Goal: Task Accomplishment & Management: Manage account settings

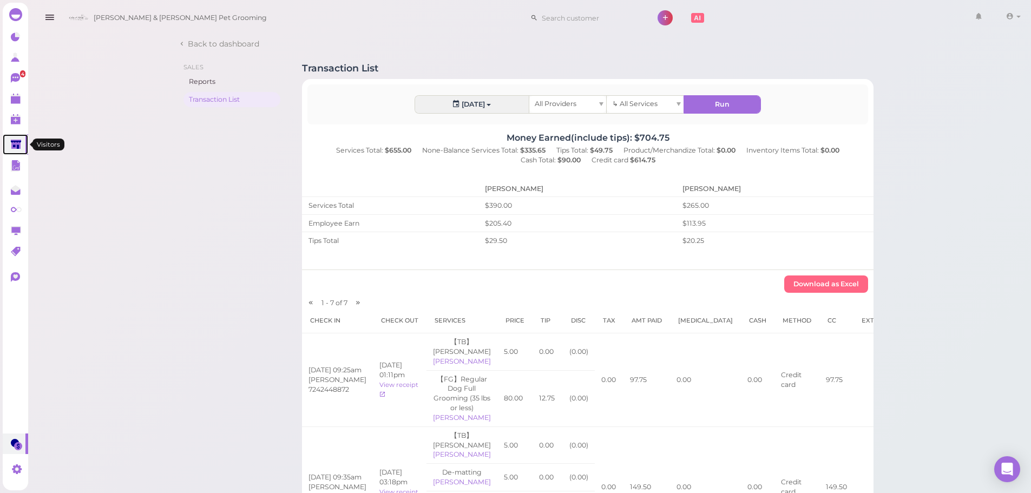
click at [12, 149] on icon at bounding box center [16, 145] width 11 height 11
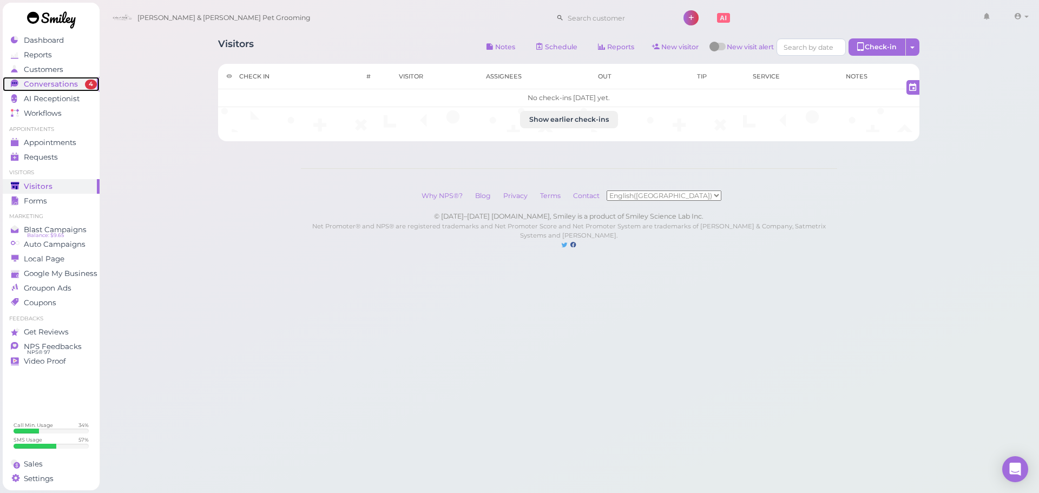
click at [53, 81] on span "Conversations" at bounding box center [51, 84] width 54 height 9
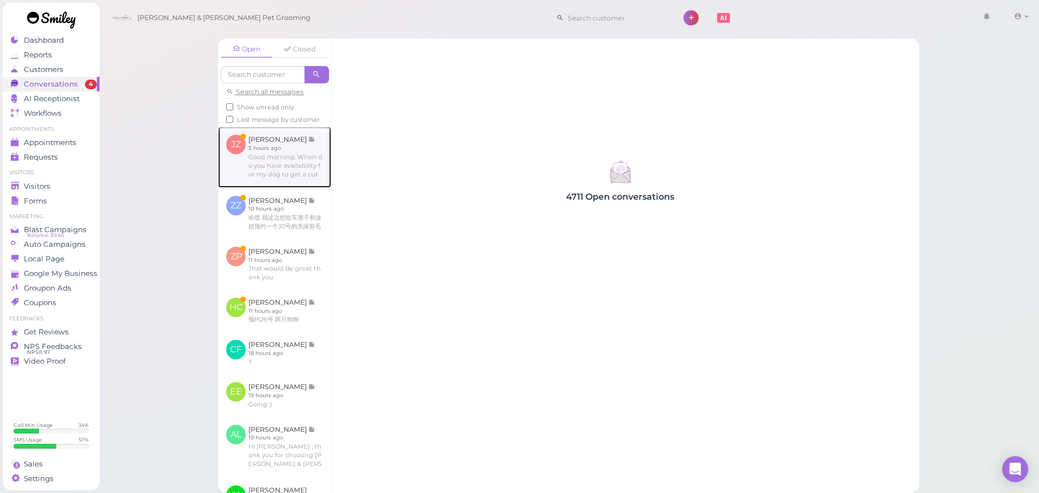
click at [265, 187] on link at bounding box center [274, 157] width 113 height 61
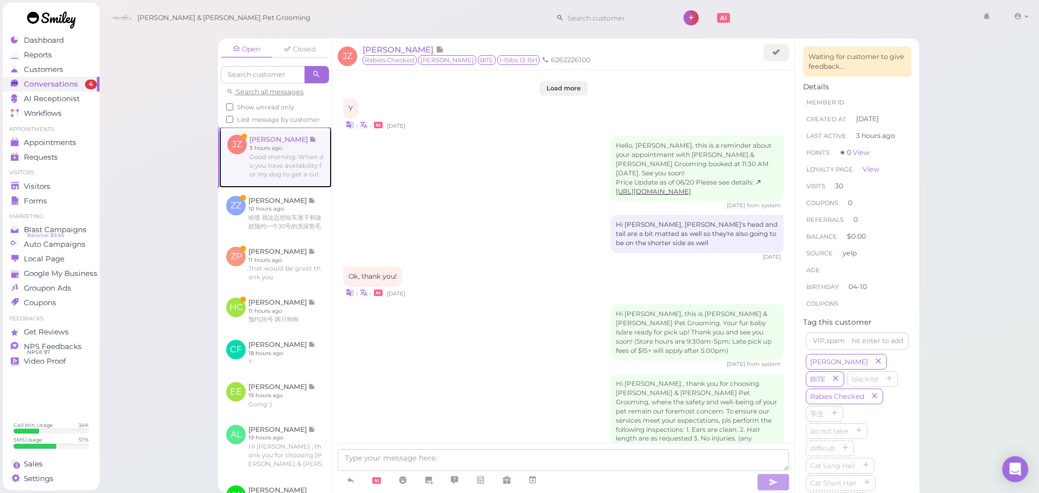
scroll to position [1447, 0]
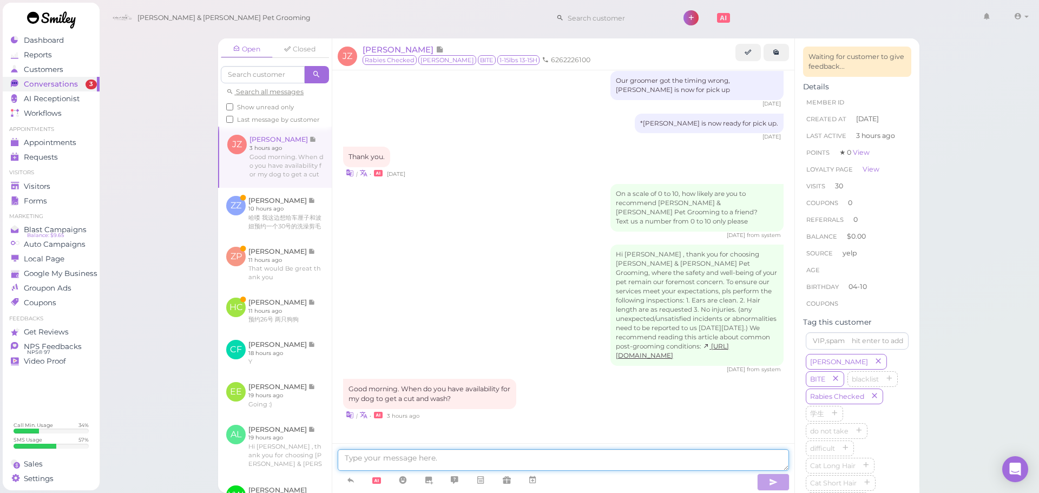
click at [441, 454] on textarea at bounding box center [563, 460] width 451 height 22
click at [422, 453] on textarea at bounding box center [563, 460] width 451 height 22
click at [514, 457] on textarea at bounding box center [563, 460] width 451 height 22
click at [532, 463] on textarea at bounding box center [563, 460] width 451 height 22
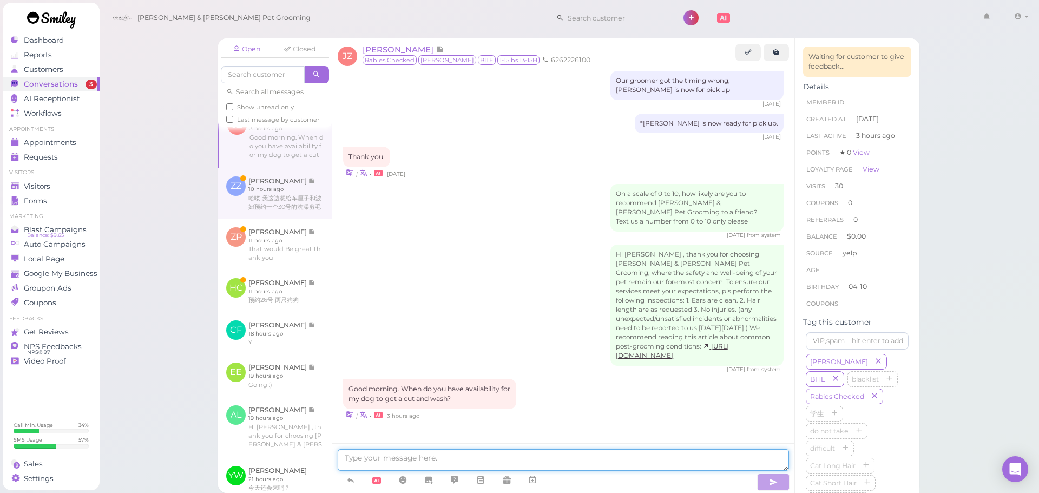
scroll to position [0, 0]
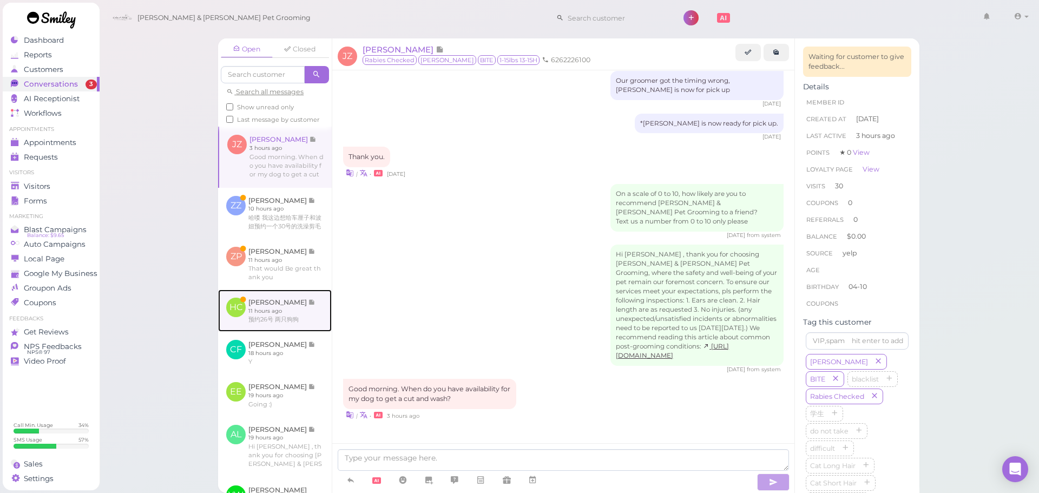
click at [281, 319] on link at bounding box center [275, 310] width 114 height 42
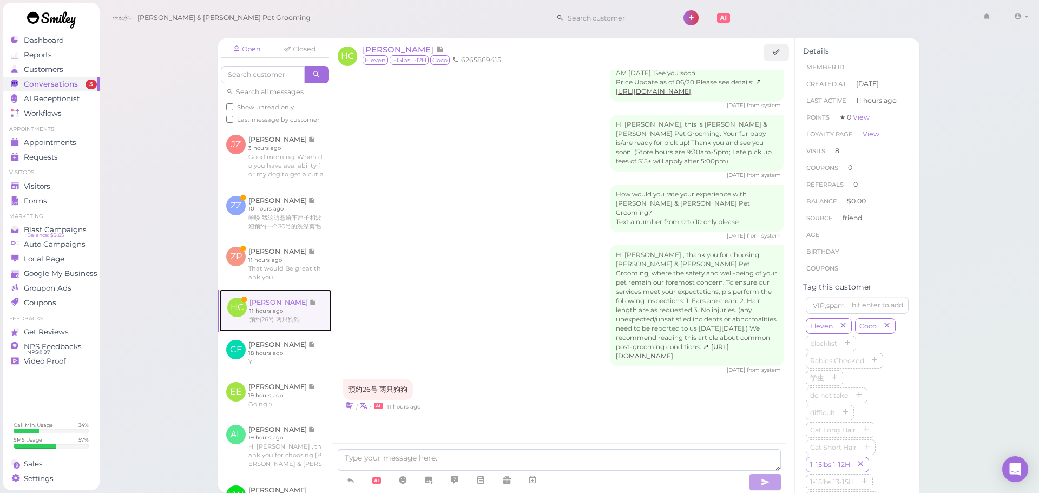
scroll to position [1306, 0]
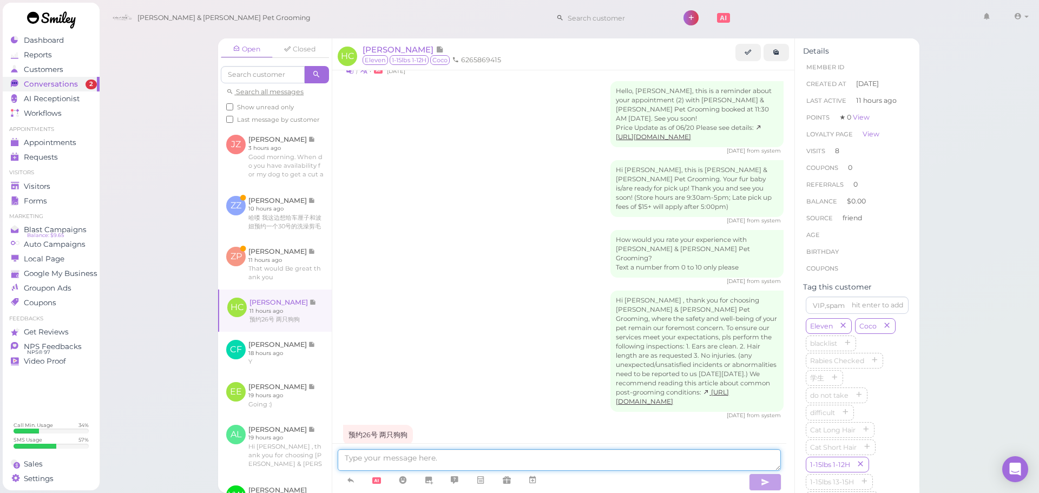
click at [527, 463] on textarea at bounding box center [559, 460] width 443 height 22
type textarea "26号10：30好吗？"
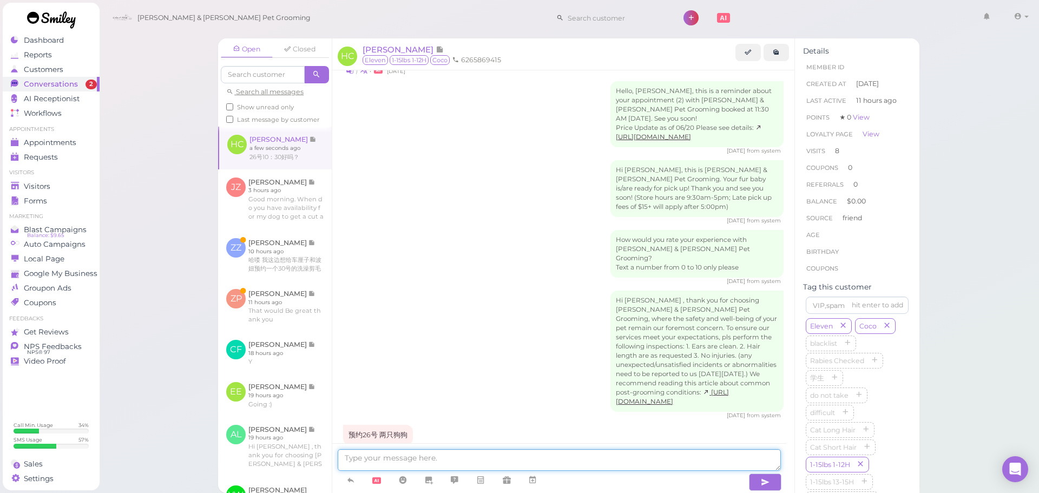
scroll to position [1332, 0]
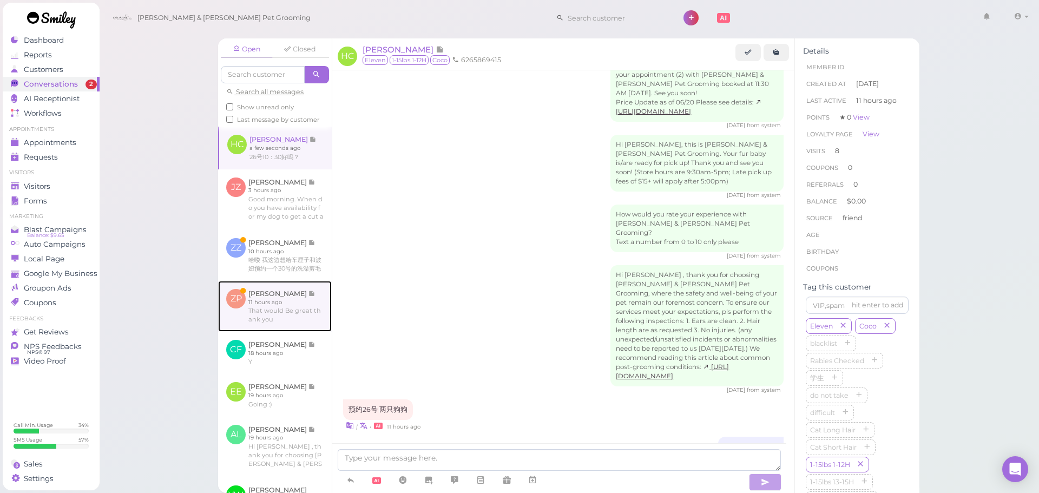
click at [275, 332] on link at bounding box center [275, 306] width 114 height 51
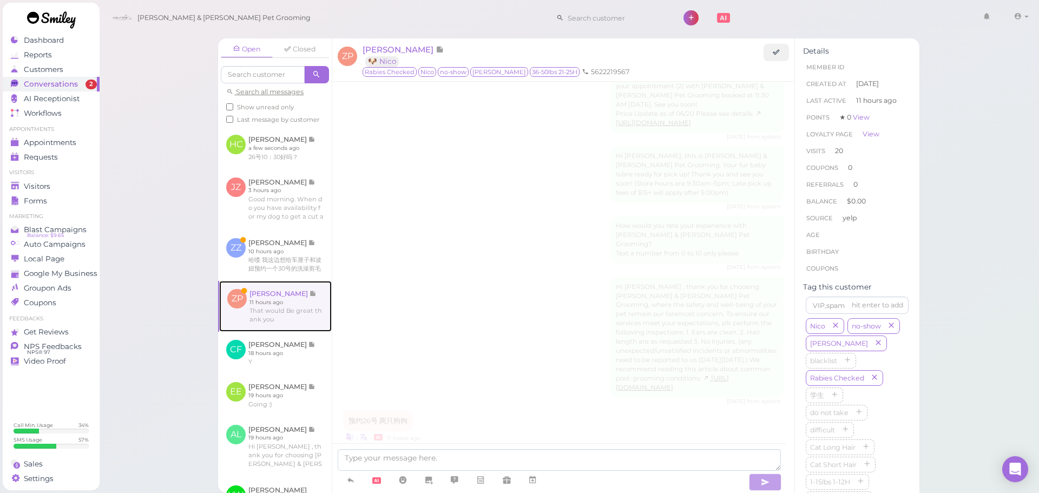
scroll to position [1647, 0]
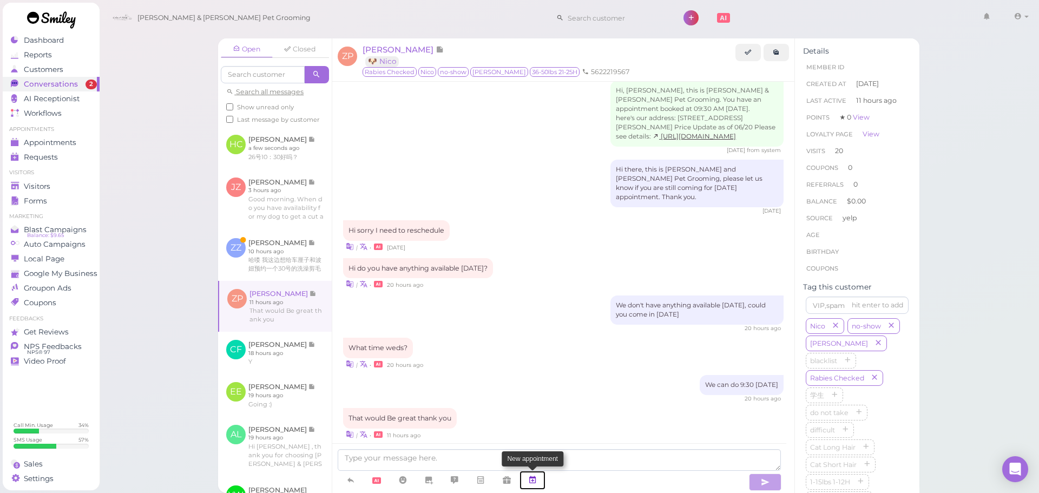
click at [527, 477] on link at bounding box center [532, 480] width 26 height 19
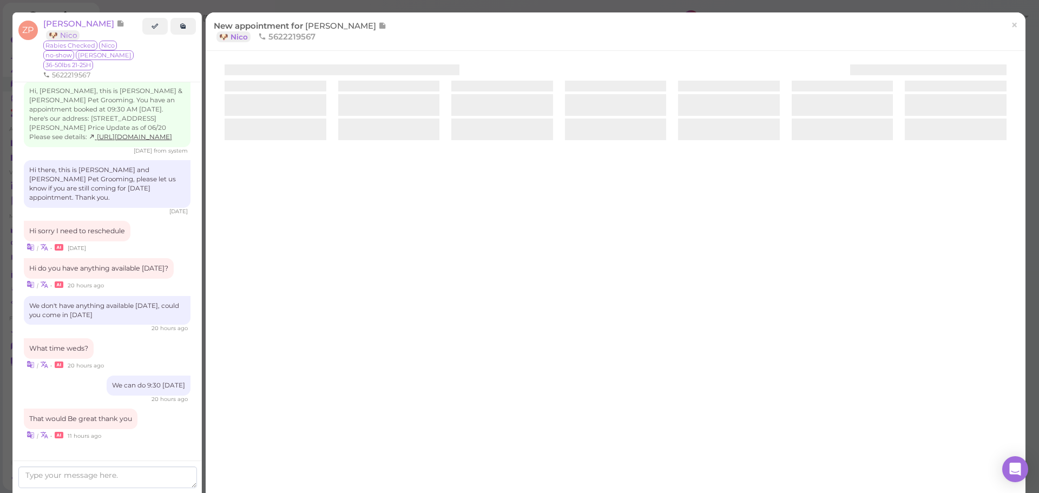
scroll to position [1748, 0]
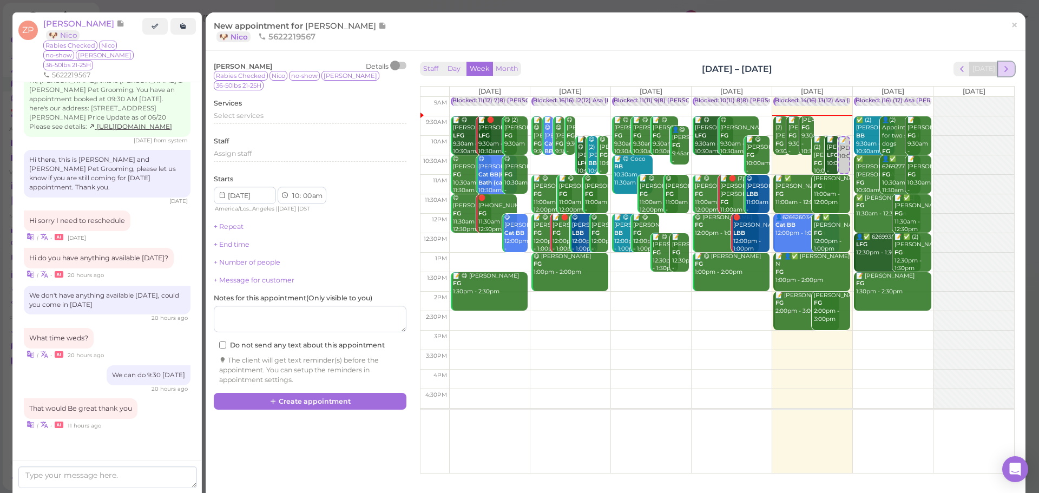
click at [1001, 69] on span "next" at bounding box center [1006, 69] width 10 height 10
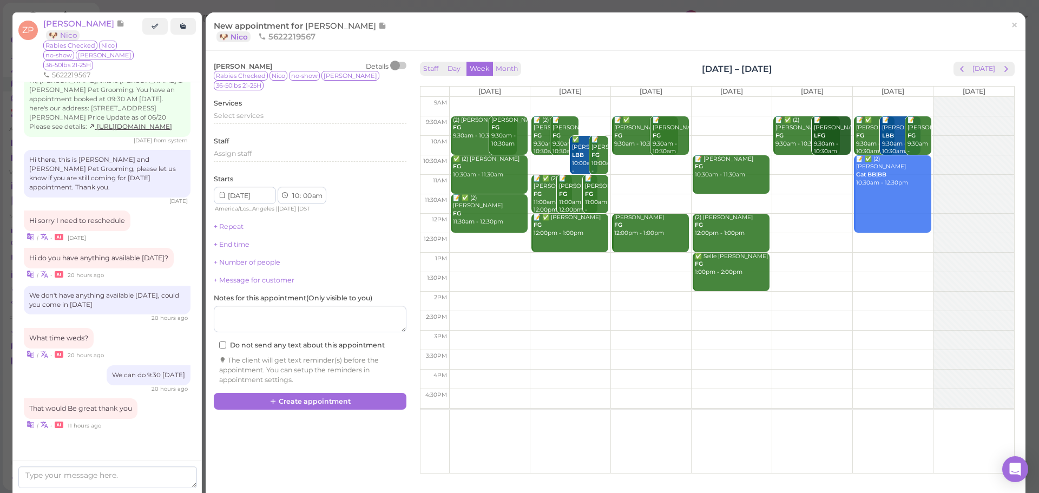
click at [685, 121] on td at bounding box center [731, 125] width 565 height 19
type input "2025-09-24"
select select "9"
select select "30"
click at [287, 101] on div "Services Select services" at bounding box center [310, 113] width 193 height 30
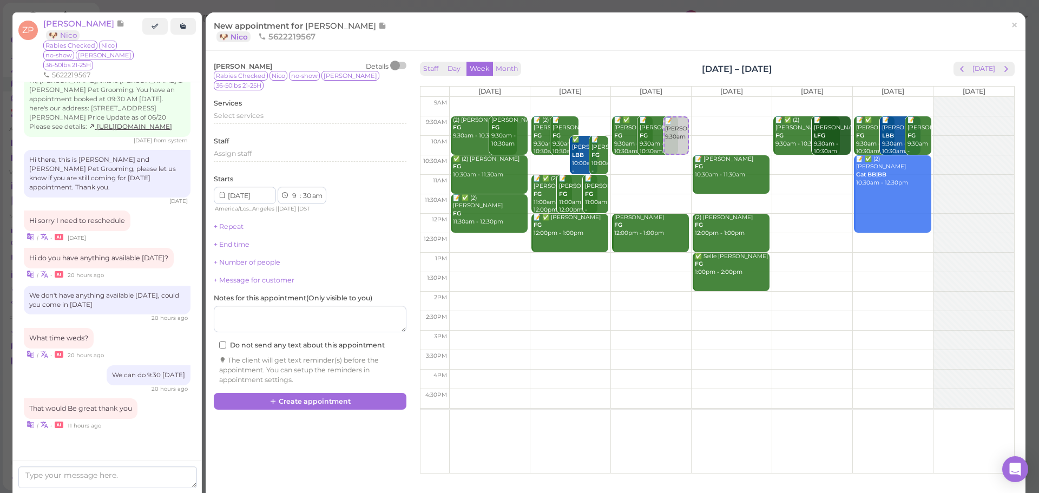
click at [283, 115] on div "Select services" at bounding box center [310, 119] width 193 height 17
click at [285, 113] on div "Select services" at bounding box center [310, 117] width 193 height 13
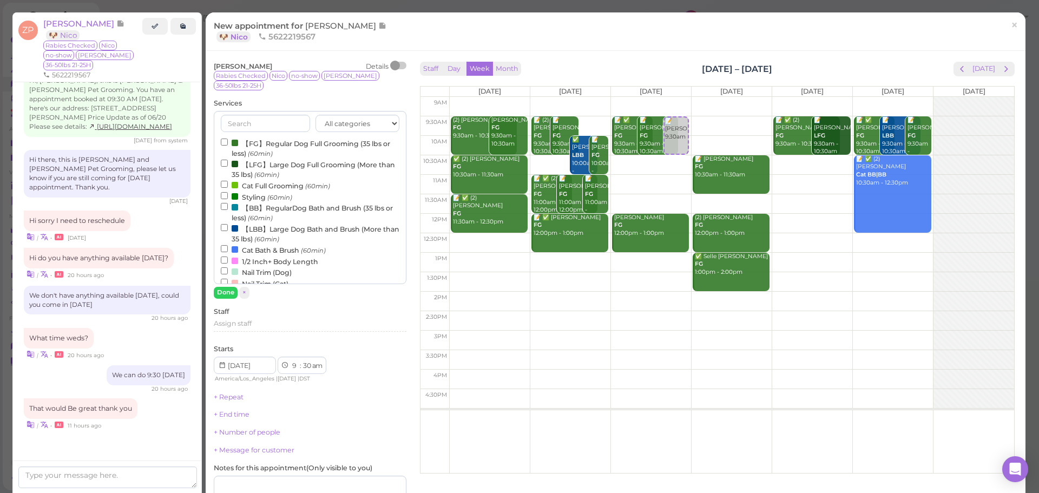
click at [282, 159] on label "【LFG】Large Dog Full Grooming (More than 35 lbs) (60min)" at bounding box center [310, 169] width 179 height 21
click at [228, 160] on input "【LFG】Large Dog Full Grooming (More than 35 lbs) (60min)" at bounding box center [224, 163] width 7 height 7
click at [219, 287] on button "Done" at bounding box center [226, 292] width 24 height 11
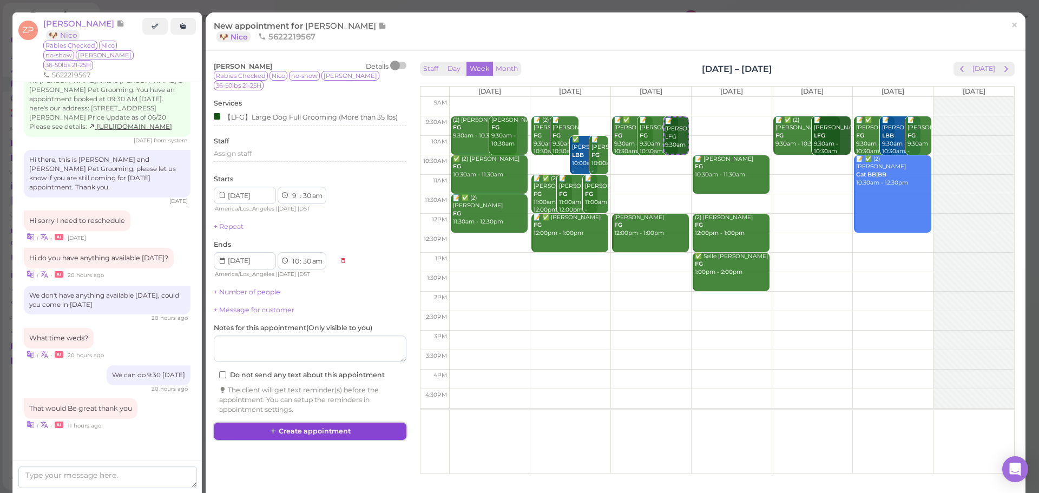
click at [329, 422] on button "Create appointment" at bounding box center [310, 430] width 193 height 17
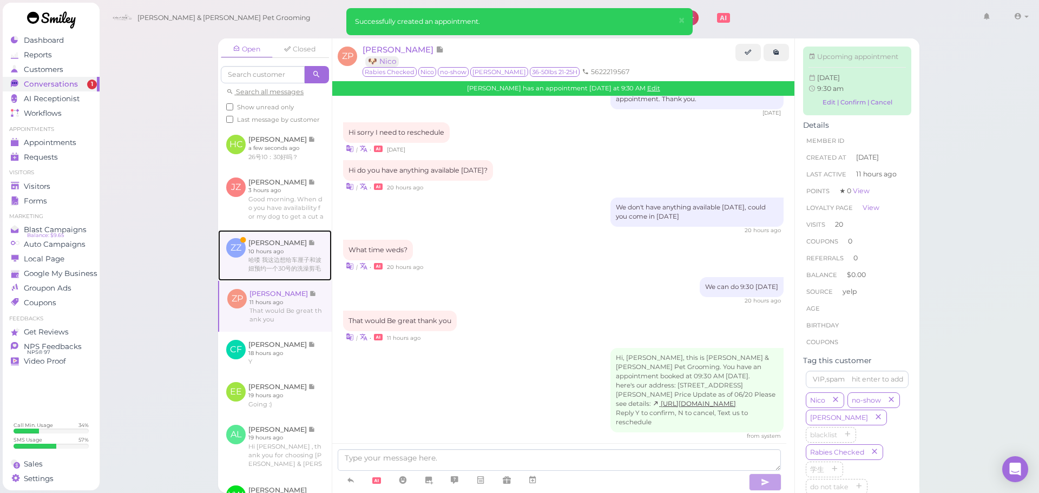
click at [296, 281] on link at bounding box center [275, 255] width 114 height 51
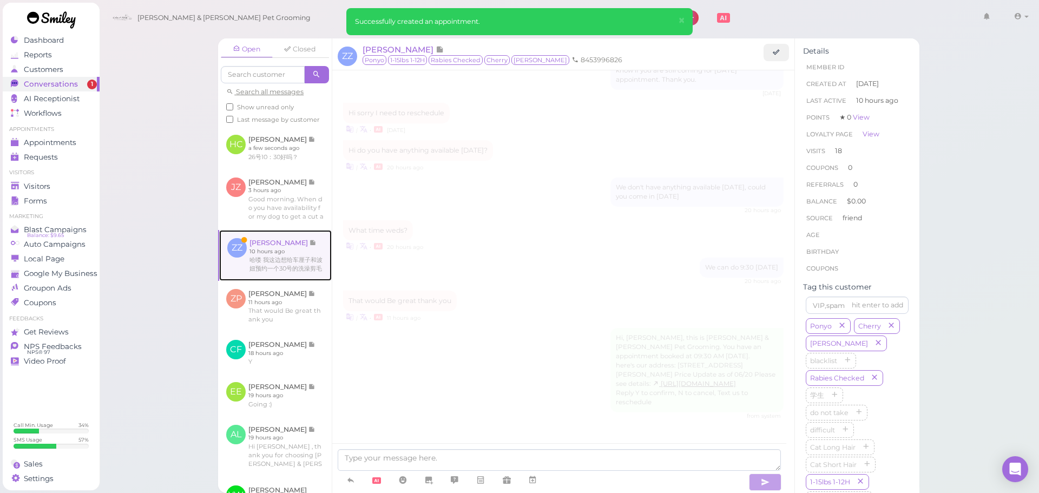
scroll to position [1366, 0]
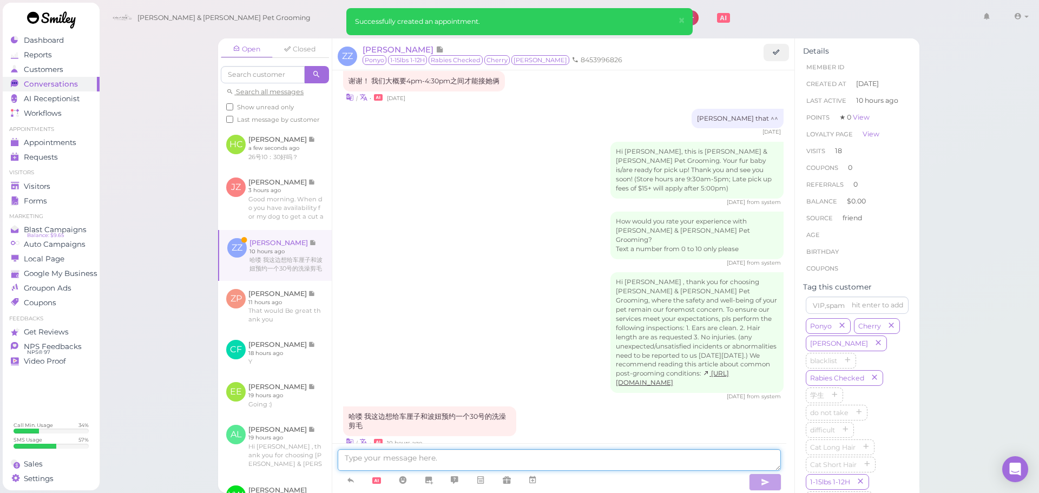
click at [418, 467] on textarea at bounding box center [559, 460] width 443 height 22
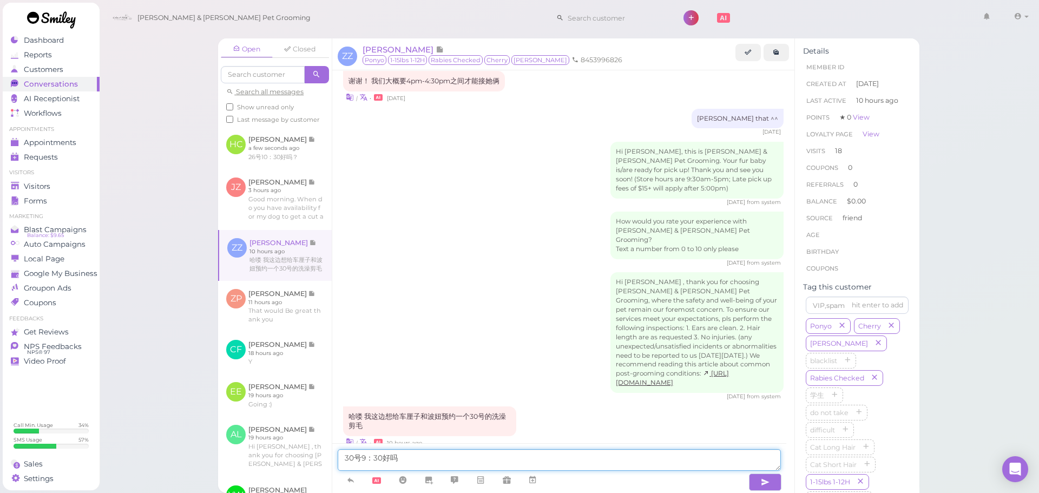
type textarea "30号9：30好吗？"
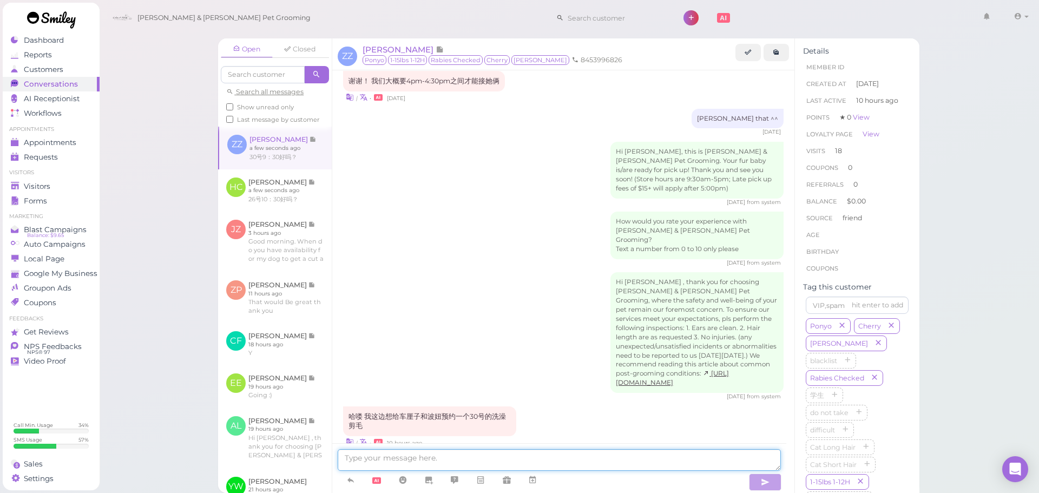
scroll to position [1392, 0]
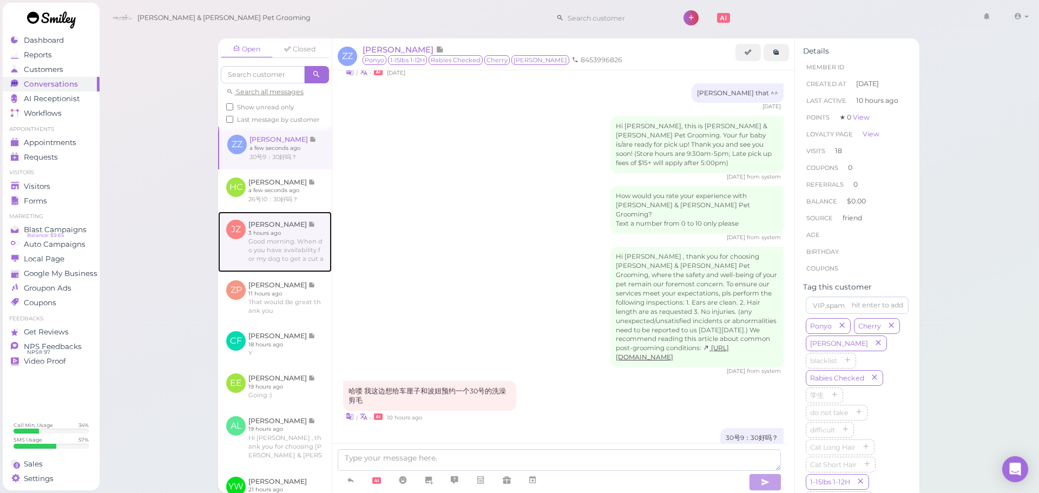
click at [305, 270] on link at bounding box center [275, 242] width 114 height 61
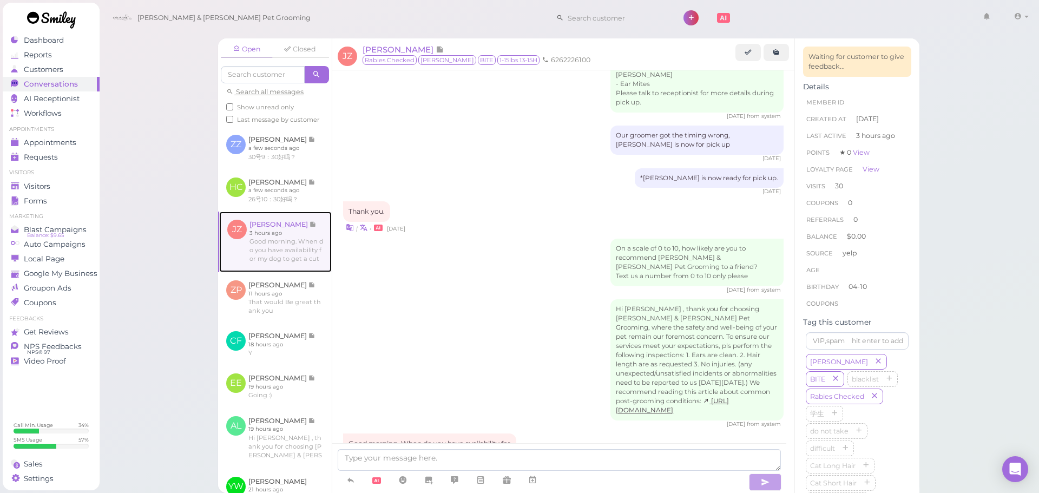
scroll to position [1447, 0]
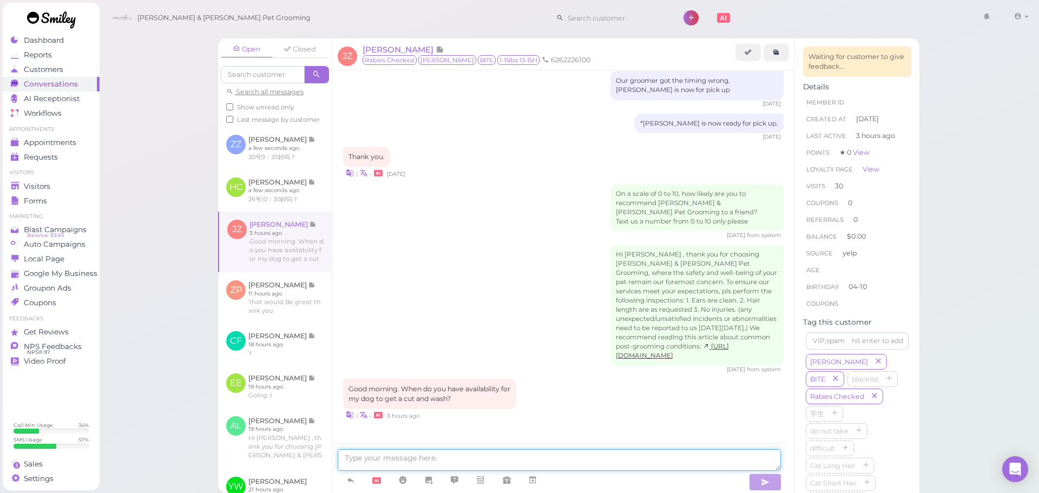
click at [391, 455] on textarea at bounding box center [559, 460] width 443 height 22
type textarea "Would you like to come in at 11 AM today?"
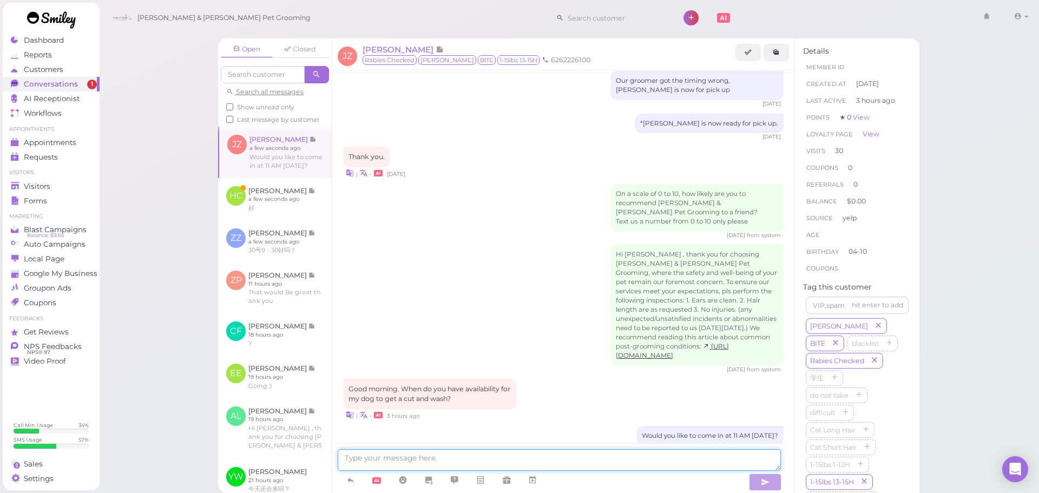
scroll to position [1472, 0]
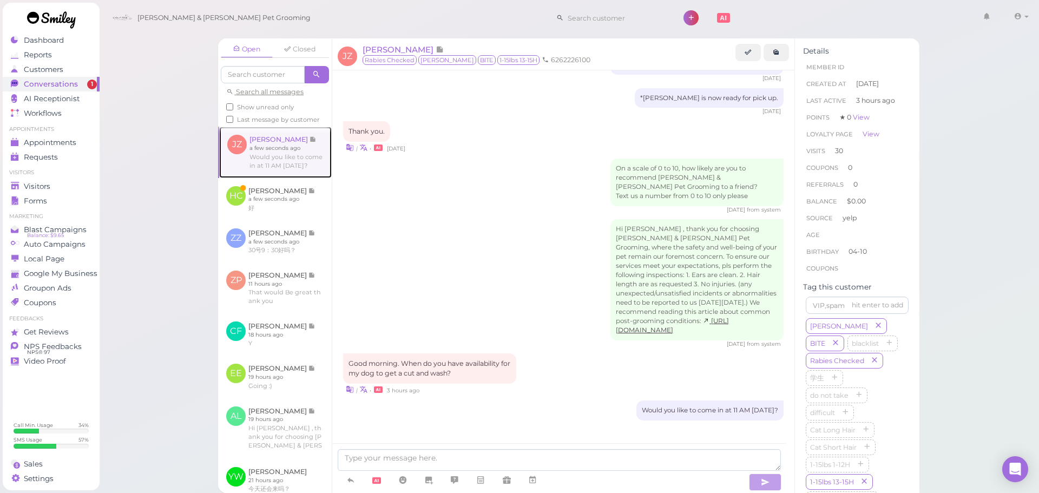
drag, startPoint x: 241, startPoint y: 161, endPoint x: 227, endPoint y: 184, distance: 27.6
click at [241, 161] on link at bounding box center [275, 152] width 113 height 51
drag, startPoint x: 236, startPoint y: 197, endPoint x: 254, endPoint y: 205, distance: 20.1
click at [236, 197] on link at bounding box center [275, 199] width 114 height 42
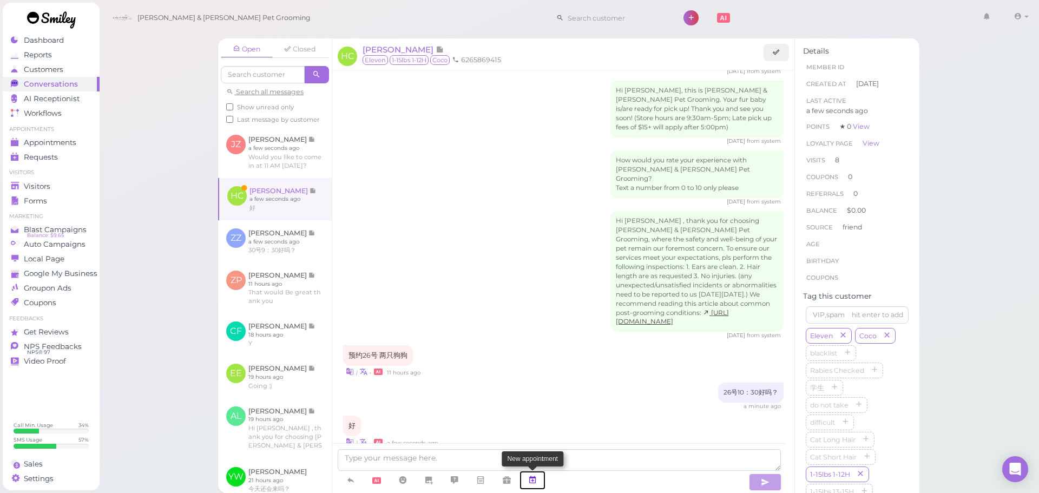
click at [539, 485] on link at bounding box center [532, 480] width 26 height 19
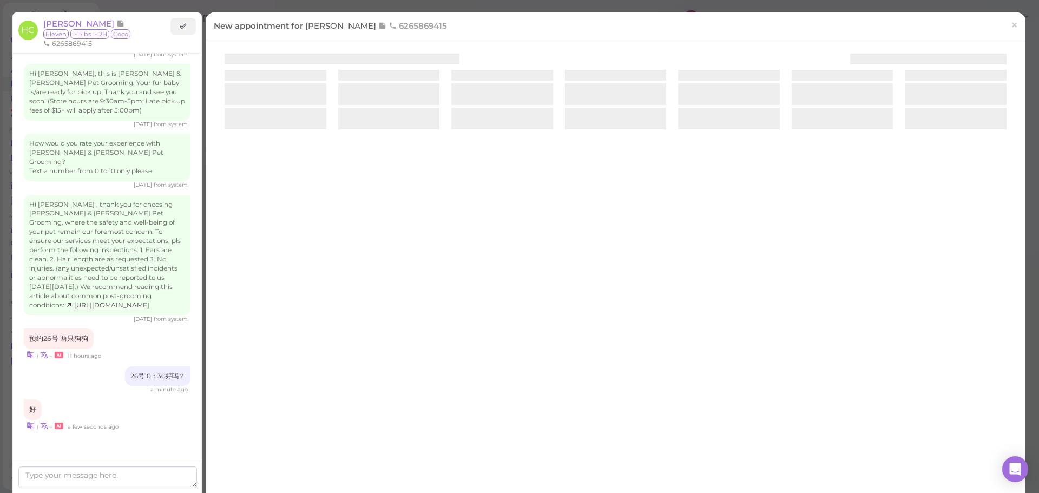
scroll to position [1288, 0]
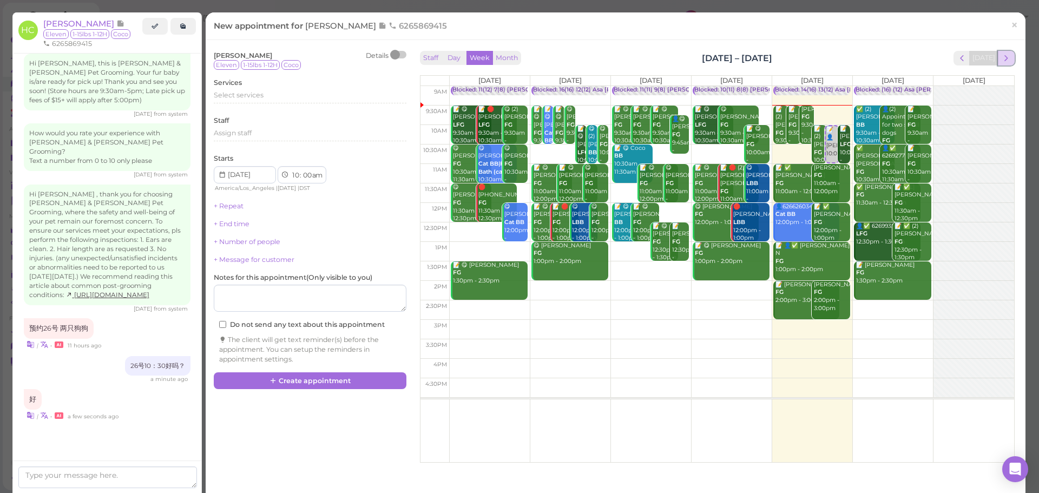
click at [1001, 59] on span "next" at bounding box center [1006, 58] width 10 height 10
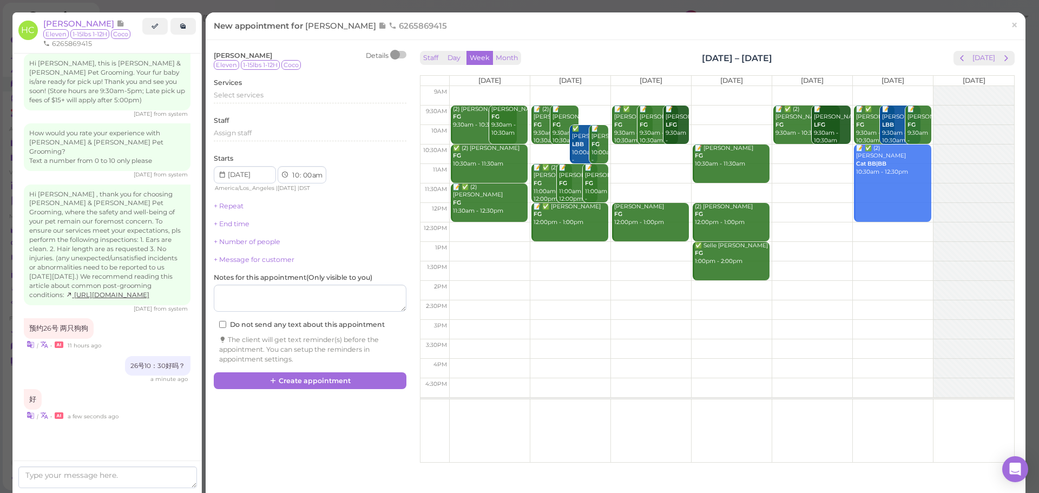
click at [797, 151] on td at bounding box center [731, 153] width 565 height 19
type input "2025-09-26"
select select "30"
click at [280, 103] on div "Select services" at bounding box center [310, 96] width 193 height 13
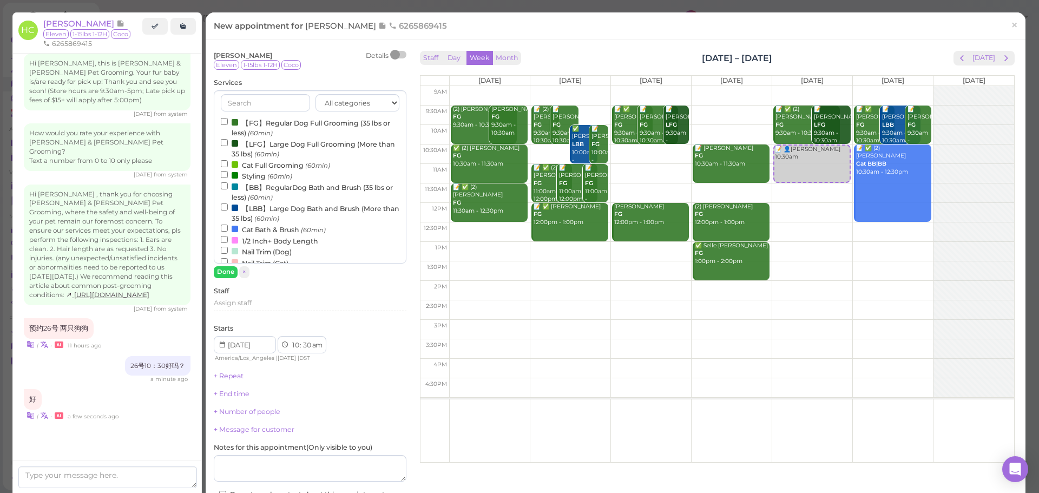
click at [270, 118] on label "【FG】Regular Dog Full Grooming (35 lbs or less) (60min)" at bounding box center [310, 127] width 179 height 21
click at [228, 118] on input "【FG】Regular Dog Full Grooming (35 lbs or less) (60min)" at bounding box center [224, 121] width 7 height 7
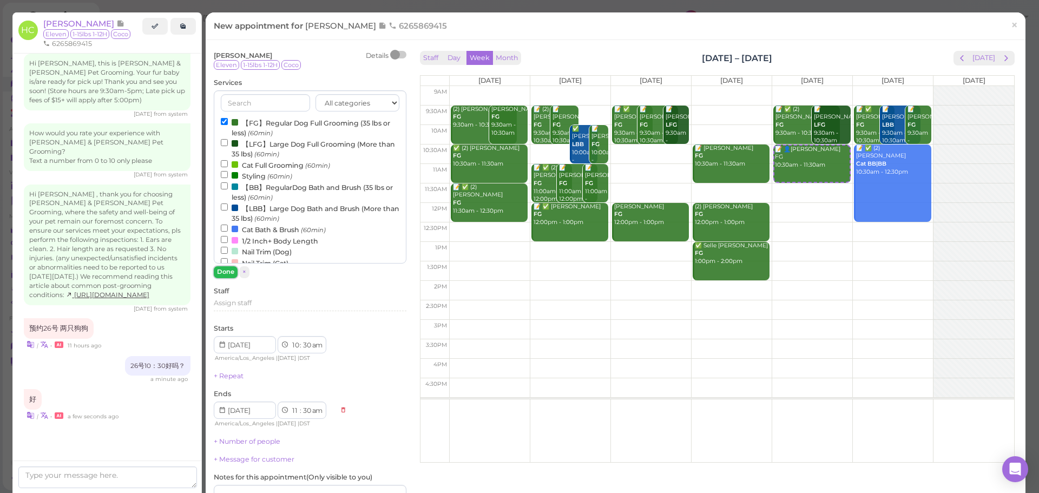
click at [226, 273] on button "Done" at bounding box center [226, 271] width 24 height 11
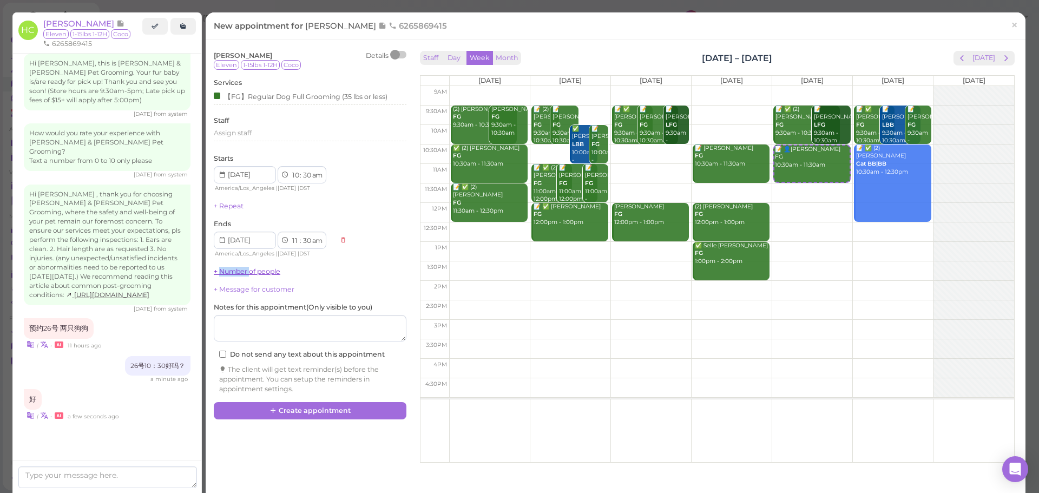
click at [226, 272] on link "+ Number of people" at bounding box center [247, 271] width 67 height 8
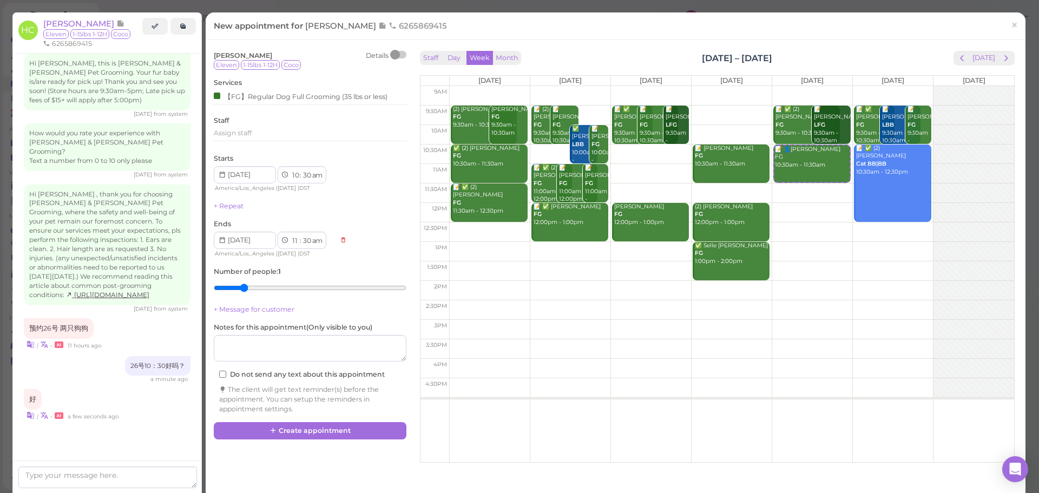
type input "2"
click at [240, 288] on input "range" at bounding box center [310, 287] width 193 height 17
click at [293, 424] on button "Create appointment" at bounding box center [310, 430] width 193 height 17
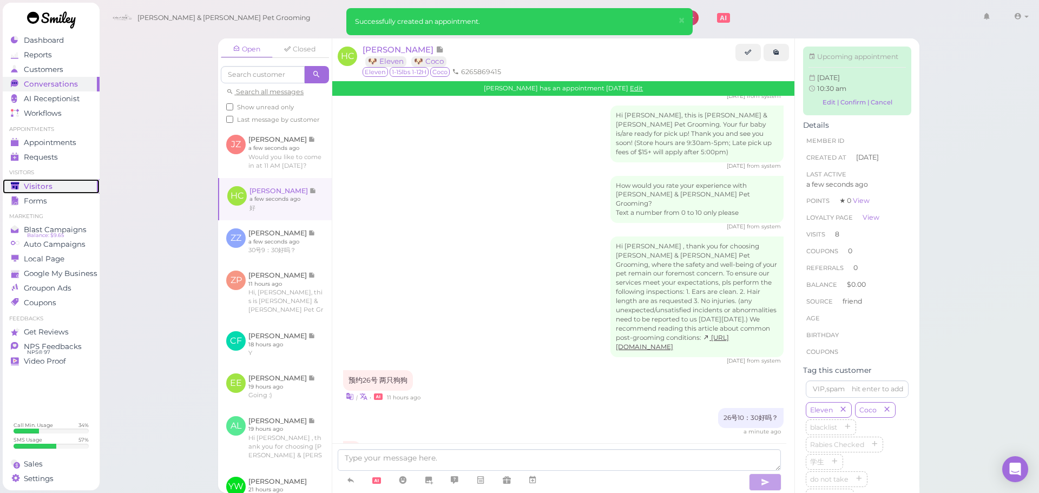
click at [23, 190] on div "Visitors" at bounding box center [50, 186] width 78 height 9
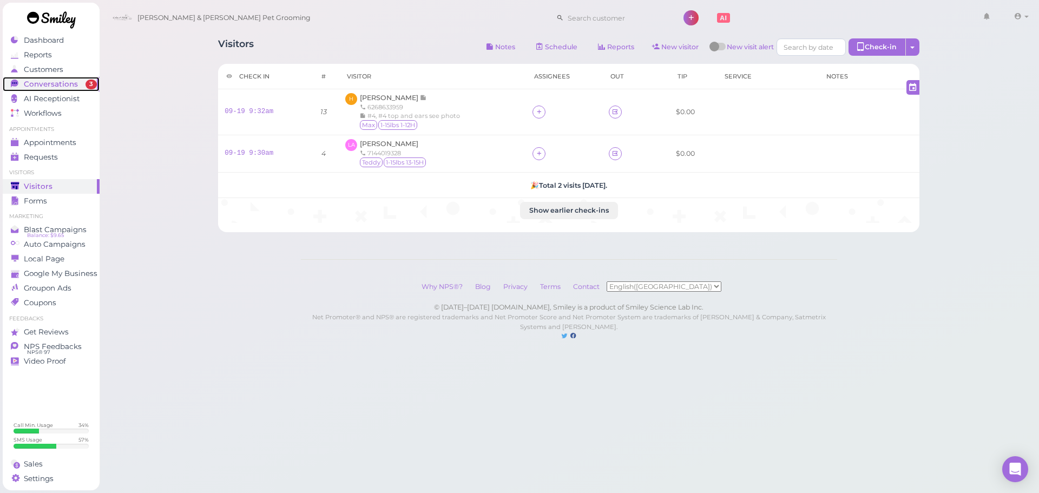
click at [81, 88] on div "Conversations" at bounding box center [50, 84] width 78 height 9
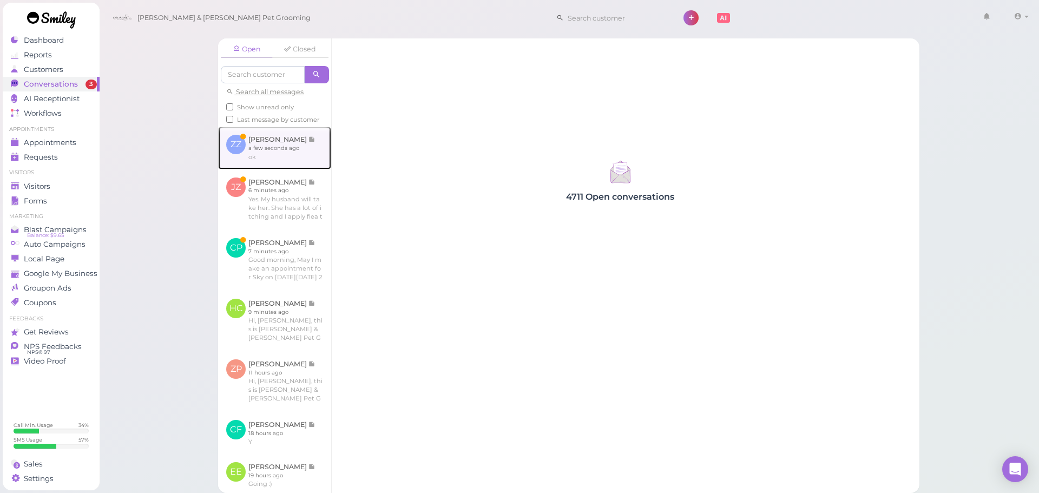
click at [301, 159] on link at bounding box center [274, 148] width 113 height 42
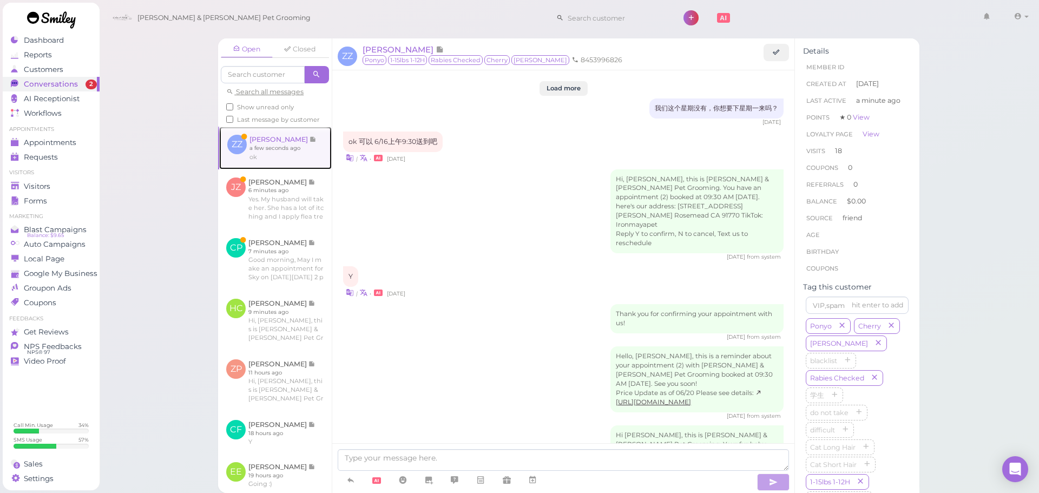
scroll to position [1338, 0]
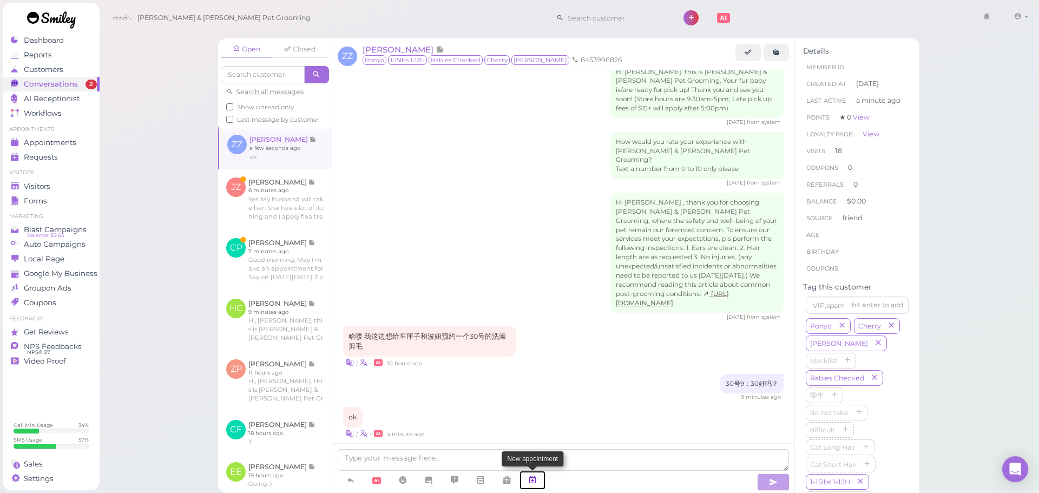
click at [543, 479] on link at bounding box center [532, 480] width 26 height 19
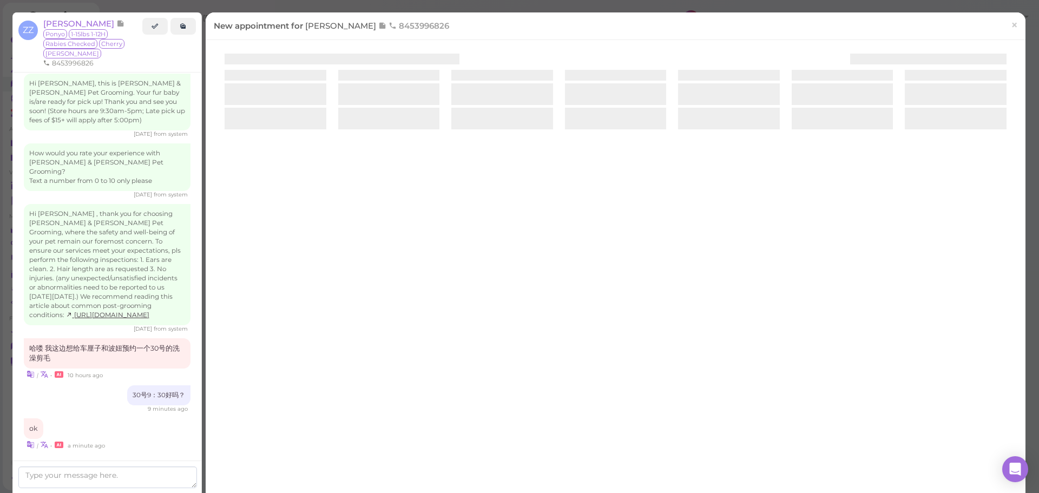
scroll to position [1394, 0]
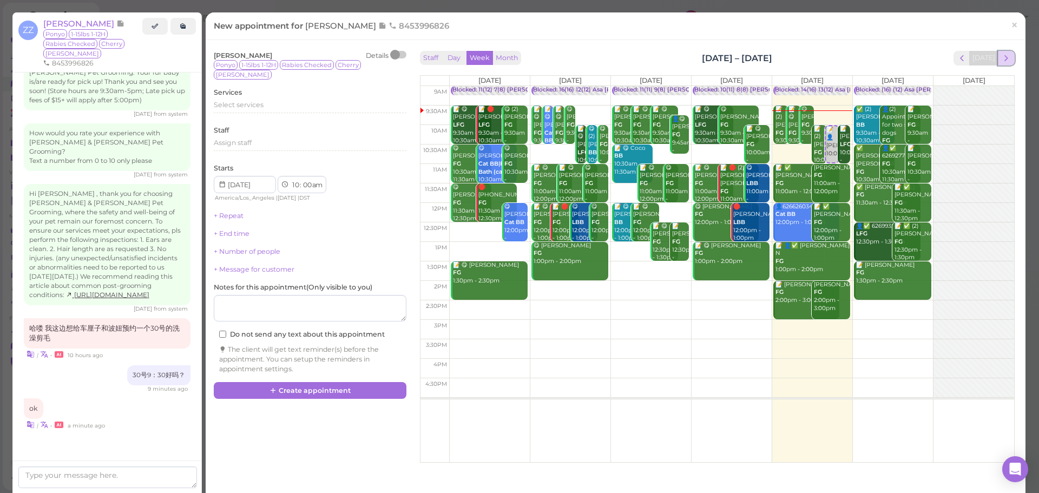
click at [1001, 59] on span "next" at bounding box center [1006, 58] width 10 height 10
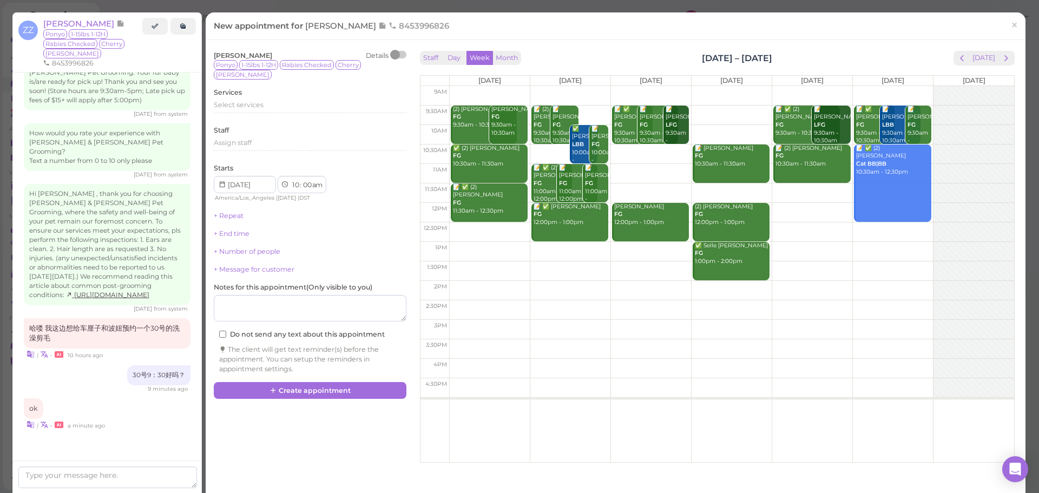
click at [1001, 59] on span "next" at bounding box center [1006, 58] width 10 height 10
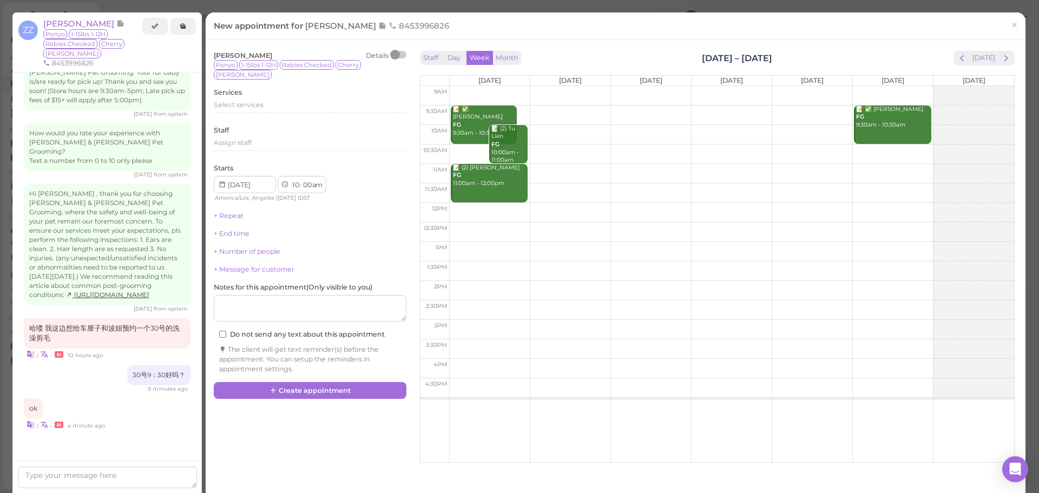
click at [581, 113] on td at bounding box center [731, 114] width 565 height 19
type input "2025-09-30"
select select "9"
select select "30"
click at [279, 101] on div "Select services" at bounding box center [310, 106] width 193 height 13
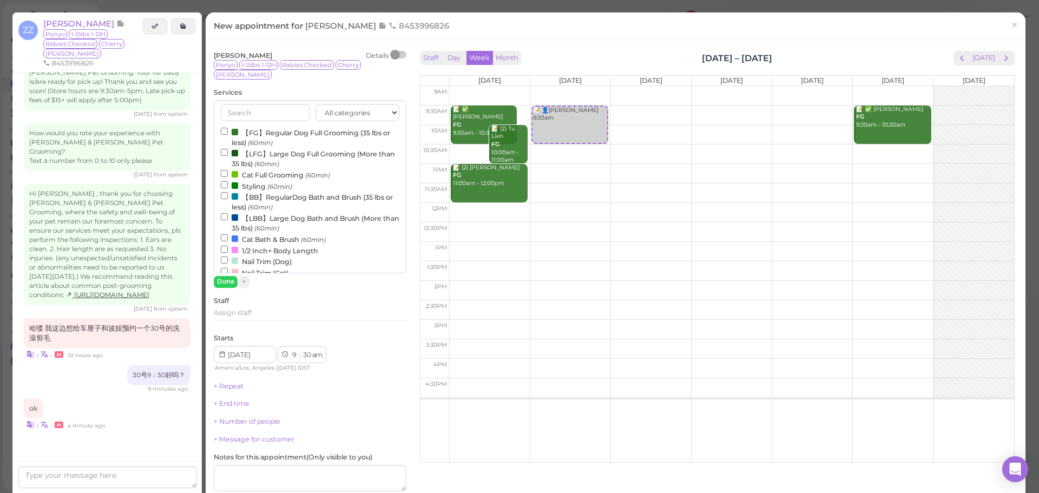
click at [268, 127] on label "【FG】Regular Dog Full Grooming (35 lbs or less) (60min)" at bounding box center [310, 137] width 179 height 21
click at [228, 128] on input "【FG】Regular Dog Full Grooming (35 lbs or less) (60min)" at bounding box center [224, 131] width 7 height 7
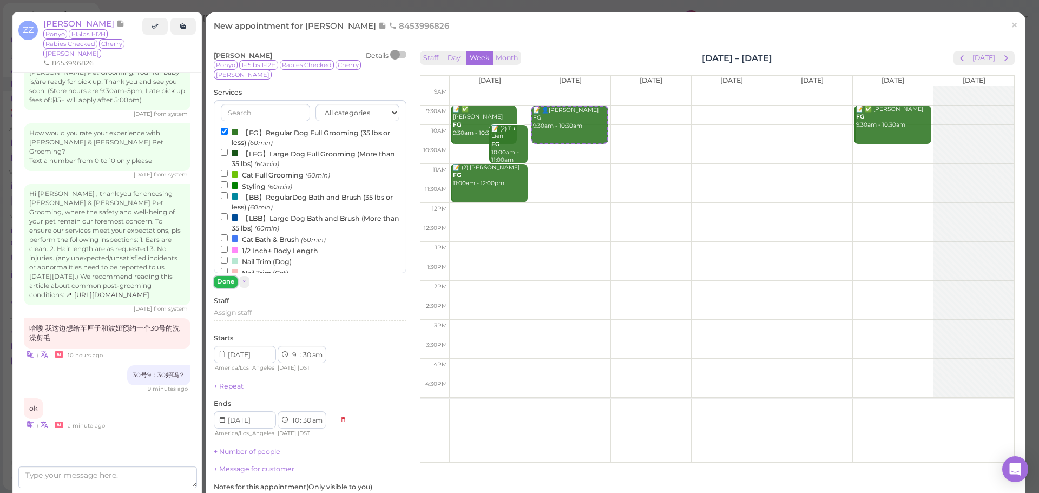
click at [224, 276] on button "Done" at bounding box center [226, 281] width 24 height 11
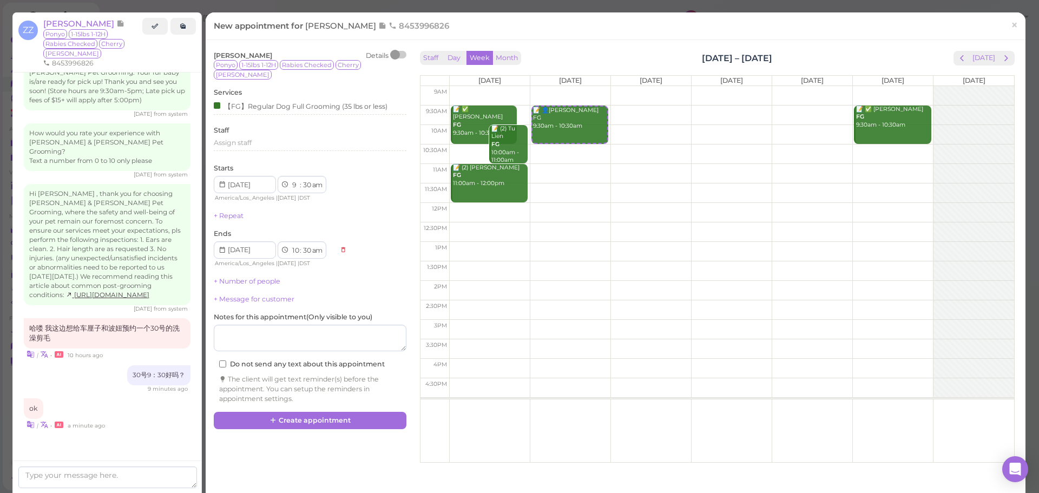
click at [239, 276] on div "+ Number of people" at bounding box center [310, 281] width 193 height 10
click at [237, 277] on link "+ Number of people" at bounding box center [247, 281] width 67 height 8
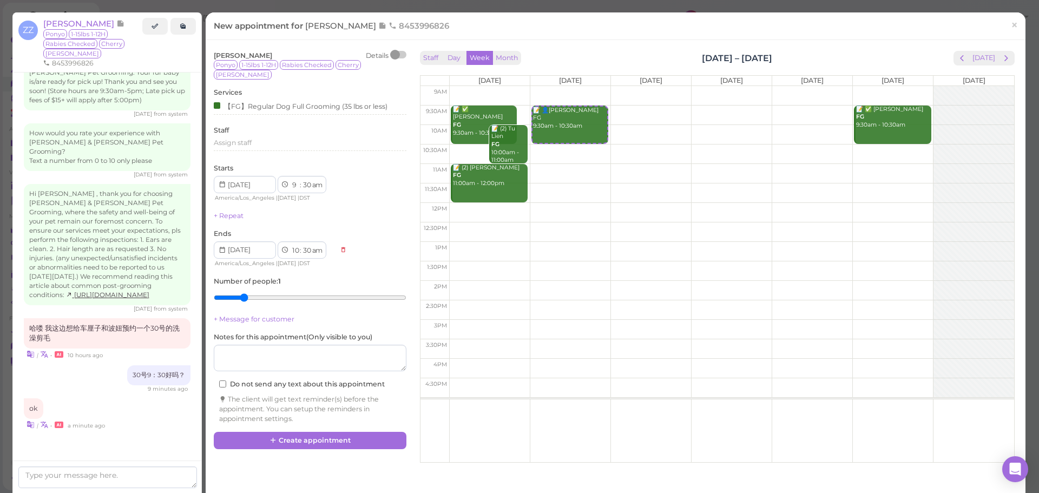
type input "2"
click at [243, 289] on input "range" at bounding box center [310, 297] width 193 height 17
click at [287, 434] on button "Create appointment" at bounding box center [310, 440] width 193 height 17
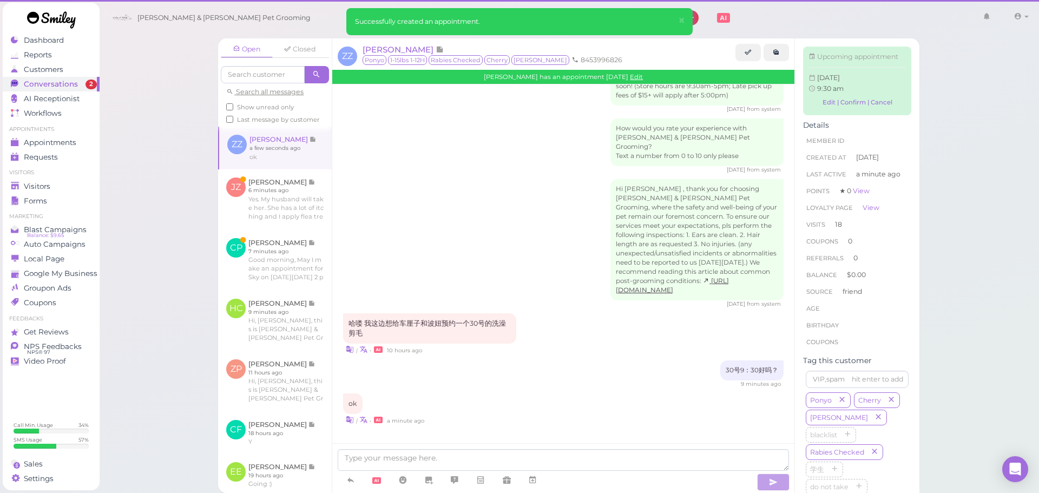
scroll to position [1338, 0]
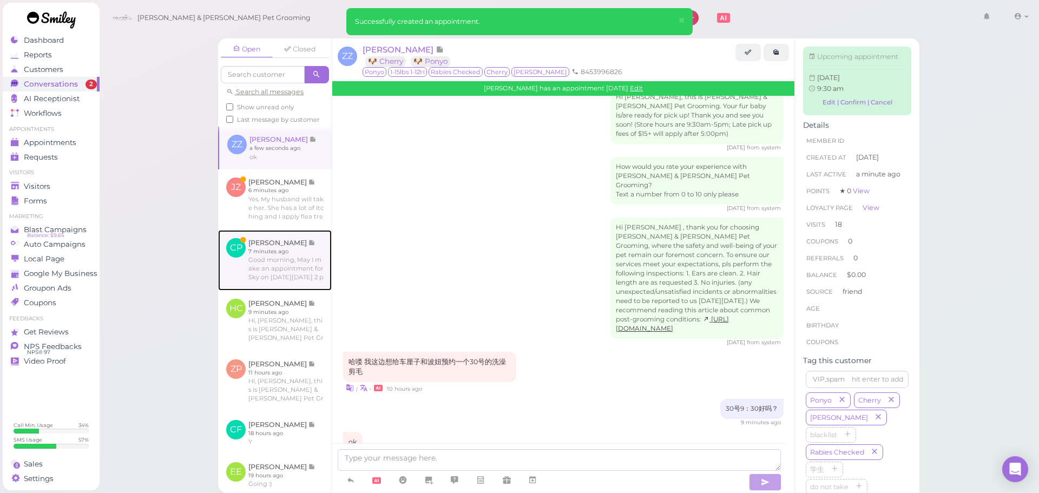
click at [319, 275] on link at bounding box center [275, 260] width 114 height 61
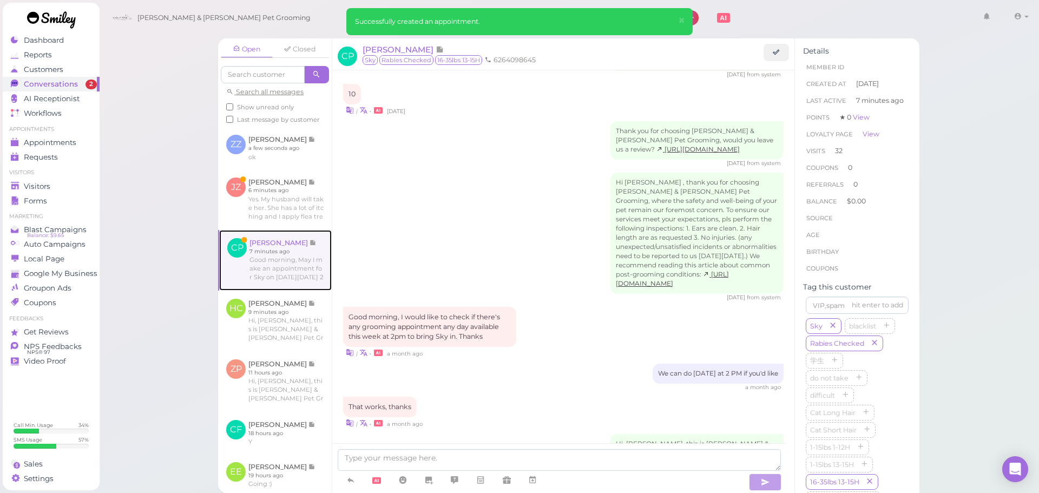
scroll to position [1785, 0]
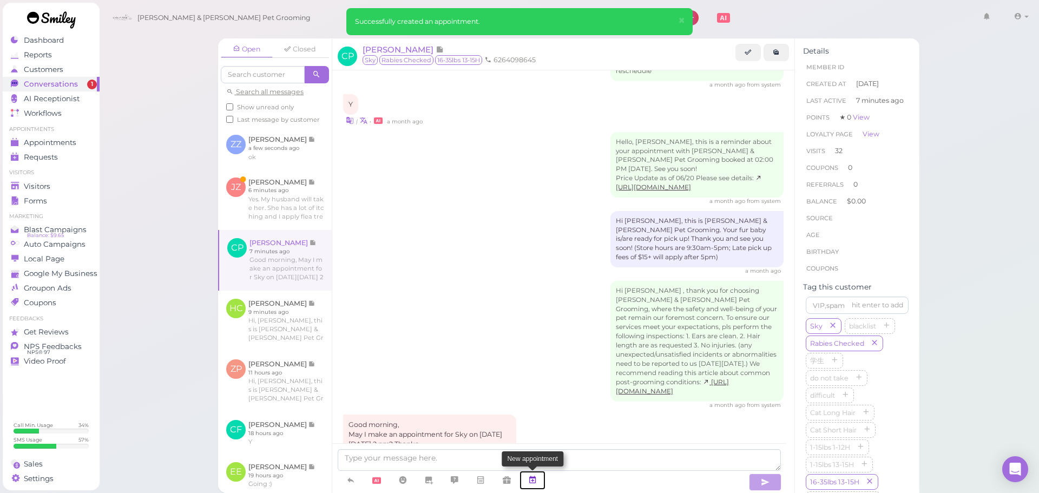
click at [531, 484] on icon at bounding box center [532, 479] width 9 height 11
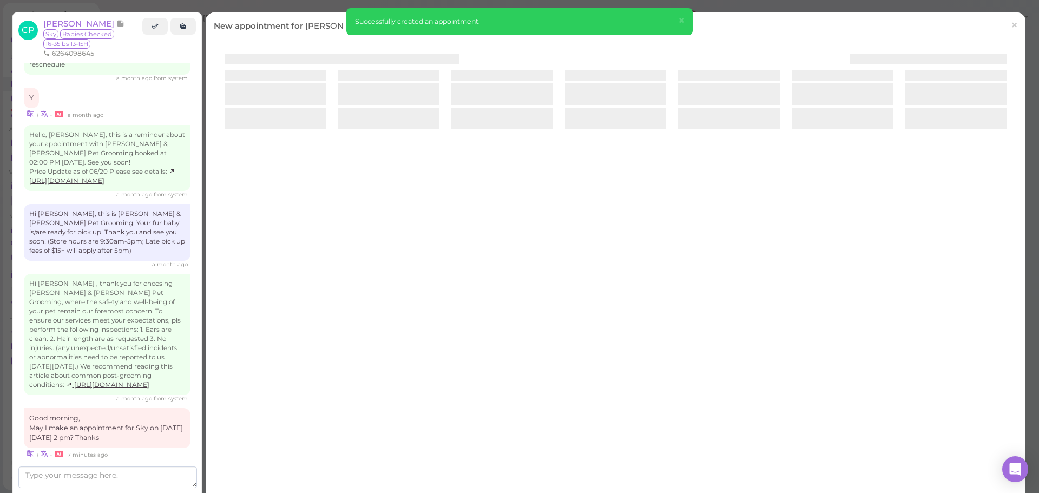
scroll to position [1895, 0]
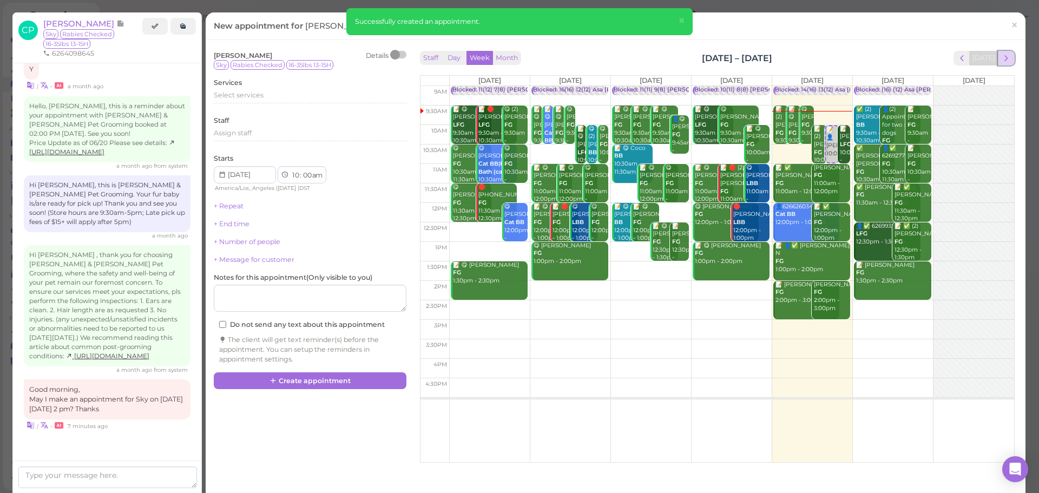
click at [998, 63] on button "next" at bounding box center [1006, 58] width 17 height 15
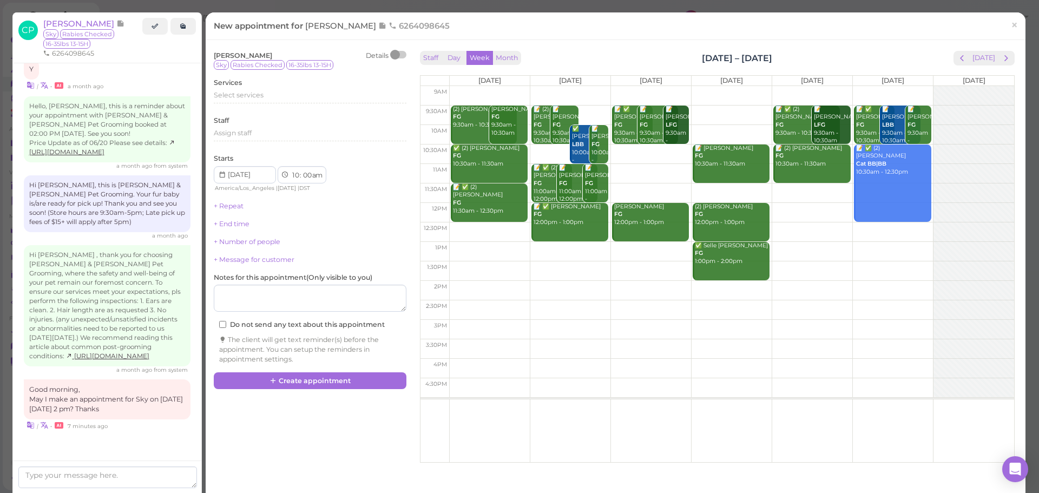
click at [560, 286] on td at bounding box center [731, 290] width 565 height 19
type input "2025-09-23"
select select "2"
select select "pm"
click at [1011, 30] on span "×" at bounding box center [1014, 24] width 7 height 15
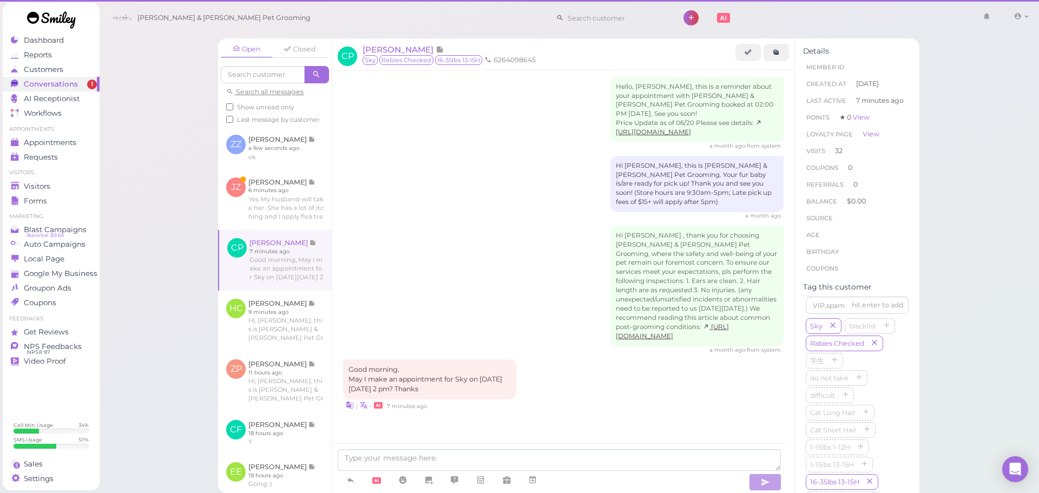
scroll to position [1785, 0]
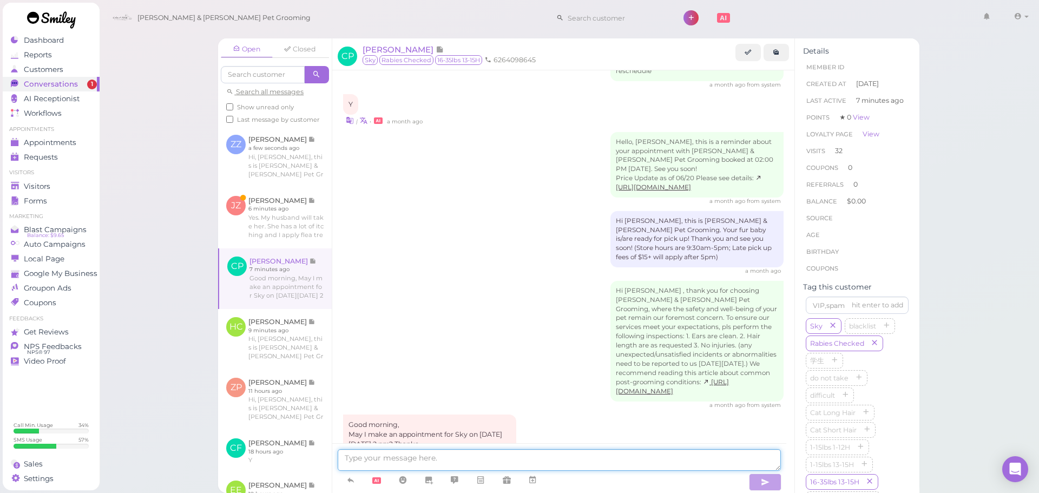
click at [556, 465] on textarea at bounding box center [559, 460] width 443 height 22
type textarea "We don't have anything available at 2 PM that day unfortunately, would 1 PM wor…"
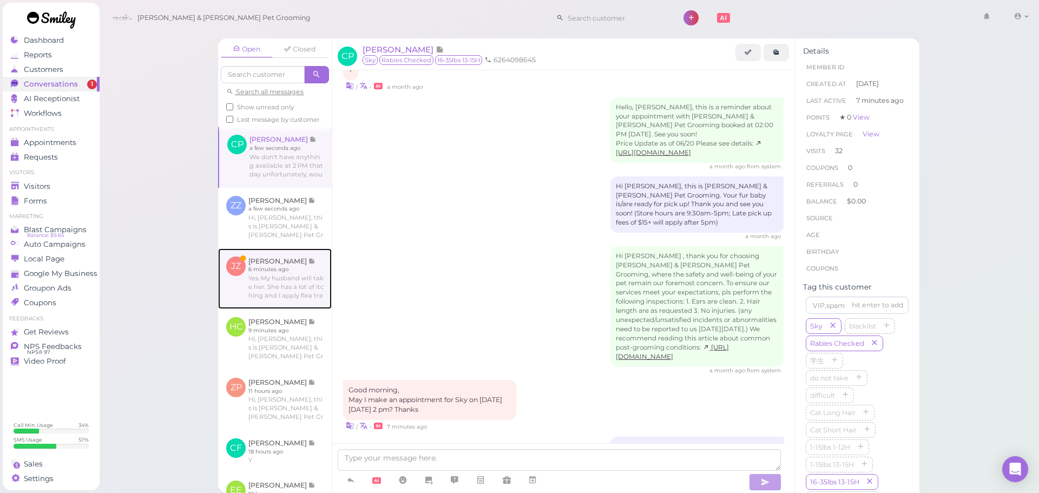
click at [282, 271] on link at bounding box center [275, 278] width 114 height 61
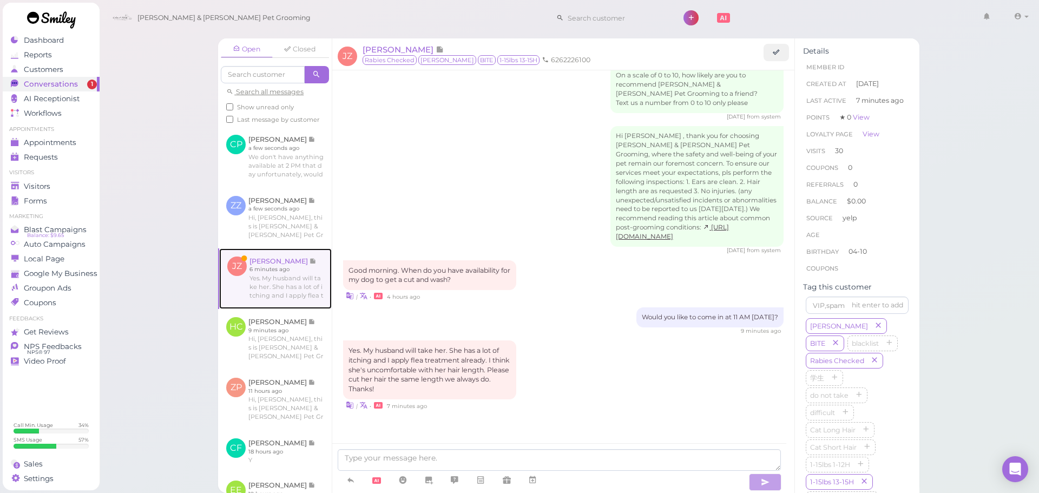
scroll to position [1430, 0]
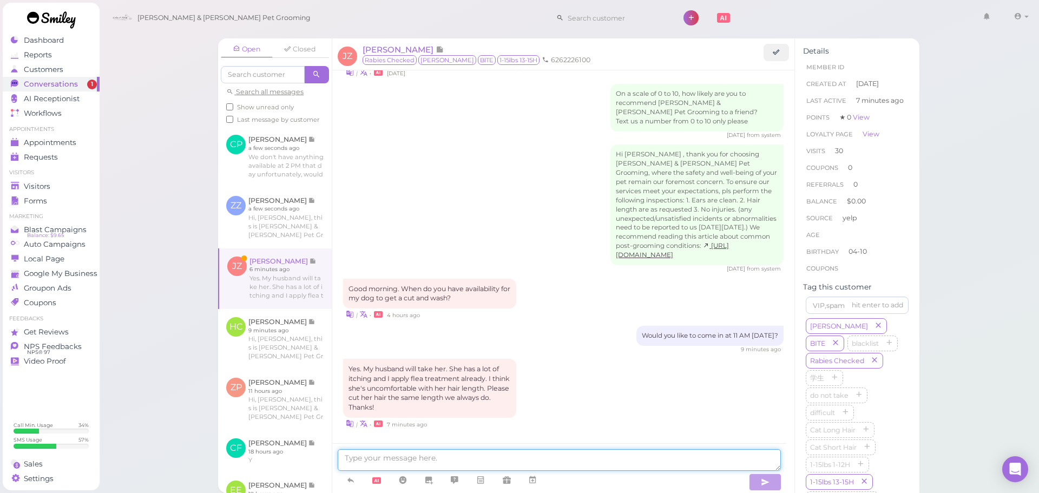
click at [539, 460] on textarea at bounding box center [559, 460] width 443 height 22
click at [533, 479] on icon at bounding box center [532, 479] width 9 height 11
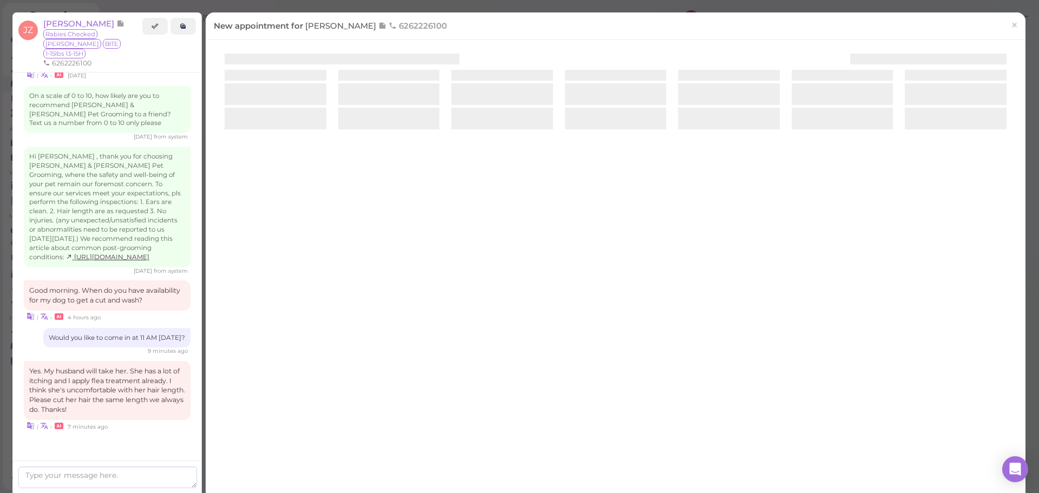
scroll to position [1476, 0]
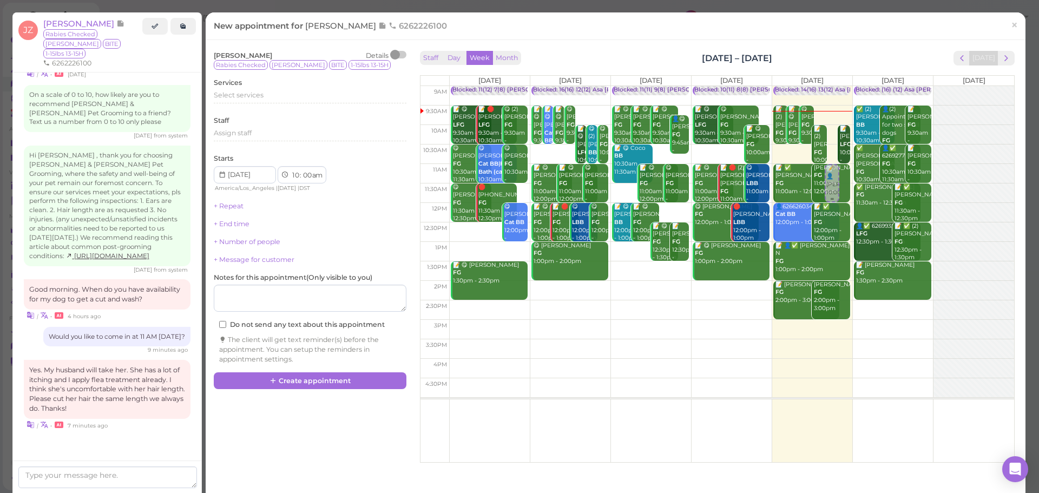
drag, startPoint x: 826, startPoint y: 150, endPoint x: 822, endPoint y: 188, distance: 38.1
click at [822, 86] on div "📝 👤Janet Zacarias 10:00am Blocked: 14(16) 13(12) Asa Helen Rebecca • Appointmen…" at bounding box center [812, 86] width 80 height 0
select select "11"
click at [281, 93] on div "Select services" at bounding box center [310, 95] width 193 height 10
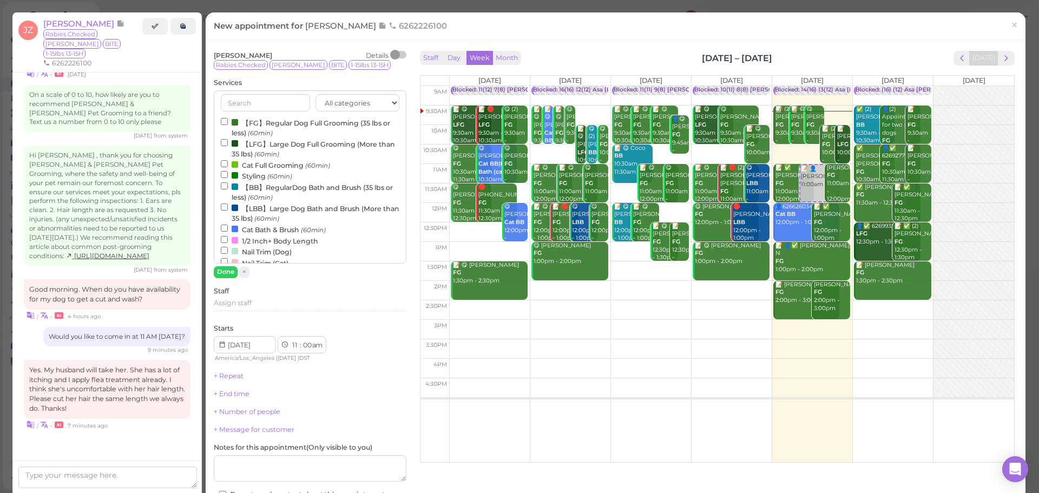
click at [269, 130] on small "(60min)" at bounding box center [260, 133] width 25 height 8
click at [228, 125] on input "【FG】Regular Dog Full Grooming (35 lbs or less) (60min)" at bounding box center [224, 121] width 7 height 7
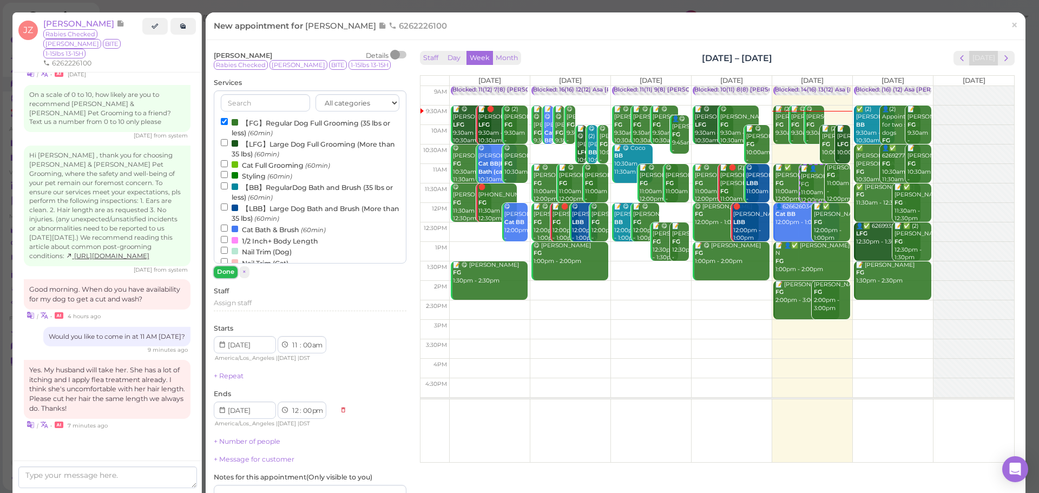
click at [221, 272] on button "Done" at bounding box center [226, 271] width 24 height 11
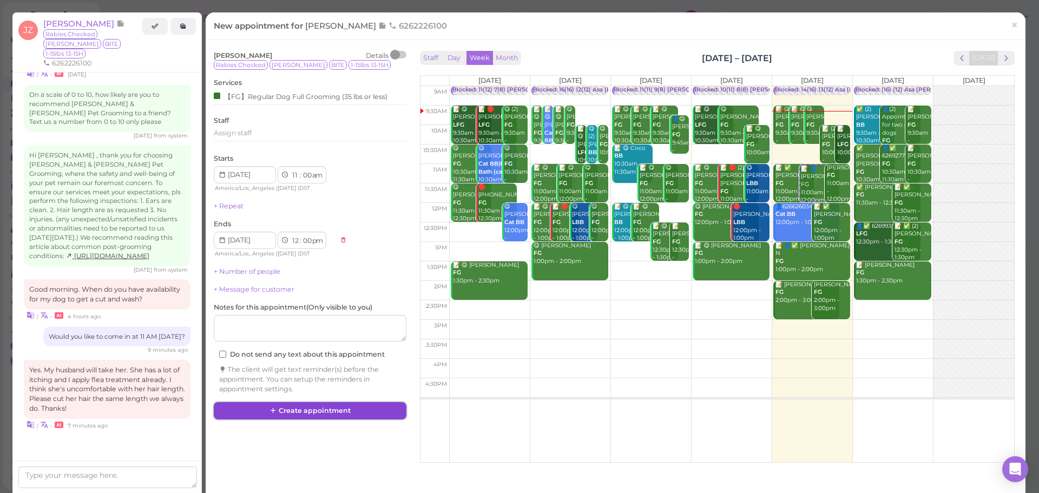
click at [311, 407] on button "Create appointment" at bounding box center [310, 410] width 193 height 17
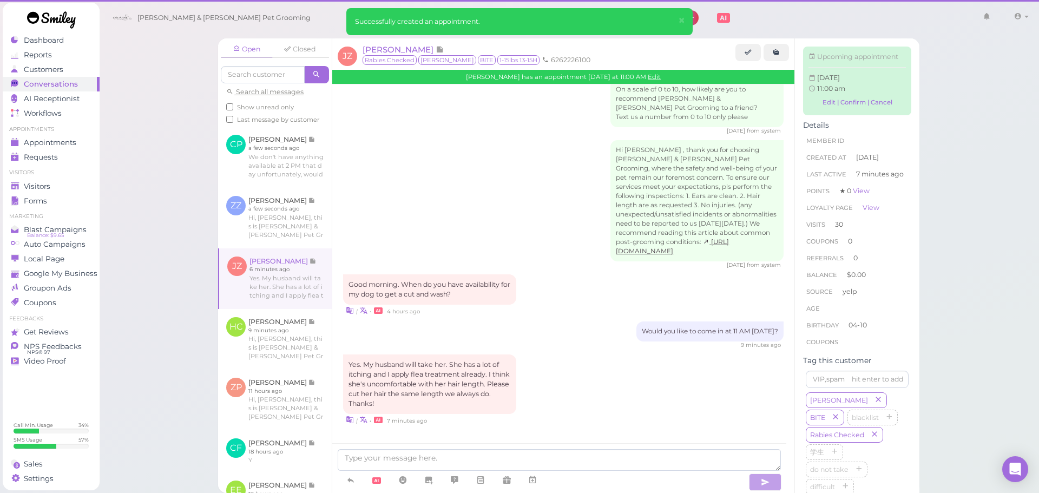
scroll to position [1430, 0]
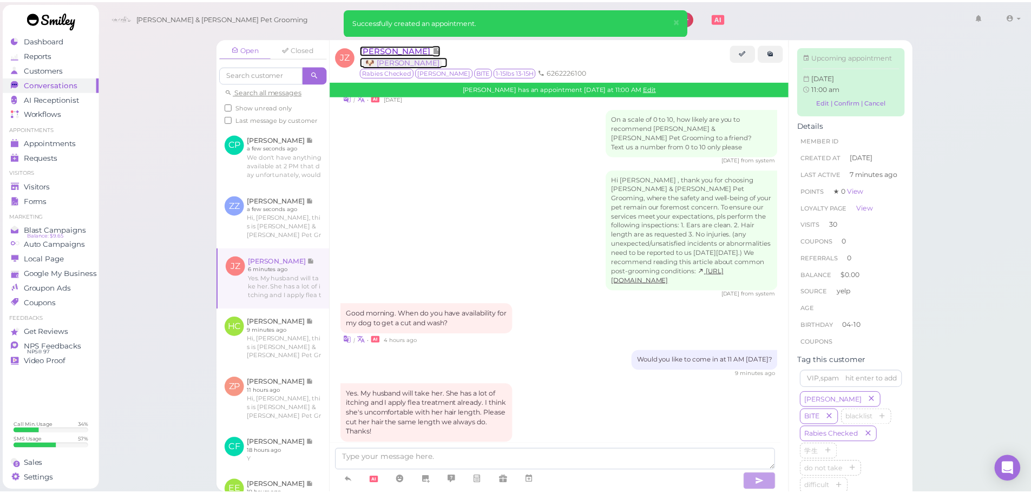
scroll to position [1542, 0]
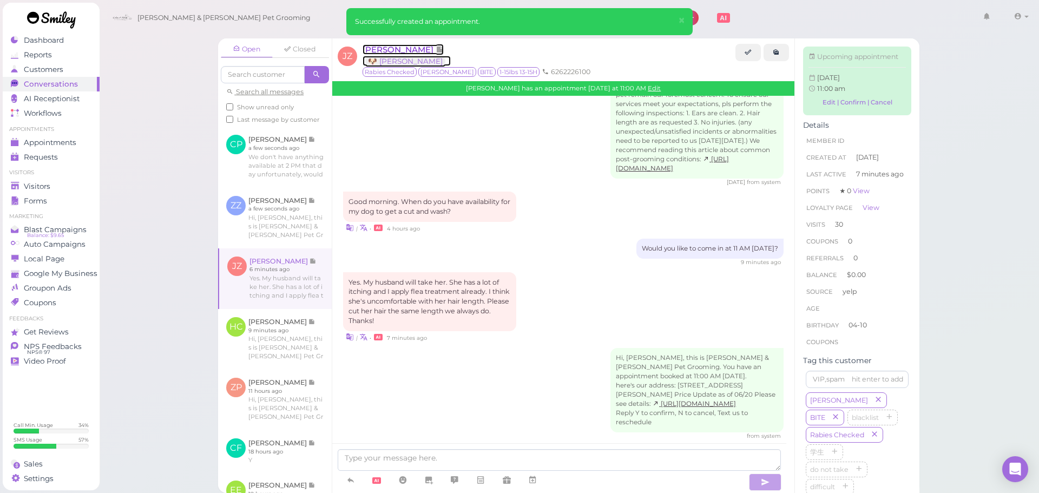
click at [406, 54] on span "[PERSON_NAME]" at bounding box center [398, 49] width 73 height 10
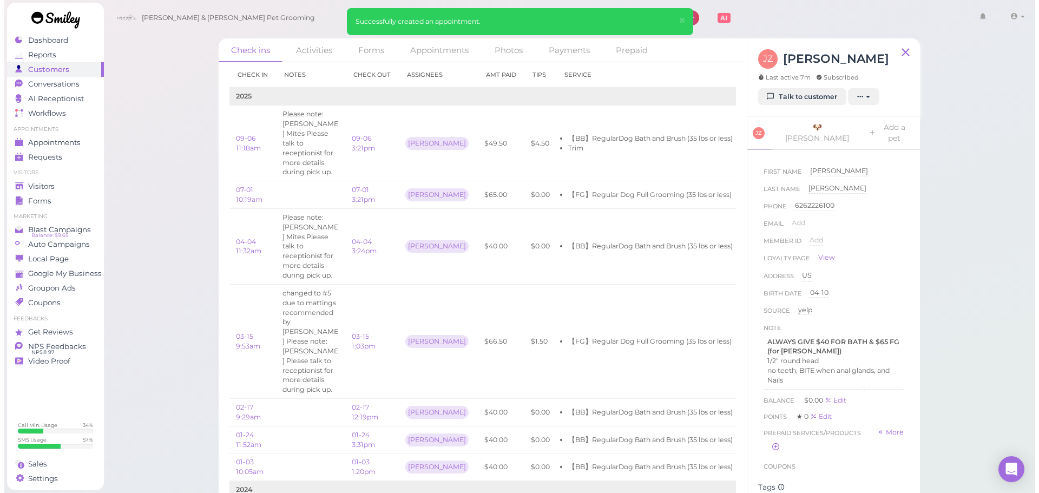
scroll to position [54, 0]
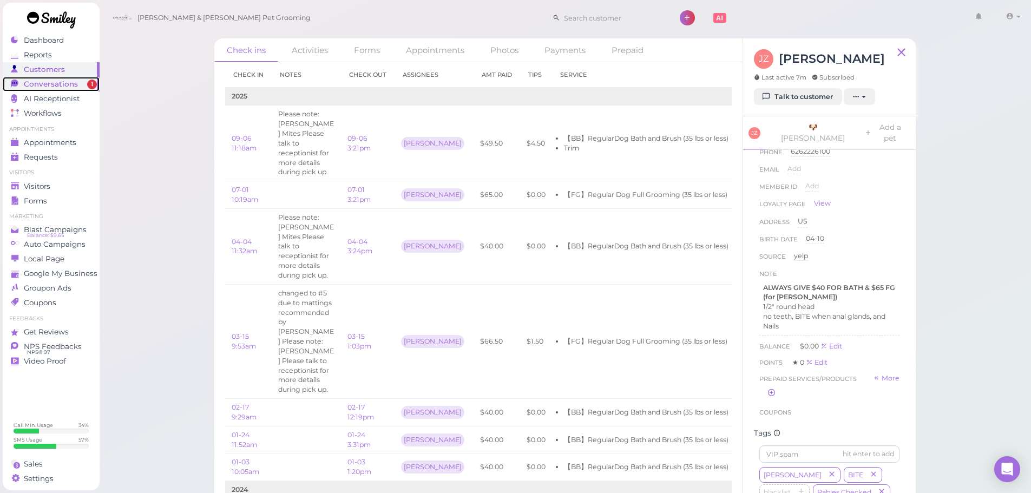
click at [93, 88] on span "1" at bounding box center [92, 85] width 10 height 10
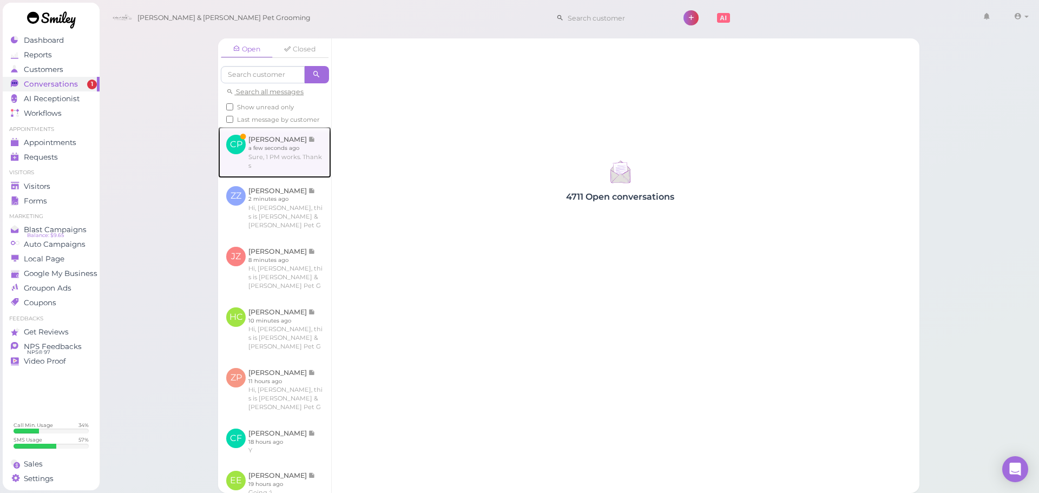
click at [240, 156] on link at bounding box center [274, 152] width 113 height 51
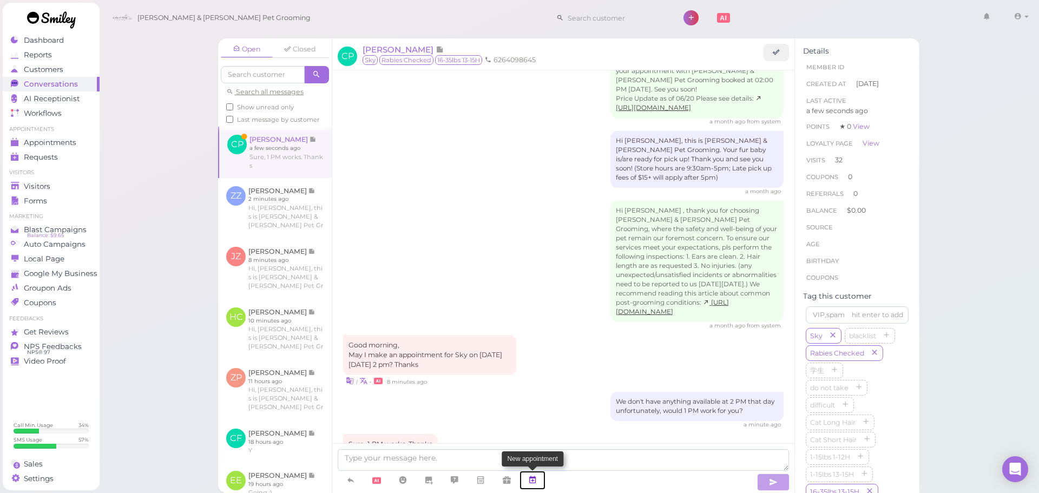
click at [537, 481] on icon at bounding box center [532, 479] width 9 height 11
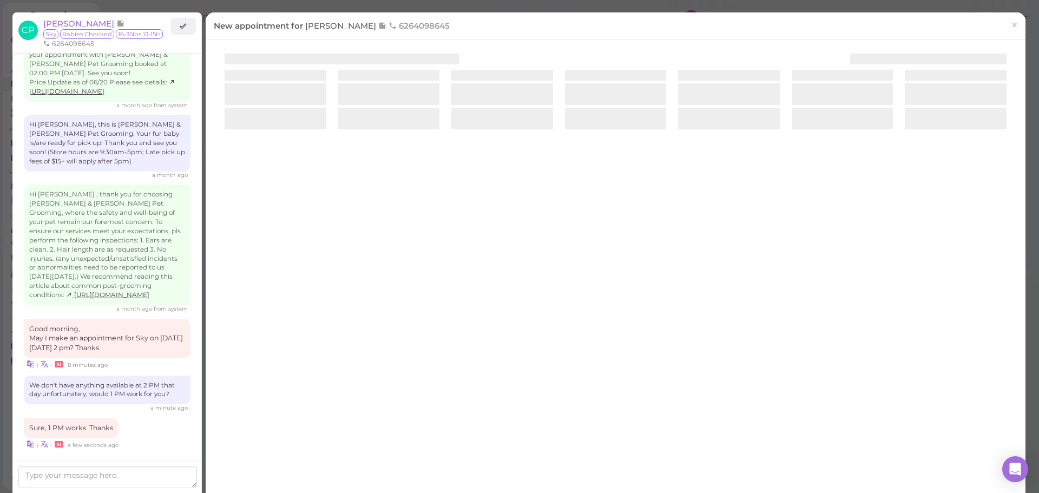
scroll to position [1746, 0]
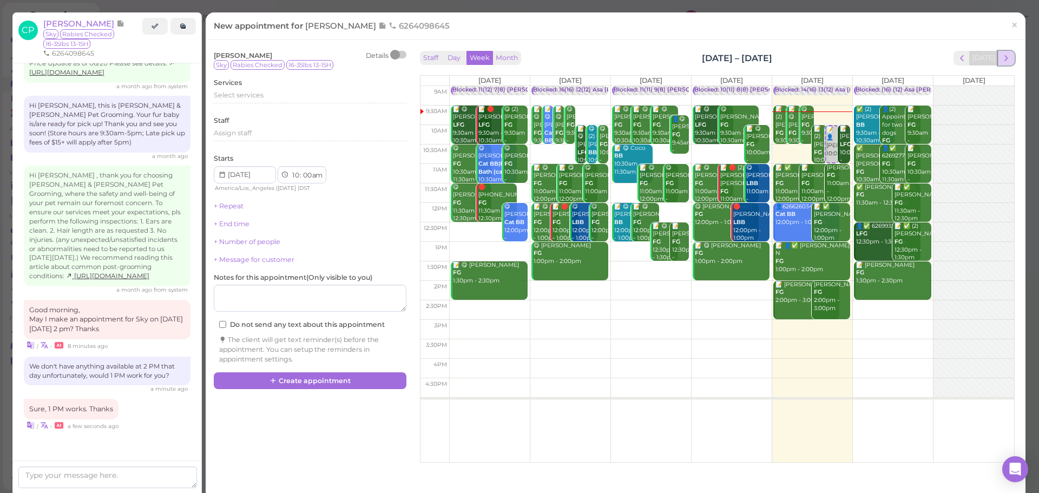
click at [1001, 55] on span "next" at bounding box center [1006, 58] width 10 height 10
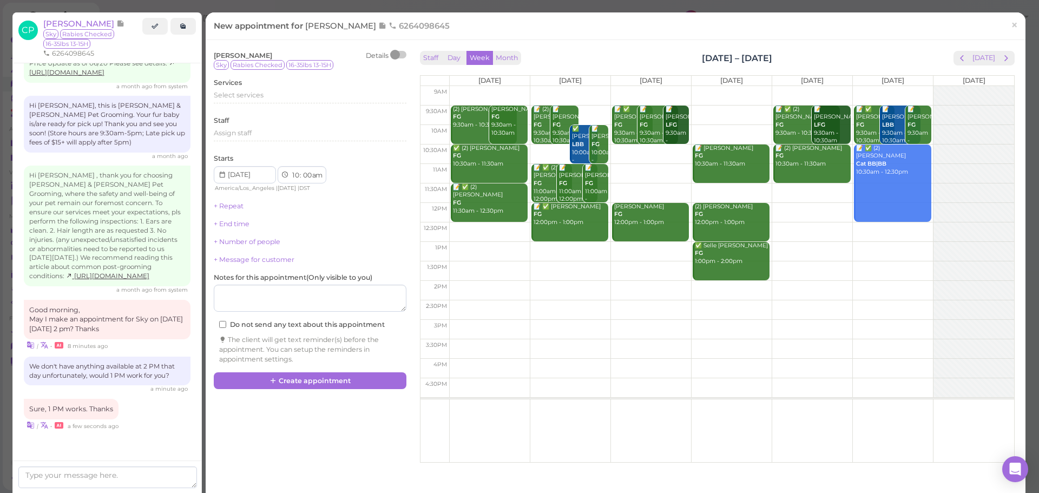
click at [539, 249] on td at bounding box center [731, 251] width 565 height 19
type input "2025-09-23"
select select "1"
select select "pm"
click at [251, 90] on div "Services Select services" at bounding box center [310, 93] width 193 height 30
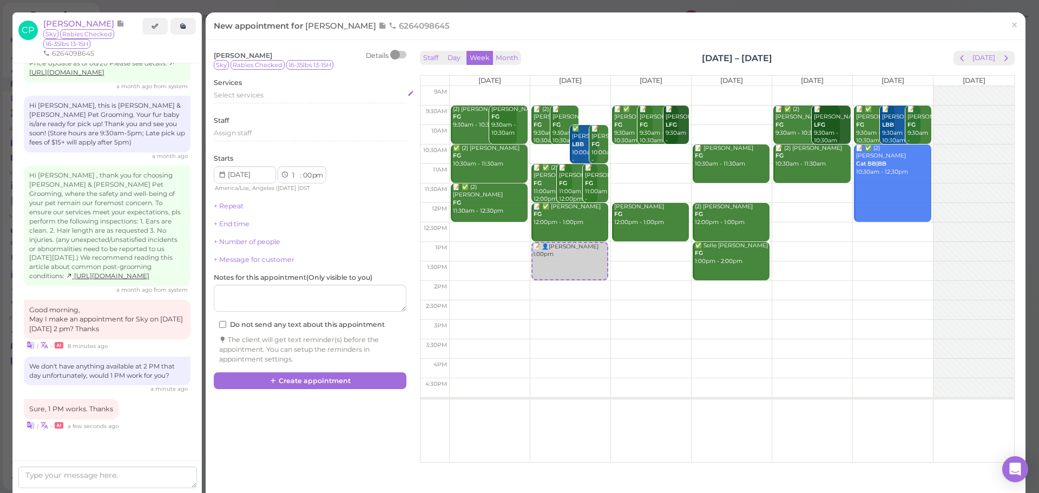
click at [252, 93] on span "Select services" at bounding box center [239, 95] width 50 height 8
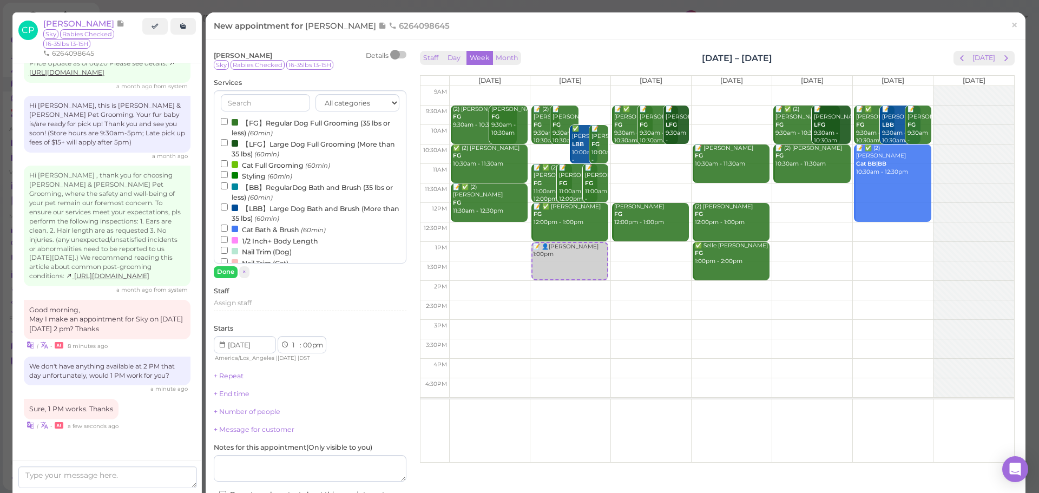
click at [254, 118] on label "【FG】Regular Dog Full Grooming (35 lbs or less) (60min)" at bounding box center [310, 127] width 179 height 21
click at [228, 118] on input "【FG】Regular Dog Full Grooming (35 lbs or less) (60min)" at bounding box center [224, 121] width 7 height 7
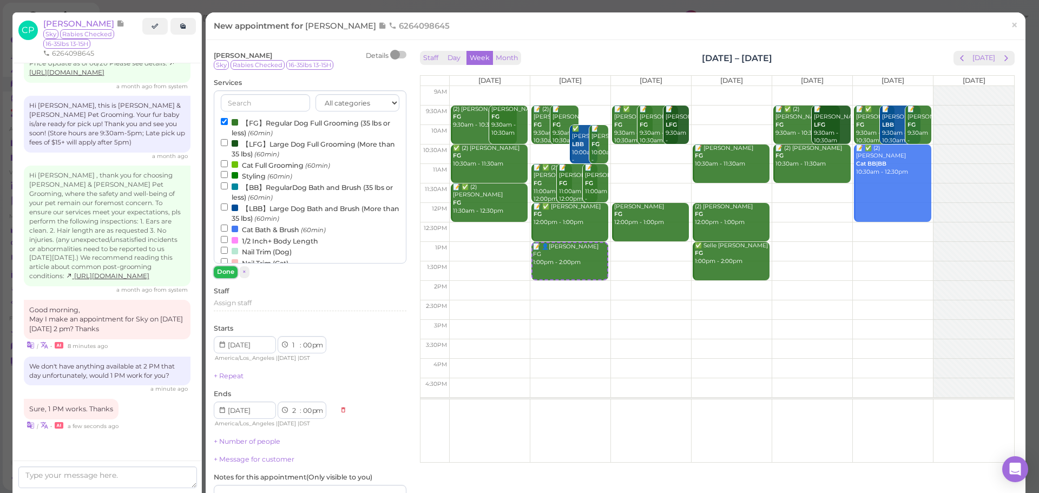
click at [227, 269] on button "Done" at bounding box center [226, 271] width 24 height 11
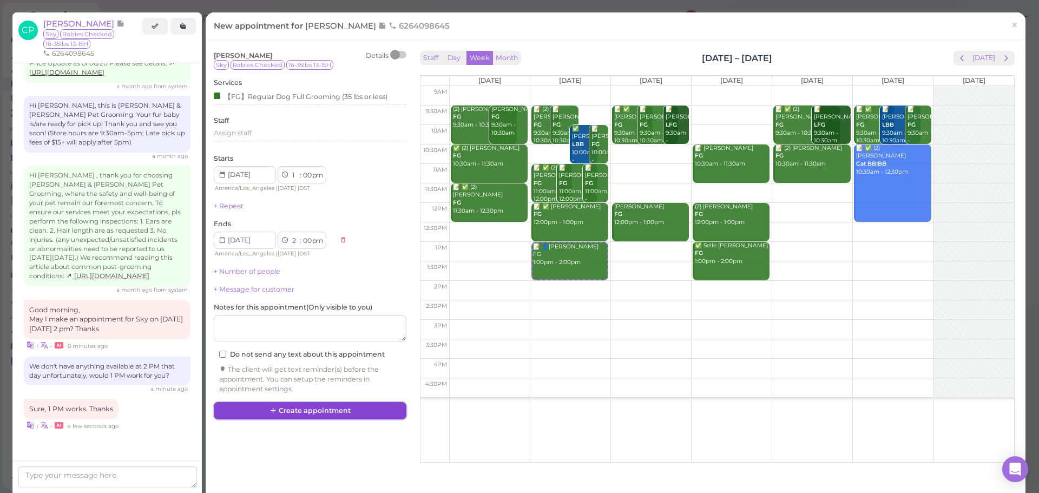
click at [308, 402] on button "Create appointment" at bounding box center [310, 410] width 193 height 17
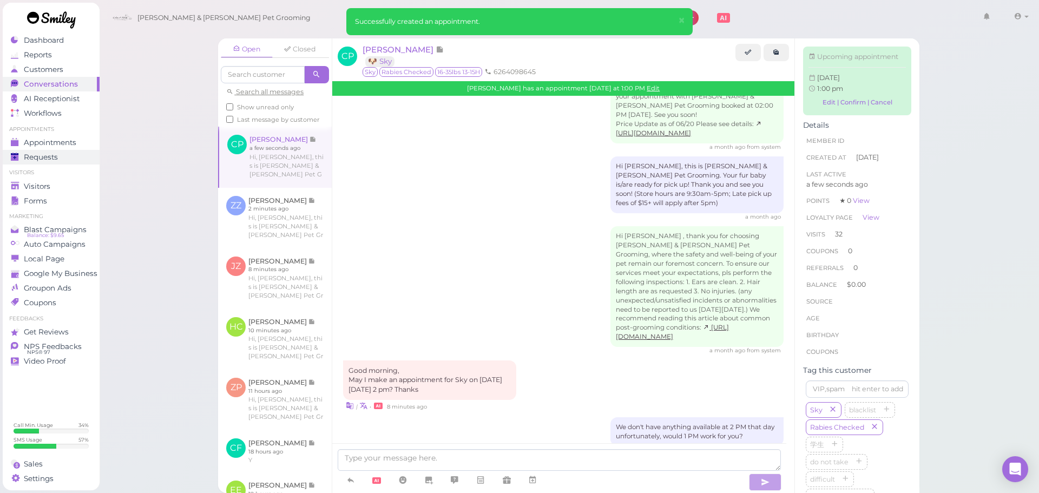
scroll to position [1766, 0]
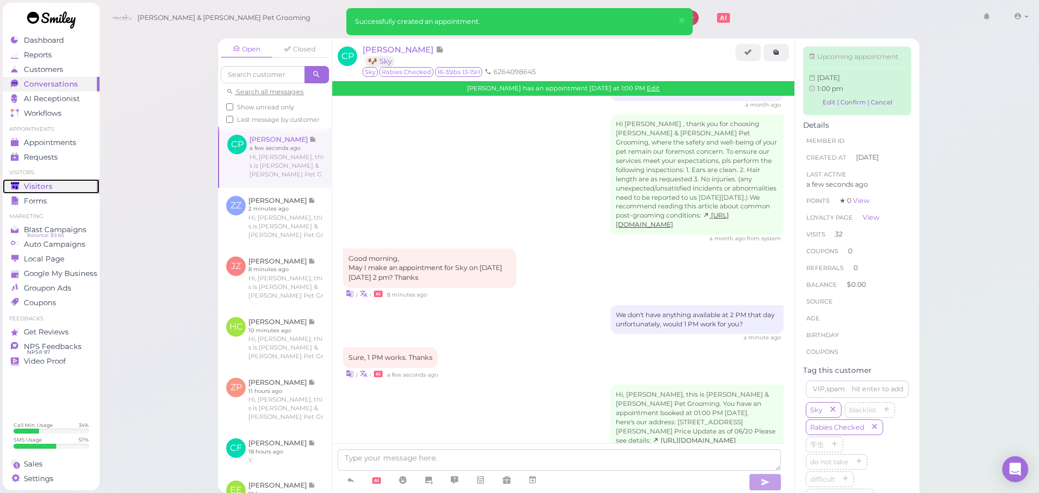
click at [77, 182] on div "Visitors" at bounding box center [50, 186] width 78 height 9
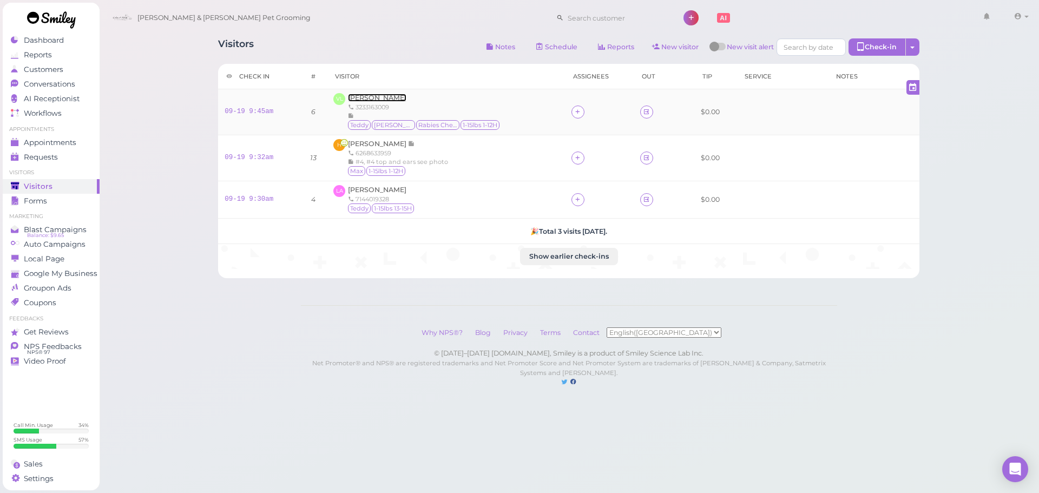
click at [371, 101] on span "[PERSON_NAME]" at bounding box center [377, 98] width 58 height 8
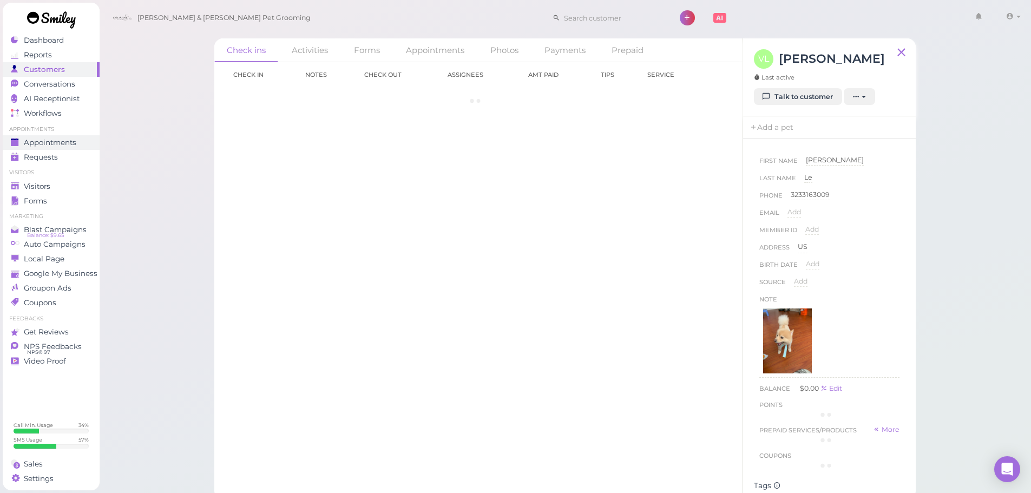
click at [74, 138] on span "Appointments" at bounding box center [50, 142] width 52 height 9
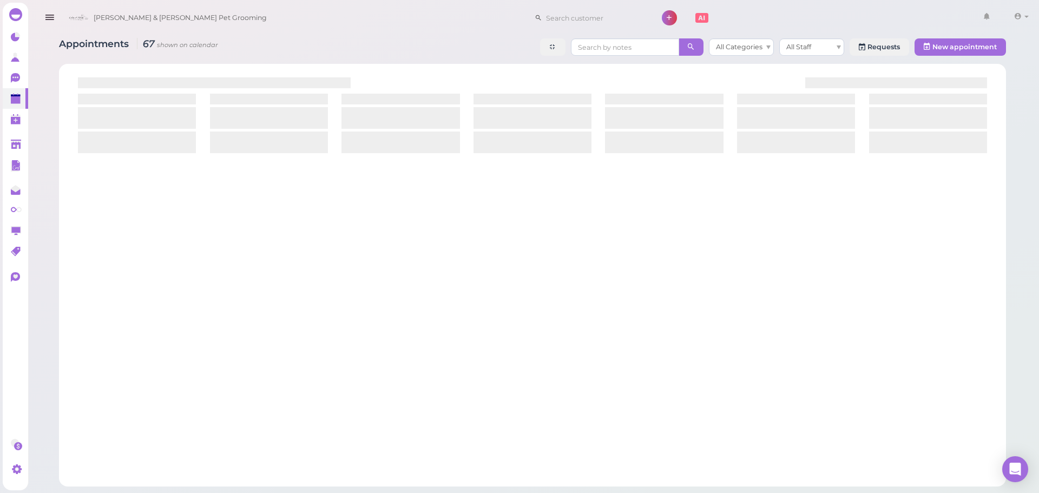
click at [631, 70] on div at bounding box center [532, 275] width 936 height 412
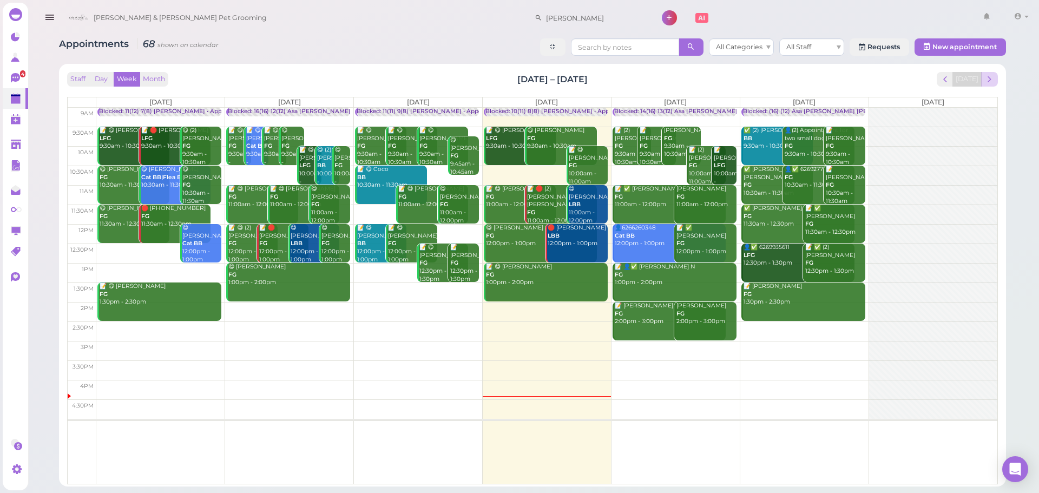
drag, startPoint x: 994, startPoint y: 88, endPoint x: 992, endPoint y: 82, distance: 6.3
click at [994, 88] on div "Staff Day Week Month Sep 15 – 21, 2025 Today Mon 9/15 Tue 9/16 Wed 9/17 Thu 9/1…" at bounding box center [532, 278] width 930 height 412
click at [992, 82] on span "next" at bounding box center [989, 79] width 10 height 10
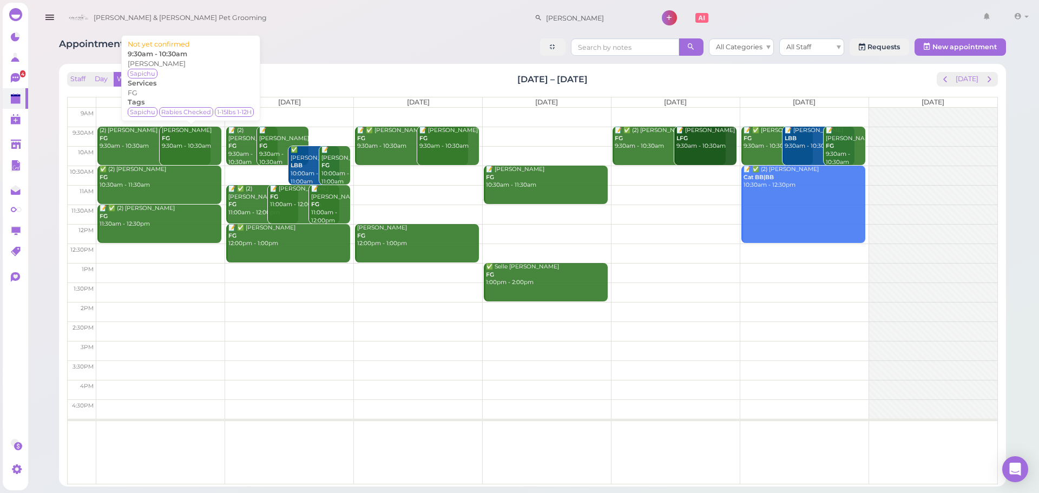
click at [438, 52] on div "Appointments 23 shown on calendar All Categories All Staff Requests New appoint…" at bounding box center [532, 48] width 947 height 20
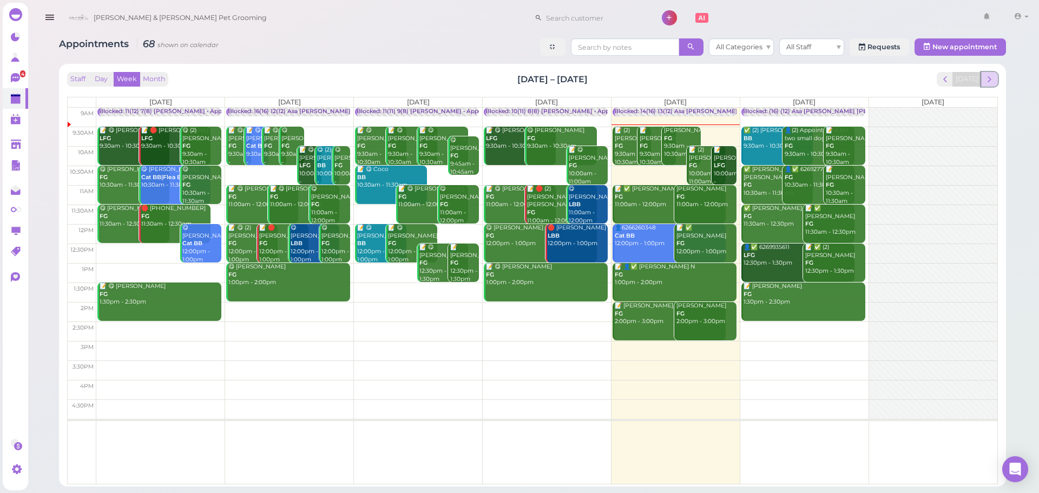
click at [992, 80] on span "next" at bounding box center [989, 79] width 10 height 10
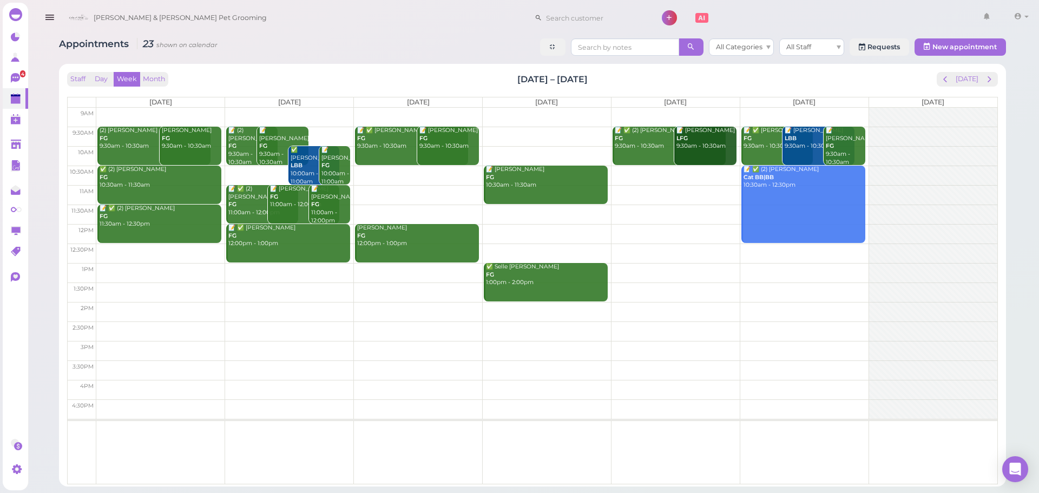
click at [274, 268] on td at bounding box center [546, 272] width 901 height 19
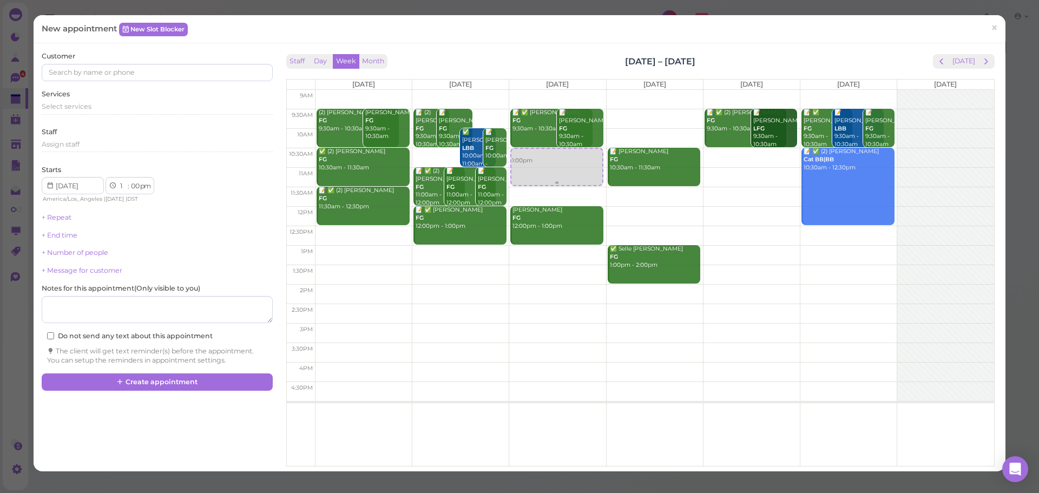
drag, startPoint x: 453, startPoint y: 263, endPoint x: 531, endPoint y: 169, distance: 122.2
click at [531, 90] on tr "(2) Bailey Carlin FG 9:30am - 10:30am Maria Sandoval FG 9:30am - 10:30am ✅ (2) …" at bounding box center [640, 90] width 707 height 0
type input "2025-09-24"
select select "10"
select select "30"
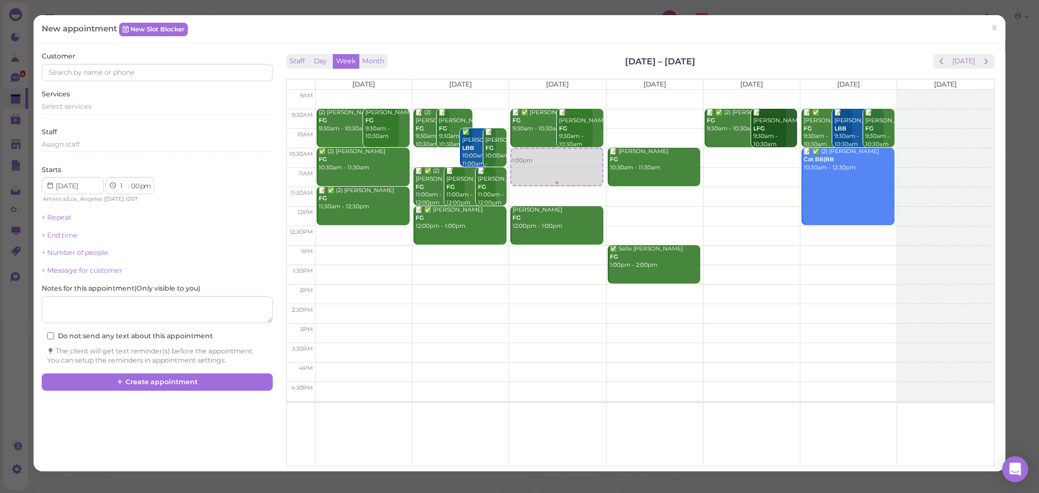
select select "am"
click at [113, 107] on div "Select services" at bounding box center [157, 107] width 230 height 10
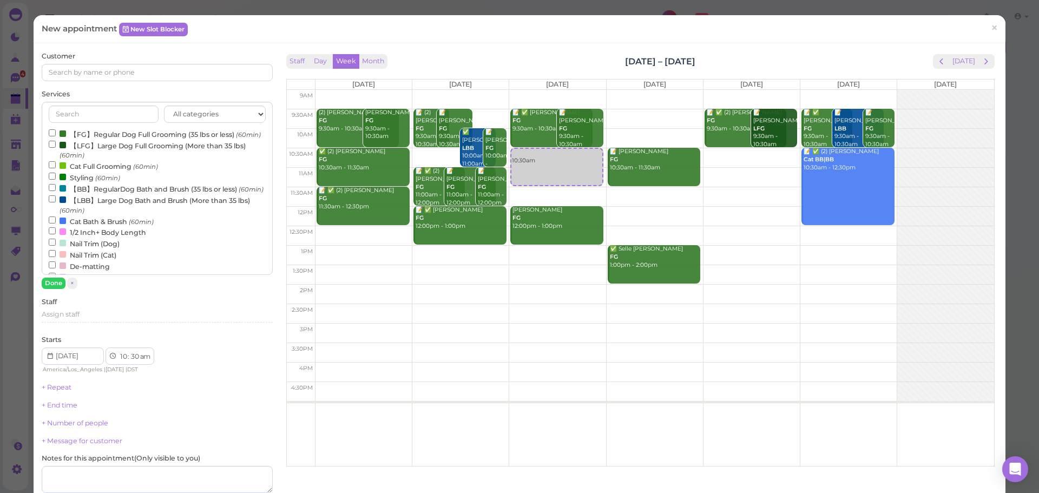
click at [100, 140] on label "【FG】Regular Dog Full Grooming (35 lbs or less) (60min)" at bounding box center [155, 133] width 212 height 11
click at [56, 136] on input "【FG】Regular Dog Full Grooming (35 lbs or less) (60min)" at bounding box center [52, 132] width 7 height 7
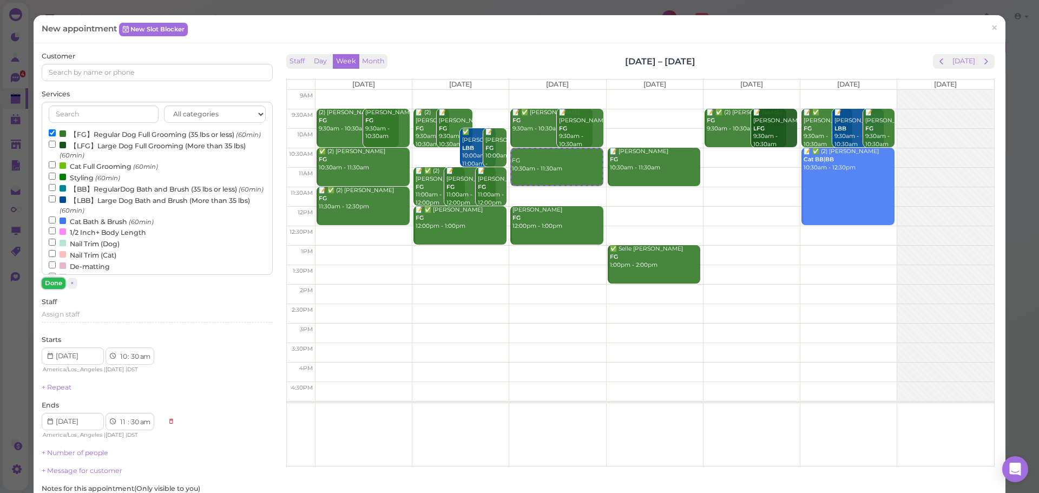
click at [52, 283] on button "Done" at bounding box center [54, 283] width 24 height 11
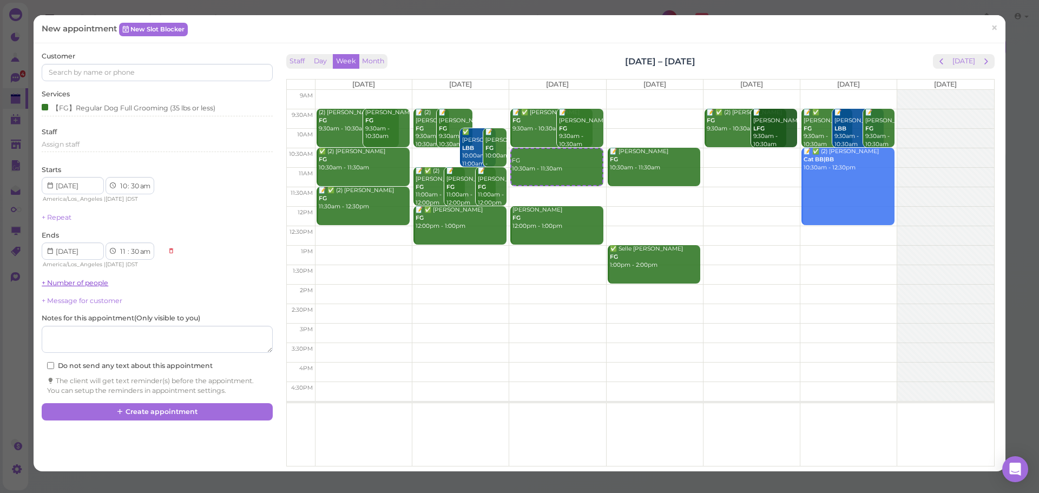
click at [63, 282] on link "+ Number of people" at bounding box center [75, 283] width 67 height 8
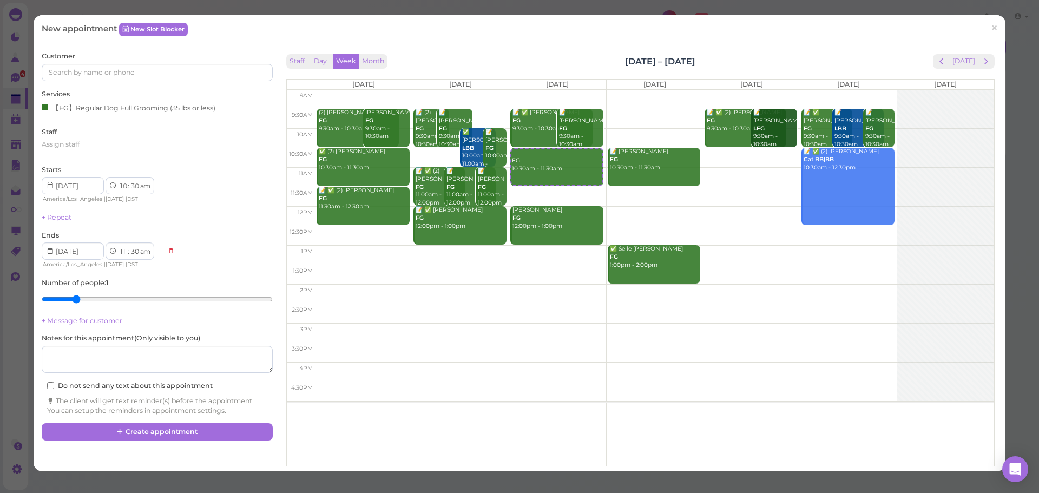
type input "2"
click at [75, 300] on input "range" at bounding box center [157, 298] width 230 height 17
click at [103, 82] on div "Customer Services 【FG】Regular Dog Full Grooming (35 lbs or less) Staff Assign s…" at bounding box center [157, 233] width 230 height 364
click at [113, 74] on input at bounding box center [157, 72] width 230 height 17
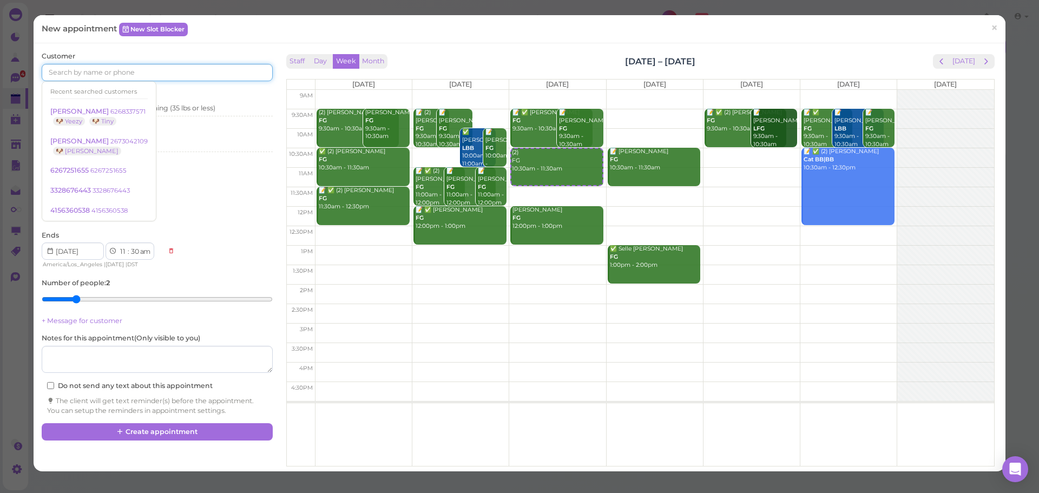
click at [113, 74] on input at bounding box center [157, 72] width 230 height 17
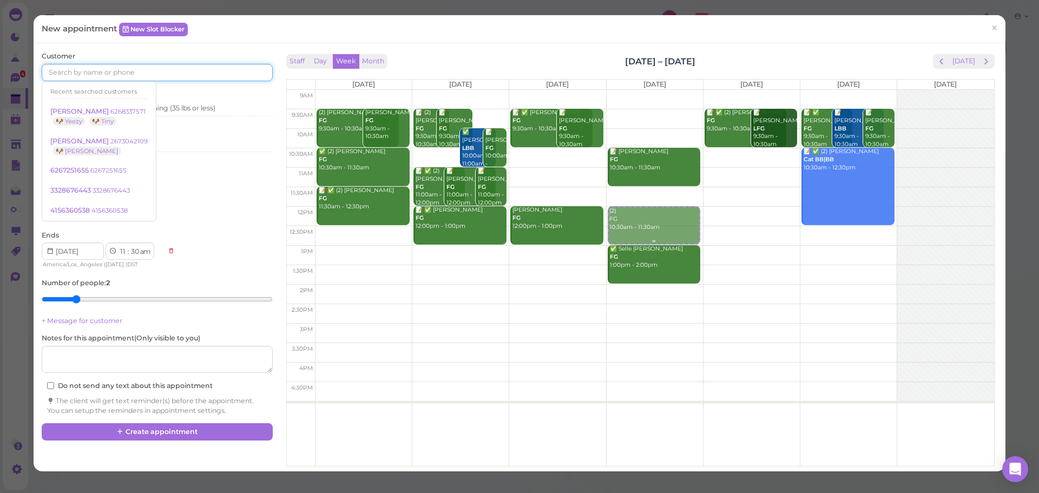
drag, startPoint x: 564, startPoint y: 163, endPoint x: 672, endPoint y: 224, distance: 124.5
click at [669, 90] on tr "(2) Bailey Carlin FG 9:30am - 10:30am Maria Sandoval FG 9:30am - 10:30am ✅ (2) …" at bounding box center [640, 90] width 707 height 0
type input "2025-09-25"
select select "12"
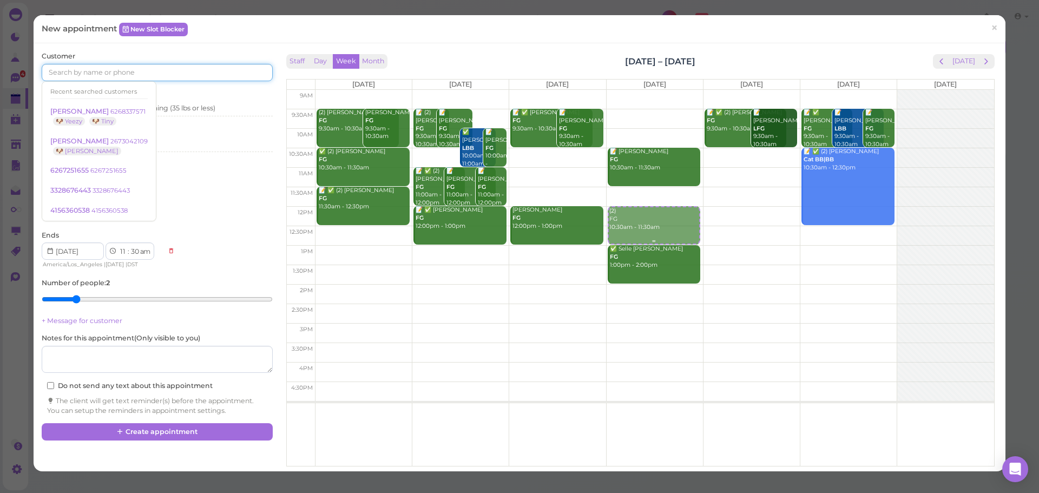
select select "00"
select select "pm"
select select "1"
select select "00"
select select "pm"
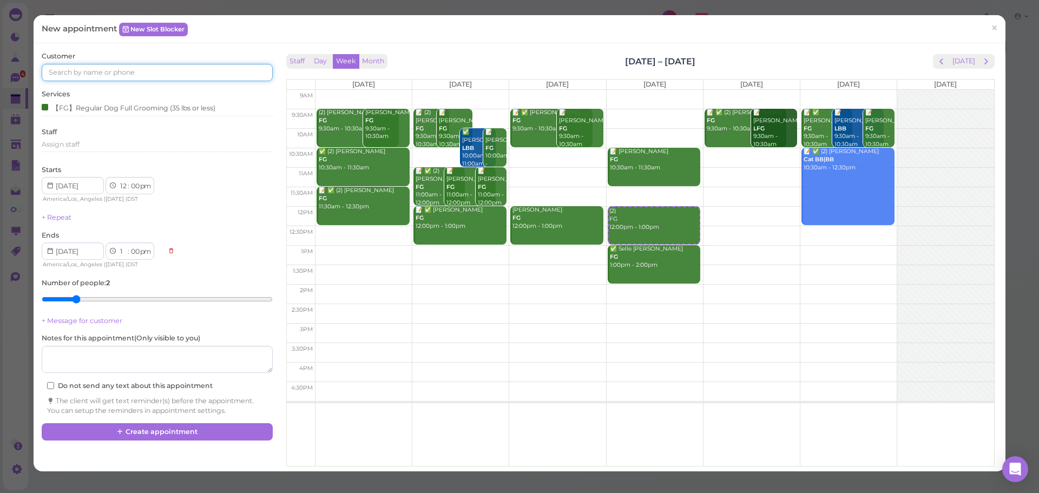
click at [158, 76] on input at bounding box center [157, 72] width 230 height 17
type input "6269497113"
click at [130, 95] on small "6269497113" at bounding box center [127, 92] width 35 height 8
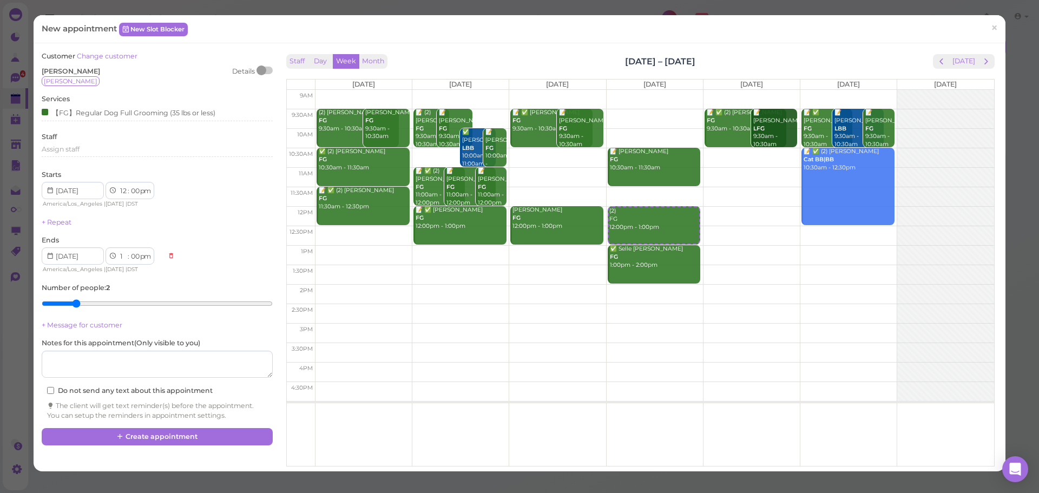
drag, startPoint x: 745, startPoint y: 59, endPoint x: 569, endPoint y: 53, distance: 176.5
click at [569, 53] on div "Staff Day Week Month Sep 22 – 28, 2025 Today Mon 9/22 Tue 9/23 Wed 9/24 Thu 9/2…" at bounding box center [640, 257] width 714 height 412
click at [212, 440] on button "Create appointment" at bounding box center [157, 436] width 230 height 17
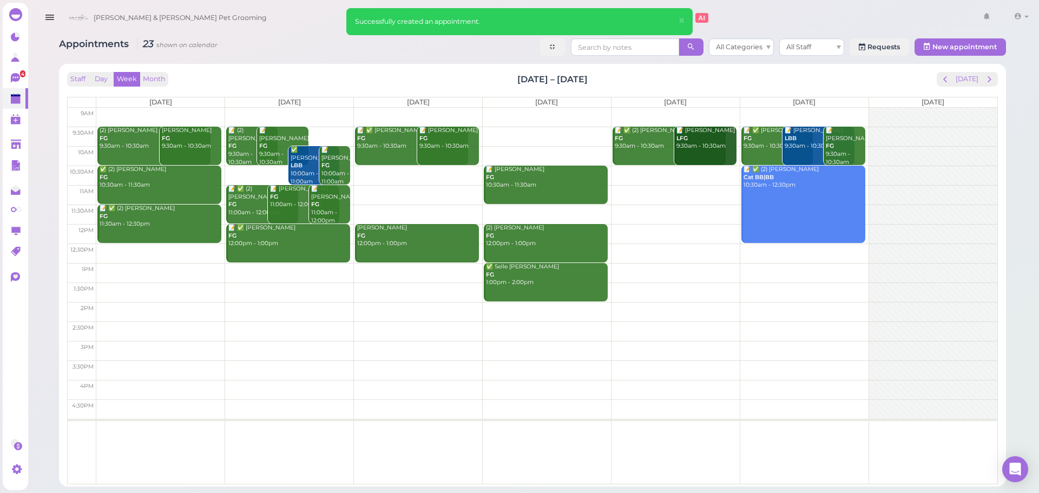
click at [619, 70] on div "Staff Day Week Month Sep 22 – 28, 2025 Today Mon 9/22 Tue 9/23 Wed 9/24 Thu 9/2…" at bounding box center [532, 275] width 936 height 412
click at [975, 80] on button "[DATE]" at bounding box center [966, 79] width 29 height 15
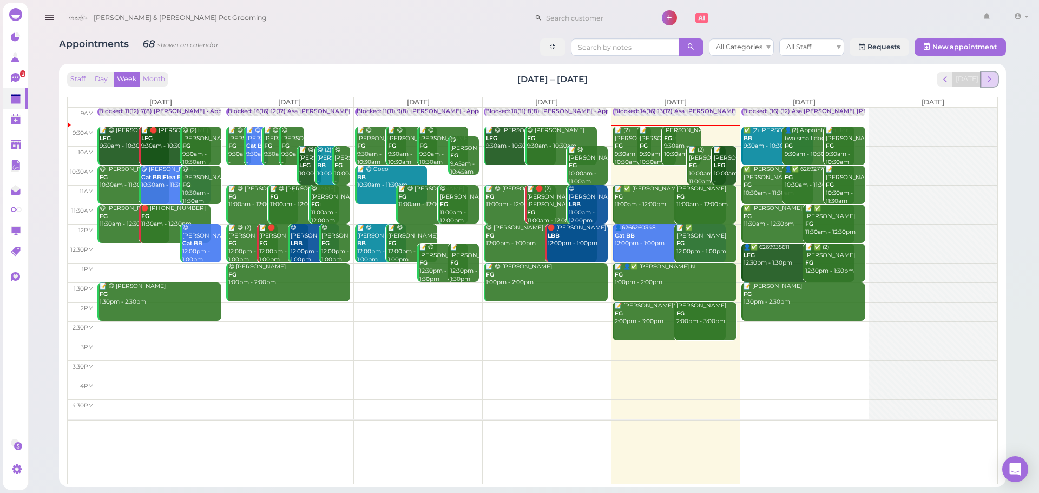
click at [988, 85] on button "next" at bounding box center [989, 79] width 17 height 15
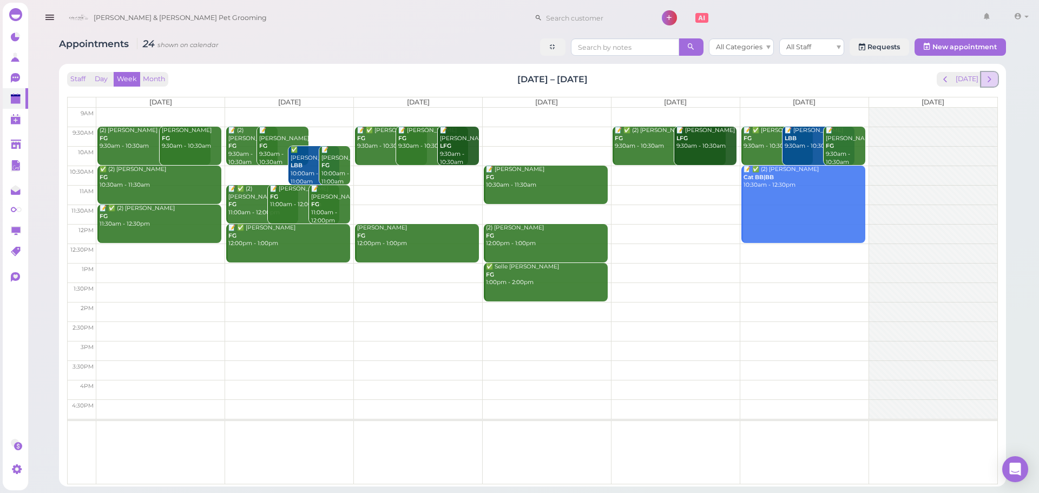
click at [988, 81] on span "next" at bounding box center [989, 79] width 10 height 10
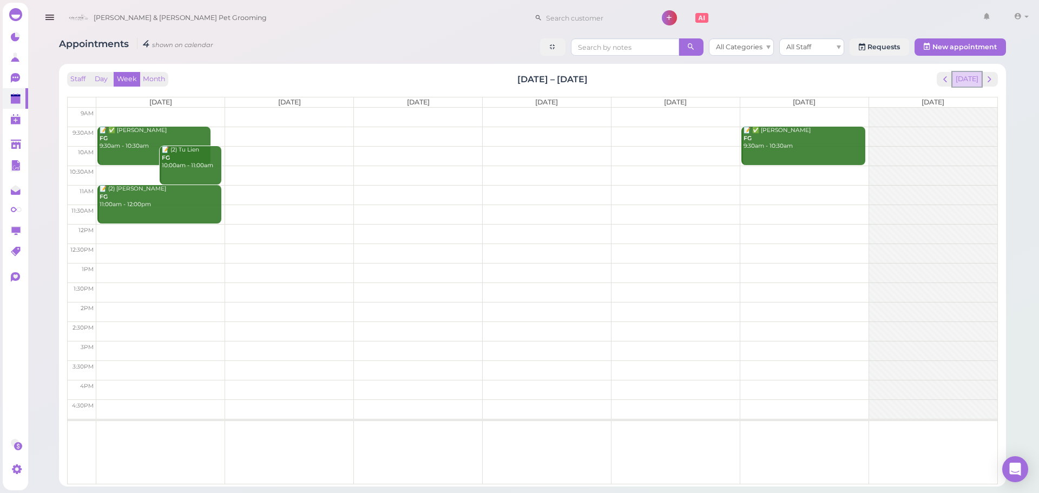
click at [964, 84] on button "[DATE]" at bounding box center [966, 79] width 29 height 15
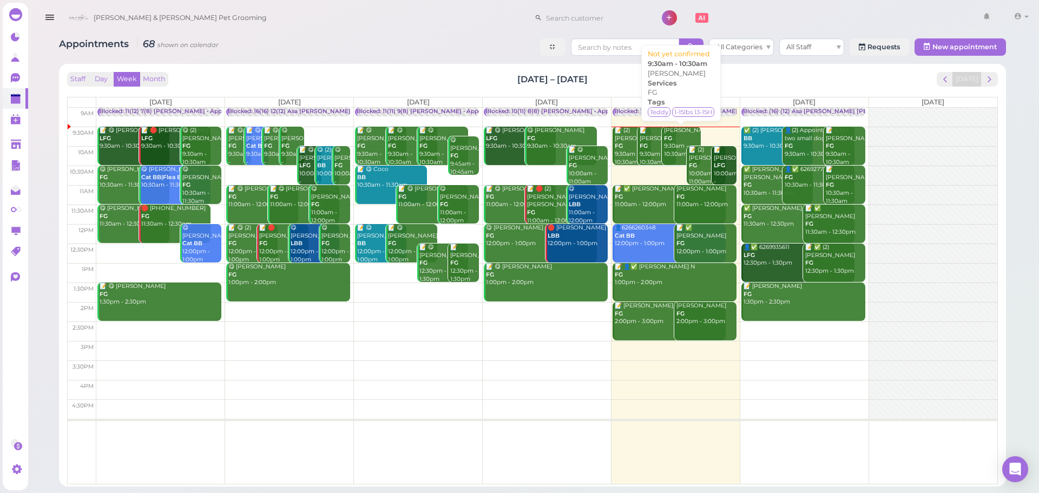
click at [675, 149] on div "Lidubina Andrade FG 9:30am - 10:30am" at bounding box center [681, 143] width 37 height 32
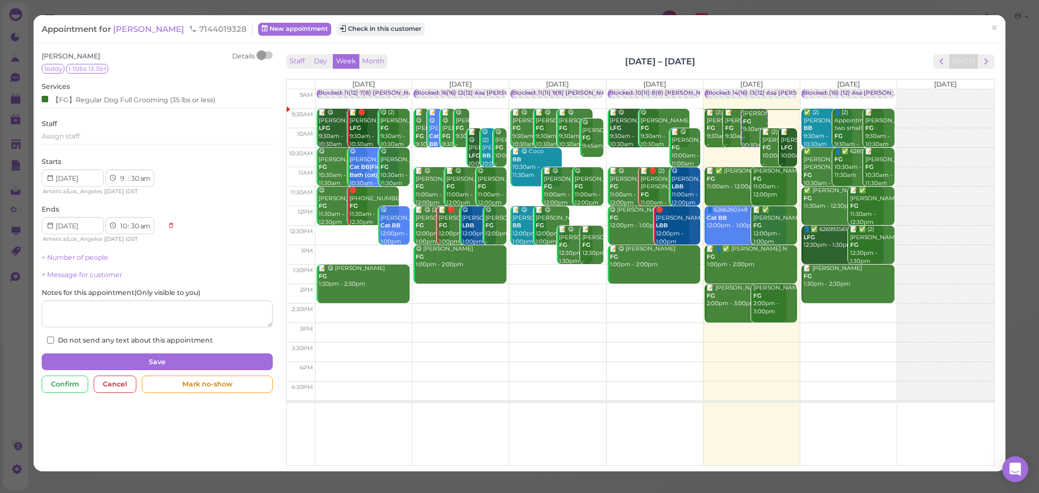
click at [429, 29] on div "Appointment for Lidubina Andrade 7144019328 New appointment Check in this custo…" at bounding box center [514, 28] width 944 height 11
click at [421, 29] on button "Check in this customer" at bounding box center [380, 29] width 88 height 13
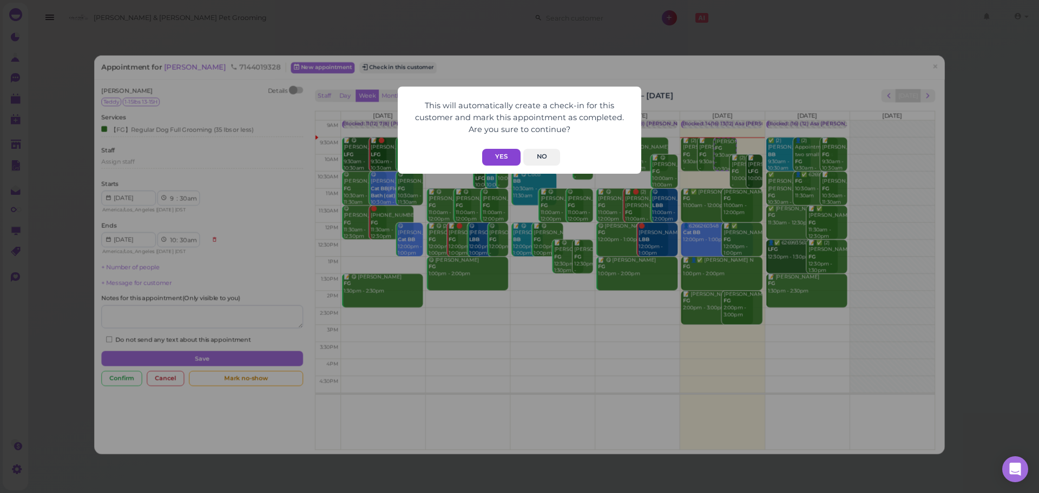
click at [490, 151] on button "Yes" at bounding box center [501, 157] width 38 height 17
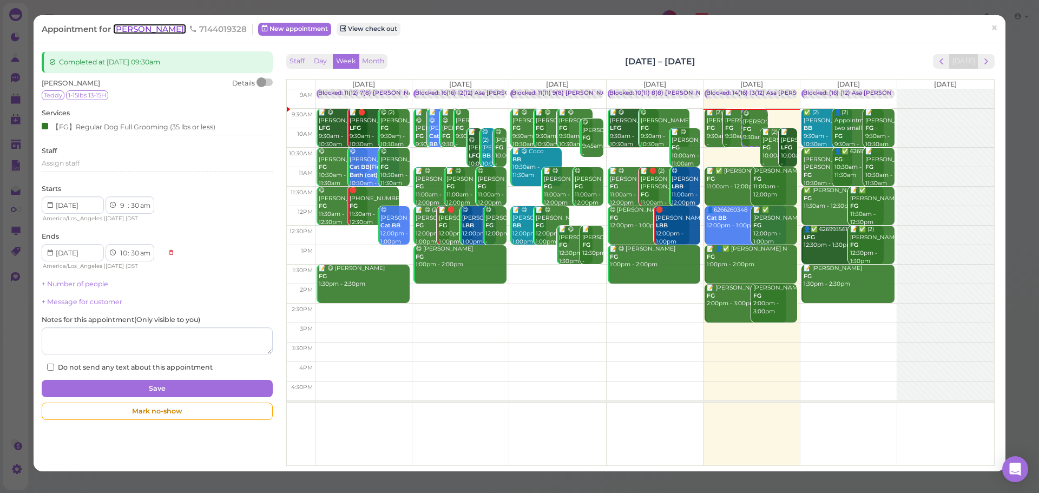
click at [170, 27] on span "[PERSON_NAME]" at bounding box center [149, 29] width 73 height 10
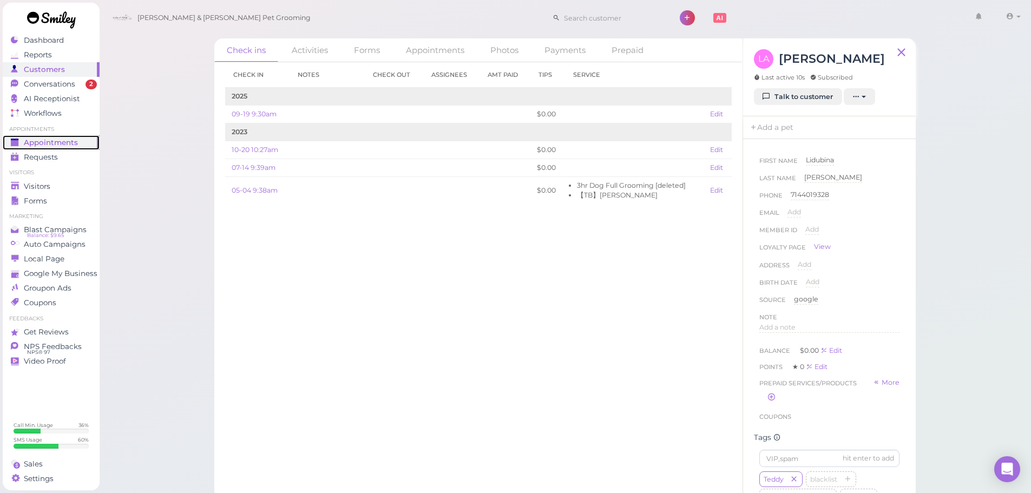
click at [52, 144] on span "Appointments" at bounding box center [51, 142] width 54 height 9
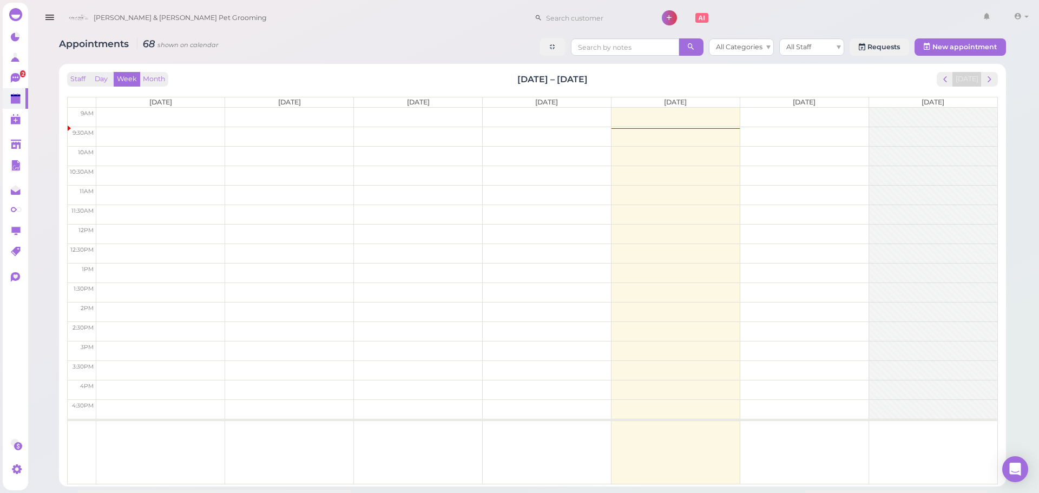
click at [486, 52] on div "Appointments 68 shown on calendar All Categories All Staff Requests New appoint…" at bounding box center [532, 48] width 947 height 20
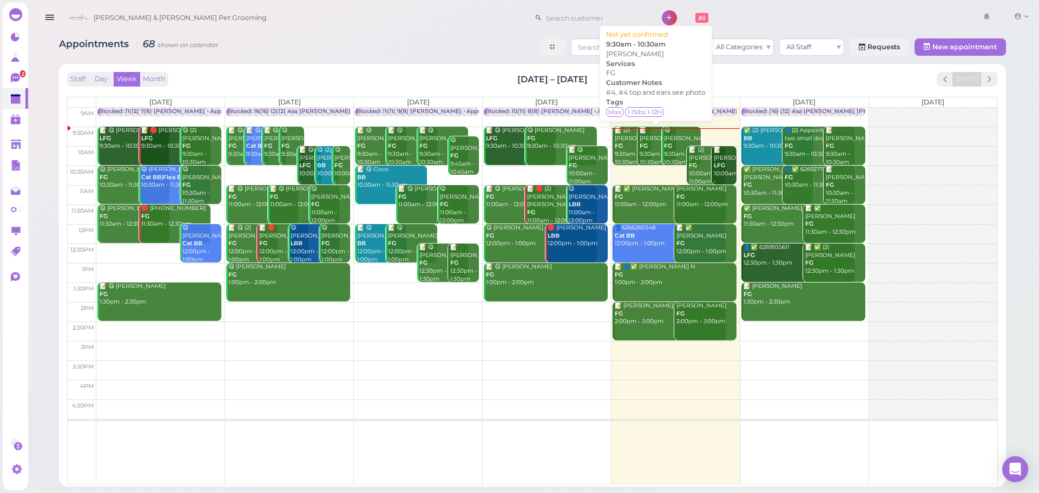
click at [648, 148] on div "📝 Hans Hernandez FG 9:30am - 10:30am" at bounding box center [657, 146] width 37 height 39
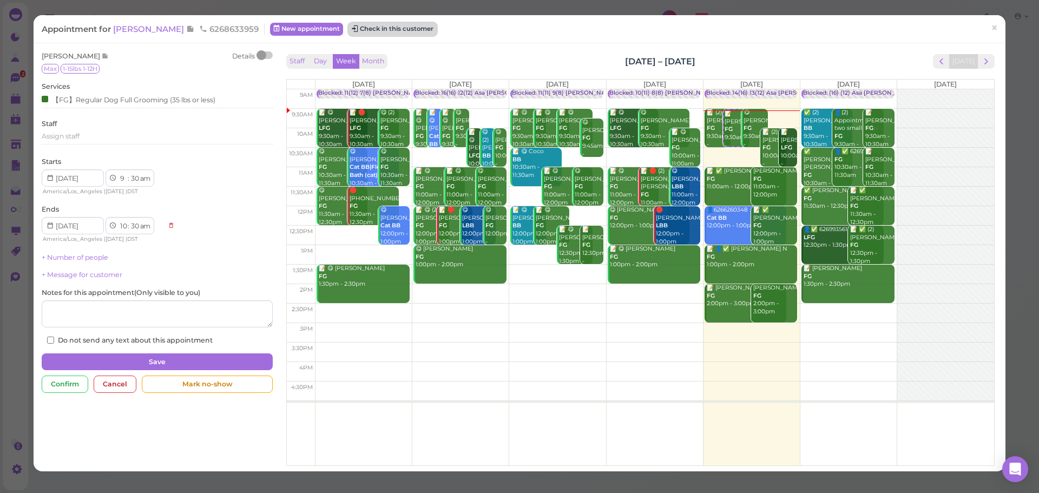
click at [391, 31] on button "Check in this customer" at bounding box center [392, 29] width 88 height 13
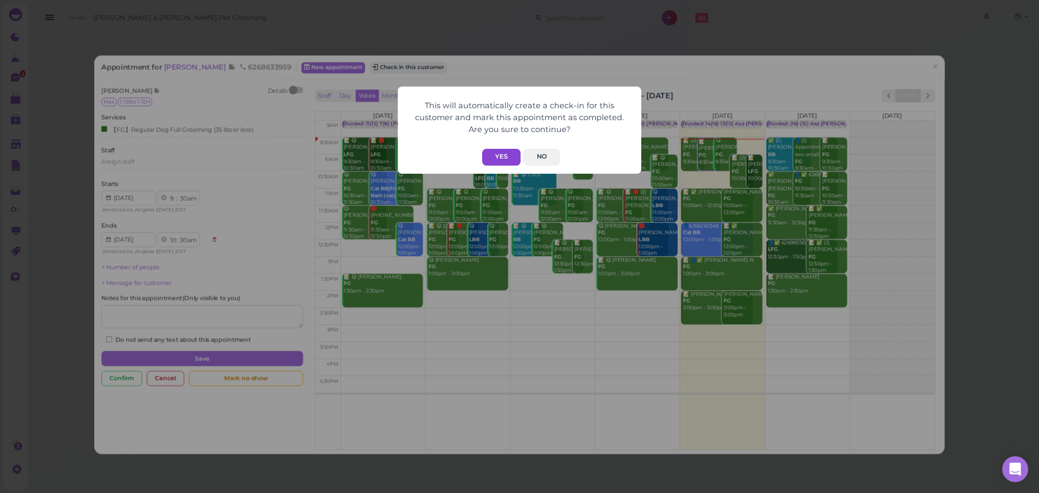
click at [495, 152] on button "Yes" at bounding box center [501, 157] width 38 height 17
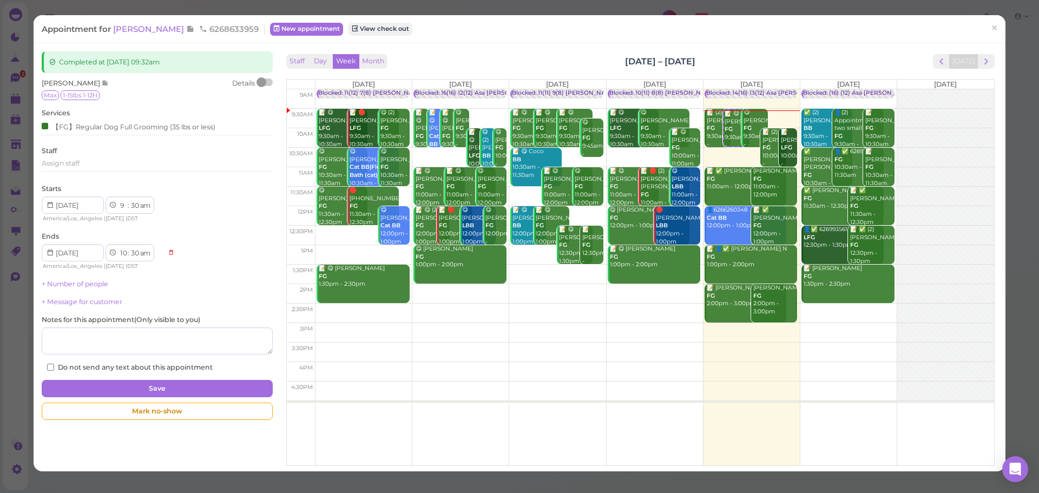
click at [487, 36] on div "Appointment for Hans Hernandez 6268633959 New appointment View check out ×" at bounding box center [520, 29] width 972 height 28
click at [134, 28] on span "[PERSON_NAME]" at bounding box center [149, 29] width 73 height 10
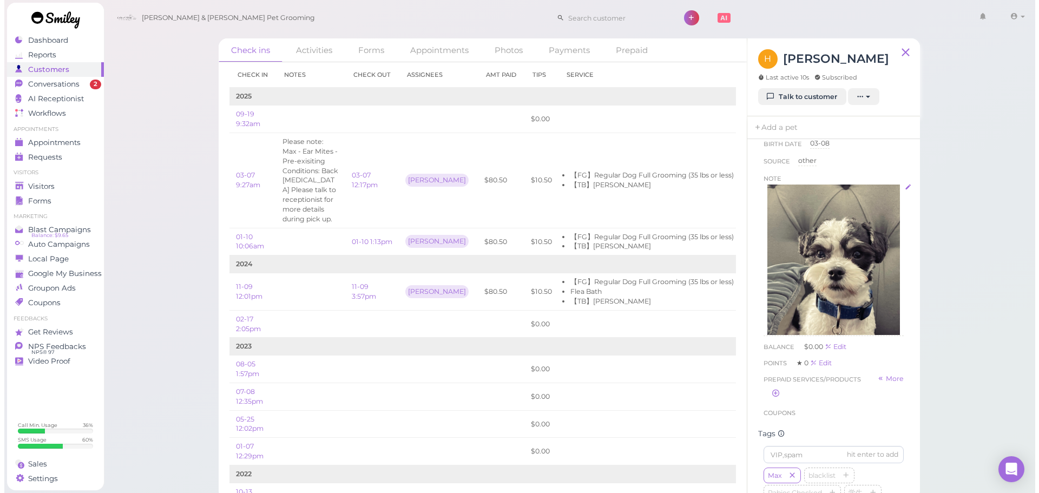
scroll to position [74, 0]
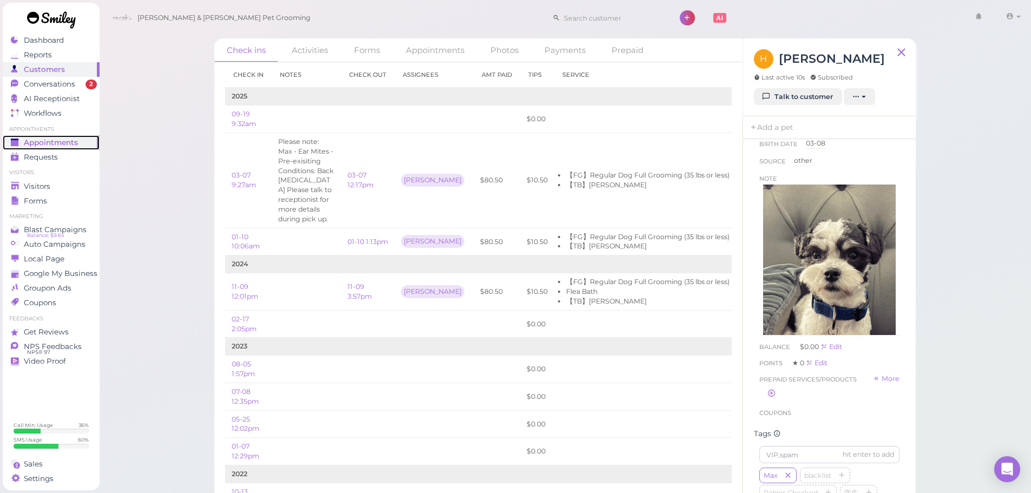
click at [78, 143] on div "Appointments" at bounding box center [50, 142] width 78 height 9
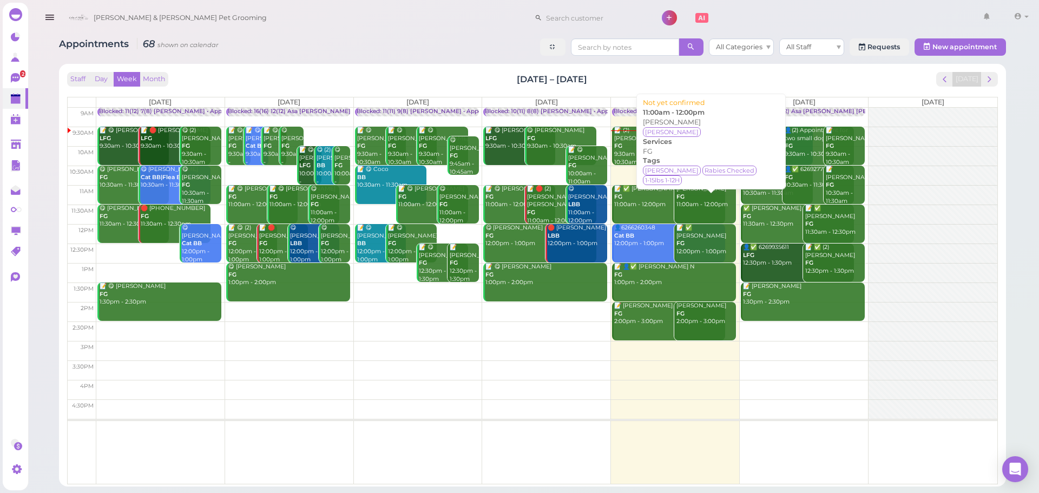
click at [697, 201] on div "Emma Rios FG 11:00am - 12:00pm" at bounding box center [706, 197] width 60 height 24
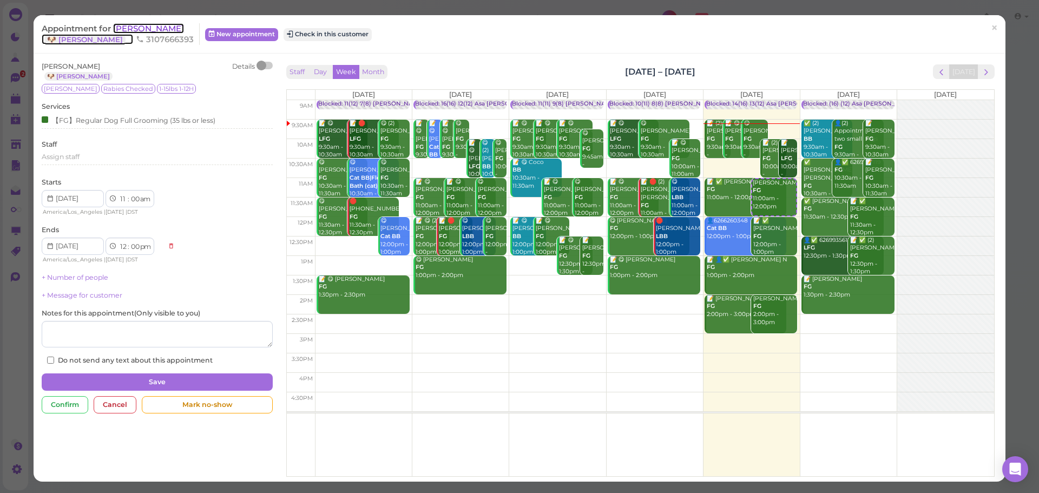
click at [154, 30] on span "[PERSON_NAME]" at bounding box center [148, 28] width 71 height 10
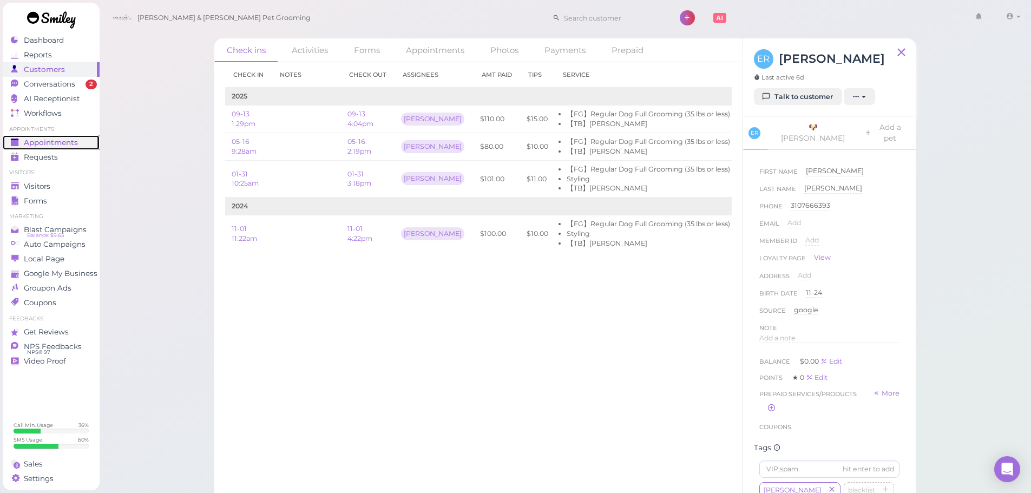
click at [81, 142] on div "Appointments" at bounding box center [50, 142] width 78 height 9
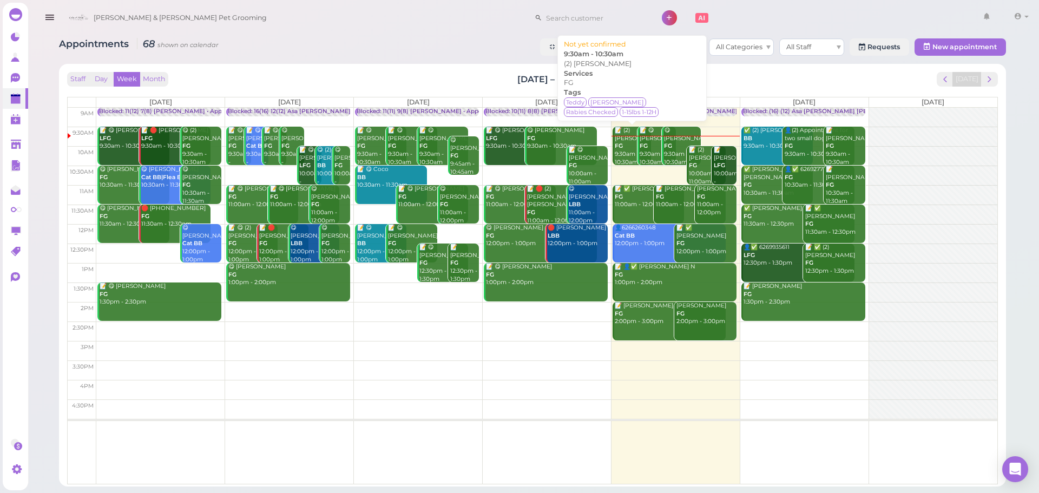
click at [629, 158] on div "📝 (2) Vincent Le FG 9:30am - 10:30am" at bounding box center [632, 146] width 37 height 39
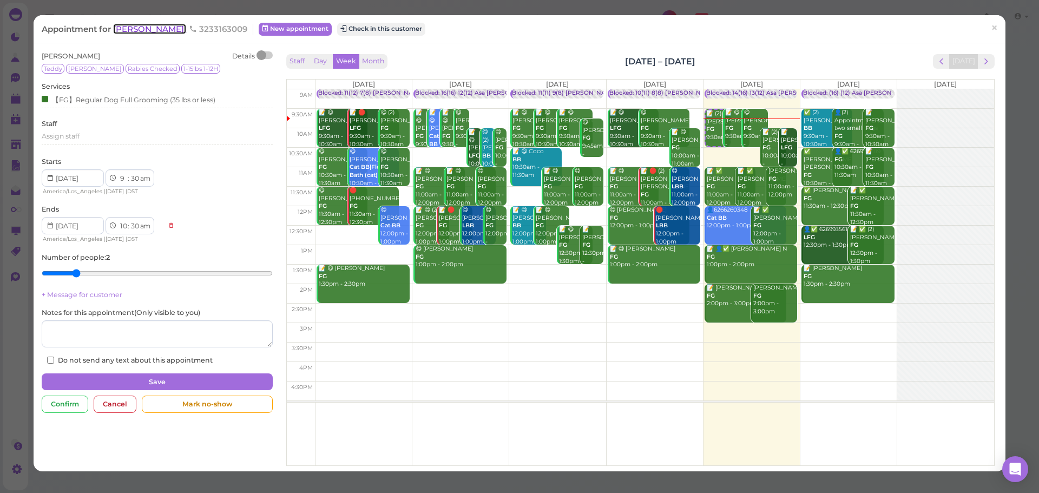
click at [149, 32] on span "Vincent Le" at bounding box center [149, 29] width 73 height 10
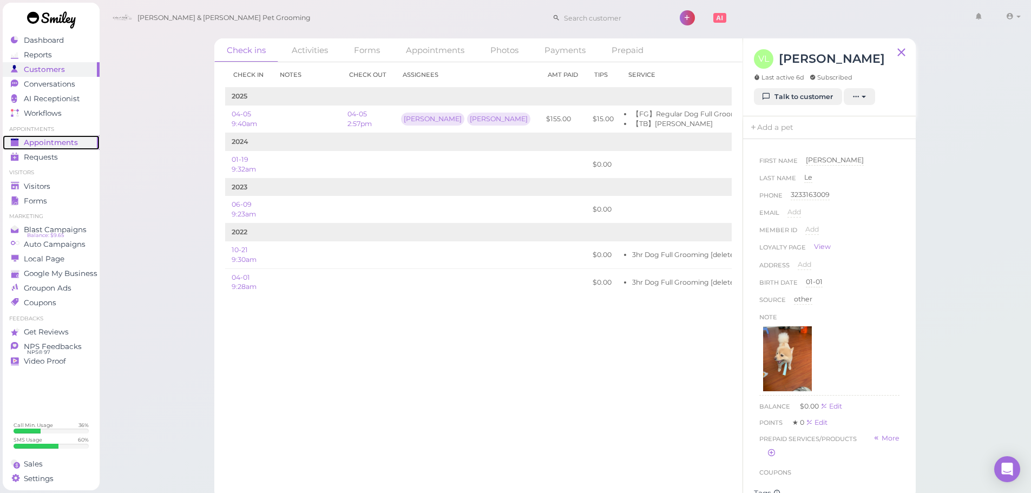
click at [50, 136] on link "Appointments" at bounding box center [51, 142] width 97 height 15
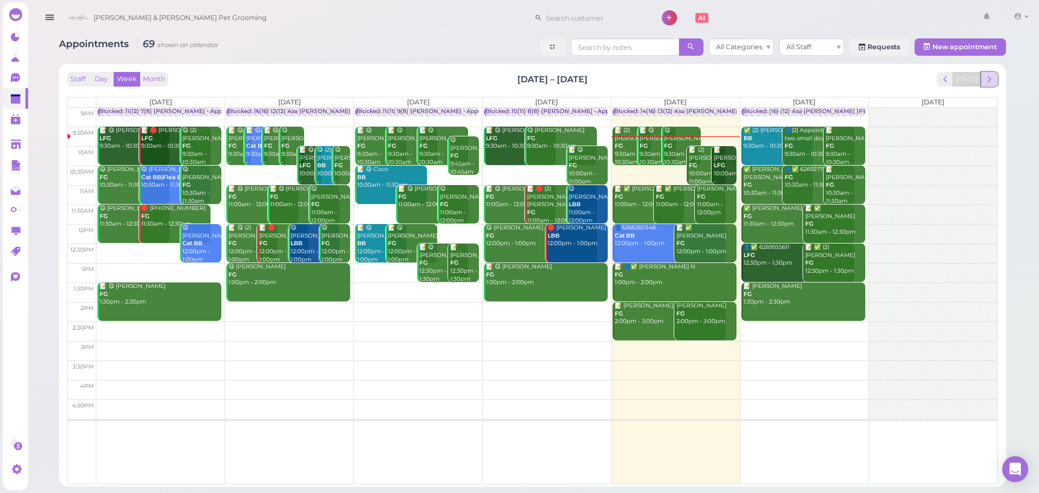
click at [987, 80] on span "next" at bounding box center [989, 79] width 10 height 10
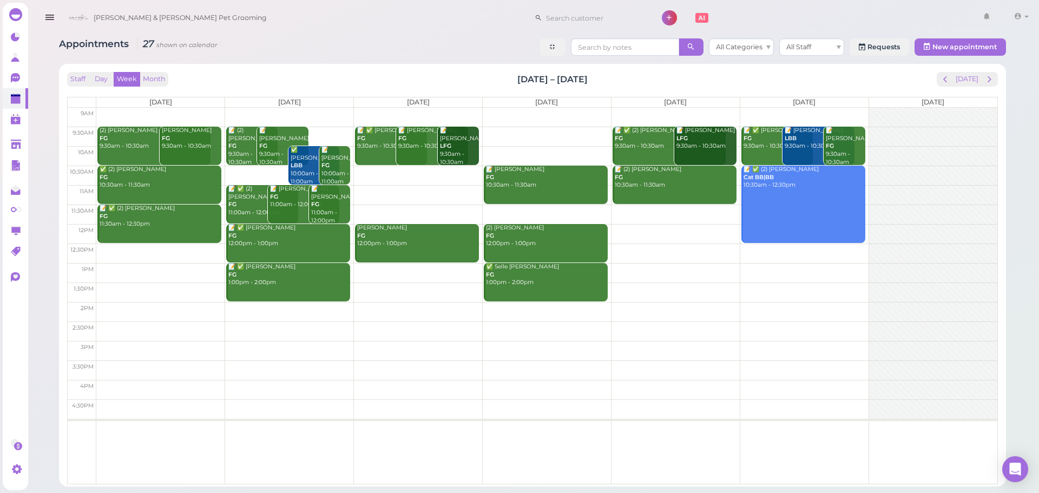
click at [405, 171] on td at bounding box center [546, 175] width 901 height 19
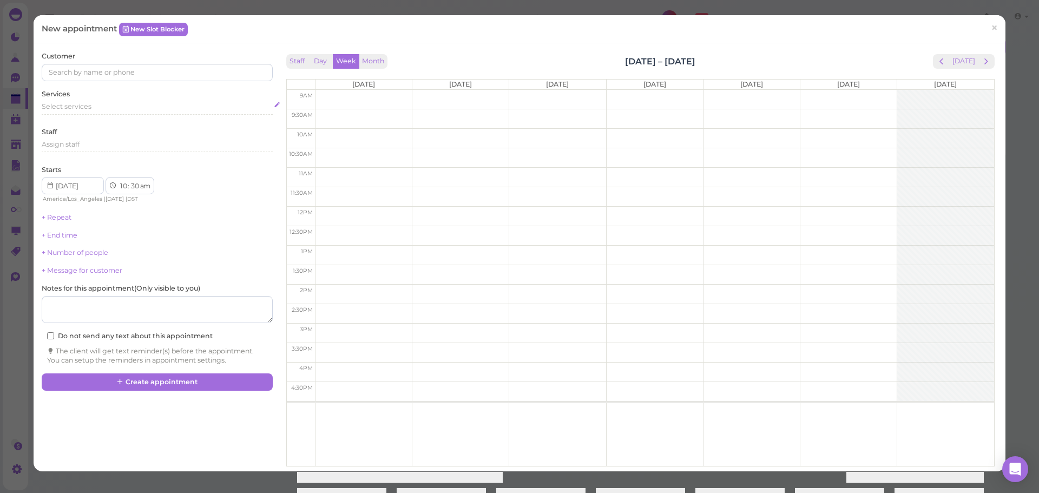
click at [104, 111] on div "Select services" at bounding box center [157, 108] width 230 height 13
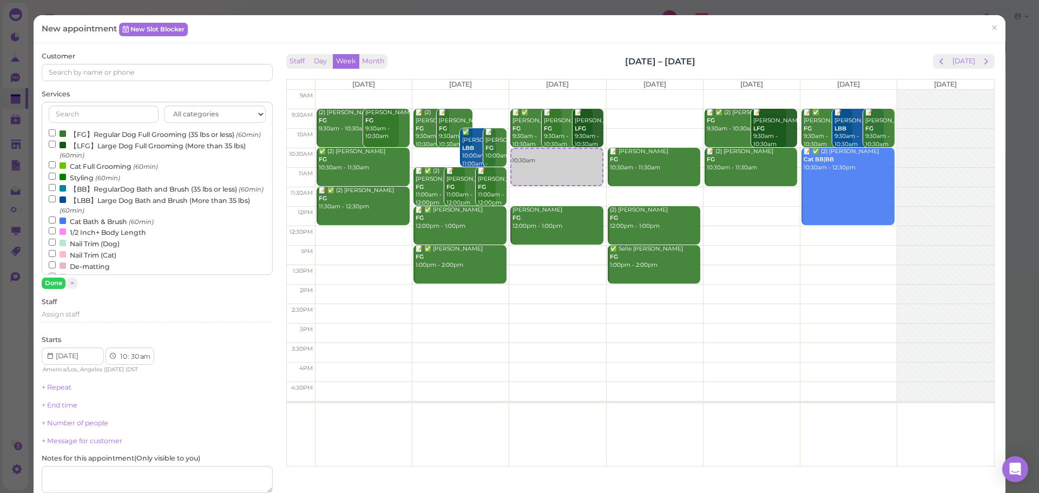
click at [101, 138] on label "【FG】Regular Dog Full Grooming (35 lbs or less) (60min)" at bounding box center [155, 133] width 212 height 11
click at [56, 136] on input "【FG】Regular Dog Full Grooming (35 lbs or less) (60min)" at bounding box center [52, 132] width 7 height 7
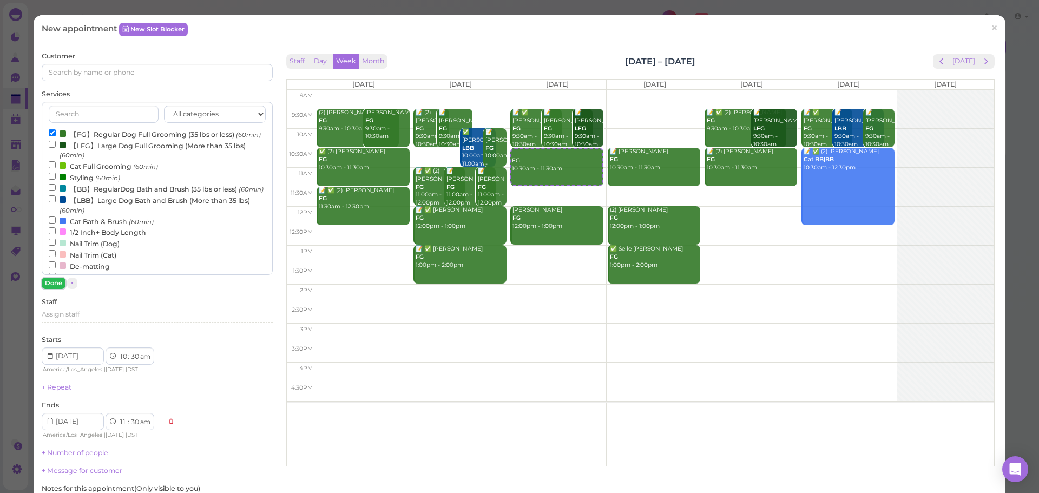
click at [58, 285] on button "Done" at bounding box center [54, 283] width 24 height 11
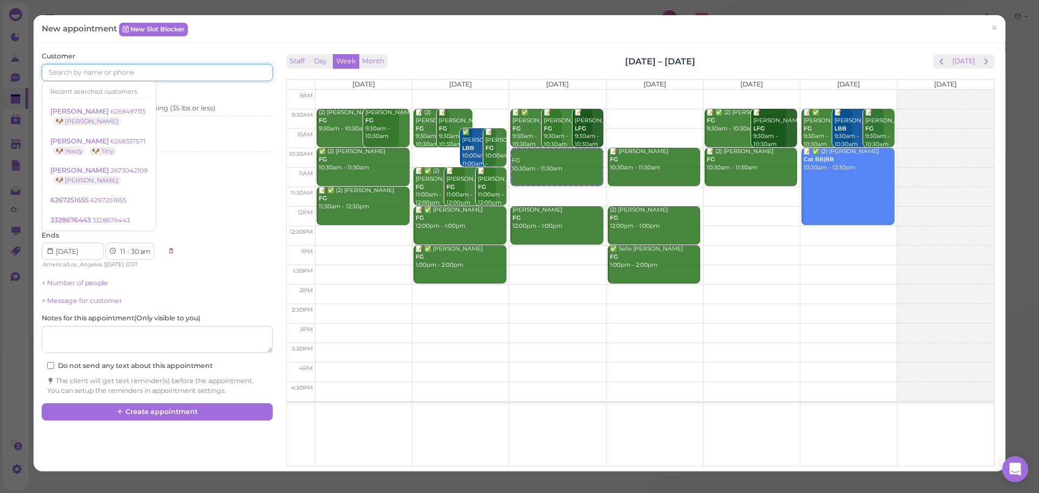
click at [164, 72] on input at bounding box center [157, 72] width 230 height 17
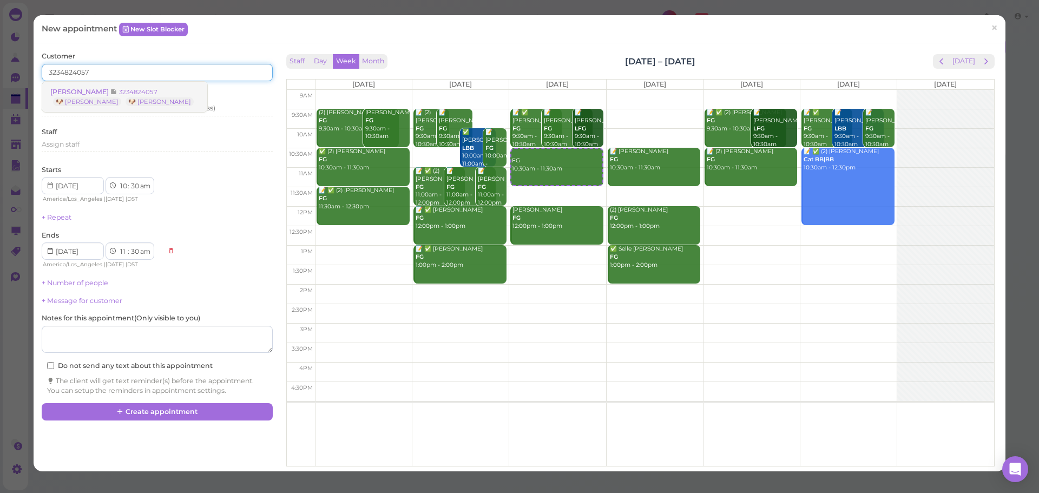
type input "3234824057"
click at [120, 83] on link "Ashley Rojas 3234824057 🐶 Donnie 🐶 Monty" at bounding box center [124, 97] width 165 height 30
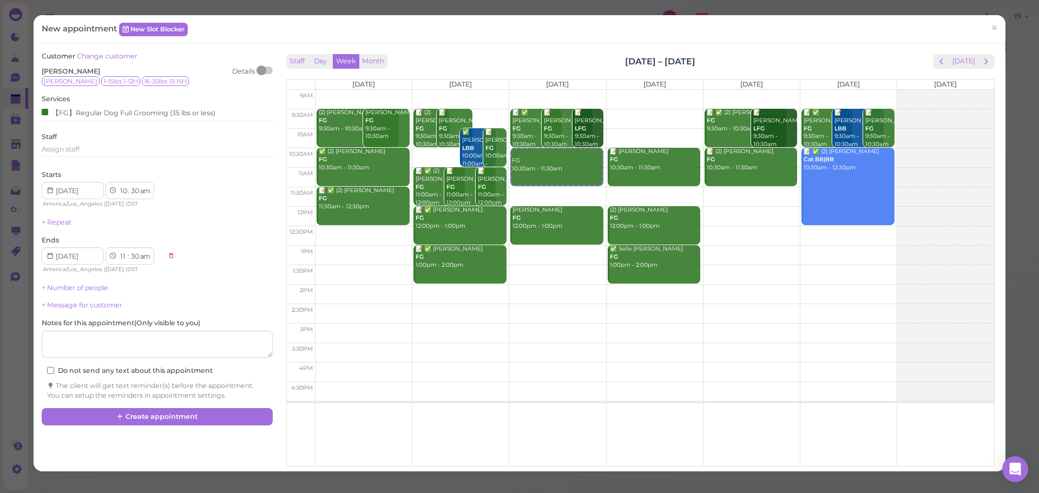
click at [78, 293] on div "Customer Change customer Ashley Rojas Details Monty 1-15lbs 1-12H 16-35lbs 13-1…" at bounding box center [157, 225] width 230 height 348
click at [82, 290] on link "+ Number of people" at bounding box center [75, 287] width 67 height 8
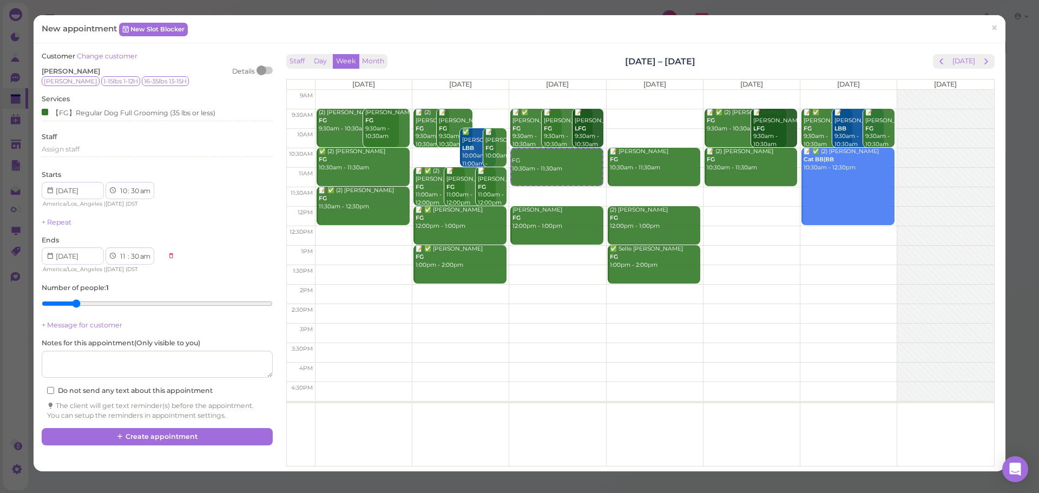
type input "2"
click at [76, 303] on input "range" at bounding box center [157, 303] width 230 height 17
click at [714, 60] on div "Staff Day Week Month Sep 22 – 28, 2025 Today" at bounding box center [640, 61] width 708 height 15
click at [177, 461] on div "Customer Change customer Ashley Rojas Details Monty 1-15lbs 1-12H 16-35lbs 13-1…" at bounding box center [519, 257] width 966 height 412
click at [183, 441] on button "Create appointment" at bounding box center [157, 436] width 230 height 17
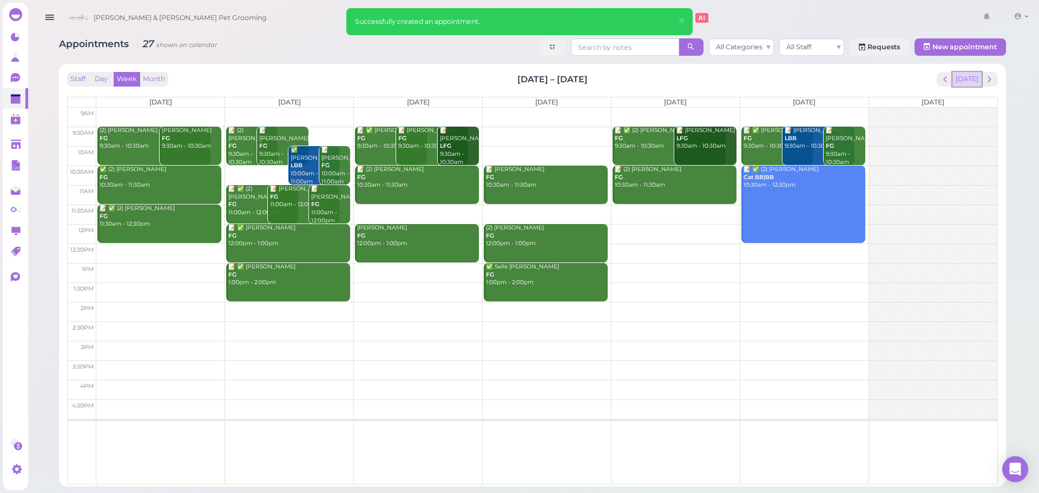
click at [968, 78] on button "[DATE]" at bounding box center [966, 79] width 29 height 15
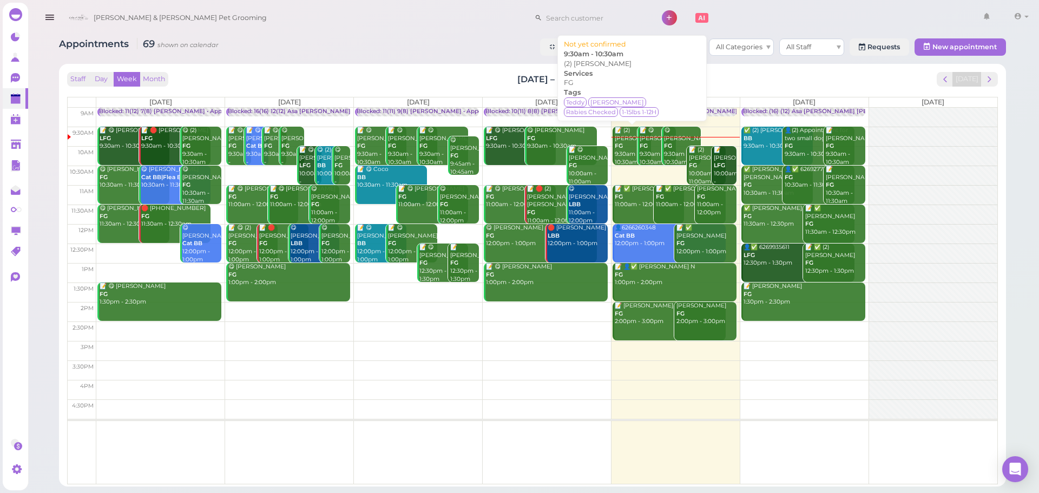
click at [624, 156] on div "📝 (2) Vincent Le FG 9:30am - 10:30am" at bounding box center [632, 146] width 37 height 39
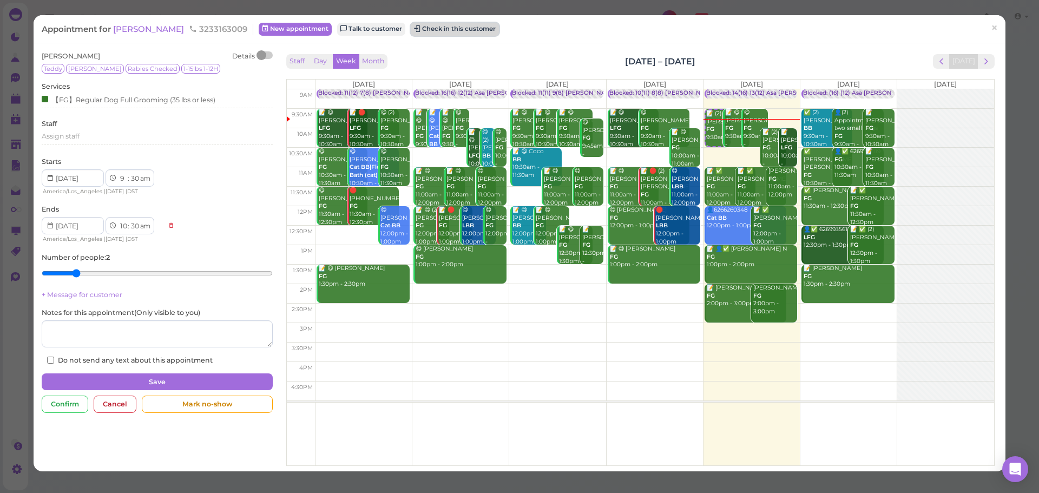
click at [451, 26] on button "Check in this customer" at bounding box center [455, 29] width 88 height 13
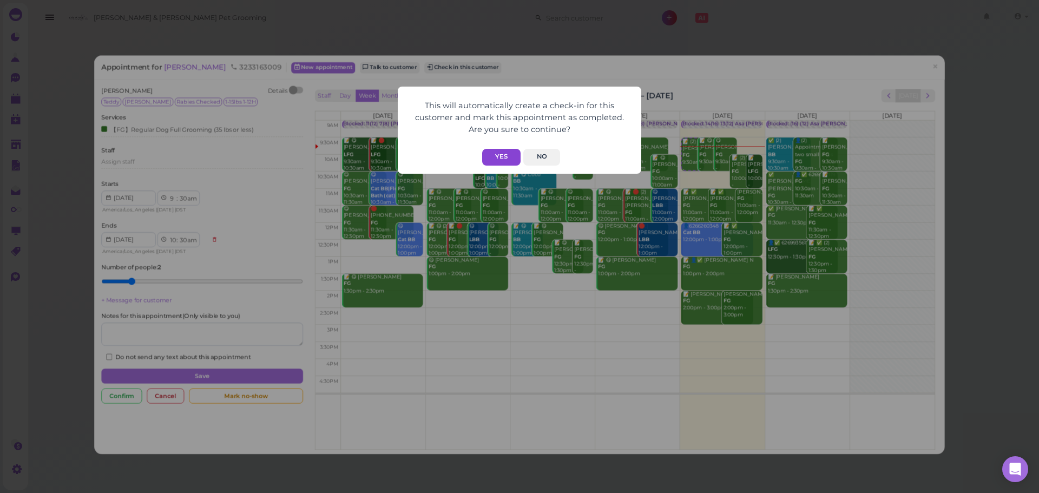
click at [500, 163] on button "Yes" at bounding box center [501, 157] width 38 height 17
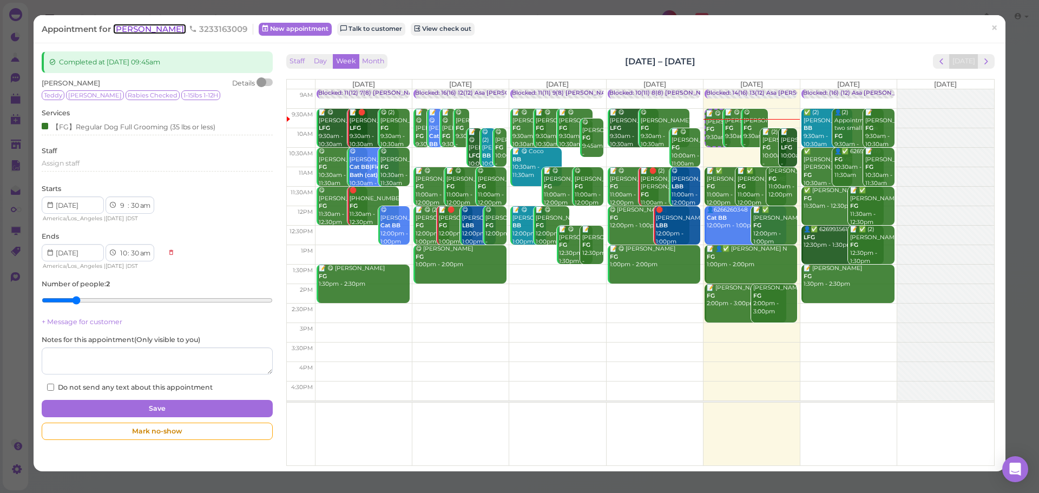
click at [151, 30] on span "Vincent Le" at bounding box center [149, 29] width 73 height 10
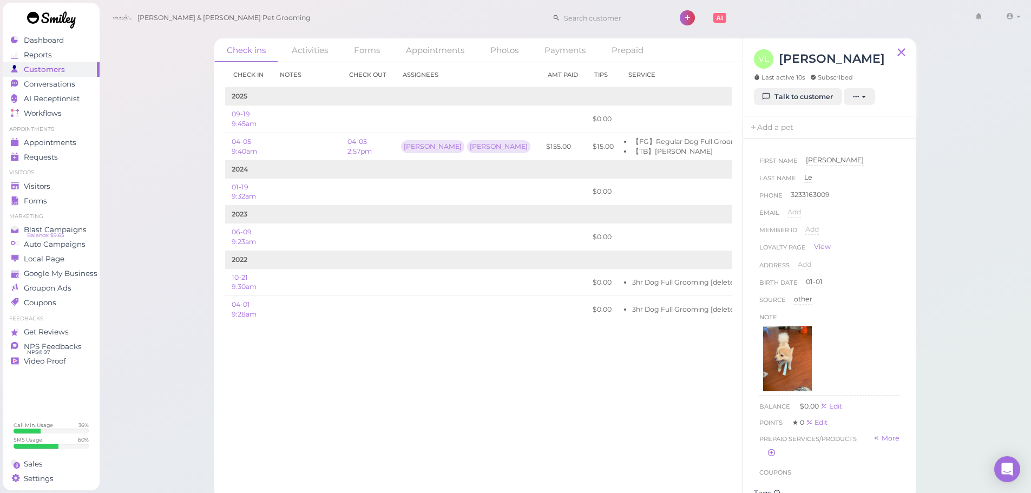
click at [126, 137] on div "Check ins Activities Forms Appointments Photos Payments Prepaid Check in Notes …" at bounding box center [565, 249] width 932 height 499
click at [152, 153] on div "Check ins Activities Forms Appointments Photos Payments Prepaid Check in Notes …" at bounding box center [565, 249] width 932 height 499
click at [26, 156] on span "Requests" at bounding box center [41, 157] width 35 height 9
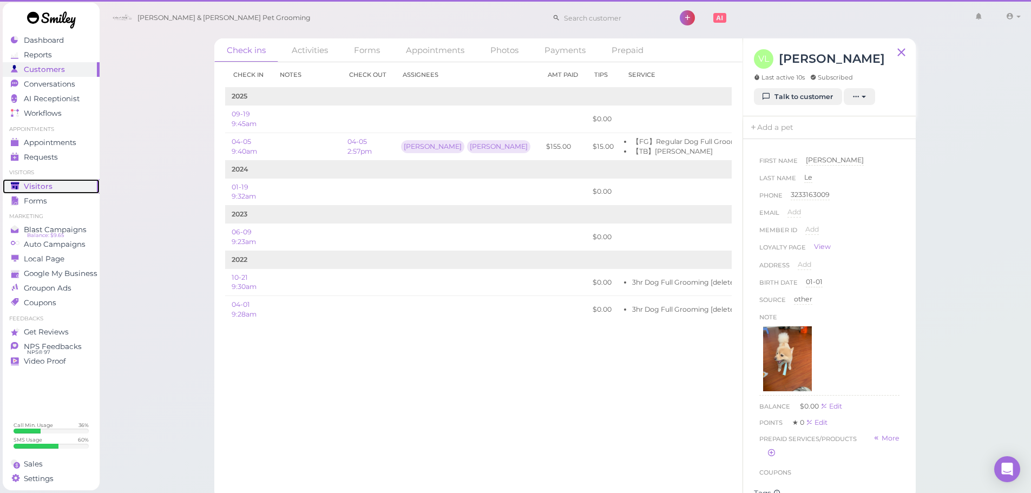
click at [42, 182] on span "Visitors" at bounding box center [38, 186] width 29 height 9
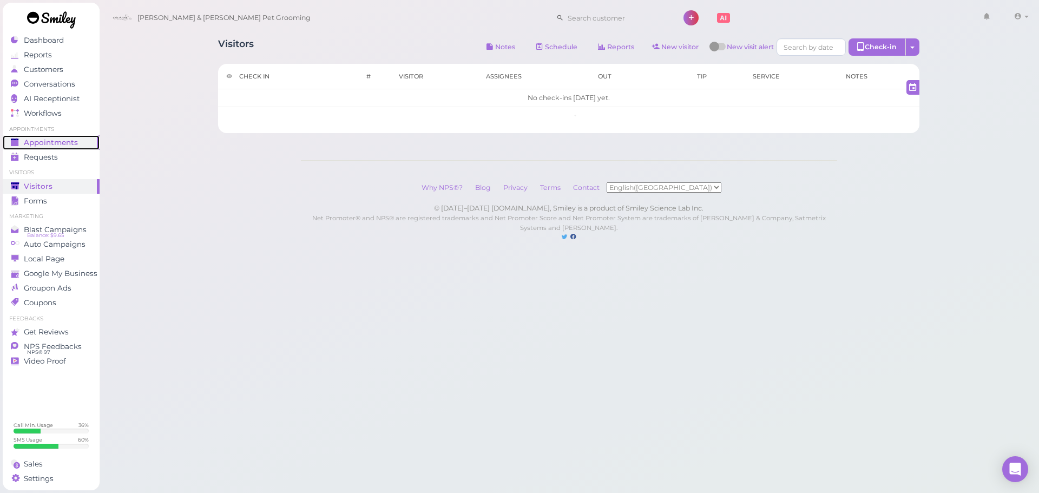
click at [70, 138] on span "Appointments" at bounding box center [51, 142] width 54 height 9
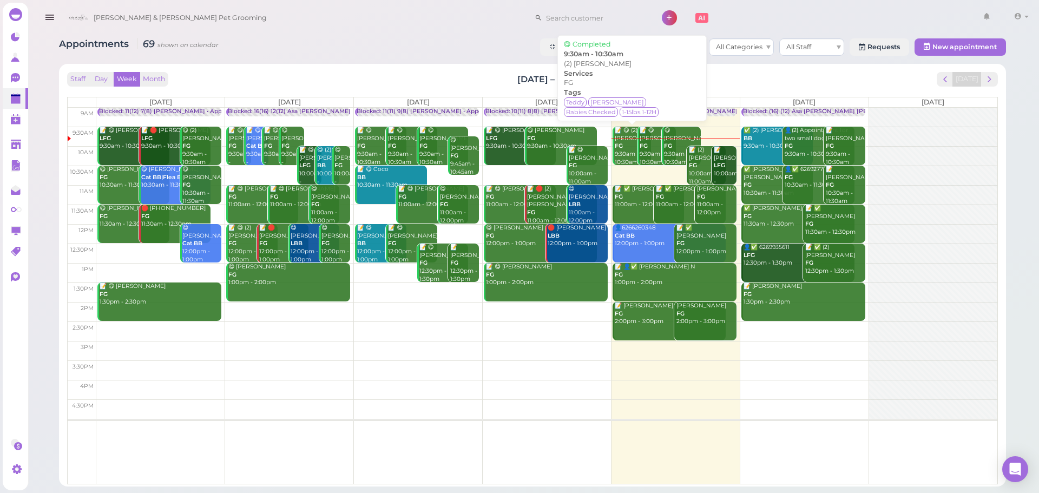
click at [622, 154] on div "📝 😋 (2) [PERSON_NAME] FG 9:30am - 10:30am" at bounding box center [632, 146] width 37 height 39
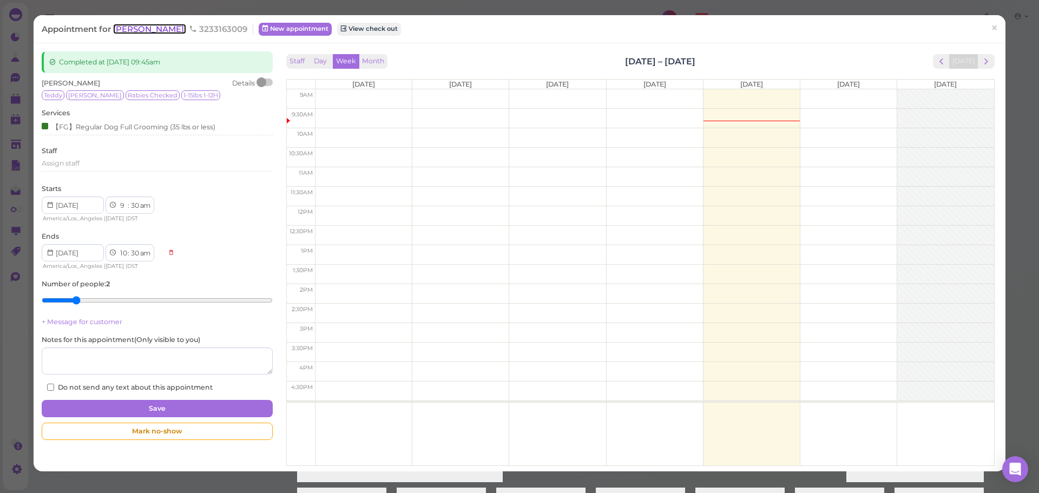
click at [133, 27] on span "[PERSON_NAME]" at bounding box center [149, 29] width 73 height 10
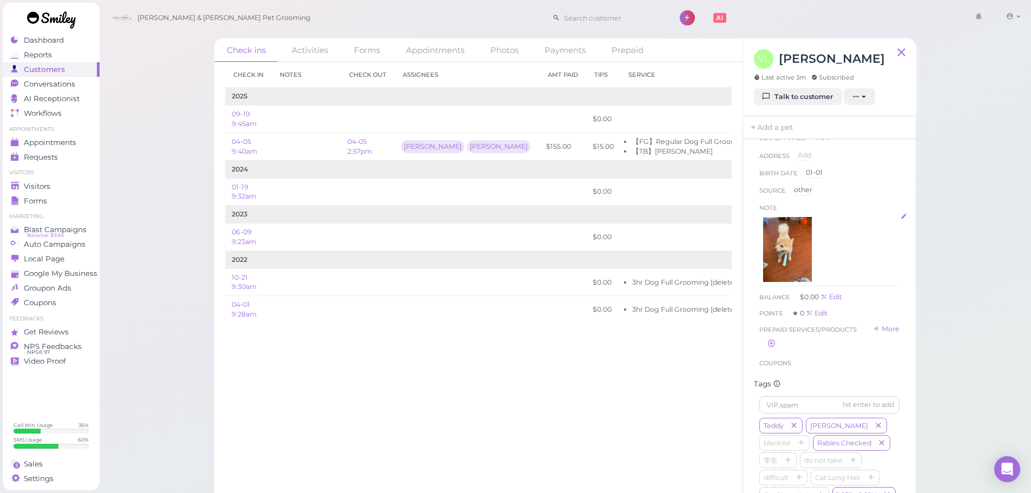
scroll to position [108, 0]
click at [793, 262] on img at bounding box center [787, 250] width 49 height 65
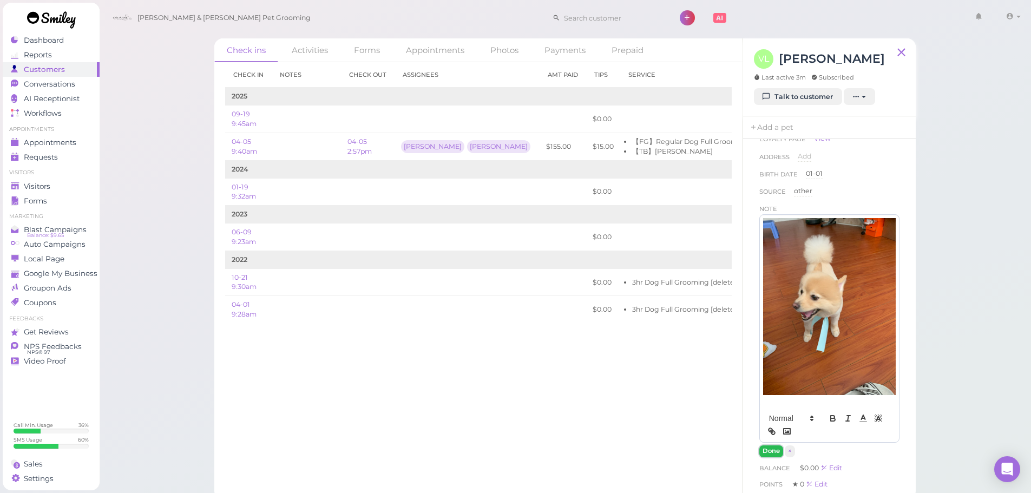
click at [764, 445] on button "Done" at bounding box center [771, 450] width 24 height 11
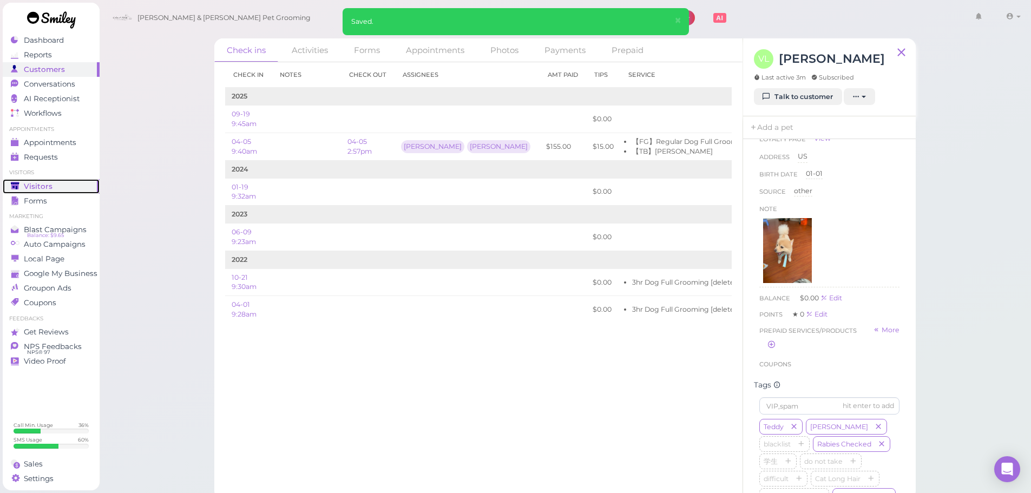
drag, startPoint x: 41, startPoint y: 185, endPoint x: 54, endPoint y: 183, distance: 13.2
click at [41, 185] on span "Visitors" at bounding box center [38, 186] width 29 height 9
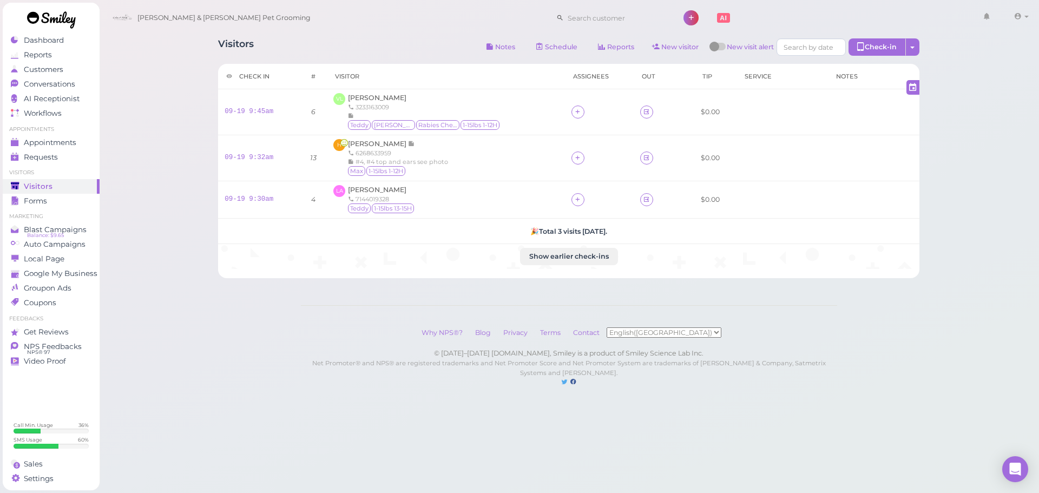
click at [371, 52] on div "Visitors Notes Schedule Reports New visitor New visit alert Check-in Customer c…" at bounding box center [568, 48] width 701 height 20
drag, startPoint x: 361, startPoint y: 51, endPoint x: 111, endPoint y: 54, distance: 249.9
click at [127, 51] on div "Visitors Notes Schedule Reports New visitor New visit alert Check-in Customer c…" at bounding box center [569, 204] width 940 height 408
click at [111, 54] on div "Visitors Notes Schedule Reports New visitor New visit alert Check-in Customer c…" at bounding box center [569, 204] width 940 height 408
drag, startPoint x: 111, startPoint y: 54, endPoint x: 392, endPoint y: 40, distance: 281.7
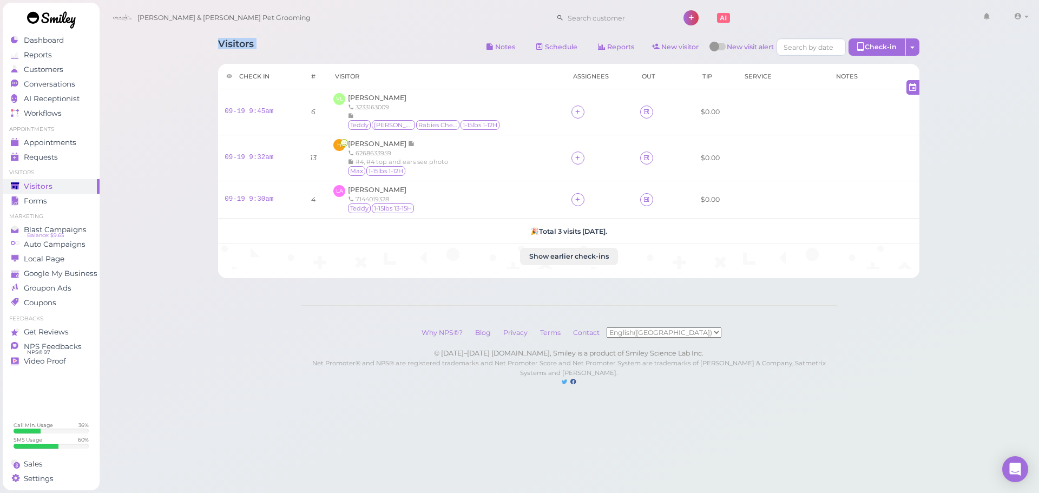
click at [392, 40] on div "Visitors Notes Schedule Reports New visitor New visit alert Check-in Customer c…" at bounding box center [569, 204] width 940 height 408
click at [392, 40] on div "Visitors Notes Schedule Reports New visitor New visit alert Check-in Customer c…" at bounding box center [568, 48] width 701 height 20
drag, startPoint x: 409, startPoint y: 44, endPoint x: 184, endPoint y: 63, distance: 225.3
click at [184, 63] on div "Visitors Notes Schedule Reports New visitor New visit alert Check-in Customer c…" at bounding box center [569, 204] width 940 height 408
click at [191, 43] on div "Visitors Notes Schedule Reports New visitor New visit alert Check-in Customer c…" at bounding box center [569, 204] width 940 height 408
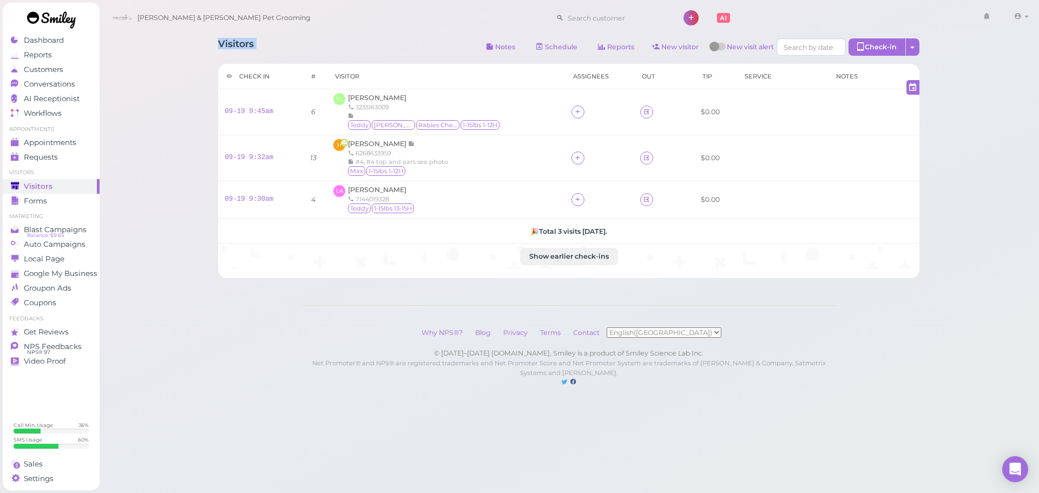
drag, startPoint x: 243, startPoint y: 42, endPoint x: 289, endPoint y: 42, distance: 45.4
click at [289, 42] on div "Visitors Notes Schedule Reports New visitor New visit alert Check-in Customer c…" at bounding box center [569, 204] width 940 height 408
click at [289, 42] on div "Visitors Notes Schedule Reports New visitor New visit alert Check-in Customer c…" at bounding box center [568, 48] width 701 height 20
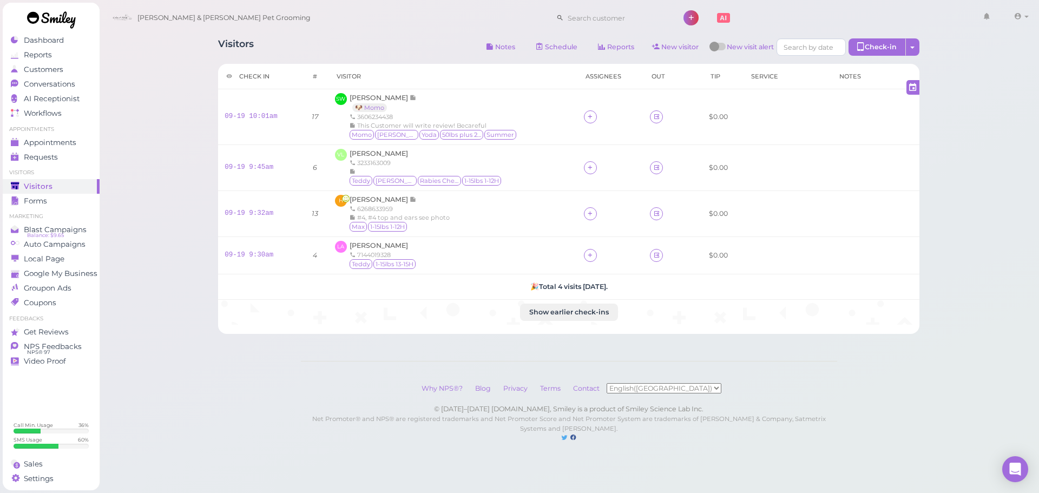
click at [349, 30] on div "Cody & Miley Pet Grooming 1 Account Billings" at bounding box center [569, 18] width 925 height 31
click at [386, 49] on div "Visitors Notes Schedule Reports New visitor New visit alert Check-in Customer c…" at bounding box center [568, 48] width 701 height 20
click at [398, 54] on div "Visitors Notes Schedule Reports New visitor New visit alert Check-in Customer c…" at bounding box center [568, 48] width 701 height 20
drag, startPoint x: 240, startPoint y: 45, endPoint x: 215, endPoint y: 45, distance: 24.3
click at [215, 45] on div "Visitors Notes Schedule Reports New visitor New visit alert Check-in Customer c…" at bounding box center [568, 181] width 728 height 303
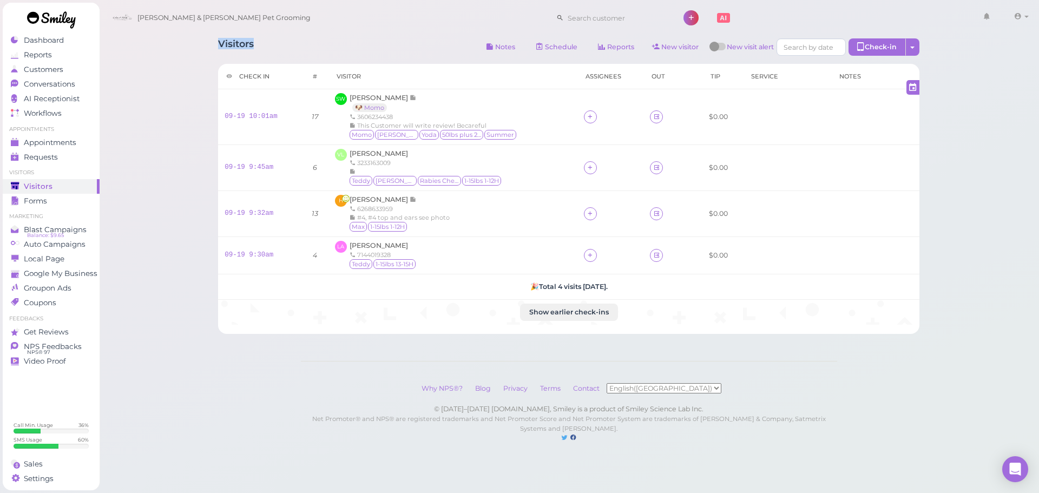
click at [215, 45] on div "Visitors Notes Schedule Reports New visitor New visit alert Check-in Customer c…" at bounding box center [568, 181] width 728 height 303
drag, startPoint x: 215, startPoint y: 45, endPoint x: 281, endPoint y: 45, distance: 66.5
click at [281, 45] on div "Visitors Notes Schedule Reports New visitor New visit alert Check-in Customer c…" at bounding box center [568, 181] width 728 height 303
click at [281, 45] on div "Visitors Notes Schedule Reports New visitor New visit alert Check-in Customer c…" at bounding box center [568, 48] width 701 height 20
drag, startPoint x: 281, startPoint y: 45, endPoint x: 191, endPoint y: 41, distance: 89.9
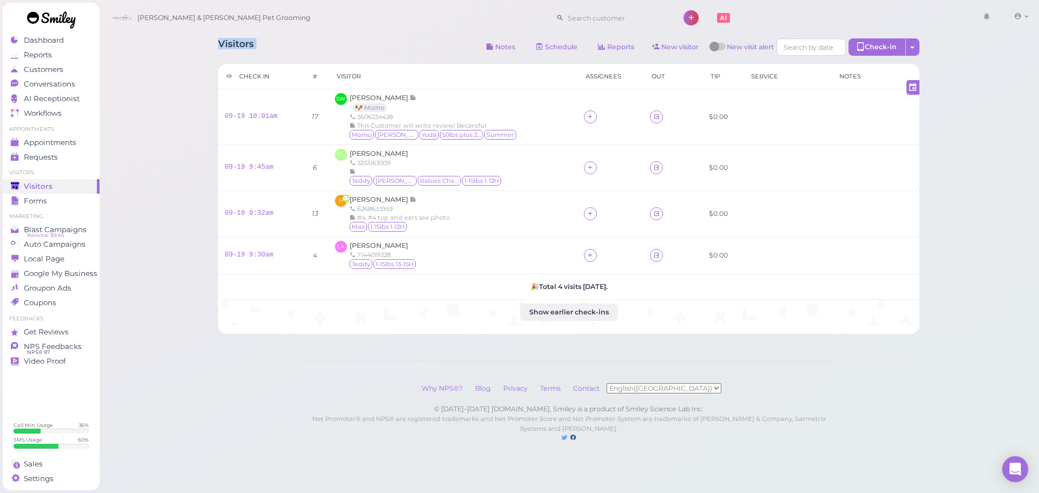
click at [191, 41] on div "Visitors Notes Schedule Reports New visitor New visit alert Check-in Customer c…" at bounding box center [569, 232] width 940 height 464
drag, startPoint x: 191, startPoint y: 41, endPoint x: 338, endPoint y: 42, distance: 146.6
click at [338, 42] on div "Visitors Notes Schedule Reports New visitor New visit alert Check-in Customer c…" at bounding box center [569, 232] width 940 height 464
click at [338, 42] on div "Visitors Notes Schedule Reports New visitor New visit alert Check-in Customer c…" at bounding box center [568, 48] width 701 height 20
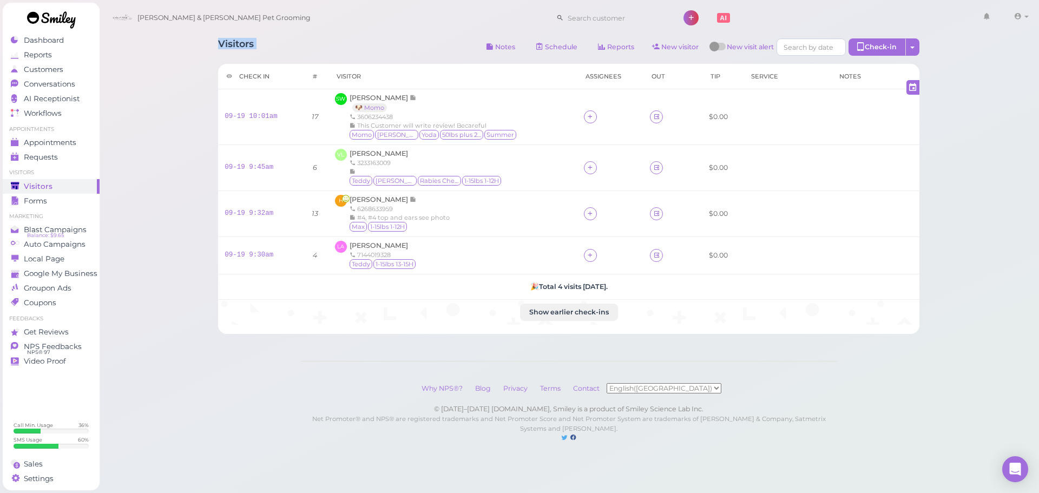
drag, startPoint x: 338, startPoint y: 42, endPoint x: 206, endPoint y: 38, distance: 132.1
click at [206, 38] on div "Visitors Notes Schedule Reports New visitor New visit alert Check-in Customer c…" at bounding box center [568, 181] width 728 height 303
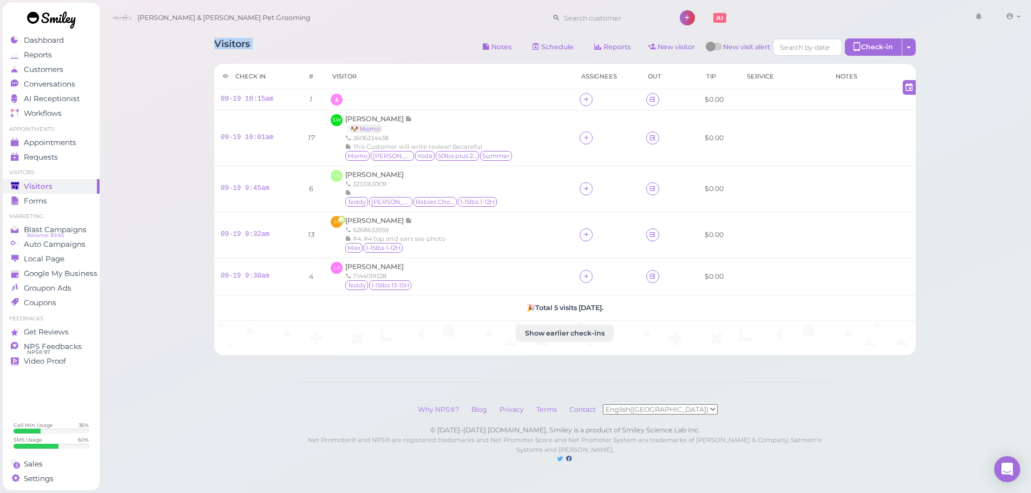
drag, startPoint x: 227, startPoint y: 40, endPoint x: 269, endPoint y: 41, distance: 42.7
click at [269, 41] on div "Visitors Notes Schedule Reports New visitor New visit alert Check-in Customer c…" at bounding box center [565, 192] width 728 height 325
click at [269, 41] on div "Visitors Notes Schedule Reports New visitor New visit alert Check-in Customer c…" at bounding box center [564, 48] width 701 height 20
click at [360, 95] on span "6262359864" at bounding box center [365, 98] width 41 height 8
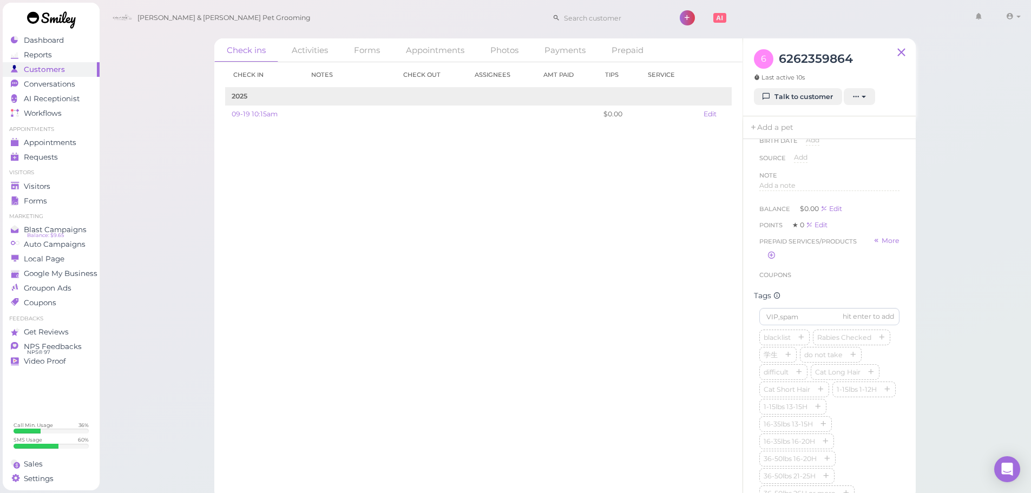
scroll to position [162, 0]
click at [979, 325] on div "Check ins Activities Forms Appointments Photos Payments Prepaid Check in Notes …" at bounding box center [565, 249] width 932 height 499
click at [615, 260] on div "Check in Notes Check out Assignees Amt Paid Tips Service 2025 09-19 10:15am $0.…" at bounding box center [478, 277] width 528 height 431
click at [867, 285] on div "blacklist Rabies Checked 学生 do not take difficult Cat Long Hair Cat Short Hair …" at bounding box center [829, 313] width 140 height 225
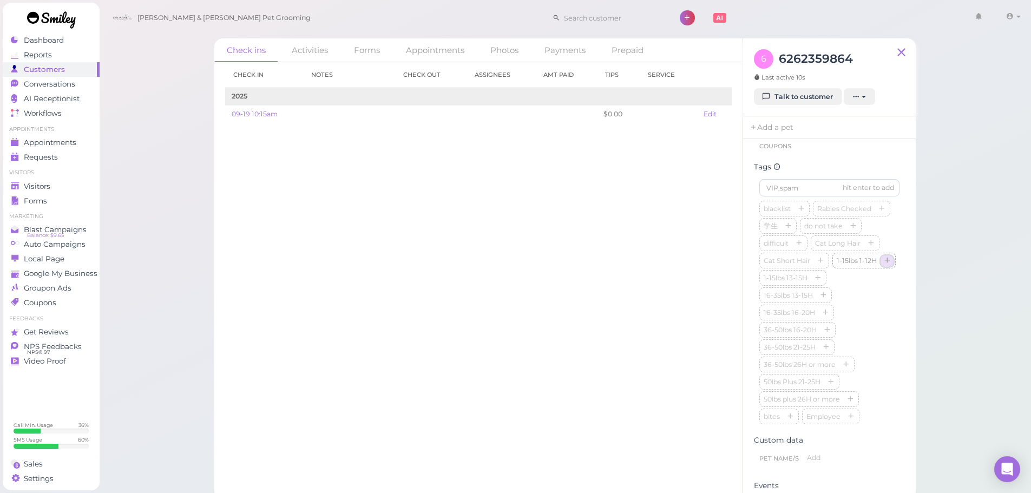
click at [883, 265] on icon "button" at bounding box center [886, 261] width 6 height 8
click at [617, 301] on div "Check in Notes Check out Assignees Amt Paid Tips Service 2025 09-19 10:15am $0.…" at bounding box center [478, 277] width 528 height 431
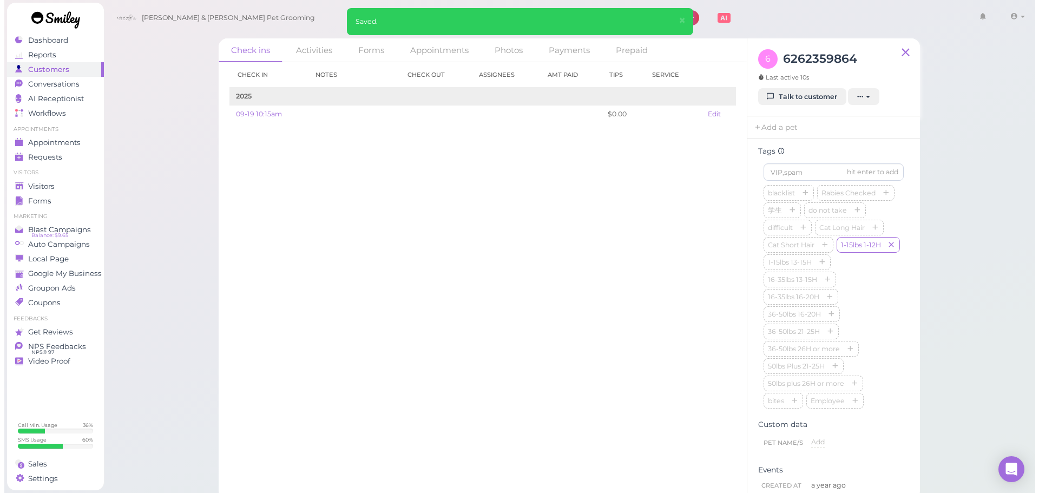
scroll to position [294, 0]
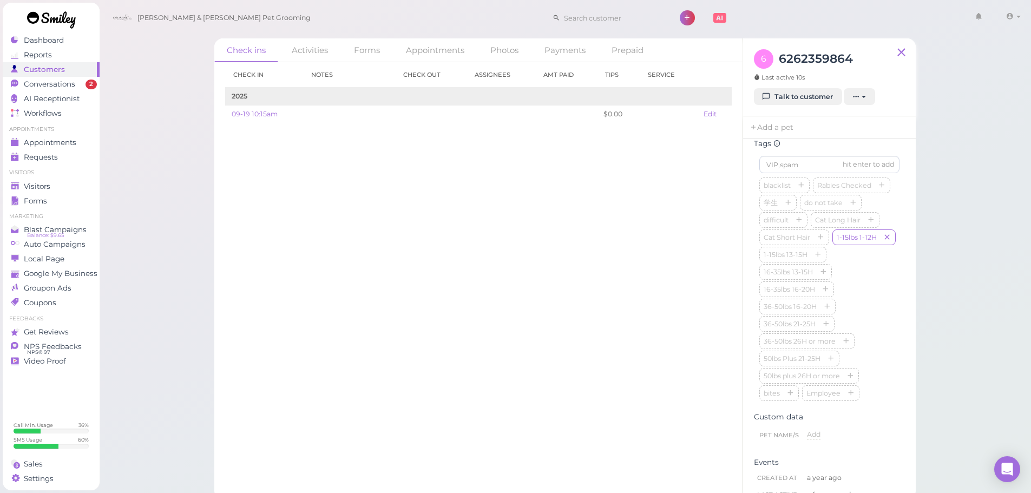
click at [851, 286] on div "blacklist Rabies Checked 学生 do not take difficult Cat Long Hair Cat Short Hair …" at bounding box center [829, 289] width 140 height 225
click at [459, 310] on div "Check in Notes Check out Assignees Amt Paid Tips Service 2025 09-19 10:15am $0.…" at bounding box center [478, 277] width 528 height 431
click at [186, 162] on div "Check ins Activities Forms Appointments Photos Payments Prepaid Check in Notes …" at bounding box center [565, 249] width 932 height 499
click at [171, 174] on div "Check ins Activities Forms Appointments Photos Payments Prepaid Check in Notes …" at bounding box center [565, 249] width 932 height 499
click at [91, 83] on span "2" at bounding box center [90, 85] width 11 height 10
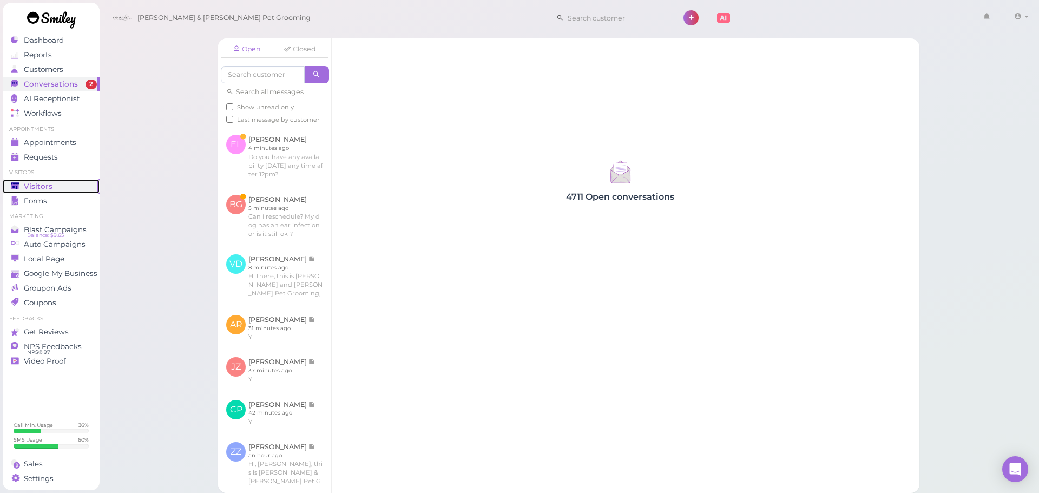
click at [61, 185] on div "Visitors" at bounding box center [50, 186] width 78 height 9
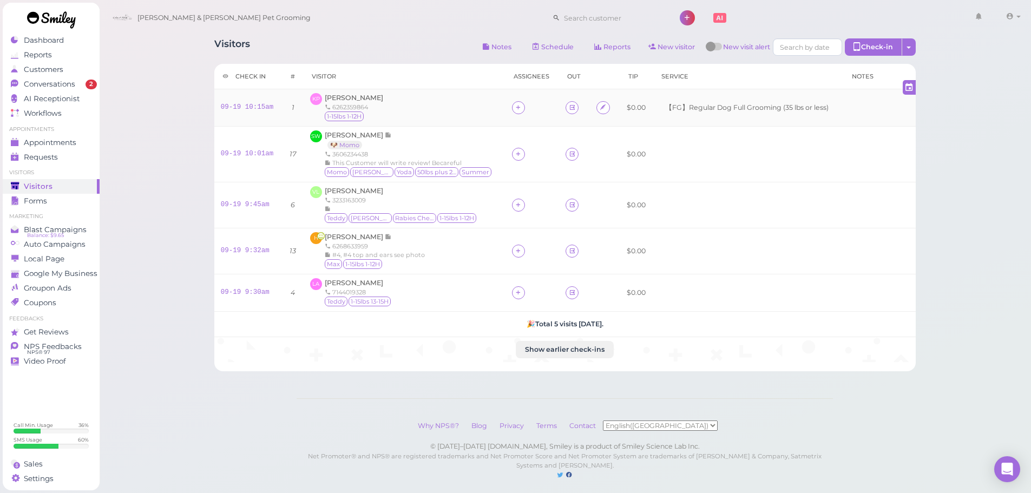
click at [422, 120] on div "KP Karen Padilla 6262359864 1-15lbs 1-12H" at bounding box center [404, 107] width 189 height 29
click at [434, 116] on div "KP Karen Padilla 6262359864 1-15lbs 1-12H" at bounding box center [404, 107] width 189 height 29
click at [405, 49] on div "Visitors Notes Schedule Reports New visitor New visit alert Check-in Customer c…" at bounding box center [564, 48] width 701 height 20
click at [415, 115] on div "KP Karen Padilla 6262359864 1-15lbs 1-12H" at bounding box center [404, 107] width 189 height 29
click at [83, 84] on div "Conversations" at bounding box center [50, 84] width 78 height 9
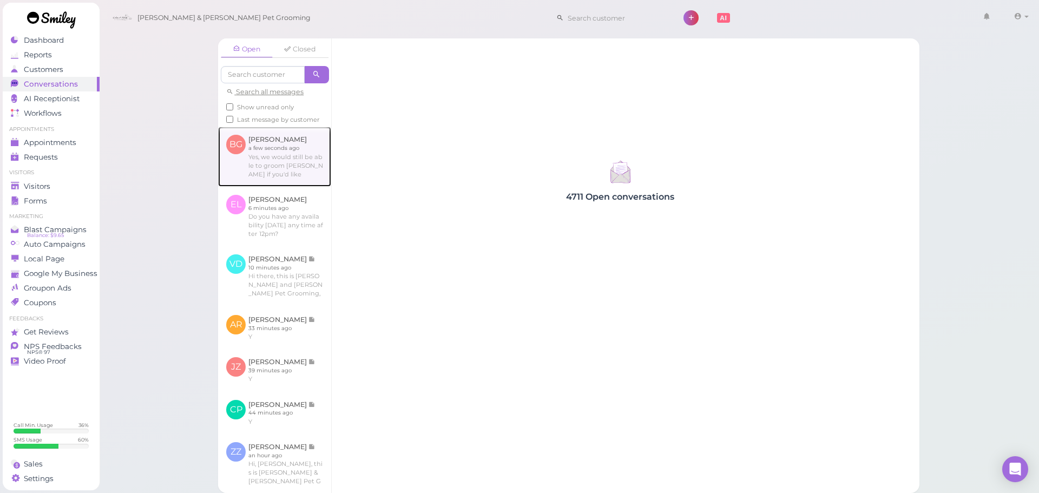
click at [285, 147] on link at bounding box center [274, 157] width 113 height 60
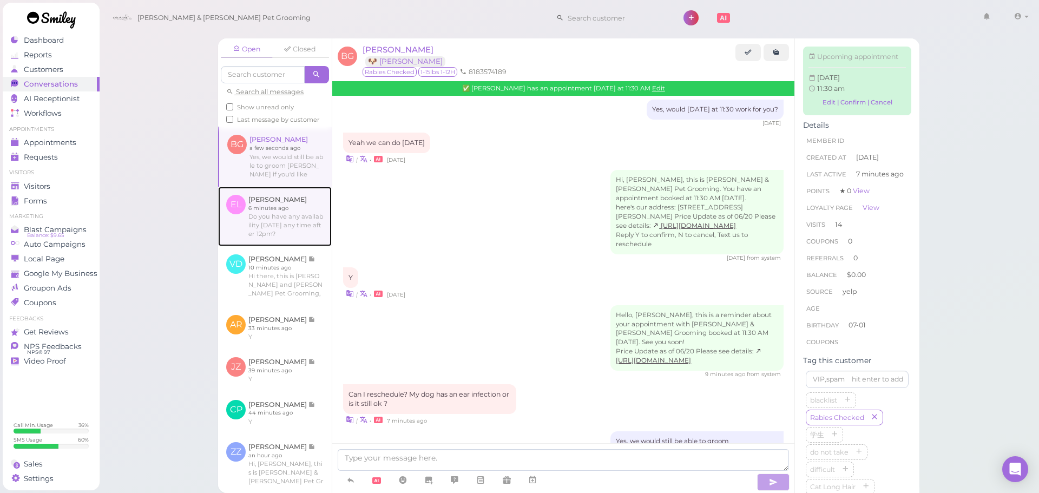
click at [294, 212] on link at bounding box center [275, 217] width 114 height 60
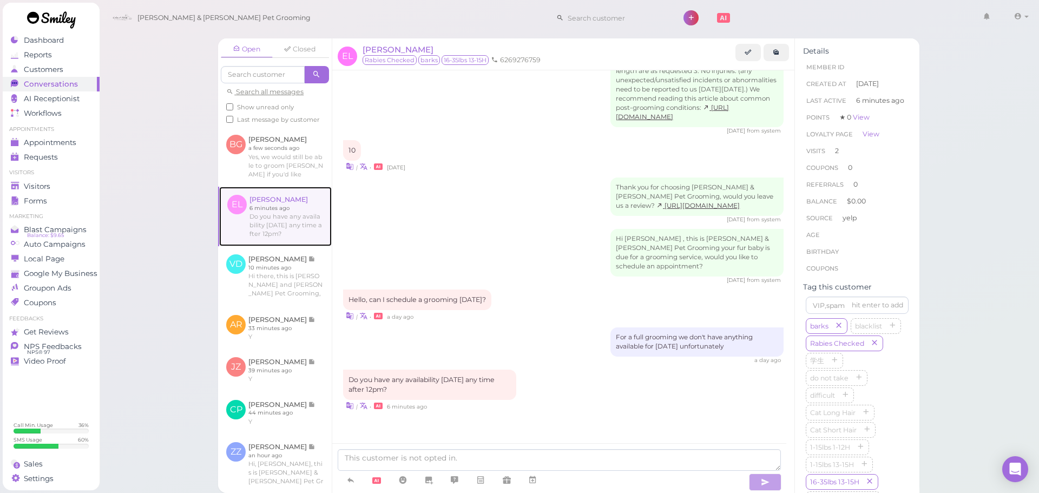
scroll to position [1290, 0]
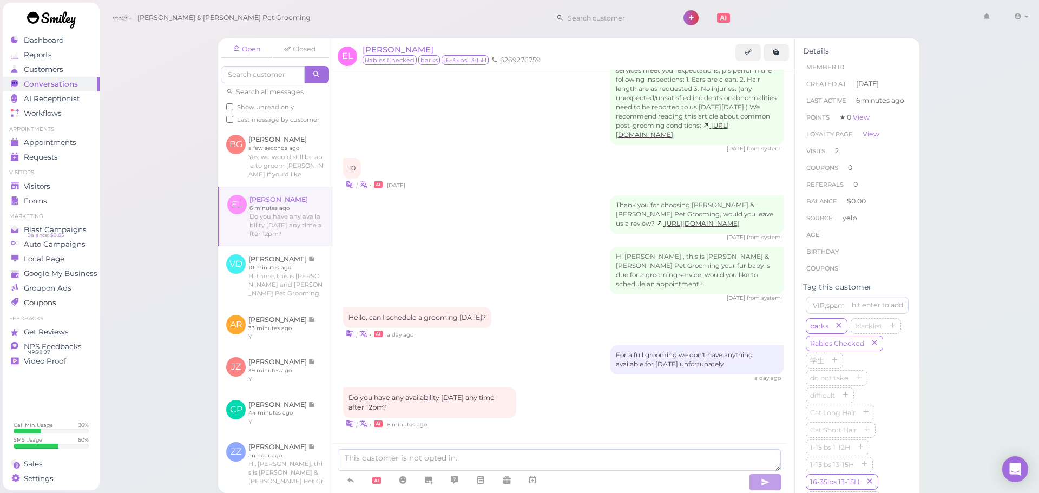
click at [393, 448] on div at bounding box center [559, 468] width 454 height 50
click at [393, 452] on textarea at bounding box center [559, 460] width 443 height 22
type textarea "Yes, we can do Saturday next week at 12:30. Does that work for you?"
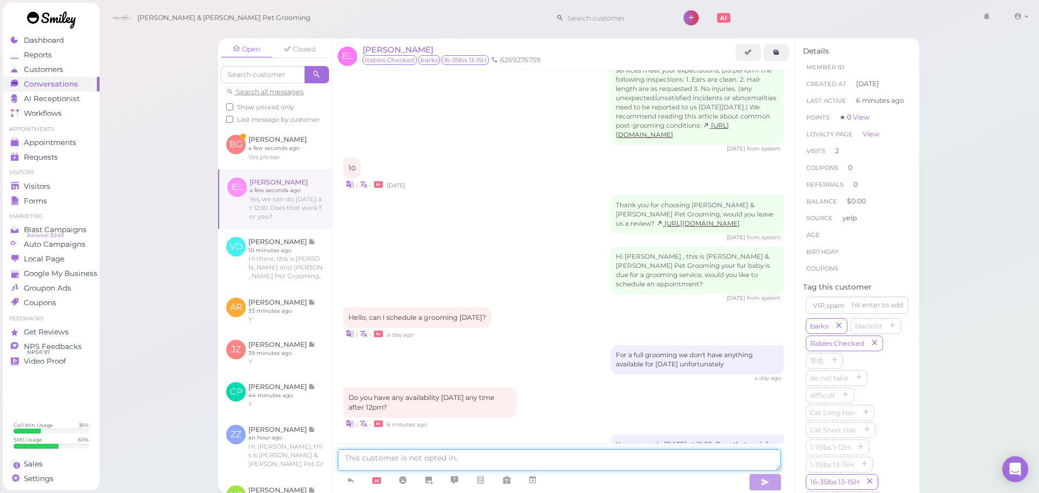
scroll to position [1325, 0]
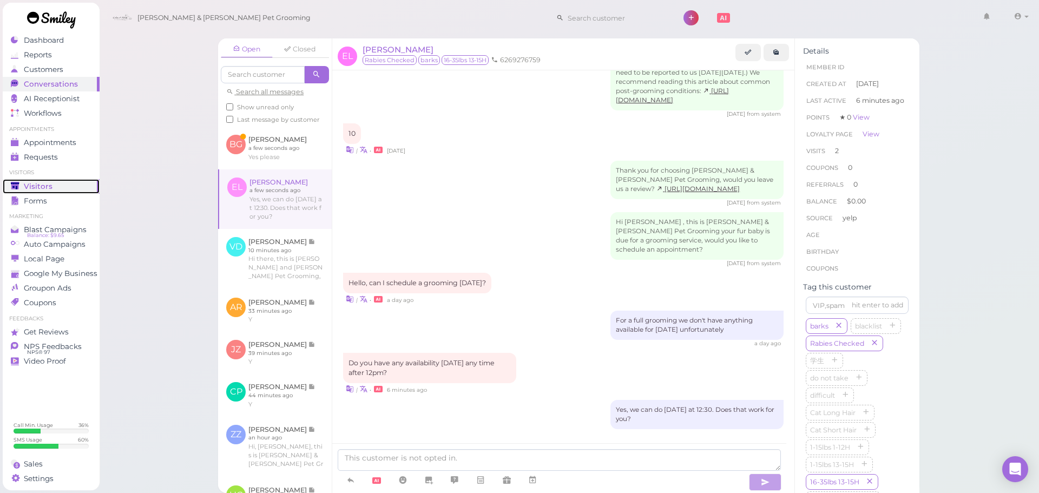
click at [28, 187] on span "Visitors" at bounding box center [38, 186] width 29 height 9
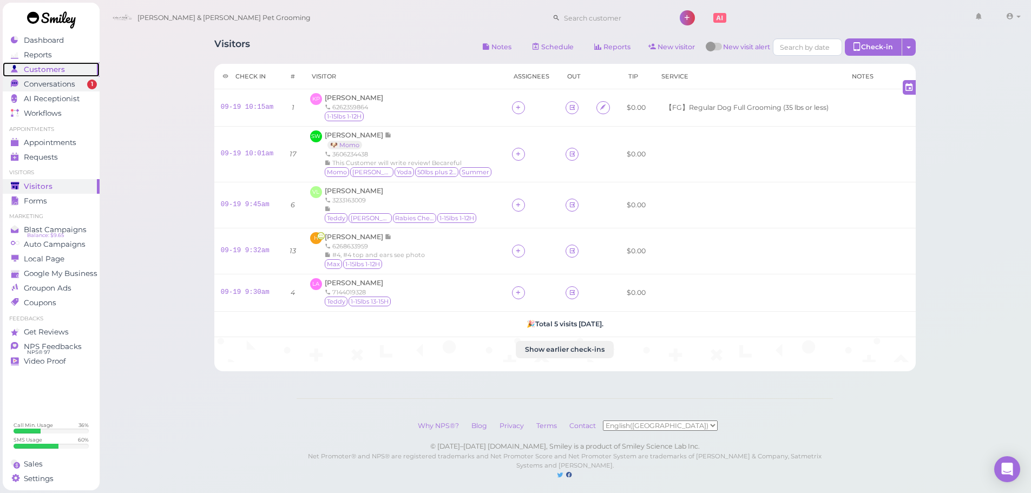
click at [77, 75] on link "Customers" at bounding box center [51, 69] width 97 height 15
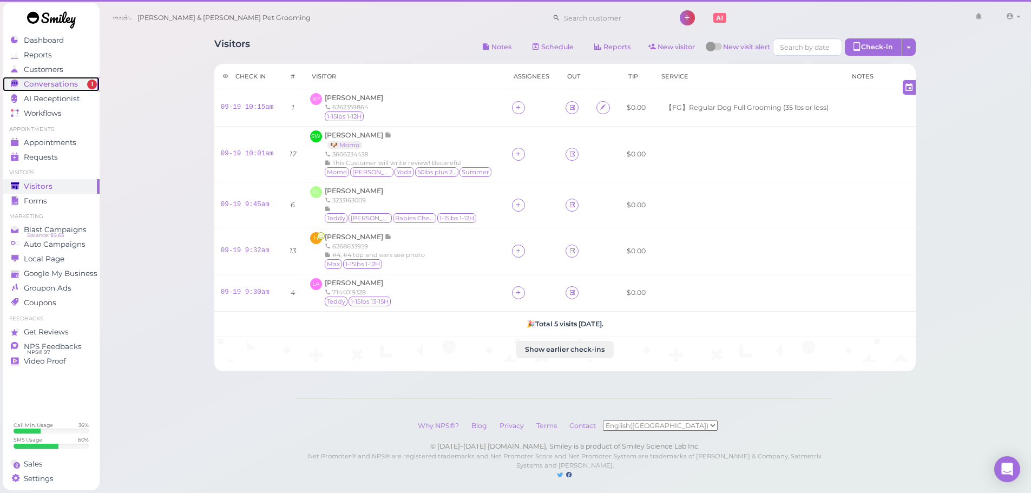
click at [77, 78] on link "Conversations 1" at bounding box center [51, 84] width 97 height 15
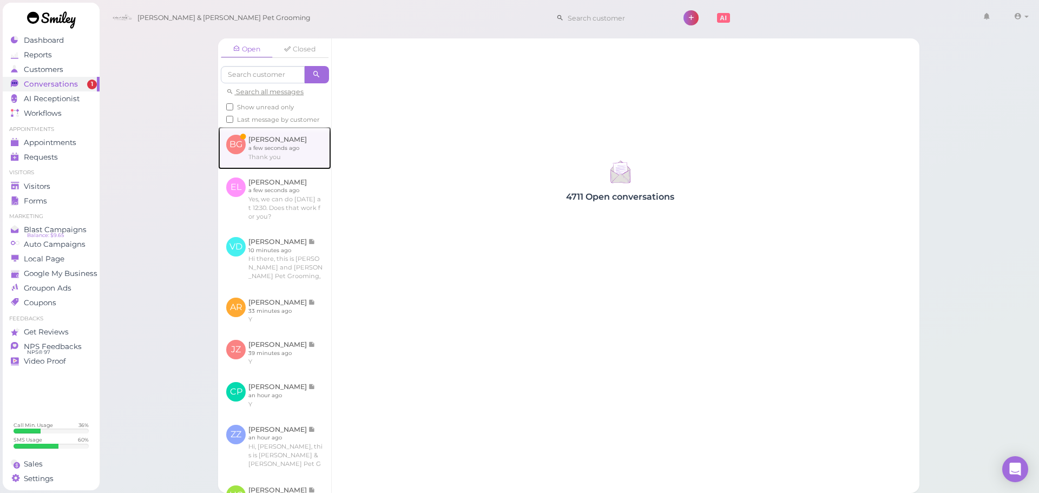
click at [319, 149] on link at bounding box center [274, 148] width 113 height 42
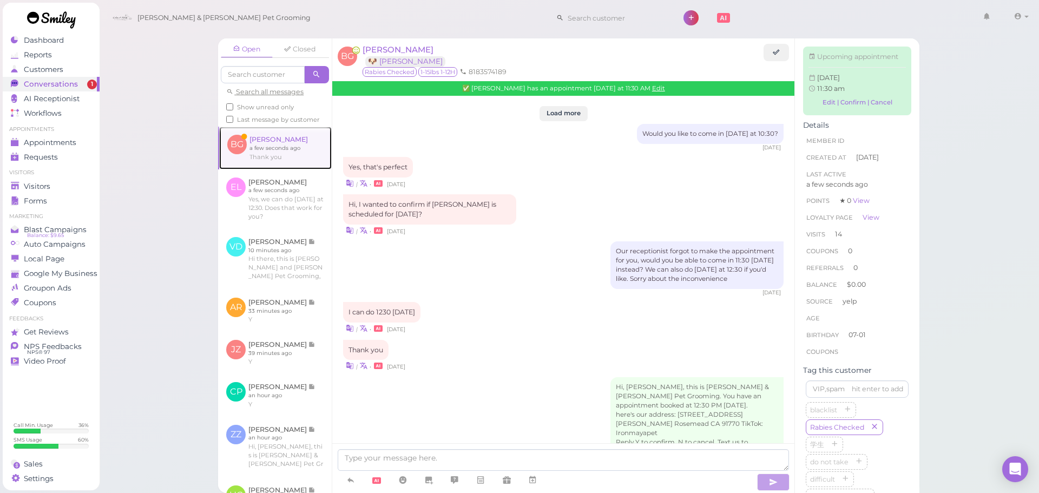
scroll to position [1404, 0]
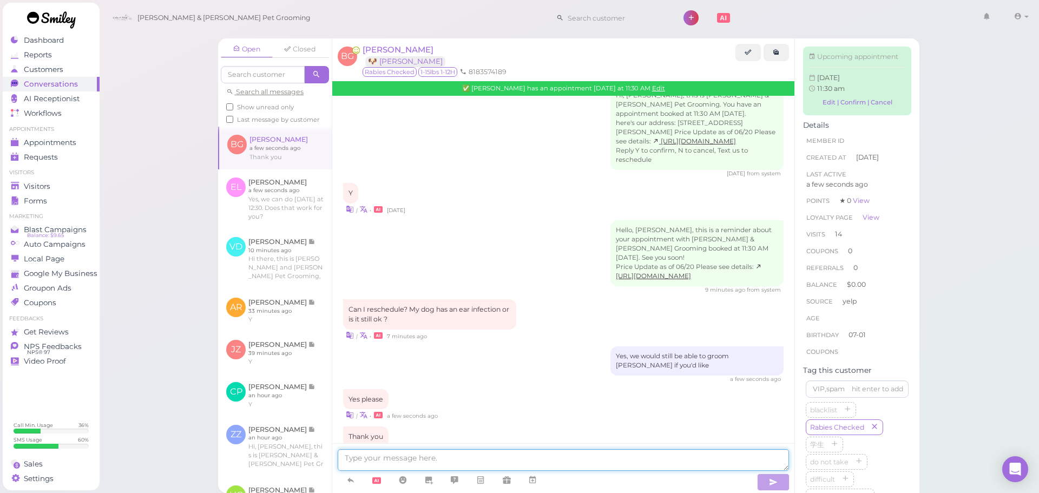
click at [456, 455] on textarea at bounding box center [563, 460] width 451 height 22
click at [69, 186] on div "Visitors" at bounding box center [50, 186] width 78 height 9
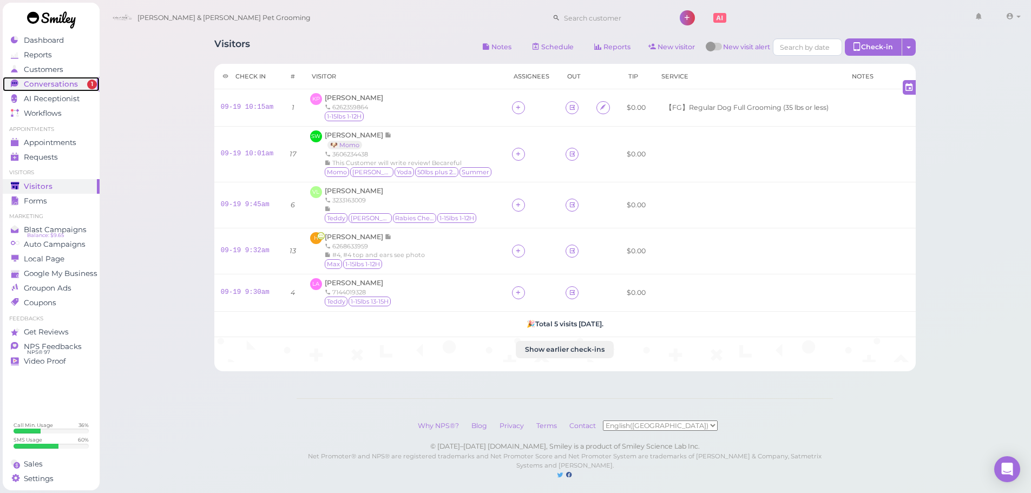
click at [58, 84] on span "Conversations" at bounding box center [51, 84] width 54 height 9
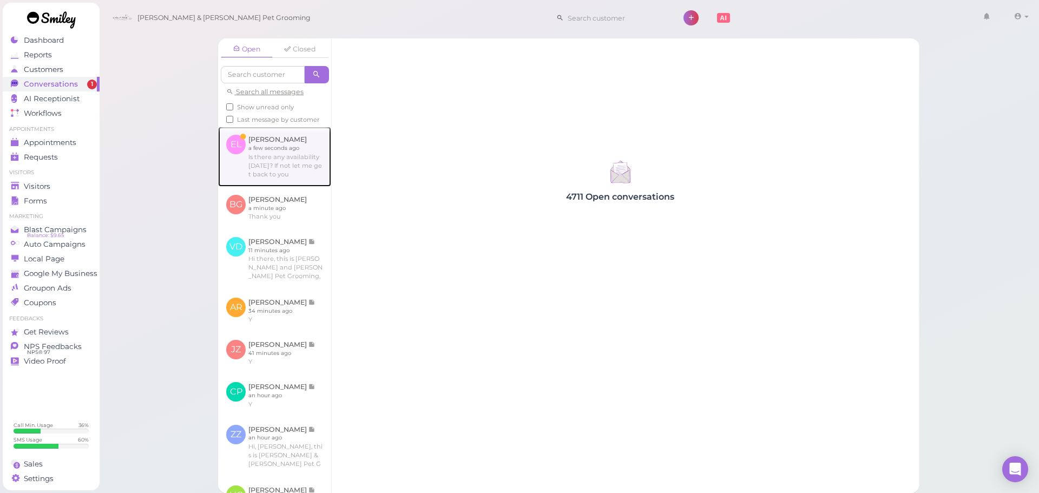
click at [249, 159] on link at bounding box center [274, 157] width 113 height 60
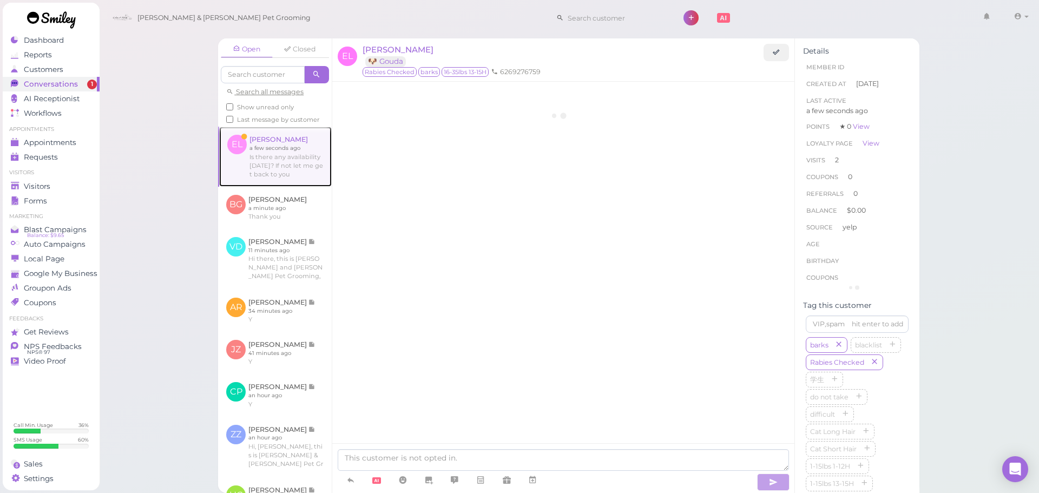
scroll to position [1281, 0]
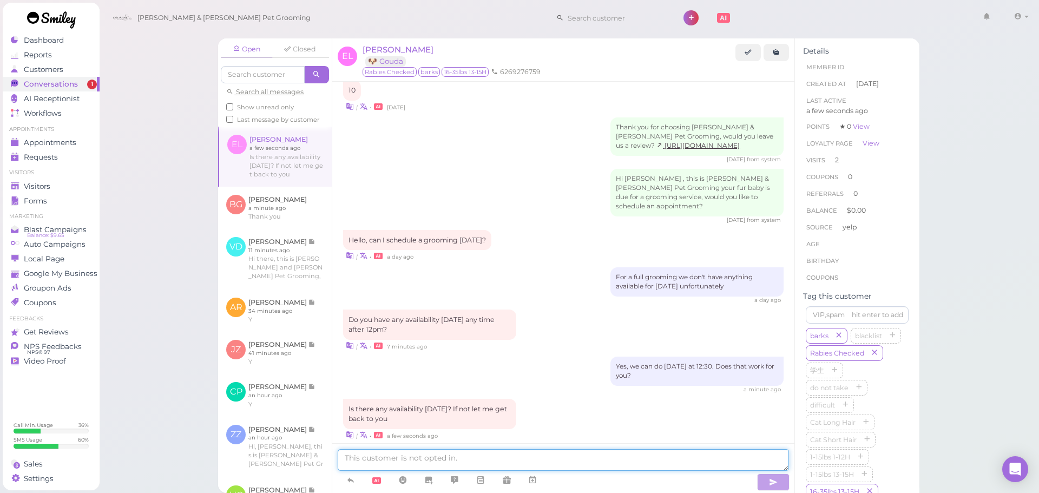
click at [378, 452] on textarea at bounding box center [563, 460] width 451 height 22
type textarea "Nothing available for this Saturday at the moment unfortunately"
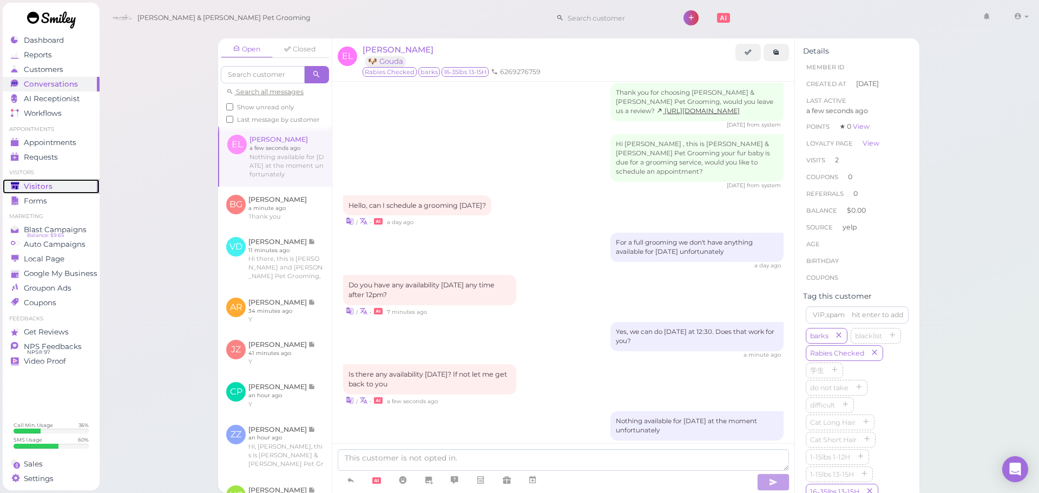
click at [49, 188] on span "Visitors" at bounding box center [38, 186] width 29 height 9
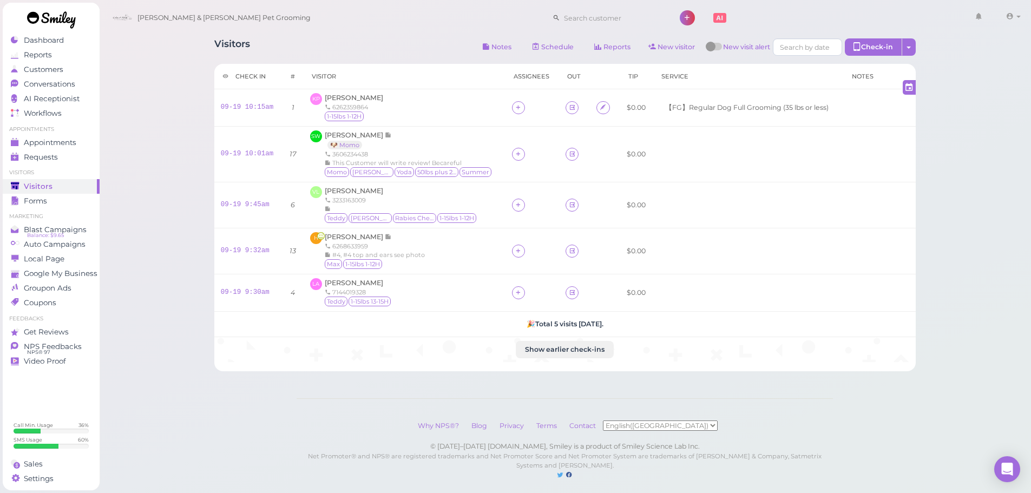
click at [294, 37] on div "Visitors Notes Schedule Reports New visitor New visit alert Check-in Customer c…" at bounding box center [565, 200] width 728 height 341
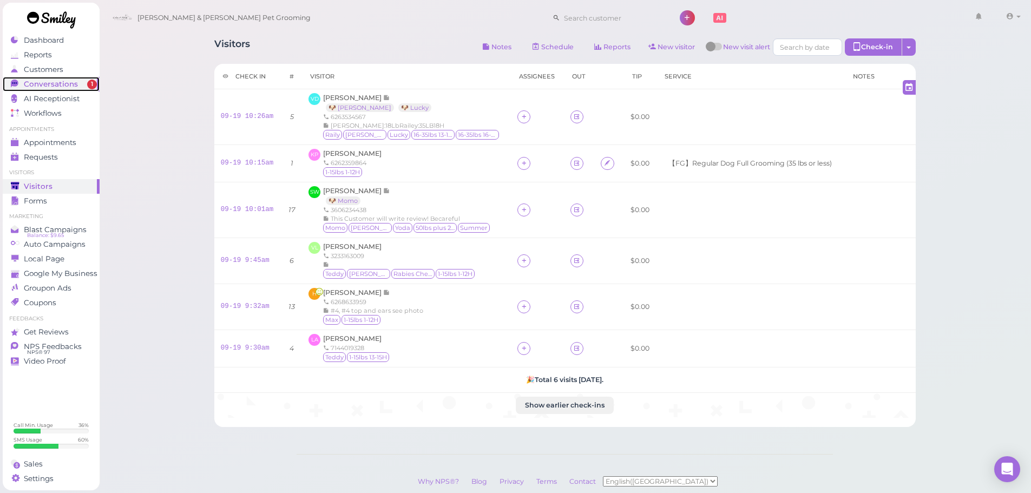
click at [50, 87] on span "Conversations" at bounding box center [51, 84] width 54 height 9
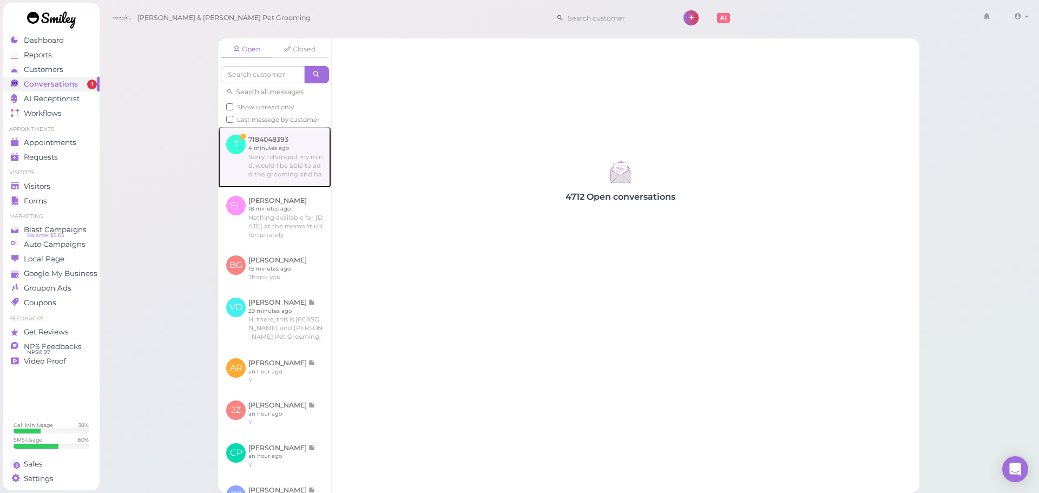
click at [274, 149] on link at bounding box center [274, 157] width 113 height 61
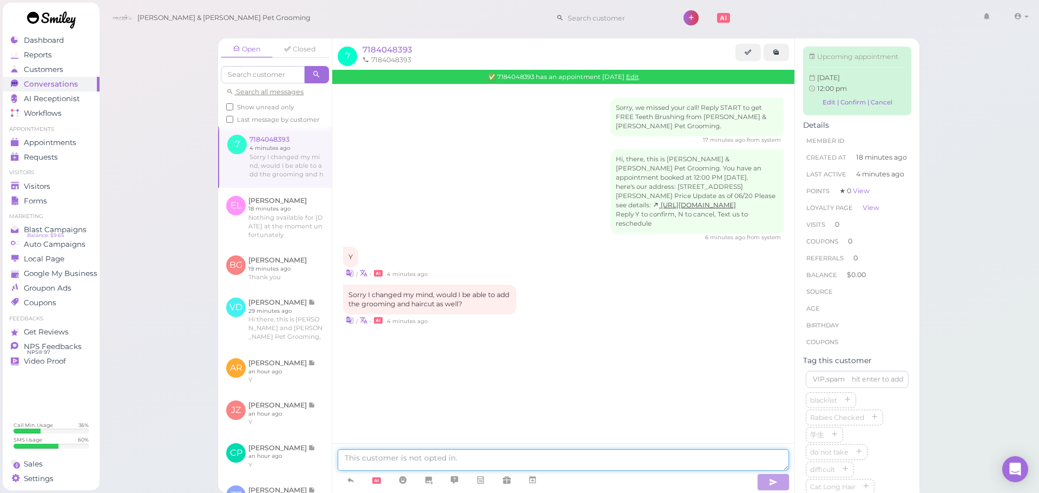
click at [416, 459] on textarea at bounding box center [563, 460] width 451 height 22
type textarea "Yes, we can"
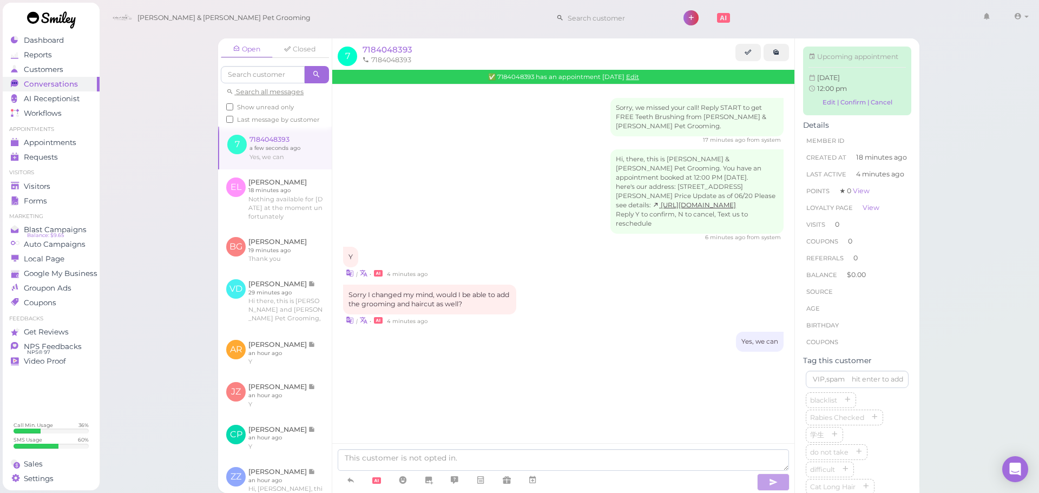
click at [641, 71] on div "✅ 7184048393 has an appointment 10/03/2025 Edit" at bounding box center [563, 77] width 462 height 14
click at [638, 73] on link "Edit" at bounding box center [632, 77] width 13 height 8
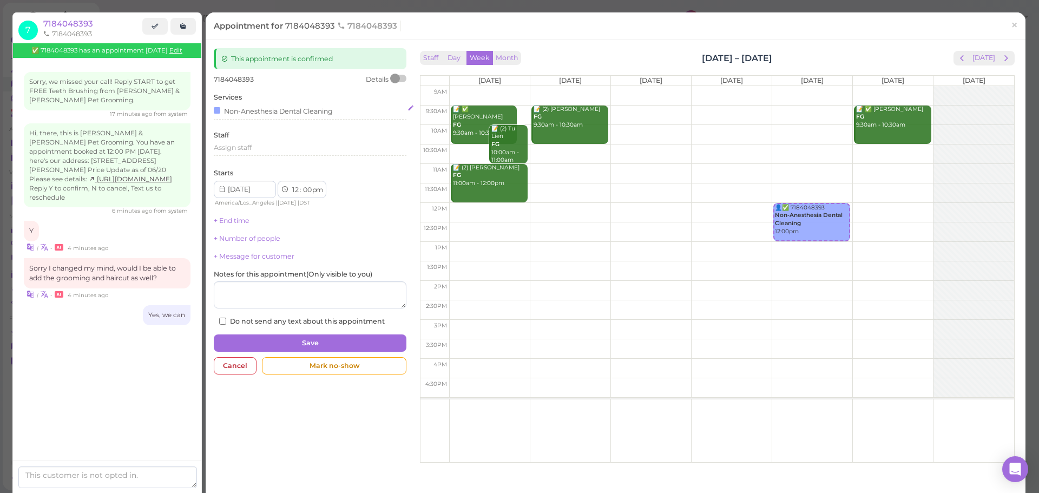
click at [275, 105] on div "Non-Anesthesia Dental Cleaning" at bounding box center [273, 110] width 119 height 11
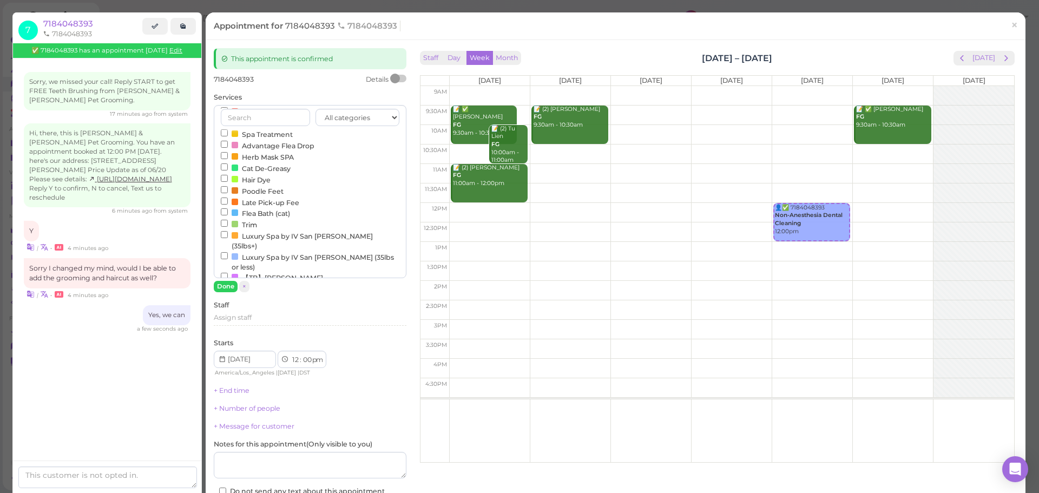
scroll to position [359, 0]
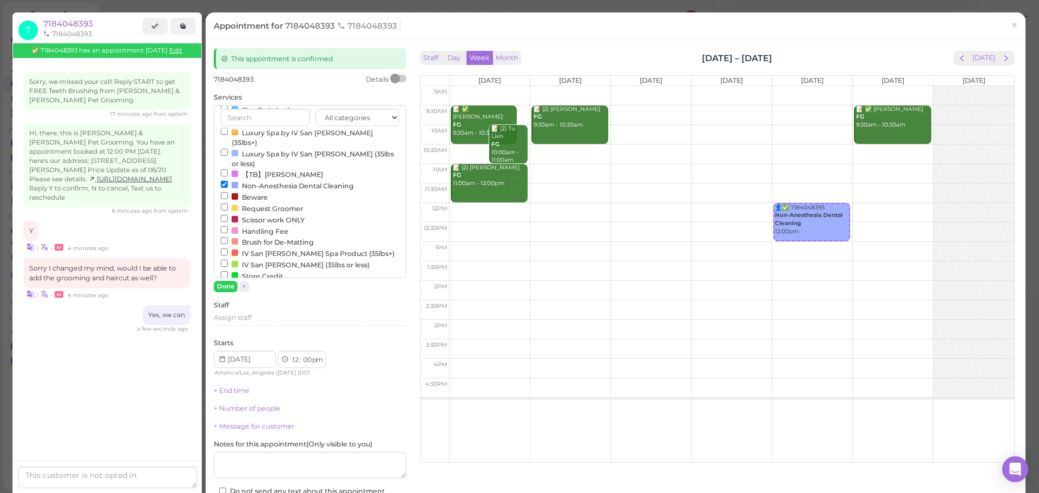
click at [235, 182] on div at bounding box center [235, 185] width 6 height 6
click at [228, 181] on input "Non-Anesthesia Dental Cleaning" at bounding box center [224, 184] width 7 height 7
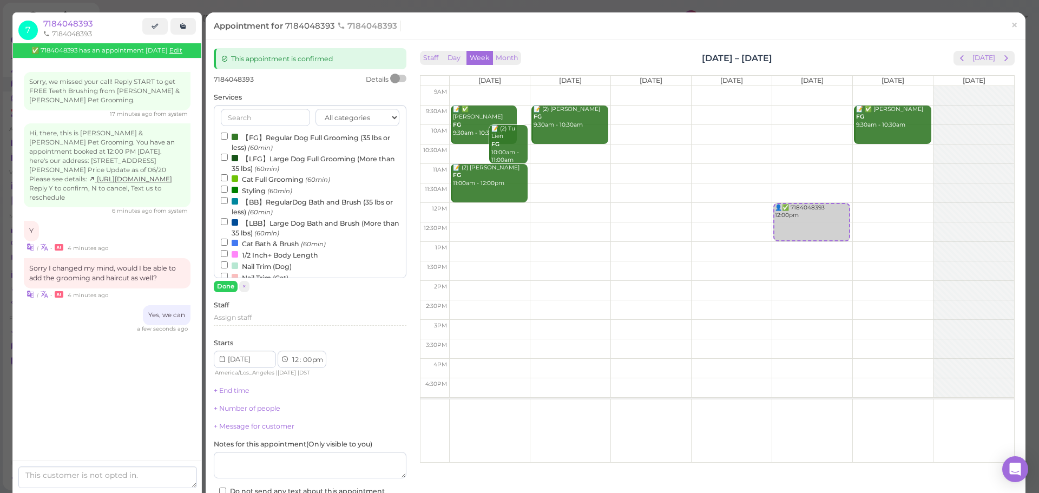
click at [252, 136] on label "【FG】Regular Dog Full Grooming (35 lbs or less) (60min)" at bounding box center [310, 141] width 179 height 21
click at [228, 136] on input "【FG】Regular Dog Full Grooming (35 lbs or less) (60min)" at bounding box center [224, 136] width 7 height 7
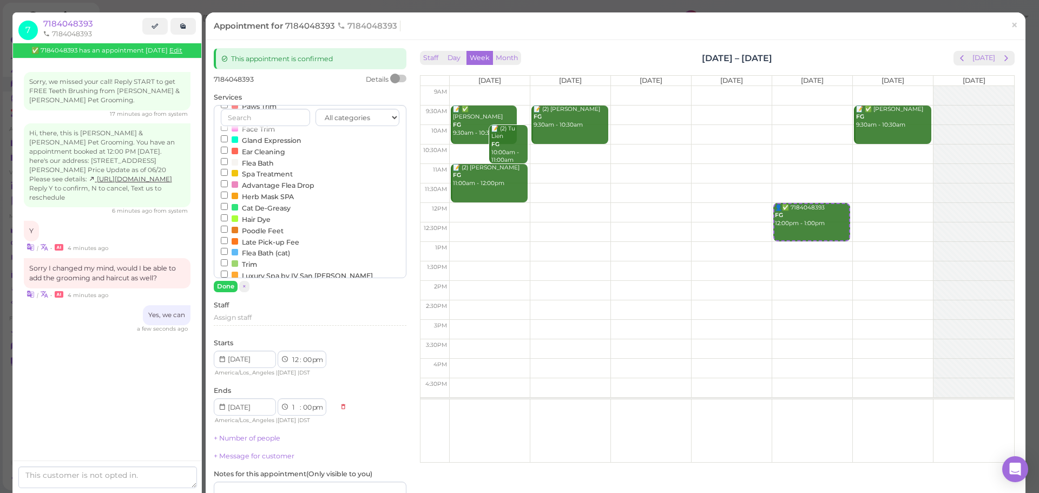
scroll to position [359, 0]
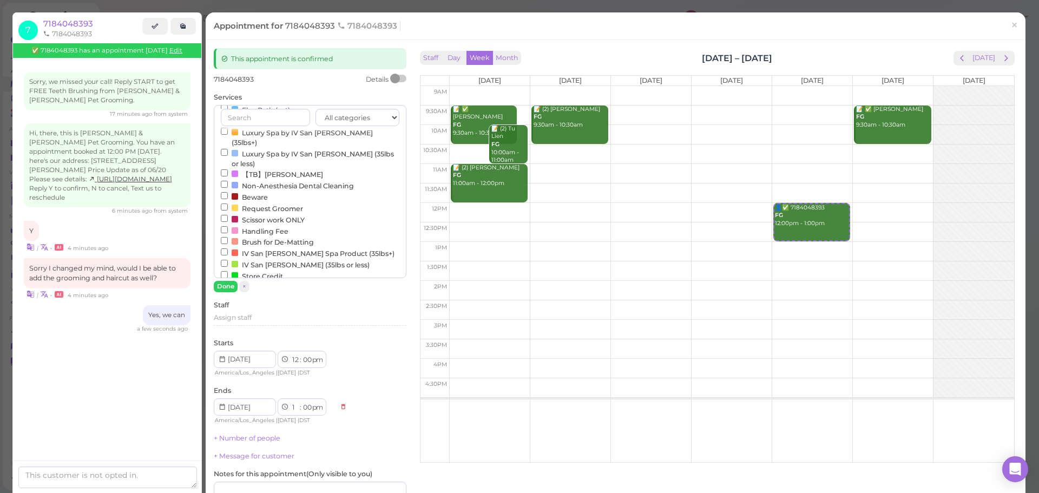
click at [256, 180] on label "Non-Anesthesia Dental Cleaning" at bounding box center [287, 185] width 133 height 11
click at [228, 181] on input "Non-Anesthesia Dental Cleaning" at bounding box center [224, 184] width 7 height 7
click at [225, 291] on button "Done" at bounding box center [226, 286] width 24 height 11
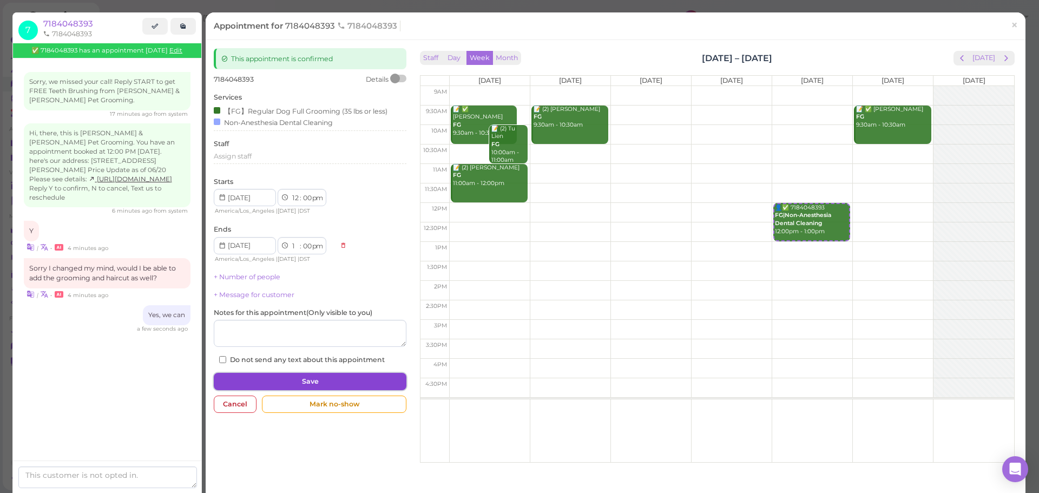
click at [332, 378] on button "Save" at bounding box center [310, 381] width 193 height 17
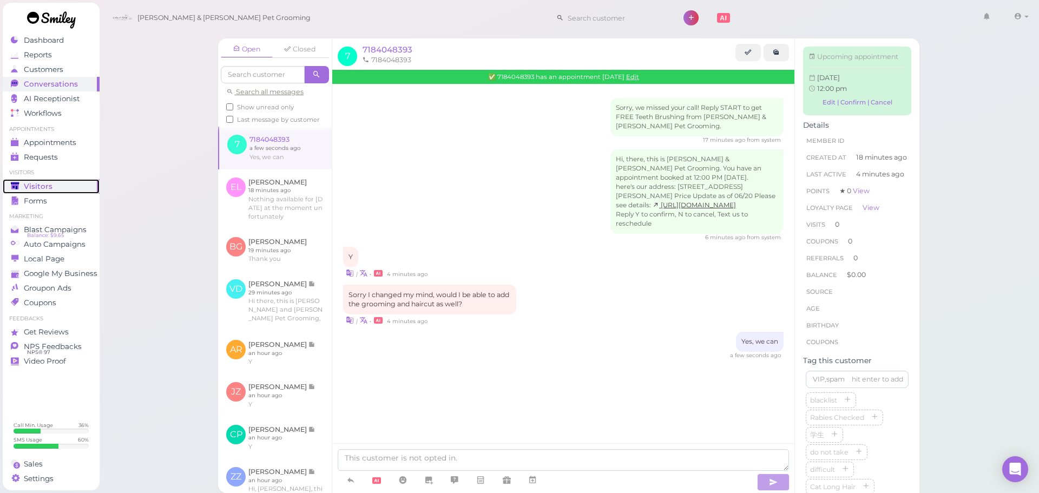
click at [36, 185] on span "Visitors" at bounding box center [38, 186] width 29 height 9
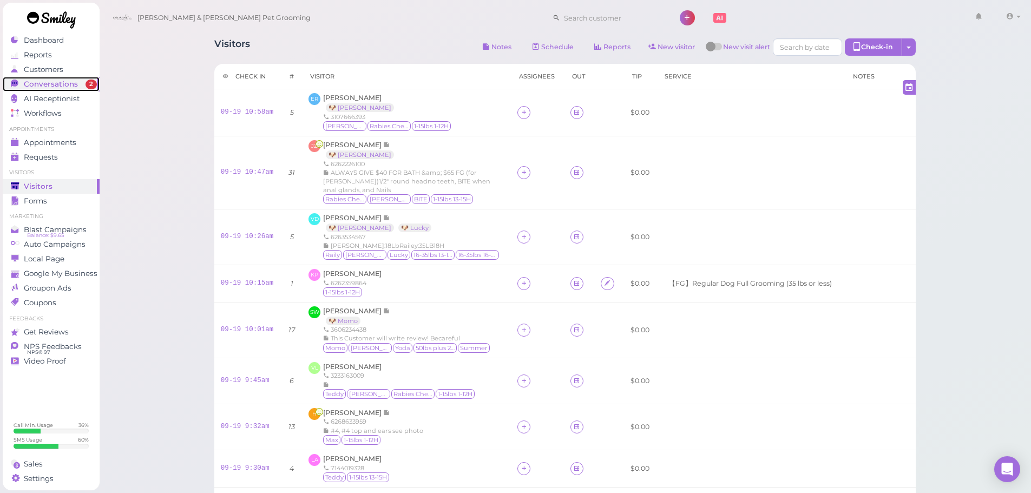
click at [88, 83] on span "2" at bounding box center [90, 85] width 11 height 10
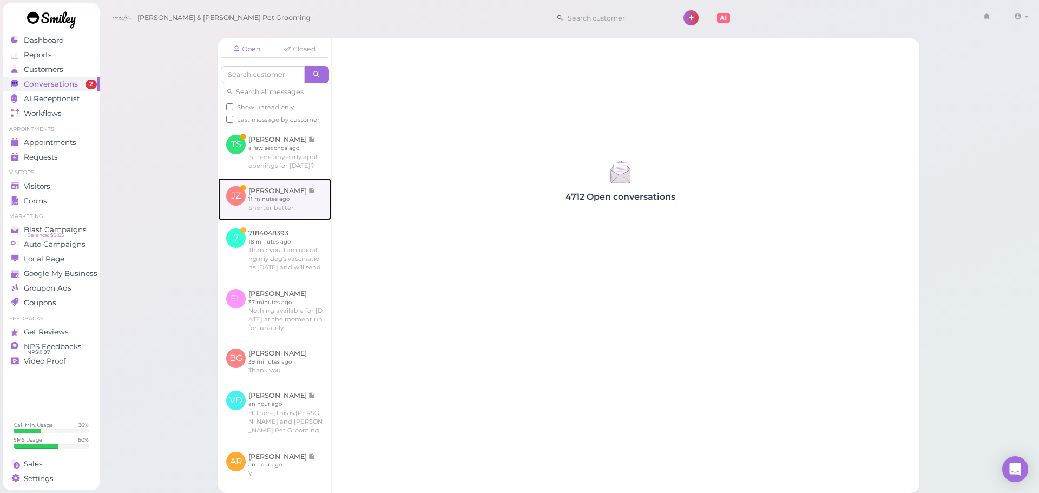
click at [309, 216] on link at bounding box center [274, 199] width 113 height 42
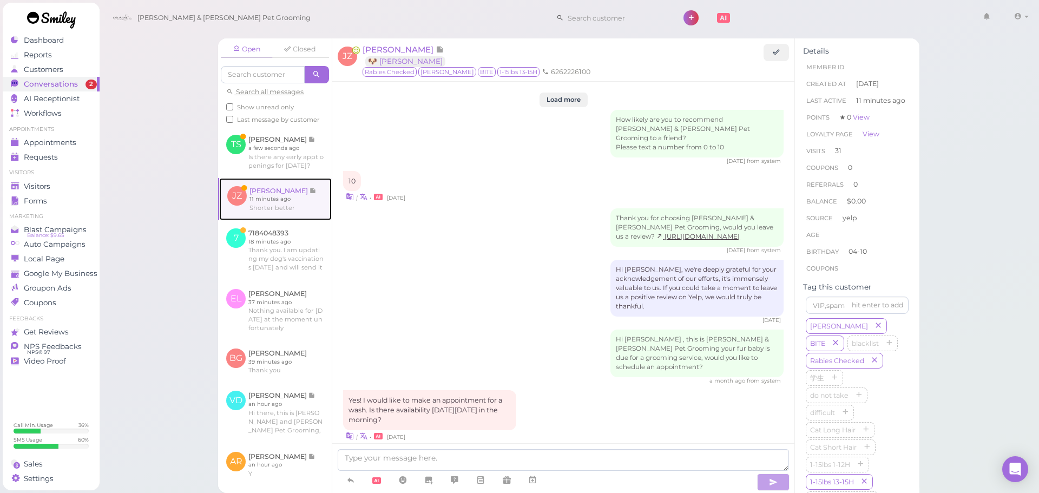
scroll to position [1379, 0]
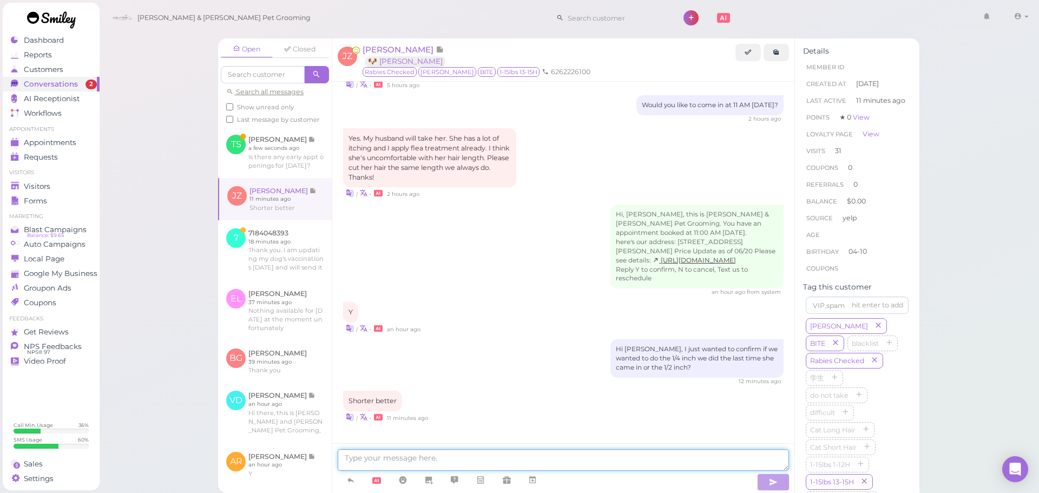
click at [428, 452] on textarea at bounding box center [563, 460] width 451 height 22
type textarea "Got it!"
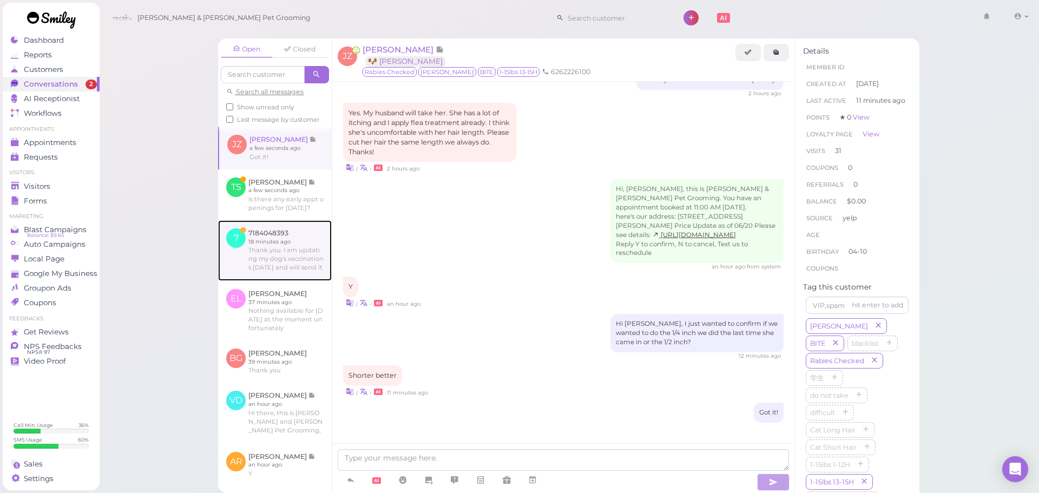
click at [269, 266] on link at bounding box center [275, 250] width 114 height 61
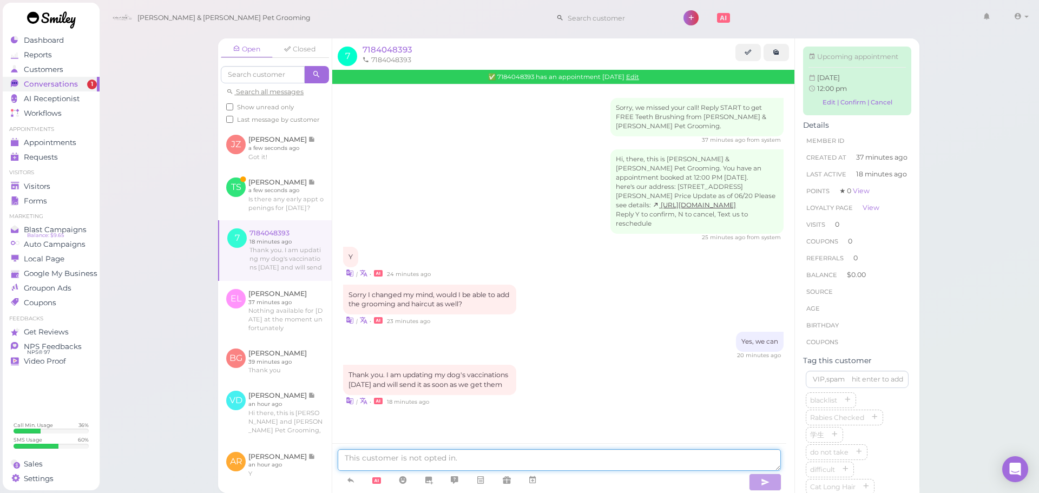
click at [476, 460] on textarea at bounding box center [559, 460] width 443 height 22
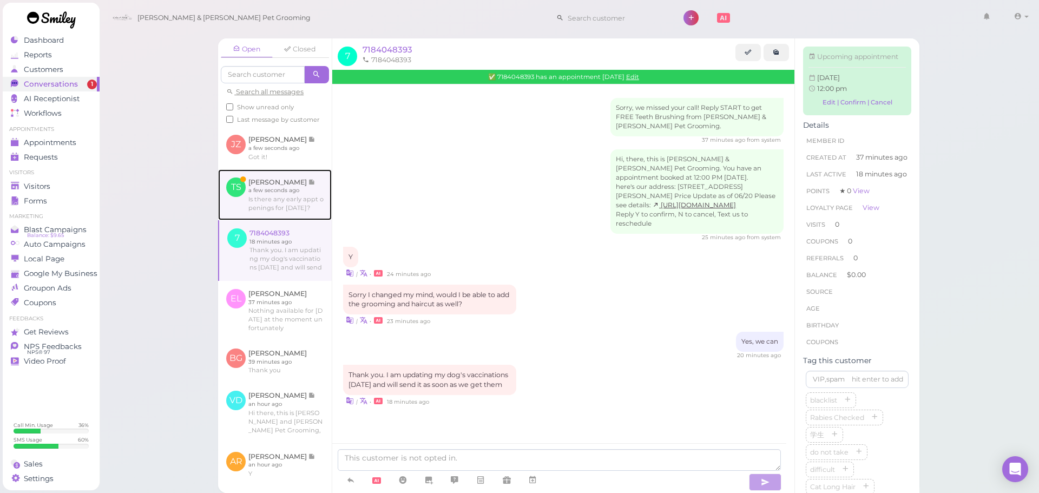
click at [294, 220] on link at bounding box center [275, 194] width 114 height 51
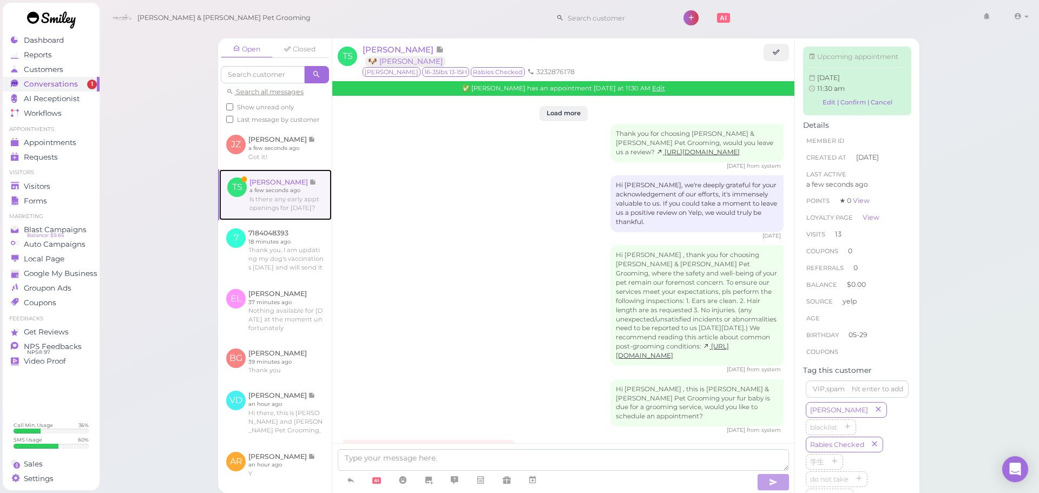
scroll to position [1381, 0]
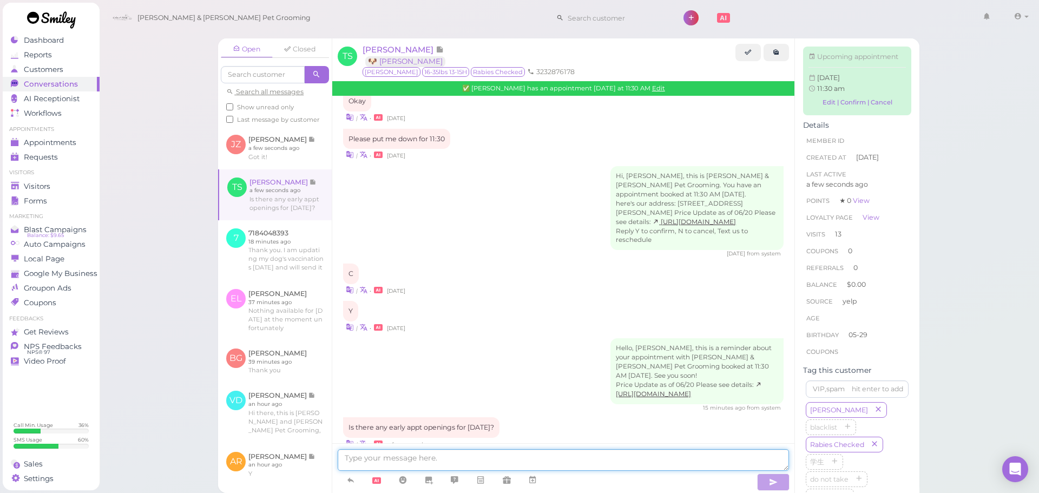
click at [511, 460] on textarea at bounding box center [563, 460] width 451 height 22
click at [580, 454] on textarea at bounding box center [563, 460] width 451 height 22
type textarea "We don't have anything available for tomorrow"
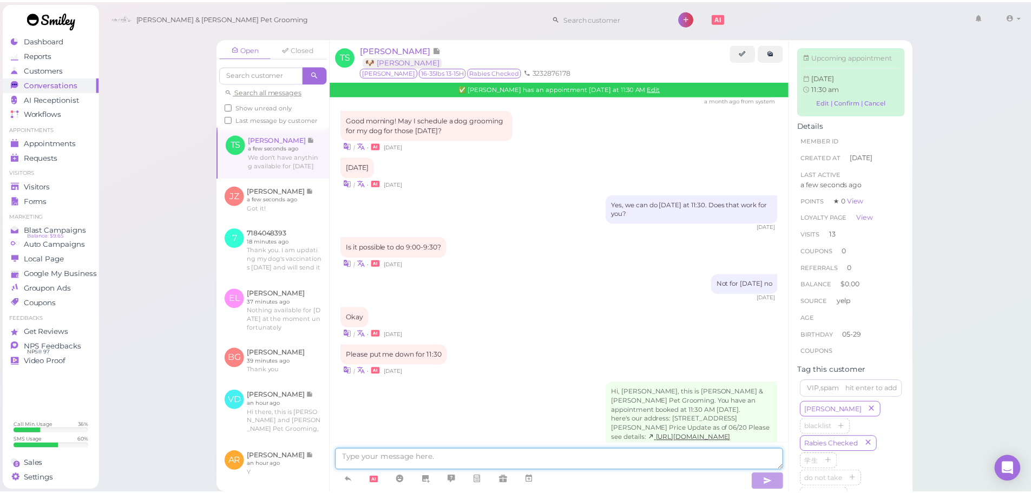
scroll to position [1406, 0]
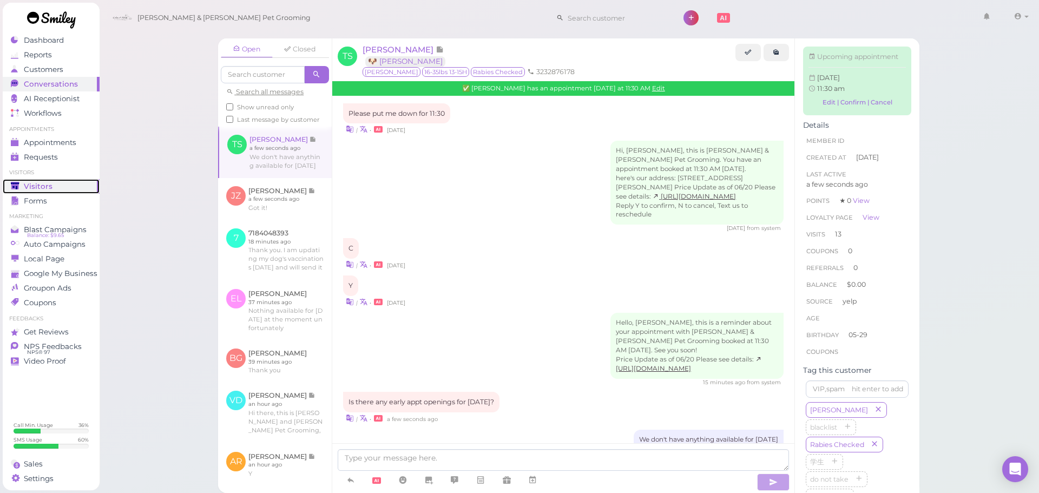
click at [61, 183] on div "Visitors" at bounding box center [50, 186] width 78 height 9
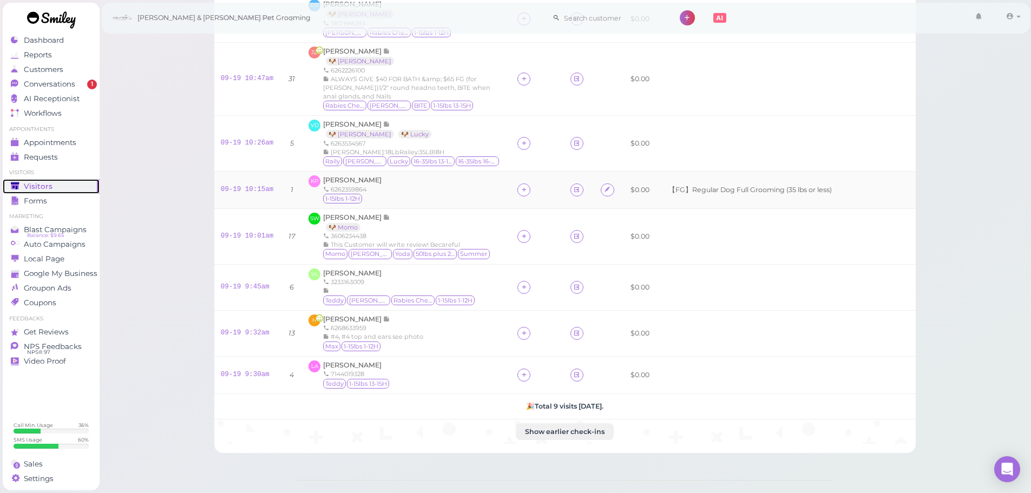
scroll to position [149, 0]
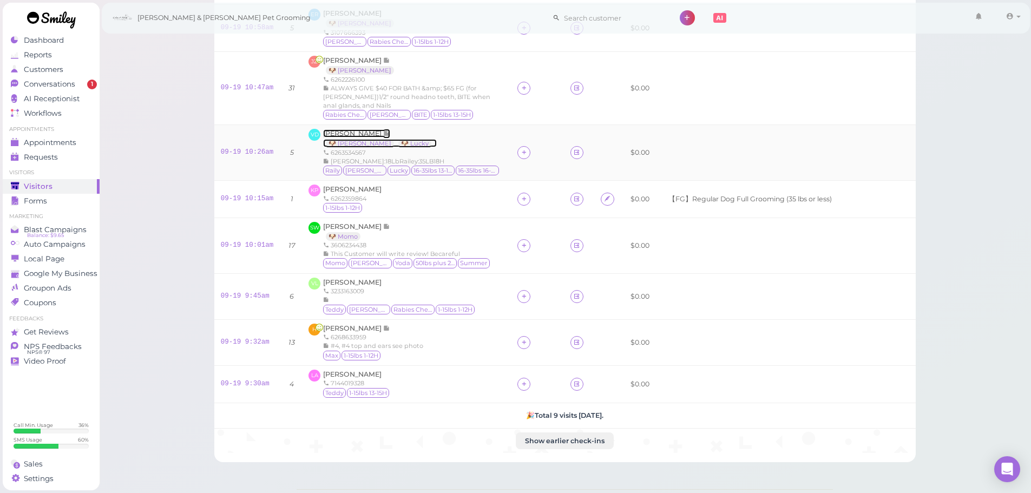
click at [347, 134] on span "[PERSON_NAME]" at bounding box center [353, 133] width 60 height 8
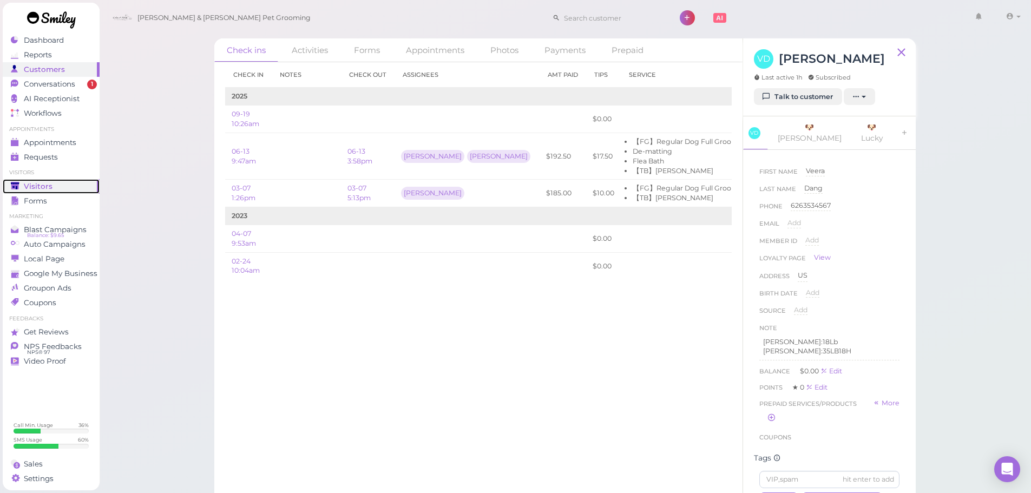
click at [32, 189] on span "Visitors" at bounding box center [38, 186] width 29 height 9
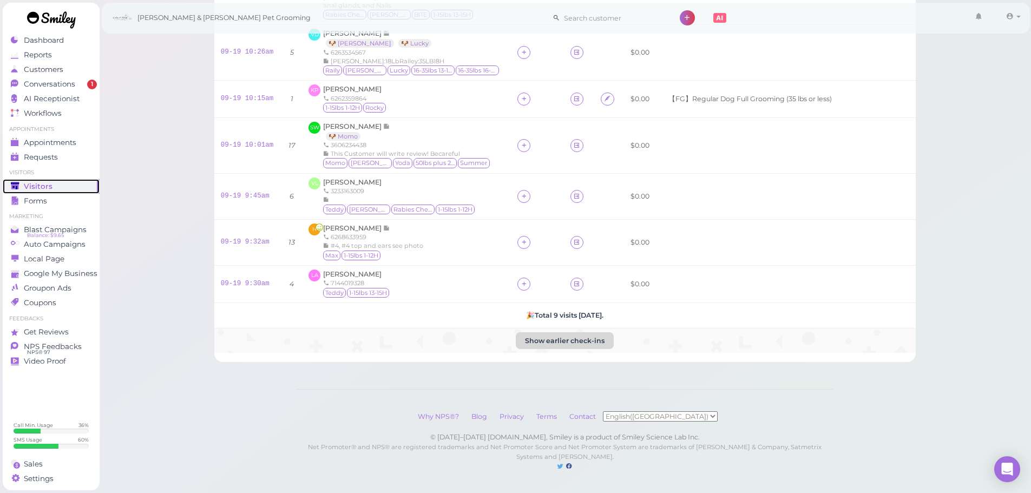
scroll to position [203, 0]
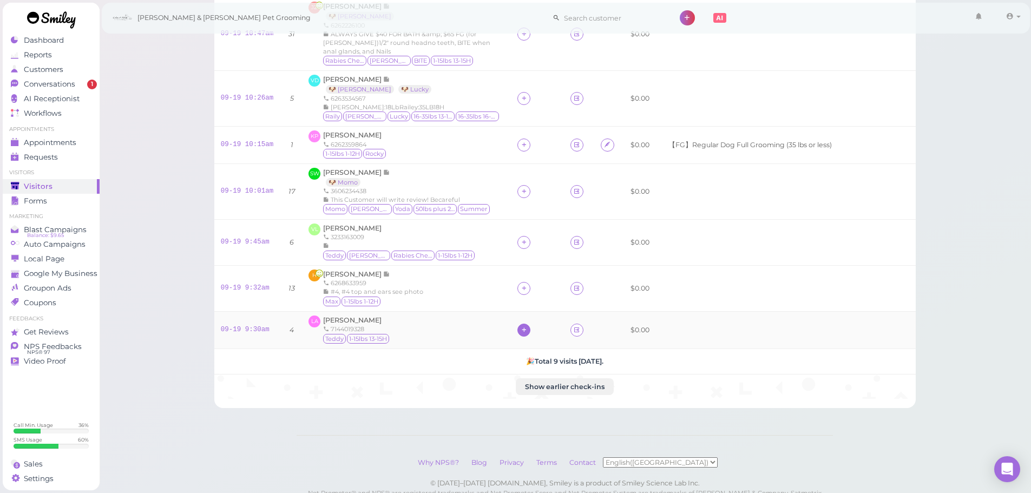
click at [520, 333] on icon at bounding box center [523, 330] width 7 height 8
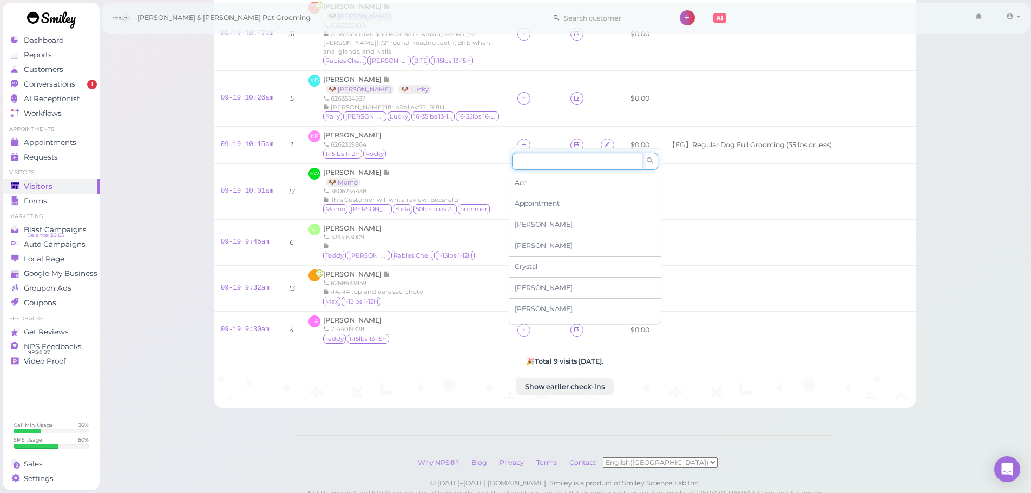
click at [536, 155] on input at bounding box center [577, 161] width 130 height 17
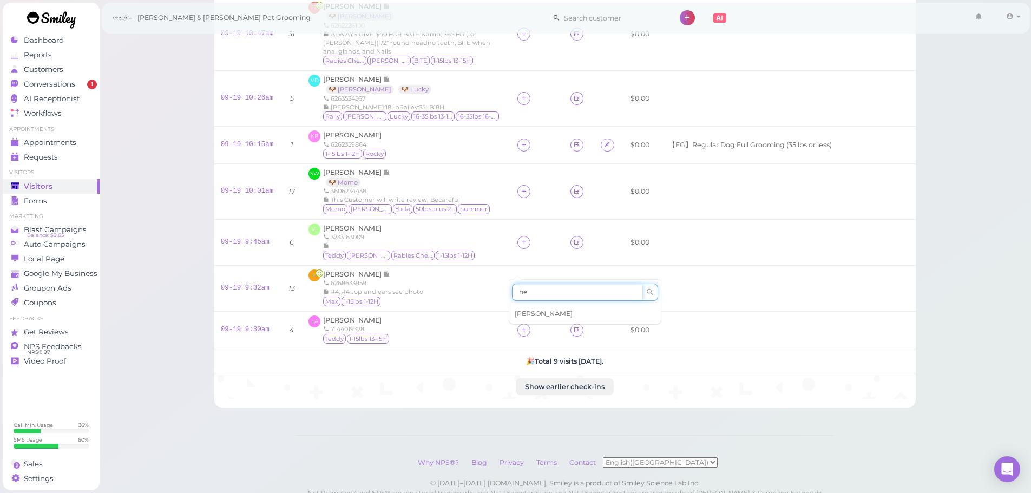
type input "he"
click at [527, 313] on span "[PERSON_NAME]" at bounding box center [543, 313] width 58 height 8
click at [520, 243] on icon at bounding box center [523, 242] width 7 height 8
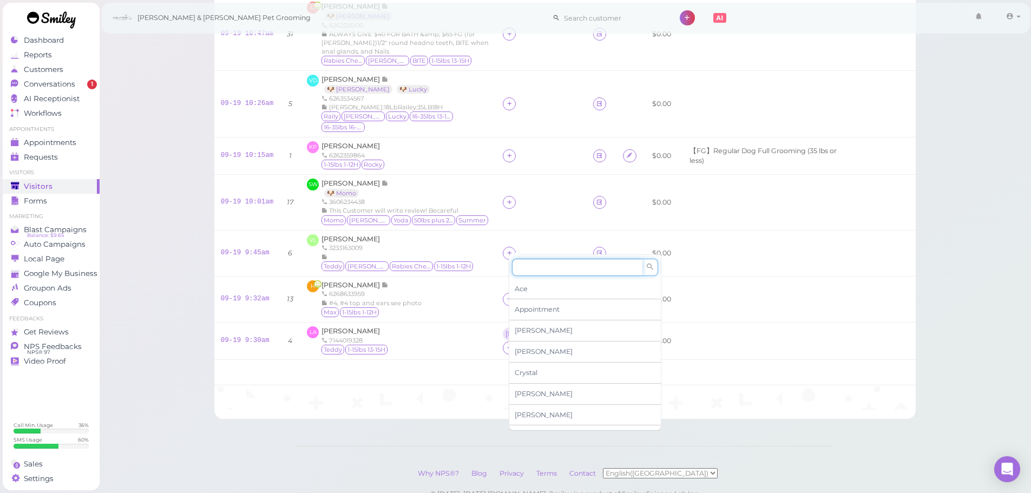
click at [540, 268] on input at bounding box center [577, 267] width 130 height 17
type input "he"
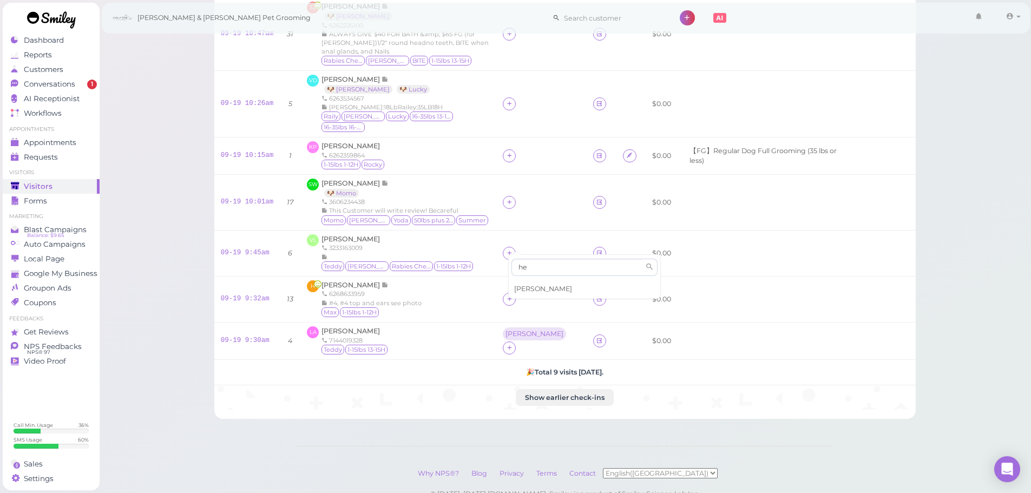
click at [540, 287] on div "[PERSON_NAME]" at bounding box center [584, 289] width 151 height 21
click at [512, 330] on div "[PERSON_NAME]" at bounding box center [534, 334] width 58 height 8
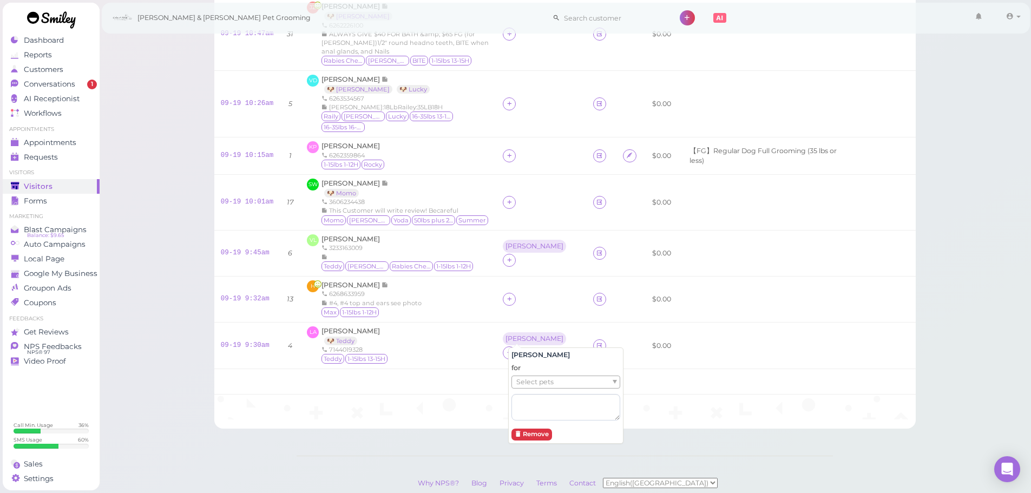
click at [534, 385] on span "Select pets" at bounding box center [534, 382] width 37 height 12
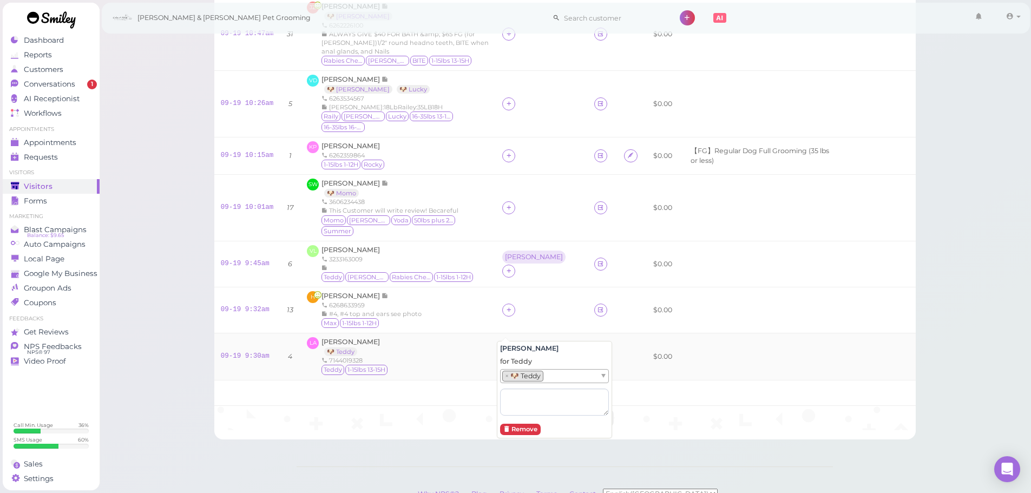
click at [475, 333] on td "LA Lidubina Andrade 🐶 Teddy 7144019328 Teddy 1-15lbs 13-15H" at bounding box center [397, 356] width 195 height 47
click at [505, 306] on icon at bounding box center [508, 310] width 7 height 8
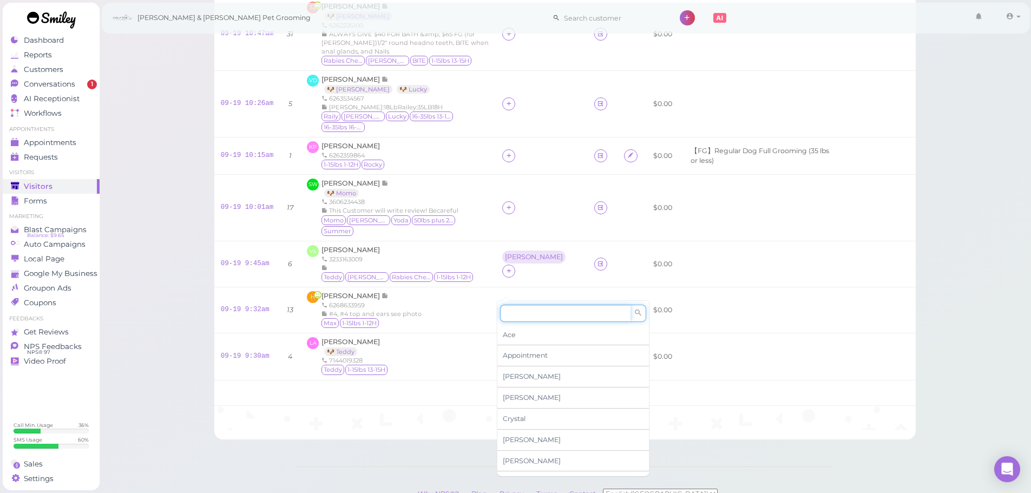
click at [532, 310] on input at bounding box center [565, 313] width 130 height 17
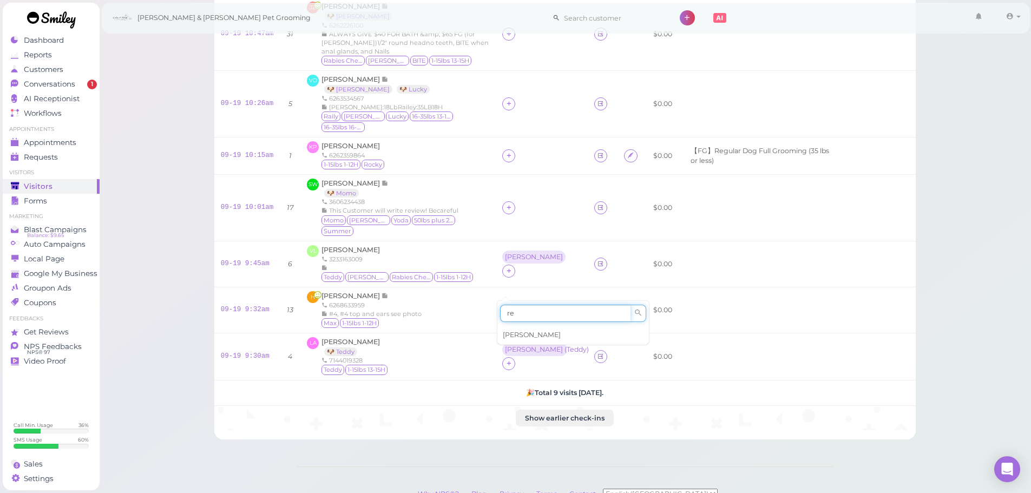
type input "re"
click at [528, 337] on span "[PERSON_NAME]" at bounding box center [532, 335] width 58 height 8
click at [436, 311] on td "H Hans Hernandez 6268633959 #4, #4 top and ears see photo Max 1-15lbs 1-12H" at bounding box center [397, 310] width 195 height 46
click at [503, 296] on div "[PERSON_NAME]" at bounding box center [533, 302] width 63 height 13
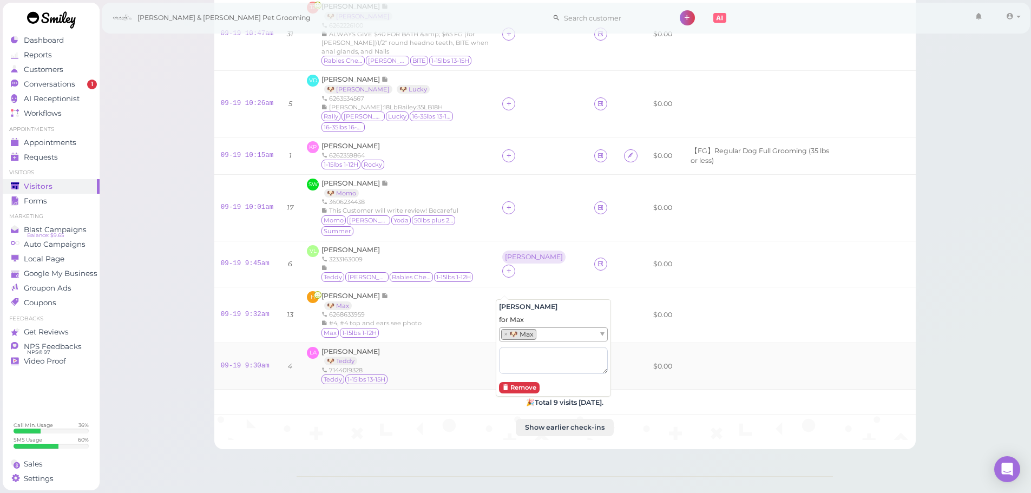
click at [450, 347] on div "LA Lidubina Andrade 🐶 Teddy 7144019328 Teddy 1-15lbs 13-15H" at bounding box center [398, 366] width 182 height 39
click at [507, 253] on div "[PERSON_NAME]" at bounding box center [534, 257] width 58 height 8
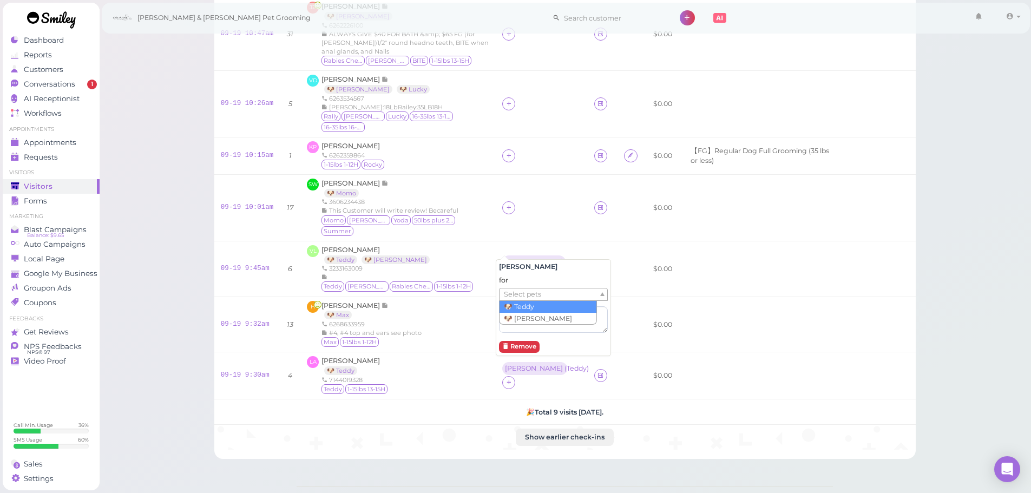
drag, startPoint x: 525, startPoint y: 295, endPoint x: 525, endPoint y: 303, distance: 8.1
click at [525, 295] on span "Select pets" at bounding box center [522, 294] width 37 height 12
click at [541, 241] on td "Helen ( Teddy )" at bounding box center [542, 269] width 92 height 56
click at [512, 272] on icon at bounding box center [508, 276] width 7 height 8
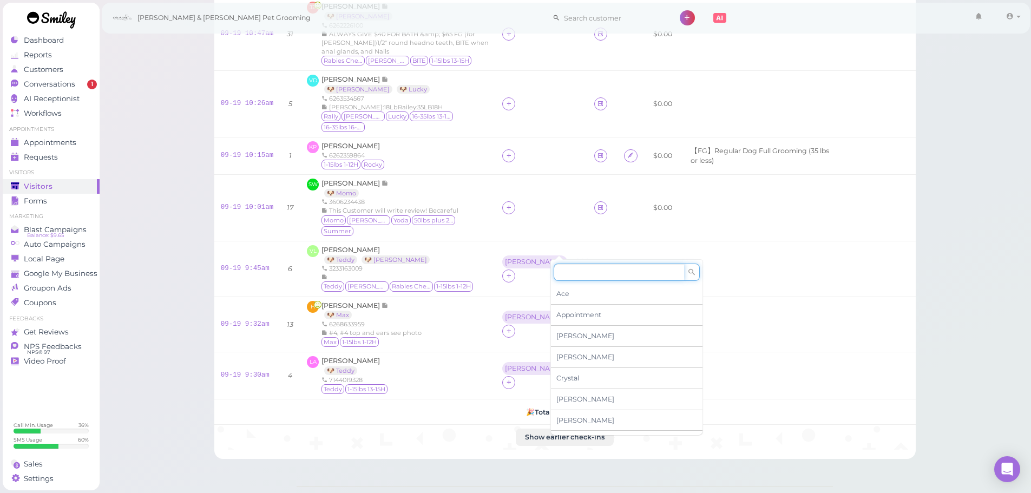
click at [559, 274] on input at bounding box center [618, 271] width 130 height 17
type input "[PERSON_NAME]"
click at [574, 296] on div "[PERSON_NAME]" at bounding box center [626, 293] width 151 height 21
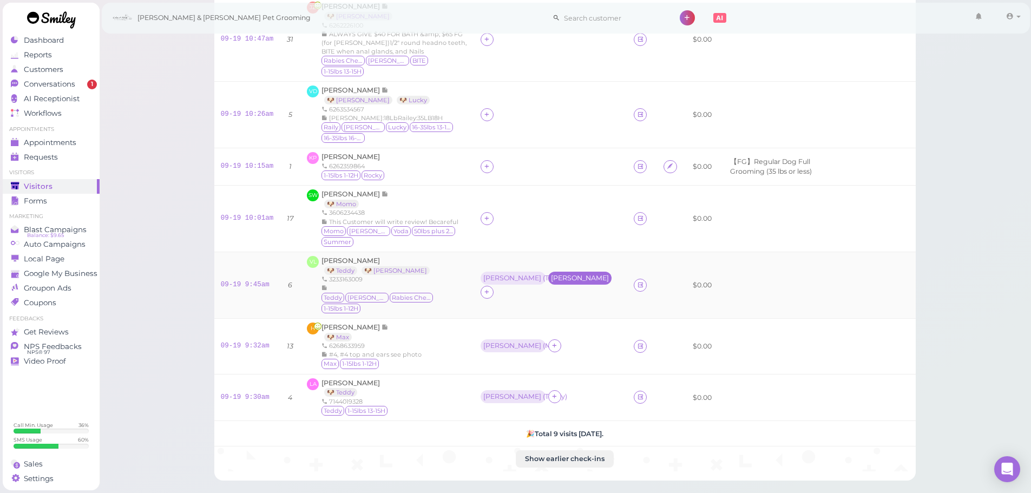
drag, startPoint x: 559, startPoint y: 254, endPoint x: 557, endPoint y: 239, distance: 15.4
click at [559, 272] on div "Helen ( Teddy ) Asa" at bounding box center [550, 285] width 140 height 27
click at [557, 274] on div "[PERSON_NAME]" at bounding box center [580, 278] width 58 height 8
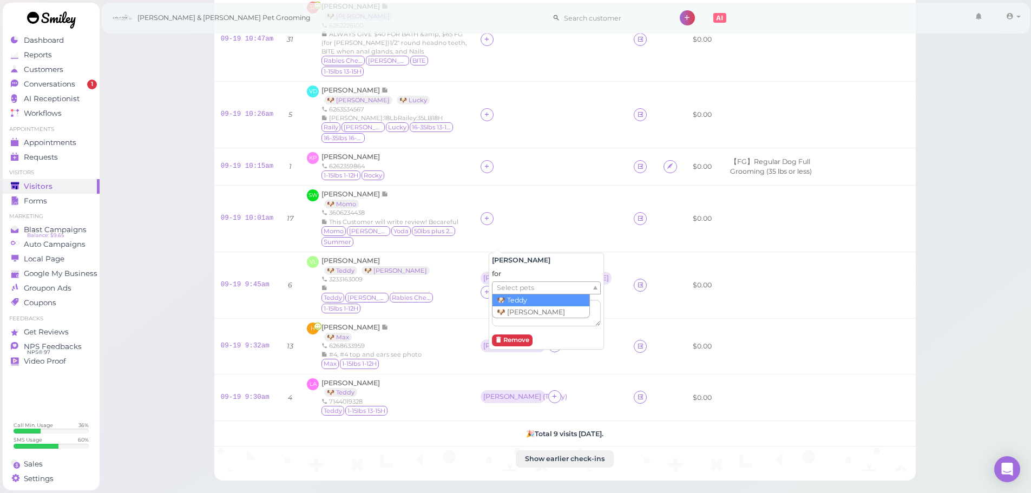
click at [551, 287] on ul "Select pets" at bounding box center [541, 288] width 99 height 12
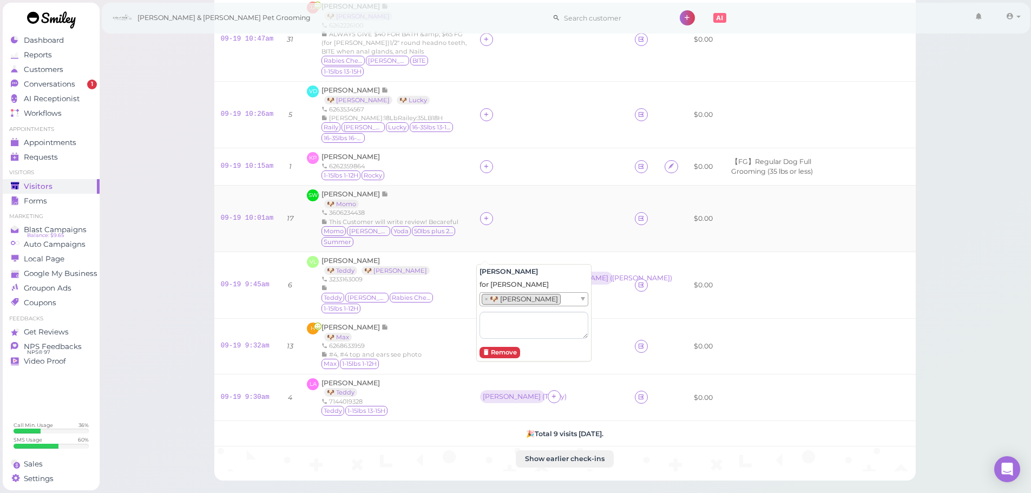
click at [518, 211] on td at bounding box center [550, 218] width 155 height 67
click at [485, 214] on icon at bounding box center [486, 218] width 7 height 8
click at [483, 289] on span "[PERSON_NAME]" at bounding box center [511, 290] width 58 height 8
click at [490, 160] on div at bounding box center [551, 166] width 142 height 13
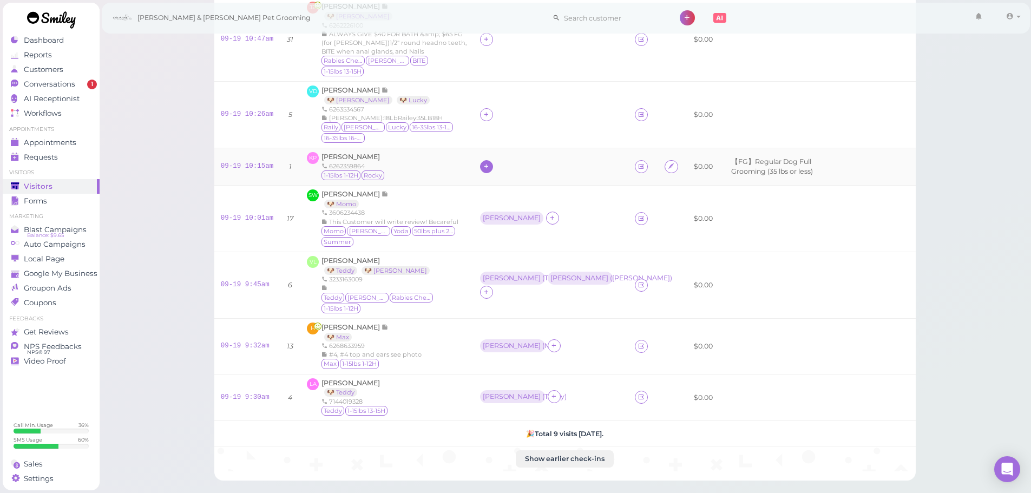
click at [486, 160] on div at bounding box center [486, 166] width 13 height 13
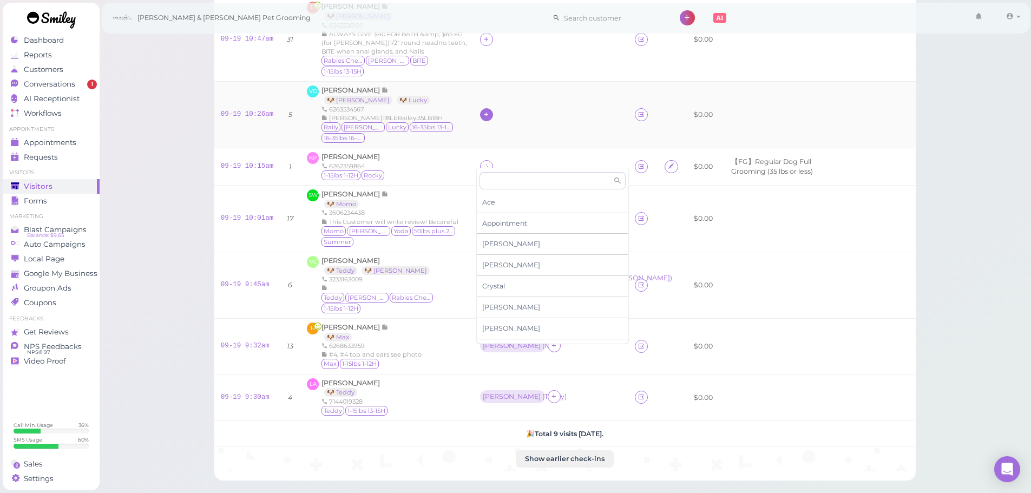
click at [483, 97] on td at bounding box center [550, 114] width 155 height 67
drag, startPoint x: 483, startPoint y: 101, endPoint x: 485, endPoint y: 107, distance: 6.7
click at [483, 110] on icon at bounding box center [486, 114] width 7 height 8
click at [499, 125] on input at bounding box center [544, 128] width 130 height 17
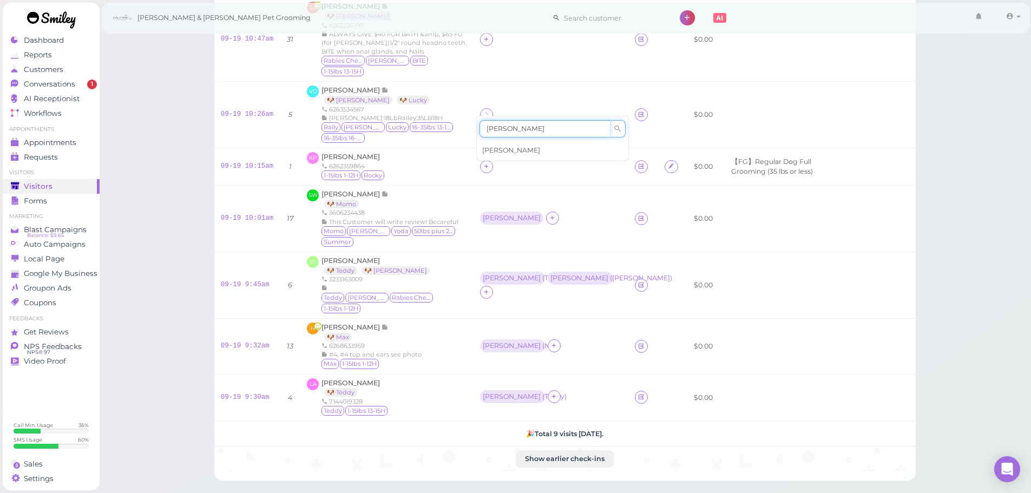
type input "[PERSON_NAME]"
click at [497, 151] on div "[PERSON_NAME]" at bounding box center [552, 150] width 151 height 21
click at [484, 214] on div "[PERSON_NAME]" at bounding box center [512, 218] width 58 height 8
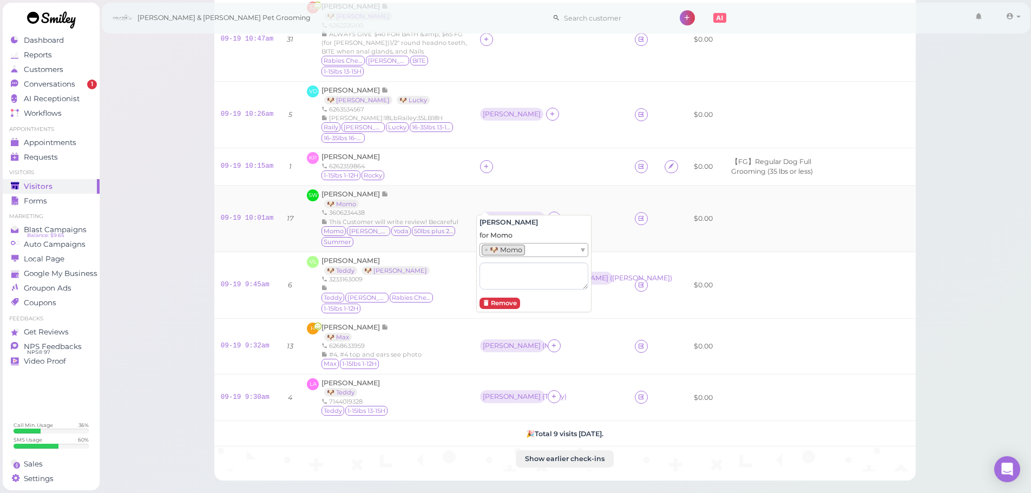
click at [502, 186] on td "Asa ( Momo )" at bounding box center [550, 218] width 155 height 67
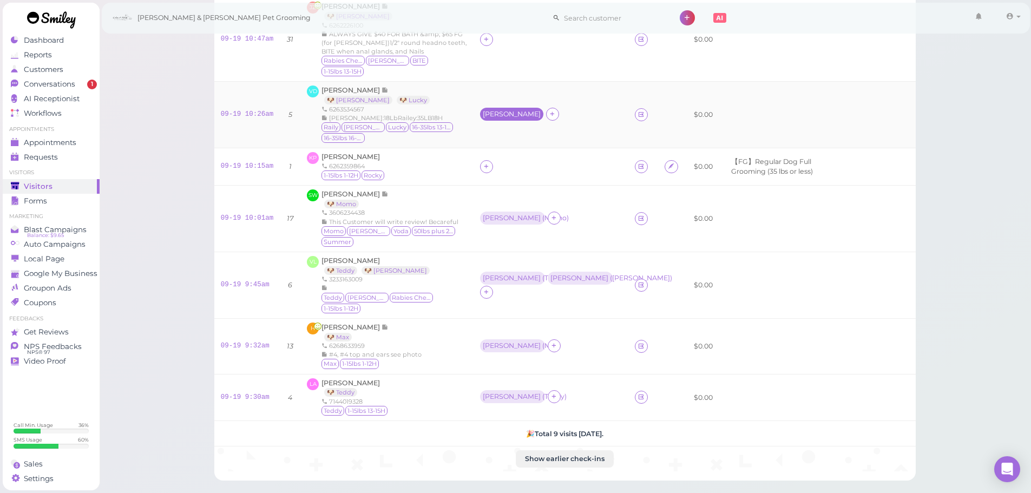
click at [484, 110] on div "[PERSON_NAME]" at bounding box center [512, 114] width 58 height 8
drag, startPoint x: 492, startPoint y: 149, endPoint x: 493, endPoint y: 155, distance: 6.5
click at [492, 151] on span "Select pets" at bounding box center [502, 151] width 37 height 12
click at [420, 152] on div "KP Karen Padilla 6262359864 1-15lbs 1-12H Rocky" at bounding box center [387, 166] width 160 height 29
click at [483, 162] on icon at bounding box center [486, 166] width 7 height 8
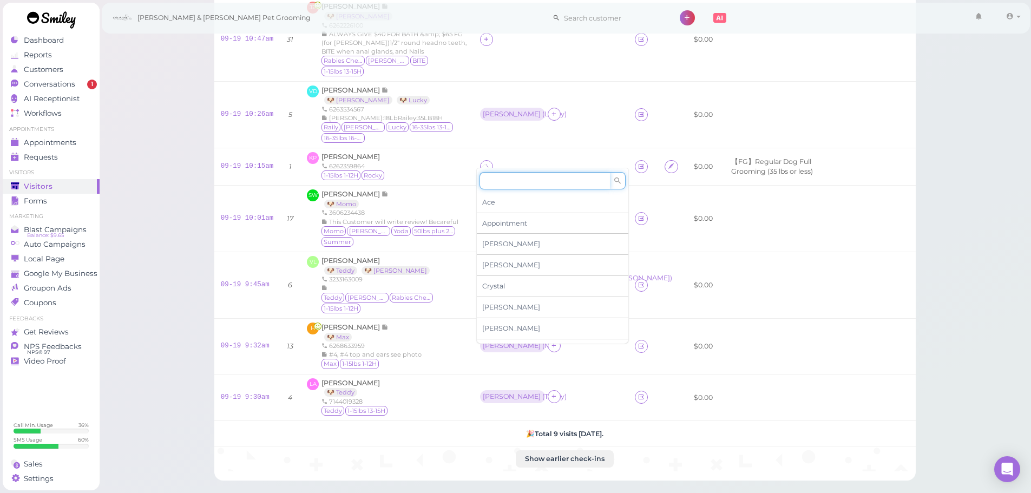
click at [501, 180] on input at bounding box center [544, 180] width 130 height 17
type input "re"
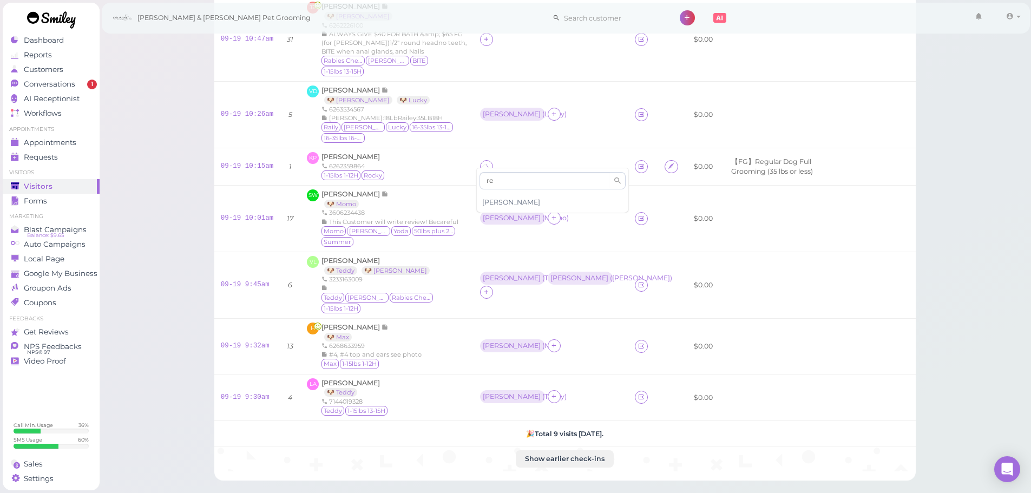
click at [494, 203] on span "[PERSON_NAME]" at bounding box center [511, 202] width 58 height 8
click at [484, 162] on div "[PERSON_NAME]" at bounding box center [513, 167] width 66 height 14
click at [484, 160] on div "[PERSON_NAME]" at bounding box center [511, 166] width 63 height 13
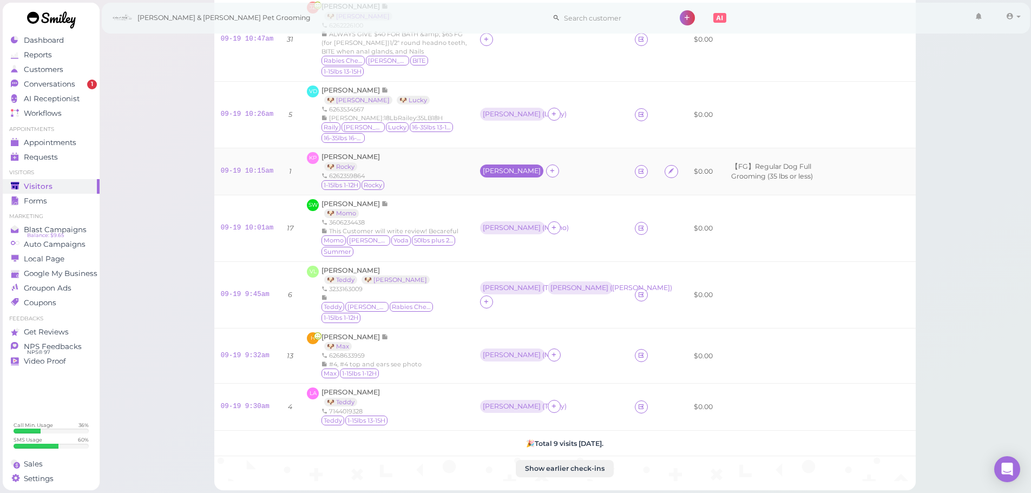
click at [495, 167] on div "[PERSON_NAME]" at bounding box center [512, 171] width 58 height 8
click at [497, 222] on span "Select pets" at bounding box center [502, 226] width 37 height 12
click at [454, 218] on div "3606234438" at bounding box center [394, 222] width 146 height 9
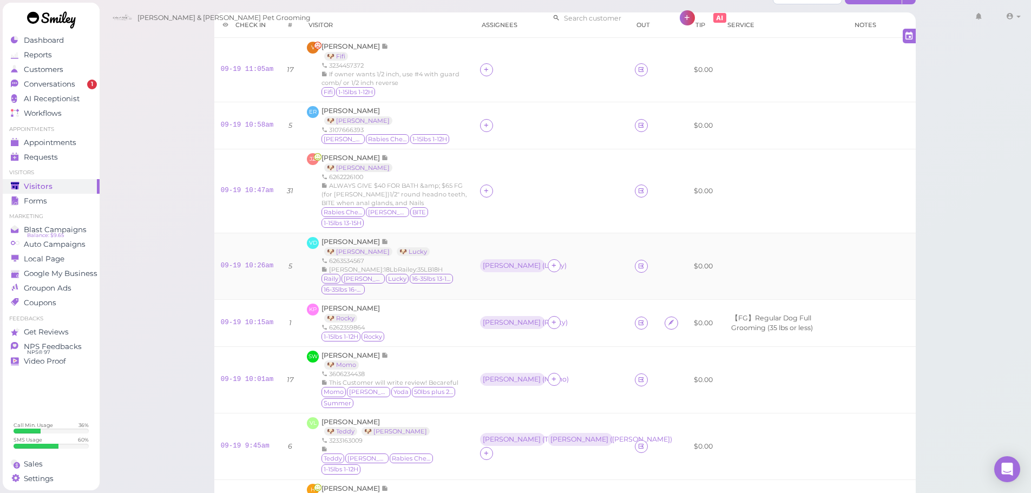
scroll to position [0, 0]
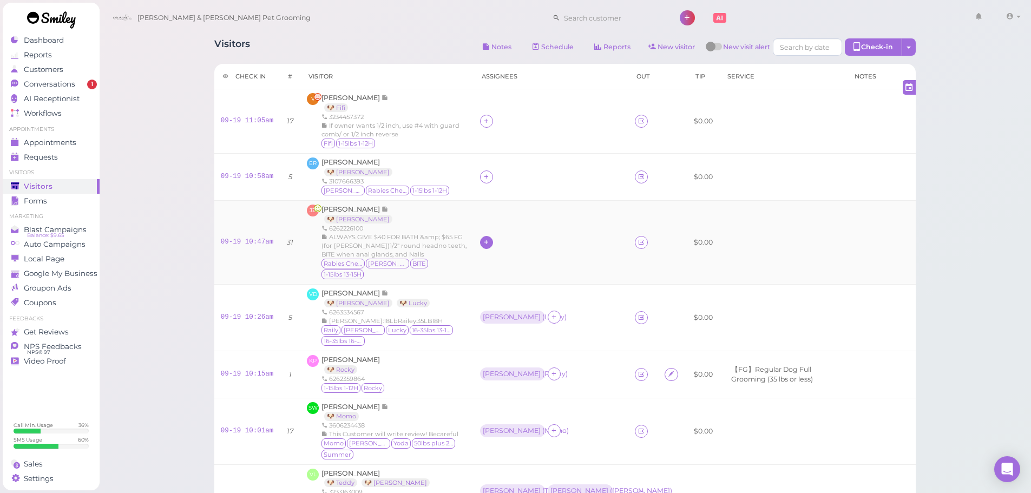
click at [484, 238] on icon at bounding box center [486, 242] width 7 height 8
click at [491, 261] on input at bounding box center [544, 261] width 130 height 17
type input "he"
click at [498, 285] on span "[PERSON_NAME]" at bounding box center [511, 283] width 58 height 8
click at [484, 176] on icon at bounding box center [486, 177] width 7 height 8
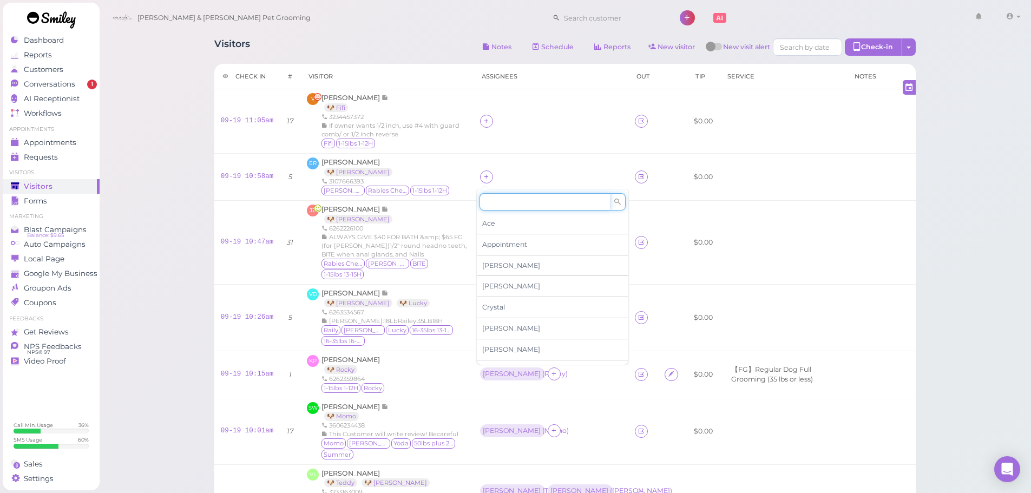
click at [499, 203] on input at bounding box center [544, 201] width 130 height 17
type input "asa"
drag, startPoint x: 501, startPoint y: 220, endPoint x: 490, endPoint y: 143, distance: 78.1
click at [500, 220] on div "[PERSON_NAME]" at bounding box center [552, 223] width 151 height 21
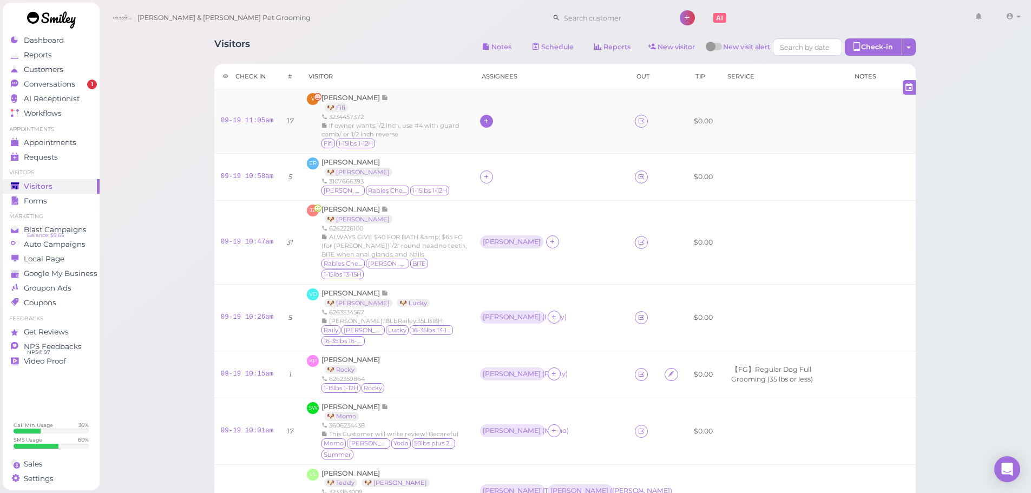
click at [484, 120] on icon at bounding box center [486, 121] width 7 height 8
click at [512, 148] on input at bounding box center [544, 145] width 130 height 17
type input "he"
click at [504, 165] on div "[PERSON_NAME]" at bounding box center [552, 167] width 151 height 21
click at [485, 241] on div "[PERSON_NAME]" at bounding box center [511, 241] width 63 height 13
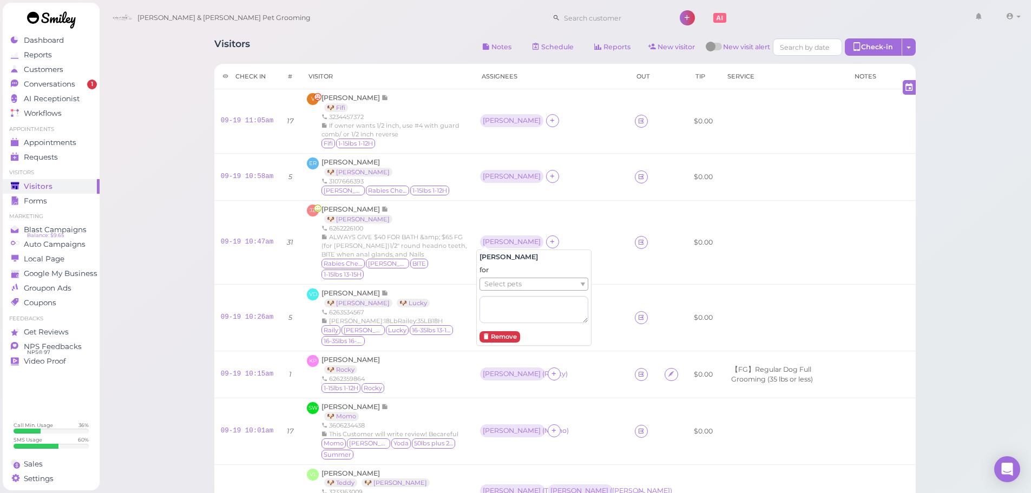
click at [494, 283] on span "Select pets" at bounding box center [502, 284] width 37 height 12
click at [473, 180] on td "[PERSON_NAME]" at bounding box center [550, 177] width 155 height 47
click at [483, 175] on div "[PERSON_NAME]" at bounding box center [512, 177] width 58 height 8
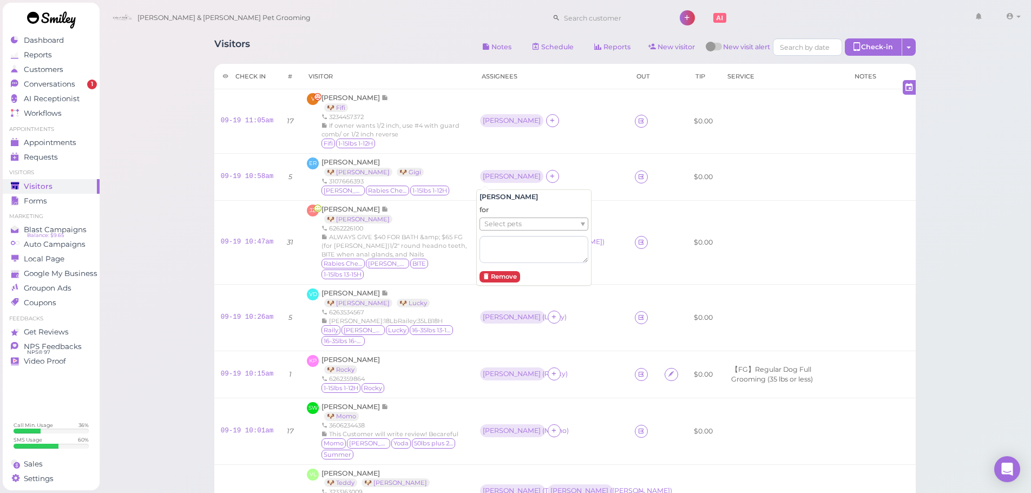
click at [500, 228] on span "Select pets" at bounding box center [502, 224] width 37 height 12
click at [483, 155] on td "Asa ( Gigi )" at bounding box center [550, 177] width 155 height 47
click at [486, 116] on div "[PERSON_NAME]" at bounding box center [511, 120] width 63 height 13
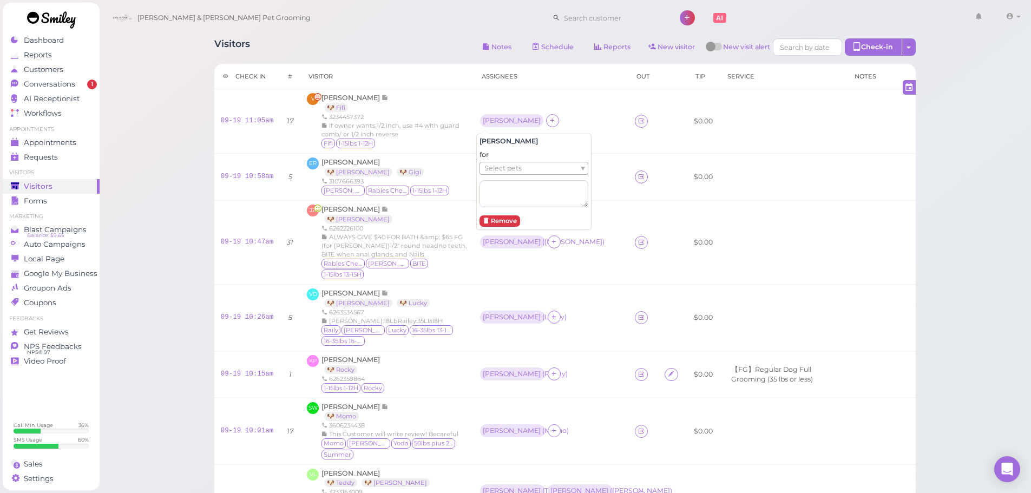
click at [496, 171] on span "Select pets" at bounding box center [502, 168] width 37 height 12
click at [628, 284] on td at bounding box center [643, 317] width 30 height 67
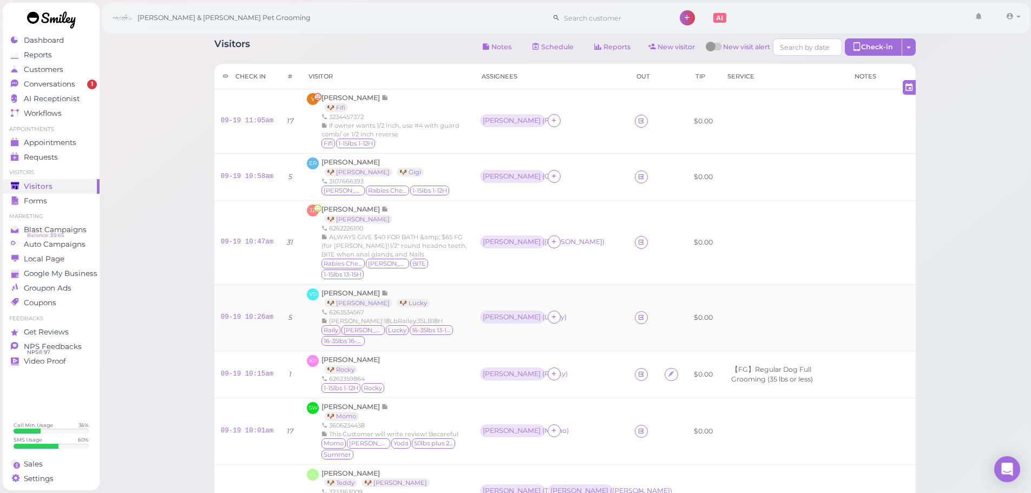
scroll to position [306, 0]
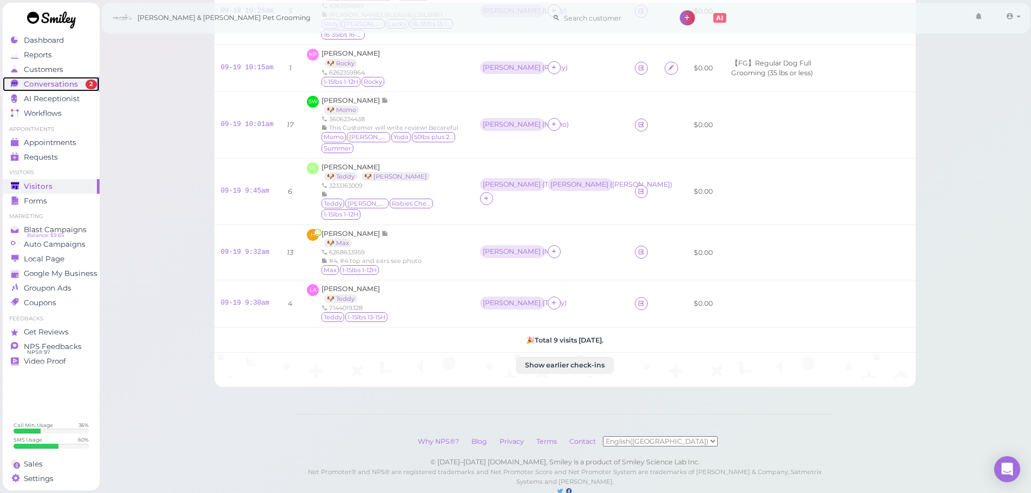
click at [88, 87] on span "2" at bounding box center [90, 85] width 11 height 10
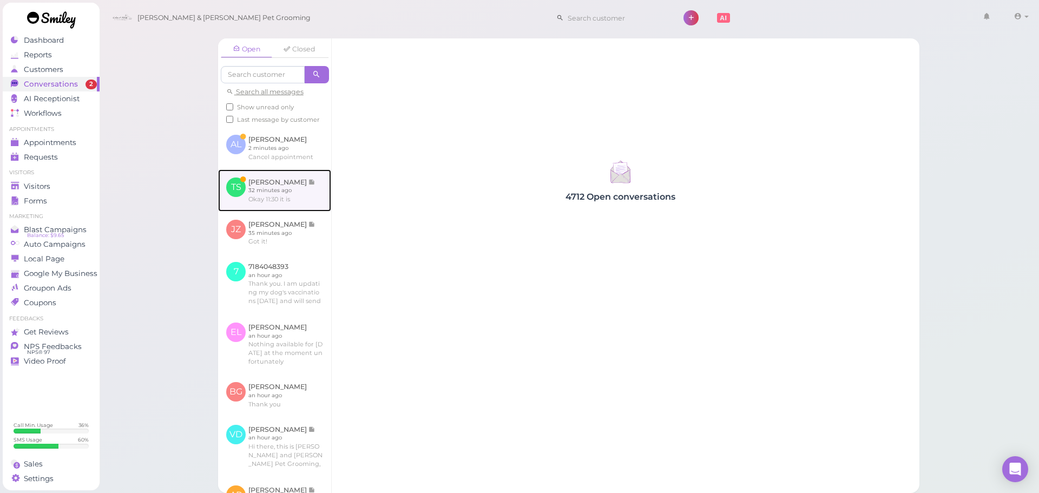
click at [319, 204] on link at bounding box center [274, 190] width 113 height 42
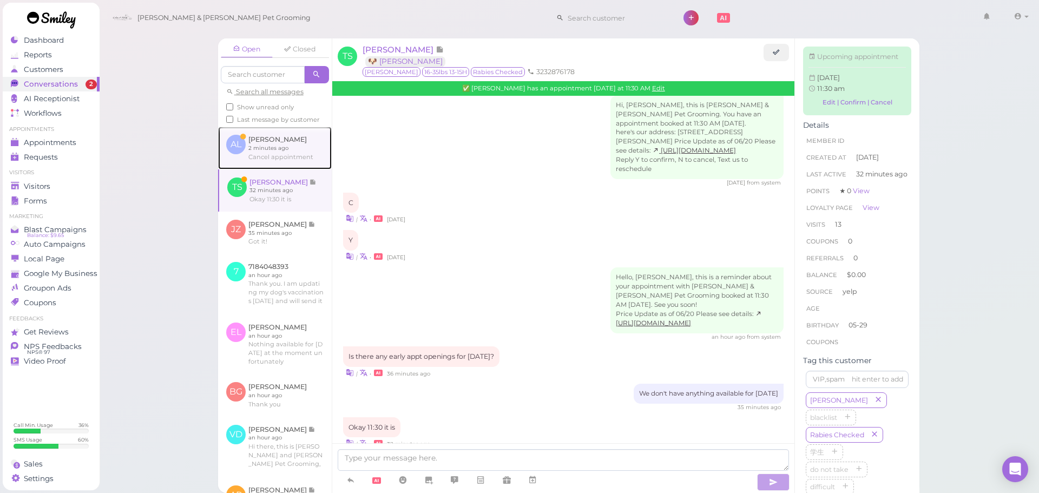
click at [300, 156] on link at bounding box center [275, 148] width 114 height 42
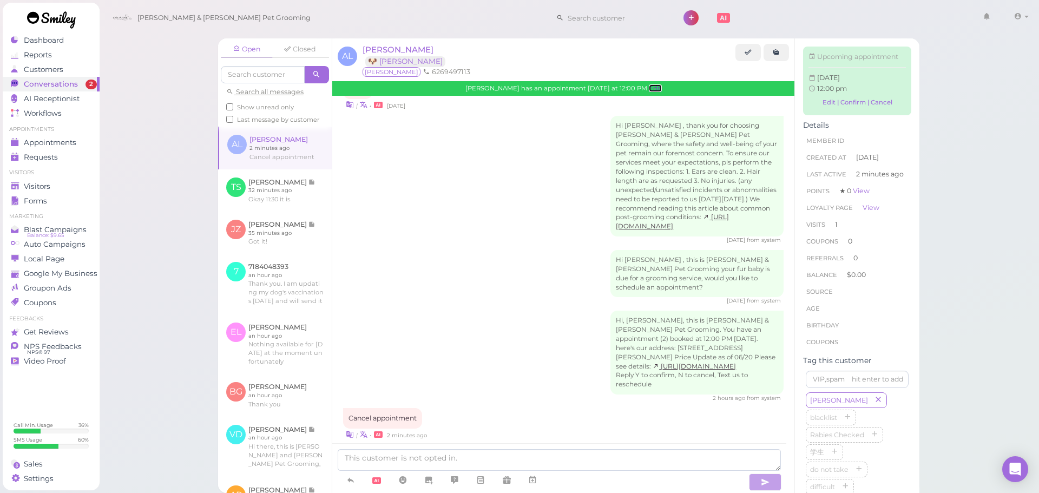
click at [658, 91] on link "Edit" at bounding box center [655, 88] width 13 height 8
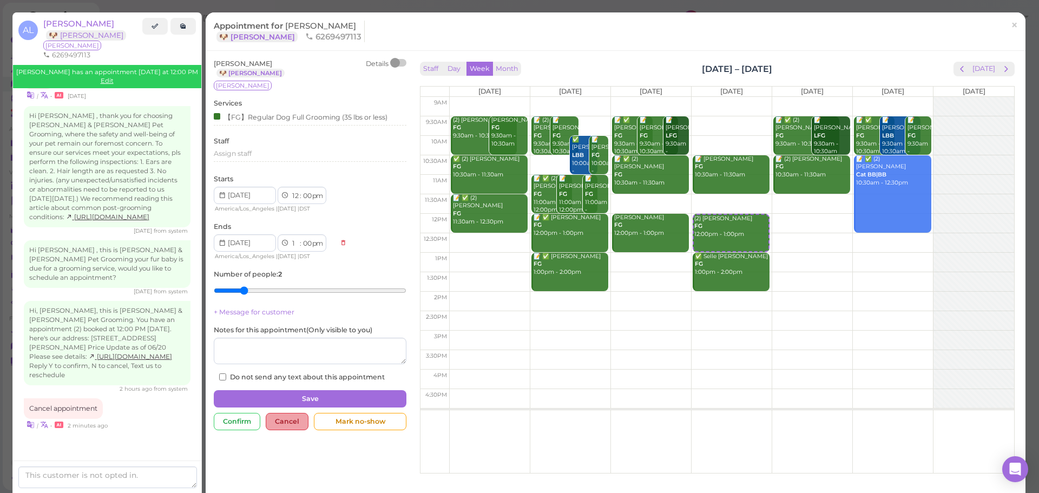
click at [282, 422] on div "Cancel" at bounding box center [287, 421] width 43 height 17
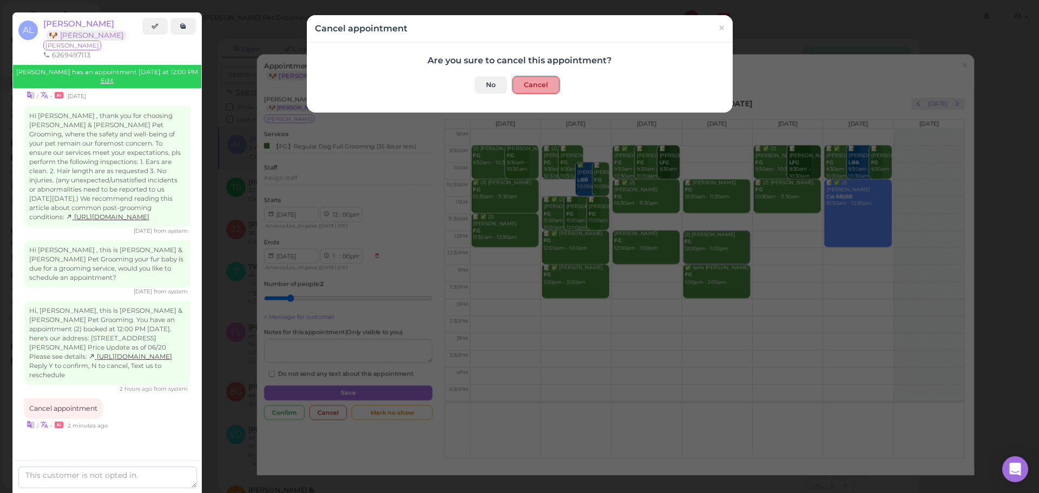
click at [552, 92] on button "Cancel" at bounding box center [535, 84] width 47 height 17
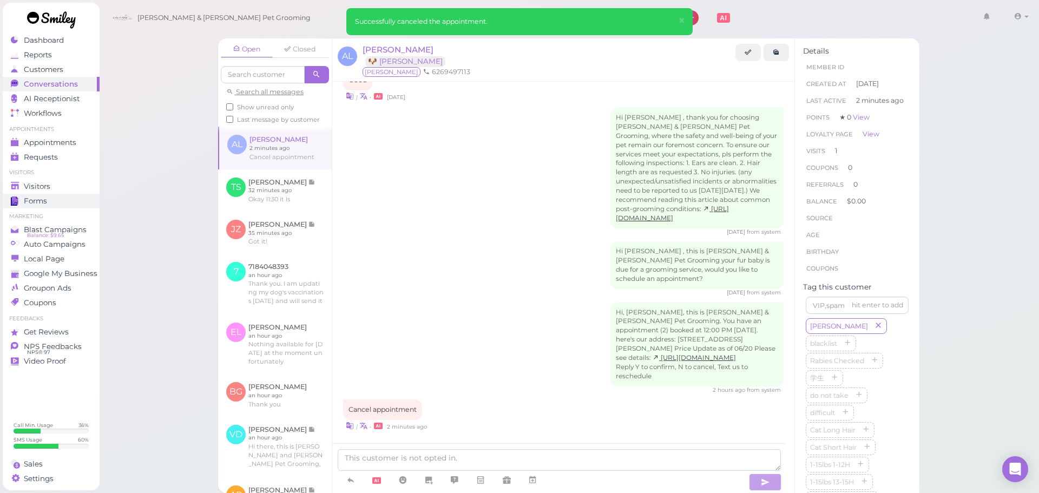
scroll to position [413, 0]
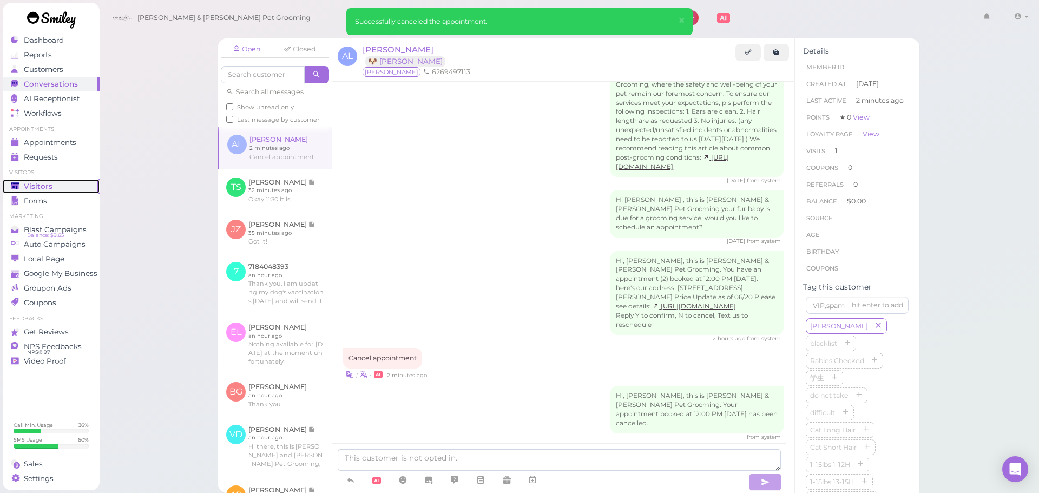
click at [45, 187] on span "Visitors" at bounding box center [38, 186] width 29 height 9
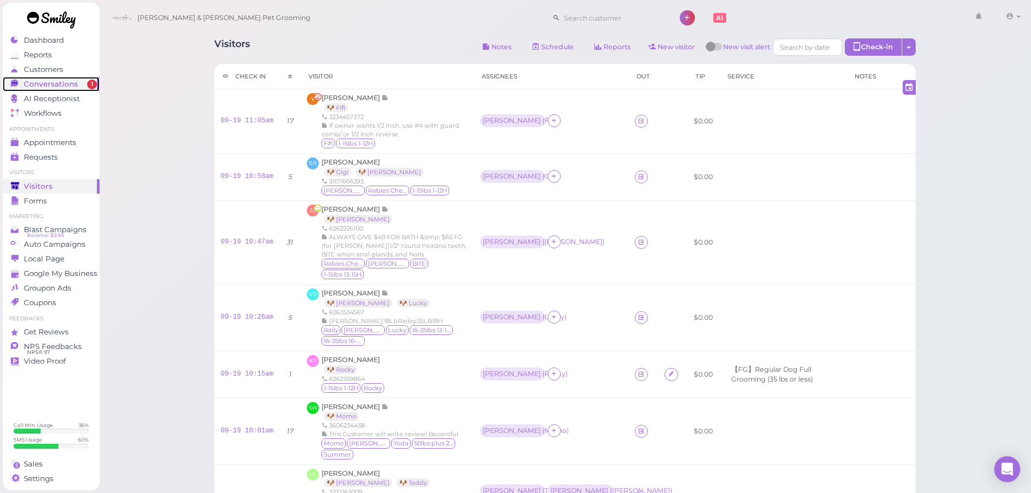
click at [30, 80] on span "Conversations" at bounding box center [51, 84] width 54 height 9
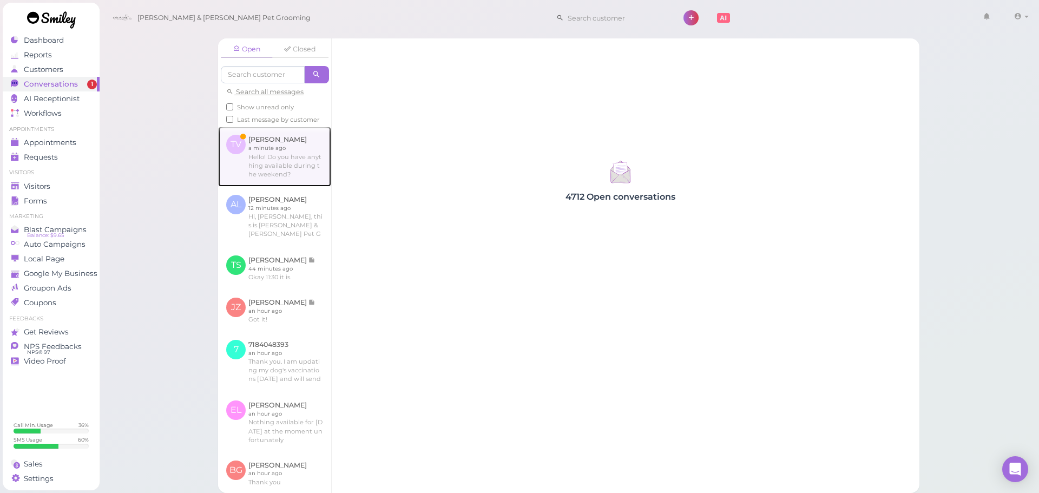
click at [275, 177] on link at bounding box center [274, 157] width 113 height 60
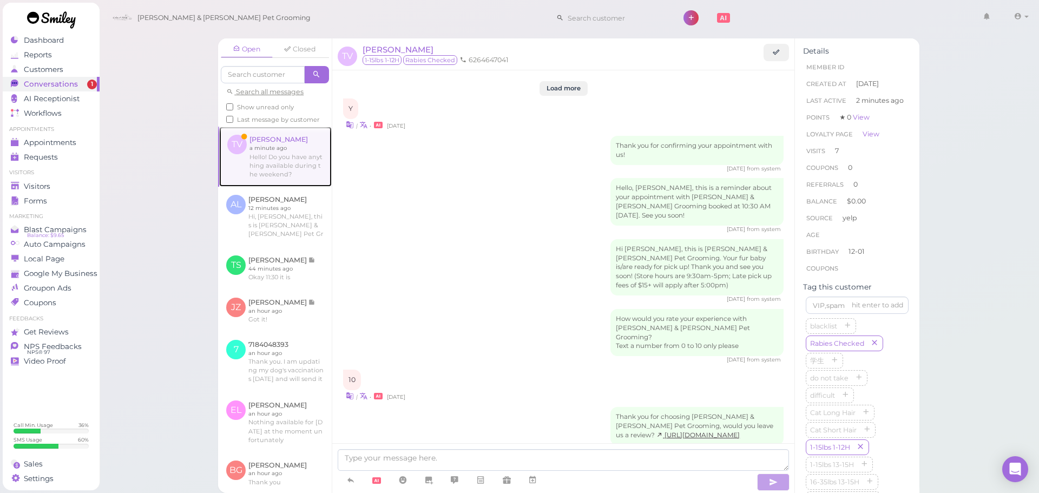
scroll to position [1413, 0]
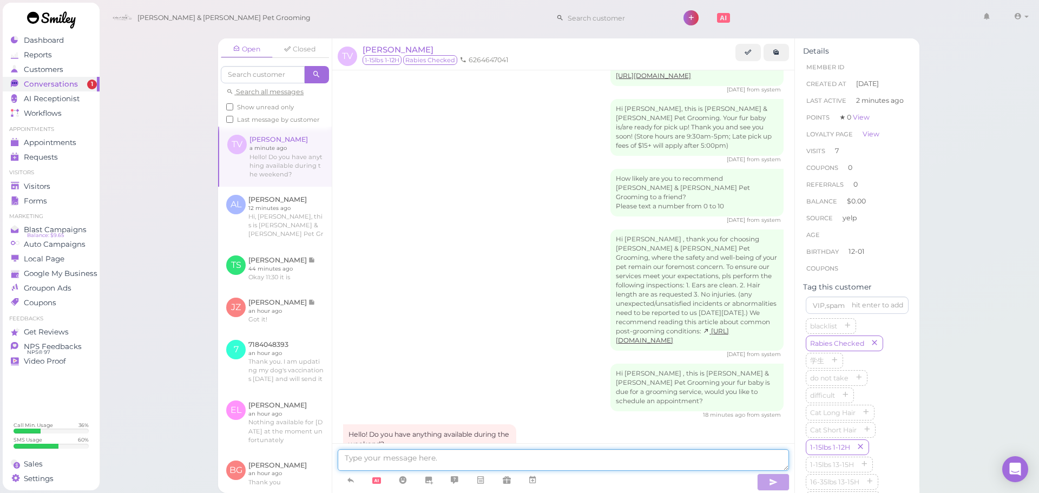
click at [468, 454] on textarea at bounding box center [563, 460] width 451 height 22
click at [385, 49] on span "[PERSON_NAME]" at bounding box center [397, 49] width 71 height 10
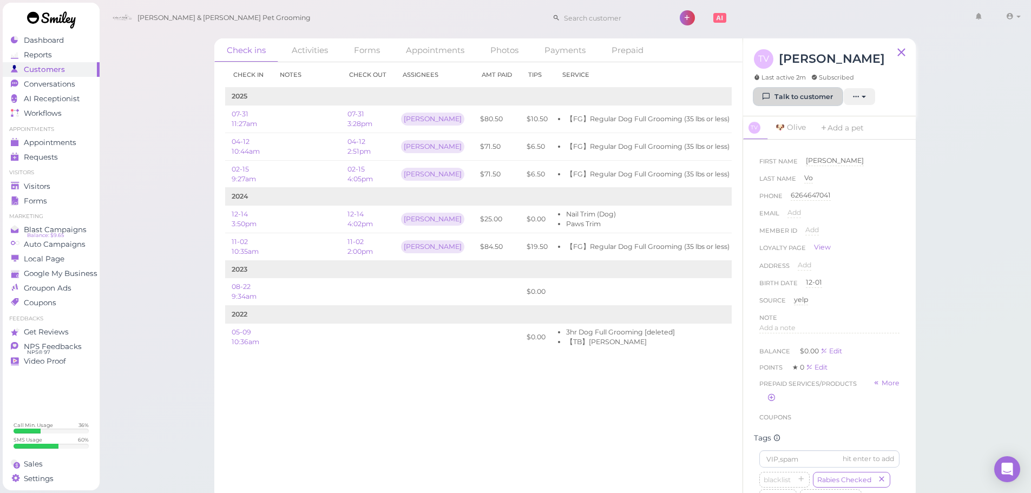
click at [813, 101] on link "Talk to customer" at bounding box center [798, 96] width 88 height 17
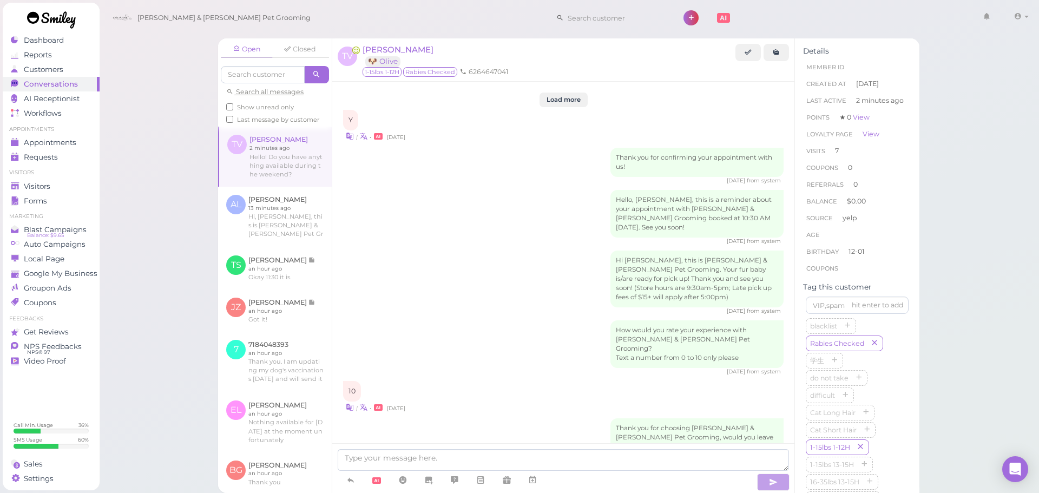
scroll to position [1413, 0]
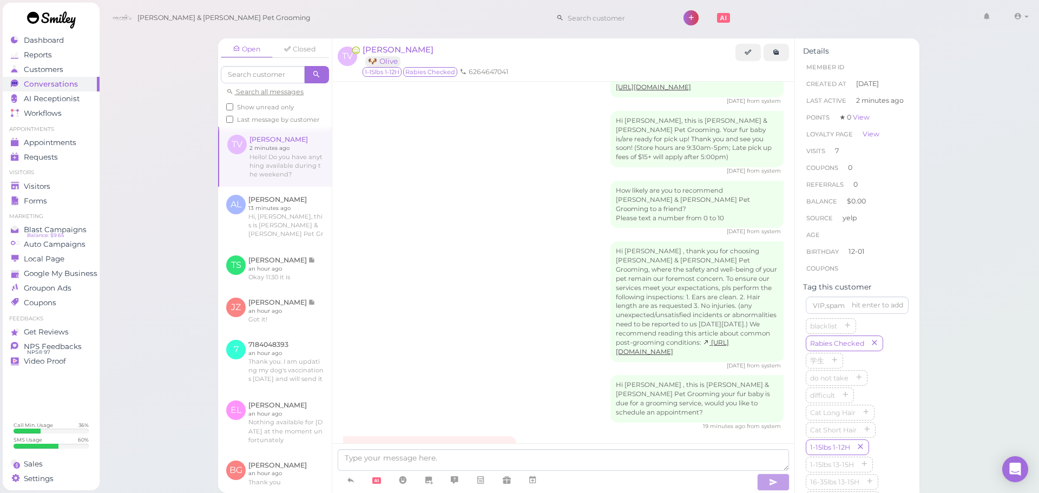
click at [551, 447] on div at bounding box center [563, 468] width 462 height 50
click at [551, 467] on textarea at bounding box center [563, 460] width 451 height 22
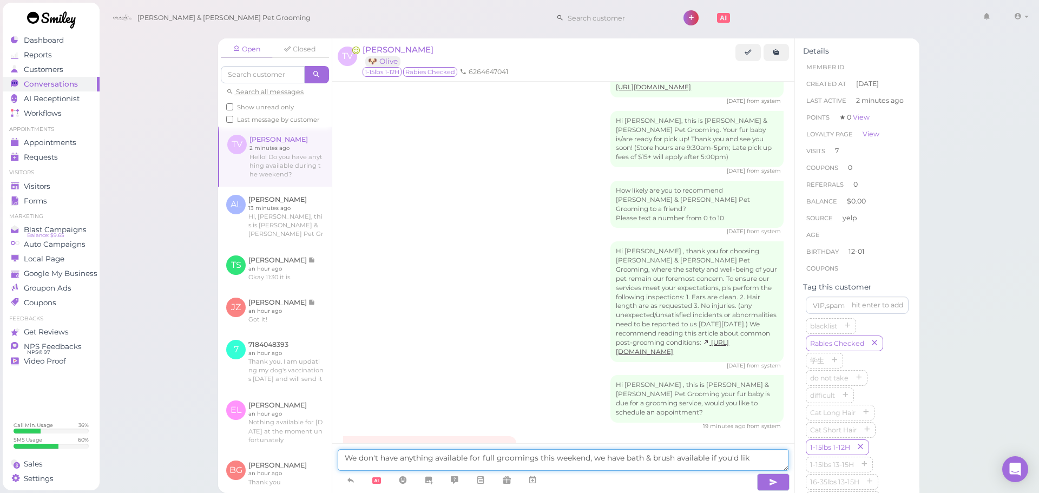
type textarea "We don't have anything available for full groomings this weekend, we have bath …"
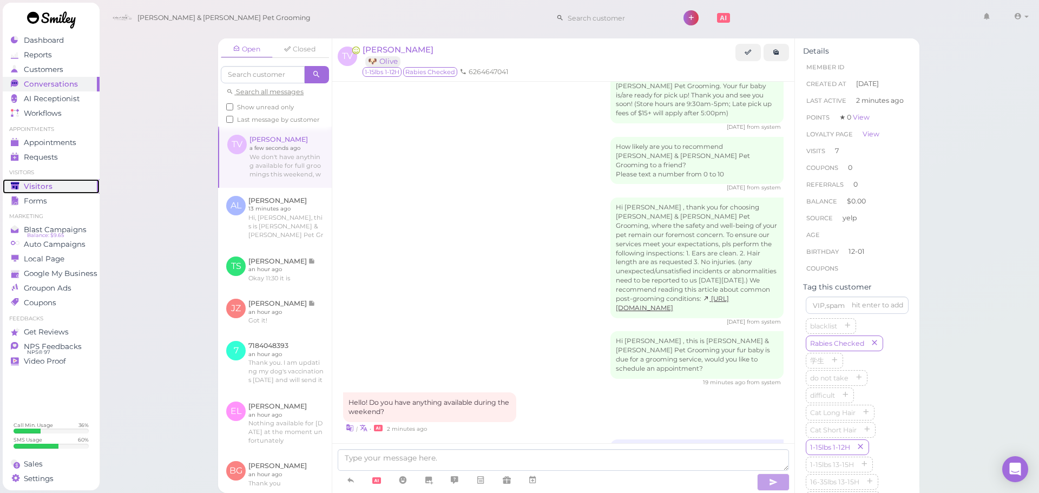
click at [37, 188] on span "Visitors" at bounding box center [38, 186] width 29 height 9
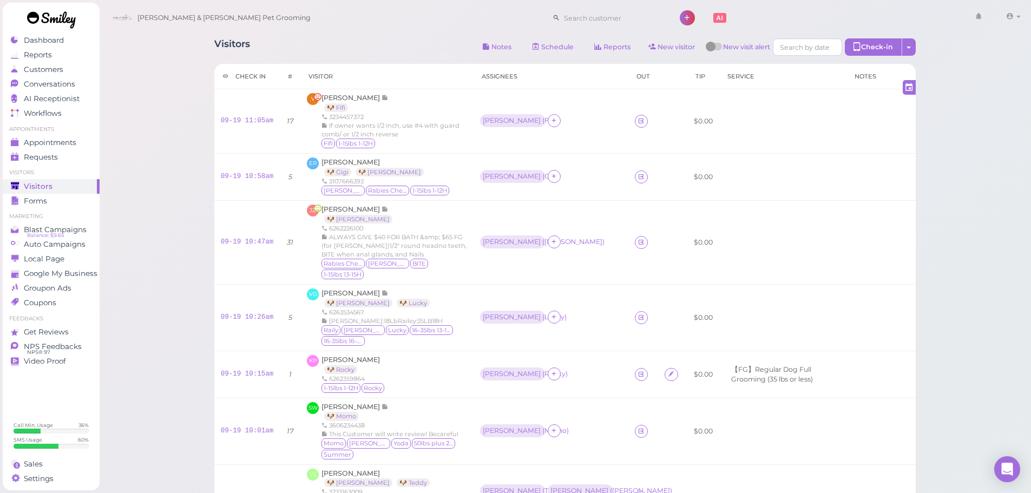
click at [318, 24] on div "Cody & Miley Pet Grooming 1 Account Billings" at bounding box center [565, 18] width 917 height 31
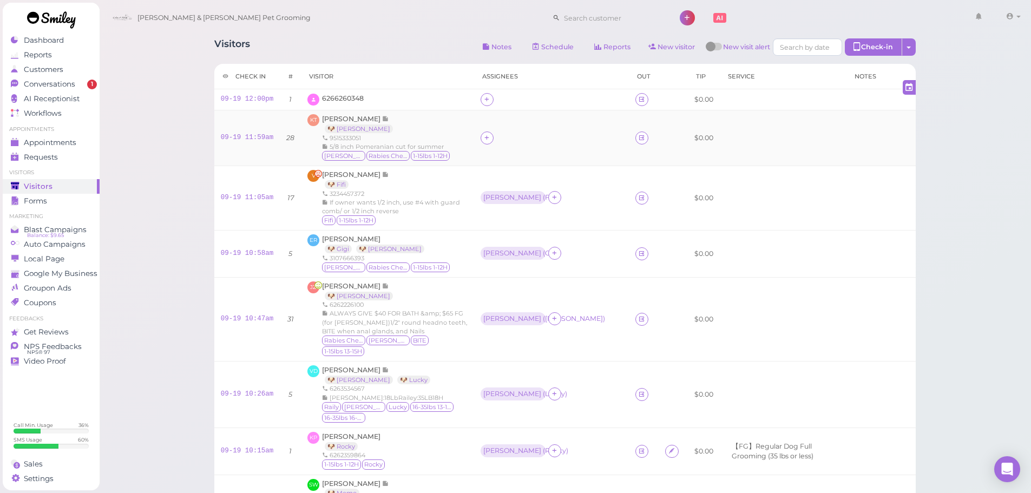
click at [420, 130] on div "Kathleen Teshiba 🐶 Sophie 9515333051 5/8 inch Pomeranian cut for summer Sophie …" at bounding box center [386, 138] width 129 height 48
click at [335, 96] on span "6266260348" at bounding box center [343, 98] width 42 height 8
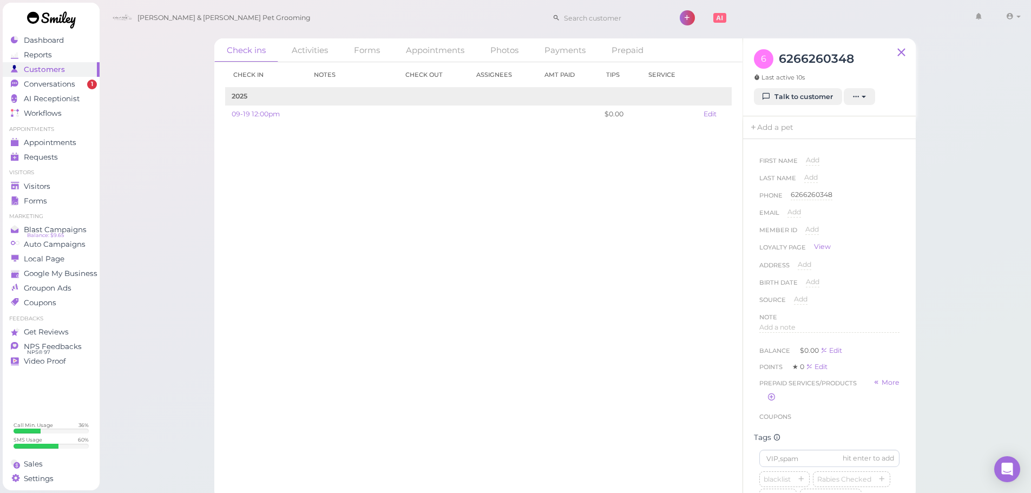
click at [602, 328] on div "Check in Notes Check out Assignees Amt Paid Tips Service 2025 09-19 12:00pm $0.…" at bounding box center [478, 277] width 528 height 431
click at [789, 100] on link "Talk to customer" at bounding box center [798, 96] width 88 height 17
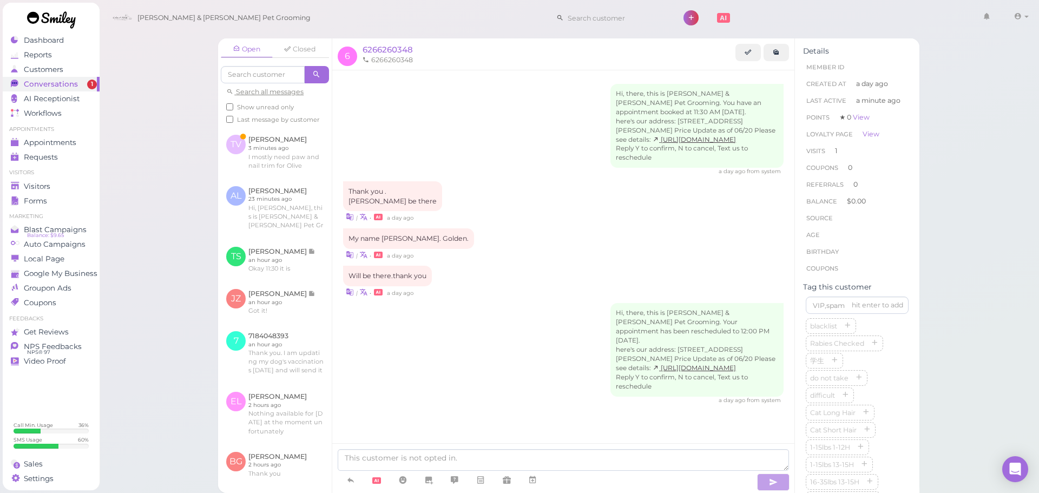
scroll to position [2, 0]
click at [506, 331] on div "Hi, there, this is Cody & Miley Pet Grooming. Your appointment has been resched…" at bounding box center [563, 353] width 440 height 101
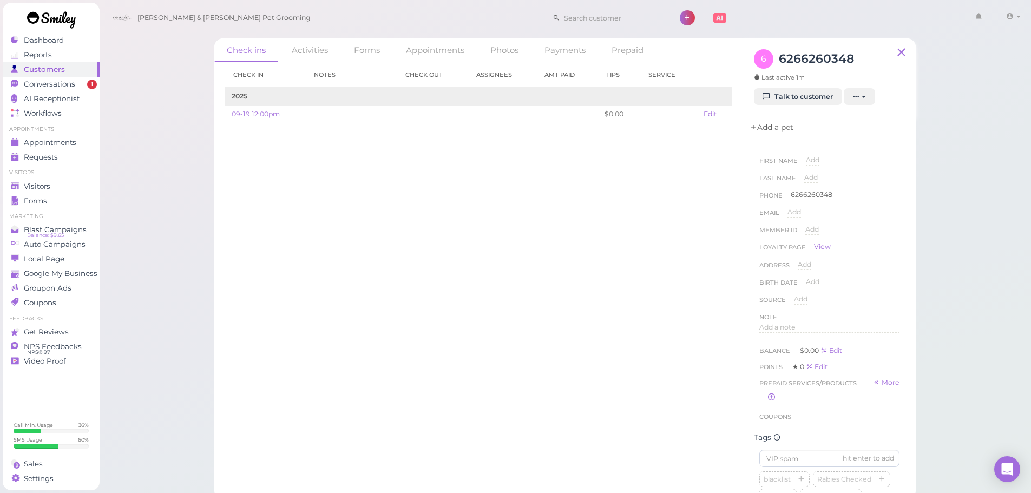
click at [785, 121] on link "Add a pet" at bounding box center [771, 127] width 57 height 23
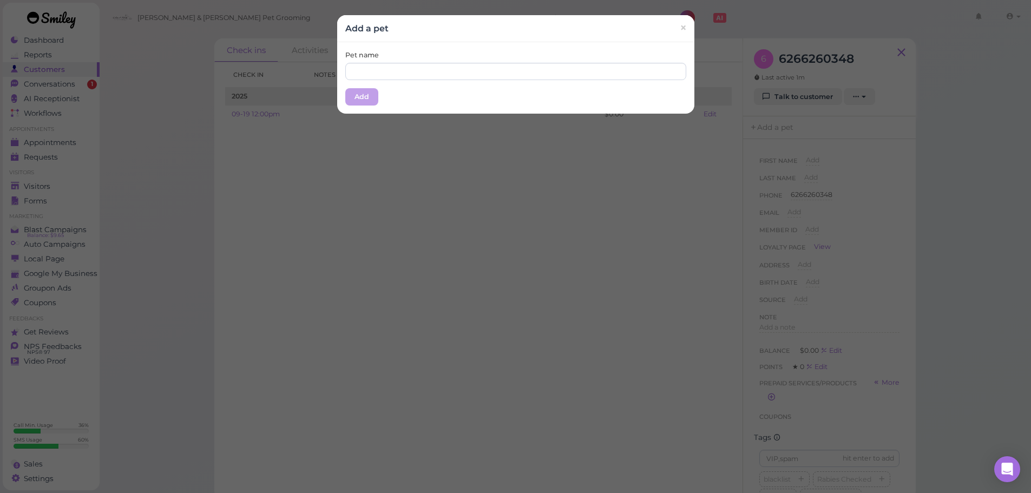
click at [520, 62] on div "Pet name" at bounding box center [515, 65] width 341 height 30
click at [516, 65] on input "text" at bounding box center [515, 71] width 341 height 17
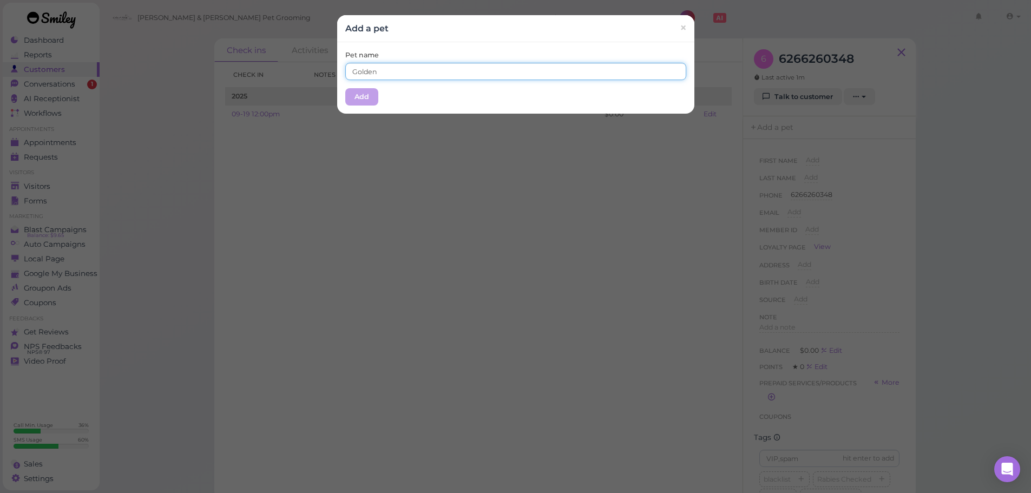
type input "Golden"
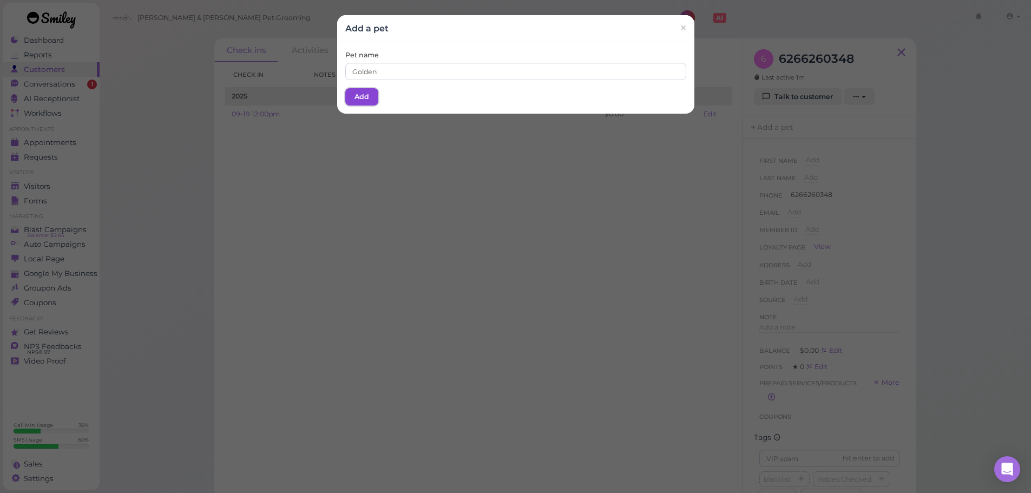
click at [362, 103] on button "Add" at bounding box center [361, 96] width 33 height 17
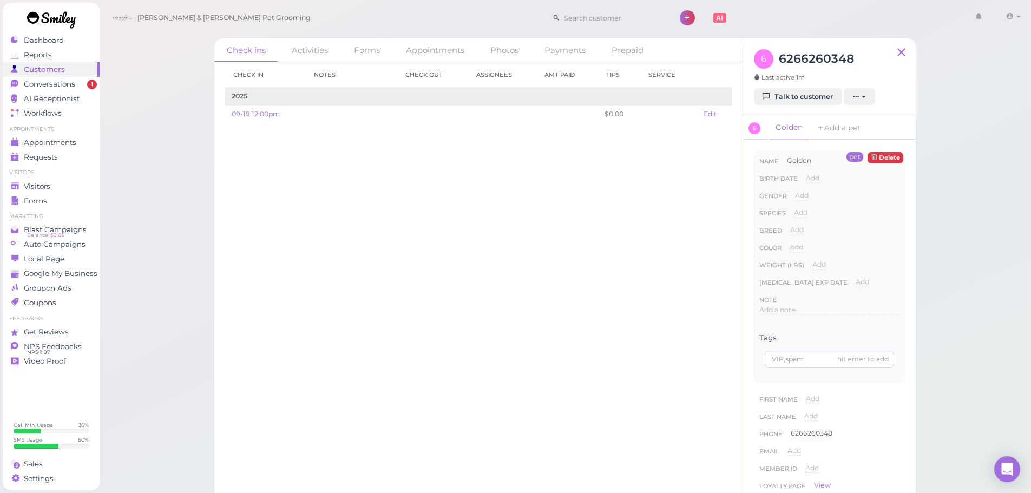
click at [796, 219] on div "Add Dog Cat Bird Other" at bounding box center [801, 216] width 14 height 17
click at [802, 208] on div "Add" at bounding box center [801, 213] width 14 height 10
drag, startPoint x: 822, startPoint y: 216, endPoint x: 820, endPoint y: 223, distance: 7.7
click at [821, 220] on select "Dog Cat Bird Other" at bounding box center [846, 216] width 105 height 16
select select "Cat"
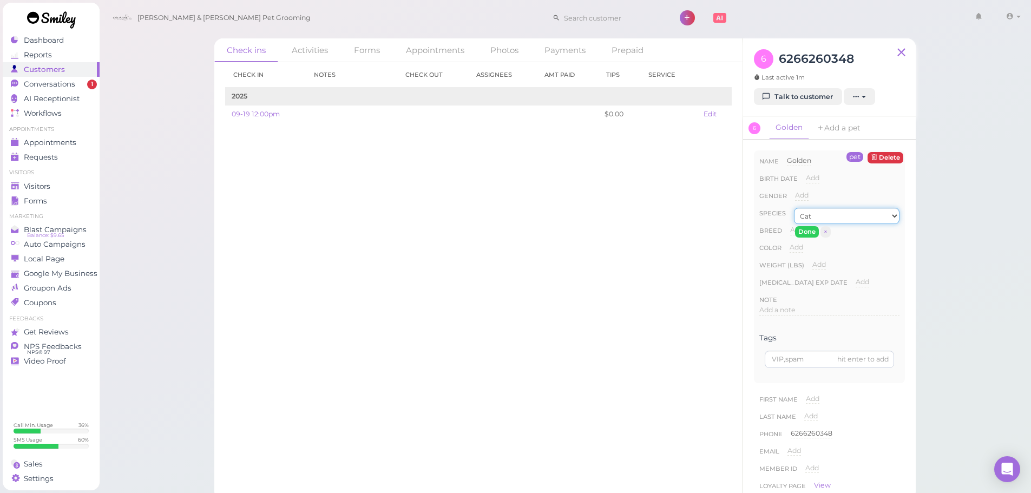
click at [794, 208] on select "Dog Cat Bird Other" at bounding box center [846, 216] width 105 height 16
click at [805, 233] on button "Done" at bounding box center [807, 231] width 24 height 11
click at [574, 308] on div "Check in Notes Check out Assignees Amt Paid Tips Service 2025 09-19 12:00pm $0.…" at bounding box center [478, 277] width 528 height 431
click at [90, 139] on link "Appointments" at bounding box center [51, 142] width 97 height 15
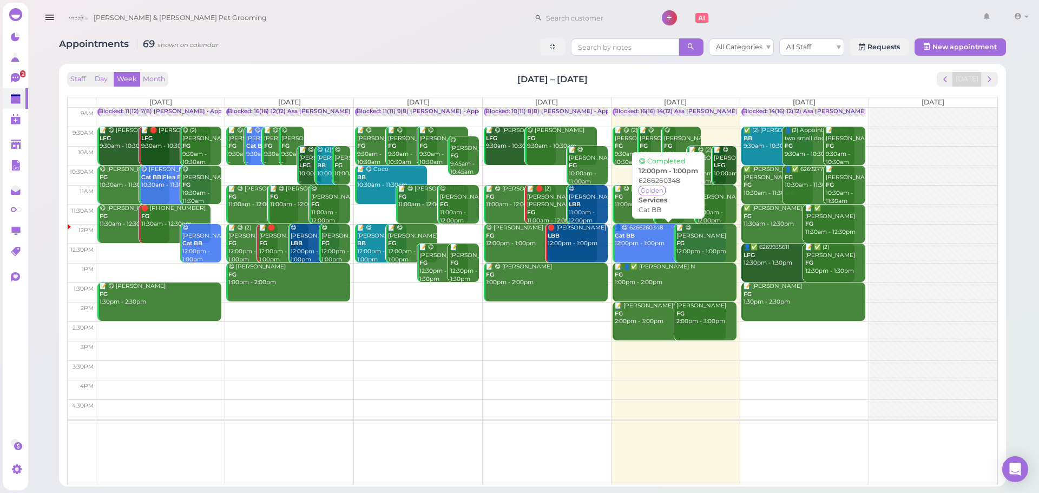
click at [656, 229] on div "👤😋 6266260348 Cat BB 12:00pm - 1:00pm" at bounding box center [669, 236] width 111 height 24
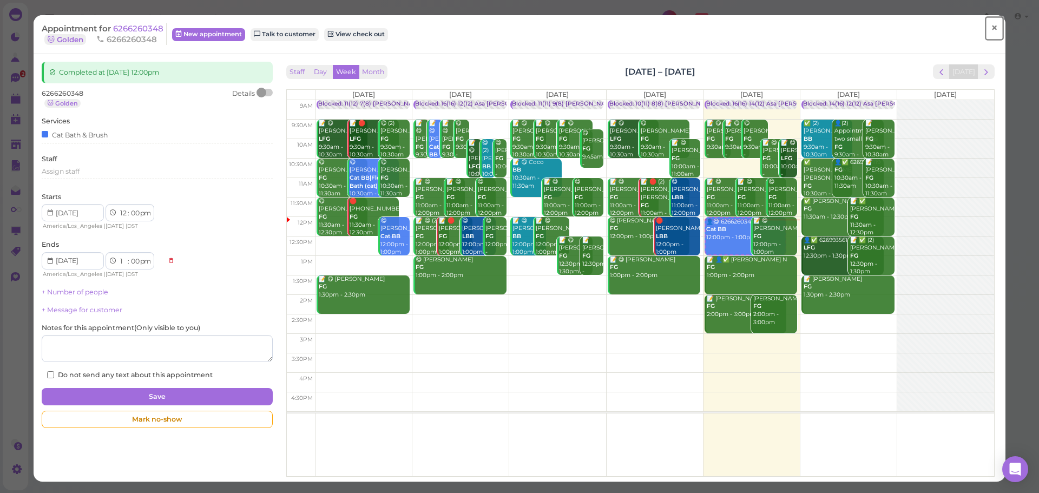
click at [984, 27] on link "×" at bounding box center [994, 28] width 20 height 25
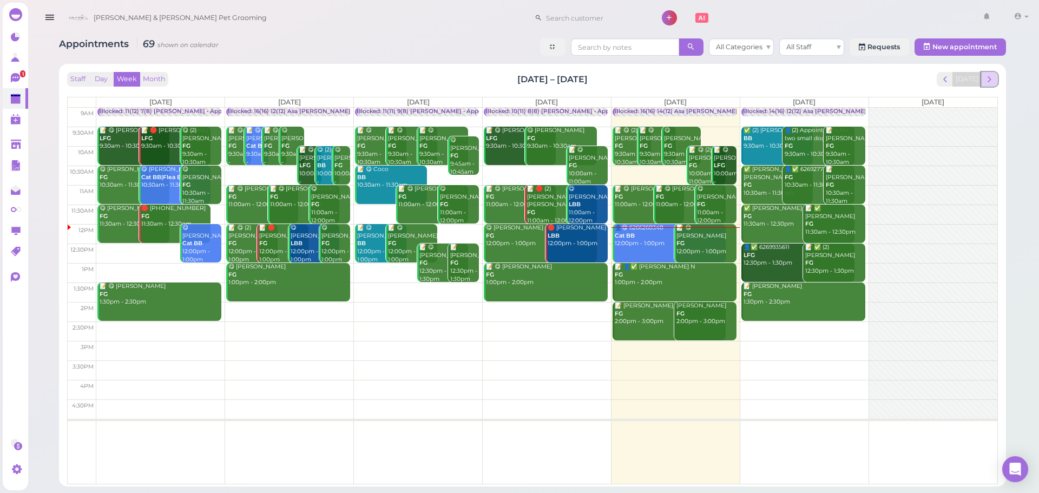
click at [987, 82] on span "next" at bounding box center [989, 79] width 10 height 10
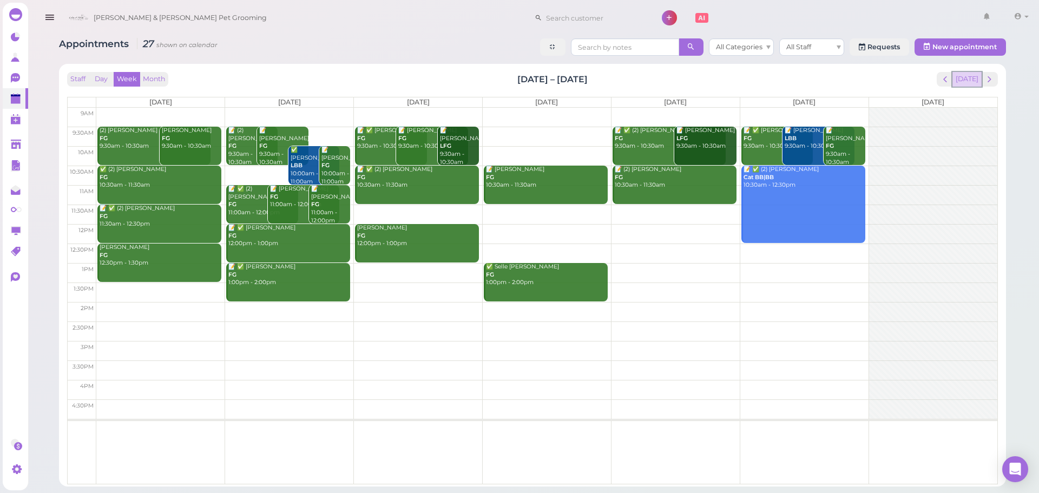
click at [960, 80] on button "[DATE]" at bounding box center [966, 79] width 29 height 15
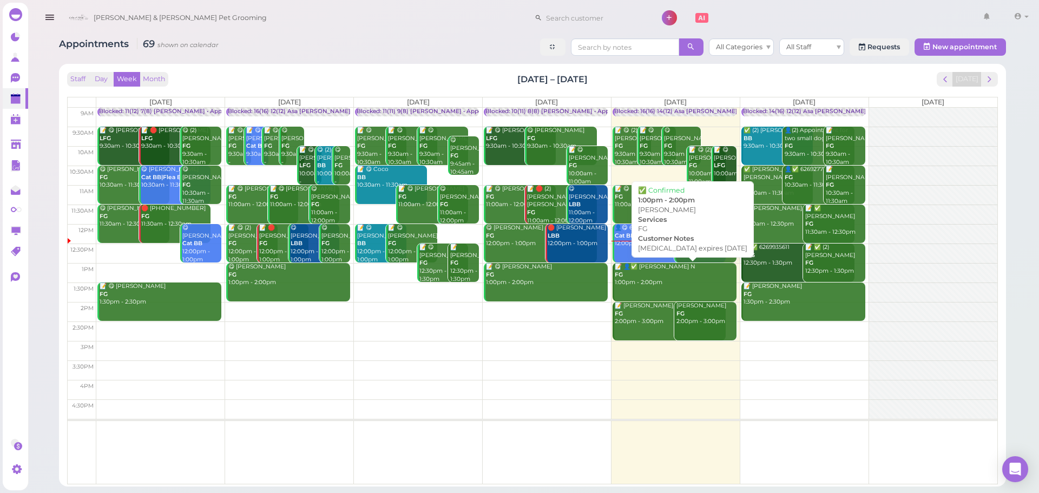
click at [650, 278] on div "📝 👤✅ Linh N FG 1:00pm - 2:00pm" at bounding box center [675, 275] width 122 height 24
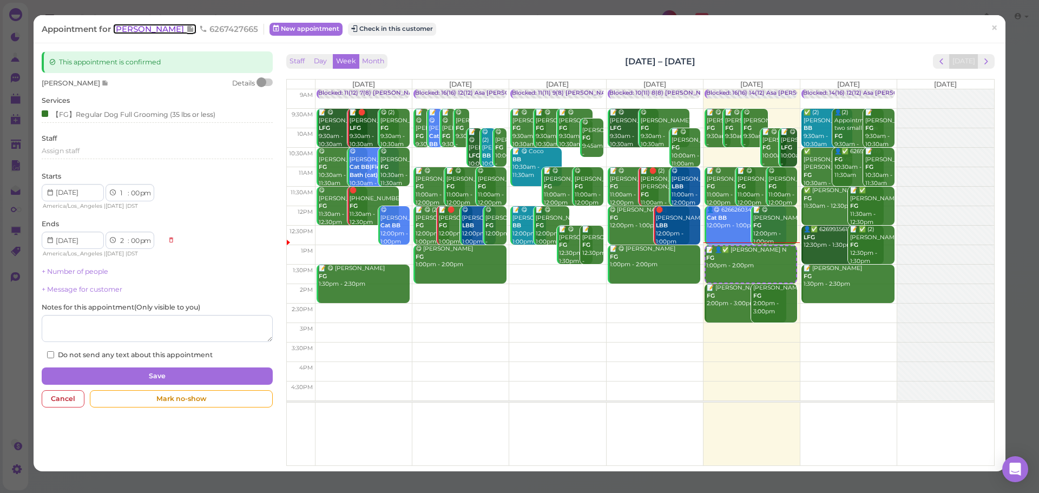
click at [133, 26] on span "Linh N" at bounding box center [149, 29] width 73 height 10
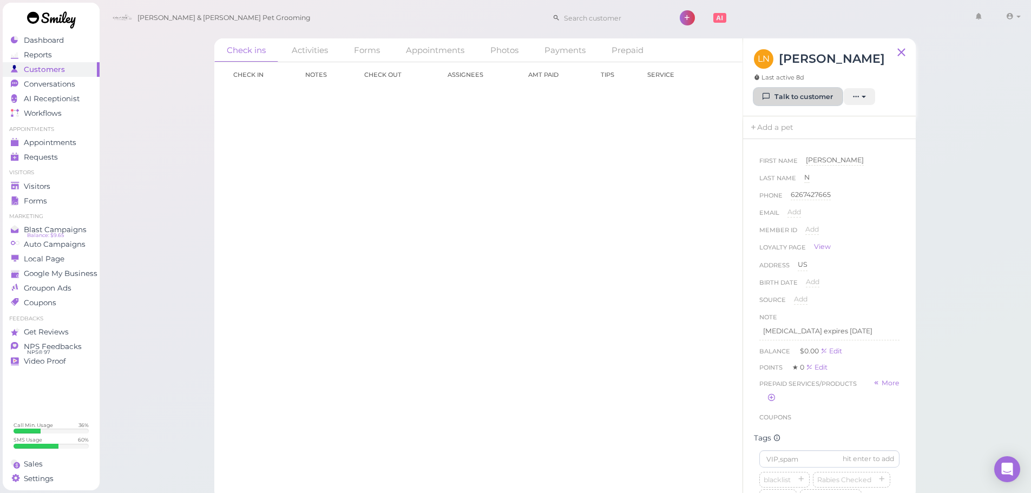
drag, startPoint x: 791, startPoint y: 101, endPoint x: 784, endPoint y: 101, distance: 7.6
click at [791, 101] on link "Talk to customer" at bounding box center [798, 96] width 88 height 17
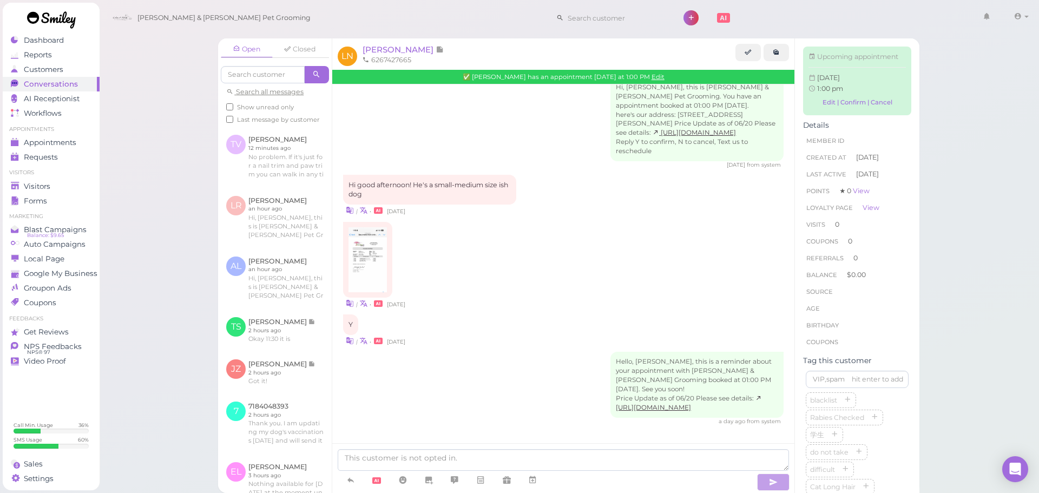
scroll to position [214, 0]
click at [571, 317] on div "Y | • 8 days ago" at bounding box center [563, 330] width 440 height 32
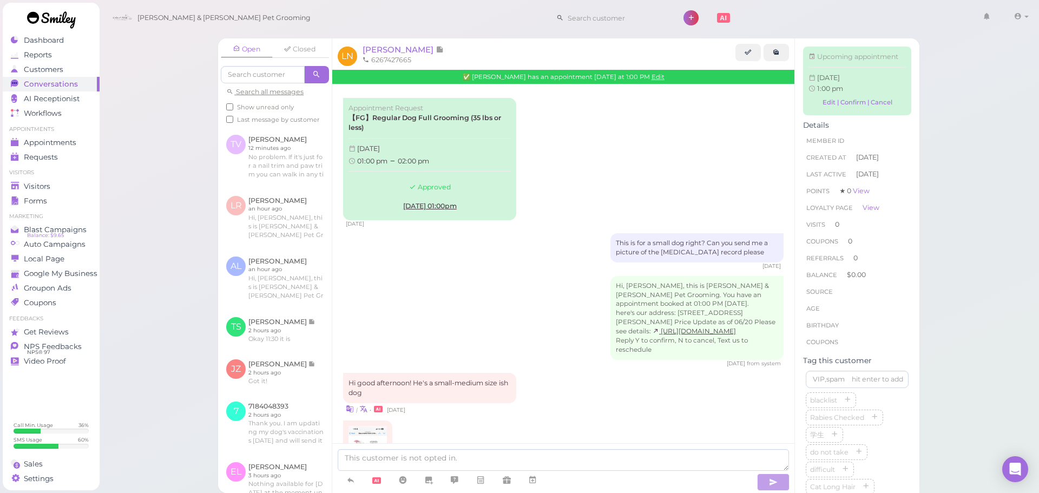
click at [539, 275] on div "Appointment Request 【FG】Regular Dog Full Grooming (35 lbs or less) Friday, Sept…" at bounding box center [563, 382] width 462 height 596
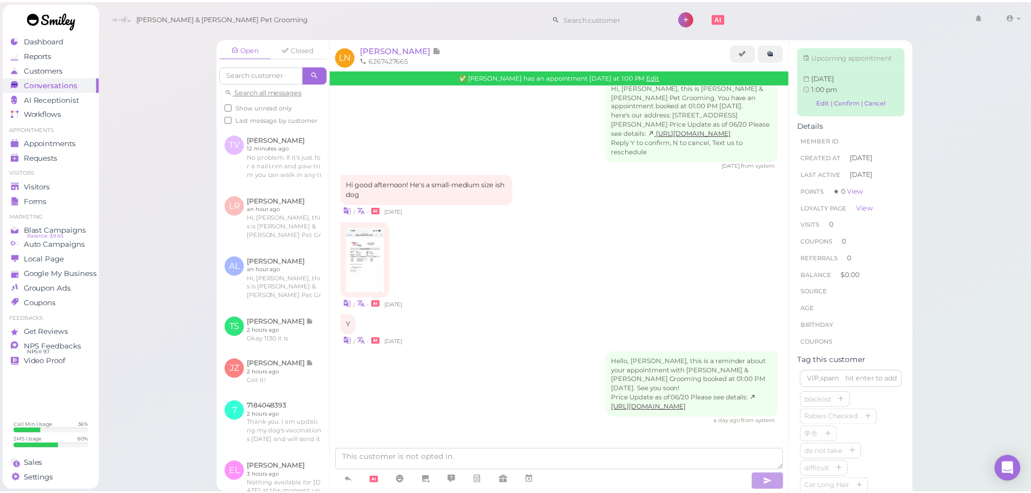
scroll to position [217, 0]
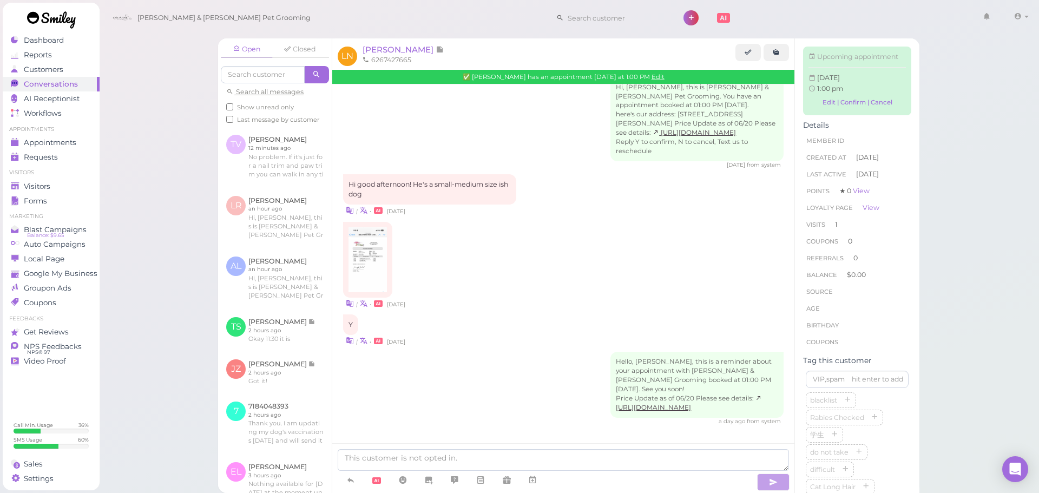
click at [521, 261] on div "| • 8 days ago" at bounding box center [563, 265] width 440 height 87
click at [526, 262] on div "| • 8 days ago" at bounding box center [563, 265] width 440 height 87
click at [378, 48] on span "Linh N" at bounding box center [398, 49] width 73 height 10
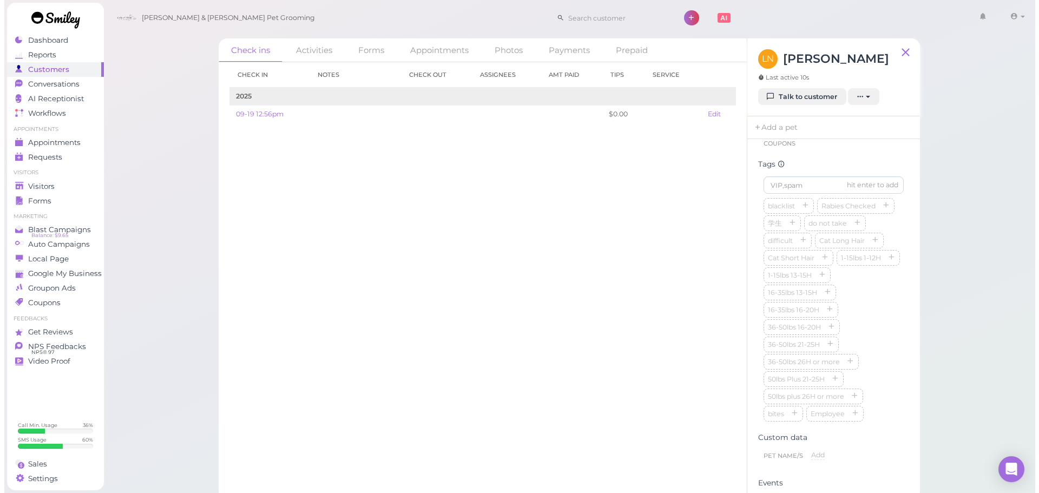
scroll to position [270, 0]
click at [862, 306] on div "blacklist Rabies Checked 学生 do not take difficult Cat Long Hair Cat Short Hair …" at bounding box center [829, 313] width 140 height 225
click at [791, 99] on link "Talk to customer" at bounding box center [798, 96] width 88 height 17
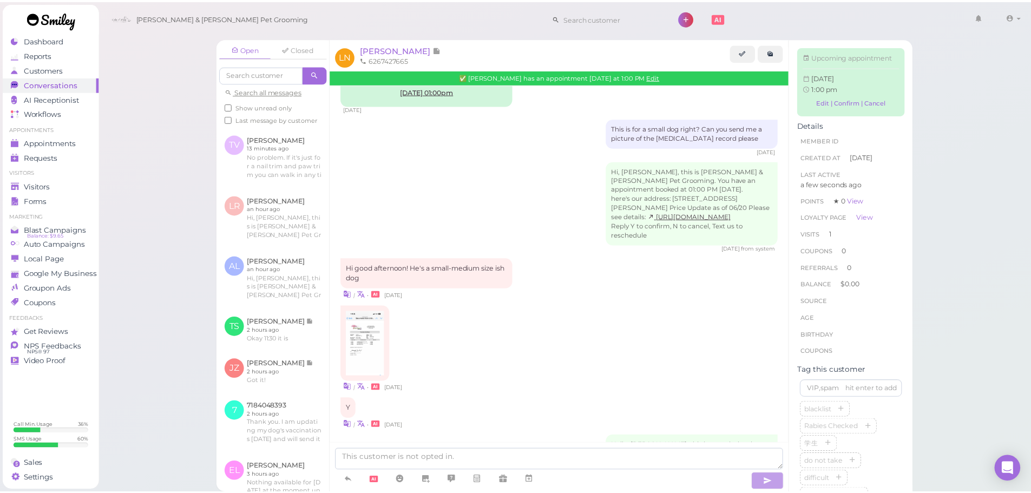
scroll to position [217, 0]
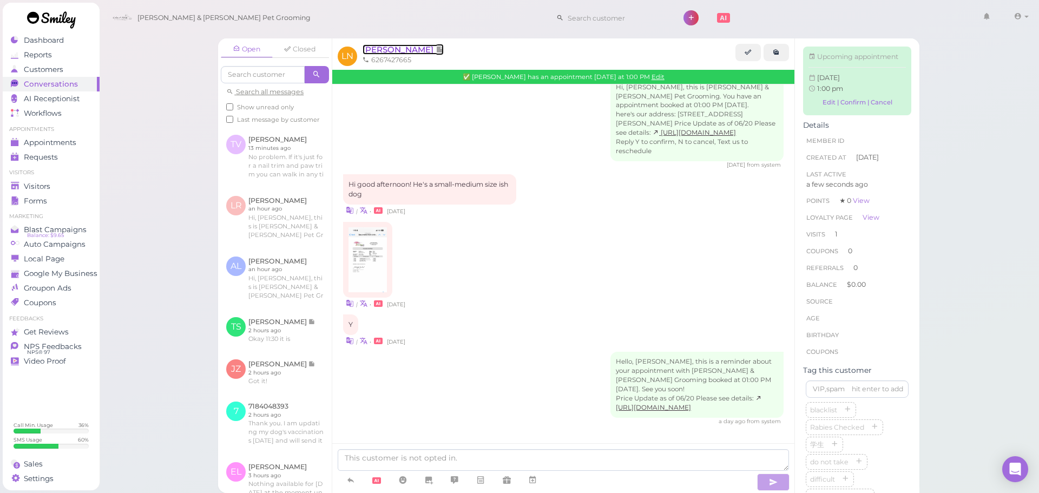
click at [374, 52] on span "Linh N" at bounding box center [398, 49] width 73 height 10
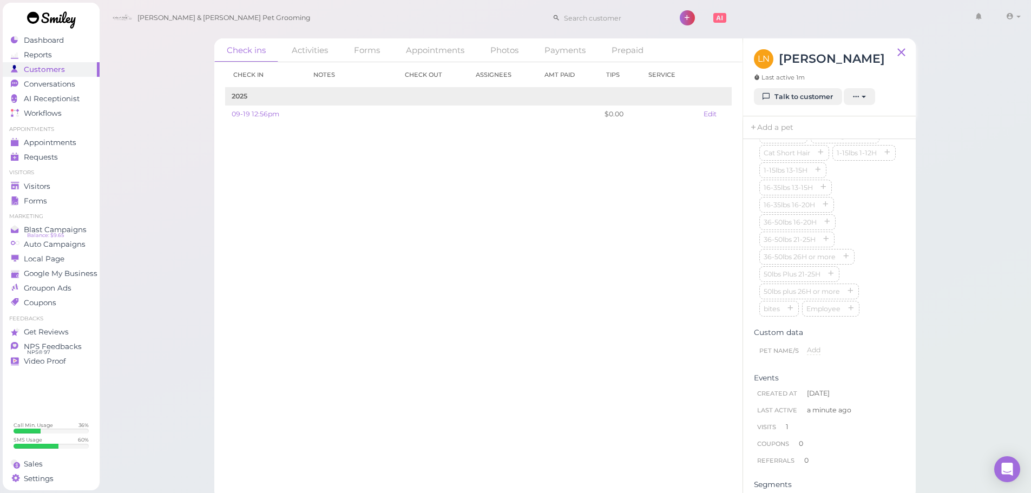
scroll to position [325, 0]
click at [871, 284] on div "blacklist Rabies Checked 学生 do not take difficult Cat Long Hair Cat Short Hair …" at bounding box center [829, 259] width 140 height 225
click at [893, 309] on div "hit enter to add blacklist Rabies Checked 学生 do not take difficult Cat Long Hai…" at bounding box center [829, 274] width 151 height 262
click at [867, 309] on div "blacklist Rabies Checked 学生 do not take difficult Cat Long Hair Cat Short Hair …" at bounding box center [829, 282] width 140 height 225
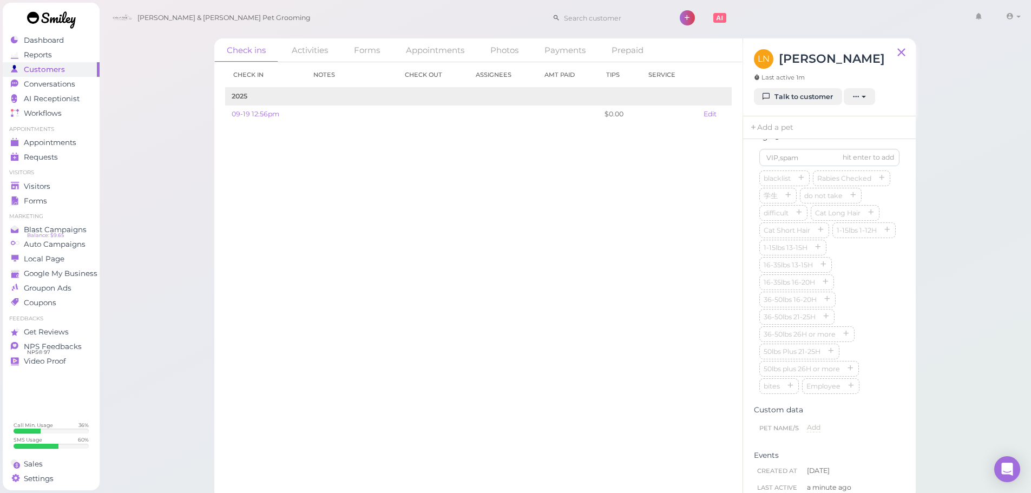
click at [867, 311] on div "blacklist Rabies Checked 学生 do not take difficult Cat Long Hair Cat Short Hair …" at bounding box center [829, 282] width 140 height 225
click at [869, 271] on div "blacklist Rabies Checked 学生 do not take difficult Cat Long Hair Cat Short Hair …" at bounding box center [829, 282] width 140 height 225
click at [796, 105] on link "Talk to customer" at bounding box center [798, 96] width 88 height 17
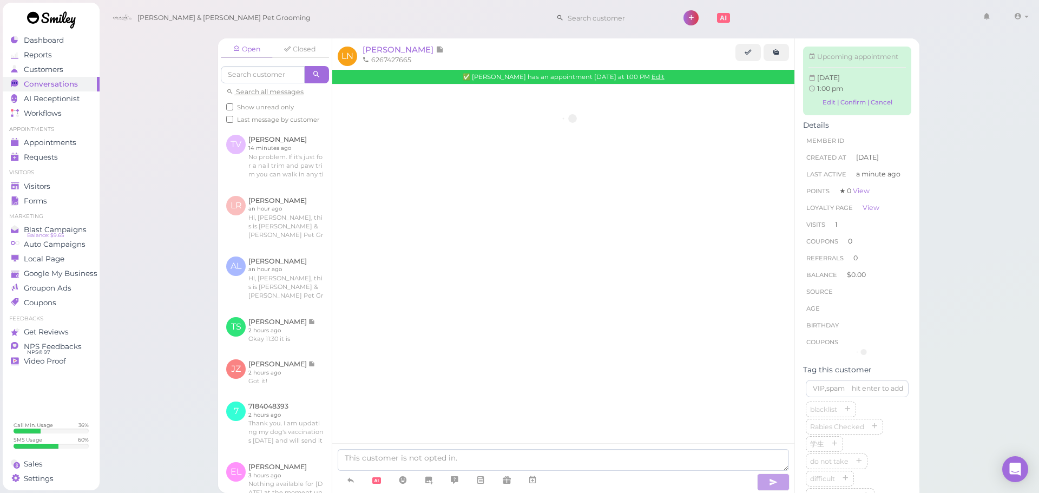
scroll to position [214, 0]
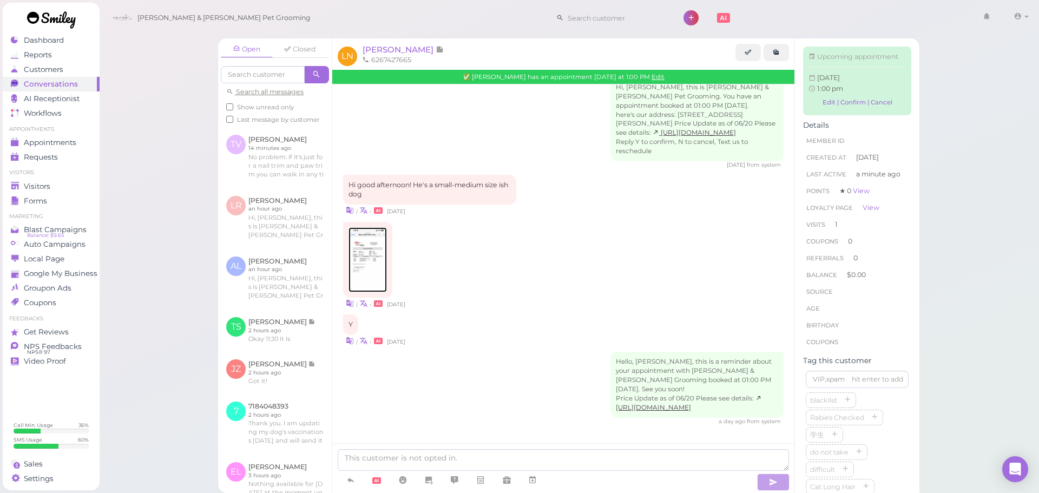
click at [359, 258] on img at bounding box center [367, 259] width 38 height 65
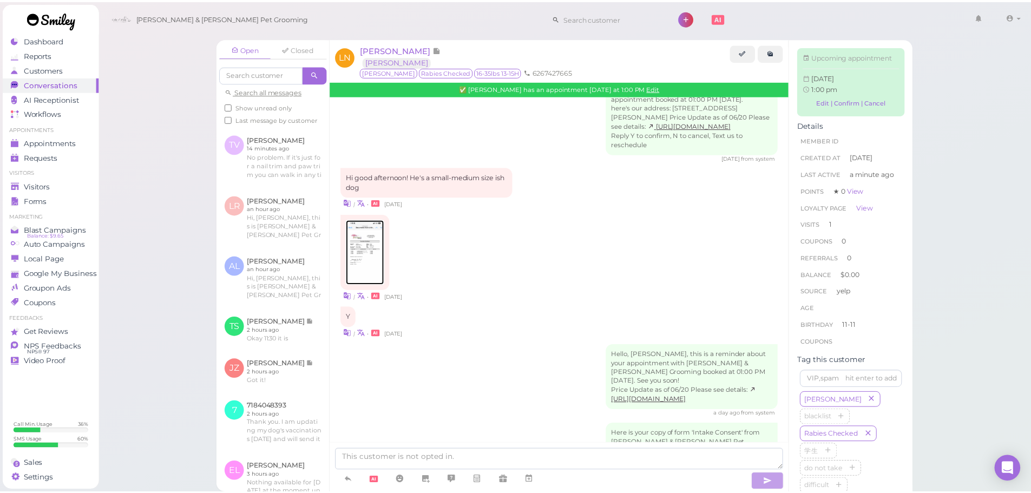
scroll to position [280, 0]
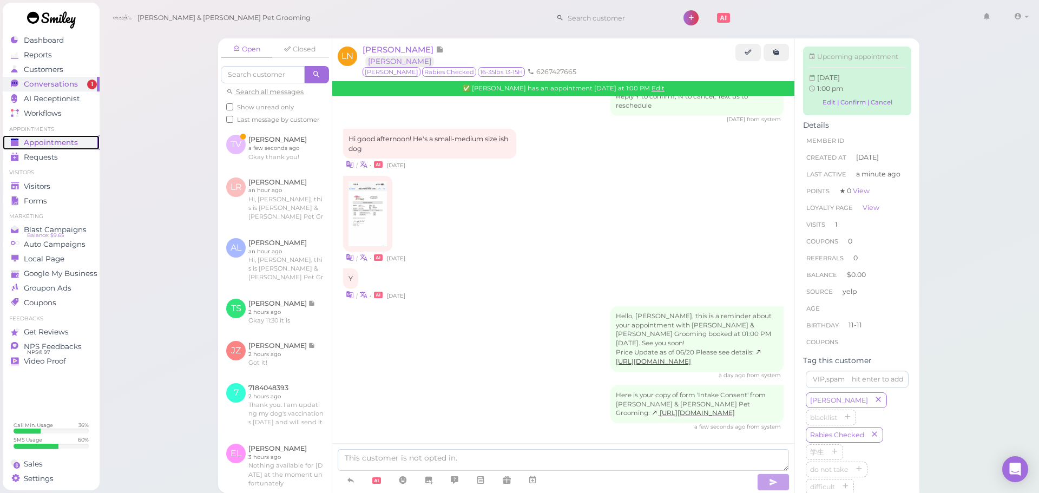
click at [50, 144] on span "Appointments" at bounding box center [51, 142] width 54 height 9
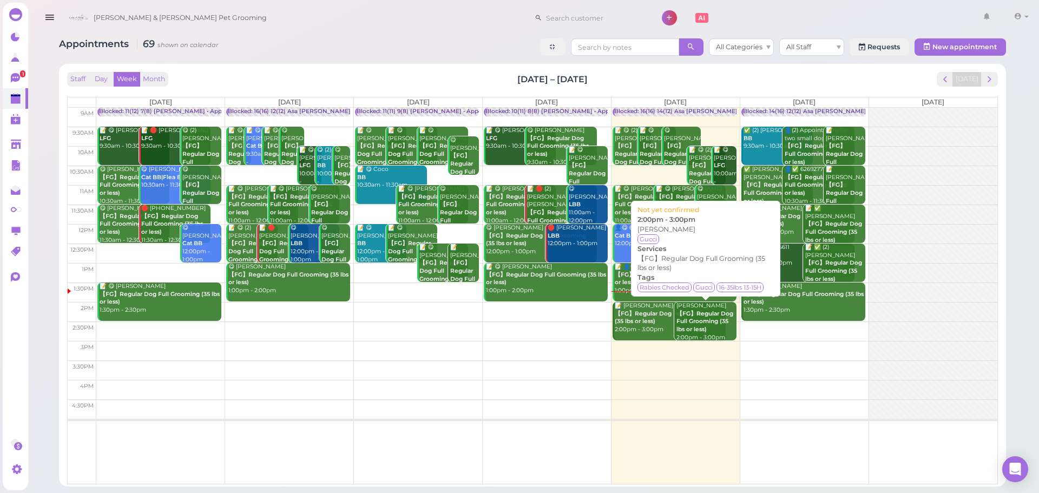
click at [694, 314] on b "【FG】Regular Dog Full Grooming (35 lbs or less)" at bounding box center [704, 321] width 57 height 23
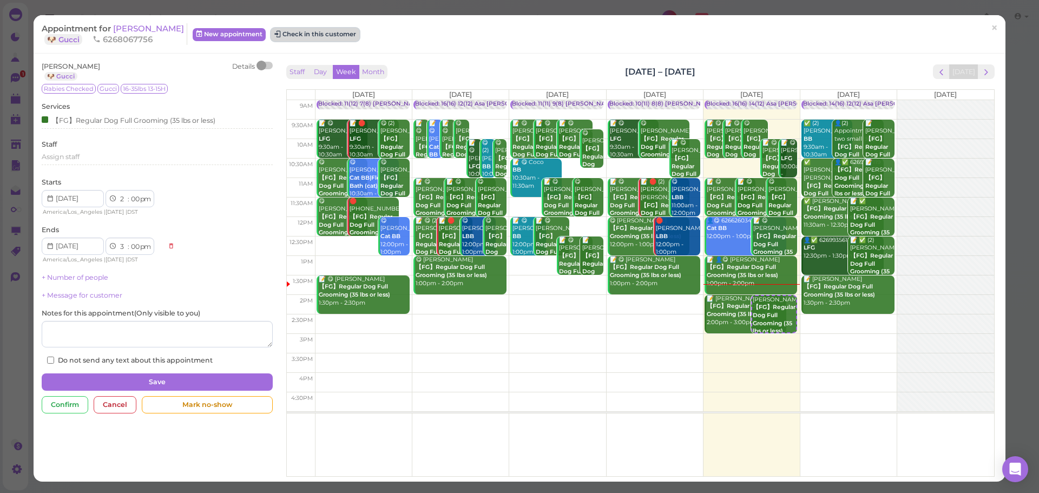
click at [315, 31] on button "Check in this customer" at bounding box center [315, 34] width 88 height 13
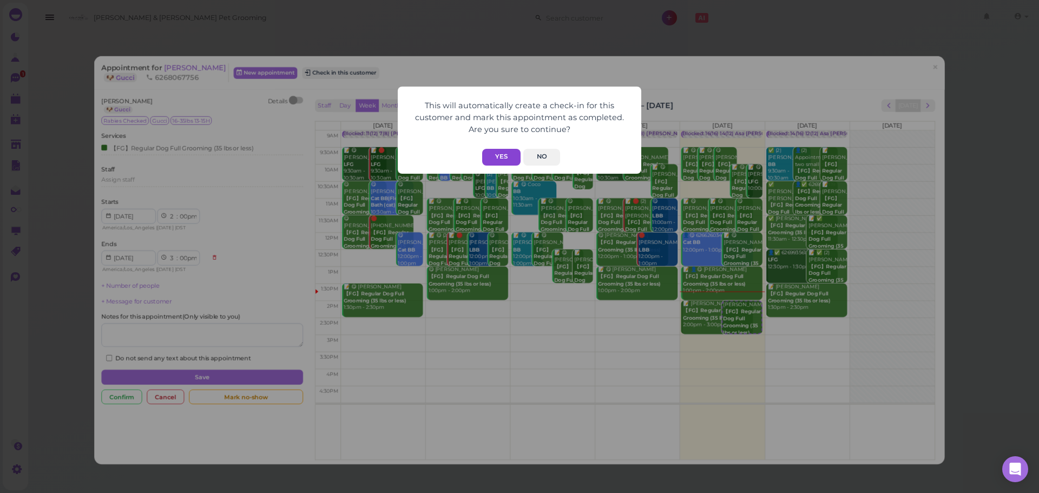
click at [513, 154] on button "Yes" at bounding box center [501, 157] width 38 height 17
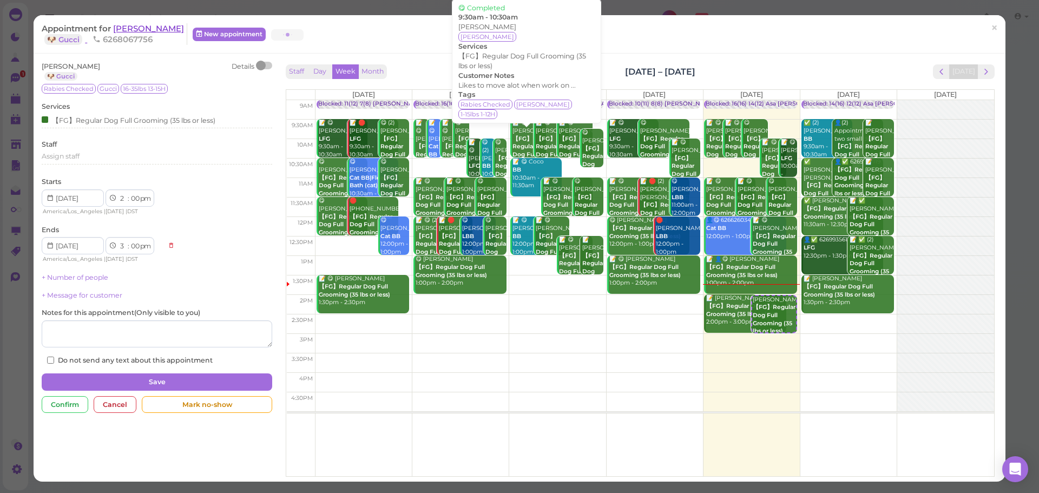
click at [134, 24] on span "George Shin" at bounding box center [148, 28] width 71 height 10
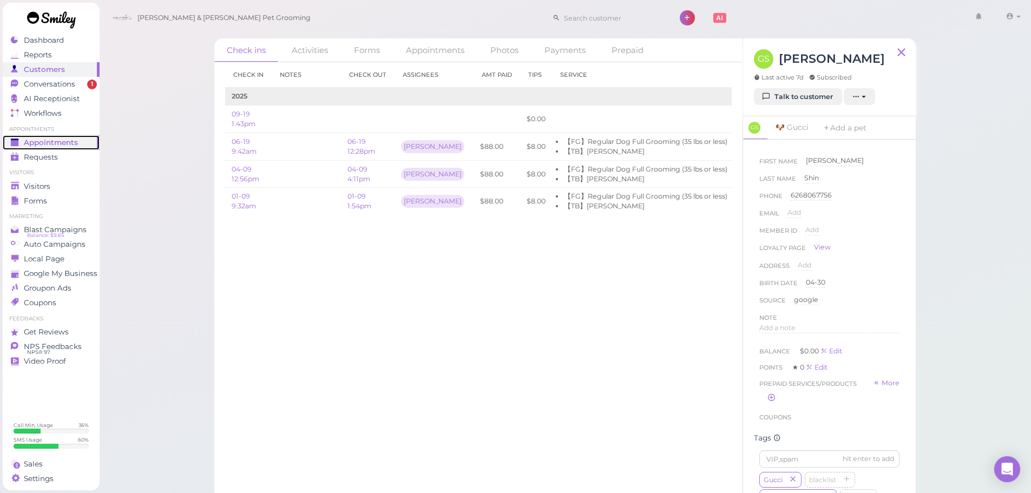
click at [76, 143] on span "Appointments" at bounding box center [51, 142] width 54 height 9
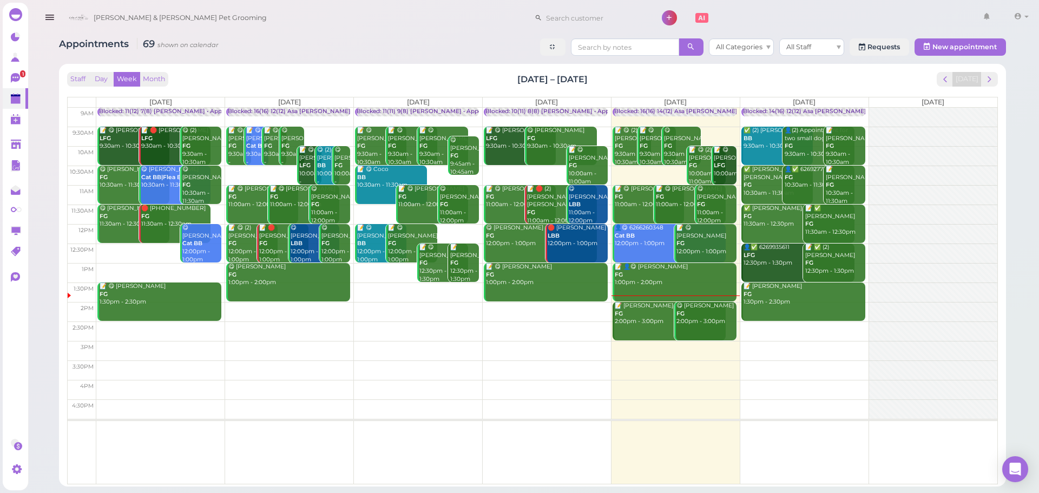
click at [642, 321] on div "📝 Nancy Yuen FG 2:00pm - 3:00pm" at bounding box center [669, 314] width 111 height 24
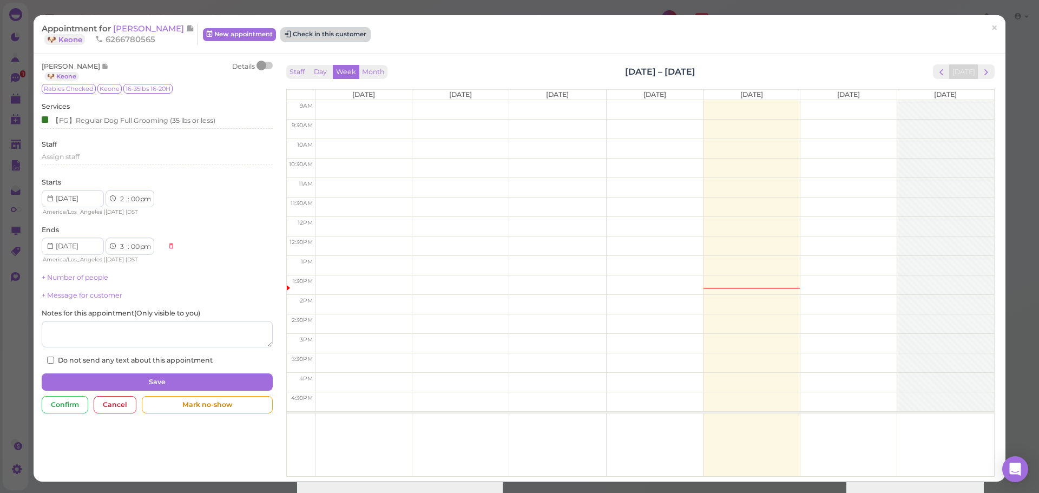
click at [338, 34] on button "Check in this customer" at bounding box center [325, 34] width 88 height 13
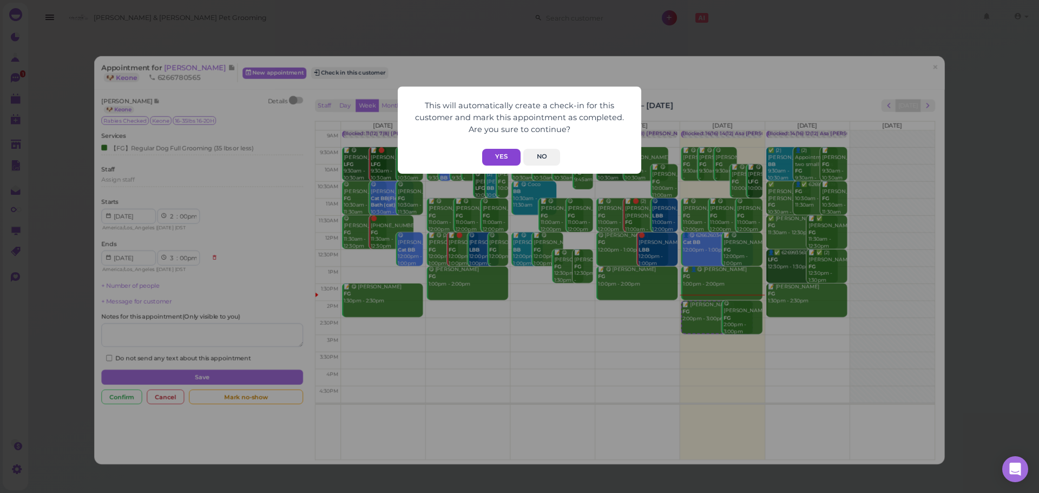
click at [496, 155] on button "Yes" at bounding box center [501, 157] width 38 height 17
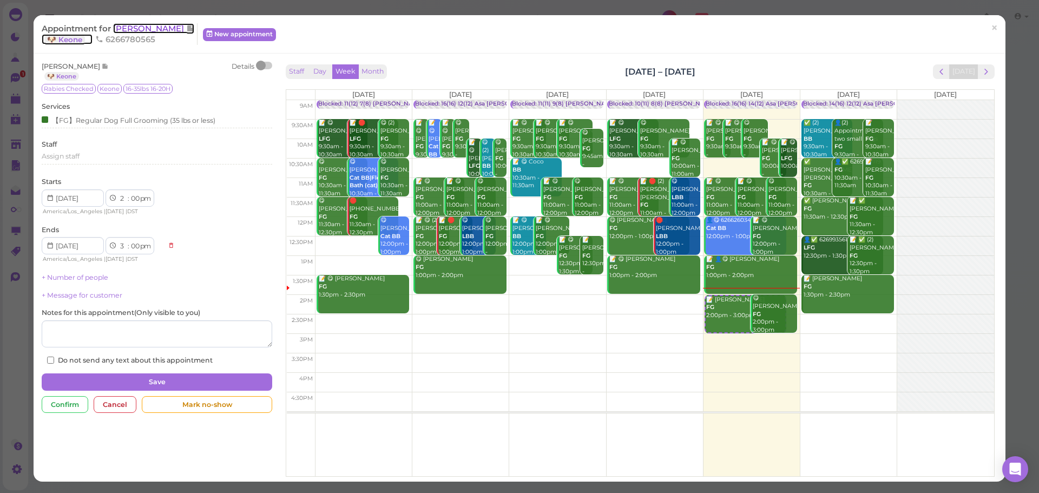
click at [125, 25] on span "[PERSON_NAME]" at bounding box center [149, 28] width 73 height 10
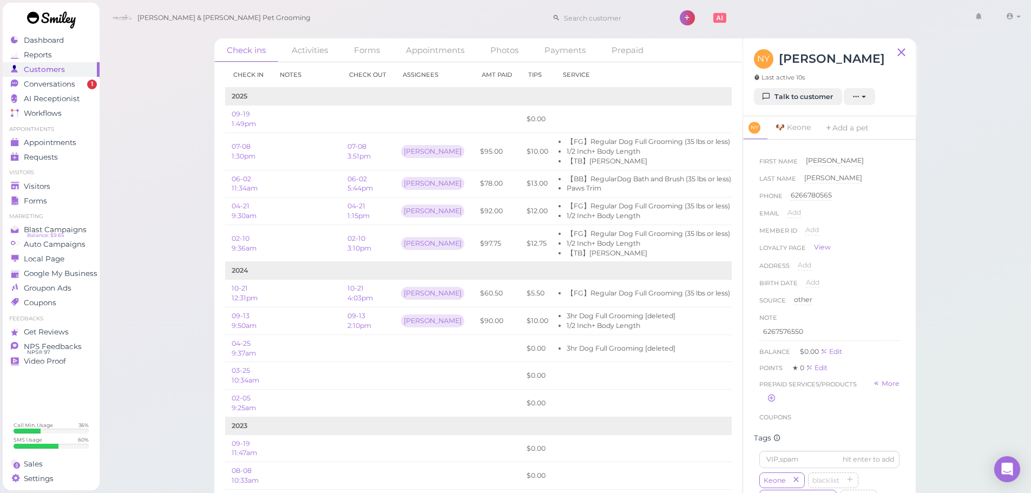
click at [162, 201] on div "Check ins Activities Forms Appointments Photos Payments Prepaid Check in Notes …" at bounding box center [565, 250] width 932 height 500
click at [161, 206] on div "Check ins Activities Forms Appointments Photos Payments Prepaid Check in Notes …" at bounding box center [565, 250] width 932 height 500
click at [982, 267] on div "Check ins Activities Forms Appointments Photos Payments Prepaid Check in Notes …" at bounding box center [565, 250] width 932 height 500
click at [973, 264] on div "Check ins Activities Forms Appointments Photos Payments Prepaid Check in Notes …" at bounding box center [565, 250] width 932 height 500
click at [189, 148] on div "Check ins Activities Forms Appointments Photos Payments Prepaid Check in Notes …" at bounding box center [565, 250] width 932 height 500
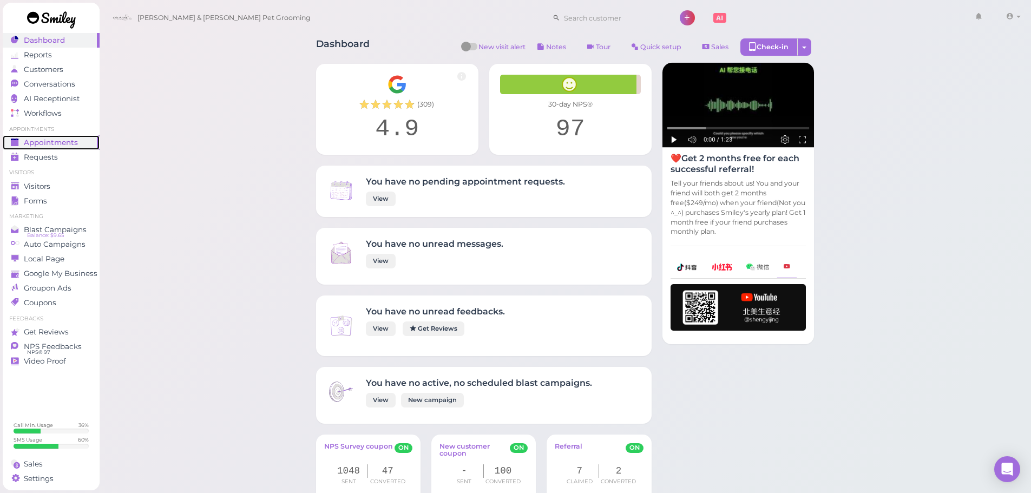
click at [34, 144] on span "Appointments" at bounding box center [51, 142] width 54 height 9
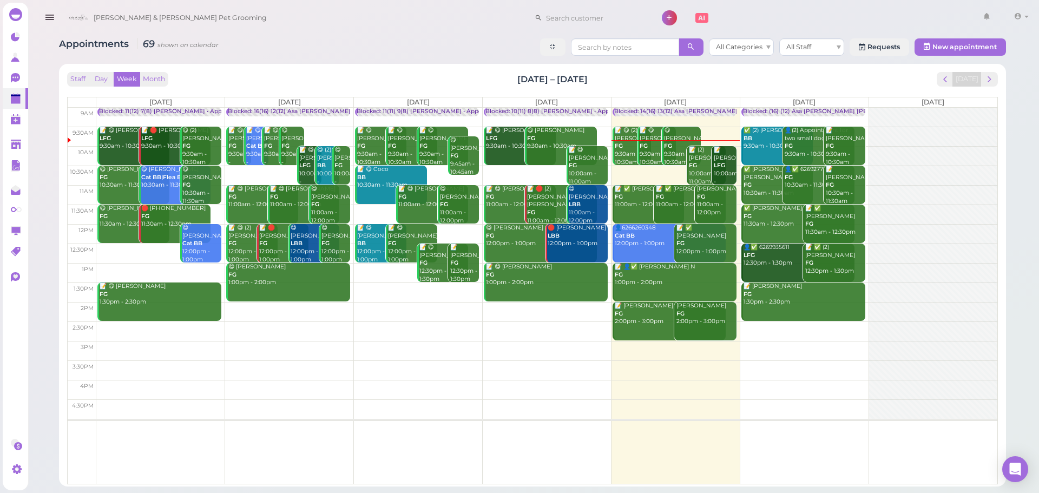
drag, startPoint x: 622, startPoint y: 71, endPoint x: 439, endPoint y: 70, distance: 182.3
click at [440, 64] on div "Staff Day Week Month [DATE] – [DATE] [DATE] [DATE] [DATE] [DATE] [DATE] [DATE] …" at bounding box center [532, 275] width 947 height 422
click at [439, 72] on div "Staff Day Week Month [DATE] – [DATE] [DATE]" at bounding box center [532, 79] width 930 height 15
drag, startPoint x: 450, startPoint y: 77, endPoint x: 619, endPoint y: 75, distance: 169.9
click at [619, 75] on div "Staff Day Week Month [DATE] – [DATE] [DATE]" at bounding box center [532, 79] width 930 height 15
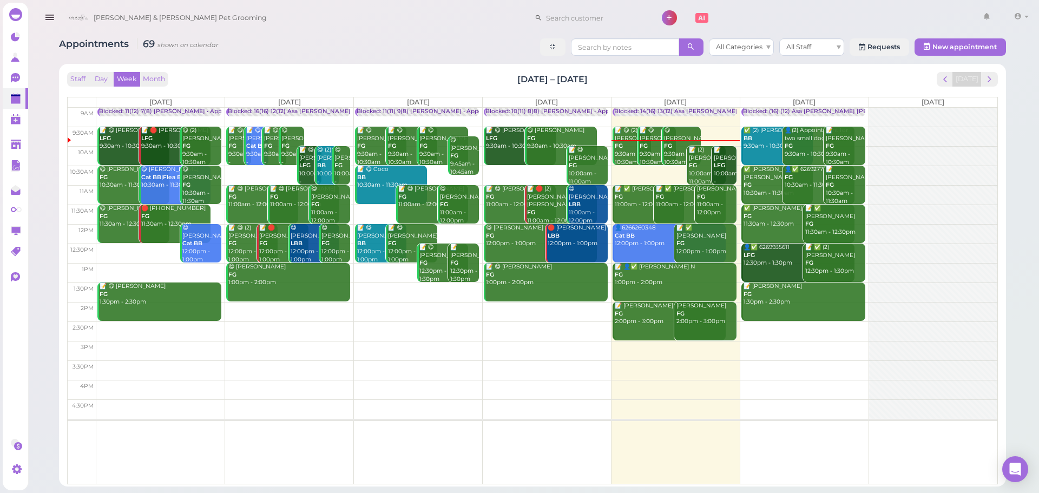
click at [619, 75] on div "Staff Day Week Month [DATE] – [DATE] [DATE]" at bounding box center [532, 79] width 930 height 15
drag, startPoint x: 605, startPoint y: 77, endPoint x: 461, endPoint y: 79, distance: 143.9
click at [464, 79] on div "Staff Day Week Month [DATE] – [DATE] [DATE]" at bounding box center [532, 79] width 930 height 15
click at [461, 79] on div "Staff Day Week Month [DATE] – [DATE] [DATE]" at bounding box center [532, 79] width 930 height 15
drag, startPoint x: 461, startPoint y: 79, endPoint x: 633, endPoint y: 85, distance: 172.1
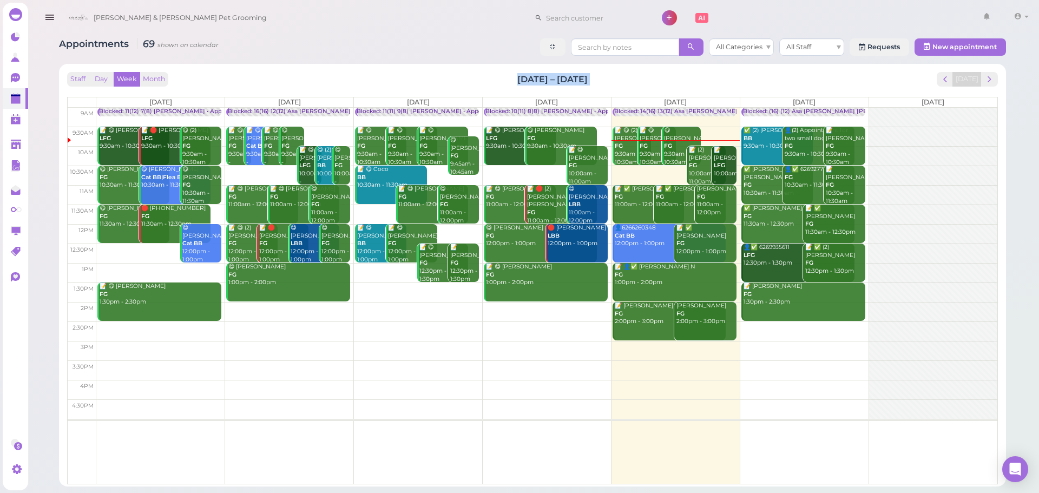
click at [633, 85] on div "Staff Day Week Month [DATE] – [DATE] [DATE]" at bounding box center [532, 79] width 930 height 15
drag, startPoint x: 628, startPoint y: 79, endPoint x: 428, endPoint y: 79, distance: 199.1
click at [428, 79] on div "Staff Day Week Month [DATE] – [DATE] [DATE]" at bounding box center [532, 79] width 930 height 15
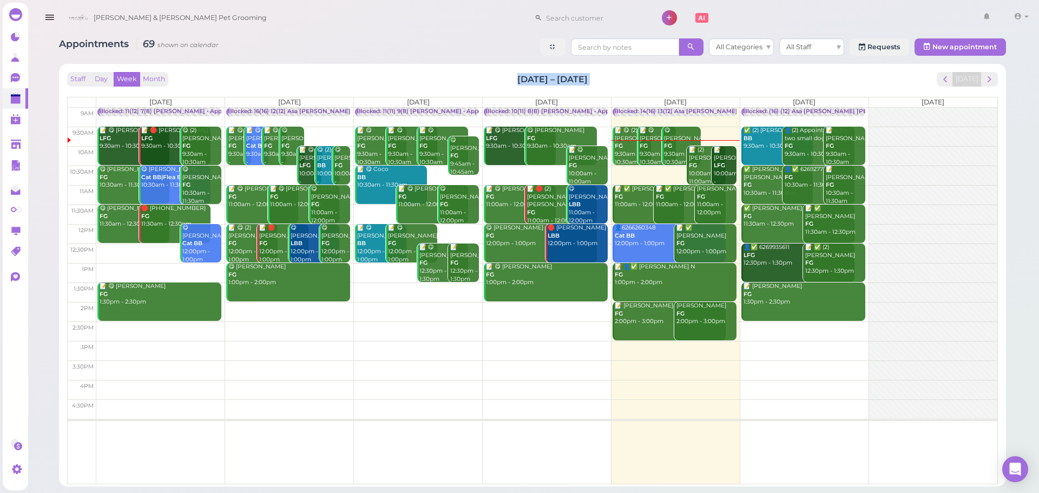
drag, startPoint x: 543, startPoint y: 78, endPoint x: 650, endPoint y: 77, distance: 107.1
click at [650, 77] on div "Staff Day Week Month [DATE] – [DATE] [DATE]" at bounding box center [532, 79] width 930 height 15
drag, startPoint x: 593, startPoint y: 82, endPoint x: 481, endPoint y: 82, distance: 112.5
click at [483, 82] on div "Staff Day Week Month [DATE] – [DATE] [DATE]" at bounding box center [532, 79] width 930 height 15
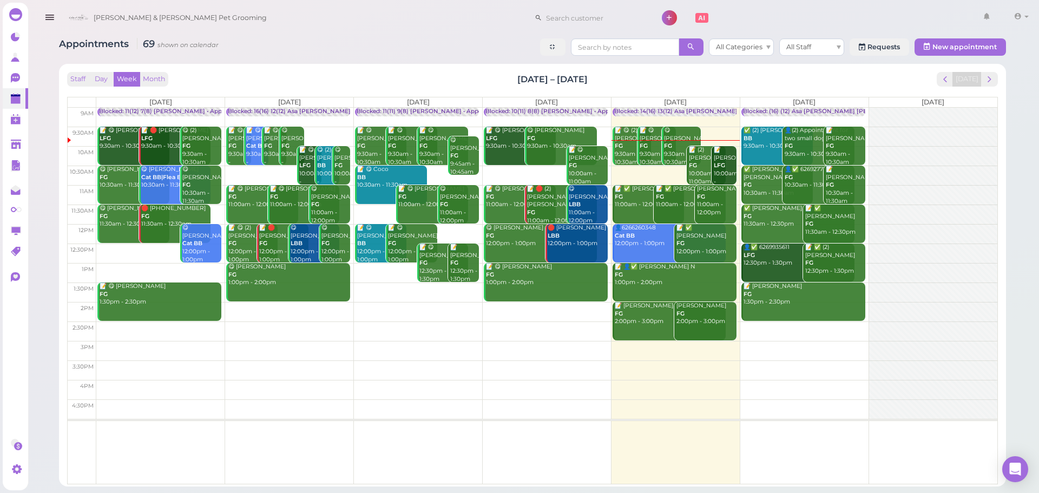
click at [481, 82] on div "Staff Day Week Month [DATE] – [DATE] [DATE]" at bounding box center [532, 79] width 930 height 15
drag, startPoint x: 481, startPoint y: 82, endPoint x: 661, endPoint y: 81, distance: 180.1
click at [661, 81] on div "Staff Day Week Month [DATE] – [DATE] [DATE]" at bounding box center [532, 79] width 930 height 15
drag, startPoint x: 598, startPoint y: 80, endPoint x: 469, endPoint y: 76, distance: 129.4
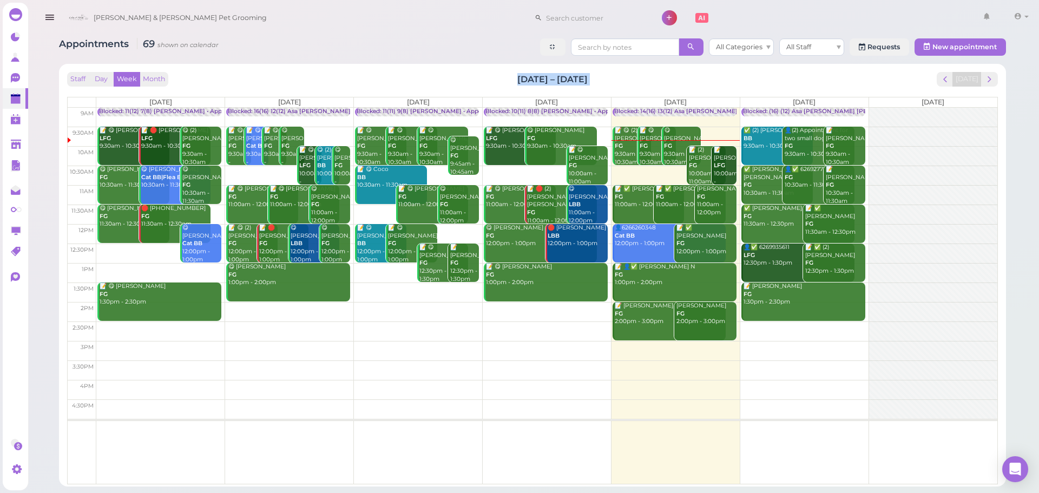
click at [469, 76] on div "Staff Day Week Month [DATE] – [DATE] [DATE]" at bounding box center [532, 79] width 930 height 15
drag, startPoint x: 469, startPoint y: 76, endPoint x: 583, endPoint y: 75, distance: 113.6
click at [583, 75] on div "Staff Day Week Month [DATE] – [DATE] [DATE]" at bounding box center [532, 79] width 930 height 15
click at [599, 76] on div "Staff Day Week Month [DATE] – [DATE] [DATE]" at bounding box center [532, 79] width 930 height 15
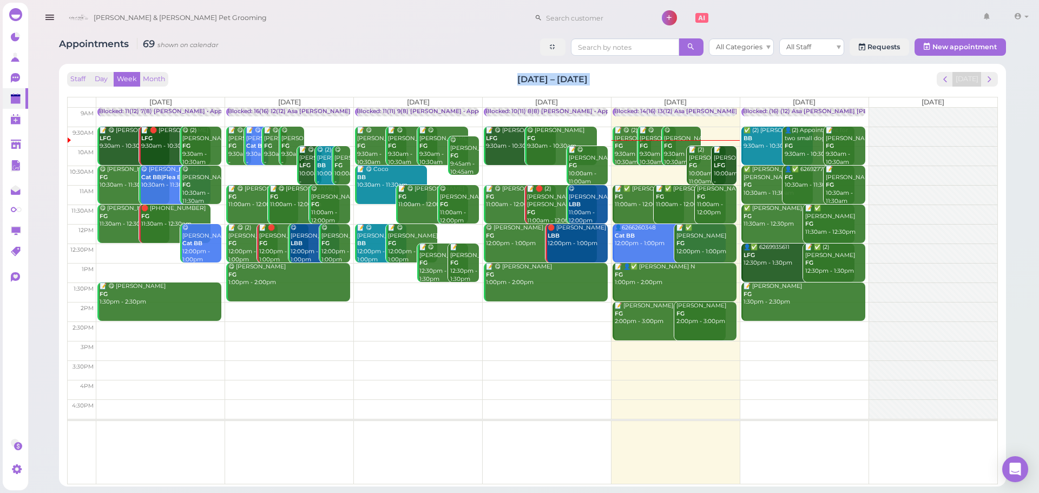
drag, startPoint x: 599, startPoint y: 76, endPoint x: 504, endPoint y: 76, distance: 94.7
click at [504, 76] on div "Staff Day Week Month [DATE] – [DATE] [DATE]" at bounding box center [532, 79] width 930 height 15
drag, startPoint x: 504, startPoint y: 76, endPoint x: 589, endPoint y: 76, distance: 84.9
click at [589, 76] on div "Staff Day Week Month [DATE] – [DATE] [DATE]" at bounding box center [532, 79] width 930 height 15
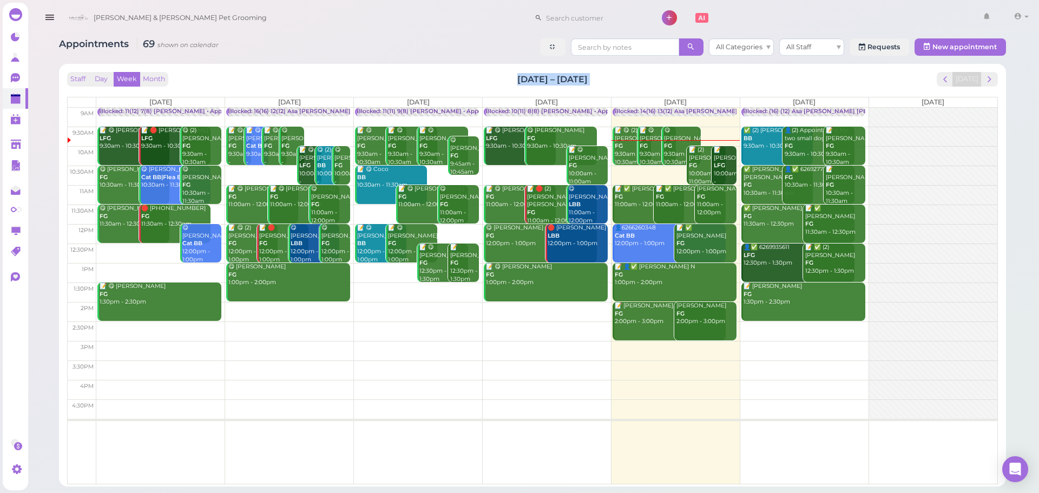
click at [587, 76] on h2 "[DATE] – [DATE]" at bounding box center [552, 79] width 70 height 12
drag, startPoint x: 589, startPoint y: 78, endPoint x: 508, endPoint y: 79, distance: 80.6
click at [508, 79] on div "Staff Day Week Month [DATE] – [DATE] [DATE]" at bounding box center [532, 79] width 930 height 15
click at [674, 85] on div "Staff Day Week Month [DATE] – [DATE] [DATE]" at bounding box center [532, 79] width 930 height 15
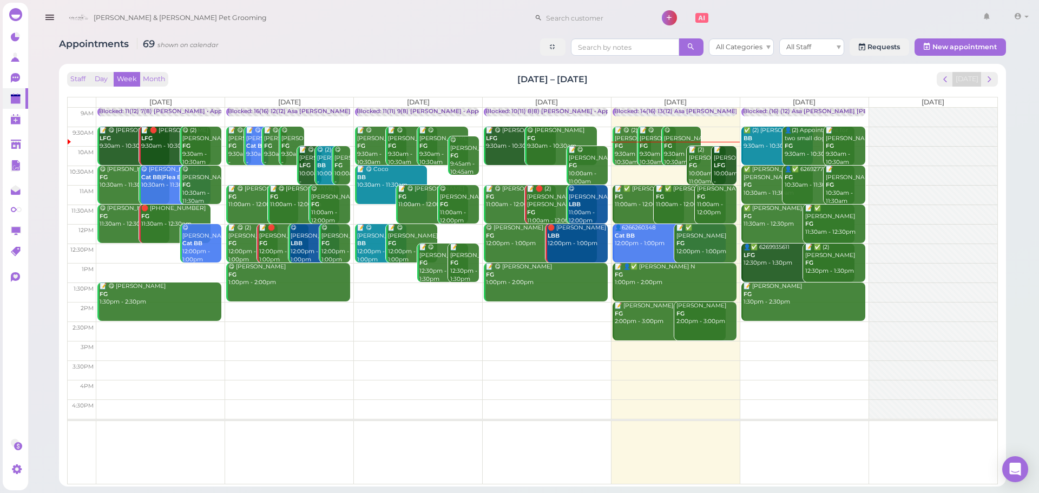
drag, startPoint x: 655, startPoint y: 86, endPoint x: 471, endPoint y: 85, distance: 183.9
click at [475, 87] on div "Staff Day Week Month [DATE] – [DATE] [DATE] [DATE] [DATE] [DATE] [DATE] [DATE] …" at bounding box center [532, 278] width 930 height 412
click at [471, 78] on div "Staff Day Week Month [DATE] – [DATE] [DATE]" at bounding box center [532, 79] width 930 height 15
drag, startPoint x: 470, startPoint y: 78, endPoint x: 673, endPoint y: 76, distance: 202.9
click at [673, 76] on div "Staff Day Week Month [DATE] – [DATE] [DATE]" at bounding box center [532, 79] width 930 height 15
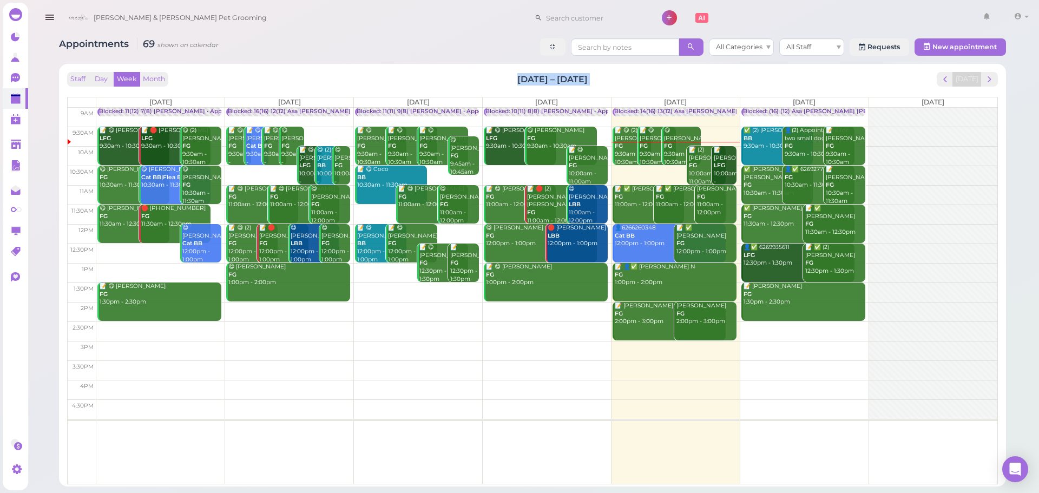
click at [670, 76] on div "Staff Day Week Month [DATE] – [DATE] [DATE]" at bounding box center [532, 79] width 930 height 15
drag, startPoint x: 646, startPoint y: 74, endPoint x: 473, endPoint y: 74, distance: 173.6
click at [473, 74] on div "Staff Day Week Month [DATE] – [DATE] [DATE]" at bounding box center [532, 79] width 930 height 15
click at [315, 76] on div "Staff Day Week Month [DATE] – [DATE] [DATE]" at bounding box center [532, 79] width 930 height 15
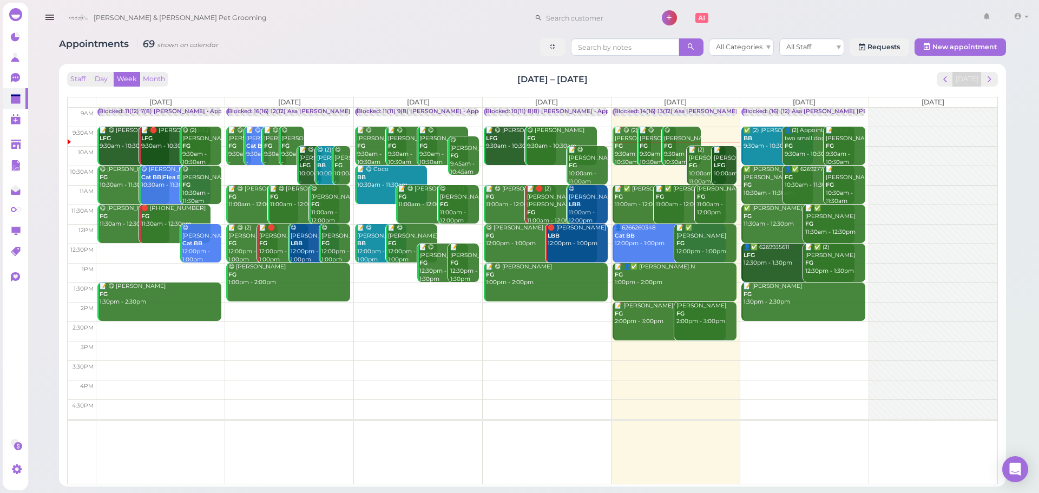
drag, startPoint x: 632, startPoint y: 82, endPoint x: 444, endPoint y: 83, distance: 188.3
click at [444, 83] on div "Staff Day Week Month [DATE] – [DATE] [DATE]" at bounding box center [532, 79] width 930 height 15
click at [630, 72] on div "Staff Day Week Month [DATE] – [DATE] [DATE] [DATE] [DATE] [DATE] [DATE] [DATE] …" at bounding box center [532, 275] width 936 height 412
click at [630, 72] on div "Staff Day Week Month [DATE] – [DATE] [DATE]" at bounding box center [532, 79] width 930 height 15
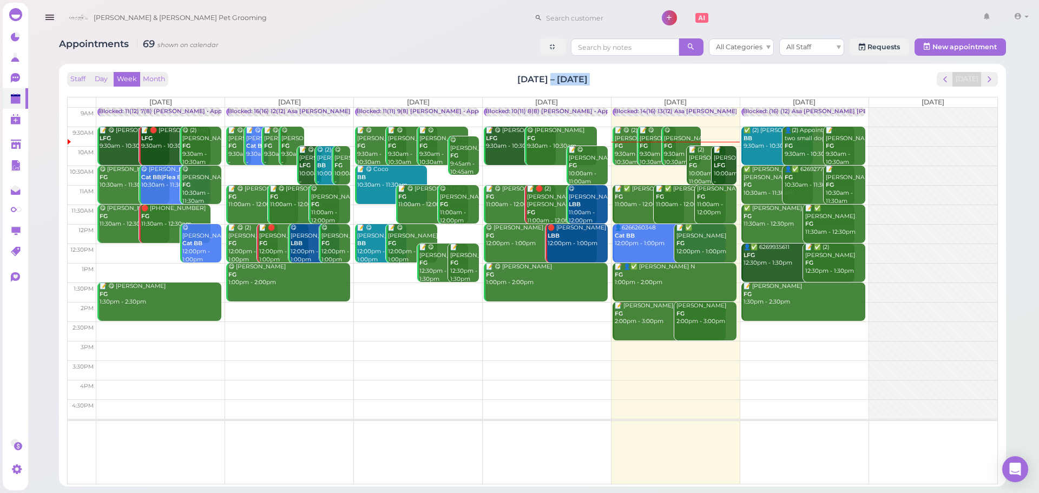
drag, startPoint x: 552, startPoint y: 72, endPoint x: 527, endPoint y: 75, distance: 25.0
click at [533, 74] on div "Staff Day Week Month [DATE] – [DATE] [DATE]" at bounding box center [532, 79] width 930 height 15
click at [505, 76] on div "Staff Day Week Month [DATE] – [DATE] [DATE]" at bounding box center [532, 79] width 930 height 15
drag, startPoint x: 505, startPoint y: 76, endPoint x: 652, endPoint y: 83, distance: 147.3
click at [652, 83] on div "Staff Day Week Month [DATE] – [DATE] [DATE]" at bounding box center [532, 79] width 930 height 15
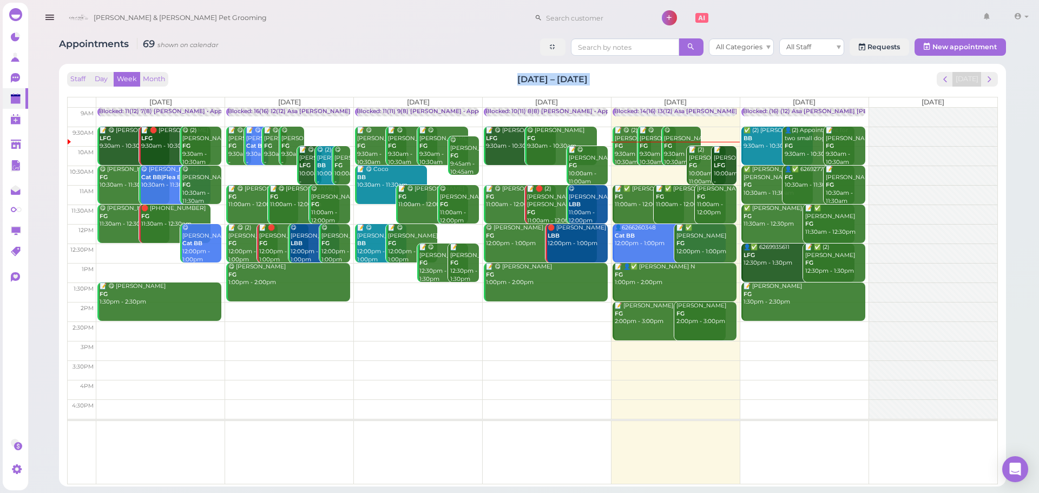
click at [652, 83] on div "Staff Day Week Month [DATE] – [DATE] [DATE]" at bounding box center [532, 79] width 930 height 15
drag, startPoint x: 652, startPoint y: 83, endPoint x: 524, endPoint y: 82, distance: 128.7
click at [530, 82] on div "Staff Day Week Month [DATE] – [DATE] [DATE]" at bounding box center [532, 79] width 930 height 15
click at [519, 82] on h2 "[DATE] – [DATE]" at bounding box center [552, 79] width 70 height 12
drag, startPoint x: 519, startPoint y: 82, endPoint x: 630, endPoint y: 80, distance: 110.9
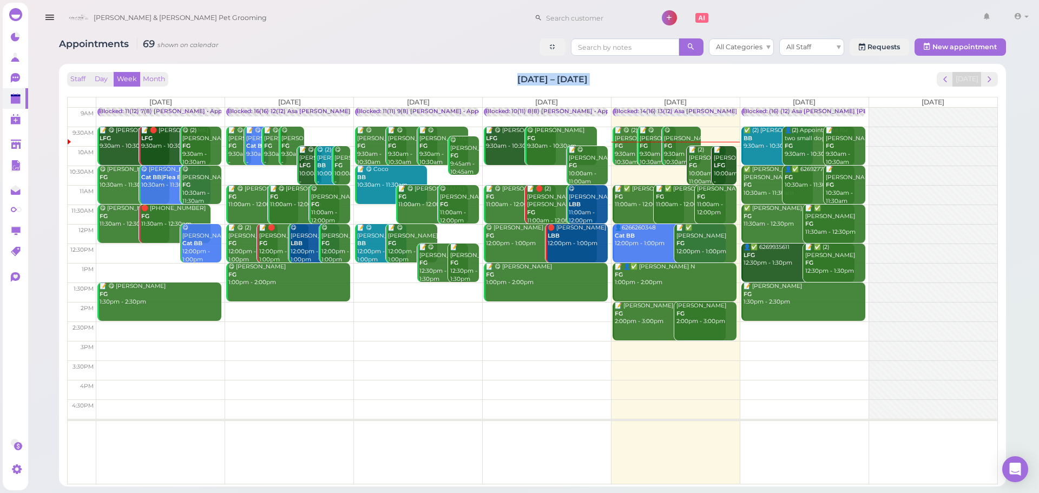
click at [630, 80] on div "Staff Day Week Month [DATE] – [DATE] [DATE]" at bounding box center [532, 79] width 930 height 15
click at [427, 48] on div "Appointments 69 shown on calendar All Categories All Staff Requests New appoint…" at bounding box center [532, 48] width 947 height 20
drag, startPoint x: 547, startPoint y: 68, endPoint x: 462, endPoint y: 70, distance: 85.5
click at [462, 70] on div "Staff Day Week Month [DATE] – [DATE] [DATE] [DATE] [DATE] [DATE] [DATE] [DATE] …" at bounding box center [532, 275] width 936 height 412
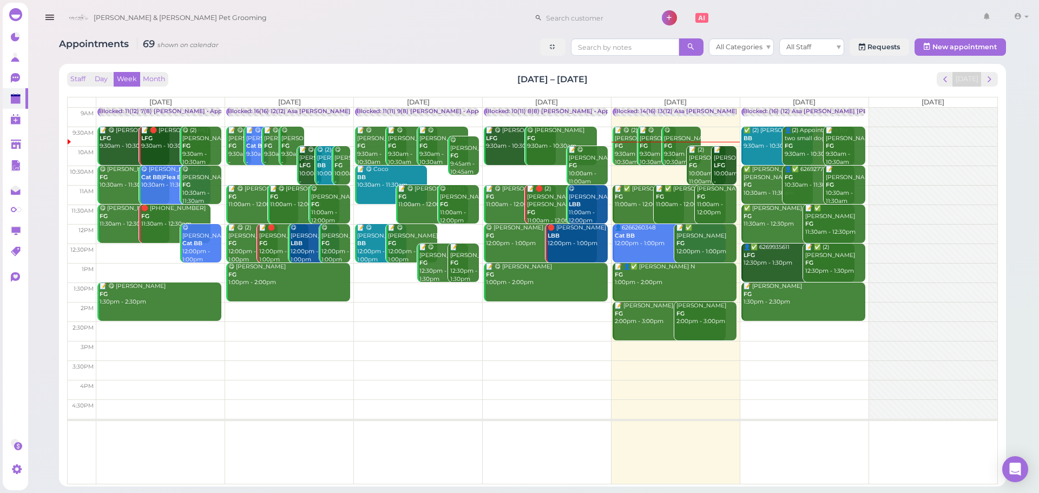
click at [462, 70] on div "Staff Day Week Month [DATE] – [DATE] [DATE] [DATE] [DATE] [DATE] [DATE] [DATE] …" at bounding box center [532, 275] width 936 height 412
drag, startPoint x: 462, startPoint y: 70, endPoint x: 659, endPoint y: 78, distance: 197.1
click at [659, 78] on div "Staff Day Week Month [DATE] – [DATE] [DATE] [DATE] [DATE] [DATE] [DATE] [DATE] …" at bounding box center [532, 275] width 936 height 412
click at [659, 78] on div "Staff Day Week Month [DATE] – [DATE] [DATE]" at bounding box center [532, 79] width 930 height 15
drag, startPoint x: 659, startPoint y: 78, endPoint x: 479, endPoint y: 76, distance: 180.1
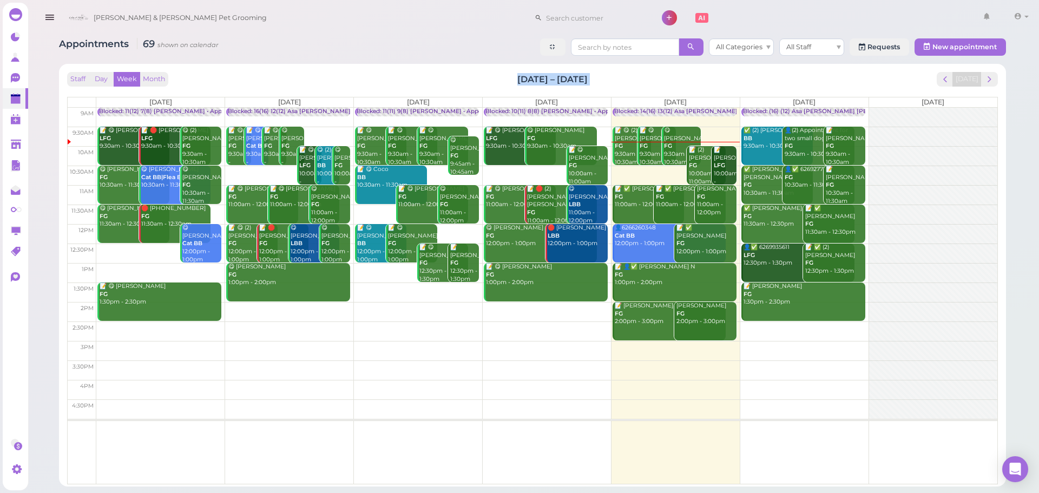
click at [479, 76] on div "Staff Day Week Month [DATE] – [DATE] [DATE]" at bounding box center [532, 79] width 930 height 15
drag, startPoint x: 479, startPoint y: 76, endPoint x: 580, endPoint y: 72, distance: 101.3
click at [580, 72] on div "Staff Day Week Month [DATE] – [DATE] [DATE]" at bounding box center [532, 79] width 930 height 15
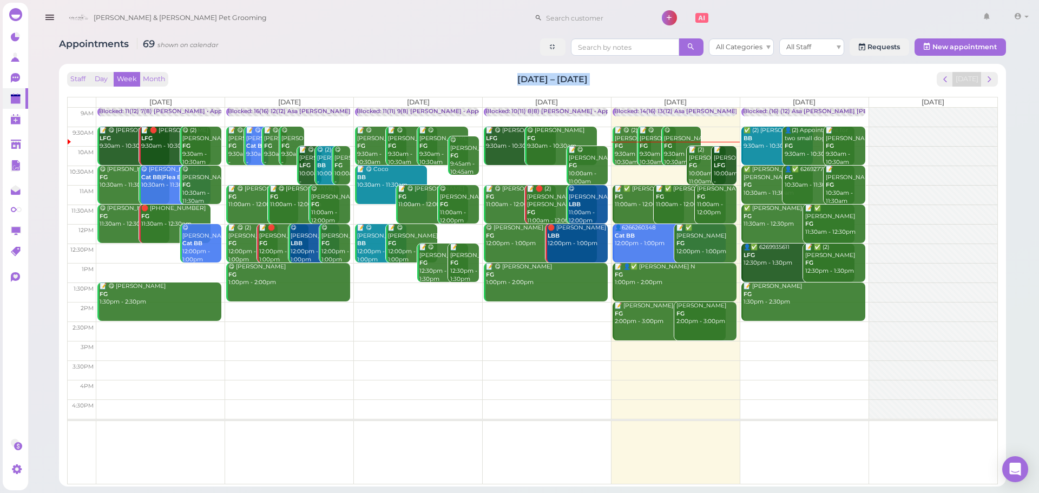
drag, startPoint x: 603, startPoint y: 76, endPoint x: 480, endPoint y: 73, distance: 123.4
click at [480, 73] on div "Staff Day Week Month [DATE] – [DATE] [DATE]" at bounding box center [532, 79] width 930 height 15
drag, startPoint x: 480, startPoint y: 73, endPoint x: 608, endPoint y: 71, distance: 128.2
click at [608, 72] on div "Staff Day Week Month [DATE] – [DATE] [DATE]" at bounding box center [532, 79] width 930 height 15
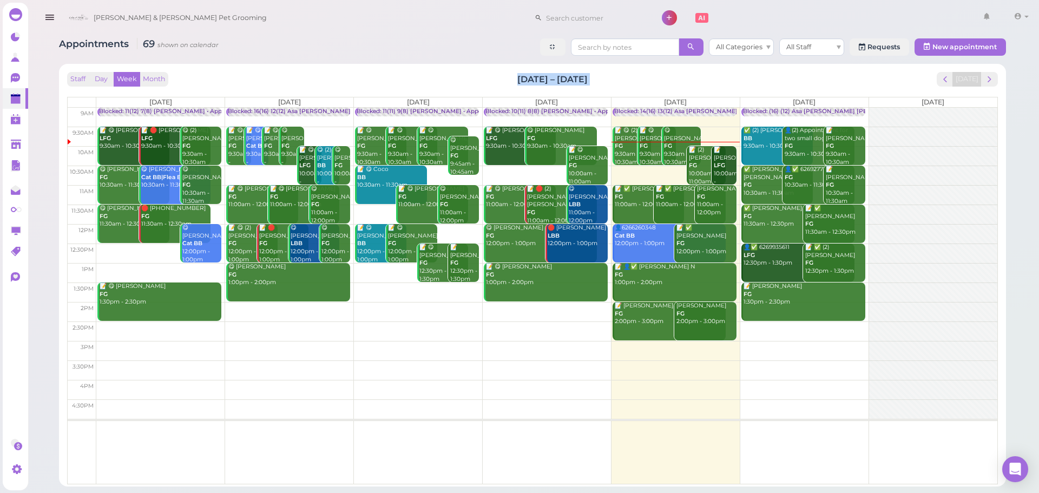
click at [608, 72] on div "Staff Day Week Month [DATE] – [DATE] [DATE]" at bounding box center [532, 79] width 930 height 15
drag, startPoint x: 608, startPoint y: 71, endPoint x: 470, endPoint y: 67, distance: 138.6
click at [470, 67] on div "Staff Day Week Month [DATE] – [DATE] [DATE] [DATE] [DATE] [DATE] [DATE] [DATE] …" at bounding box center [532, 275] width 947 height 422
drag, startPoint x: 470, startPoint y: 67, endPoint x: 626, endPoint y: 67, distance: 156.3
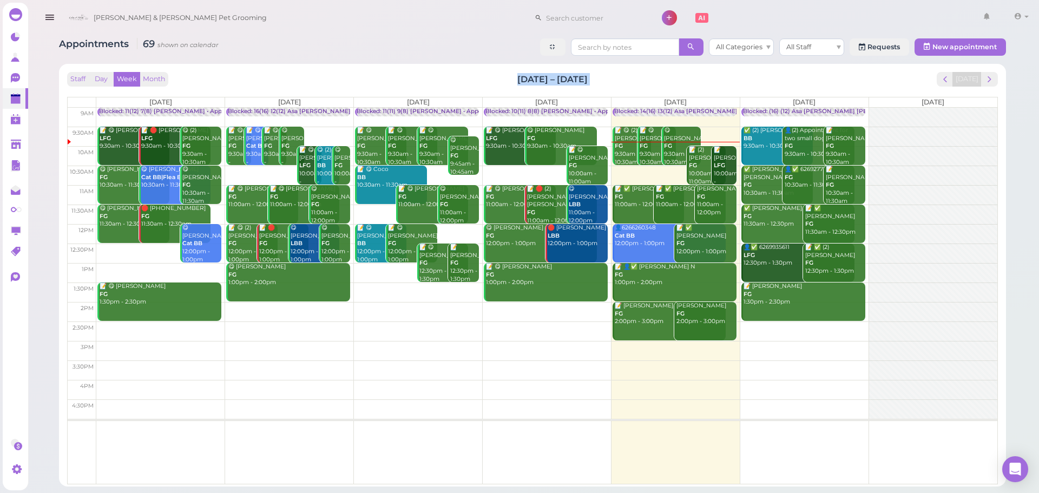
click at [626, 67] on div "Staff Day Week Month [DATE] – [DATE] [DATE] [DATE] [DATE] [DATE] [DATE] [DATE] …" at bounding box center [532, 275] width 947 height 422
drag, startPoint x: 467, startPoint y: 60, endPoint x: 451, endPoint y: 58, distance: 16.3
click at [451, 58] on div "Appointments 69 shown on calendar All Categories All Staff Requests New appoint…" at bounding box center [532, 258] width 974 height 456
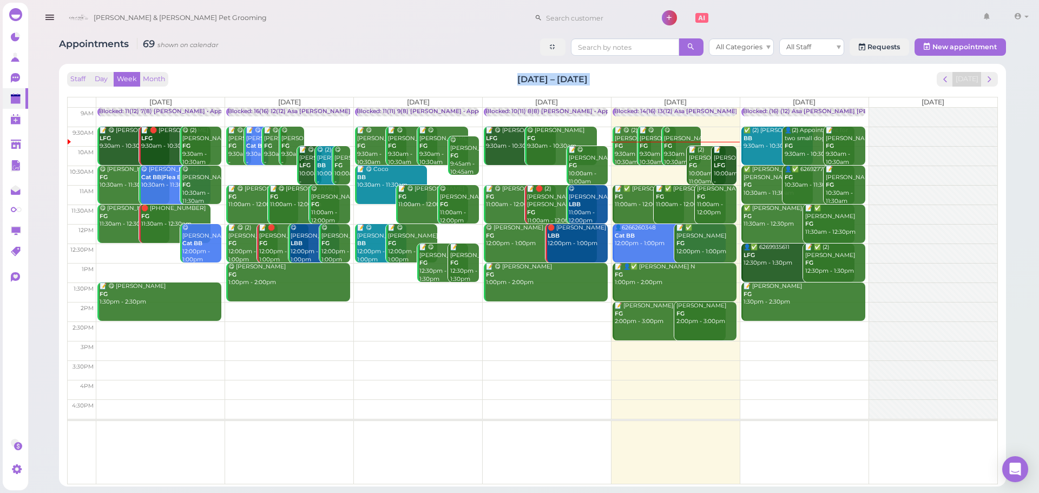
drag, startPoint x: 543, startPoint y: 62, endPoint x: 591, endPoint y: 62, distance: 48.1
click at [591, 62] on div "Appointments 69 shown on calendar All Categories All Staff Requests New appoint…" at bounding box center [532, 258] width 974 height 456
click at [595, 72] on div "Staff Day Week Month [DATE] – [DATE] [DATE]" at bounding box center [532, 79] width 930 height 15
drag, startPoint x: 594, startPoint y: 72, endPoint x: 461, endPoint y: 58, distance: 133.3
click at [461, 58] on div "Appointments 69 shown on calendar All Categories All Staff Requests New appoint…" at bounding box center [532, 258] width 974 height 456
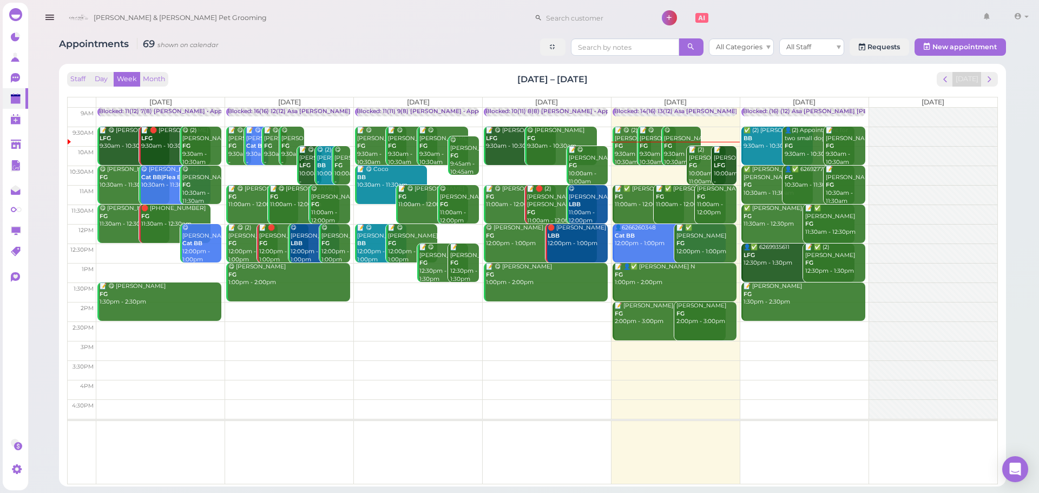
click at [461, 58] on div "Appointments 69 shown on calendar All Categories All Staff Requests New appoint…" at bounding box center [532, 48] width 947 height 20
drag, startPoint x: 461, startPoint y: 58, endPoint x: 626, endPoint y: 68, distance: 164.8
click at [626, 68] on div "Appointments 69 shown on calendar All Categories All Staff Requests New appoint…" at bounding box center [532, 258] width 974 height 456
click at [626, 68] on div "Staff Day Week Month [DATE] – [DATE] [DATE] [DATE] [DATE] [DATE] [DATE] [DATE] …" at bounding box center [532, 275] width 947 height 422
drag, startPoint x: 588, startPoint y: 80, endPoint x: 497, endPoint y: 78, distance: 91.4
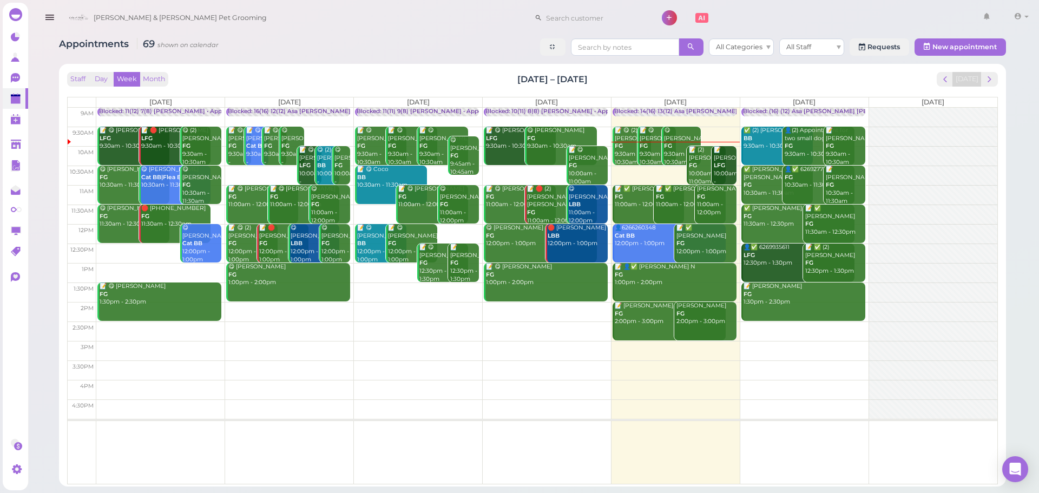
click at [497, 78] on div "Staff Day Week Month [DATE] – [DATE] [DATE]" at bounding box center [532, 79] width 930 height 15
drag, startPoint x: 497, startPoint y: 78, endPoint x: 595, endPoint y: 76, distance: 97.9
click at [595, 76] on div "Staff Day Week Month [DATE] – [DATE] [DATE]" at bounding box center [532, 79] width 930 height 15
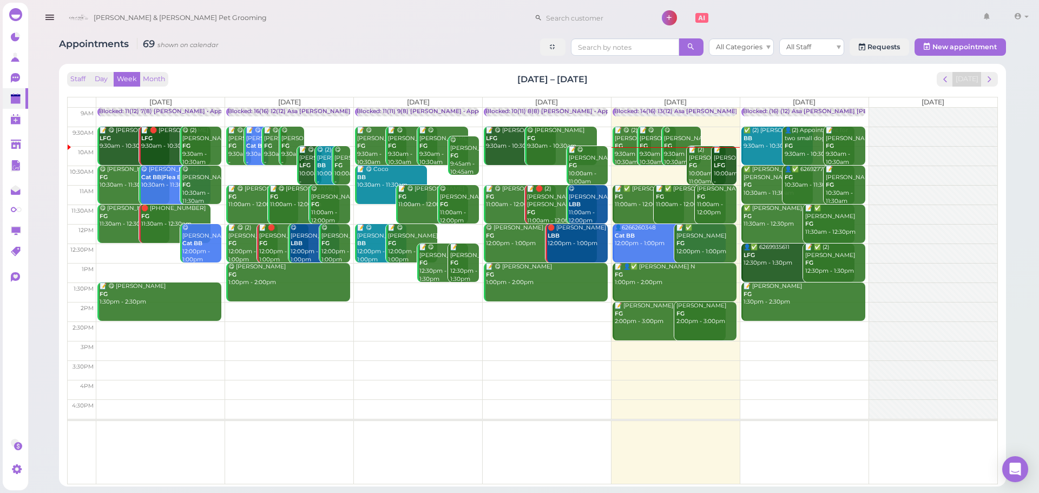
click at [723, 169] on b "LFG" at bounding box center [719, 165] width 11 height 7
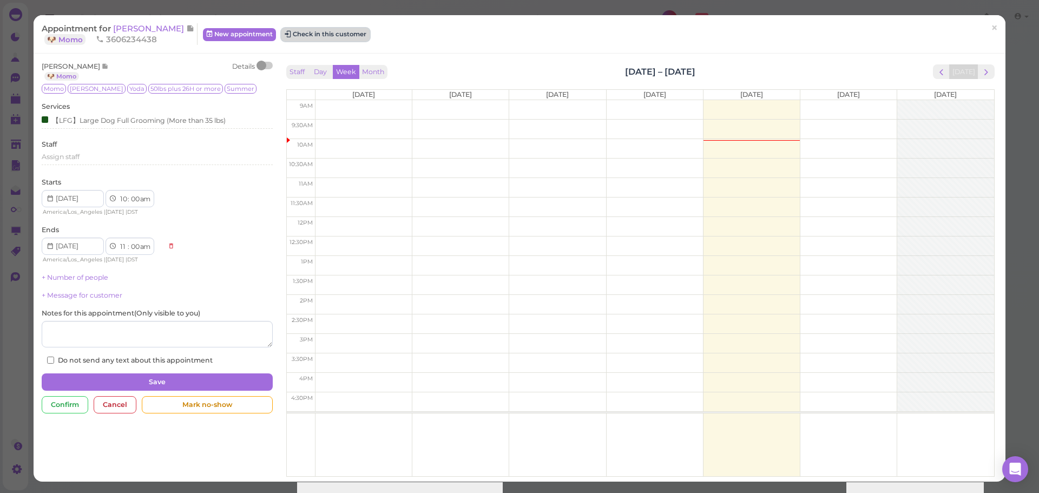
click at [335, 34] on button "Check in this customer" at bounding box center [325, 34] width 88 height 13
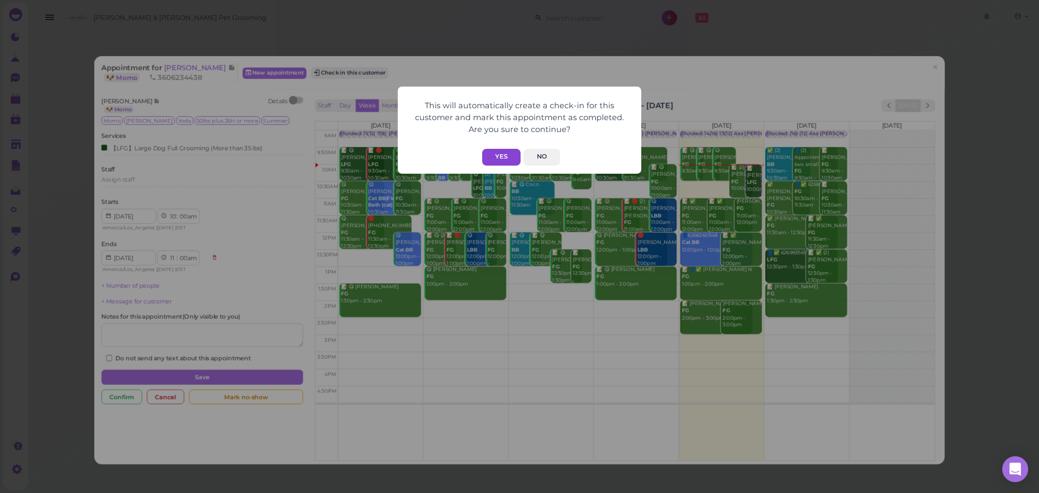
click at [508, 155] on button "Yes" at bounding box center [501, 157] width 38 height 17
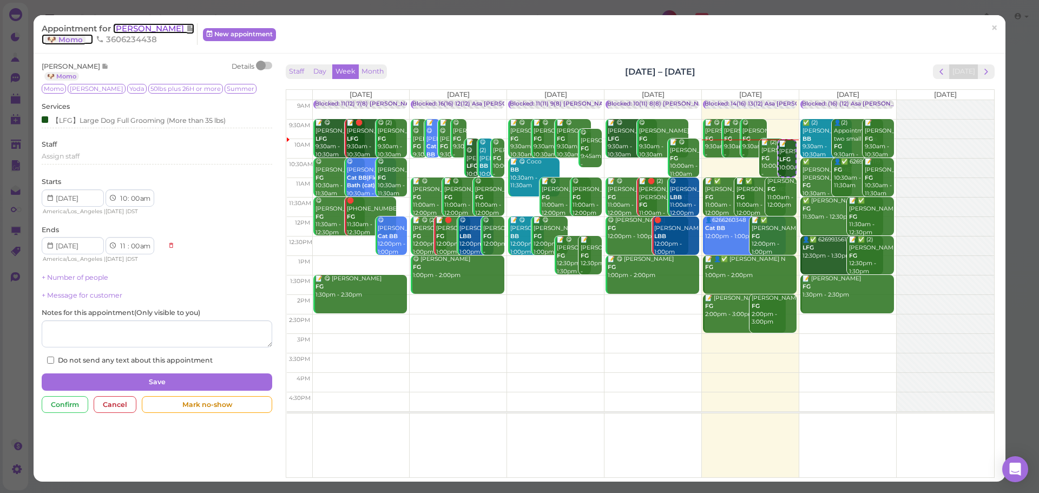
click at [134, 25] on span "[PERSON_NAME]" at bounding box center [149, 28] width 73 height 10
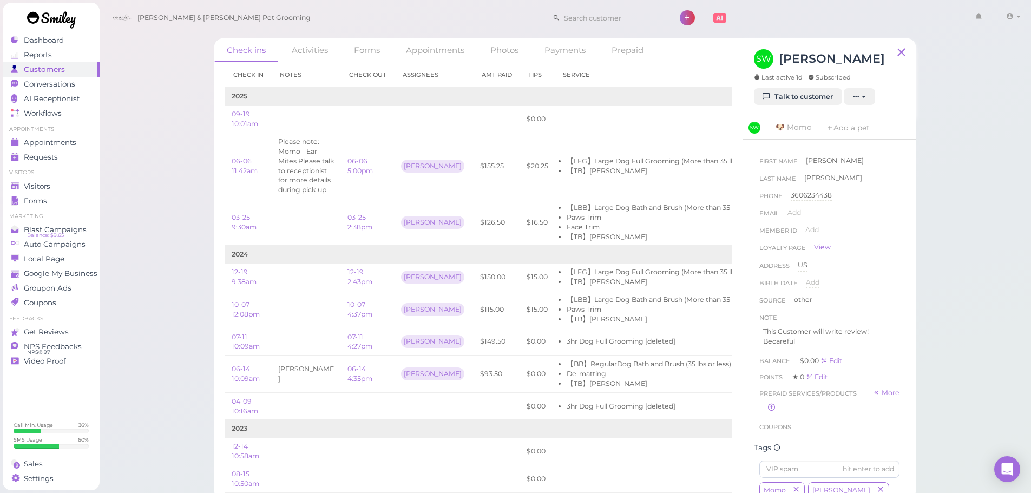
click at [987, 356] on div "Check ins Activities Forms Appointments Photos Payments Prepaid Check in Notes …" at bounding box center [565, 250] width 932 height 500
click at [976, 369] on div "Check ins Activities Forms Appointments Photos Payments Prepaid Check in Notes …" at bounding box center [565, 250] width 932 height 500
click at [76, 141] on span "Appointments" at bounding box center [51, 142] width 54 height 9
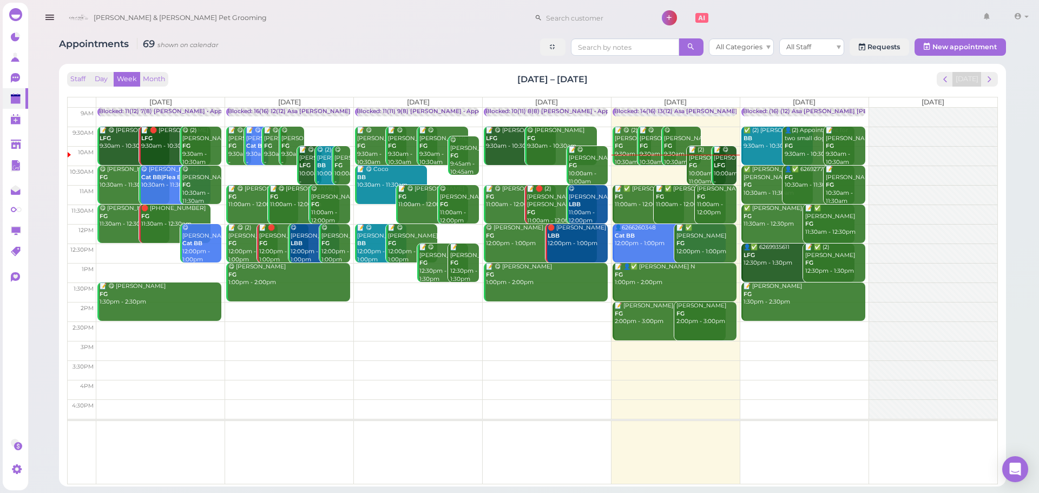
click at [457, 38] on div "Appointments 69 shown on calendar All Categories All Staff Requests New appoint…" at bounding box center [532, 258] width 974 height 456
drag, startPoint x: 611, startPoint y: 77, endPoint x: 486, endPoint y: 83, distance: 125.7
click at [486, 83] on div "Staff Day Week Month [DATE] – [DATE] [DATE]" at bounding box center [532, 79] width 930 height 15
click at [486, 82] on div "Staff Day Week Month [DATE] – [DATE] [DATE]" at bounding box center [532, 79] width 930 height 15
drag, startPoint x: 484, startPoint y: 82, endPoint x: 634, endPoint y: 83, distance: 150.4
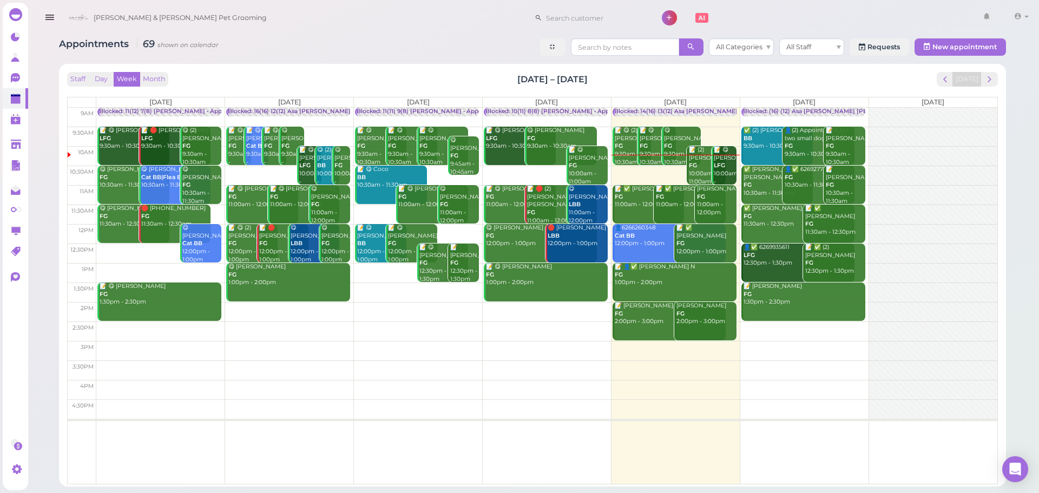
click at [634, 83] on div "Staff Day Week Month [DATE] – [DATE] [DATE]" at bounding box center [532, 79] width 930 height 15
drag, startPoint x: 617, startPoint y: 80, endPoint x: 501, endPoint y: 74, distance: 116.4
click at [501, 74] on div "Staff Day Week Month [DATE] – [DATE] [DATE]" at bounding box center [532, 79] width 930 height 15
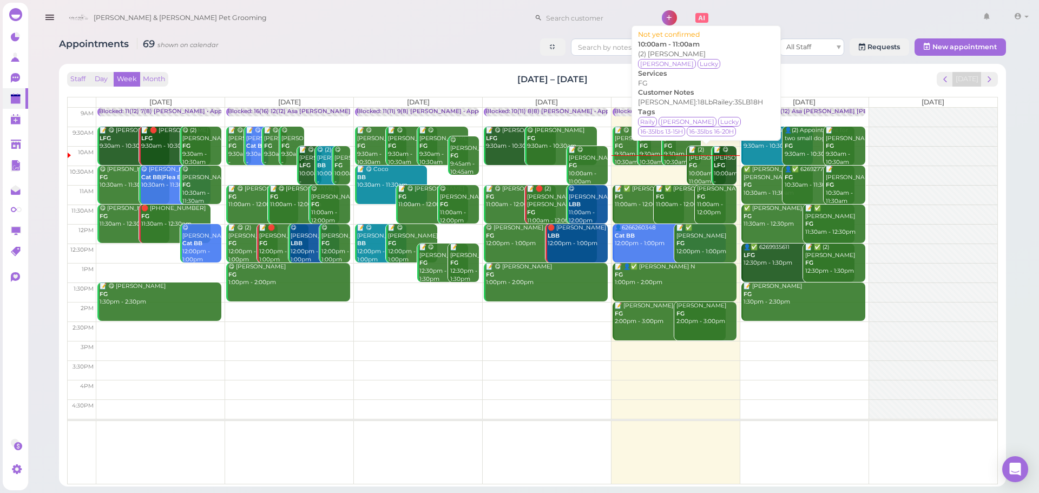
click at [693, 172] on div "📝 (2) [PERSON_NAME] FG 10:00am - 11:00am" at bounding box center [706, 165] width 37 height 39
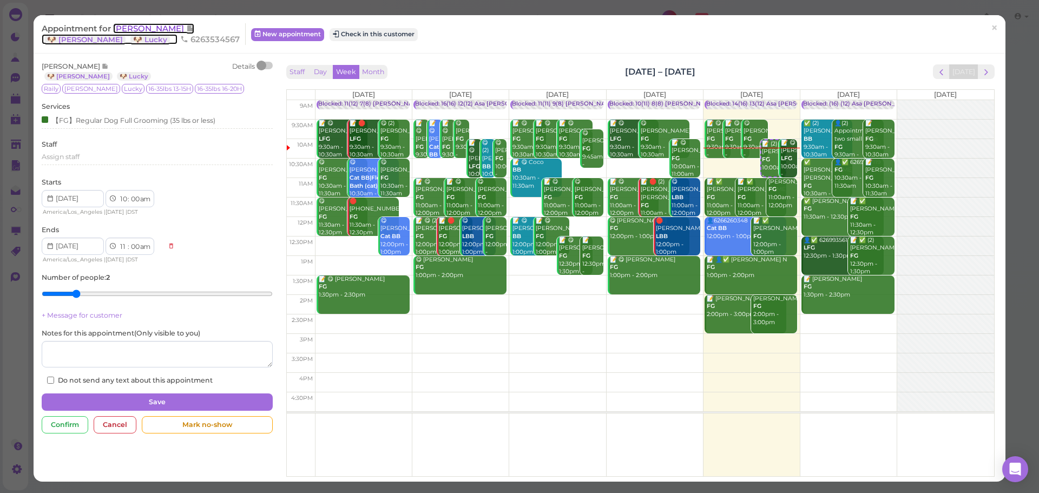
click at [129, 29] on span "[PERSON_NAME]" at bounding box center [149, 28] width 73 height 10
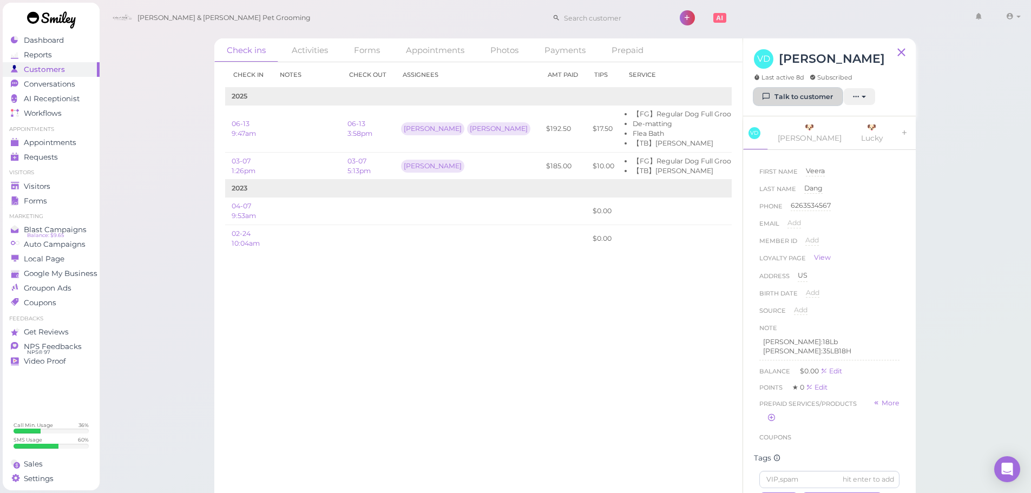
click at [779, 100] on link "Talk to customer" at bounding box center [798, 96] width 88 height 17
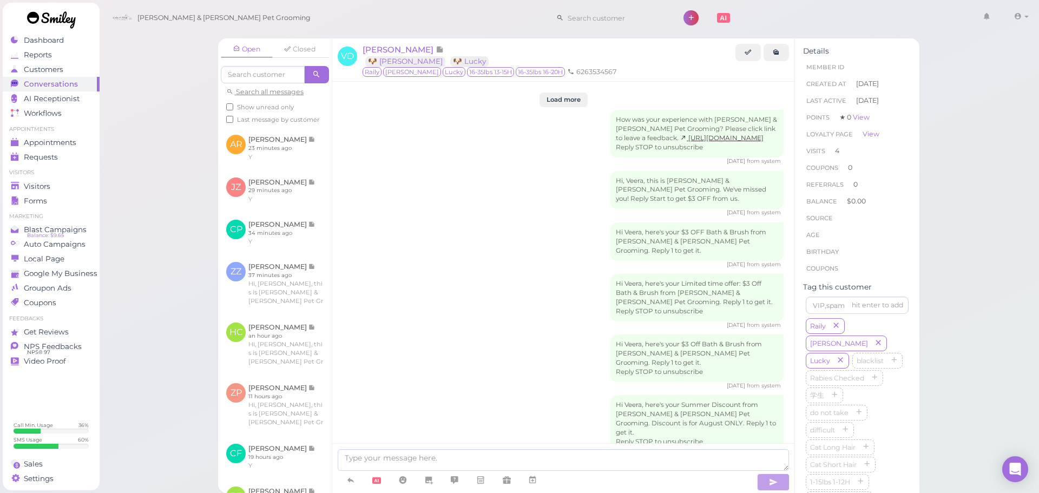
scroll to position [1564, 0]
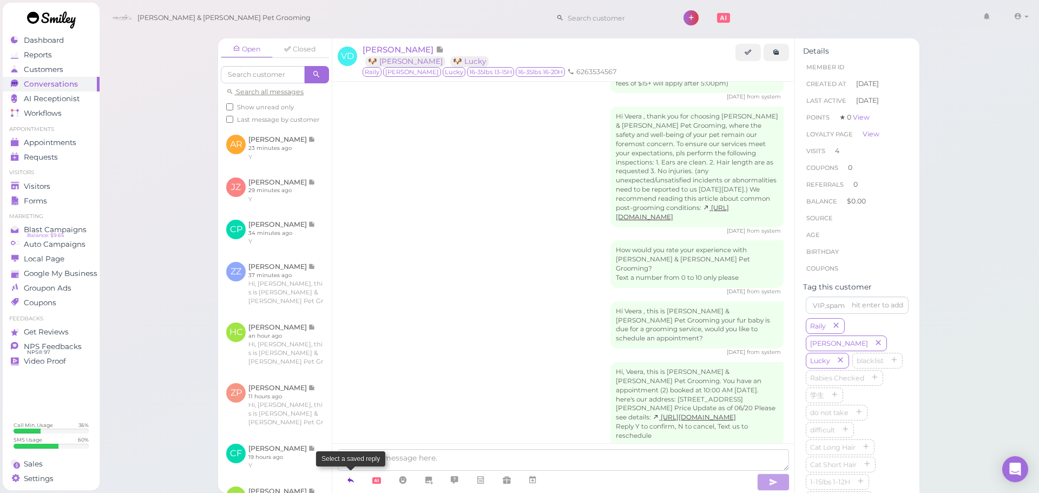
click at [349, 479] on icon at bounding box center [350, 479] width 9 height 11
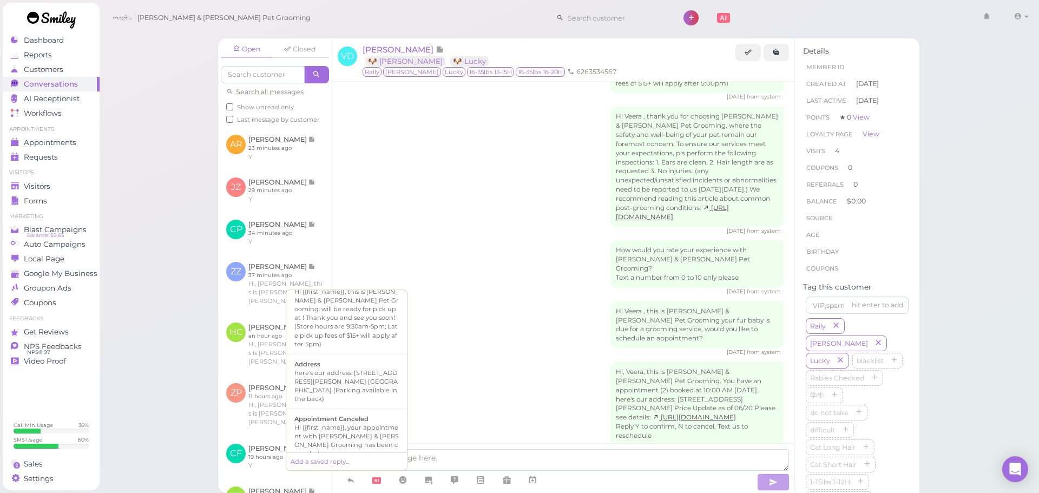
scroll to position [108, 0]
click at [350, 424] on div "Hi there, this is [PERSON_NAME] and [PERSON_NAME] Pet Grooming, please let us k…" at bounding box center [346, 445] width 104 height 43
type textarea "Hi there, this is [PERSON_NAME] and [PERSON_NAME] Pet Grooming, please let us k…"
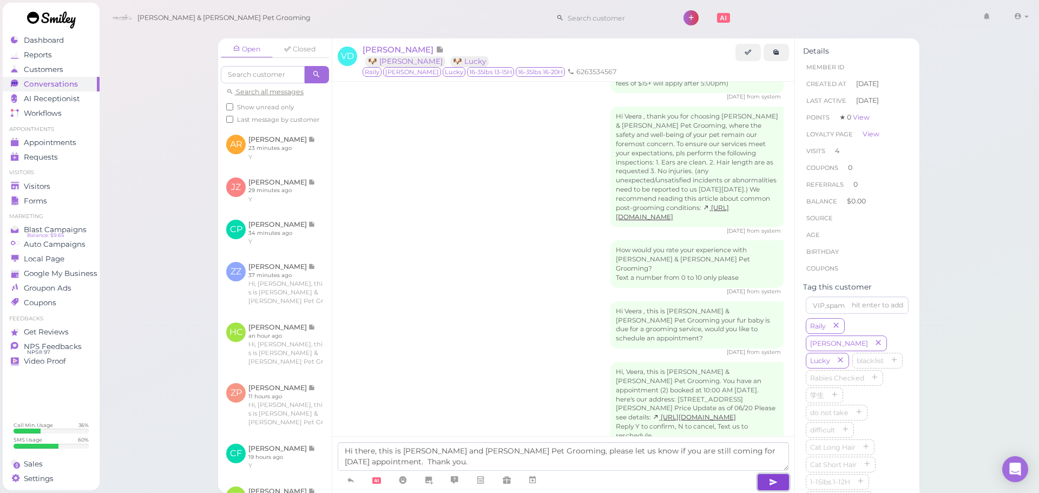
click at [783, 487] on button "button" at bounding box center [773, 481] width 32 height 17
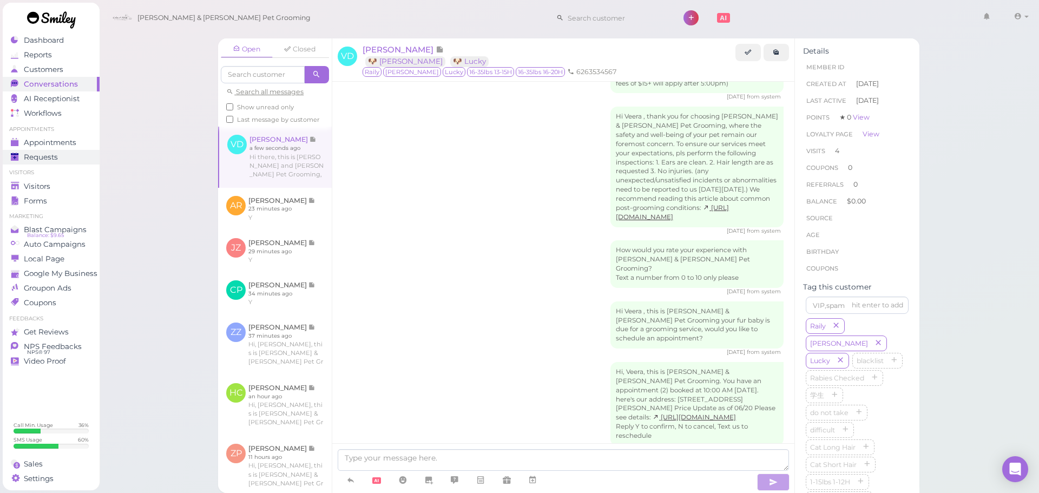
scroll to position [1608, 0]
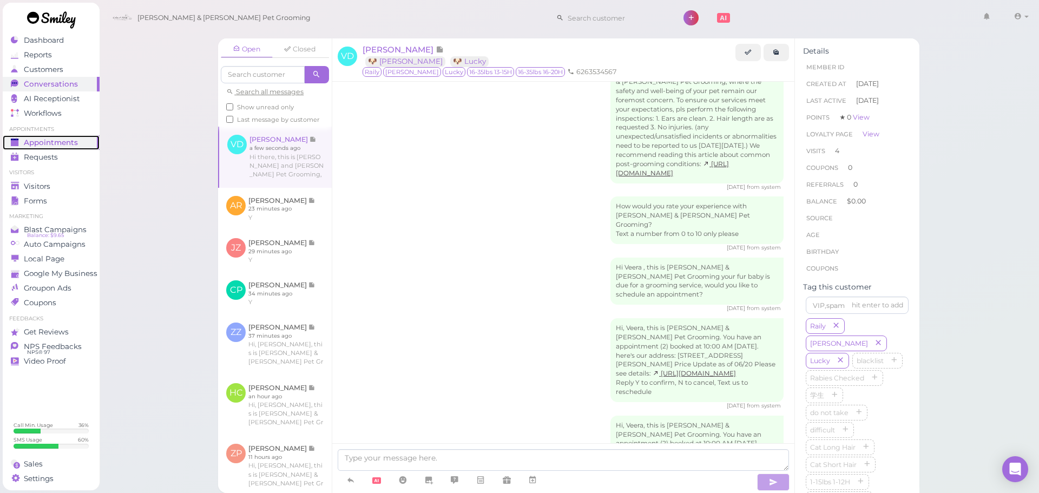
click at [68, 142] on span "Appointments" at bounding box center [51, 142] width 54 height 9
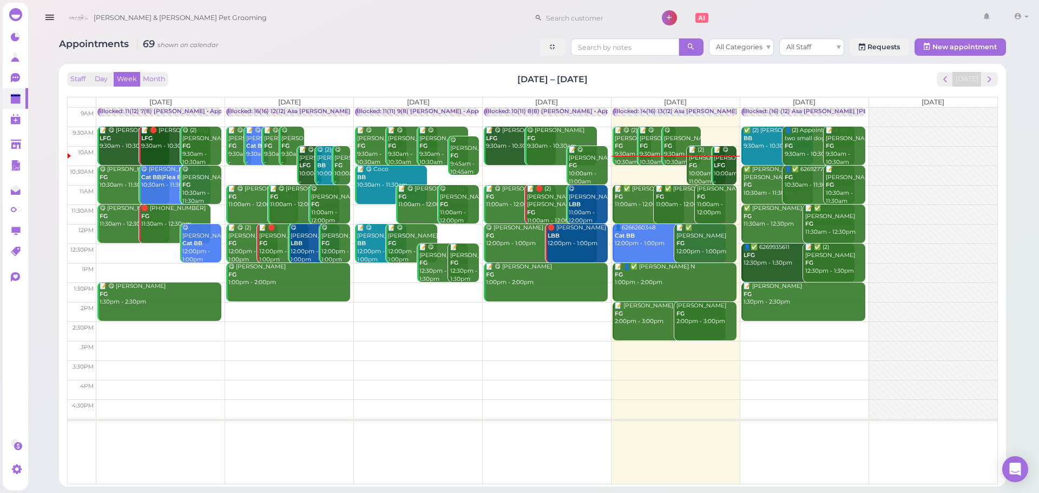
drag, startPoint x: 630, startPoint y: 80, endPoint x: 496, endPoint y: 79, distance: 134.2
click at [496, 79] on div "Staff Day Week Month [DATE] – [DATE] [DATE]" at bounding box center [532, 79] width 930 height 15
drag, startPoint x: 496, startPoint y: 79, endPoint x: 607, endPoint y: 79, distance: 112.0
click at [607, 79] on div "Staff Day Week Month [DATE] – [DATE] [DATE]" at bounding box center [532, 79] width 930 height 15
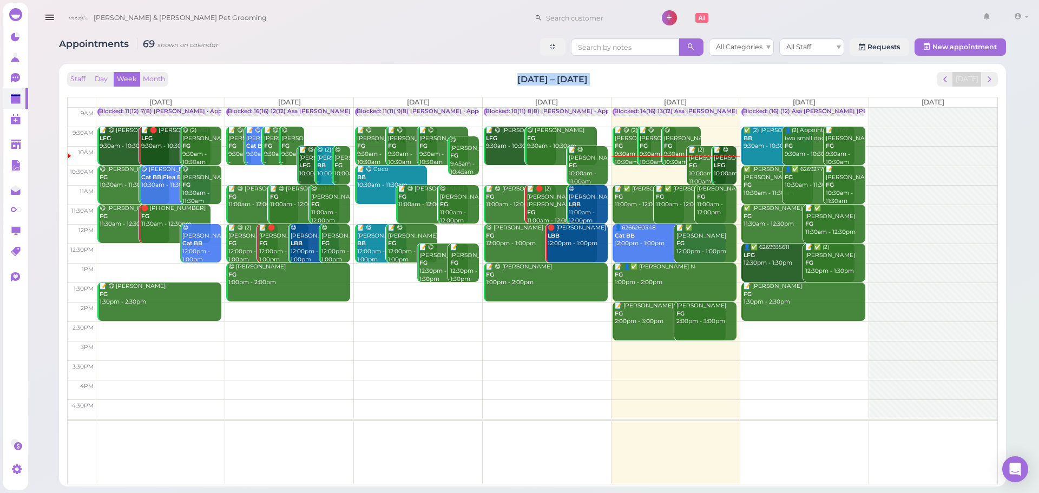
click at [607, 79] on div "Staff Day Week Month [DATE] – [DATE] [DATE]" at bounding box center [532, 79] width 930 height 15
drag, startPoint x: 607, startPoint y: 79, endPoint x: 487, endPoint y: 78, distance: 120.6
click at [487, 78] on div "Staff Day Week Month [DATE] – [DATE] [DATE]" at bounding box center [532, 79] width 930 height 15
click at [487, 78] on div "Staff Day Week Month Sep 15 – 21, 2025 Today" at bounding box center [532, 79] width 930 height 15
drag, startPoint x: 487, startPoint y: 78, endPoint x: 571, endPoint y: 74, distance: 83.9
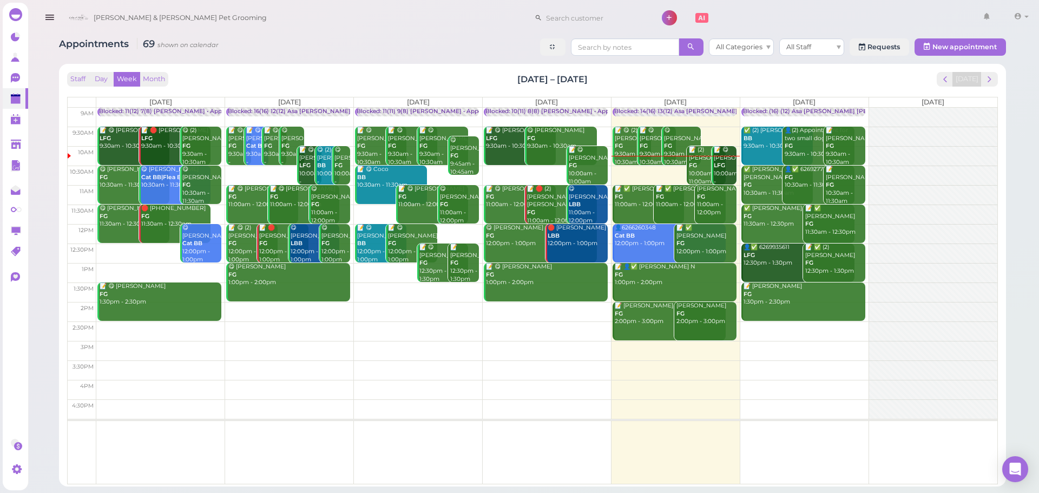
click at [571, 74] on div "Staff Day Week Month Sep 15 – 21, 2025 Today" at bounding box center [532, 79] width 930 height 15
click at [571, 74] on h2 "[DATE] – [DATE]" at bounding box center [552, 79] width 70 height 12
click at [681, 114] on div "Blocked: 14(16) 13(12) Asa Helen Rebecca • Appointment" at bounding box center [724, 112] width 220 height 8
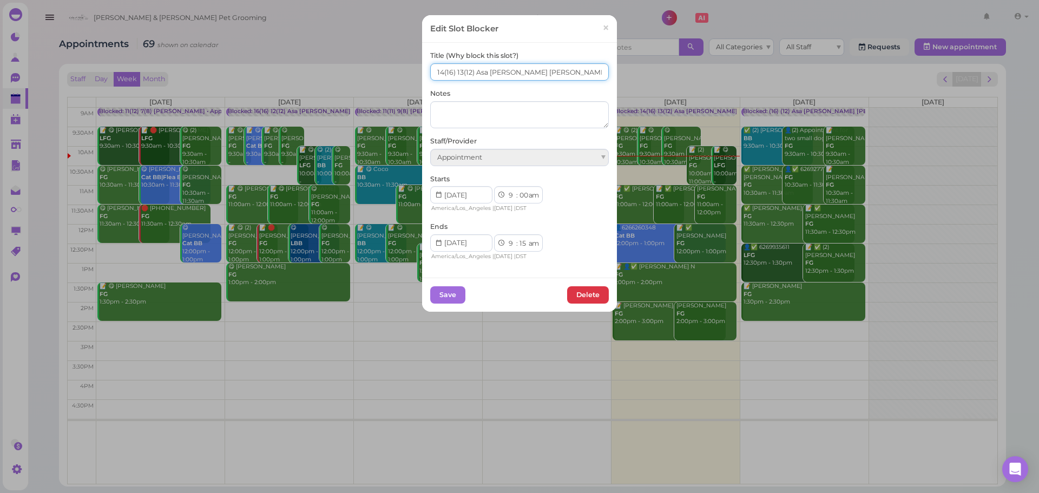
click at [435, 75] on input "14(16) 13(12) Asa Helen Rebecca" at bounding box center [519, 71] width 179 height 17
click at [454, 72] on input "15(16) 13(12) Asa Helen Rebecca" at bounding box center [519, 71] width 179 height 17
type input "15(16) 14(12) Asa [PERSON_NAME] [PERSON_NAME]"
click at [455, 290] on button "Save" at bounding box center [447, 294] width 35 height 17
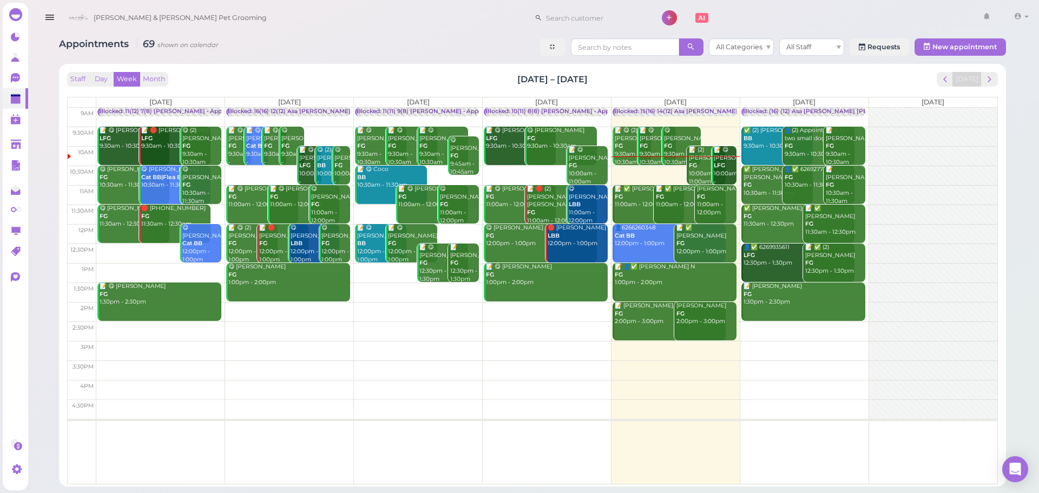
click at [620, 91] on div "Staff Day Week Month Sep 15 – 21, 2025 Today Mon 9/15 Tue 9/16 Wed 9/17 Thu 9/1…" at bounding box center [532, 278] width 930 height 412
drag, startPoint x: 608, startPoint y: 83, endPoint x: 497, endPoint y: 66, distance: 112.8
click at [497, 66] on div "Staff Day Week Month Sep 15 – 21, 2025 Today Mon 9/15 Tue 9/16 Wed 9/17 Thu 9/1…" at bounding box center [532, 275] width 947 height 422
click at [497, 74] on div "Staff Day Week Month Sep 15 – 21, 2025 Today" at bounding box center [532, 79] width 930 height 15
drag, startPoint x: 501, startPoint y: 83, endPoint x: 610, endPoint y: 82, distance: 108.2
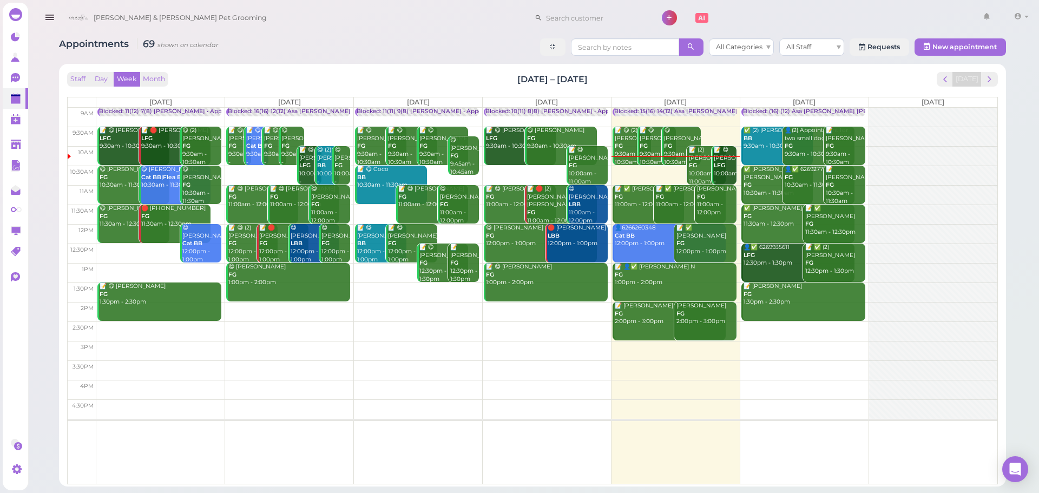
click at [610, 82] on div "Staff Day Week Month Sep 15 – 21, 2025 Today" at bounding box center [532, 79] width 930 height 15
drag, startPoint x: 610, startPoint y: 82, endPoint x: 448, endPoint y: 74, distance: 161.9
click at [448, 74] on div "Staff Day Week Month Sep 15 – 21, 2025 Today" at bounding box center [532, 79] width 930 height 15
click at [447, 74] on div "Staff Day Week Month Sep 15 – 21, 2025 Today" at bounding box center [532, 79] width 930 height 15
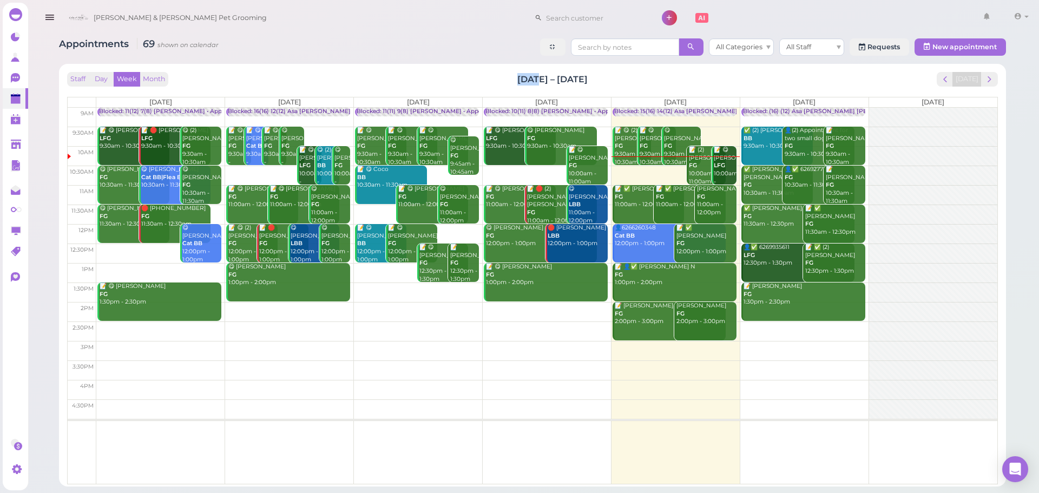
drag, startPoint x: 447, startPoint y: 74, endPoint x: 409, endPoint y: 33, distance: 56.3
click at [440, 65] on div "Staff Day Week Month Sep 15 – 21, 2025 Today Mon 9/15 Tue 9/16 Wed 9/17 Thu 9/1…" at bounding box center [532, 275] width 947 height 422
click at [462, 77] on div "Staff Day Week Month Sep 15 – 21, 2025 Today" at bounding box center [532, 79] width 930 height 15
drag, startPoint x: 503, startPoint y: 79, endPoint x: 595, endPoint y: 79, distance: 92.5
click at [595, 79] on div "Staff Day Week Month Sep 15 – 21, 2025 Today" at bounding box center [532, 79] width 930 height 15
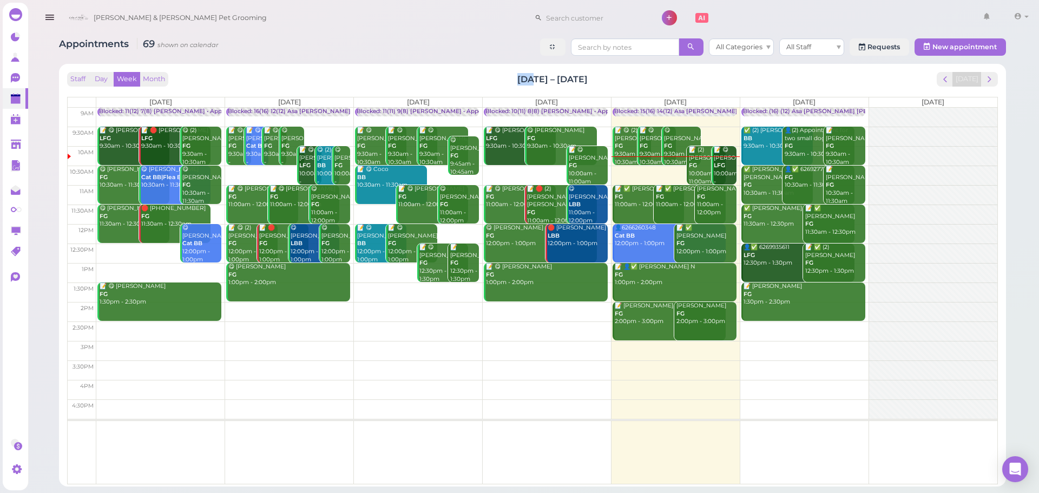
click at [595, 79] on div "Staff Day Week Month Sep 15 – 21, 2025 Today" at bounding box center [532, 79] width 930 height 15
drag, startPoint x: 595, startPoint y: 79, endPoint x: 486, endPoint y: 79, distance: 109.3
click at [486, 79] on div "Staff Day Week Month Sep 15 – 21, 2025 Today" at bounding box center [532, 79] width 930 height 15
drag, startPoint x: 504, startPoint y: 78, endPoint x: 632, endPoint y: 78, distance: 127.7
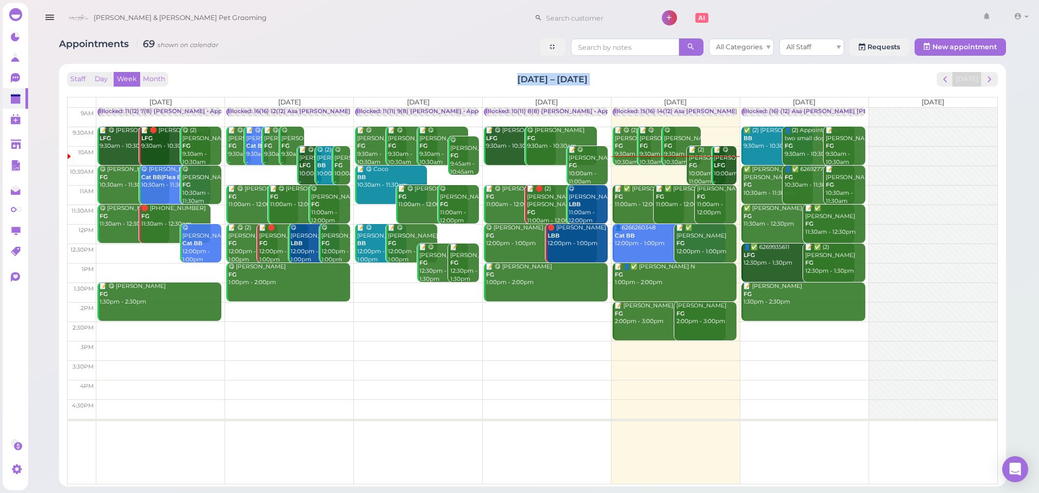
click at [632, 78] on div "Staff Day Week Month Sep 15 – 21, 2025 Today" at bounding box center [532, 79] width 930 height 15
click at [754, 76] on div "Staff Day Week Month Sep 15 – 21, 2025 Today" at bounding box center [532, 79] width 930 height 15
click at [698, 171] on div "📝 (2) Veera Dang FG 10:00am - 11:00am" at bounding box center [706, 165] width 37 height 39
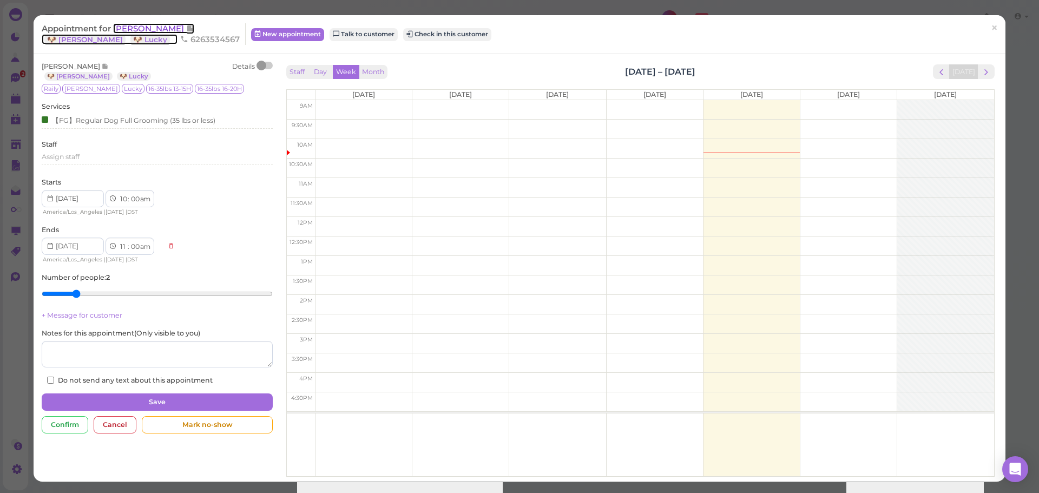
click at [133, 39] on div "🐶 Railey 🐶 Lucky" at bounding box center [110, 39] width 136 height 9
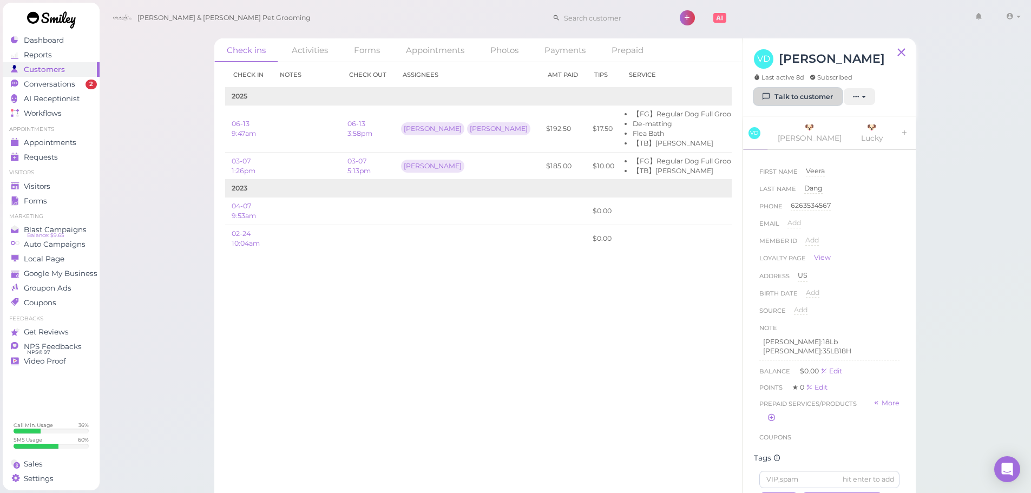
click at [783, 104] on link "Talk to customer" at bounding box center [798, 96] width 88 height 17
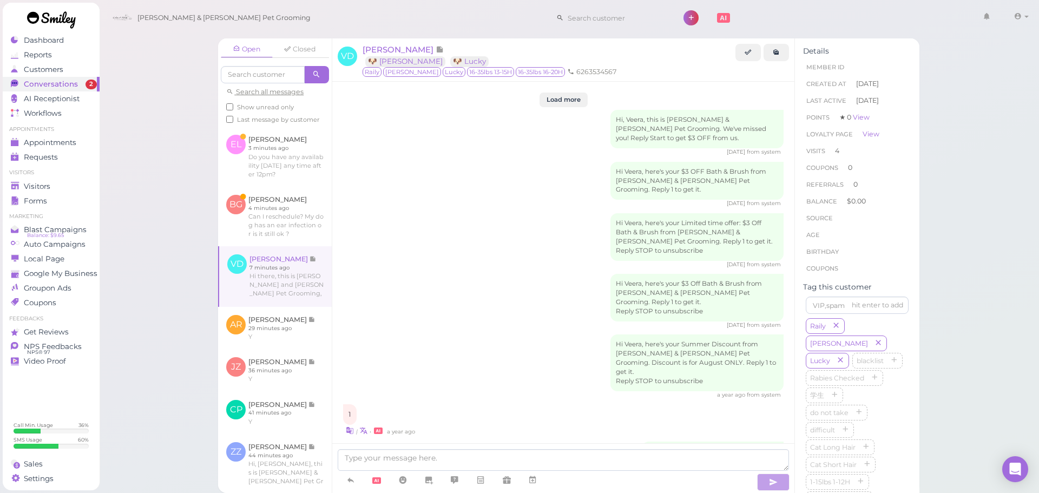
scroll to position [1555, 0]
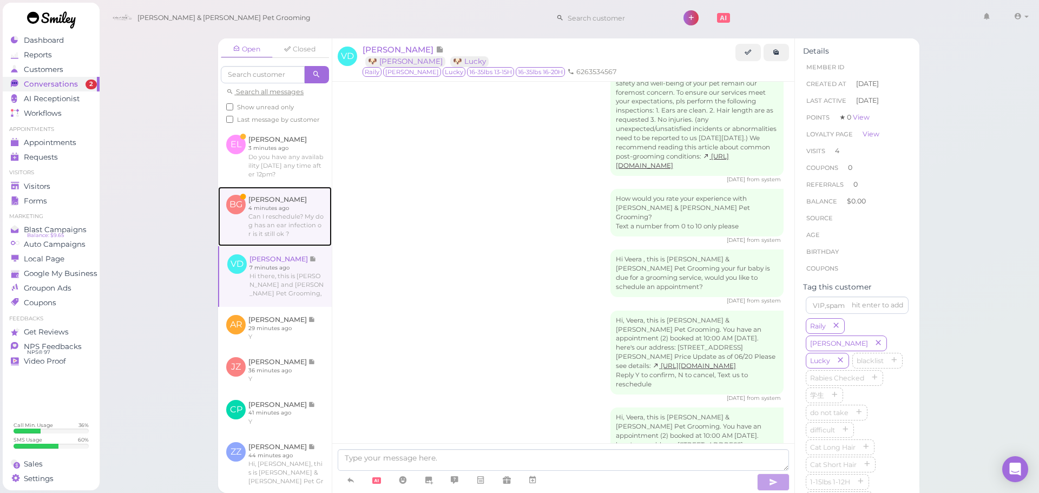
click at [294, 223] on link at bounding box center [275, 217] width 114 height 60
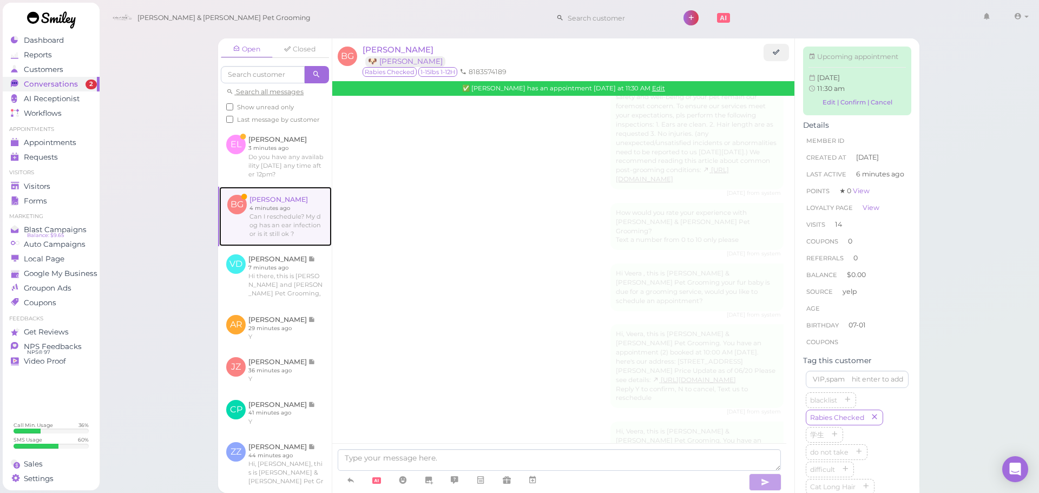
scroll to position [1462, 0]
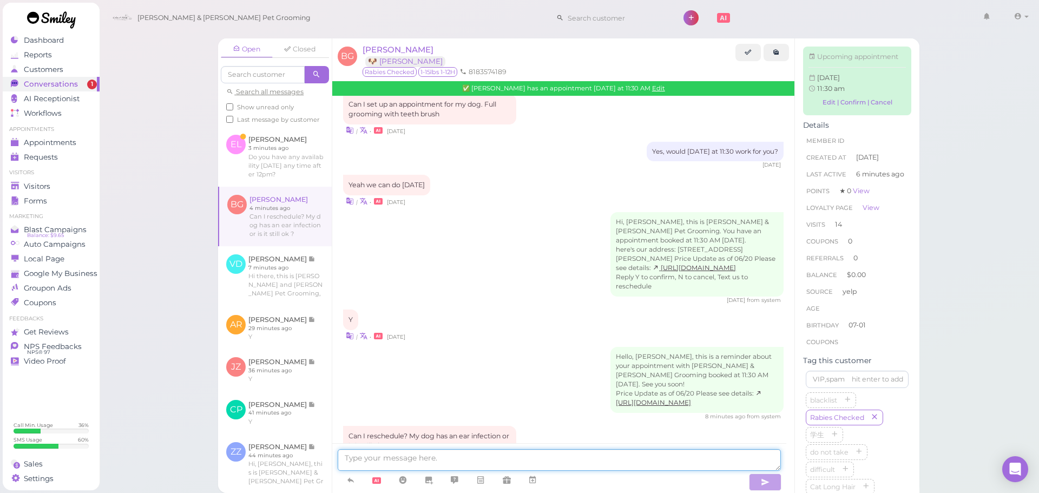
click at [446, 466] on textarea at bounding box center [559, 460] width 443 height 22
type textarea "Yes, we would still be able to groom Zoe if you'd like"
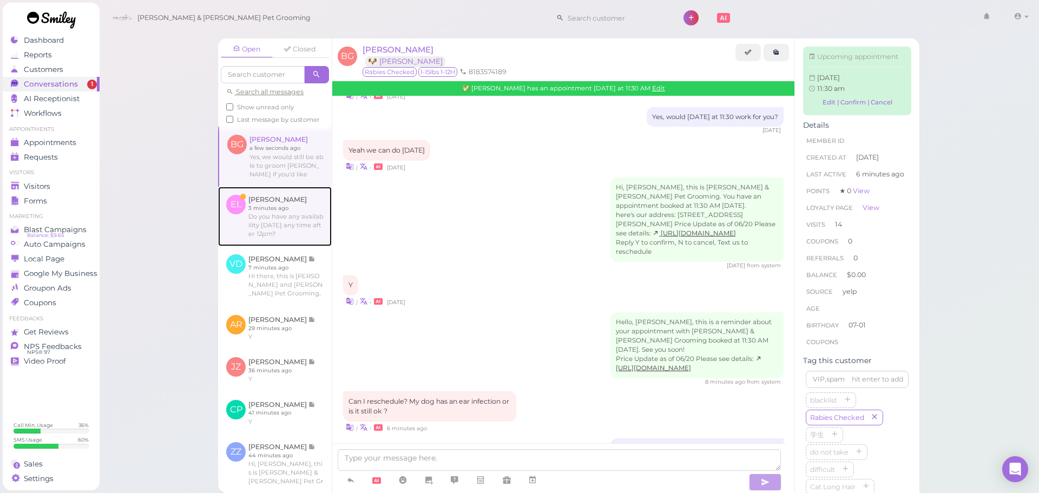
drag, startPoint x: 294, startPoint y: 221, endPoint x: 306, endPoint y: 229, distance: 14.7
click at [294, 221] on link at bounding box center [275, 217] width 114 height 60
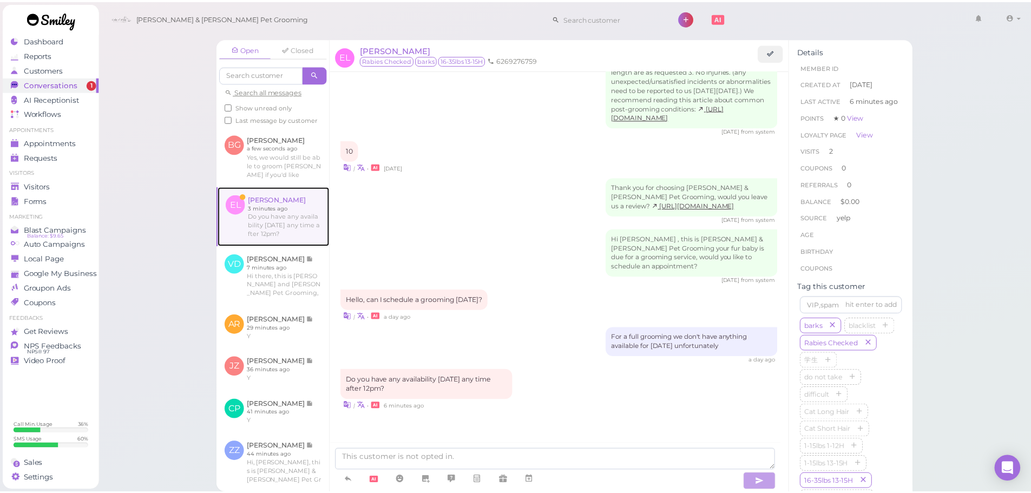
scroll to position [1290, 0]
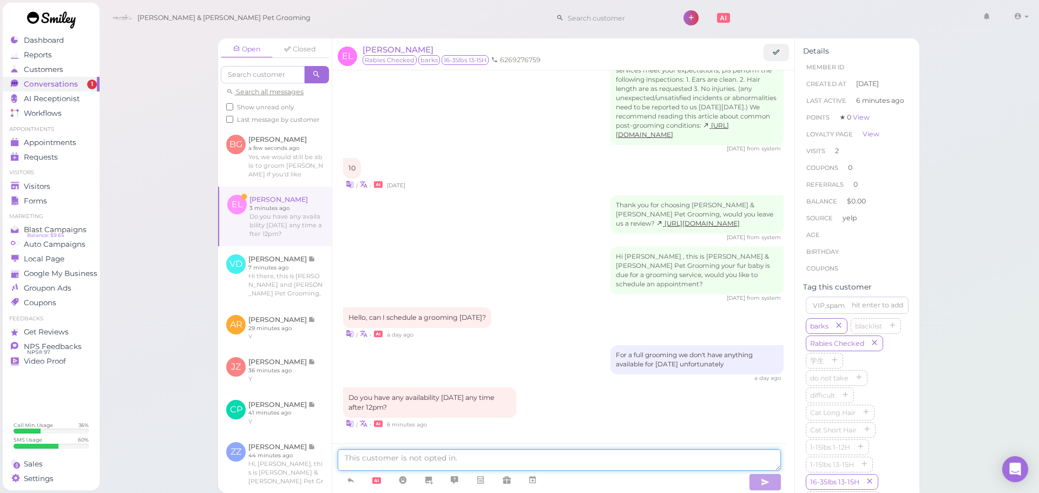
click at [401, 453] on textarea at bounding box center [559, 460] width 443 height 22
click at [65, 139] on span "Appointments" at bounding box center [51, 142] width 54 height 9
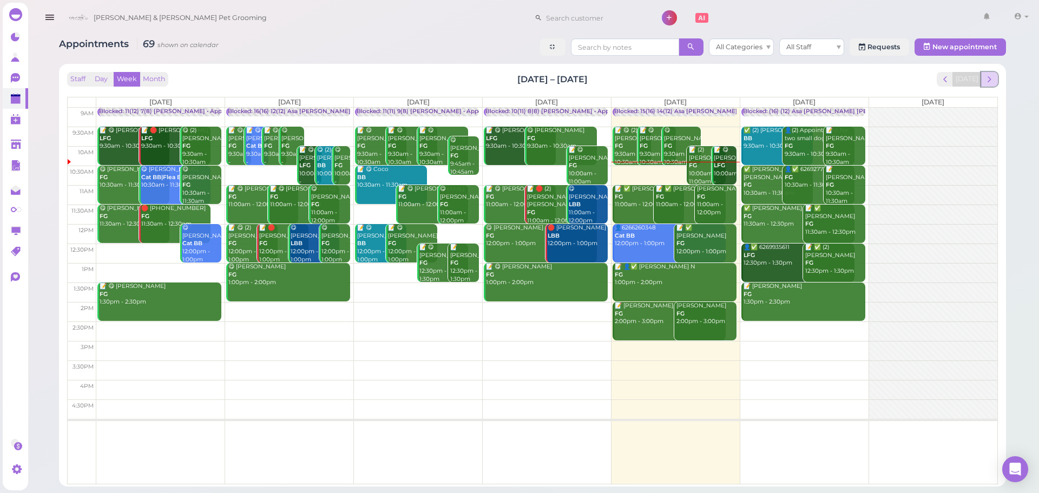
click at [988, 85] on button "next" at bounding box center [989, 79] width 17 height 15
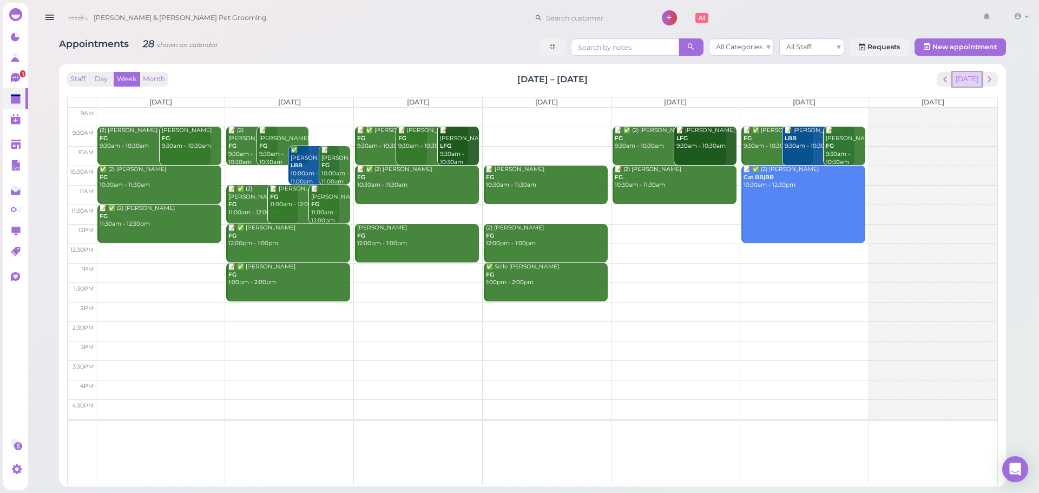
click at [969, 79] on button "[DATE]" at bounding box center [966, 79] width 29 height 15
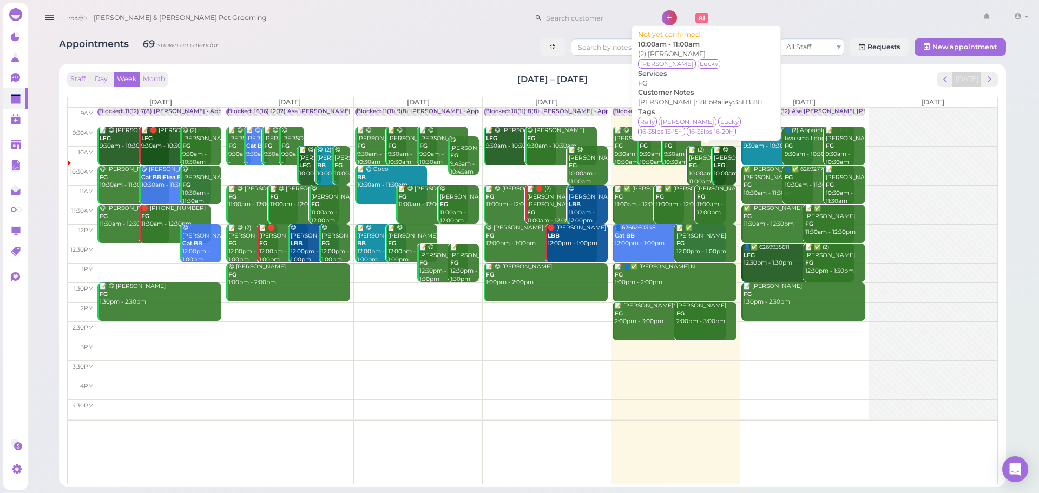
click at [698, 172] on div "📝 (2) Veera Dang FG 10:00am - 11:00am" at bounding box center [706, 165] width 37 height 39
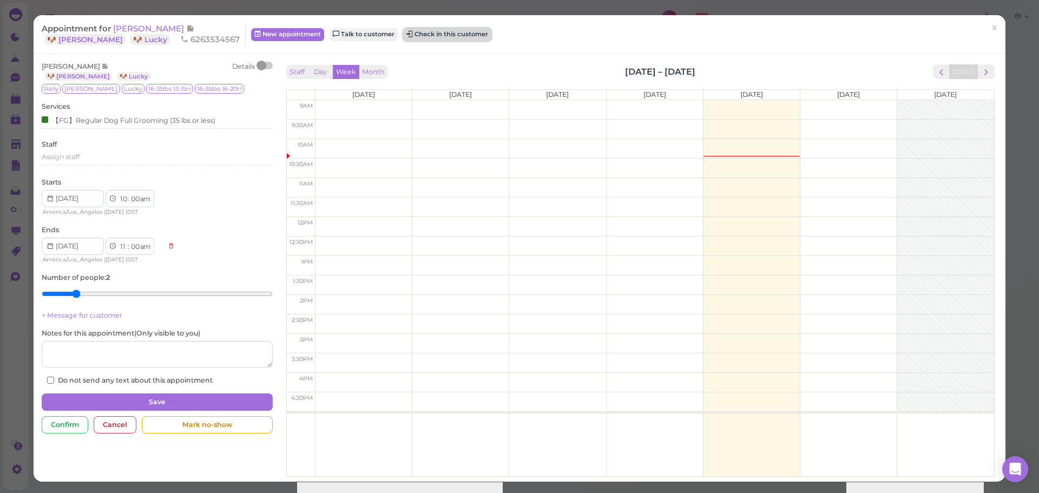
click at [403, 38] on button "Check in this customer" at bounding box center [447, 34] width 88 height 13
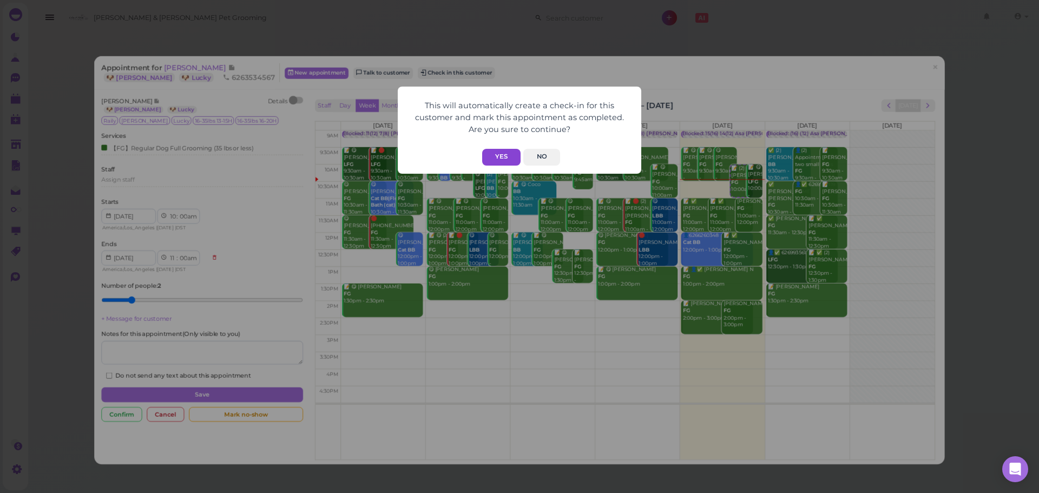
click at [496, 157] on button "Yes" at bounding box center [501, 157] width 38 height 17
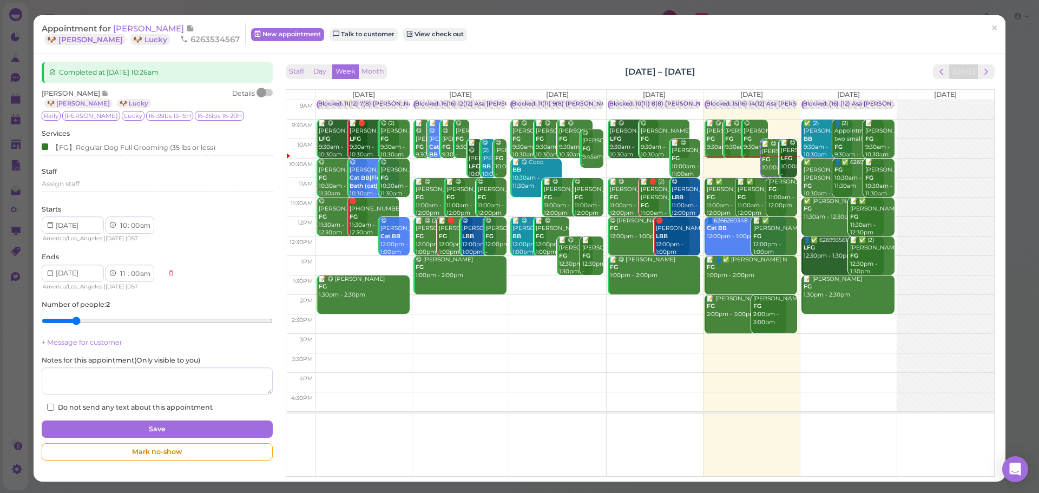
click at [520, 48] on div "Appointment for Veera Dang 🐶 Railey 🐶 Lucky 6263534567 New appointment Talk to …" at bounding box center [520, 34] width 972 height 38
drag, startPoint x: 747, startPoint y: 65, endPoint x: 576, endPoint y: 59, distance: 171.0
click at [576, 59] on div "Completed at 2025-09-19 10:26am Veera Dang 🐶 Railey 🐶 Lucky Details Raily Ollie…" at bounding box center [520, 268] width 972 height 428
drag, startPoint x: 576, startPoint y: 59, endPoint x: 805, endPoint y: 59, distance: 229.4
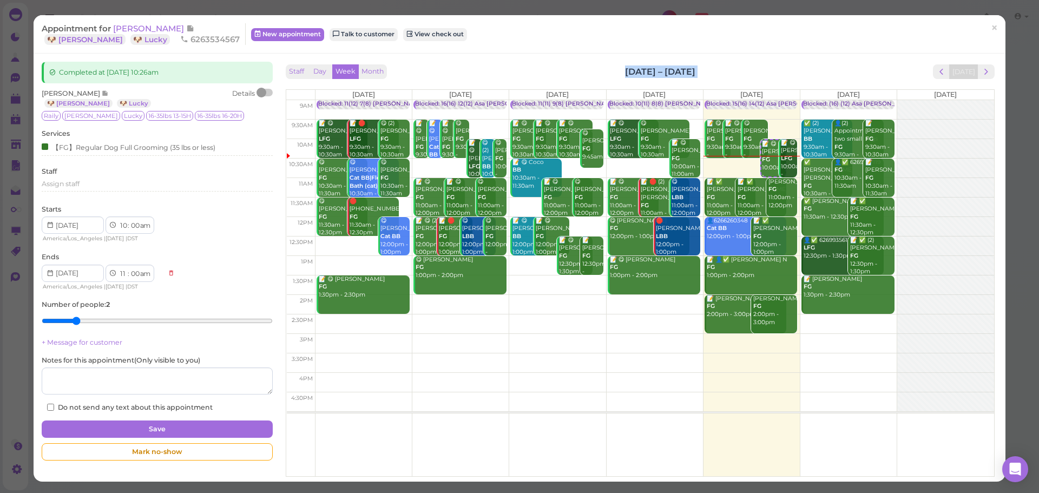
click at [805, 59] on div "Completed at 2025-09-19 10:26am Veera Dang 🐶 Railey 🐶 Lucky Details Raily Ollie…" at bounding box center [520, 268] width 972 height 428
click at [127, 28] on span "[PERSON_NAME]" at bounding box center [149, 28] width 73 height 10
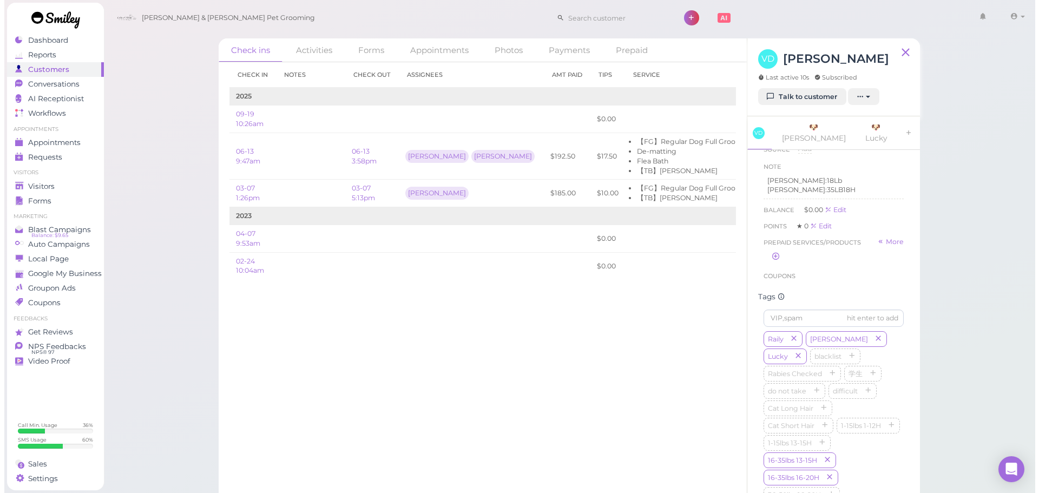
scroll to position [162, 0]
click at [388, 413] on div "Check in Notes Check out Assignees Amt Paid Tips Service 2025 09-19 10:26am $0.…" at bounding box center [478, 277] width 528 height 431
click at [30, 143] on span "Appointments" at bounding box center [51, 142] width 54 height 9
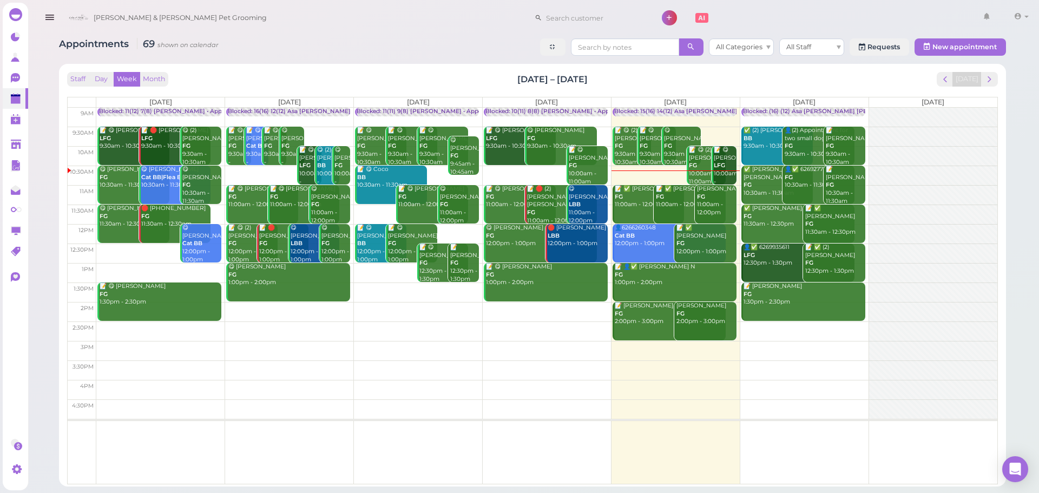
click at [816, 336] on td at bounding box center [546, 330] width 901 height 19
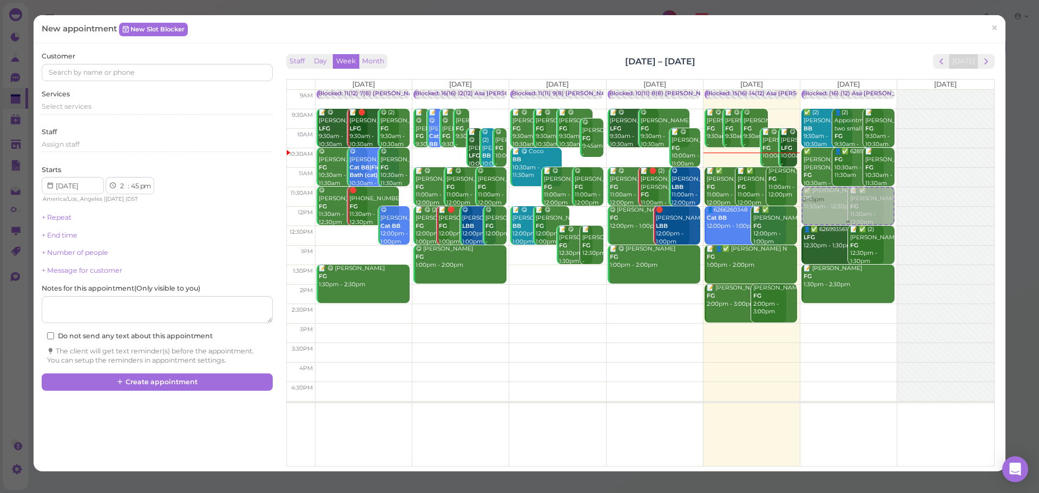
drag, startPoint x: 844, startPoint y: 333, endPoint x: 841, endPoint y: 206, distance: 127.2
click at [841, 90] on div "2:45pm Blocked: (16) (12) Asa Helen Rebecca • Appointment ✅ (2) Matthew Chau BB…" at bounding box center [848, 90] width 96 height 0
select select "11"
select select "30"
select select "am"
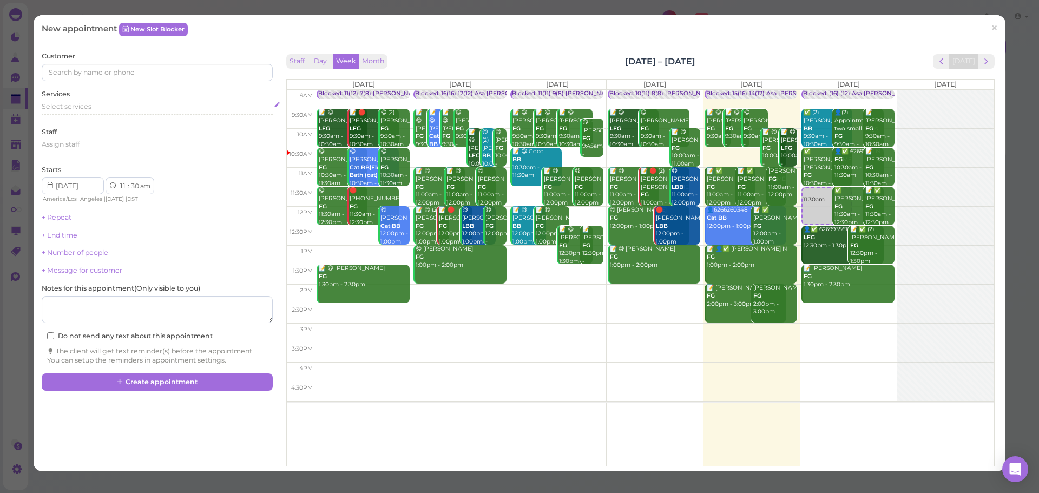
click at [112, 112] on div "Select services" at bounding box center [157, 108] width 230 height 13
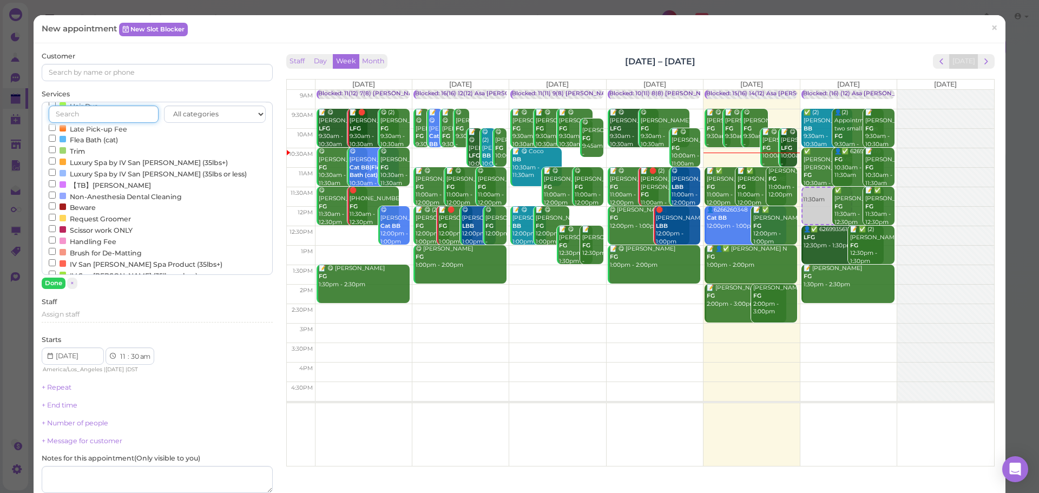
scroll to position [325, 0]
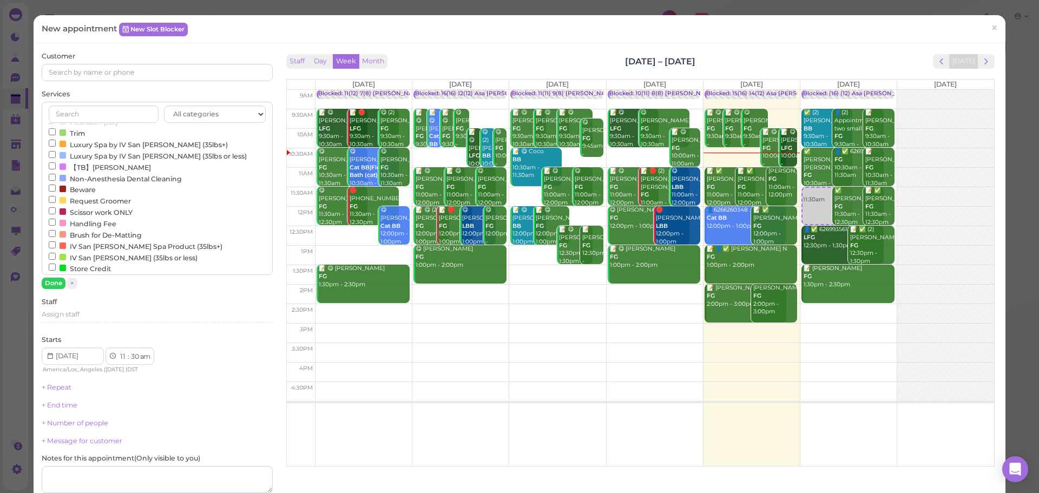
click at [104, 184] on label "Non-Anesthesia Dental Cleaning" at bounding box center [115, 178] width 133 height 11
click at [56, 181] on input "Non-Anesthesia Dental Cleaning" at bounding box center [52, 177] width 7 height 7
click at [49, 285] on button "Done" at bounding box center [54, 283] width 24 height 11
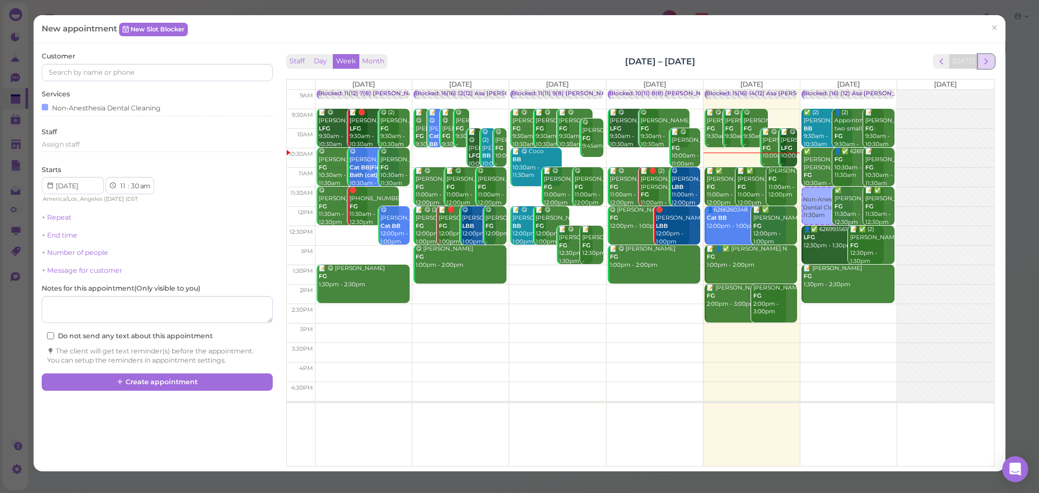
click at [981, 59] on span "next" at bounding box center [986, 61] width 10 height 10
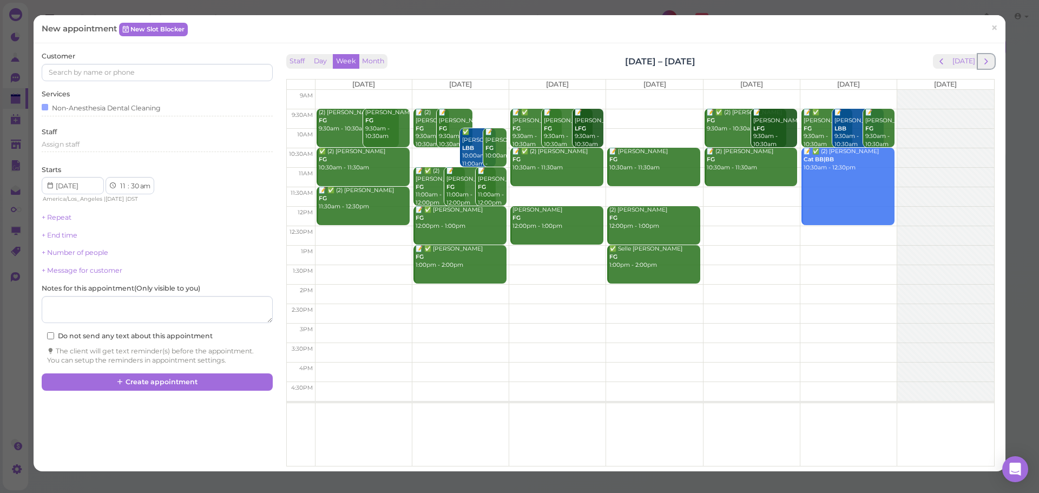
click at [981, 59] on span "next" at bounding box center [986, 61] width 10 height 10
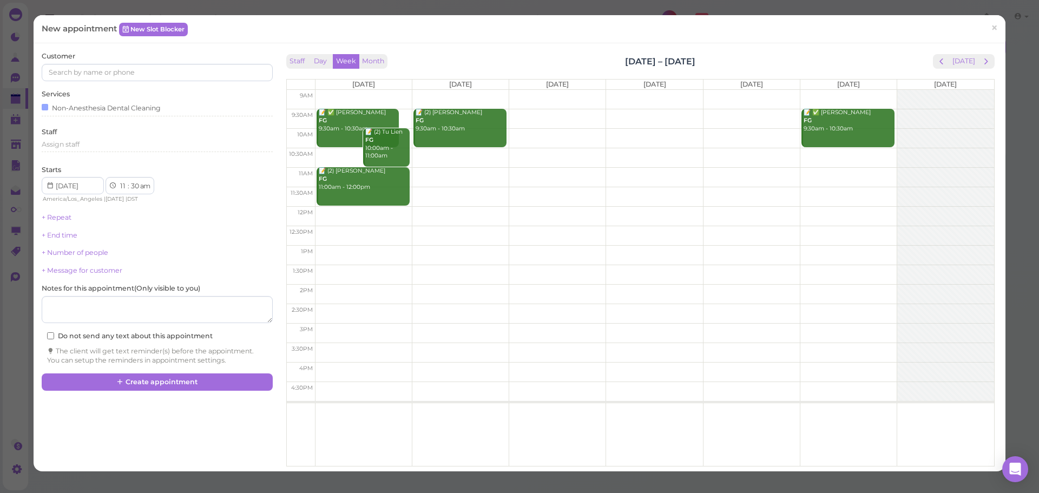
click at [728, 113] on td at bounding box center [654, 118] width 678 height 19
type input "2025-10-03"
drag, startPoint x: 728, startPoint y: 115, endPoint x: 733, endPoint y: 105, distance: 10.4
click at [733, 105] on div "9am 9:30am 10am 10:30am 11am 11:30am 12pm 12:30pm 1pm 1:30pm 2pm 2:30pm 3pm 3:3…" at bounding box center [640, 278] width 707 height 376
drag, startPoint x: 730, startPoint y: 124, endPoint x: 726, endPoint y: 223, distance: 98.5
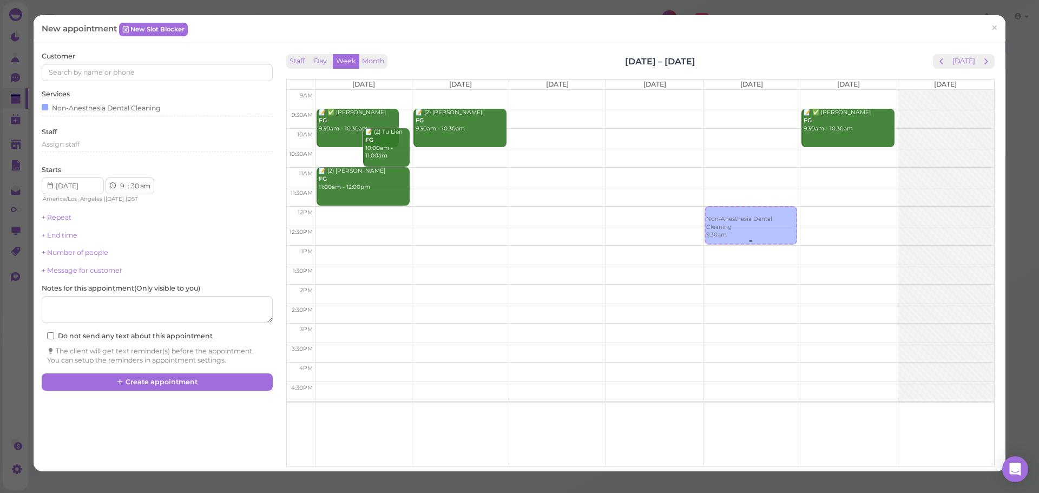
click at [726, 90] on div "Non-Anesthesia Dental Cleaning 9:30am Non-Anesthesia Dental Cleaning 9:30am" at bounding box center [751, 90] width 96 height 0
select select "12"
select select "00"
select select "pm"
click at [134, 80] on input at bounding box center [157, 72] width 230 height 17
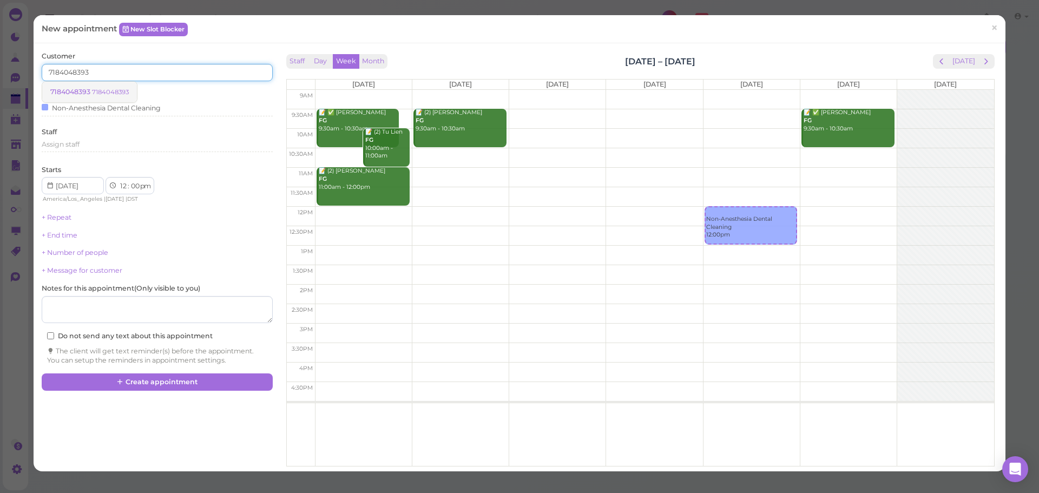
type input "7184048393"
click at [120, 89] on small "7184048393" at bounding box center [110, 92] width 37 height 8
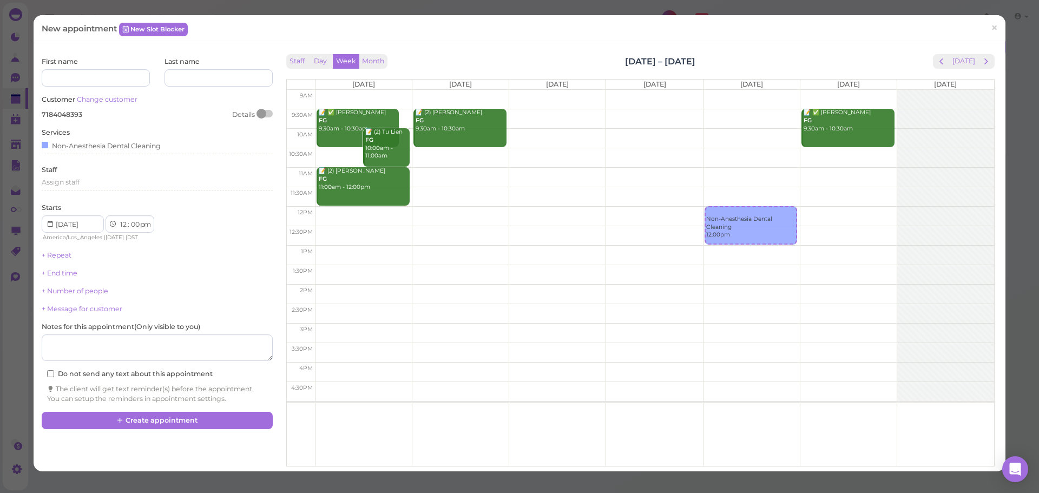
click at [172, 448] on div "First name Last name Customer Change customer 7184048393 Details Services Non-A…" at bounding box center [519, 257] width 966 height 412
click at [175, 425] on button "Create appointment" at bounding box center [157, 420] width 230 height 17
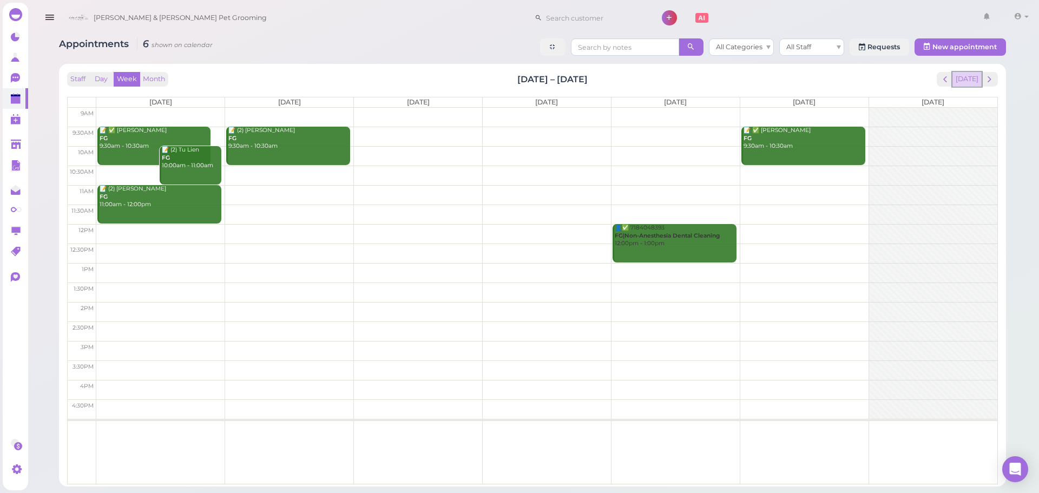
click at [965, 81] on button "[DATE]" at bounding box center [966, 79] width 29 height 15
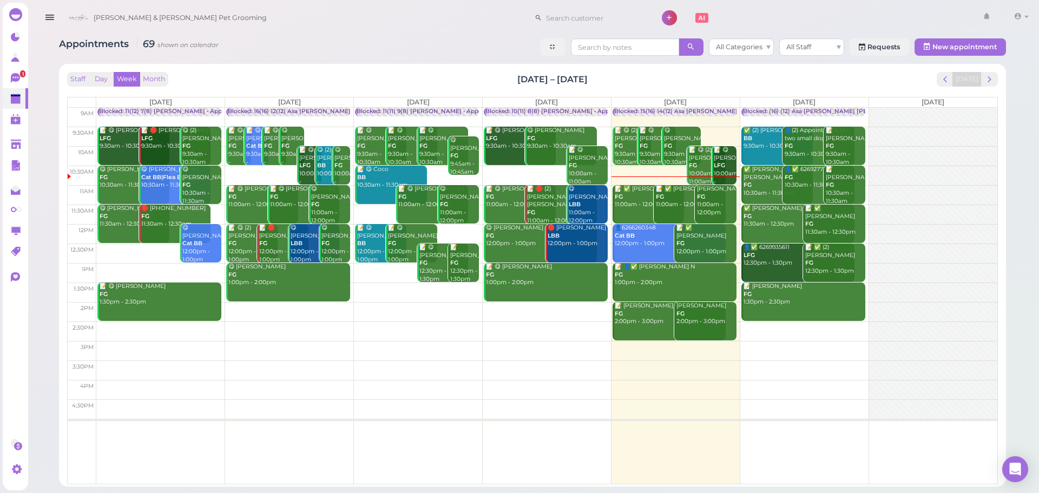
click at [627, 202] on div "📝 ✅ [PERSON_NAME] FG 11:00am - 12:00pm" at bounding box center [649, 197] width 70 height 24
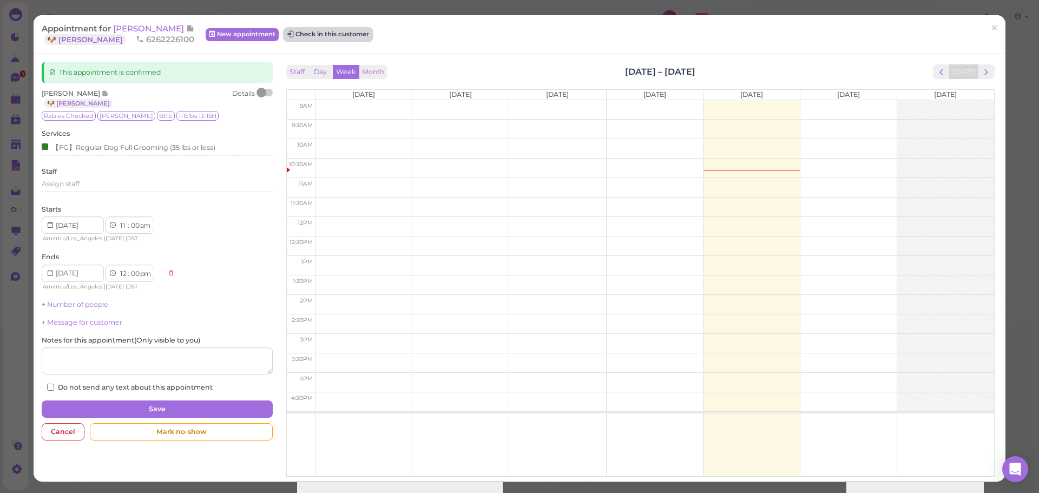
click at [337, 34] on button "Check in this customer" at bounding box center [328, 34] width 88 height 13
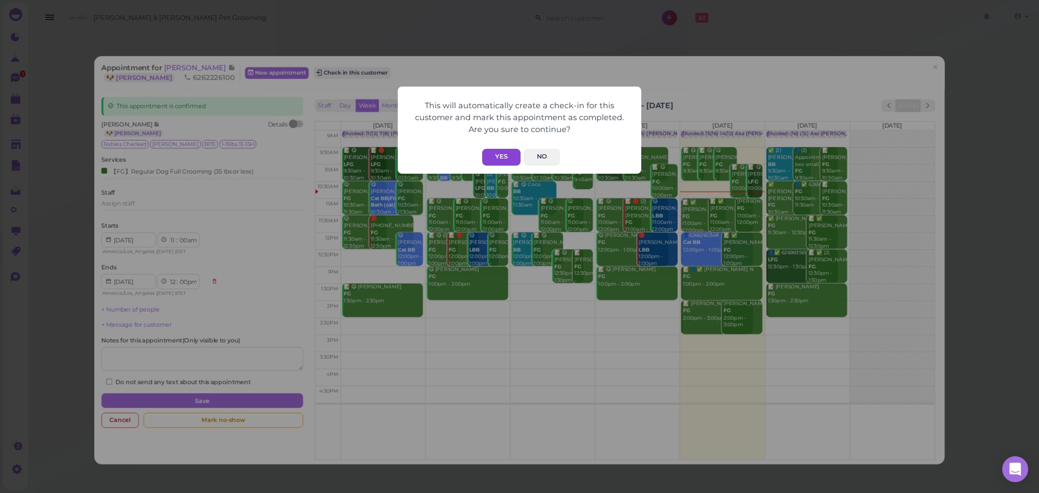
click at [498, 159] on button "Yes" at bounding box center [501, 157] width 38 height 17
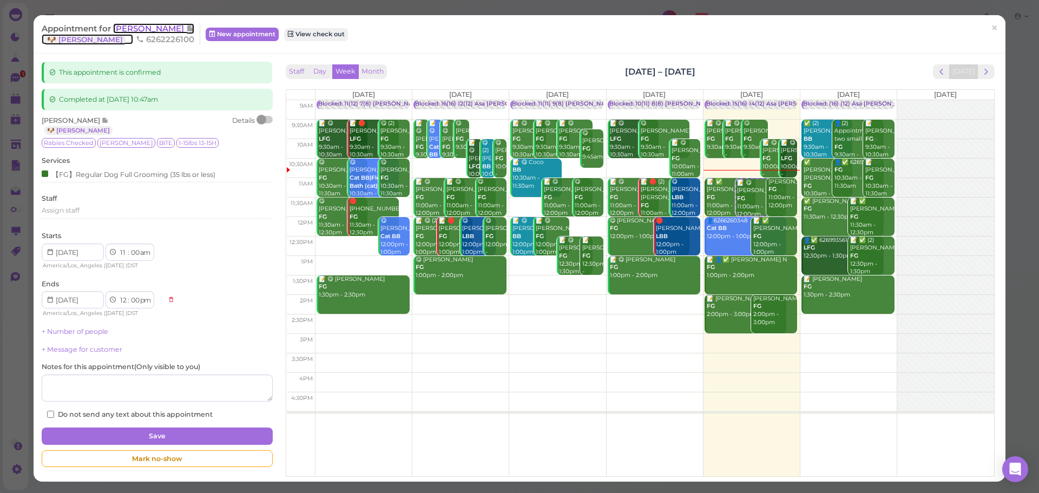
click at [146, 24] on span "[PERSON_NAME]" at bounding box center [149, 28] width 73 height 10
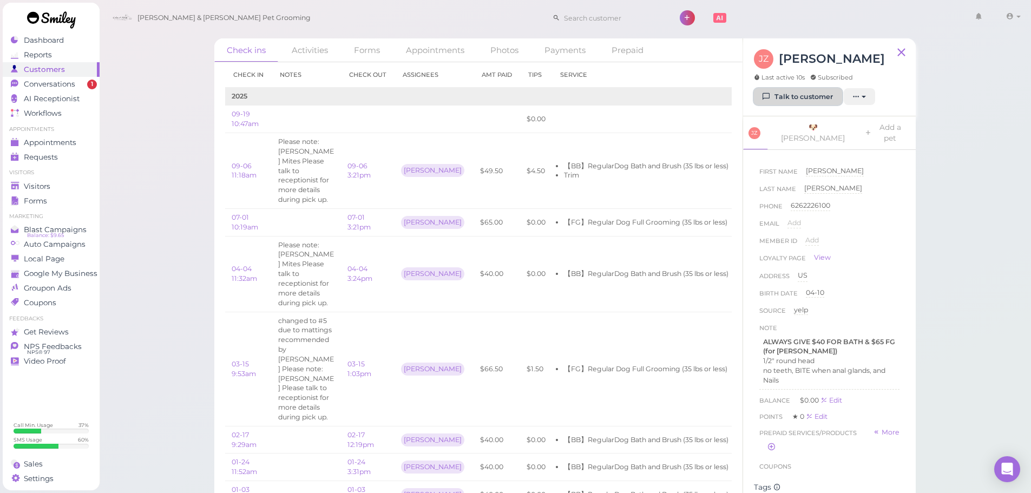
click at [780, 95] on link "Talk to customer" at bounding box center [798, 96] width 88 height 17
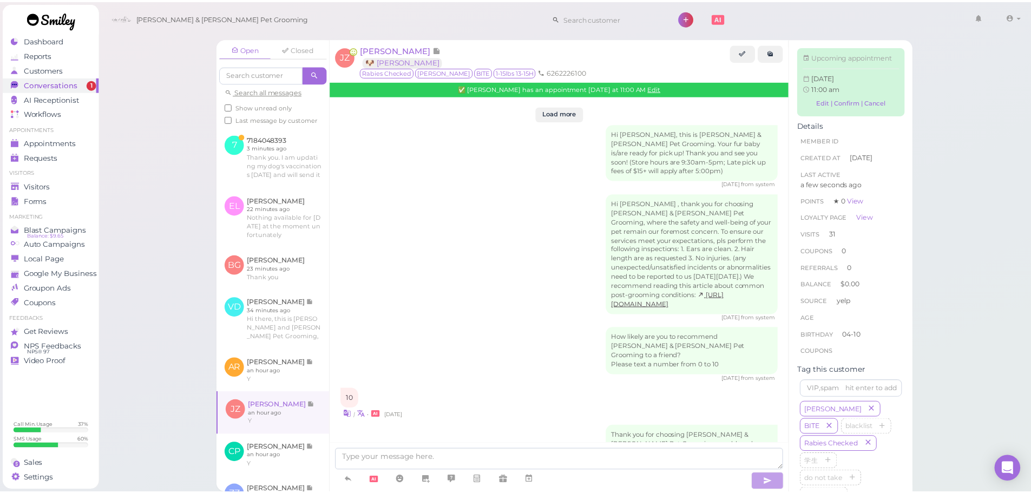
scroll to position [1491, 0]
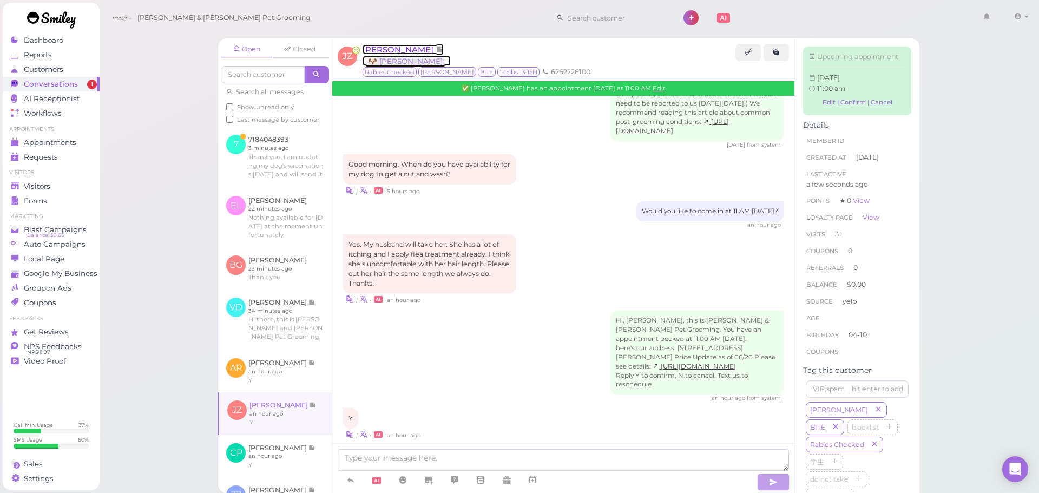
click at [408, 47] on span "[PERSON_NAME]" at bounding box center [398, 49] width 73 height 10
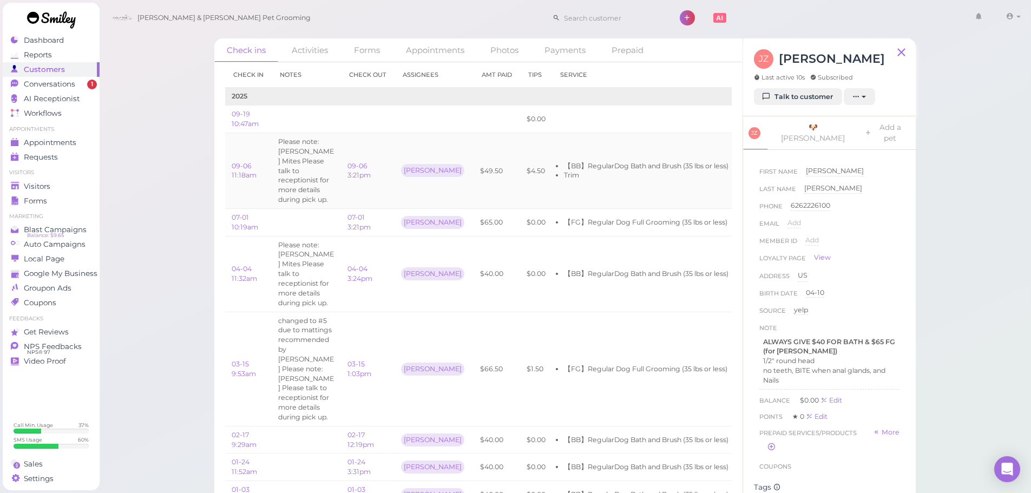
click at [520, 166] on td "$4.50" at bounding box center [536, 171] width 32 height 76
click at [943, 293] on div "Check ins Activities Forms Appointments Photos Payments Prepaid Check in Notes …" at bounding box center [565, 255] width 932 height 510
click at [338, 276] on td "Please note: [PERSON_NAME] Mites Please talk to receptionist for more details d…" at bounding box center [306, 274] width 69 height 76
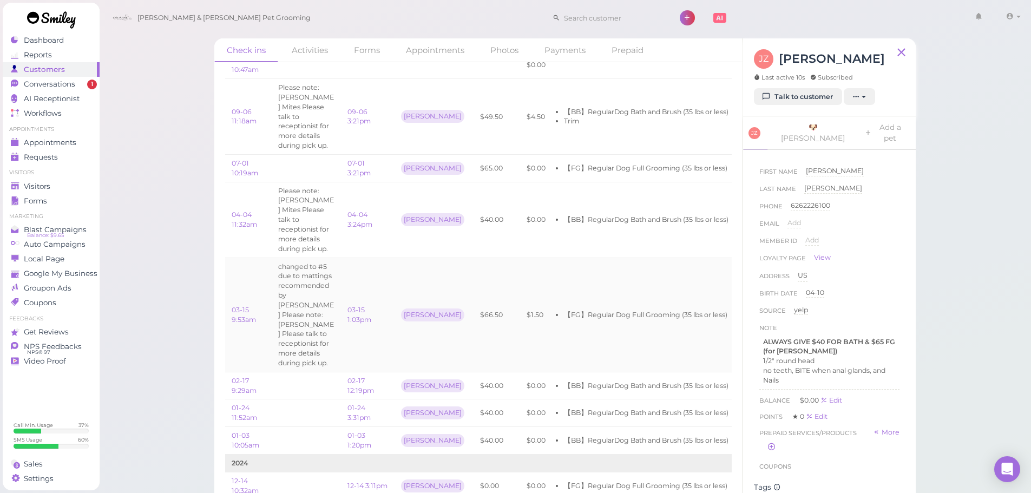
click at [428, 269] on td "[PERSON_NAME]" at bounding box center [433, 314] width 79 height 114
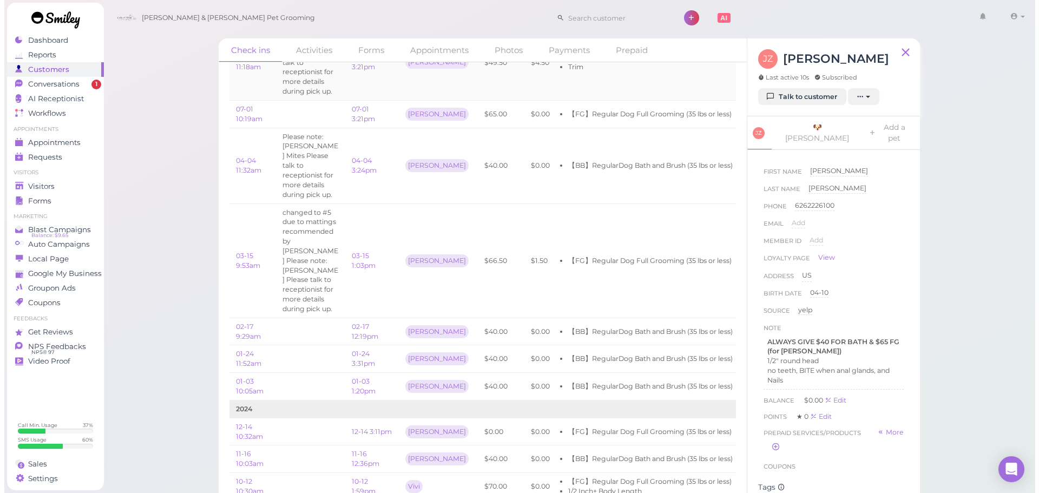
scroll to position [0, 0]
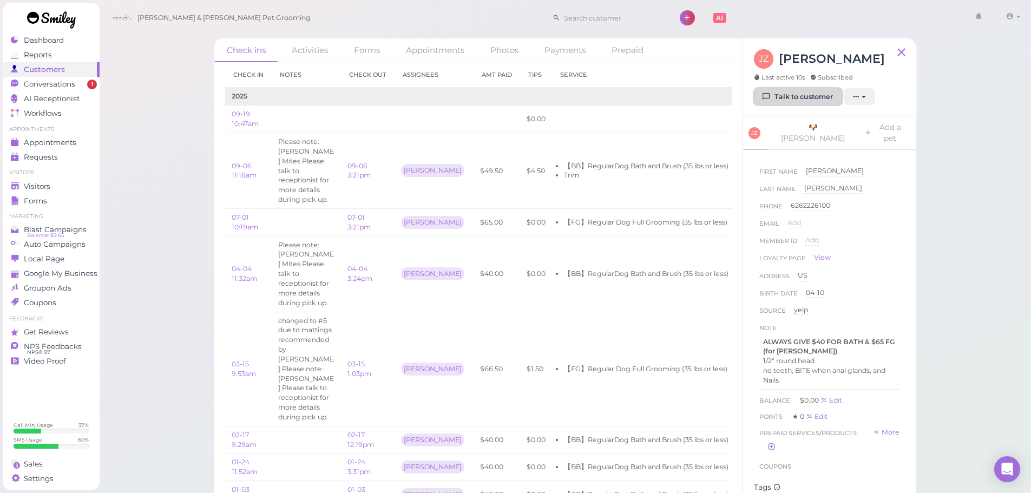
click at [814, 97] on link "Talk to customer" at bounding box center [798, 96] width 88 height 17
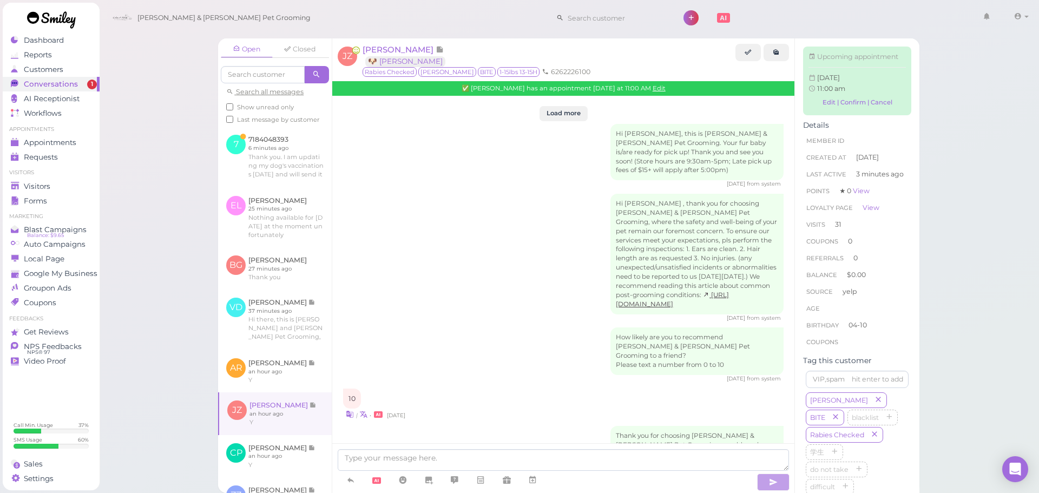
scroll to position [1491, 0]
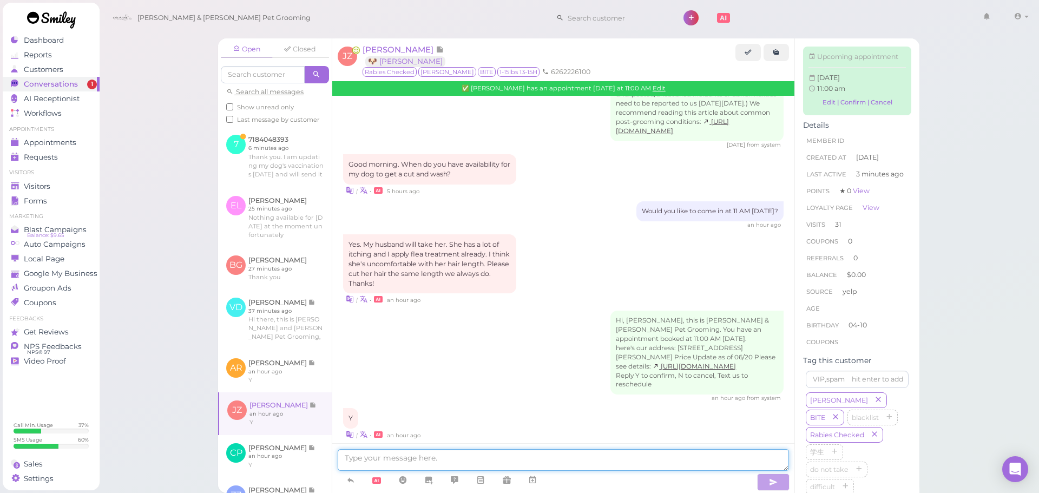
click at [432, 454] on textarea at bounding box center [563, 460] width 451 height 22
type textarea "Hi [PERSON_NAME], I just wanted to confirm if we wanted to do the 1/4 inch we d…"
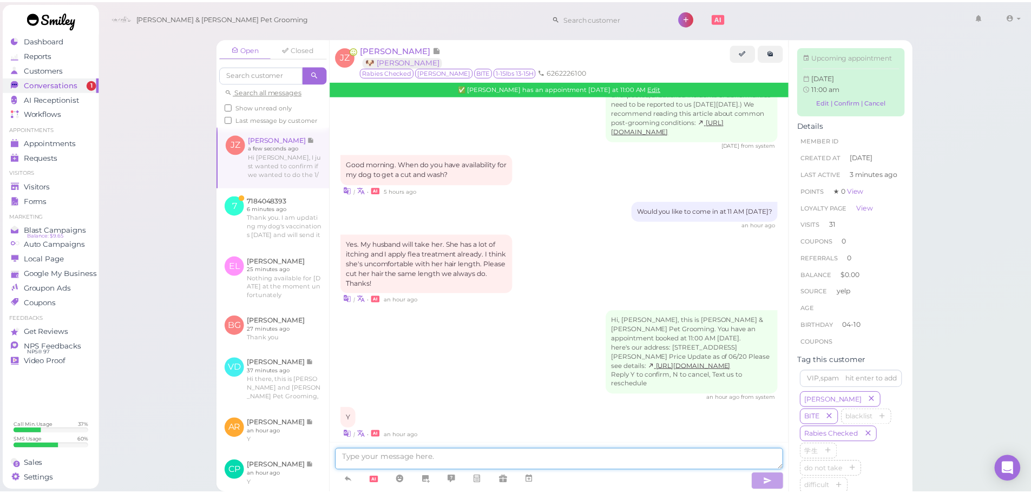
scroll to position [1534, 0]
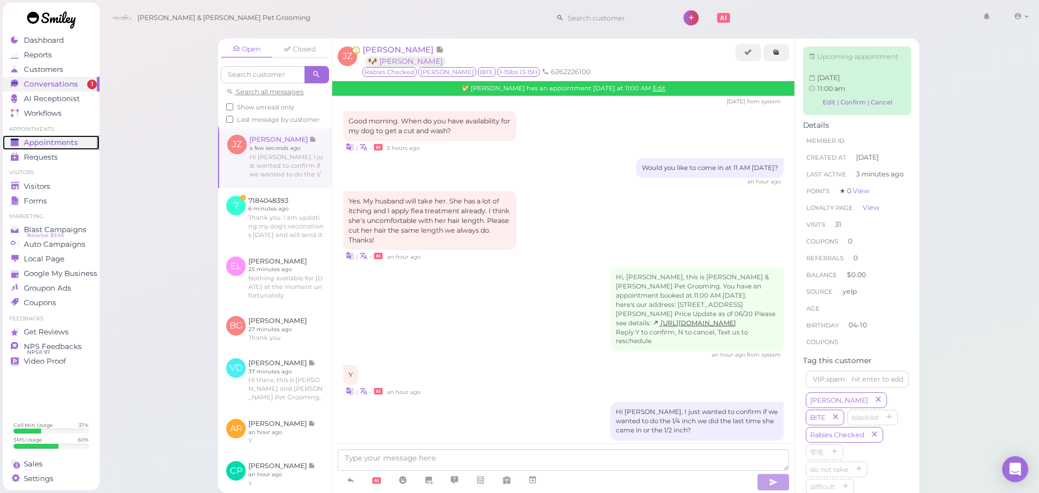
click at [81, 144] on div "Appointments" at bounding box center [50, 142] width 78 height 9
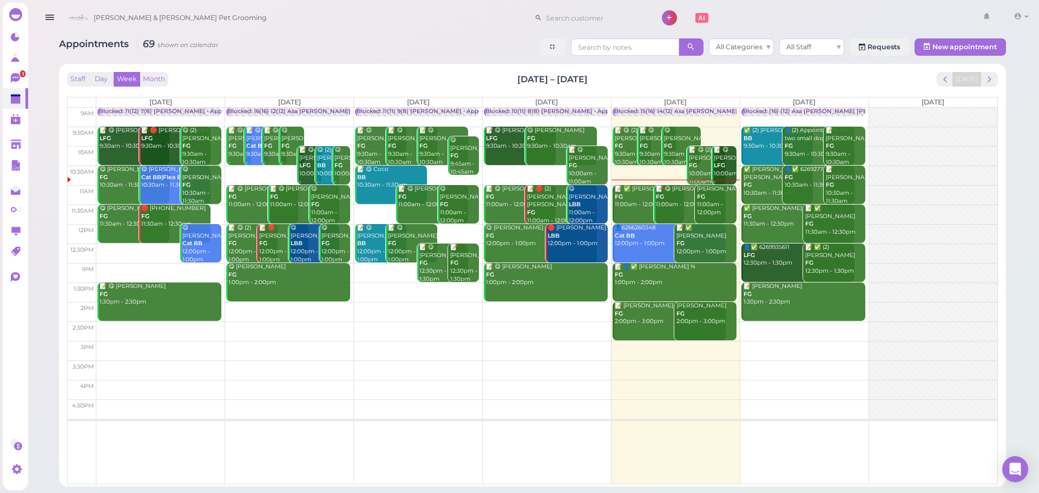
click at [443, 70] on div "Staff Day Week Month [DATE] – [DATE] [DATE] [DATE] [DATE] [DATE] [DATE] [DATE] …" at bounding box center [532, 275] width 936 height 412
click at [656, 113] on div "Blocked: 15(16) 14(12) Asa [PERSON_NAME] [PERSON_NAME] • Appointment" at bounding box center [724, 112] width 220 height 8
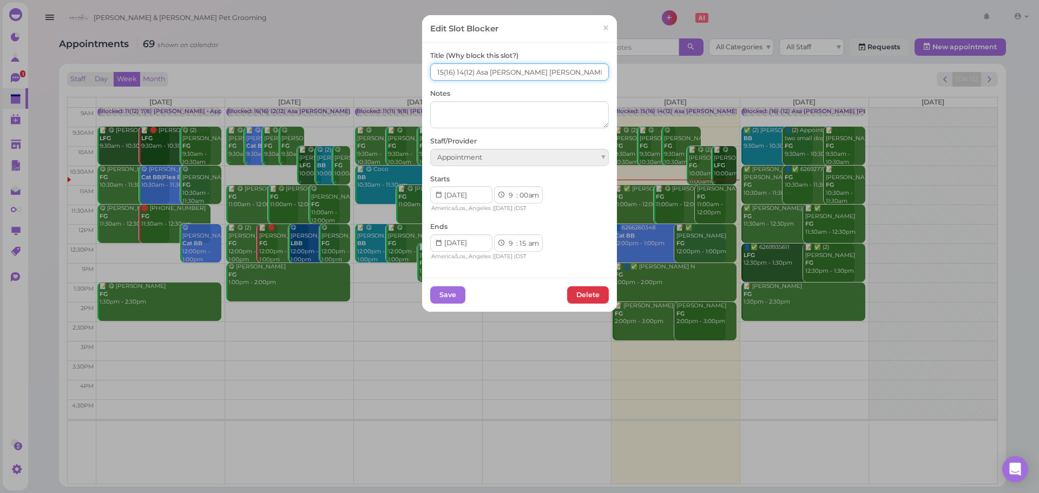
click at [438, 75] on input "15(16) 14(12) Asa [PERSON_NAME] [PERSON_NAME]" at bounding box center [519, 71] width 179 height 17
type input "16(16) 14(12) Asa [PERSON_NAME] [PERSON_NAME]"
click at [454, 292] on button "Save" at bounding box center [447, 294] width 35 height 17
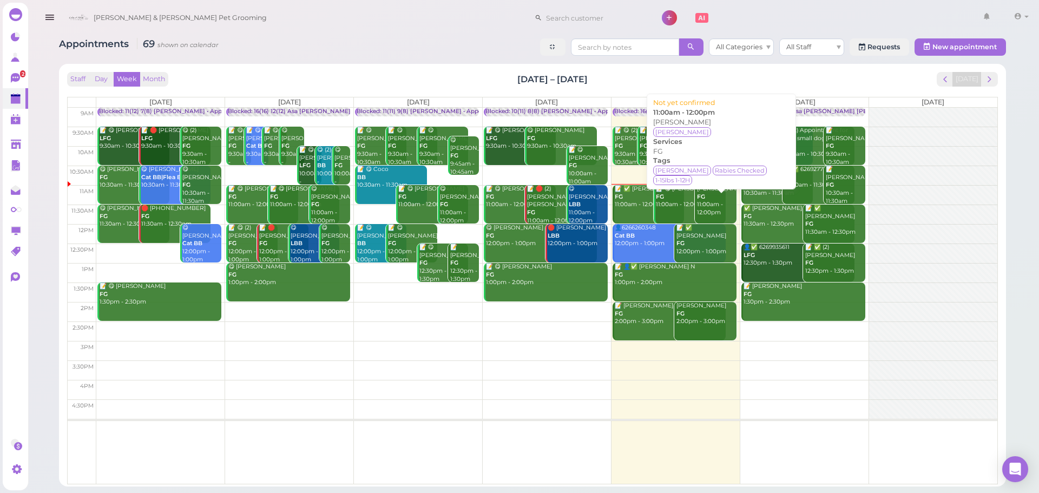
click at [731, 202] on div "[PERSON_NAME] FG 11:00am - 12:00pm" at bounding box center [715, 201] width 39 height 32
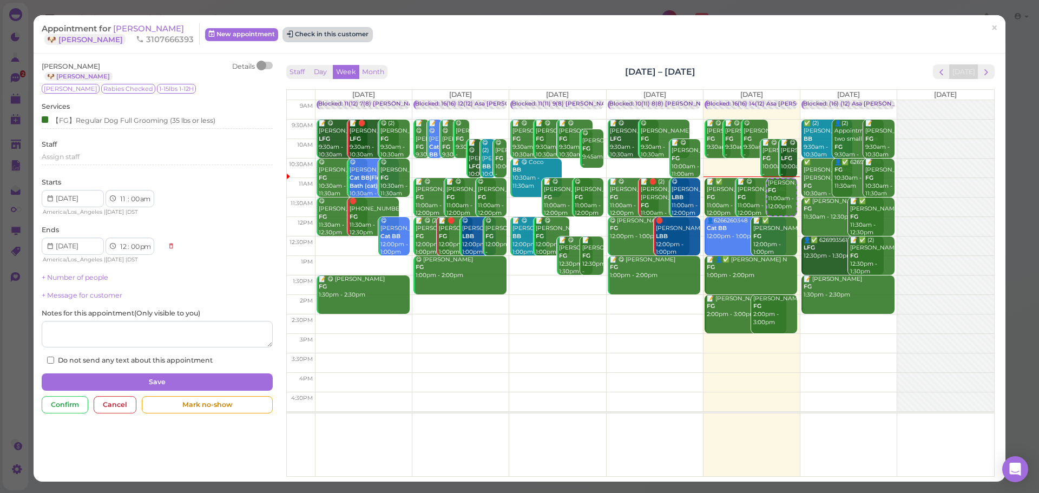
click at [327, 30] on button "Check in this customer" at bounding box center [327, 34] width 88 height 13
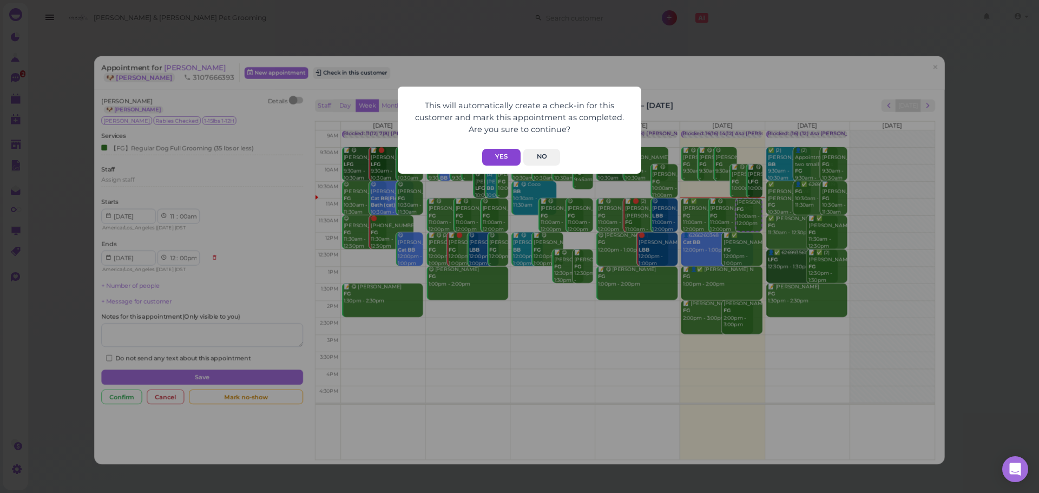
click at [493, 158] on button "Yes" at bounding box center [501, 157] width 38 height 17
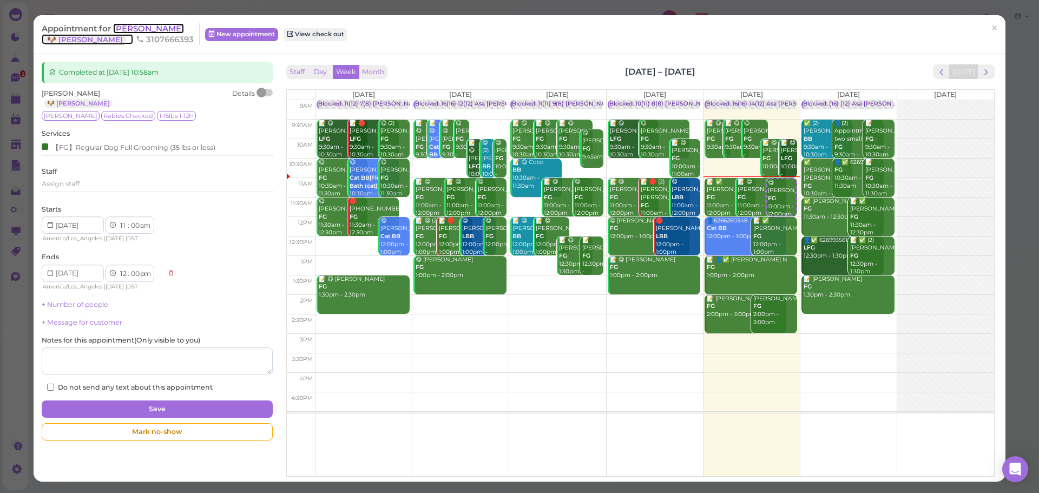
click at [155, 31] on span "[PERSON_NAME]" at bounding box center [148, 28] width 71 height 10
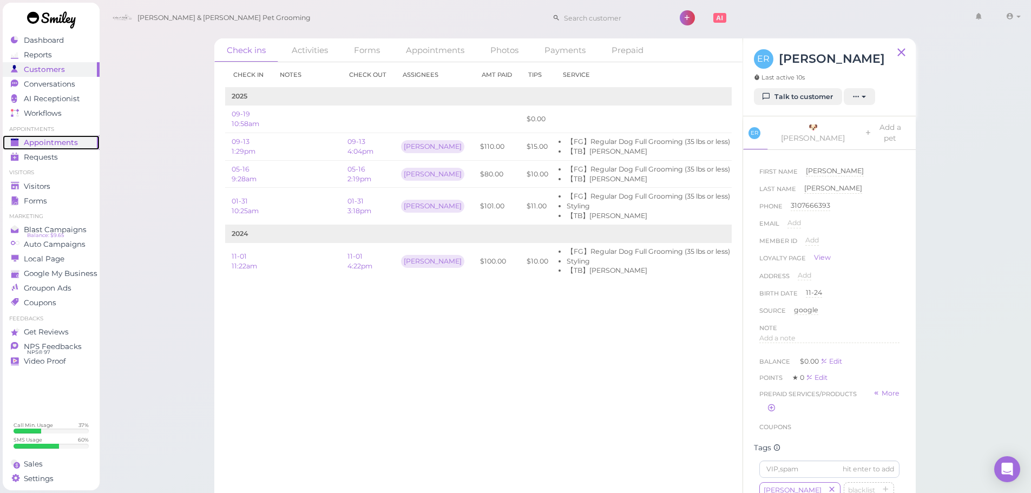
click at [94, 137] on link "Appointments" at bounding box center [51, 142] width 97 height 15
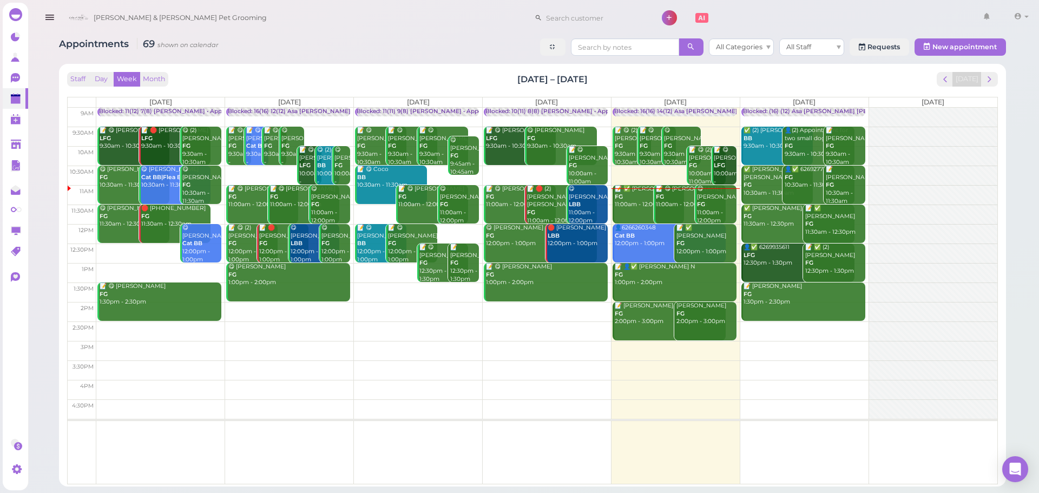
click at [629, 202] on div "📝 ✅ Violeta Rodriguez FG 11:00am - 12:00pm" at bounding box center [649, 197] width 70 height 24
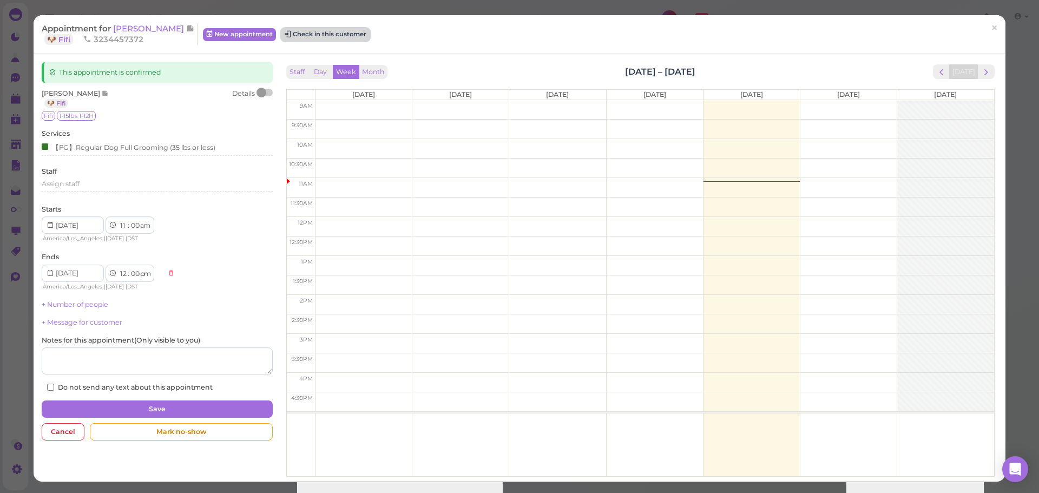
click at [344, 38] on button "Check in this customer" at bounding box center [325, 34] width 88 height 13
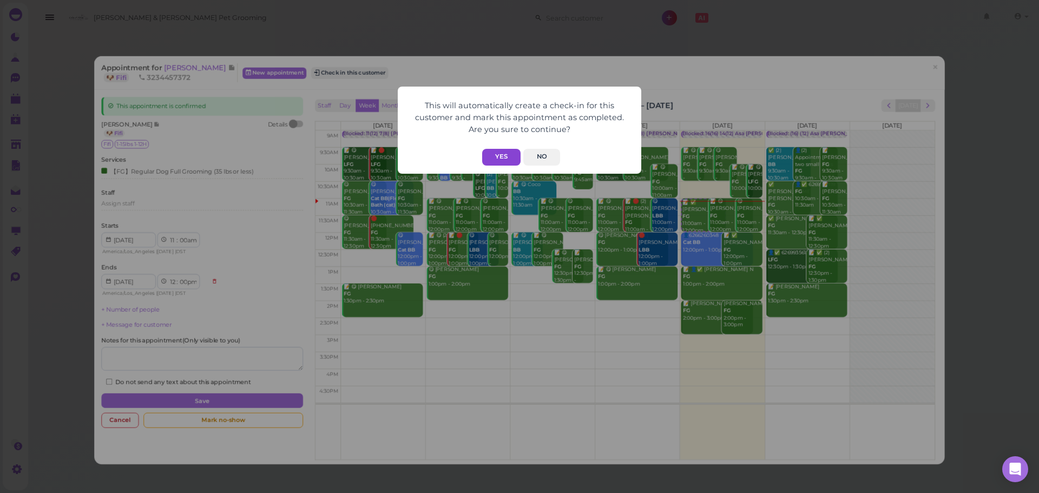
click at [492, 152] on button "Yes" at bounding box center [501, 157] width 38 height 17
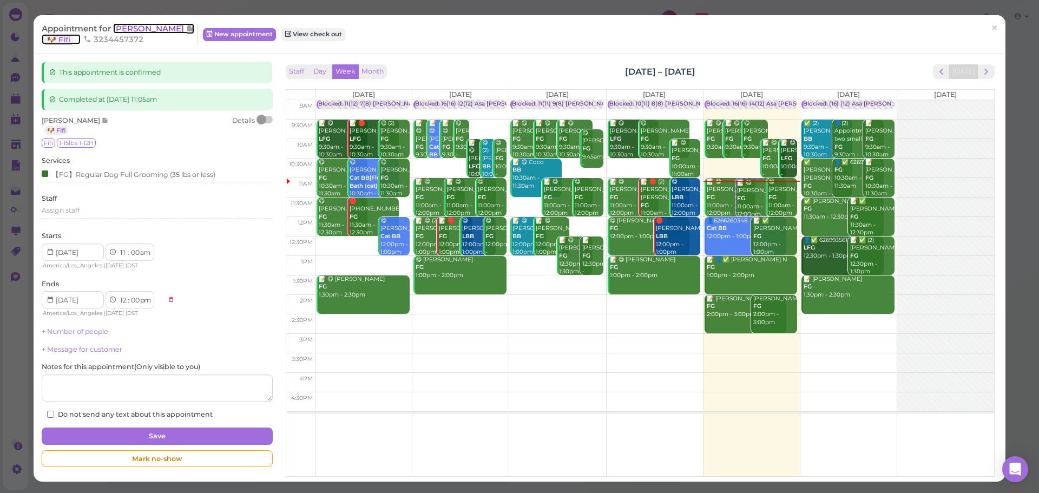
click at [147, 30] on span "[PERSON_NAME]" at bounding box center [149, 28] width 73 height 10
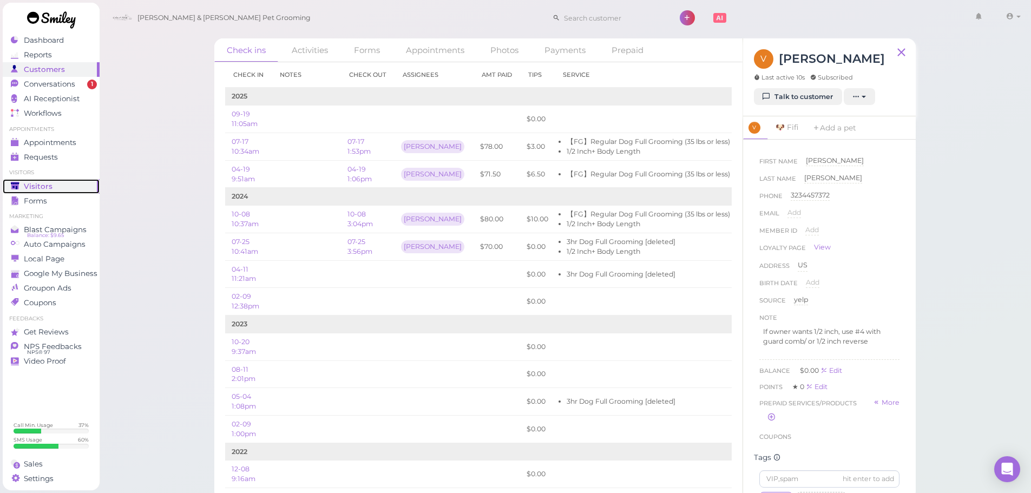
click at [74, 183] on div "Visitors" at bounding box center [50, 186] width 78 height 9
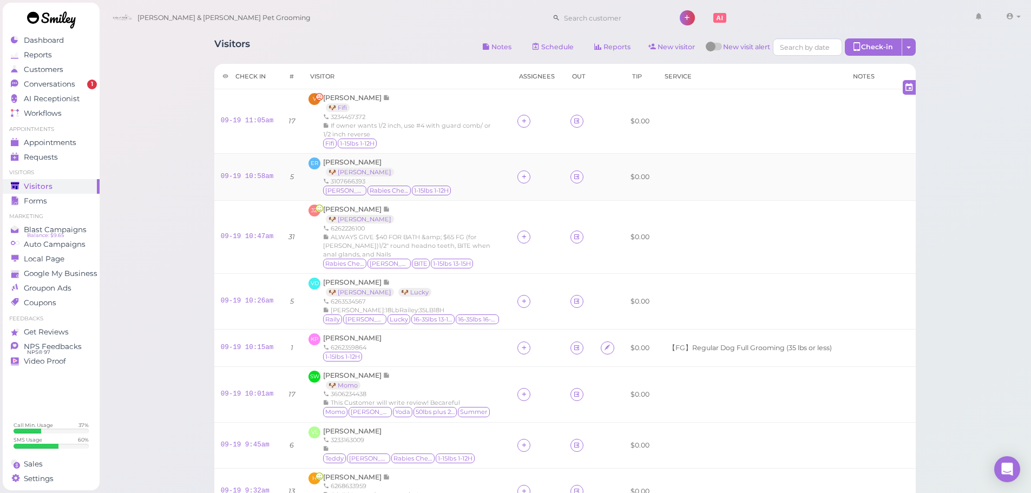
click at [419, 173] on div "Emma Rios 🐶 Georgie 3107666393 Georgie Rabies Checked 1-15lbs 1-12H" at bounding box center [387, 176] width 129 height 39
click at [495, 194] on div "ER Emma Rios 🐶 Georgie 3107666393 Georgie Rabies Checked 1-15lbs 1-12H" at bounding box center [406, 176] width 196 height 39
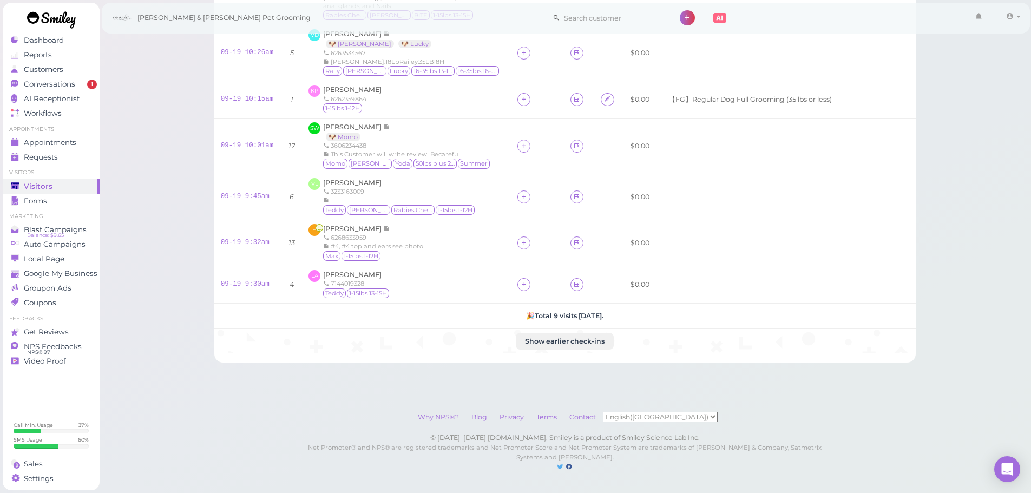
scroll to position [257, 0]
click at [365, 270] on span "[PERSON_NAME]" at bounding box center [352, 274] width 58 height 8
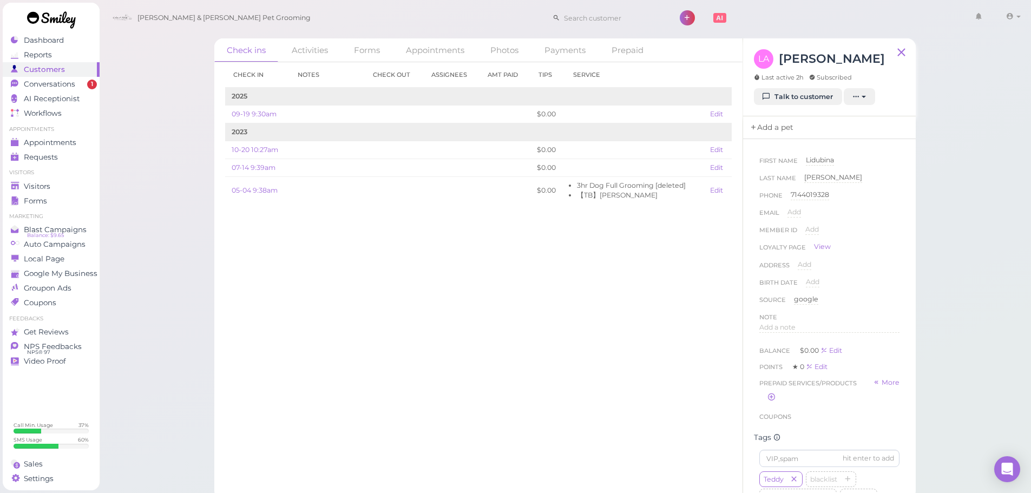
click at [782, 122] on link "Add a pet" at bounding box center [771, 127] width 57 height 23
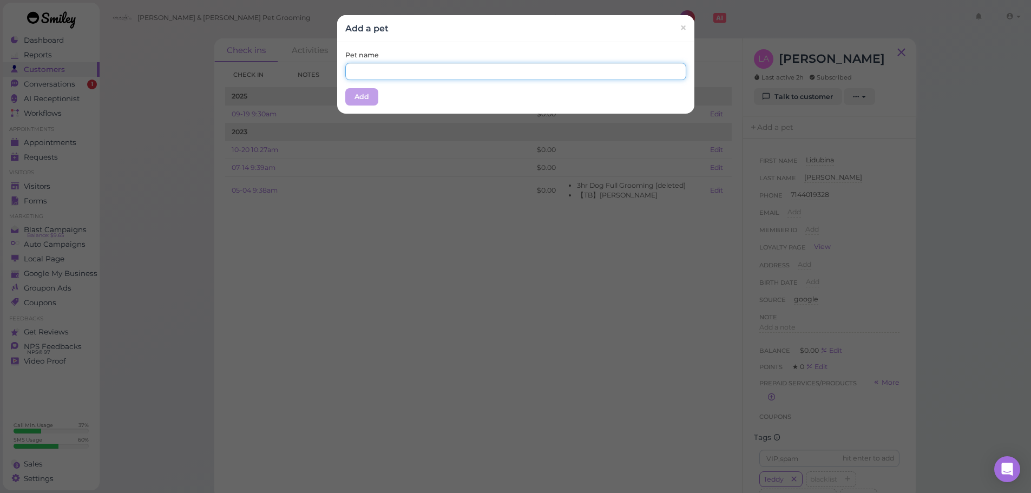
click at [422, 76] on input "text" at bounding box center [515, 71] width 341 height 17
type input "Teddy"
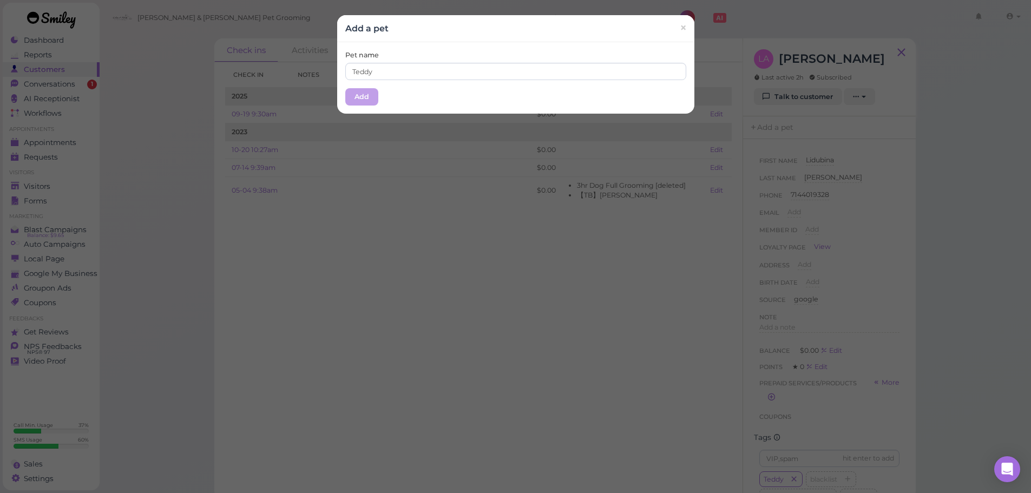
click at [430, 51] on div "Pet name Teddy" at bounding box center [515, 65] width 341 height 30
click at [355, 93] on button "Add" at bounding box center [361, 96] width 33 height 17
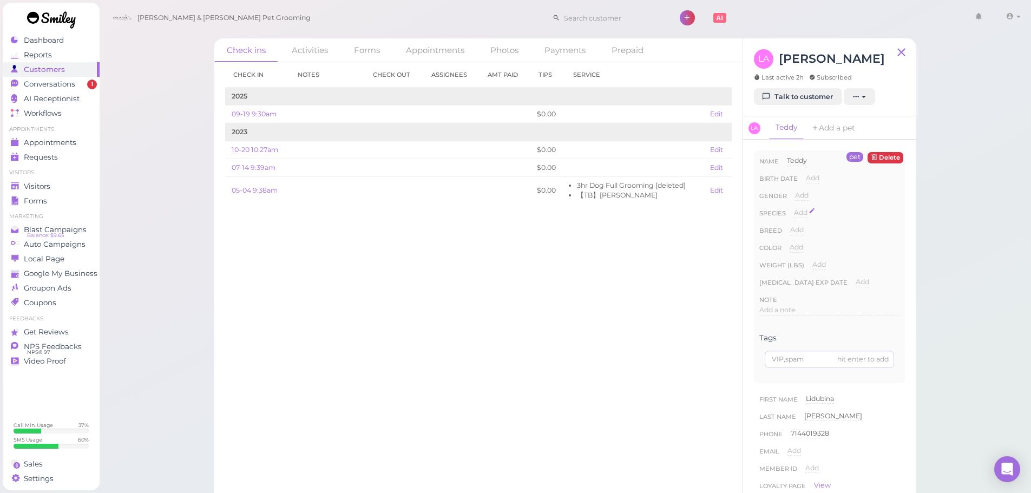
drag, startPoint x: 797, startPoint y: 210, endPoint x: 850, endPoint y: 222, distance: 54.3
click at [798, 210] on span "Add" at bounding box center [801, 212] width 14 height 8
click at [850, 222] on select "Dog Cat Bird Other" at bounding box center [846, 216] width 105 height 16
select select "Dog"
click at [794, 208] on select "Dog Cat Bird Other" at bounding box center [846, 216] width 105 height 16
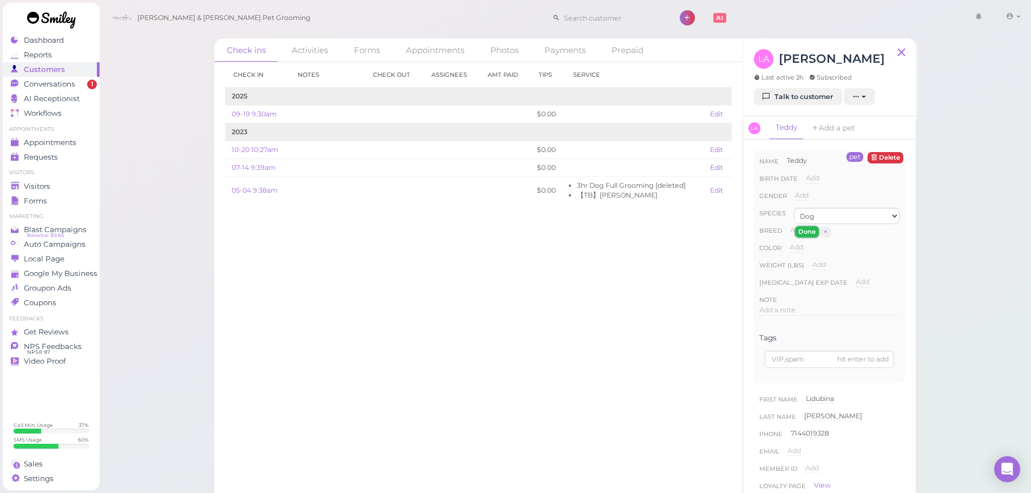
click at [804, 233] on button "Done" at bounding box center [807, 231] width 24 height 11
click at [31, 180] on link "Visitors" at bounding box center [51, 186] width 97 height 15
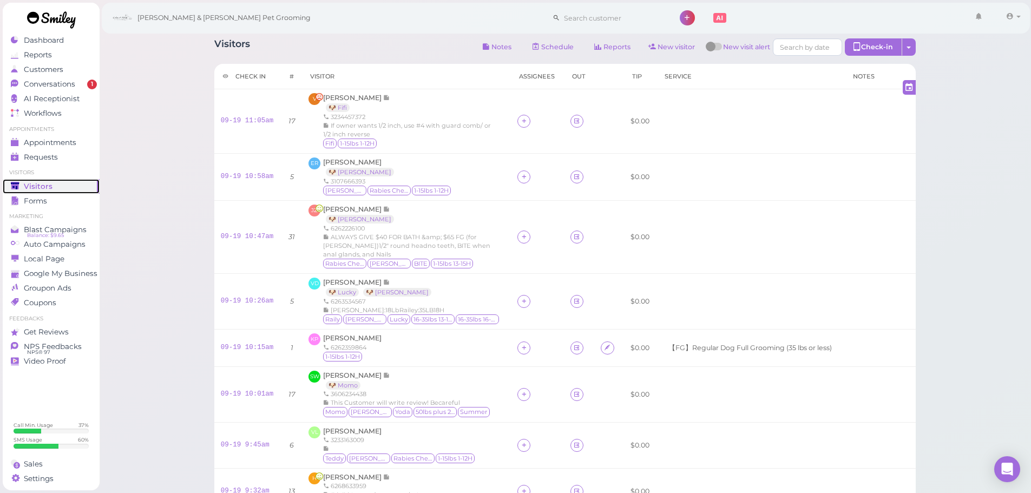
scroll to position [267, 0]
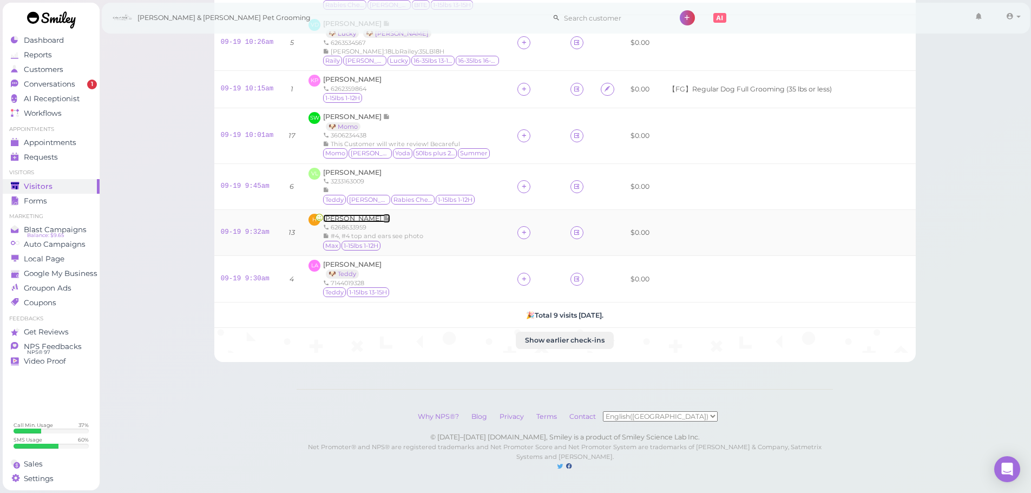
click at [358, 214] on span "[PERSON_NAME]" at bounding box center [353, 218] width 60 height 8
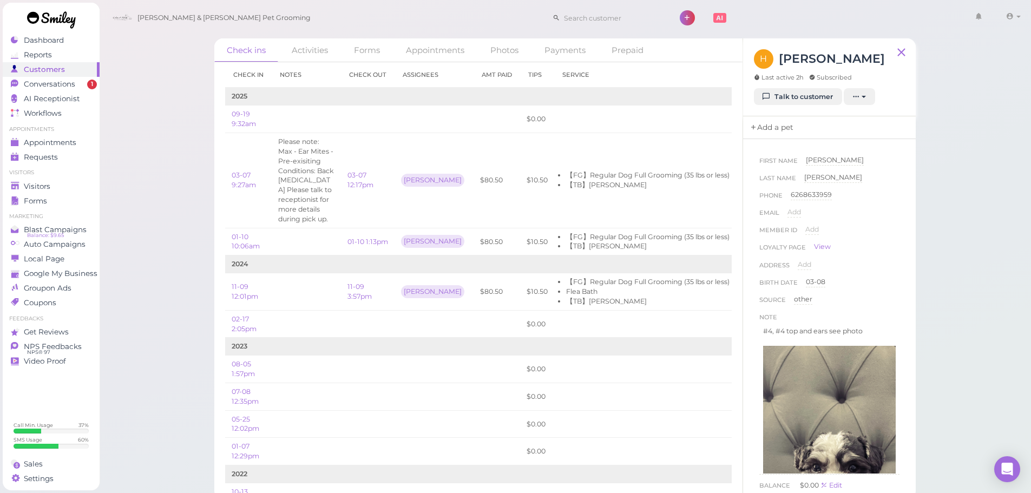
click at [765, 129] on link "Add a pet" at bounding box center [771, 127] width 57 height 23
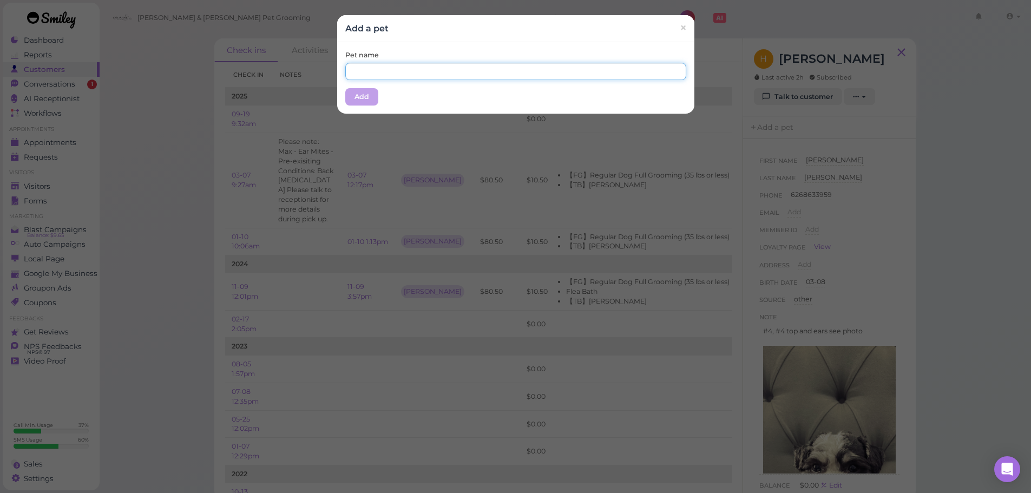
click at [445, 74] on input "text" at bounding box center [515, 71] width 341 height 17
type input "Max"
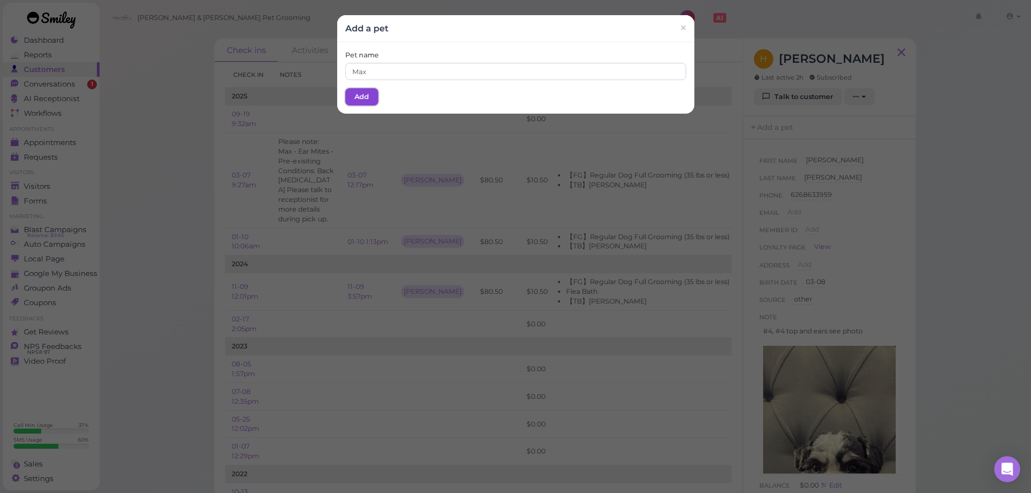
click at [372, 95] on button "Add" at bounding box center [361, 96] width 33 height 17
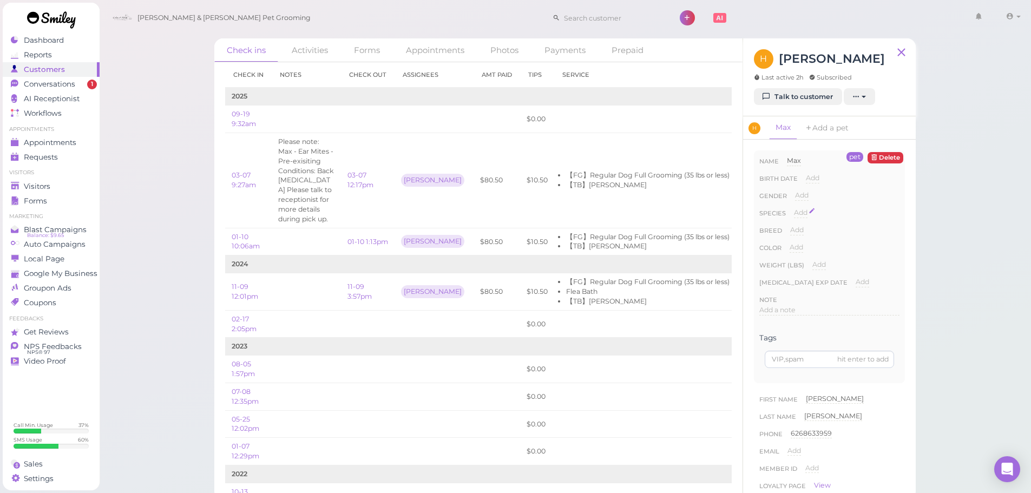
click at [797, 209] on span "Add" at bounding box center [801, 212] width 14 height 8
click at [801, 215] on select "Dog Cat Bird Other" at bounding box center [846, 216] width 105 height 16
select select "Dog"
click at [794, 208] on select "Dog Cat Bird Other" at bounding box center [846, 216] width 105 height 16
click at [801, 235] on button "Done" at bounding box center [807, 231] width 24 height 11
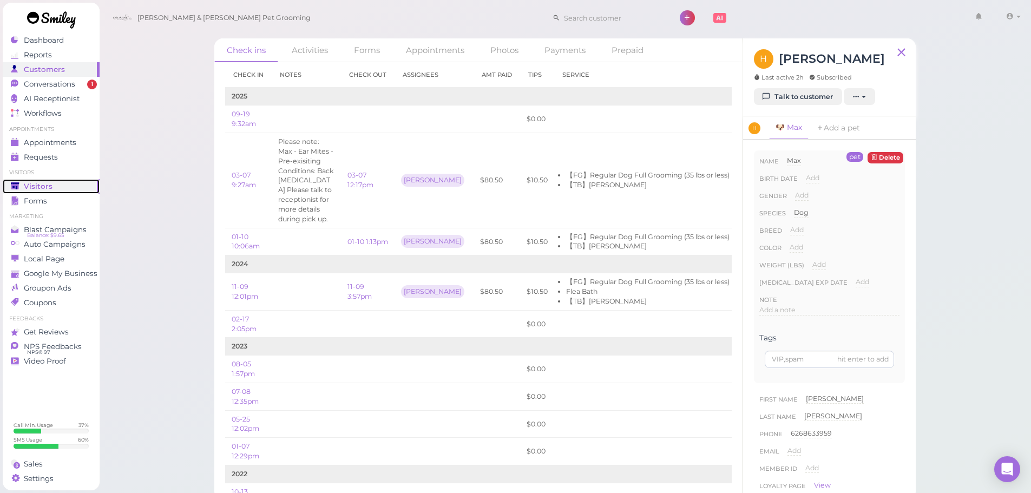
click at [37, 180] on link "Visitors" at bounding box center [51, 186] width 97 height 15
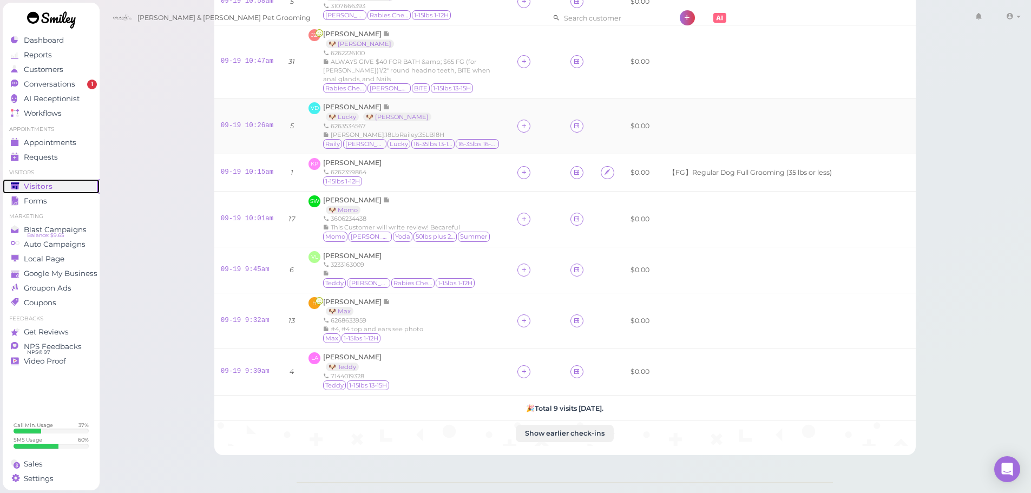
scroll to position [276, 0]
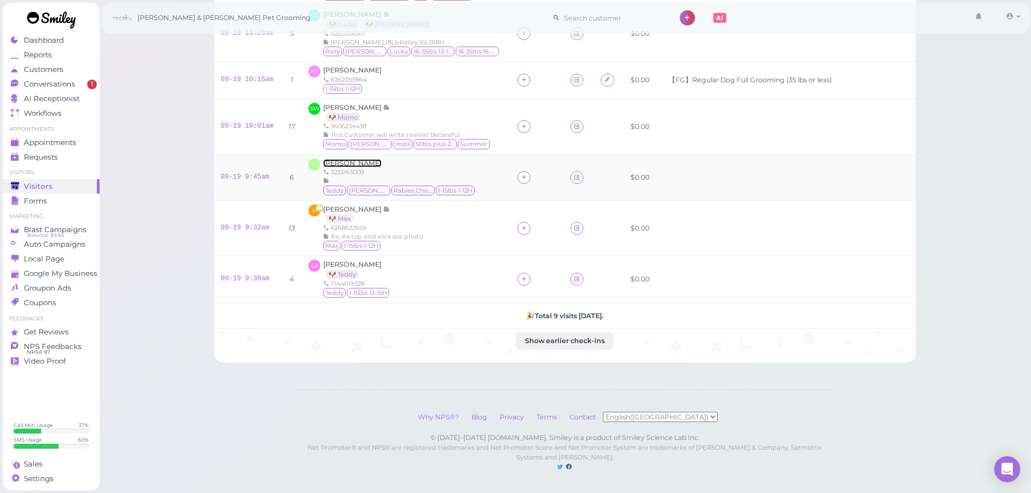
click at [325, 159] on span "Vincent Le" at bounding box center [352, 163] width 58 height 8
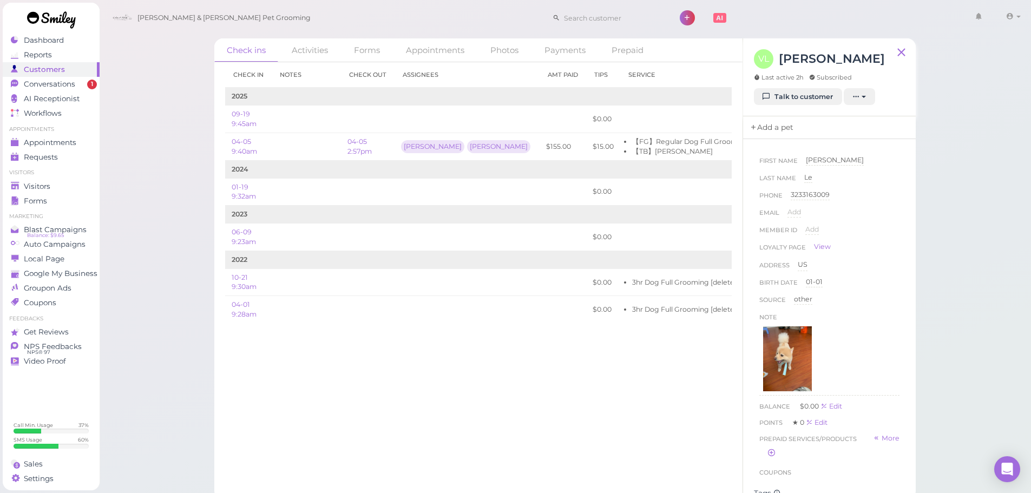
click at [772, 125] on link "Add a pet" at bounding box center [771, 127] width 57 height 23
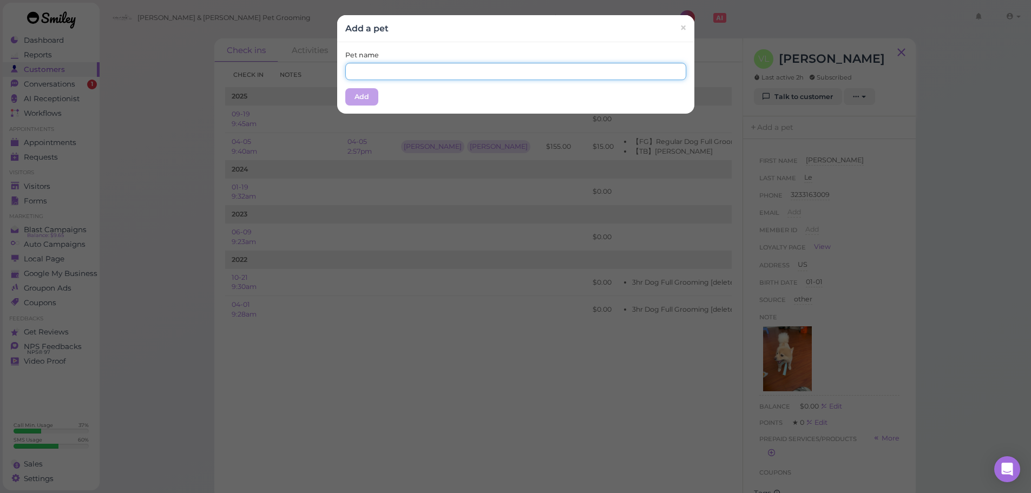
click at [564, 75] on input "text" at bounding box center [515, 71] width 341 height 17
type input "Teddy"
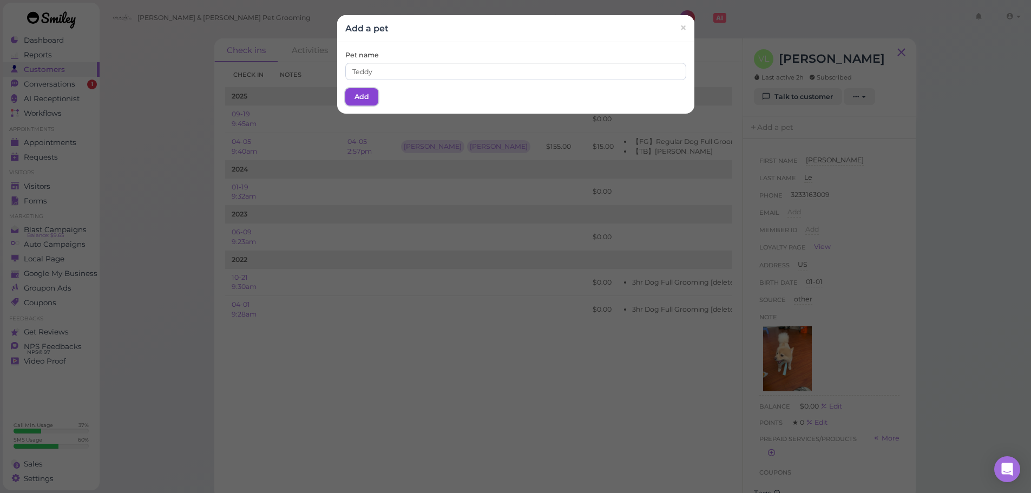
click at [356, 91] on button "Add" at bounding box center [361, 96] width 33 height 17
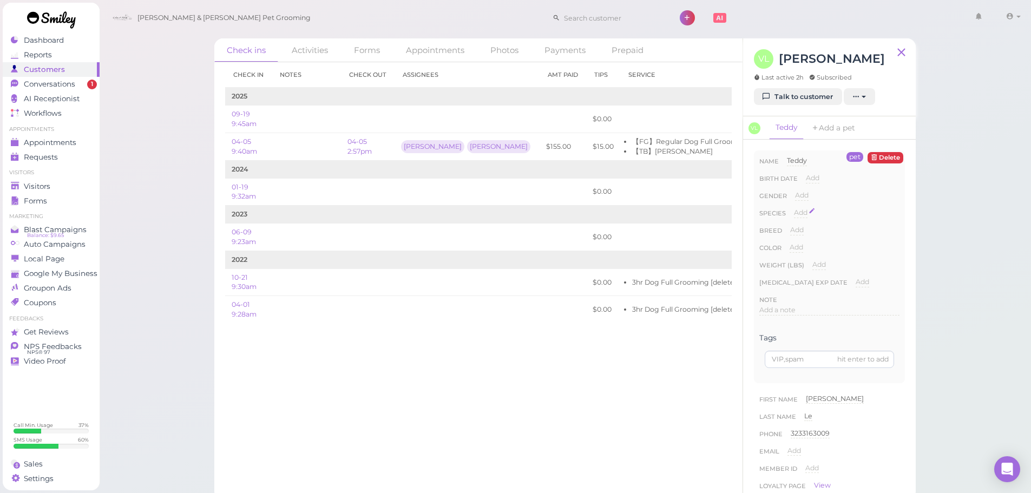
click at [803, 216] on span "Add" at bounding box center [801, 212] width 14 height 8
click at [813, 216] on select "Dog Cat Bird Other" at bounding box center [846, 216] width 105 height 16
select select "Dog"
click at [794, 208] on select "Dog Cat Bird Other" at bounding box center [846, 216] width 105 height 16
click at [809, 230] on button "Done" at bounding box center [807, 231] width 24 height 11
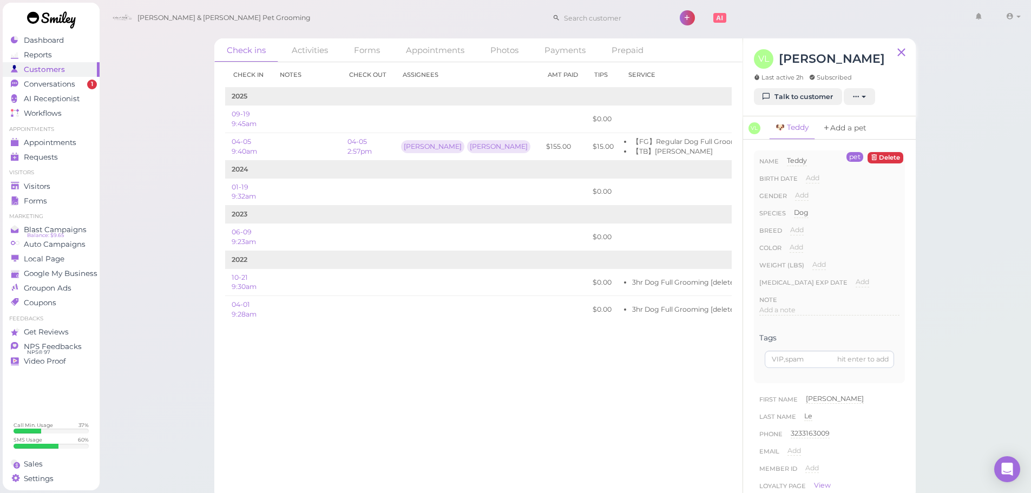
click at [846, 127] on link "Add a pet" at bounding box center [844, 127] width 57 height 23
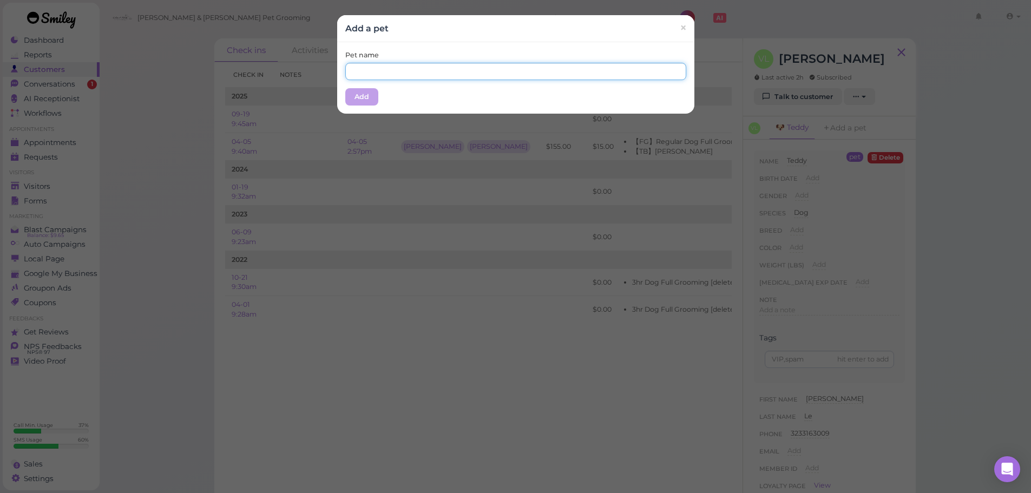
click at [369, 63] on input "text" at bounding box center [515, 71] width 341 height 17
type input "Skippy"
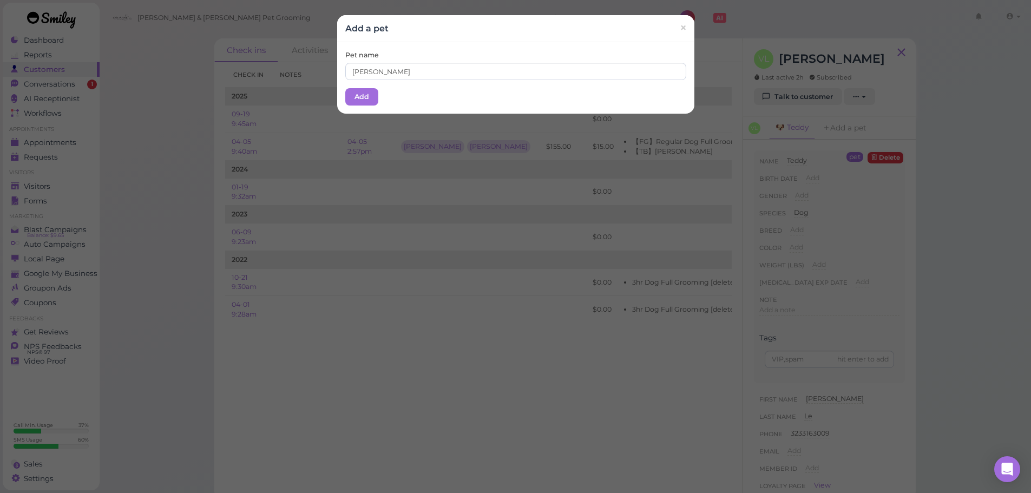
drag, startPoint x: 404, startPoint y: 47, endPoint x: 331, endPoint y: 110, distance: 96.6
click at [397, 52] on div "Pet name Skippy Add" at bounding box center [515, 77] width 357 height 71
drag, startPoint x: 331, startPoint y: 110, endPoint x: 348, endPoint y: 99, distance: 21.2
click at [332, 110] on div "Add a pet × Pet name Skippy Add" at bounding box center [515, 246] width 1031 height 493
click at [348, 99] on button "Add" at bounding box center [361, 96] width 33 height 17
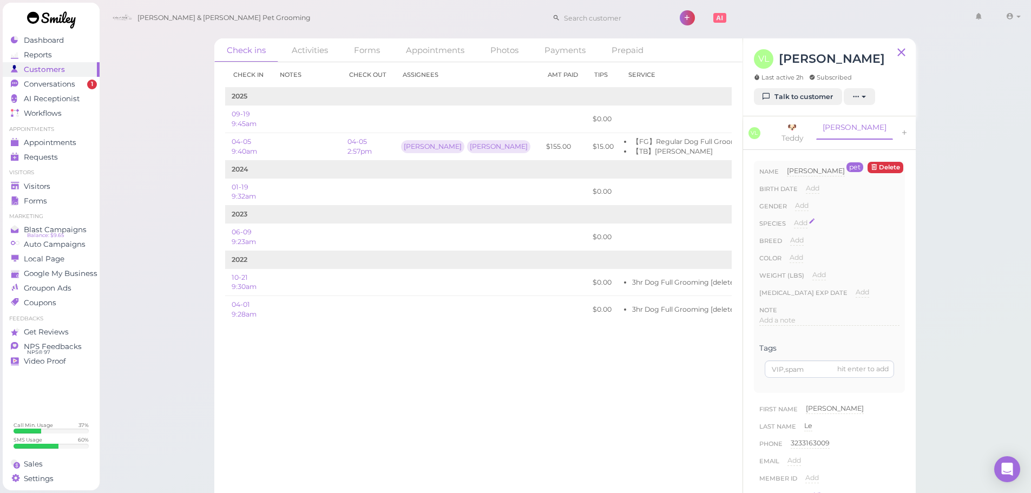
click at [800, 219] on span "Add" at bounding box center [801, 223] width 14 height 8
click at [817, 223] on select "Dog Cat Bird Other" at bounding box center [846, 226] width 105 height 16
select select "Dog"
click at [794, 218] on select "Dog Cat Bird Other" at bounding box center [846, 226] width 105 height 16
click at [802, 236] on button "Done" at bounding box center [807, 241] width 24 height 11
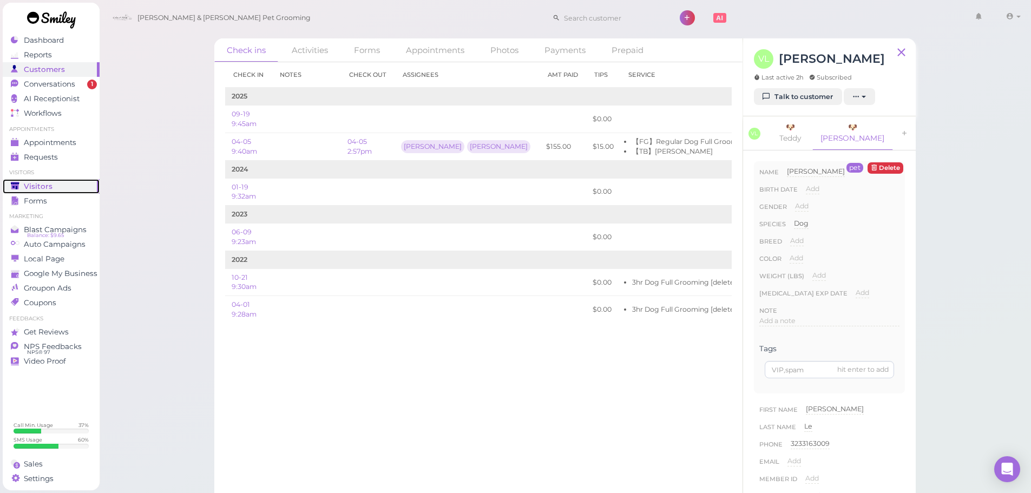
click at [21, 188] on div "Visitors" at bounding box center [50, 186] width 78 height 9
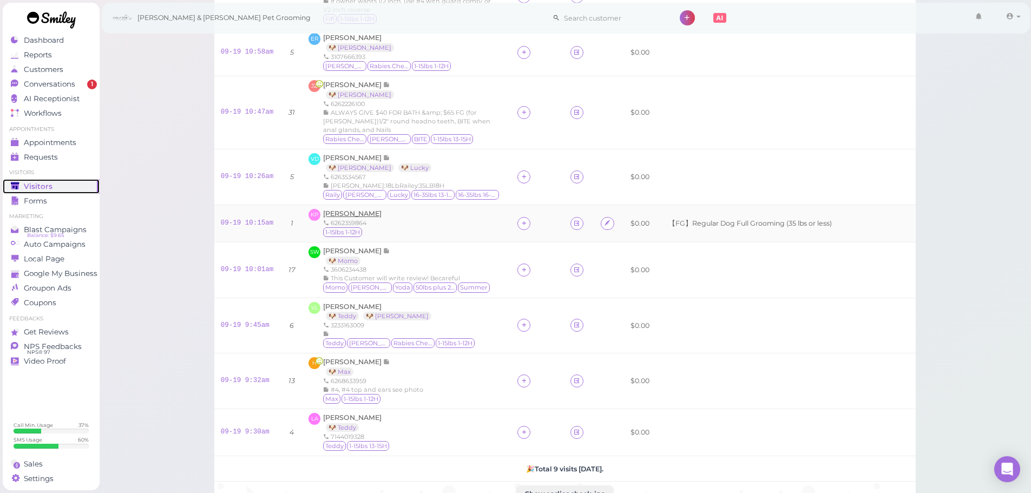
scroll to position [108, 0]
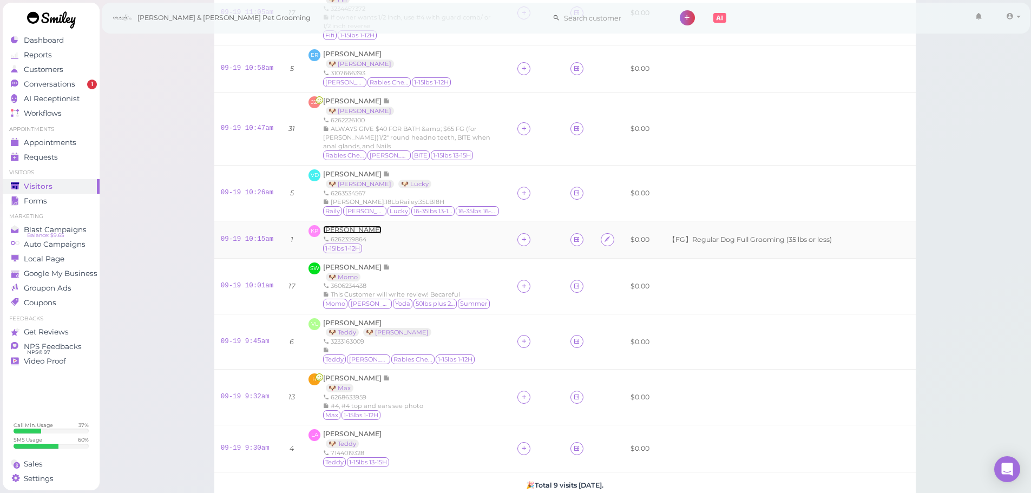
click at [341, 230] on span "Karen Padilla" at bounding box center [352, 230] width 58 height 8
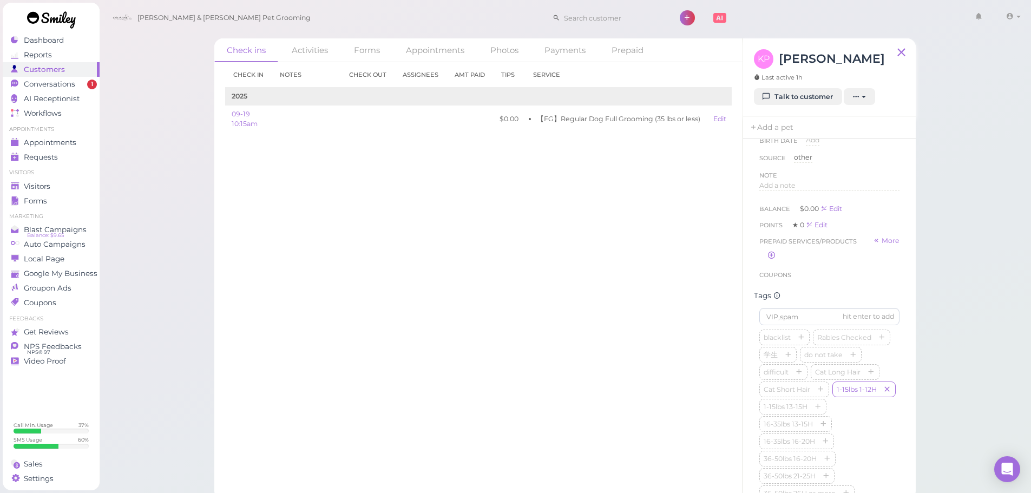
scroll to position [162, 0]
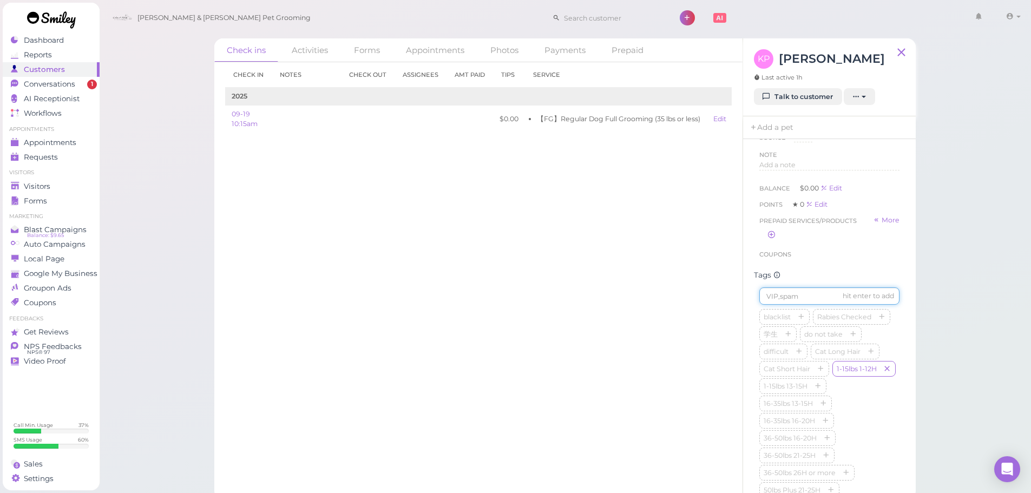
click at [798, 300] on input at bounding box center [829, 295] width 140 height 17
type input "Rocky"
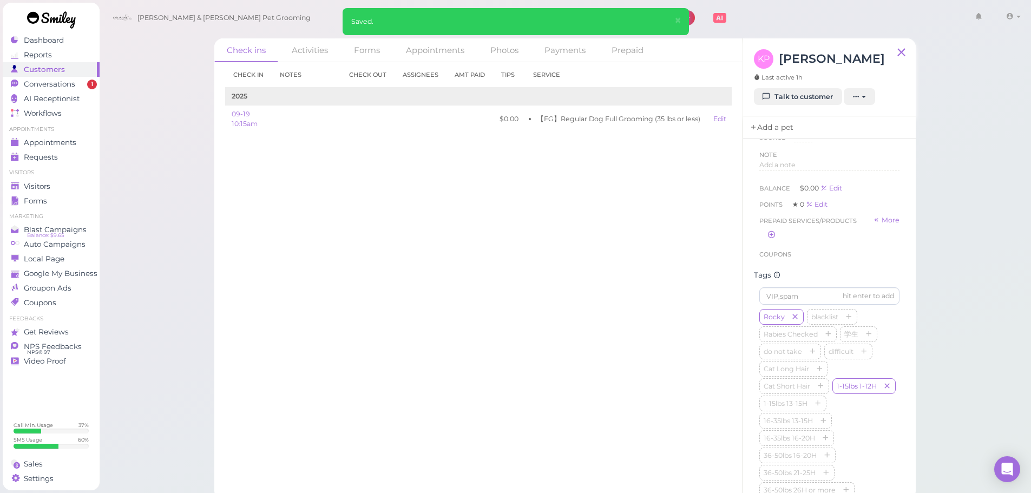
click at [791, 130] on link "Add a pet" at bounding box center [771, 127] width 57 height 23
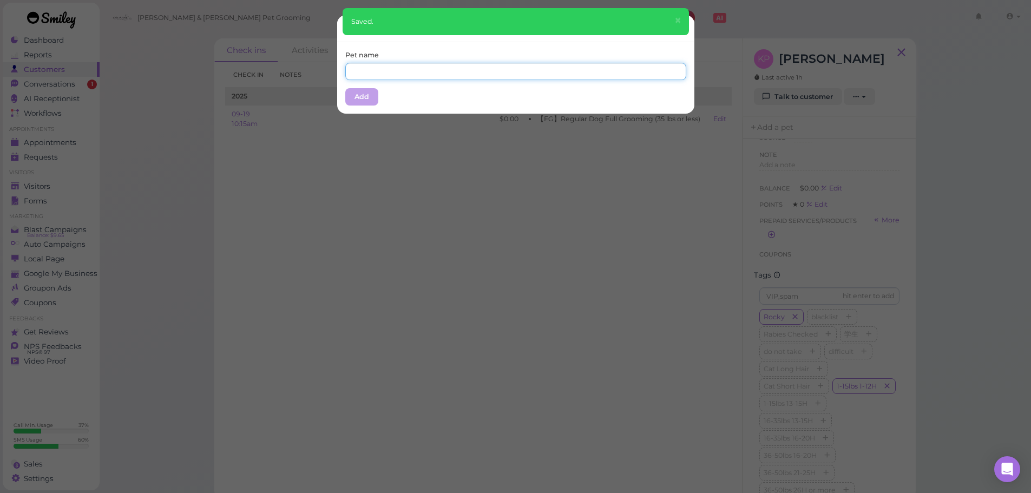
click at [473, 68] on input "text" at bounding box center [515, 71] width 341 height 17
type input "Rocky"
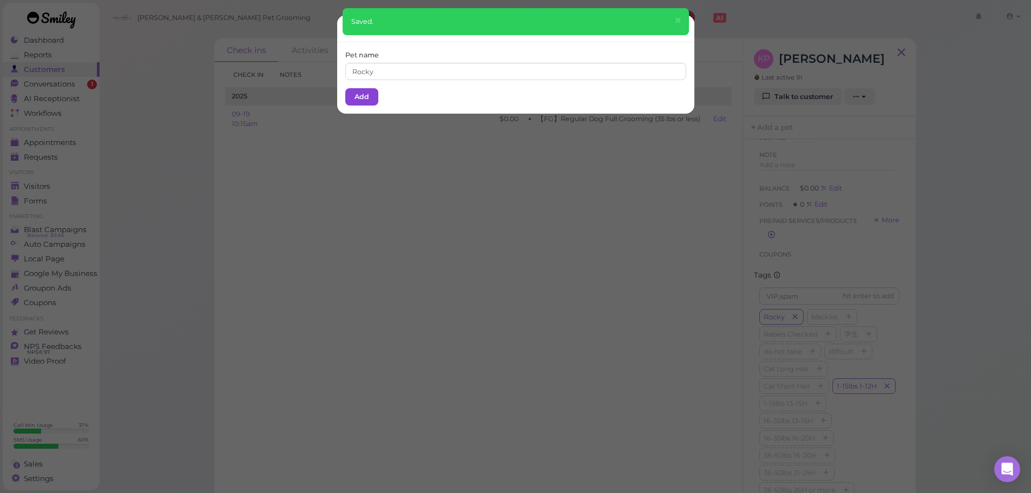
drag, startPoint x: 443, startPoint y: 100, endPoint x: 368, endPoint y: 99, distance: 74.7
click at [421, 100] on div "Pet name Rocky Add" at bounding box center [515, 77] width 357 height 71
click at [368, 99] on button "Add" at bounding box center [361, 96] width 33 height 17
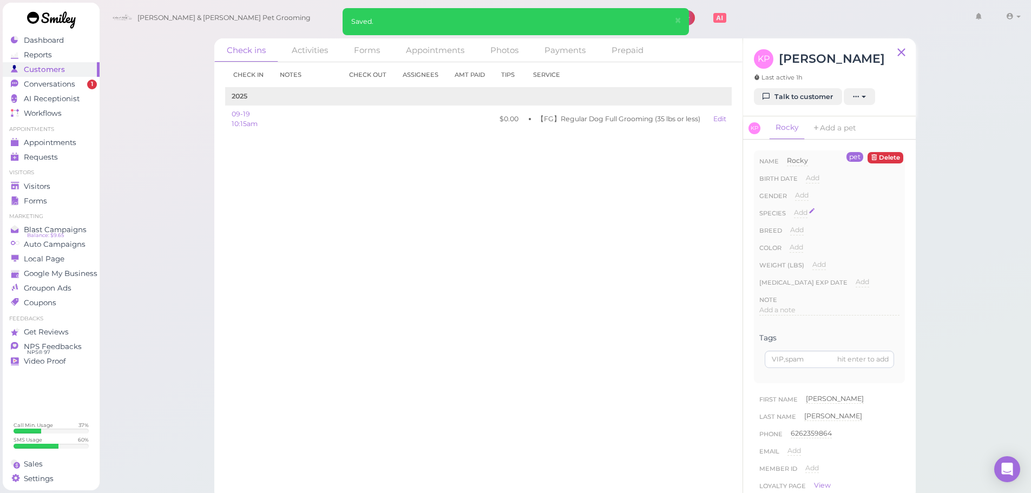
click at [803, 214] on span "Add" at bounding box center [801, 212] width 14 height 8
click at [0, 0] on select "Dog Cat Bird Other" at bounding box center [0, 0] width 0 height 0
select select "Dog"
click at [794, 208] on select "Dog Cat Bird Other" at bounding box center [846, 216] width 105 height 16
click at [809, 233] on button "Done" at bounding box center [807, 231] width 24 height 11
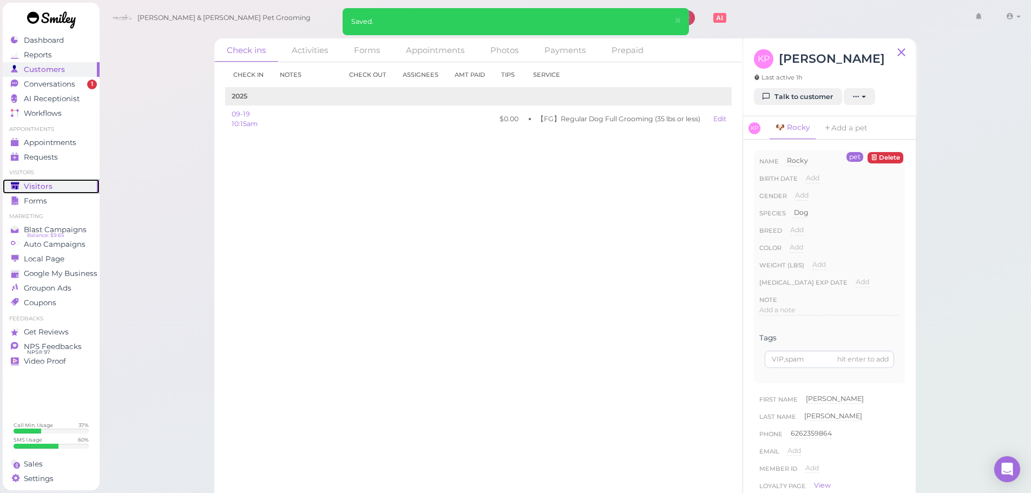
click at [65, 184] on div "Visitors" at bounding box center [50, 186] width 78 height 9
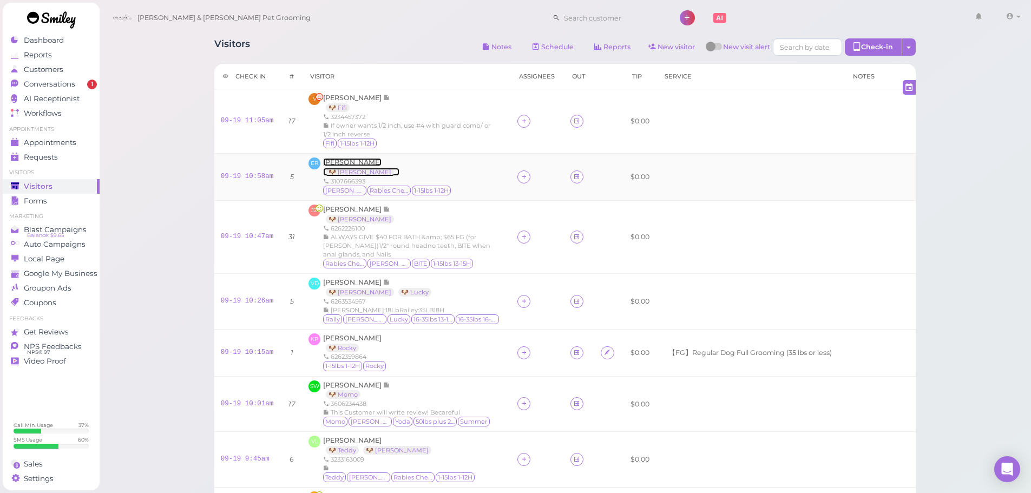
click at [334, 160] on span "Emma Rios" at bounding box center [352, 162] width 58 height 8
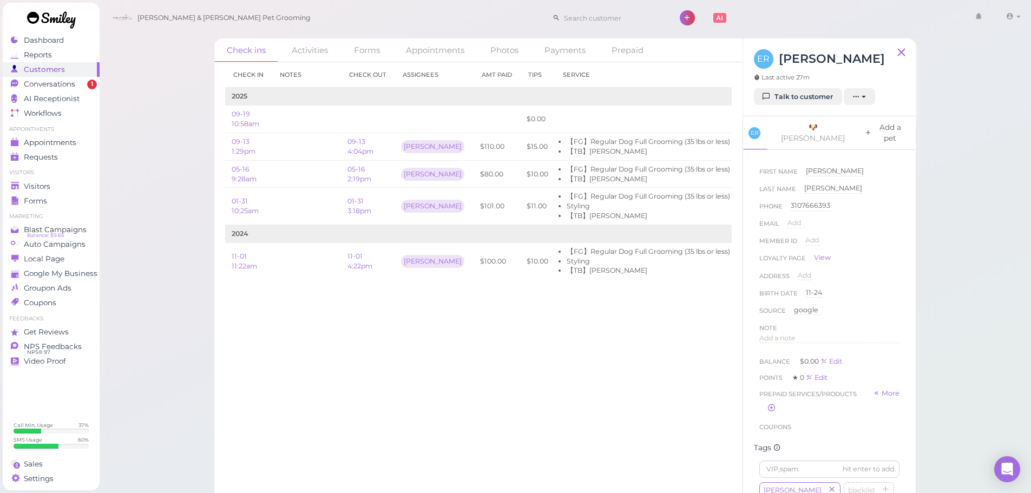
click at [857, 132] on link "Add a pet" at bounding box center [885, 132] width 56 height 33
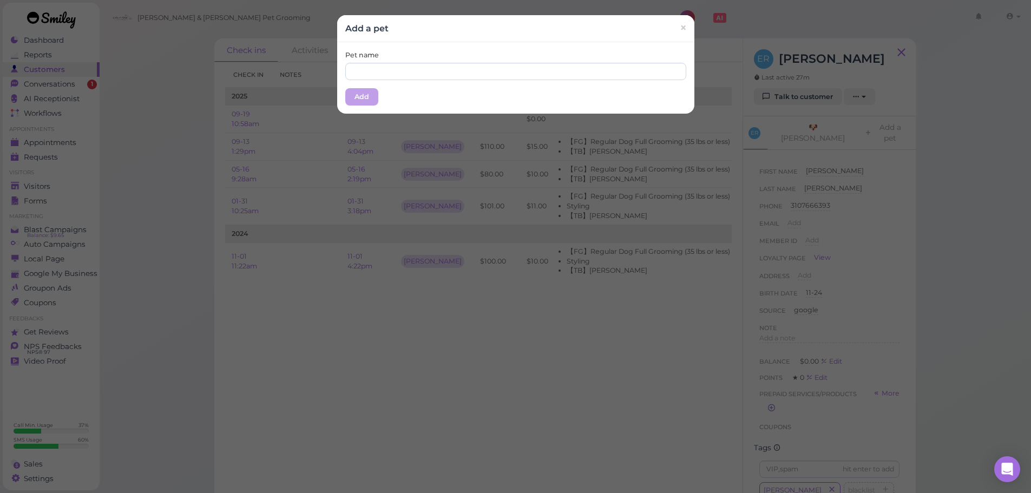
click at [437, 82] on div "Pet name Add" at bounding box center [515, 77] width 357 height 71
click at [437, 77] on input "text" at bounding box center [515, 71] width 341 height 17
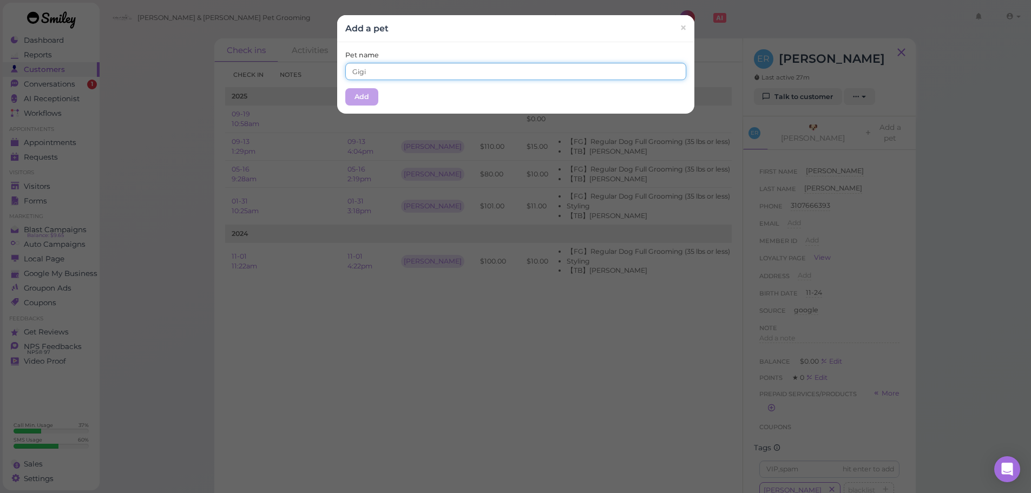
type input "Gigi"
drag, startPoint x: 440, startPoint y: 35, endPoint x: 348, endPoint y: 101, distance: 113.2
click at [437, 38] on div "Add a pet ×" at bounding box center [515, 28] width 357 height 27
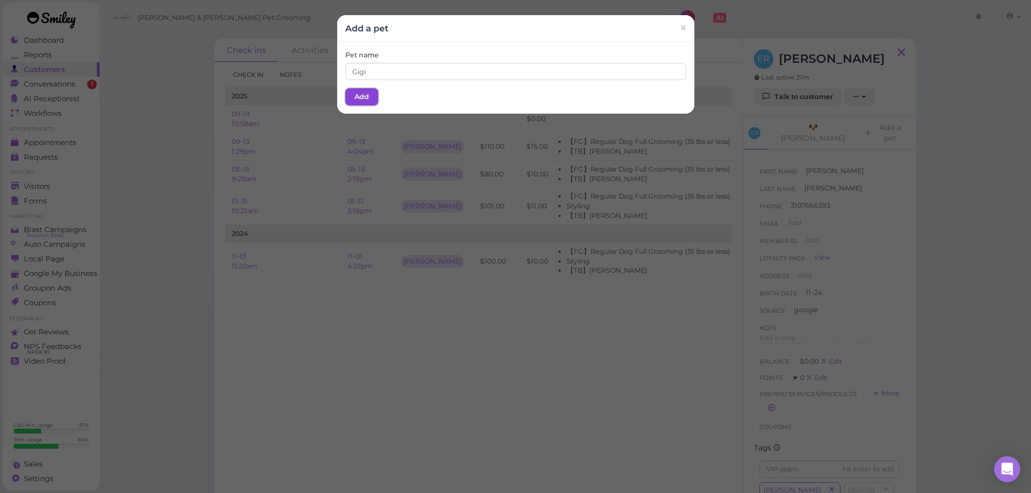
click at [346, 104] on button "Add" at bounding box center [361, 96] width 33 height 17
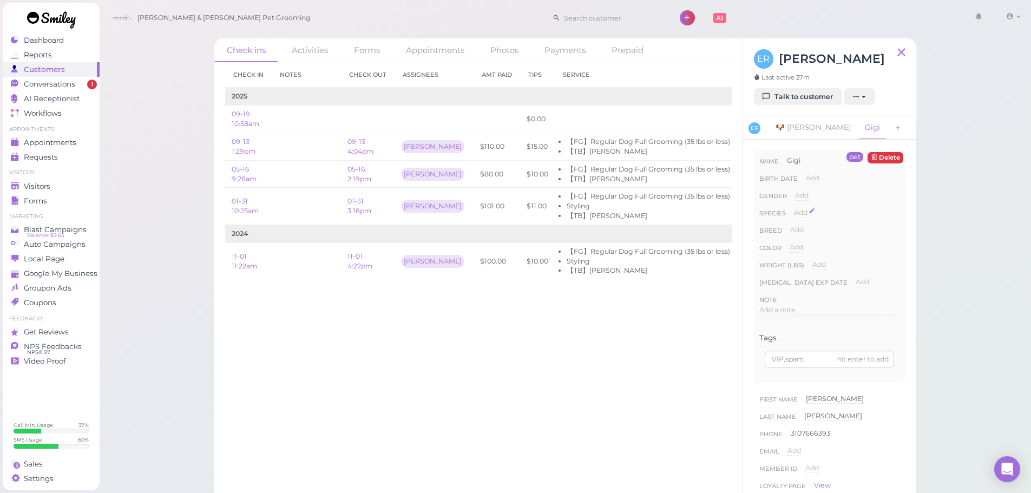
click at [802, 215] on span "Add" at bounding box center [801, 212] width 14 height 8
click at [819, 219] on select "Dog Cat Bird Other" at bounding box center [846, 216] width 105 height 16
select select "Dog"
click at [794, 208] on select "Dog Cat Bird Other" at bounding box center [846, 216] width 105 height 16
click at [808, 236] on button "Done" at bounding box center [807, 231] width 24 height 11
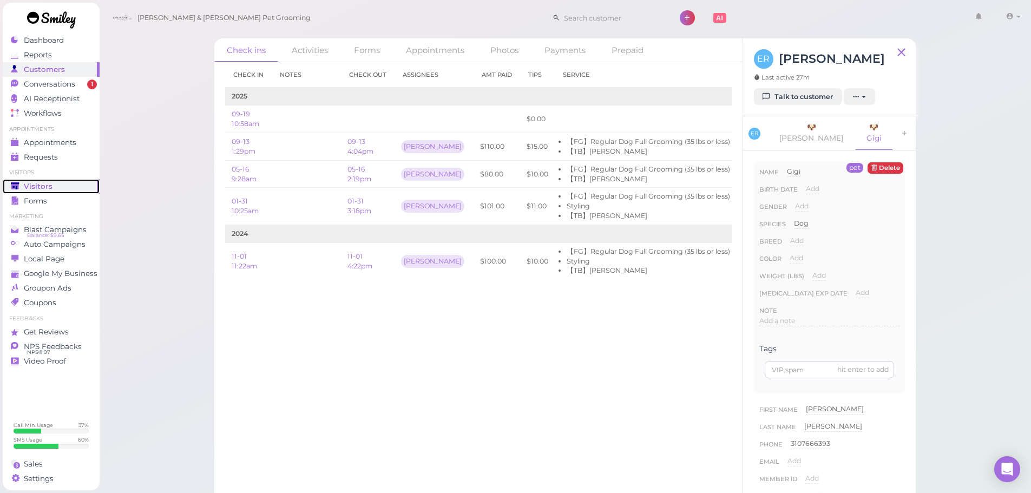
click at [55, 190] on div "Visitors" at bounding box center [50, 186] width 78 height 9
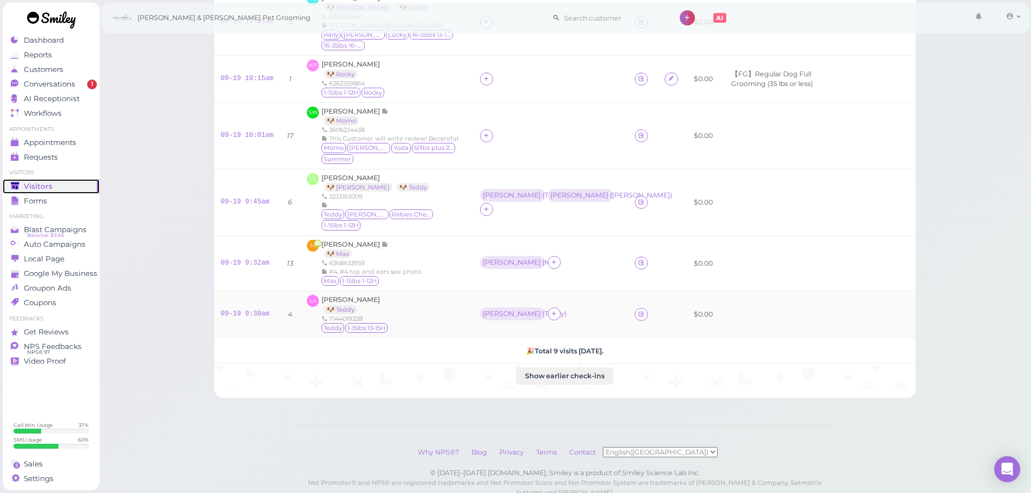
scroll to position [301, 0]
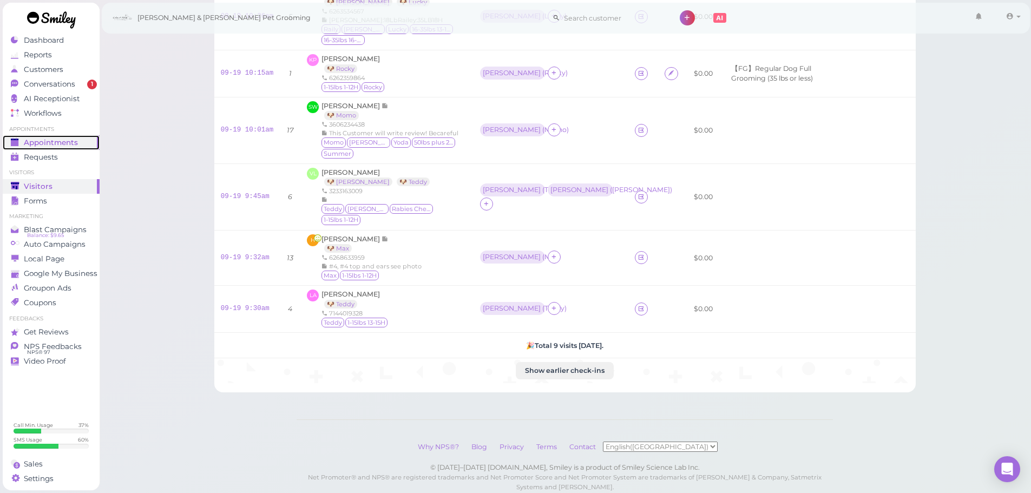
click at [54, 144] on span "Appointments" at bounding box center [51, 142] width 54 height 9
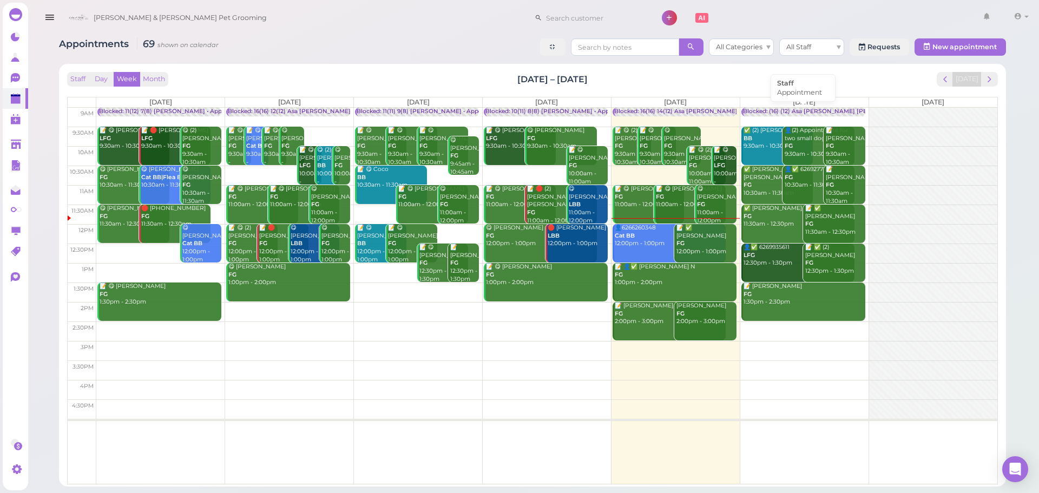
click at [749, 109] on div "Blocked: (16) (12) Asa [PERSON_NAME] [PERSON_NAME] • Appointment" at bounding box center [847, 112] width 208 height 8
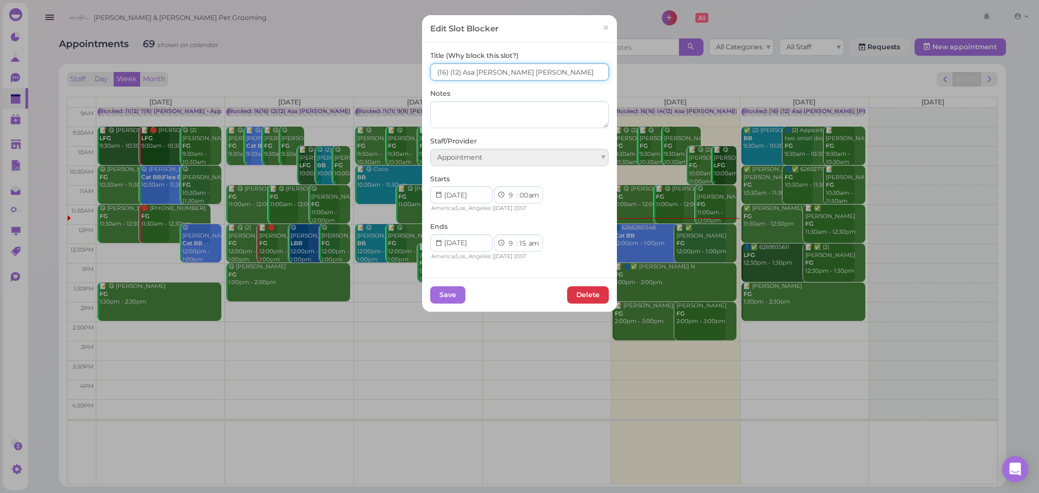
click at [447, 78] on input "(16) (12) Asa [PERSON_NAME] [PERSON_NAME]" at bounding box center [519, 71] width 179 height 17
type input "14(16) 12(12) Asa [PERSON_NAME] [PERSON_NAME]"
click at [444, 292] on button "Save" at bounding box center [447, 294] width 35 height 17
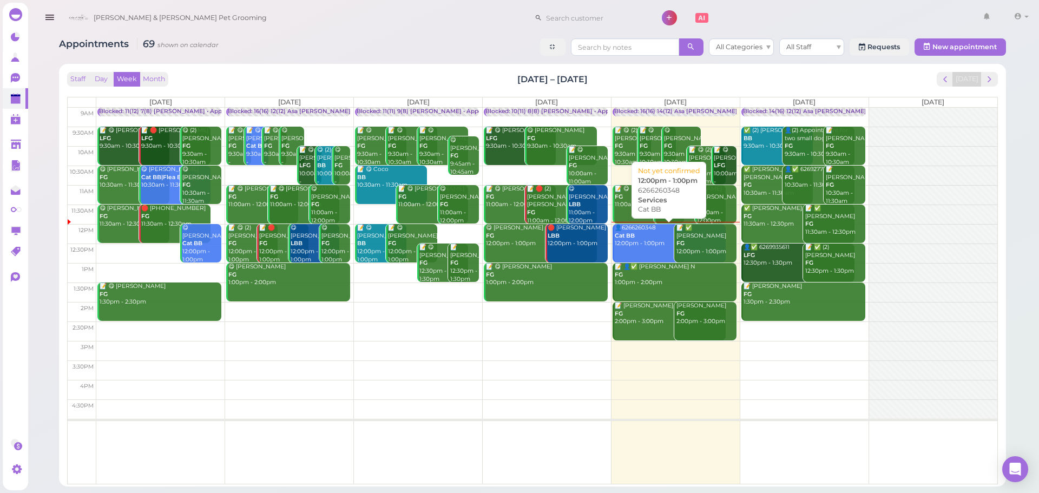
click at [653, 252] on link "👤6266260348 Cat BB 12:00pm - 1:00pm" at bounding box center [668, 243] width 113 height 38
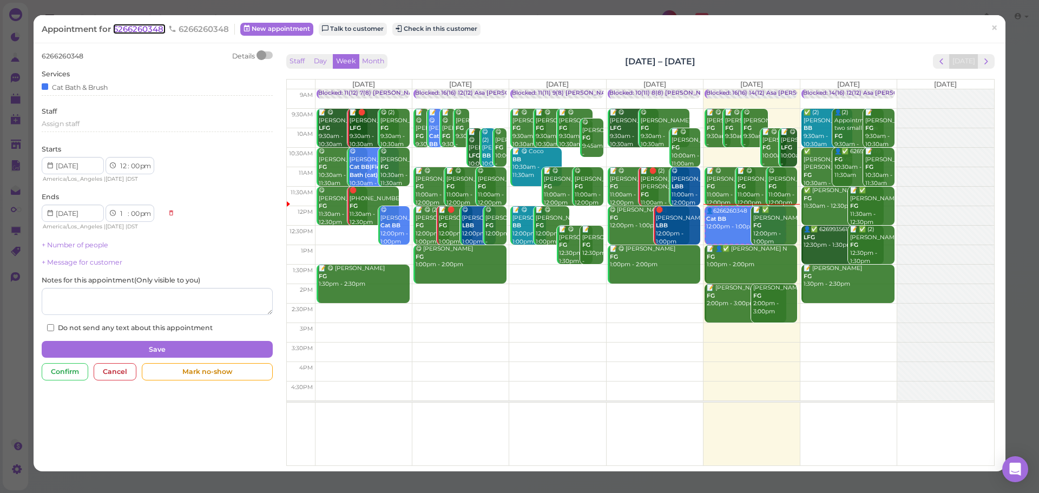
click at [147, 29] on span "6266260348" at bounding box center [139, 29] width 52 height 10
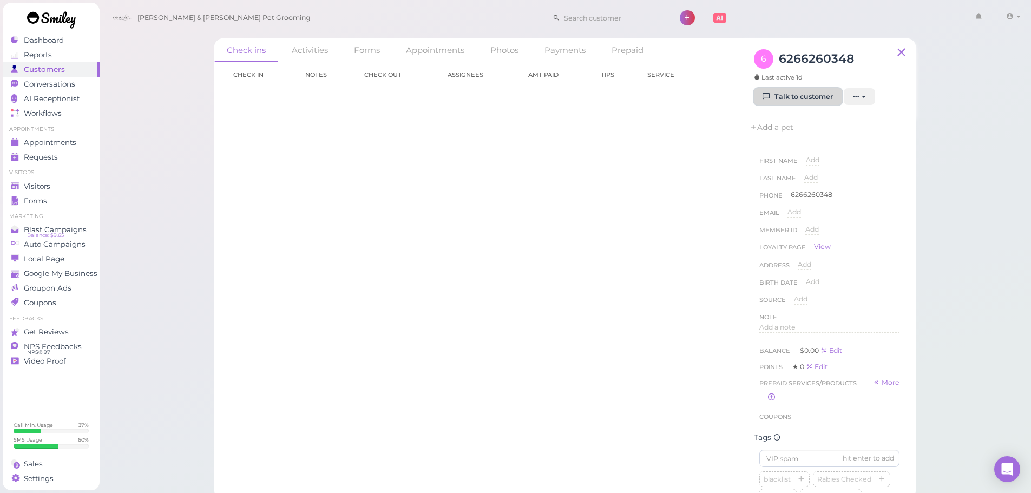
click at [782, 96] on link "Talk to customer" at bounding box center [798, 96] width 88 height 17
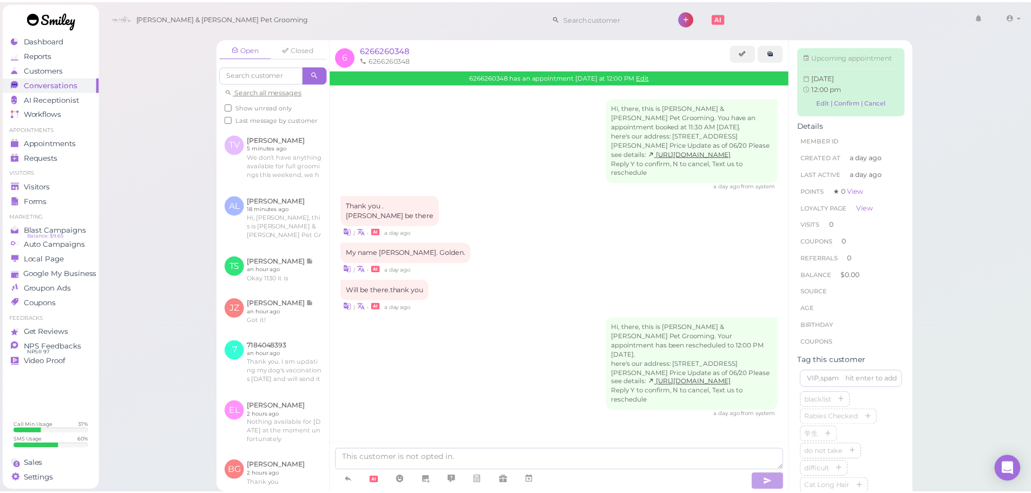
scroll to position [2, 0]
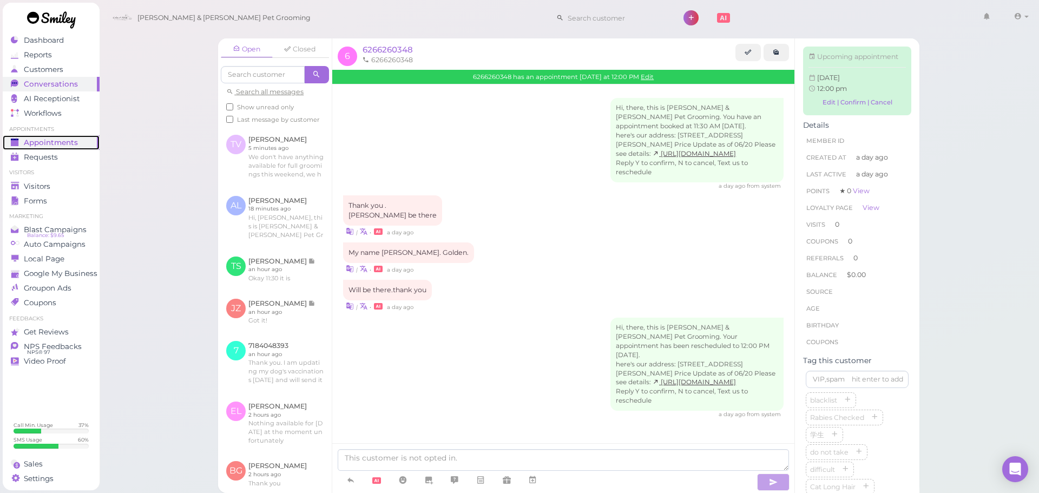
click at [62, 148] on link "Appointments" at bounding box center [51, 142] width 97 height 15
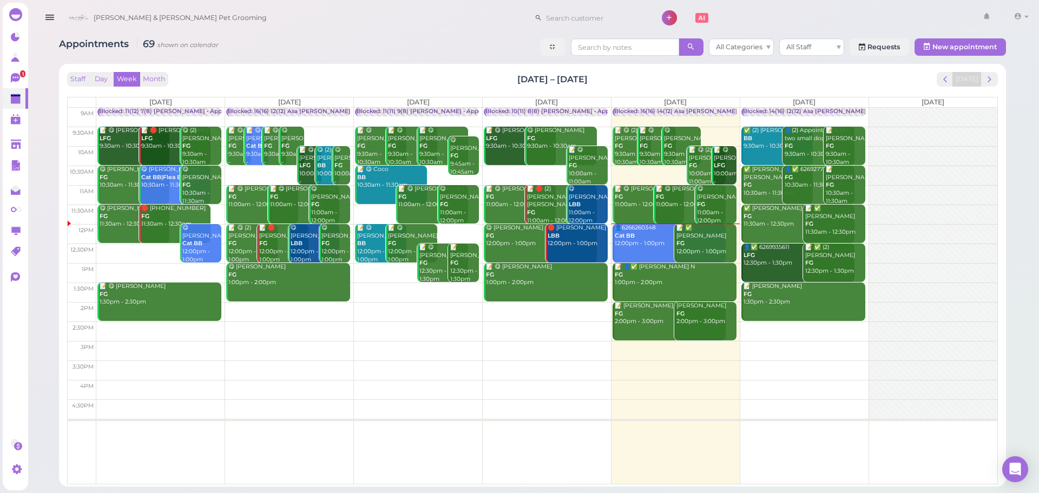
click at [713, 243] on div "📝 ✅ Kathleen Teshiba FG 12:00pm - 1:00pm" at bounding box center [706, 240] width 60 height 32
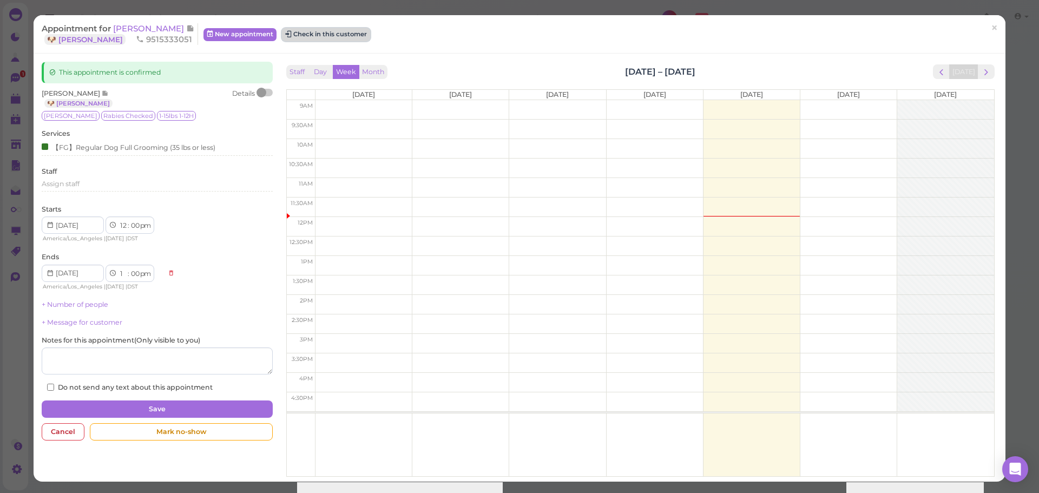
click at [325, 35] on button "Check in this customer" at bounding box center [326, 34] width 88 height 13
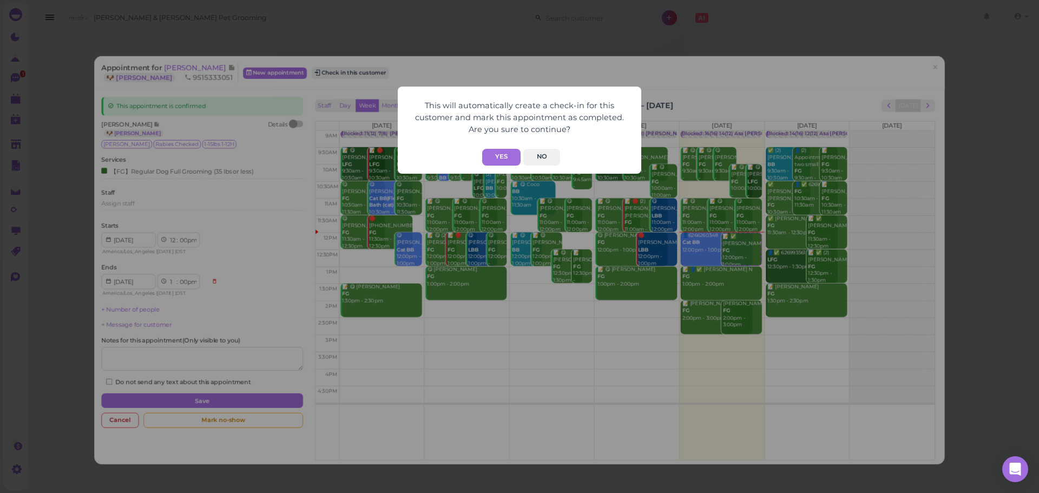
click at [476, 137] on div "This will automatically create a check-in for this customer and mark this appoi…" at bounding box center [519, 118] width 222 height 46
click at [516, 155] on button "Yes" at bounding box center [501, 157] width 38 height 17
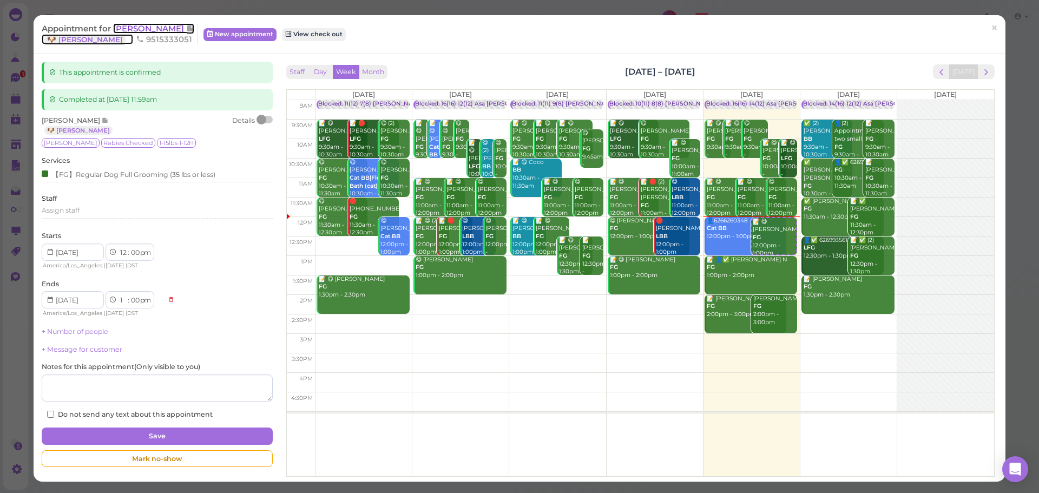
click at [164, 31] on span "Kathleen Teshiba" at bounding box center [149, 28] width 73 height 10
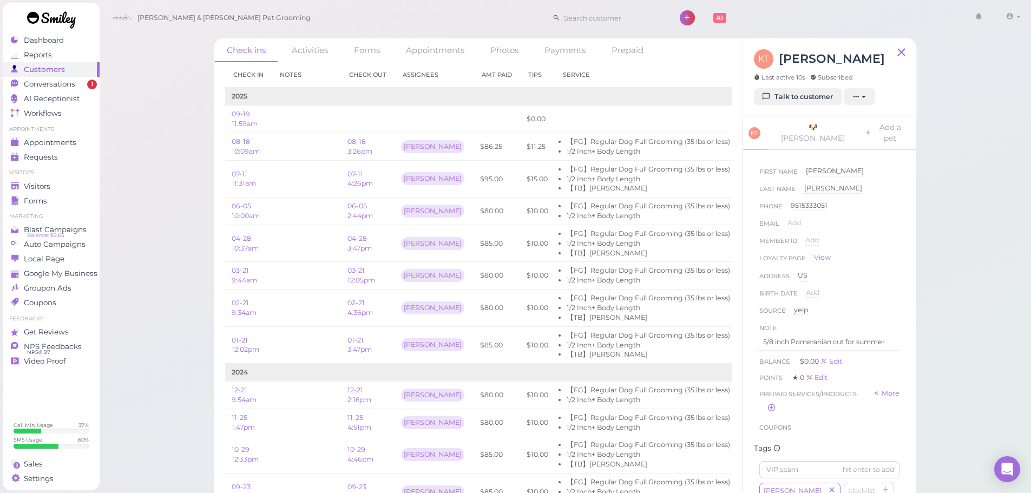
click at [960, 137] on div "Check ins Activities Forms Appointments Photos Payments Prepaid Check in Notes …" at bounding box center [565, 255] width 932 height 510
click at [949, 141] on div "Check ins Activities Forms Appointments Photos Payments Prepaid Check in Notes …" at bounding box center [565, 255] width 932 height 510
click at [161, 151] on div "Check ins Activities Forms Appointments Photos Payments Prepaid Check in Notes …" at bounding box center [565, 255] width 932 height 510
click at [77, 160] on div "Requests" at bounding box center [50, 157] width 78 height 9
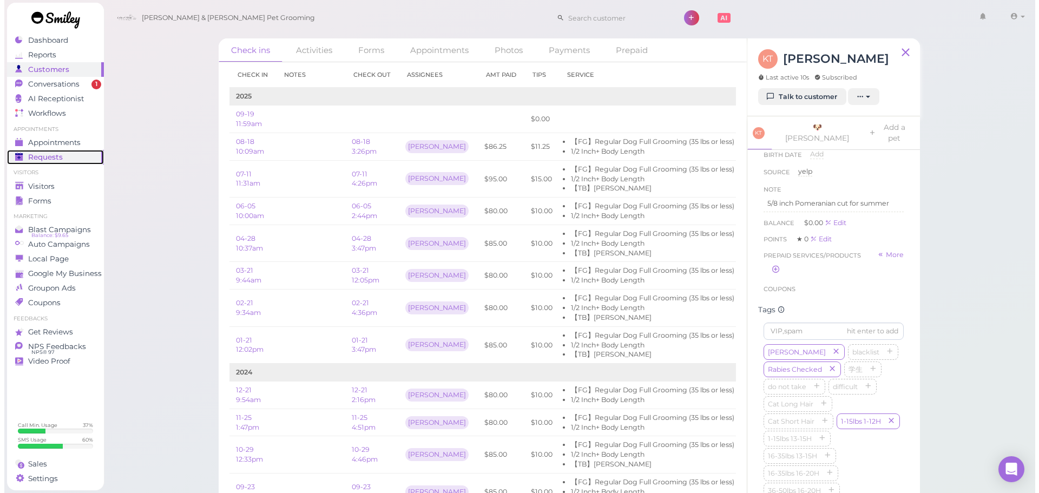
scroll to position [128, 0]
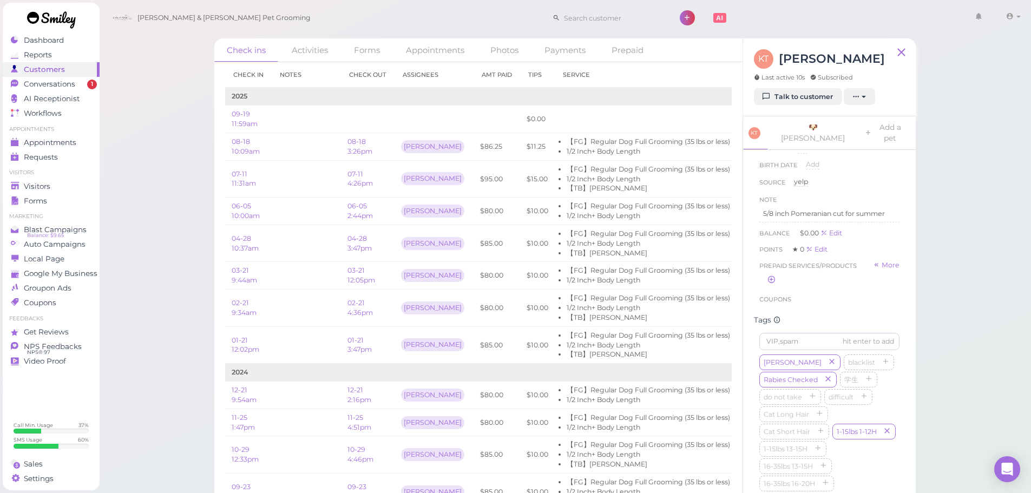
click at [969, 301] on div "Check ins Activities Forms Appointments Photos Payments Prepaid Check in Notes …" at bounding box center [565, 255] width 932 height 510
click at [81, 150] on link "Requests 0" at bounding box center [51, 157] width 97 height 15
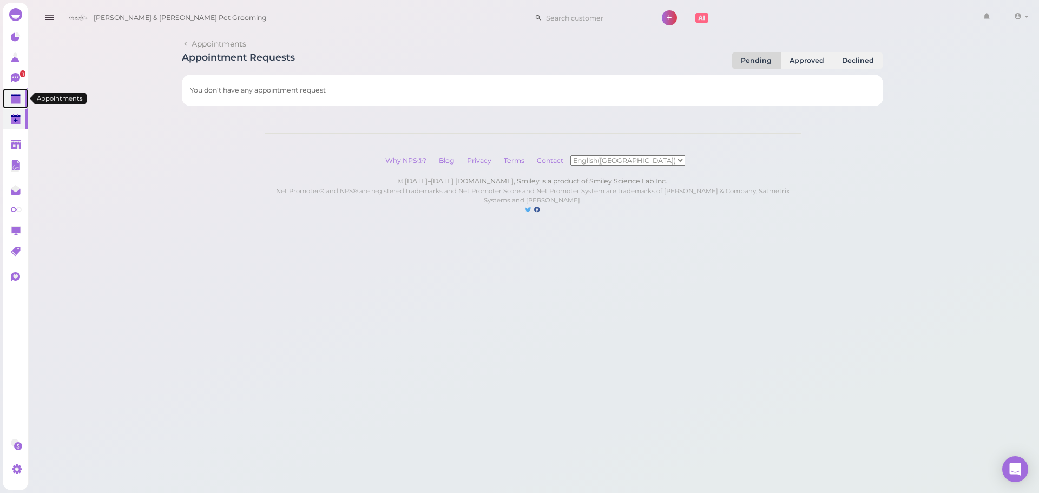
click at [17, 104] on icon at bounding box center [16, 99] width 11 height 11
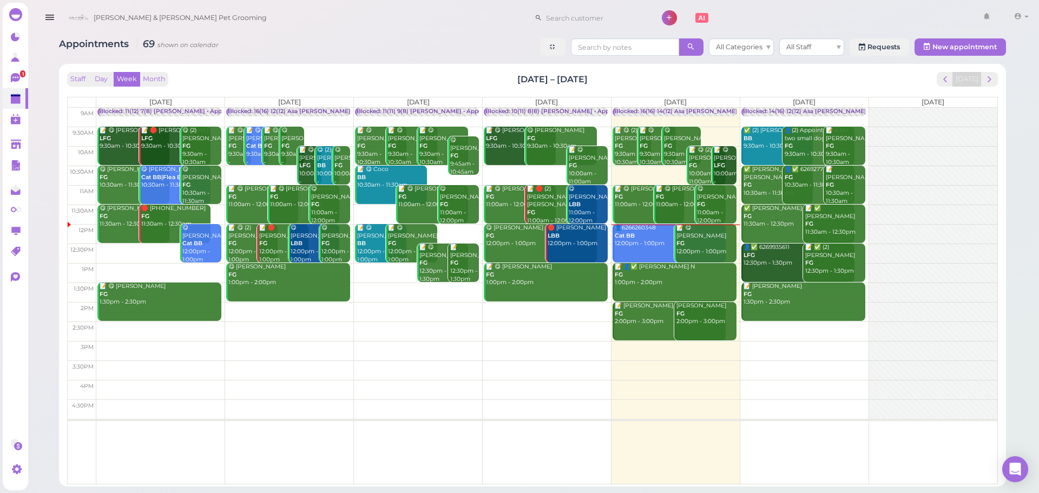
click at [249, 51] on div "Appointments 69 shown on calendar All Categories All Staff Requests New appoint…" at bounding box center [532, 48] width 947 height 20
click at [648, 233] on div "👤6266260348 Cat BB 12:00pm - 1:00pm" at bounding box center [669, 236] width 111 height 24
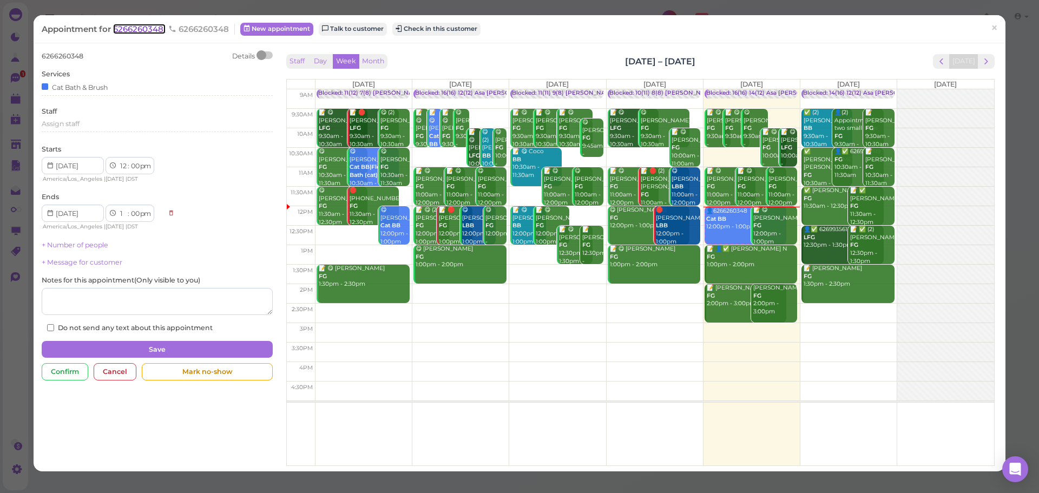
click at [125, 24] on span "6266260348" at bounding box center [139, 29] width 52 height 10
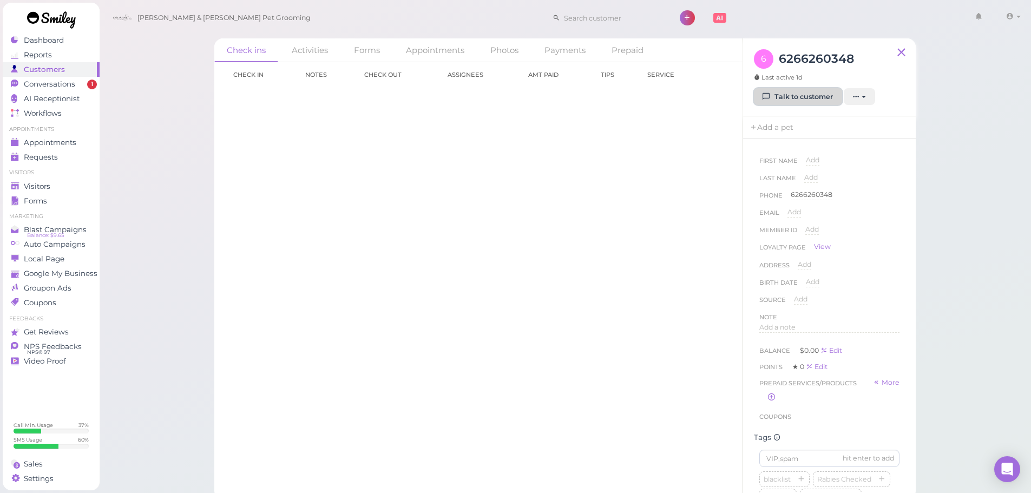
click at [792, 98] on link "Talk to customer" at bounding box center [798, 96] width 88 height 17
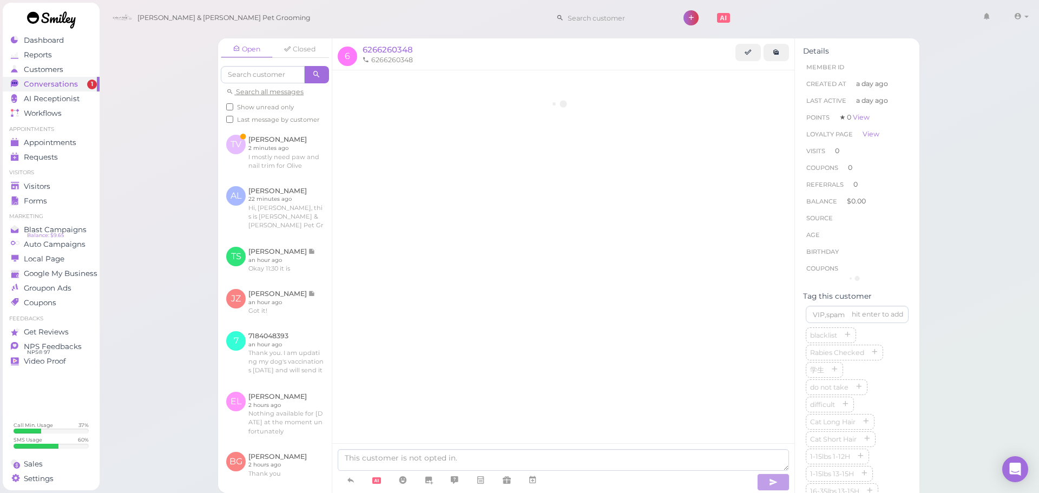
scroll to position [2, 0]
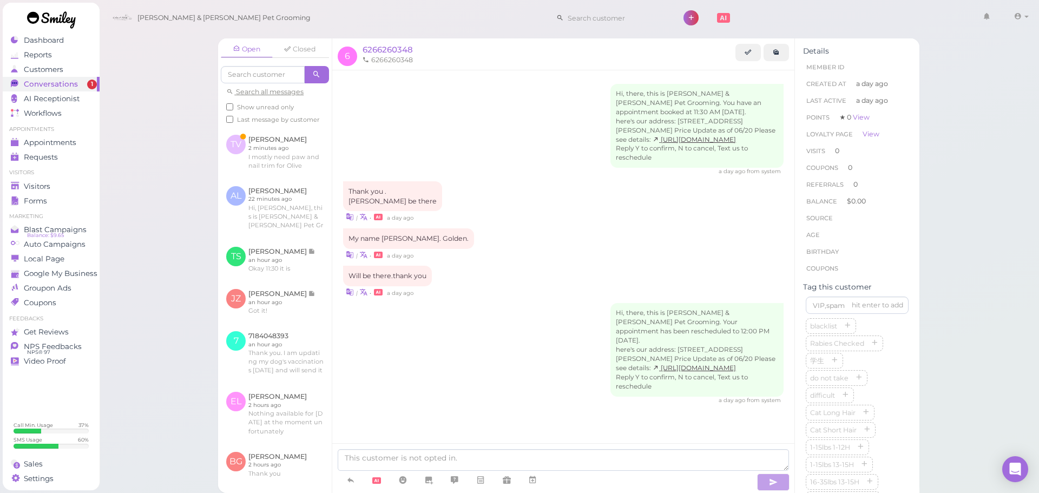
click at [554, 257] on div "| • a day ago" at bounding box center [563, 254] width 440 height 11
click at [261, 151] on link at bounding box center [275, 152] width 114 height 51
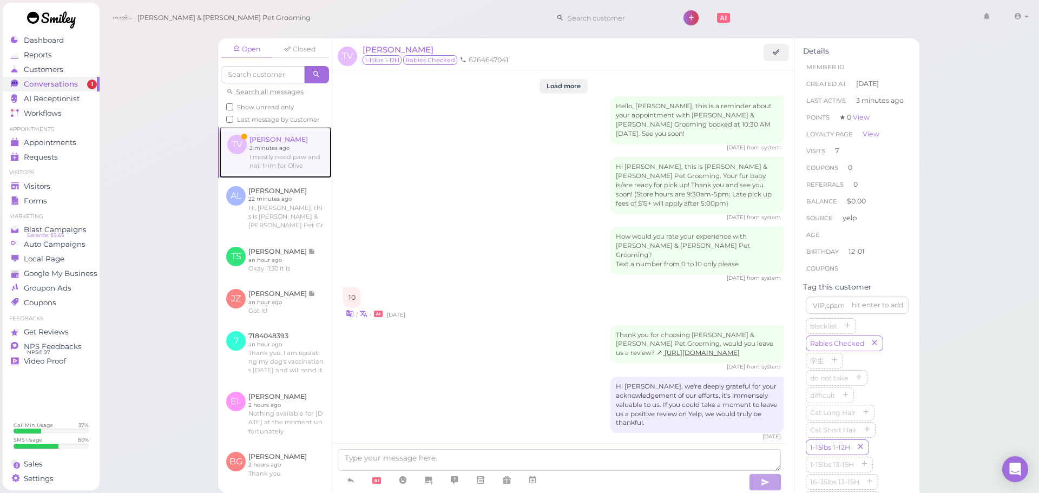
scroll to position [1422, 0]
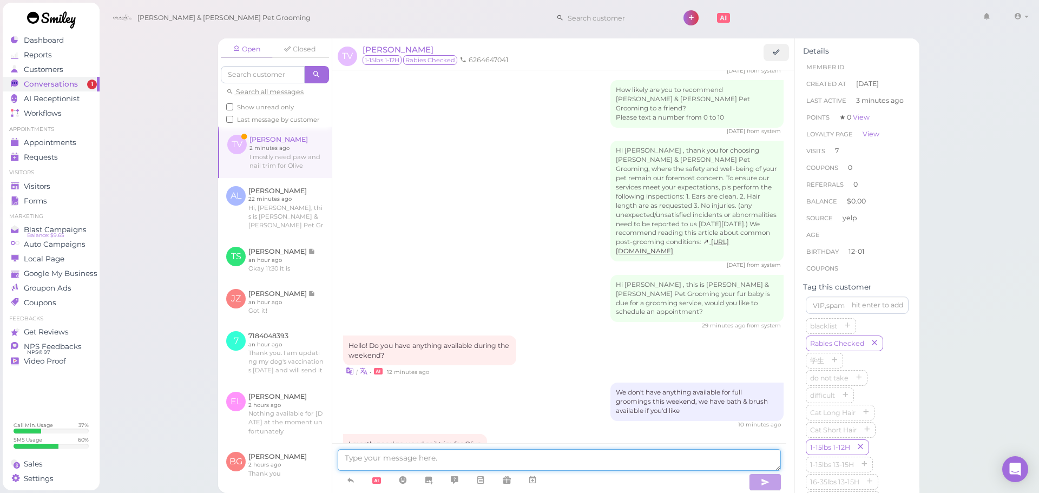
click at [490, 465] on textarea at bounding box center [559, 460] width 443 height 22
type textarea "If it's just for a bath & brush with a paw trim and nail trim we can do tomorro…"
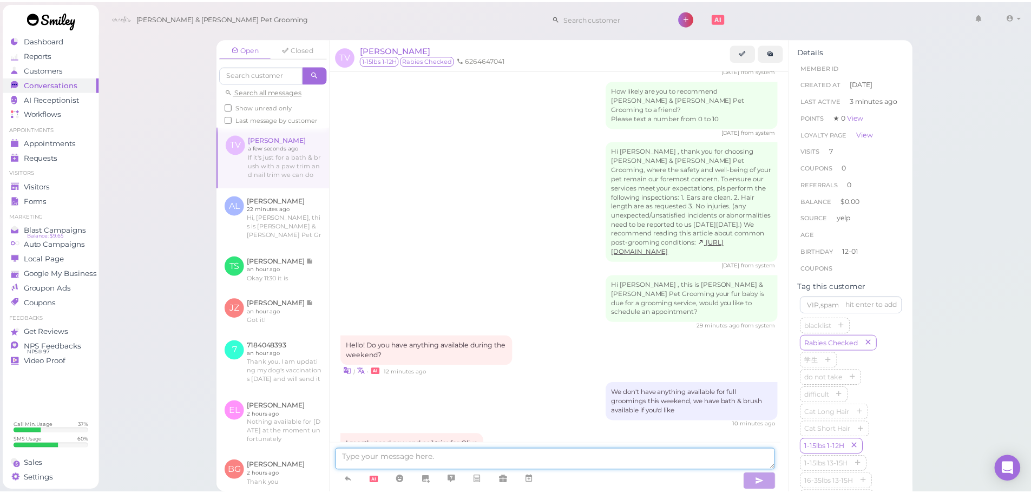
scroll to position [1457, 0]
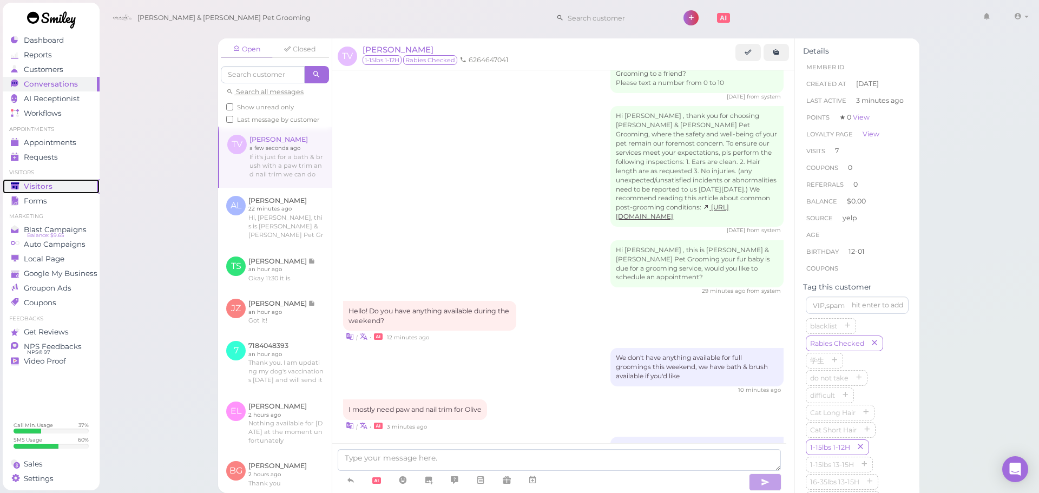
click at [58, 190] on div "Visitors" at bounding box center [50, 186] width 78 height 9
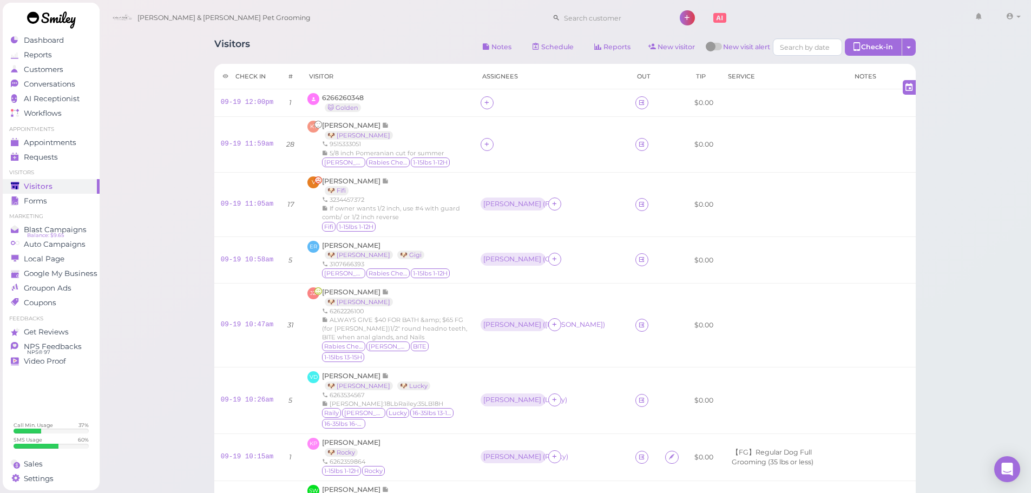
click at [356, 54] on div "Visitors Notes Schedule Reports New visitor New visit alert Check-in Customer c…" at bounding box center [564, 48] width 701 height 20
click at [338, 99] on span "6266260348" at bounding box center [343, 98] width 42 height 8
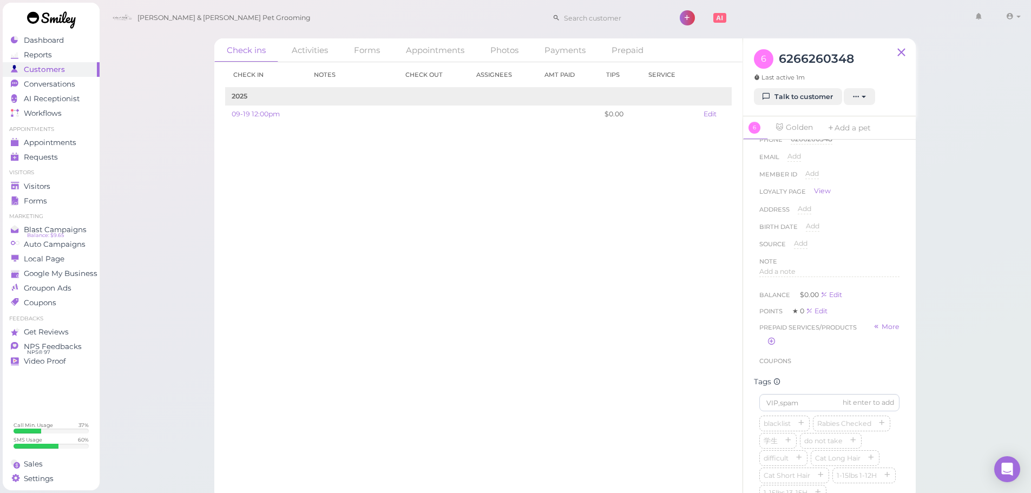
scroll to position [108, 0]
click at [429, 168] on div "Check in Notes Check out Assignees Amt Paid Tips Service 2025 09-19 12:00pm $0.…" at bounding box center [478, 277] width 528 height 431
click at [792, 131] on link "🐱 Golden" at bounding box center [794, 127] width 50 height 23
click at [859, 284] on span "Add" at bounding box center [862, 282] width 14 height 8
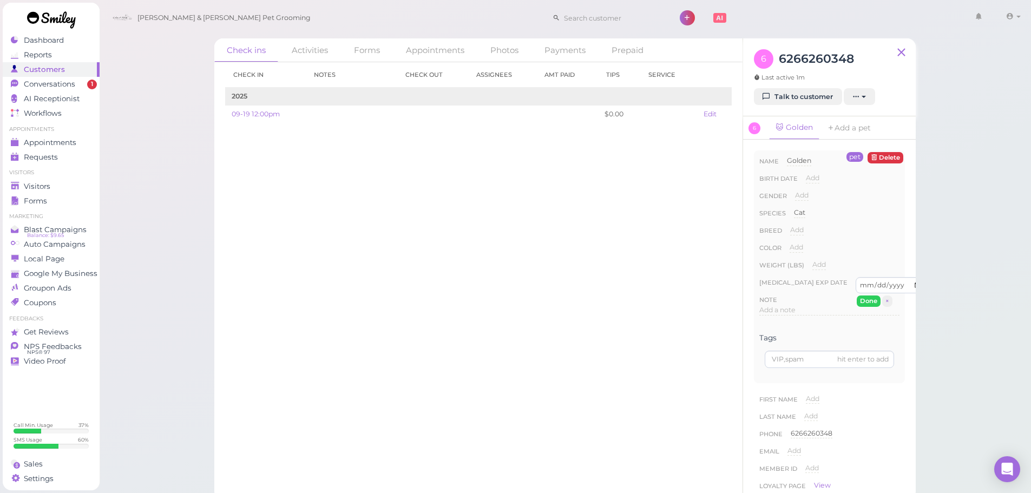
click at [956, 279] on div "Check ins Activities Forms Appointments Photos Payments Prepaid Check in Notes …" at bounding box center [565, 250] width 932 height 500
click at [887, 302] on button "×" at bounding box center [887, 300] width 10 height 11
click at [961, 286] on div "Check ins Activities Forms Appointments Photos Payments Prepaid Check in Notes …" at bounding box center [565, 250] width 932 height 500
click at [940, 240] on div "Check ins Activities Forms Appointments Photos Payments Prepaid Check in Notes …" at bounding box center [565, 250] width 932 height 500
click at [952, 234] on div "Check ins Activities Forms Appointments Photos Payments Prepaid Check in Notes …" at bounding box center [565, 250] width 932 height 500
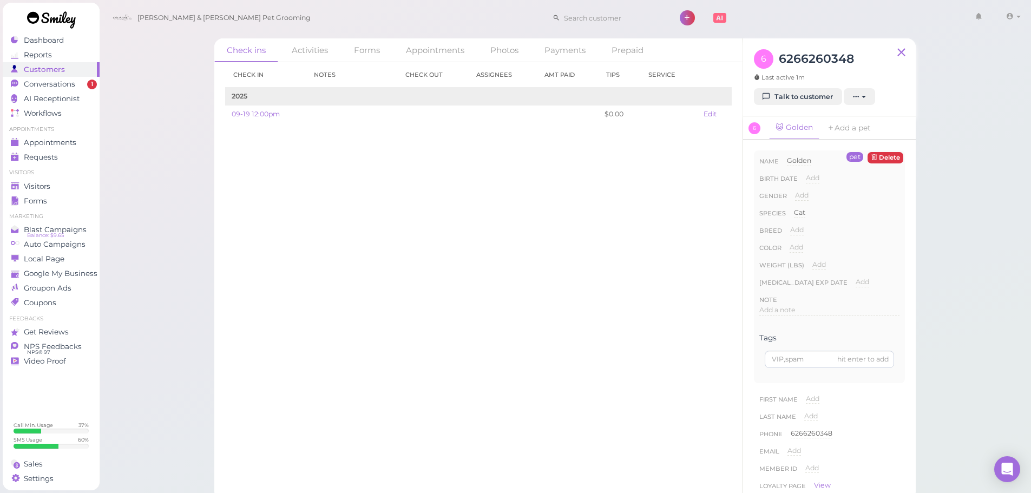
click at [356, 214] on div "Check in Notes Check out Assignees Amt Paid Tips Service 2025 09-19 12:00pm $0.…" at bounding box center [478, 277] width 528 height 431
click at [74, 193] on link "Visitors" at bounding box center [51, 186] width 97 height 15
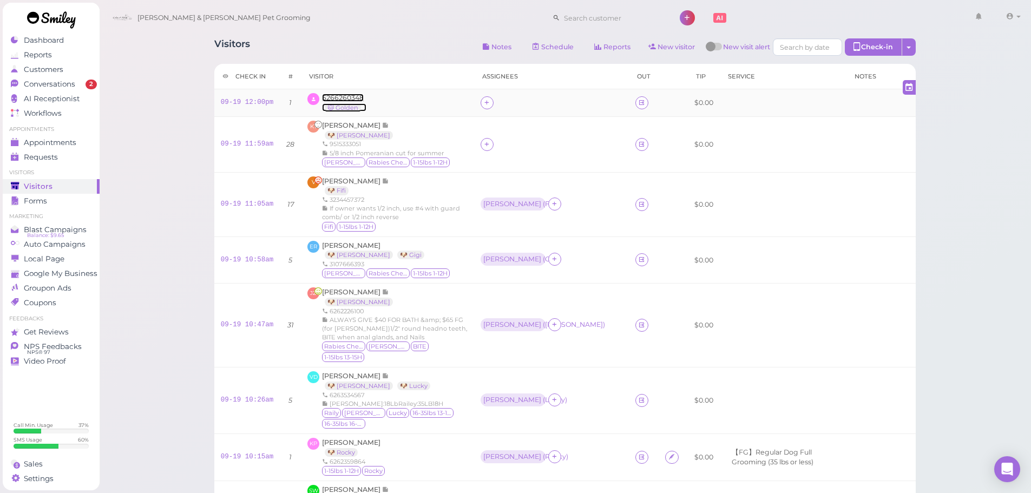
click at [338, 94] on span "6266260348" at bounding box center [343, 98] width 42 height 8
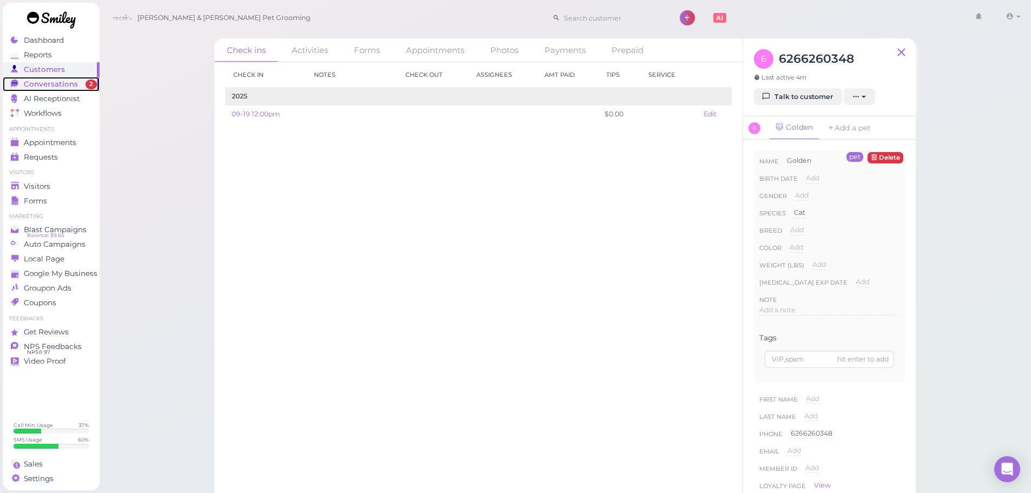
click at [79, 85] on div "Conversations" at bounding box center [50, 84] width 78 height 9
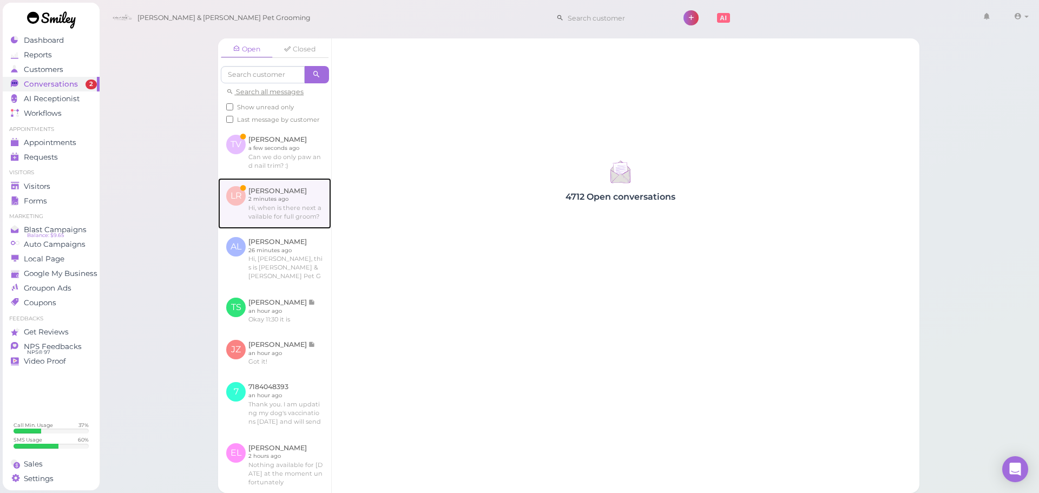
click at [248, 225] on link at bounding box center [274, 203] width 113 height 51
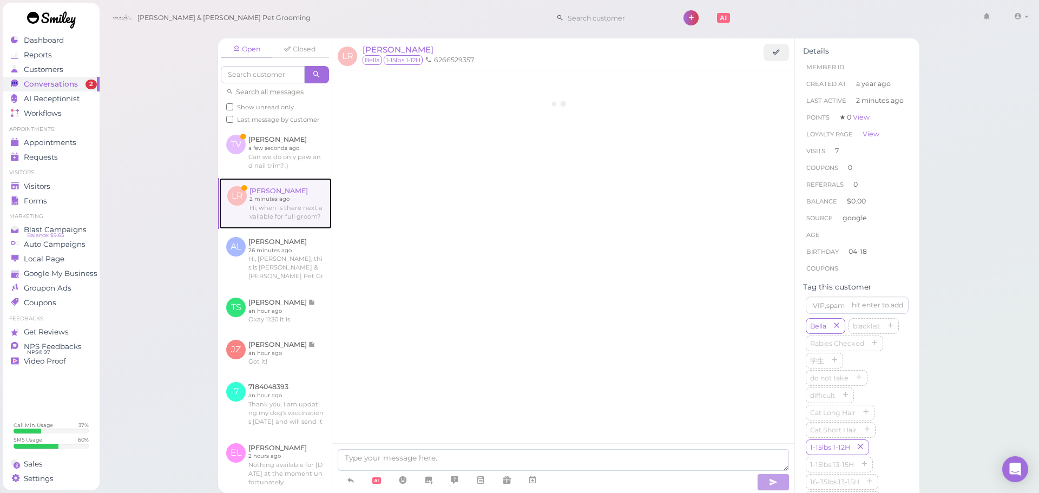
scroll to position [1365, 0]
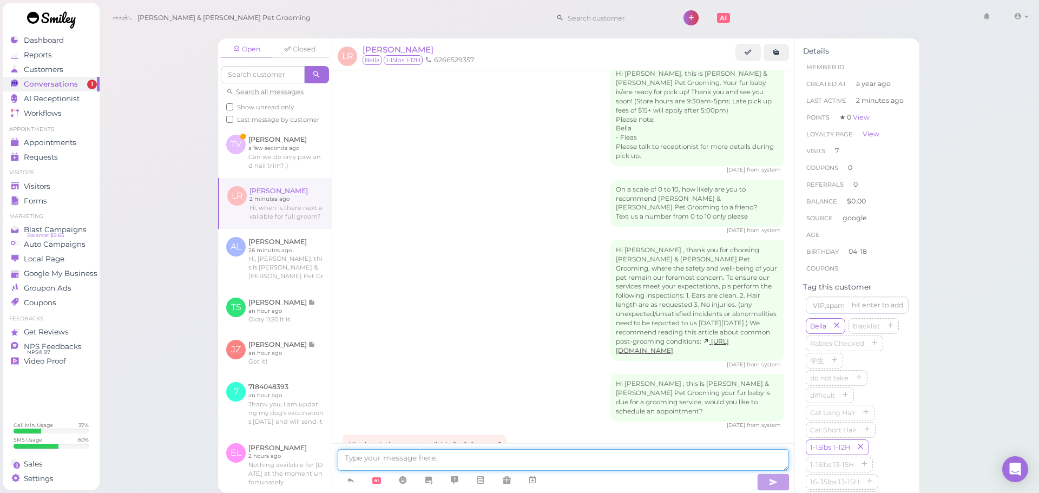
click at [522, 452] on textarea at bounding box center [563, 460] width 451 height 22
type textarea "We can do Monday at 12:30, does that work for you?"
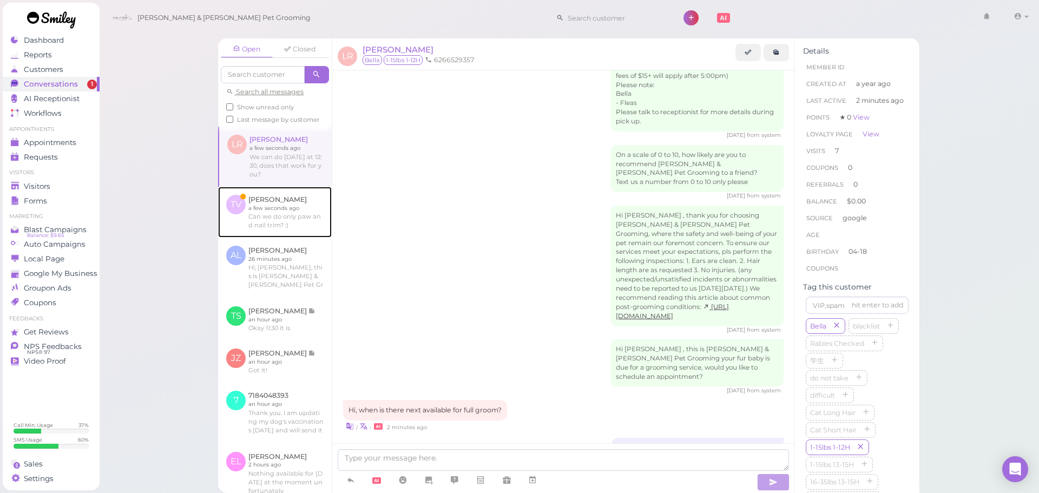
drag, startPoint x: 283, startPoint y: 231, endPoint x: 339, endPoint y: 260, distance: 62.2
click at [283, 231] on link at bounding box center [275, 212] width 114 height 51
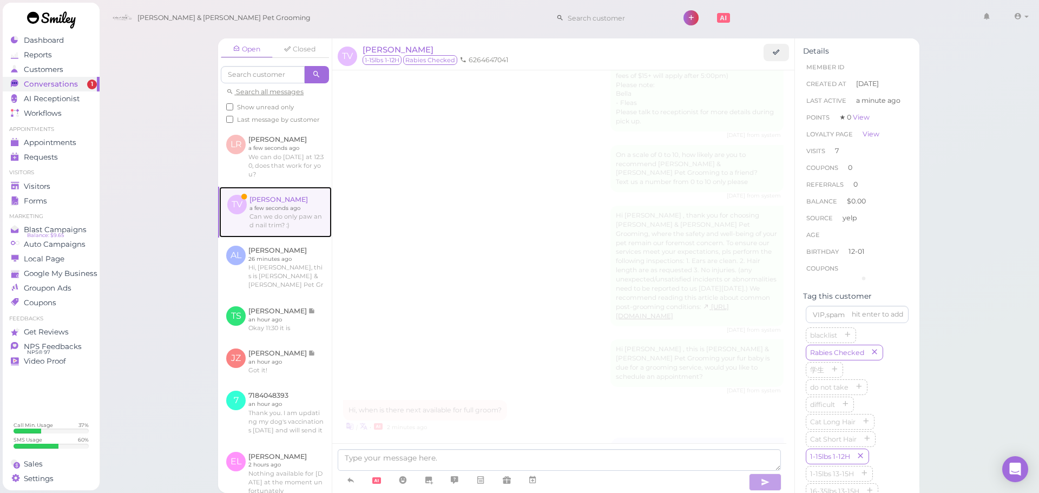
scroll to position [1381, 0]
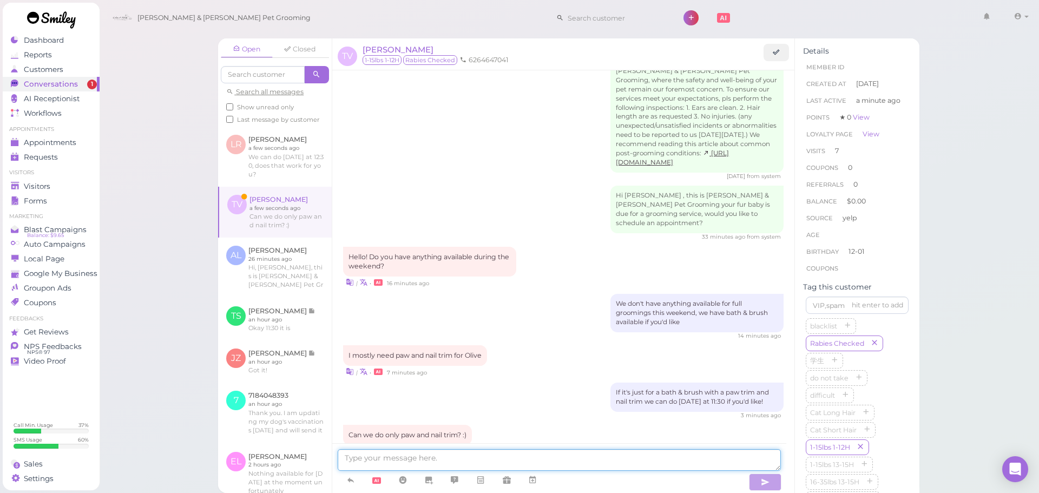
click at [469, 455] on textarea at bounding box center [559, 460] width 443 height 22
click at [526, 455] on textarea at bounding box center [559, 460] width 443 height 22
click at [509, 459] on textarea at bounding box center [559, 460] width 443 height 22
type textarea "So no bath? Or with the bath as well"
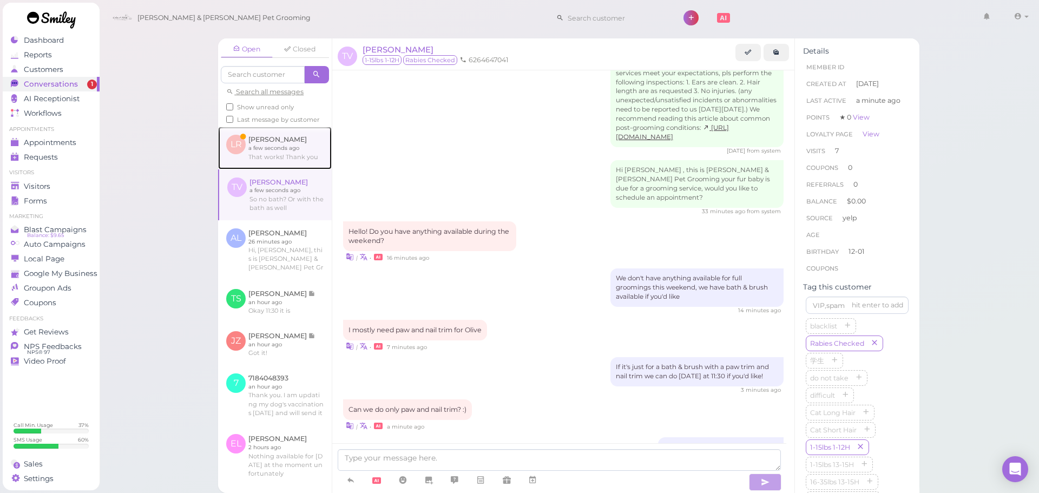
click at [299, 153] on link at bounding box center [275, 148] width 114 height 42
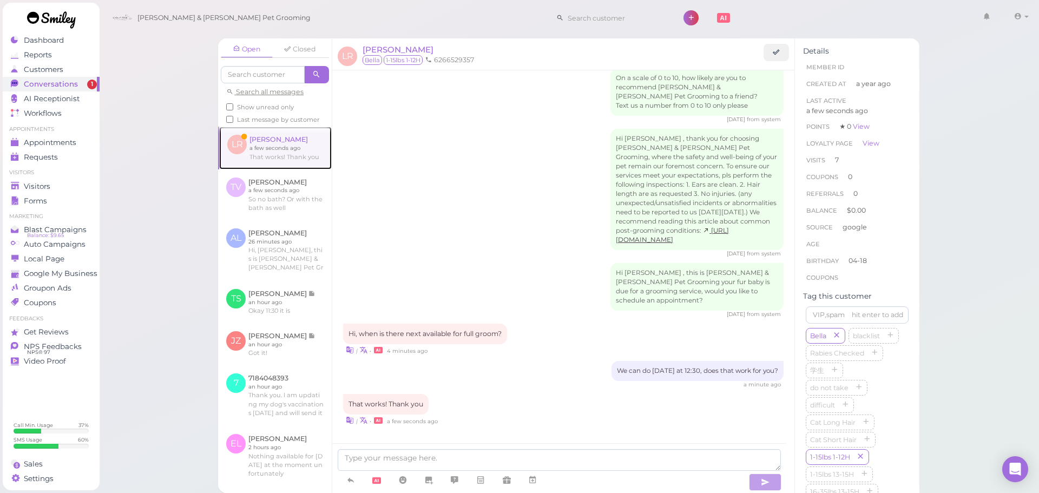
scroll to position [1365, 0]
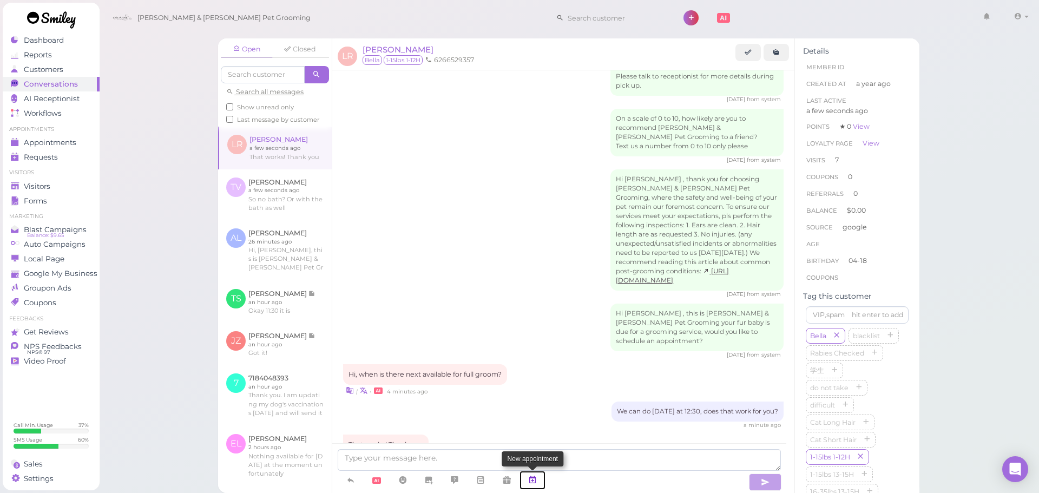
click at [538, 475] on link at bounding box center [532, 480] width 26 height 19
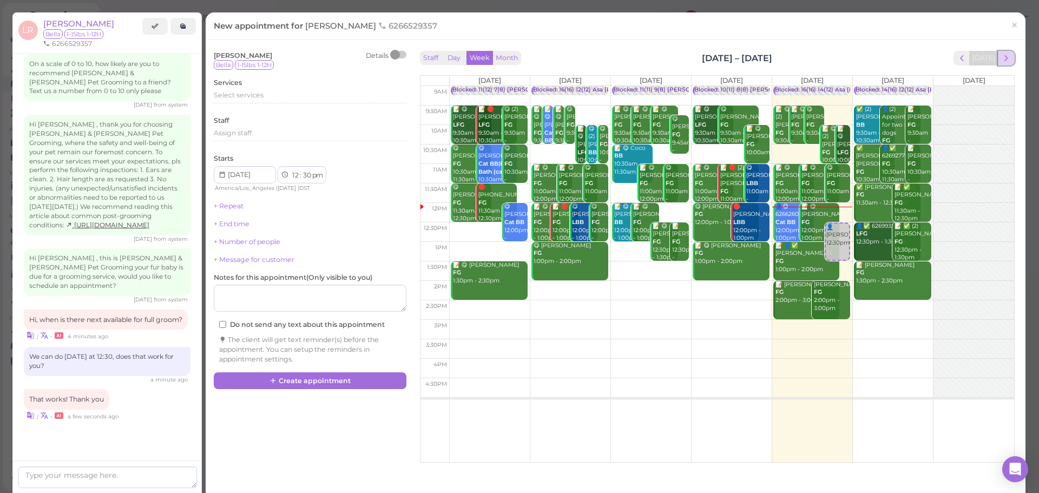
click at [1001, 64] on button "next" at bounding box center [1006, 58] width 17 height 15
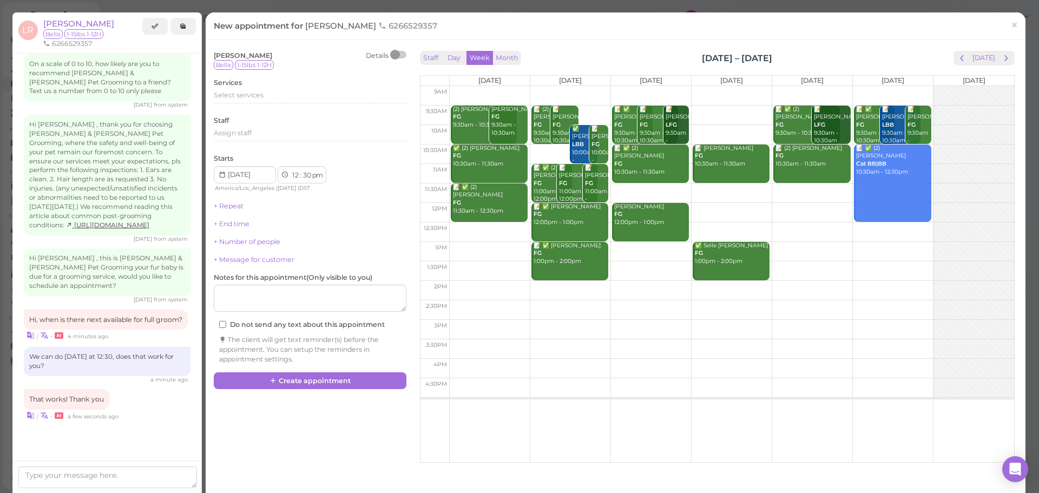
click at [490, 228] on td at bounding box center [731, 231] width 565 height 19
type input "[DATE]"
click at [249, 95] on span "Select services" at bounding box center [239, 95] width 50 height 8
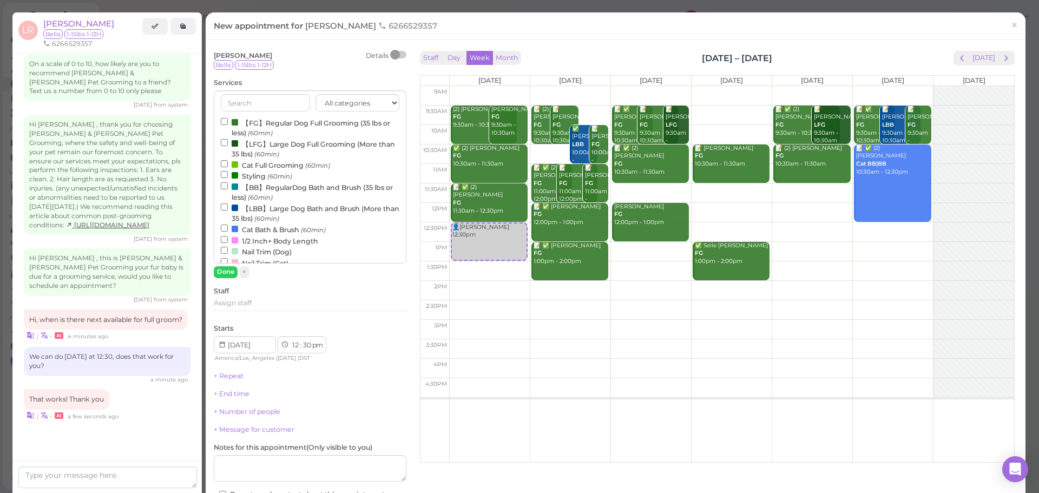
click at [249, 130] on label "【FG】Regular Dog Full Grooming (35 lbs or less) (60min)" at bounding box center [310, 127] width 179 height 21
click at [228, 125] on input "【FG】Regular Dog Full Grooming (35 lbs or less) (60min)" at bounding box center [224, 121] width 7 height 7
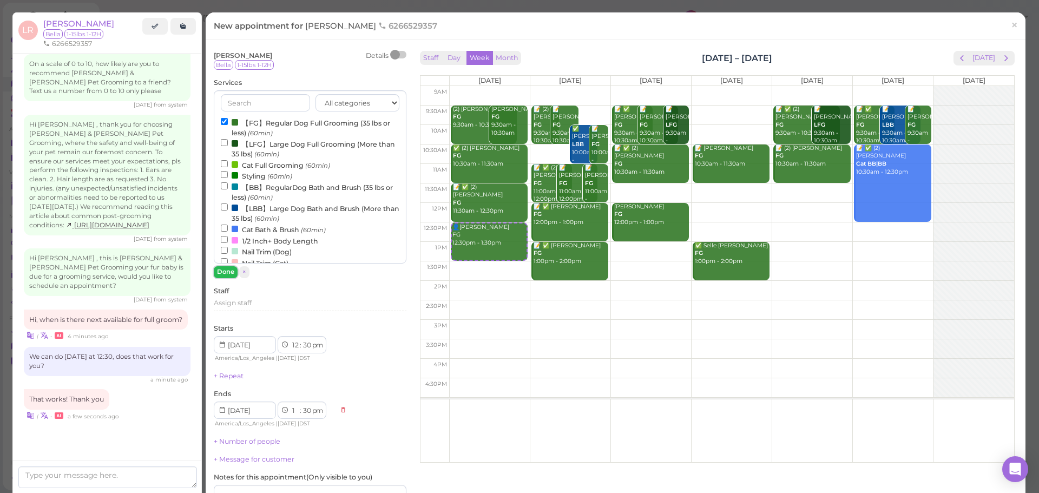
click at [223, 272] on button "Done" at bounding box center [226, 271] width 24 height 11
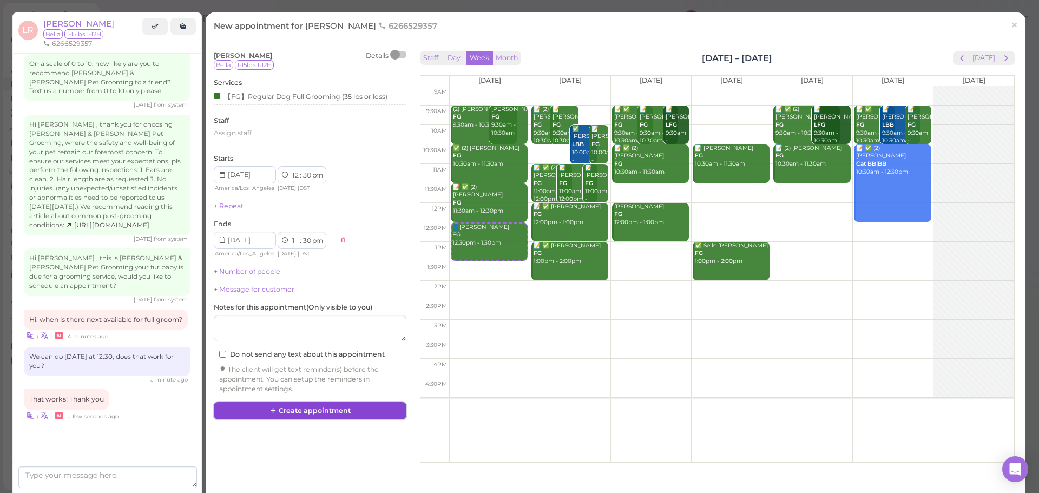
click at [316, 419] on button "Create appointment" at bounding box center [310, 410] width 193 height 17
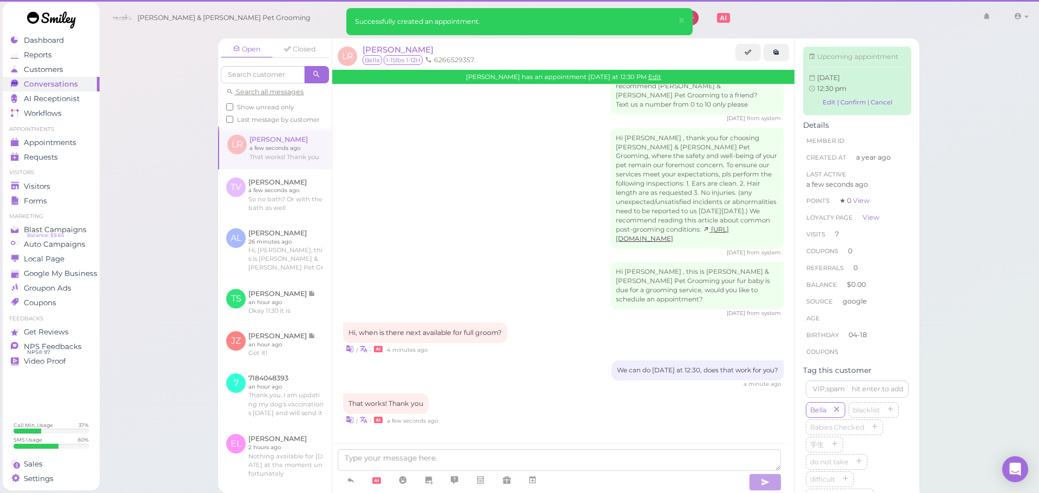
scroll to position [1365, 0]
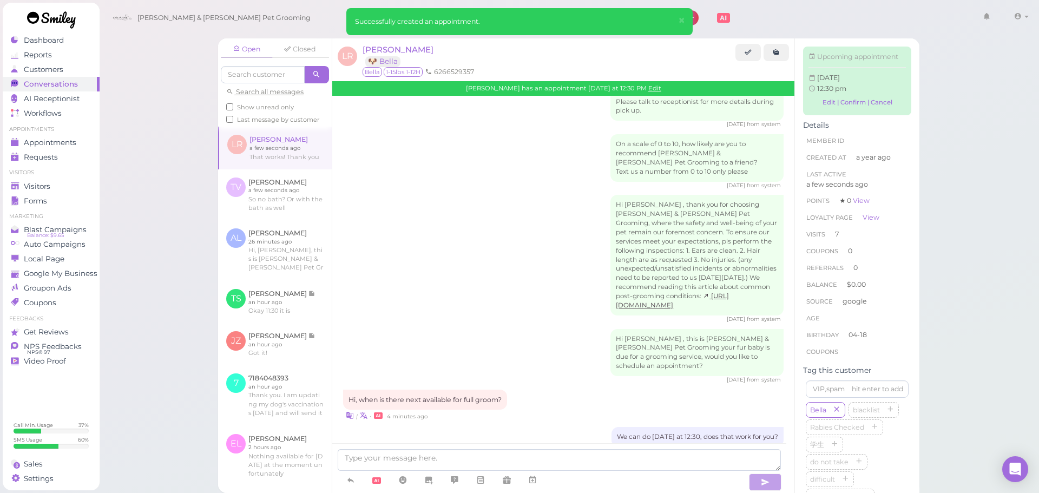
click at [948, 252] on div "Open Closed Search all messages Show unread only Last message by customer LR Lo…" at bounding box center [569, 246] width 940 height 493
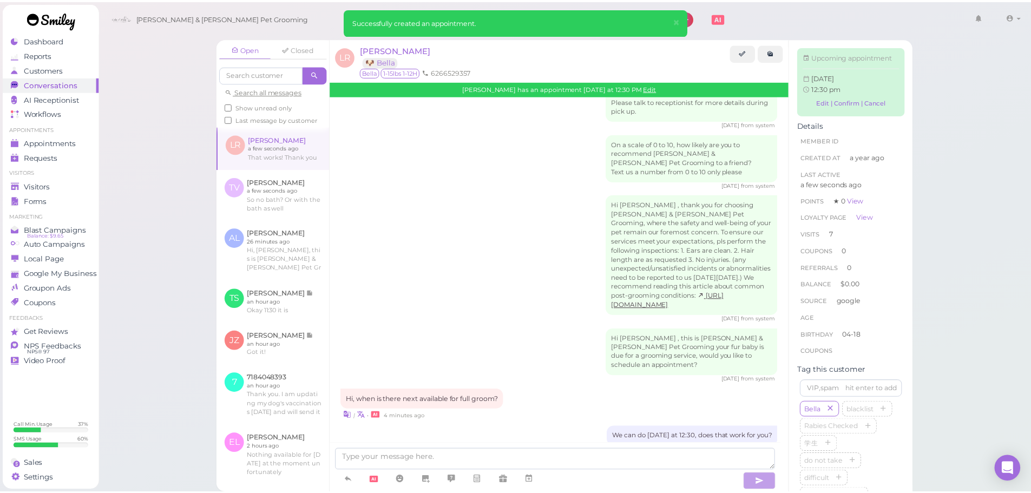
scroll to position [1477, 0]
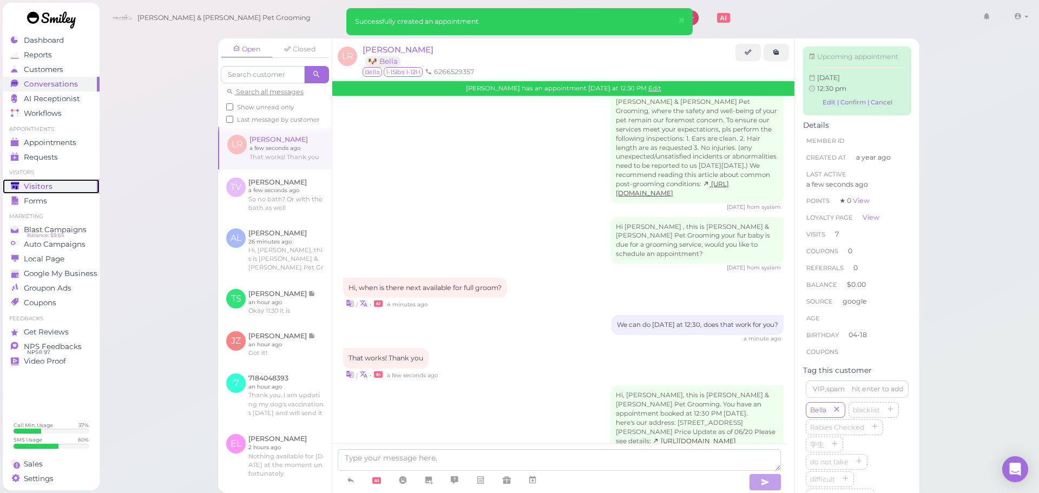
click at [72, 189] on div "Visitors" at bounding box center [50, 186] width 78 height 9
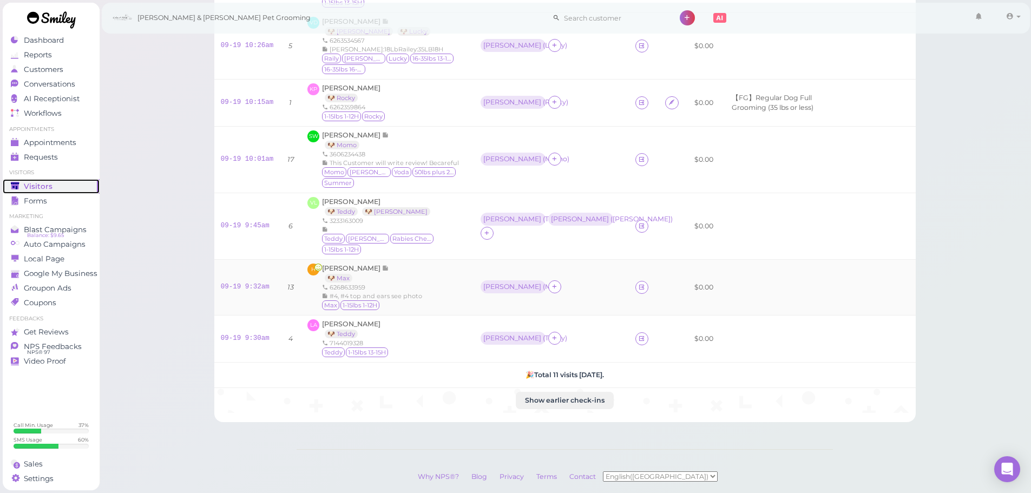
scroll to position [389, 0]
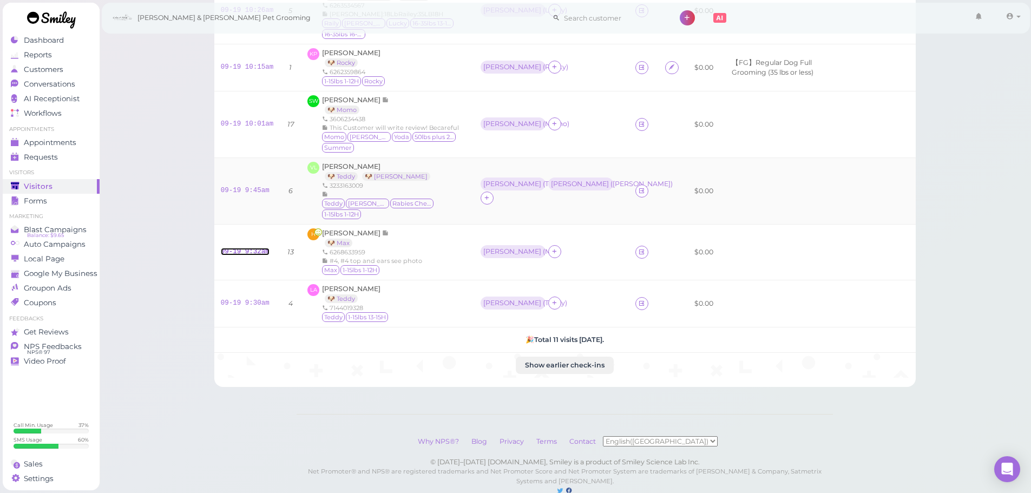
drag, startPoint x: 239, startPoint y: 216, endPoint x: 377, endPoint y: 176, distance: 143.6
click at [239, 248] on link "09-19 9:32am" at bounding box center [245, 252] width 49 height 8
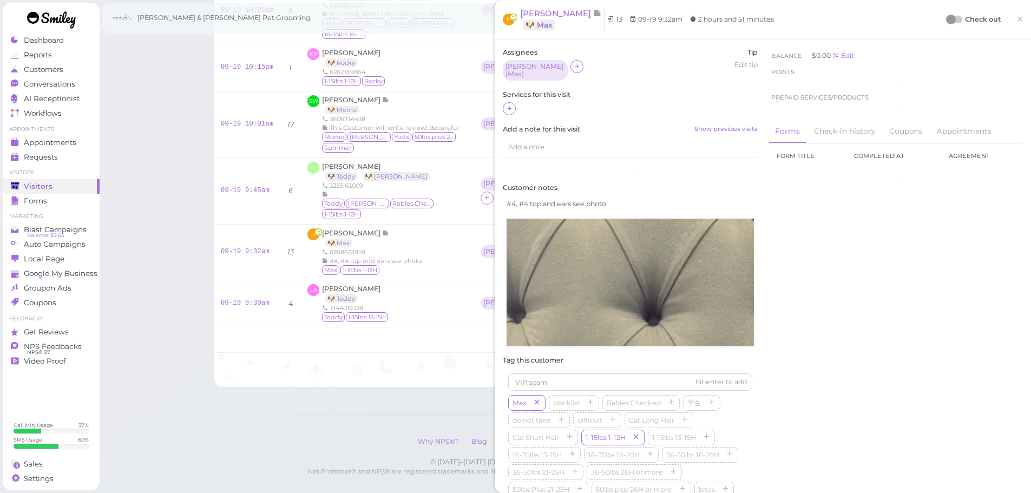
drag, startPoint x: 510, startPoint y: 105, endPoint x: 513, endPoint y: 112, distance: 7.3
click at [510, 106] on icon at bounding box center [509, 108] width 7 height 8
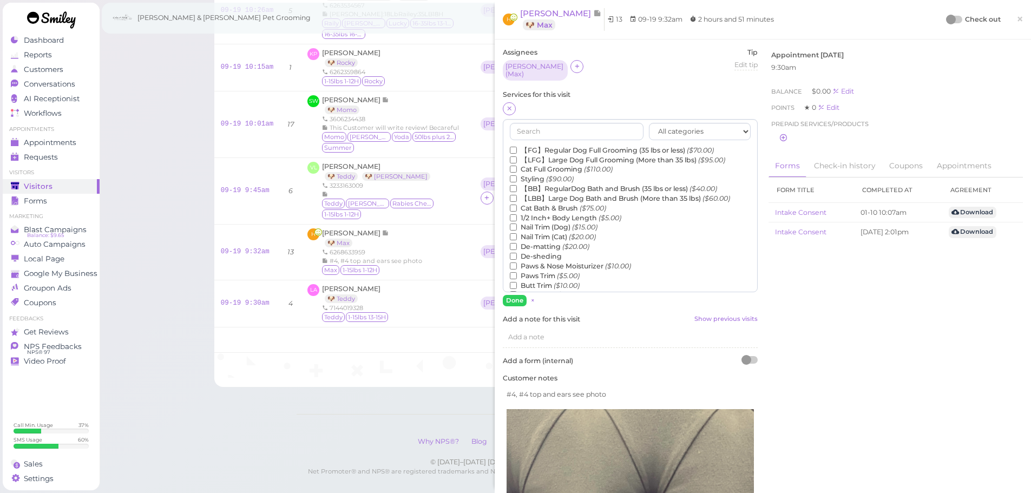
click at [546, 146] on label "【FG】Regular Dog Full Grooming (35 lbs or less) ($70.00)" at bounding box center [612, 151] width 204 height 10
click at [517, 147] on input "【FG】Regular Dog Full Grooming (35 lbs or less) ($70.00)" at bounding box center [513, 150] width 7 height 7
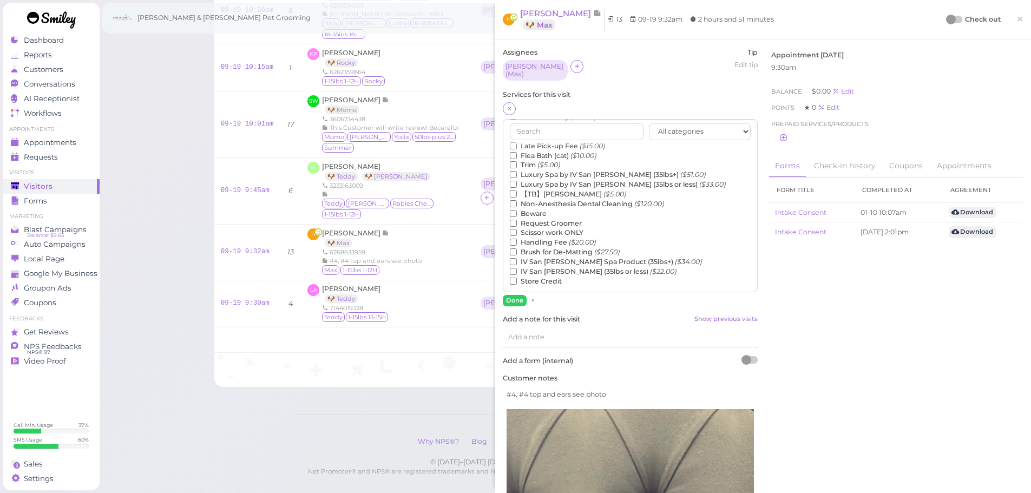
click at [538, 189] on label "【TB】Teeth Brushing ($5.00)" at bounding box center [568, 194] width 116 height 10
click at [517, 190] on input "【TB】Teeth Brushing ($5.00)" at bounding box center [513, 193] width 7 height 7
click at [515, 295] on button "Done" at bounding box center [515, 300] width 24 height 11
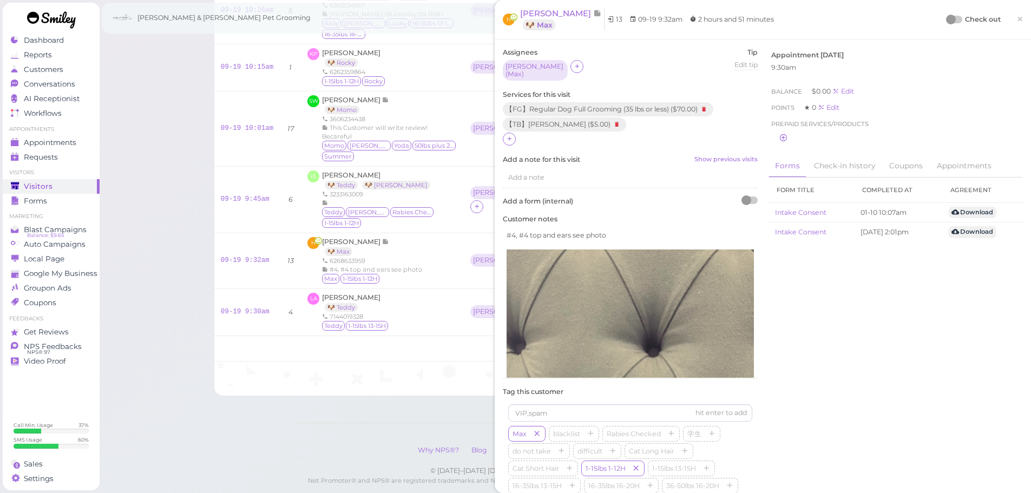
scroll to position [400, 0]
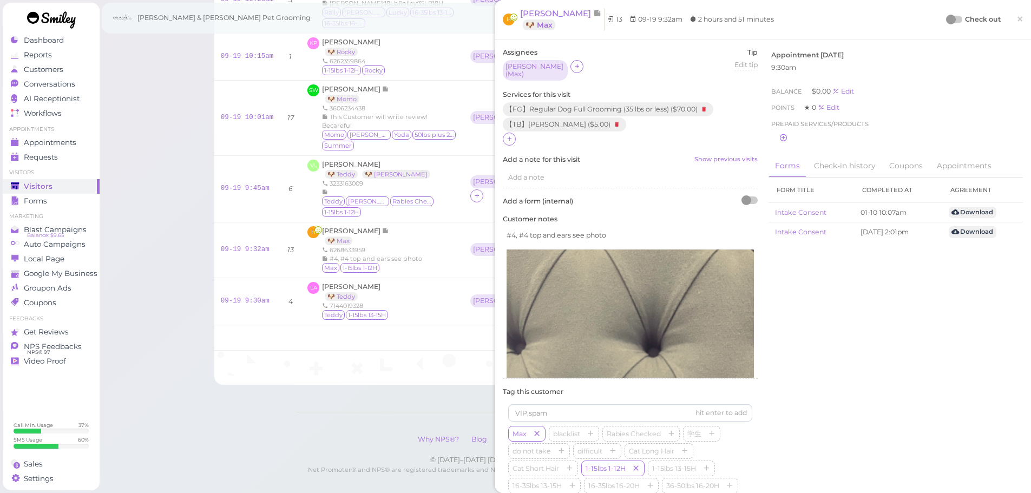
click at [949, 17] on div at bounding box center [954, 20] width 15 height 8
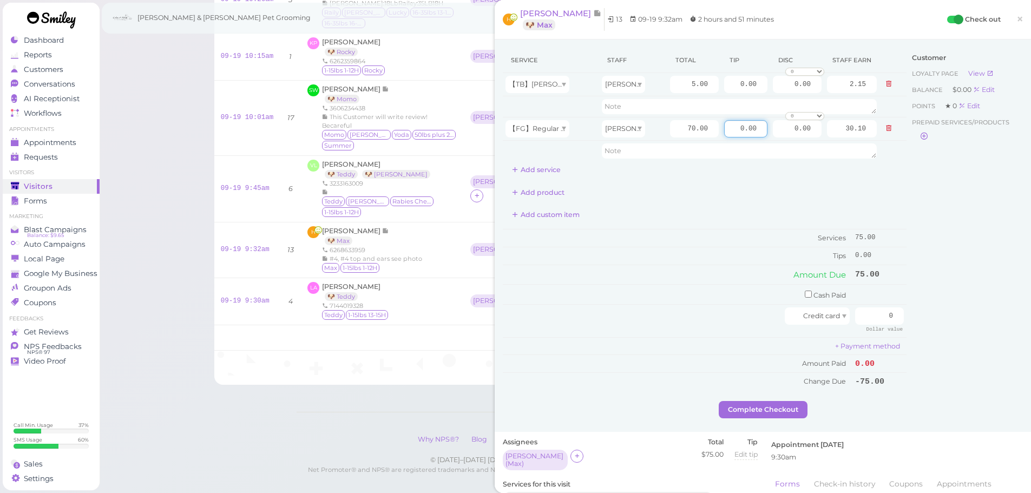
drag, startPoint x: 719, startPoint y: 134, endPoint x: 993, endPoint y: 170, distance: 276.7
click at [992, 170] on div "Service Staff Total Tip Disc Staff earn 【TB】Teeth Brushing Rebecca 5.00 0.00 0.…" at bounding box center [763, 224] width 520 height 353
type input "7.5"
drag, startPoint x: 902, startPoint y: 319, endPoint x: 987, endPoint y: 323, distance: 85.0
click at [983, 323] on div "Service Staff Total Tip Disc Staff earn 【TB】Teeth Brushing Rebecca 5.00 0.00 0.…" at bounding box center [763, 224] width 520 height 353
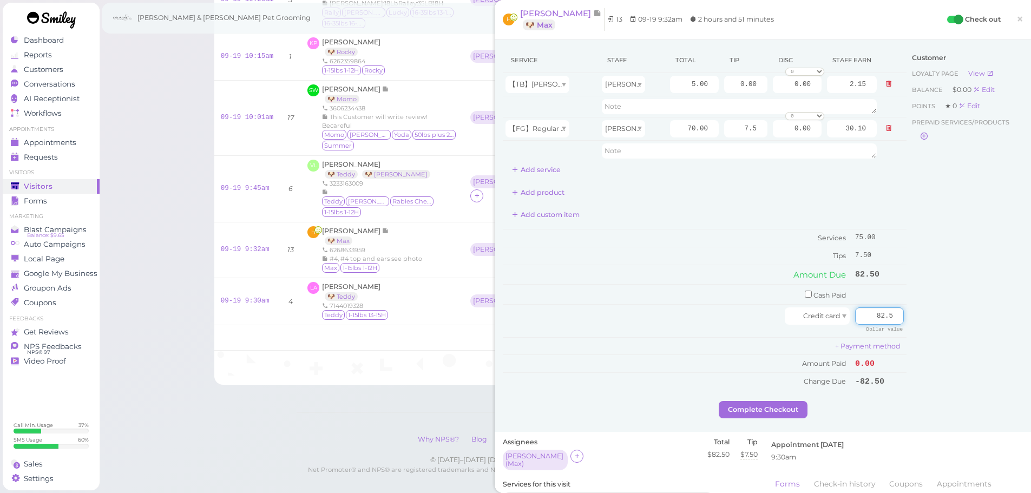
type input "82.5"
click at [966, 333] on div "Customer Loyalty page View Balance $0.00 Edit Points ★ 0 Edit Prepaid services/…" at bounding box center [964, 224] width 116 height 353
click at [724, 405] on button "Complete Checkout" at bounding box center [762, 409] width 89 height 17
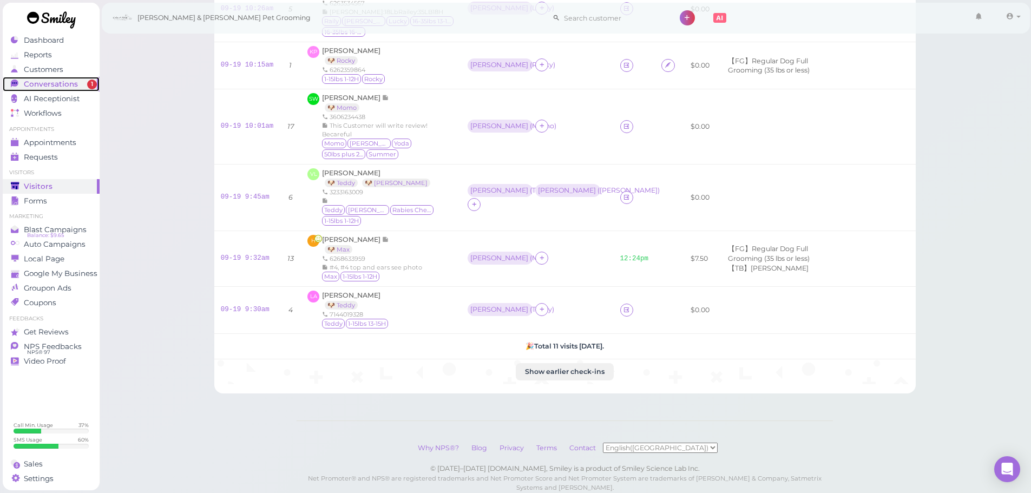
click at [68, 84] on span "Conversations" at bounding box center [51, 84] width 54 height 9
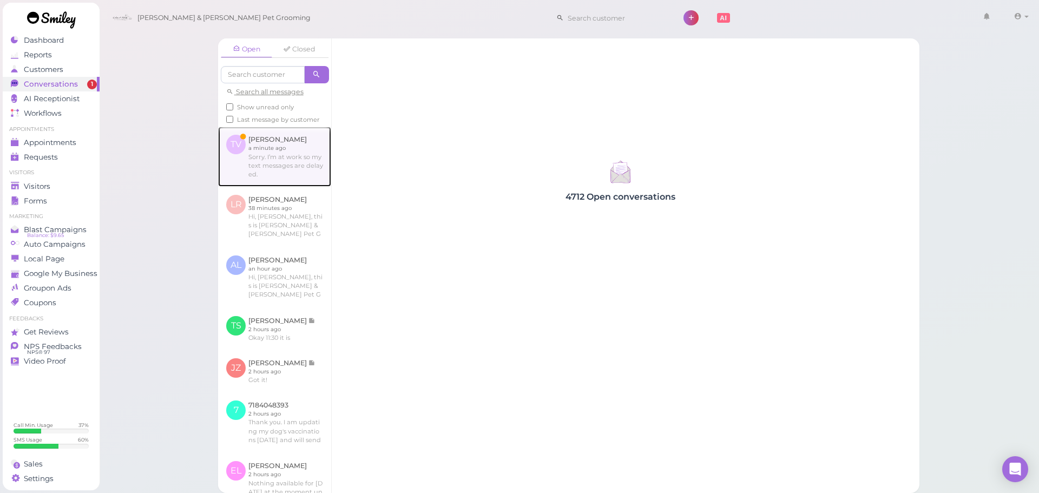
click at [289, 166] on link at bounding box center [274, 157] width 113 height 60
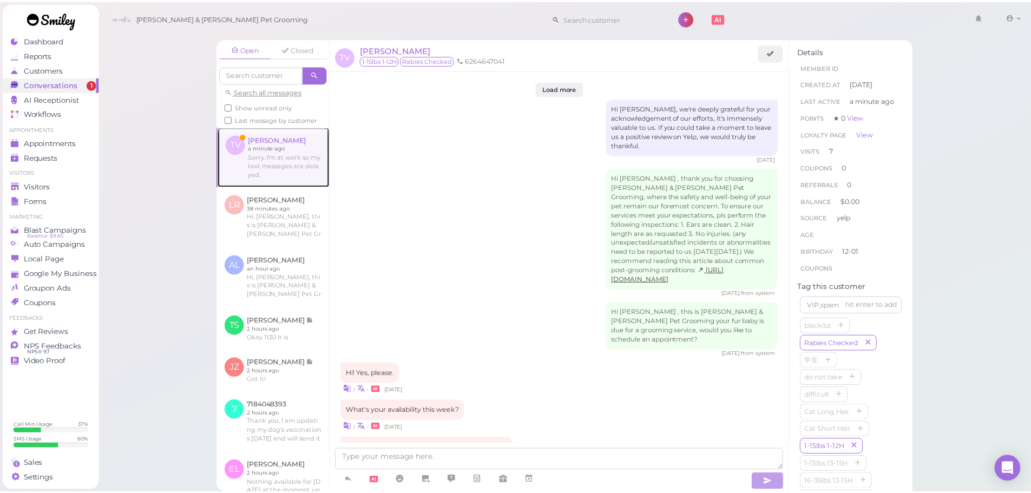
scroll to position [1358, 0]
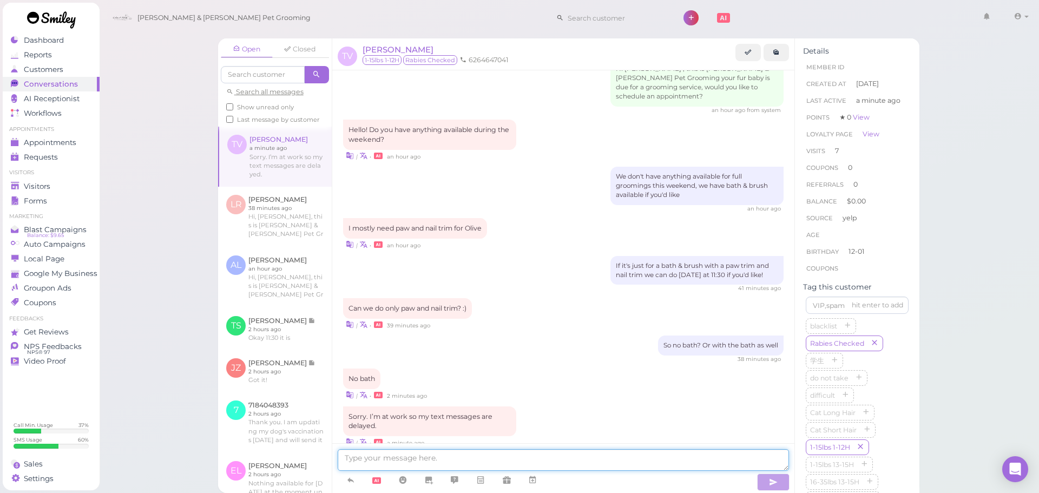
drag, startPoint x: 453, startPoint y: 458, endPoint x: 458, endPoint y: 465, distance: 8.6
click at [455, 460] on textarea at bounding box center [563, 460] width 451 height 22
type textarea "No problem. If it's just for a nail trim and paw trim you can walk in any time …"
click at [64, 190] on div "Visitors" at bounding box center [50, 186] width 78 height 9
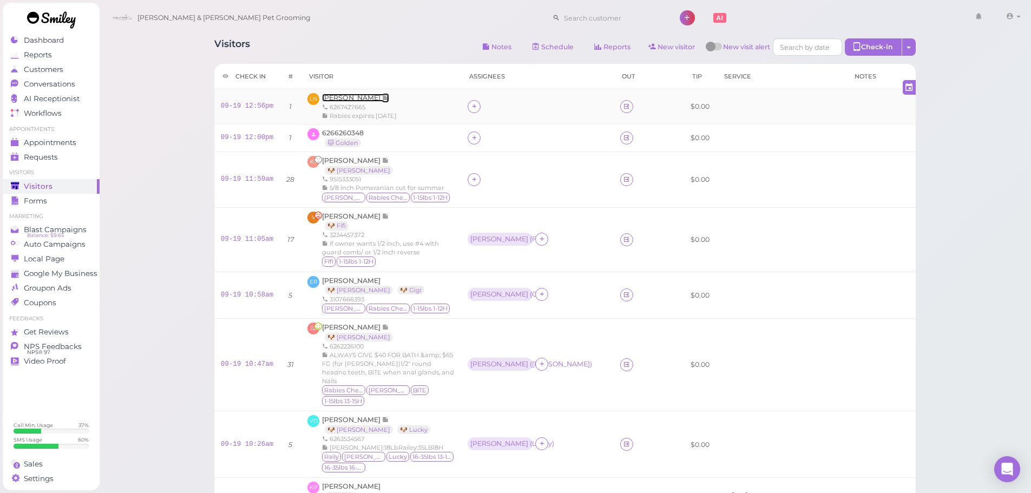
click at [336, 94] on span "Linh N" at bounding box center [352, 98] width 60 height 8
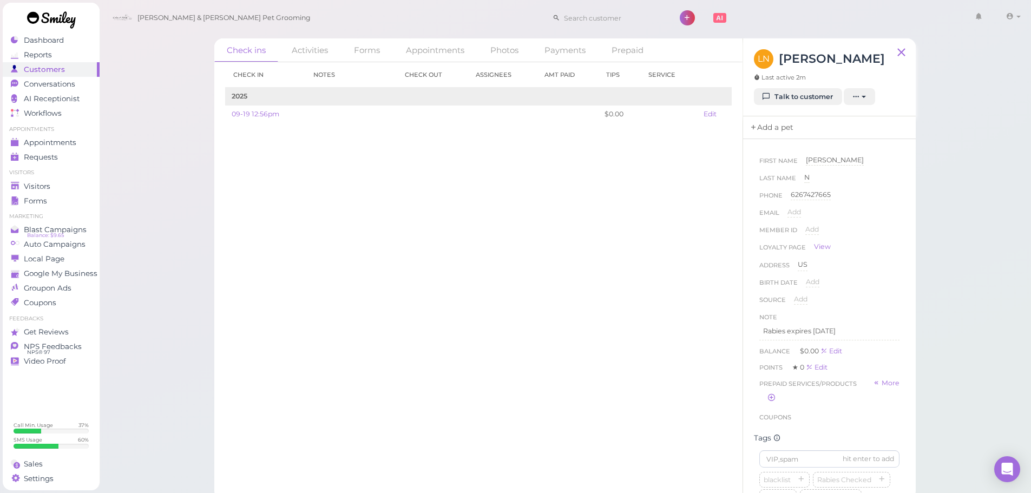
click at [783, 132] on link "Add a pet" at bounding box center [771, 127] width 57 height 23
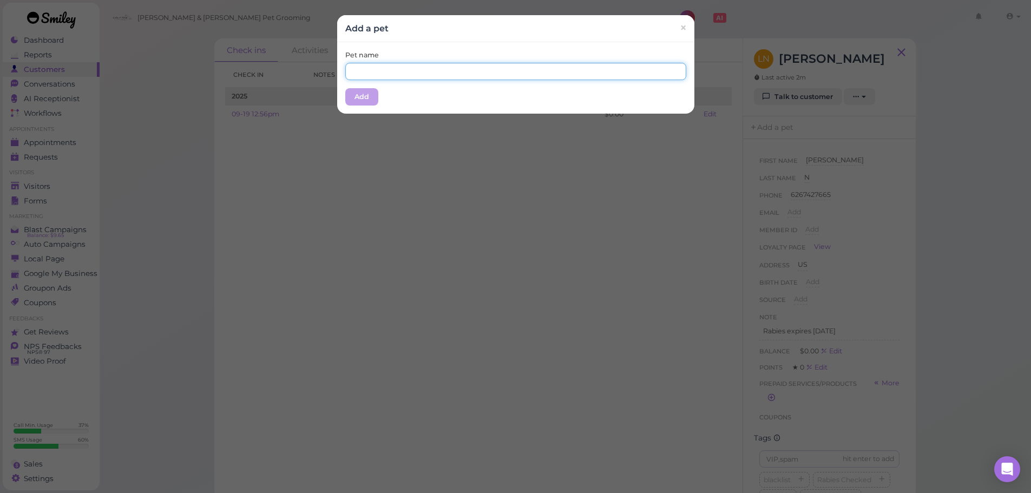
click at [483, 76] on input "text" at bounding box center [515, 71] width 341 height 17
type input "Winston"
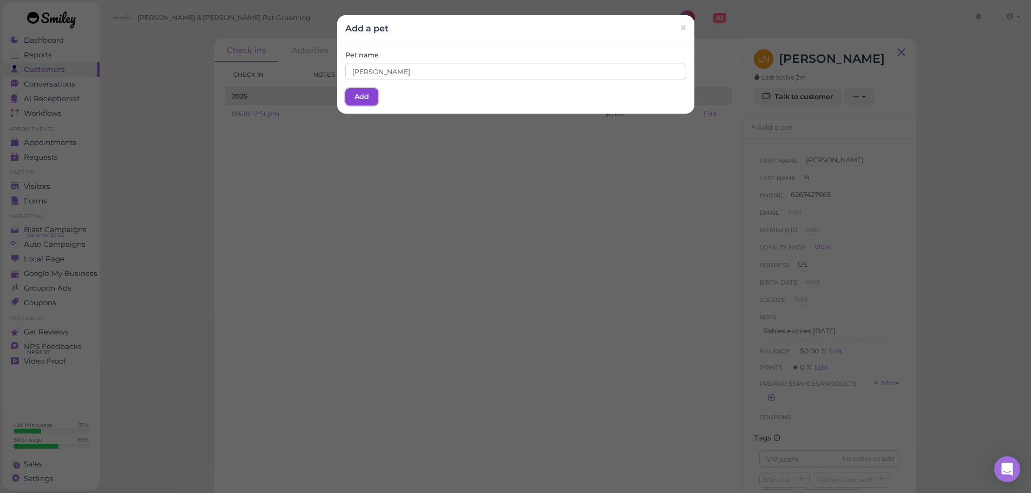
drag, startPoint x: 355, startPoint y: 89, endPoint x: 619, endPoint y: 149, distance: 271.4
click at [355, 89] on button "Add" at bounding box center [361, 96] width 33 height 17
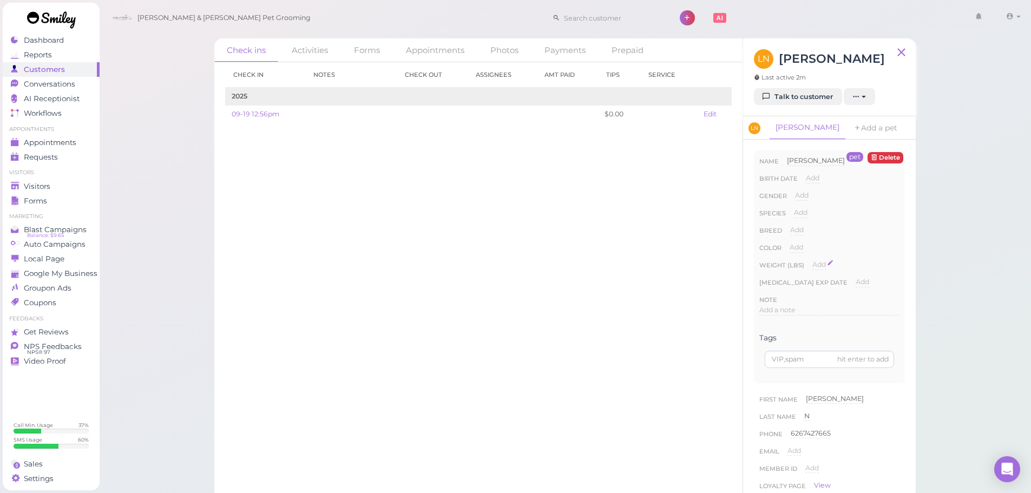
click at [820, 266] on span "Add" at bounding box center [819, 264] width 14 height 8
type input "30"
click at [828, 286] on button "Done" at bounding box center [825, 283] width 24 height 11
click at [855, 280] on span "Add" at bounding box center [862, 282] width 14 height 8
type input "2026-06-17"
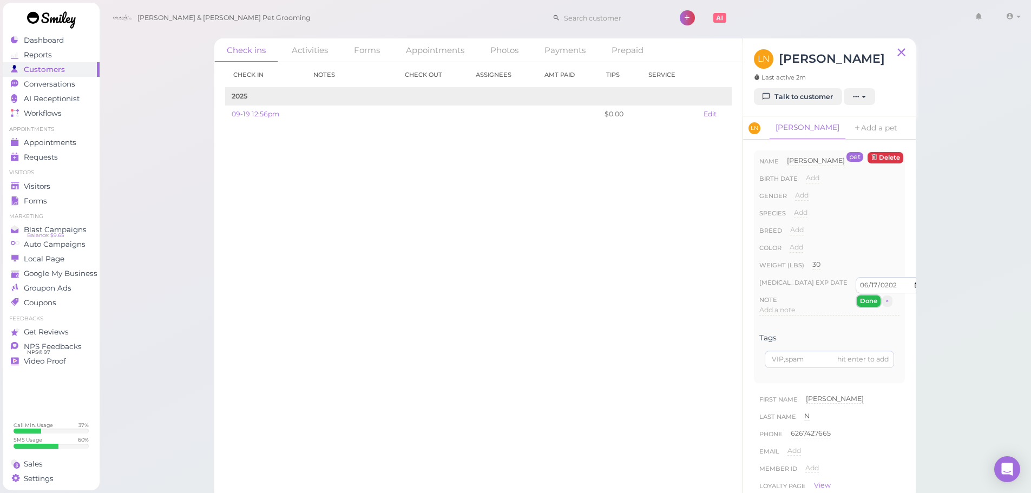
click at [863, 298] on button "Done" at bounding box center [868, 300] width 24 height 11
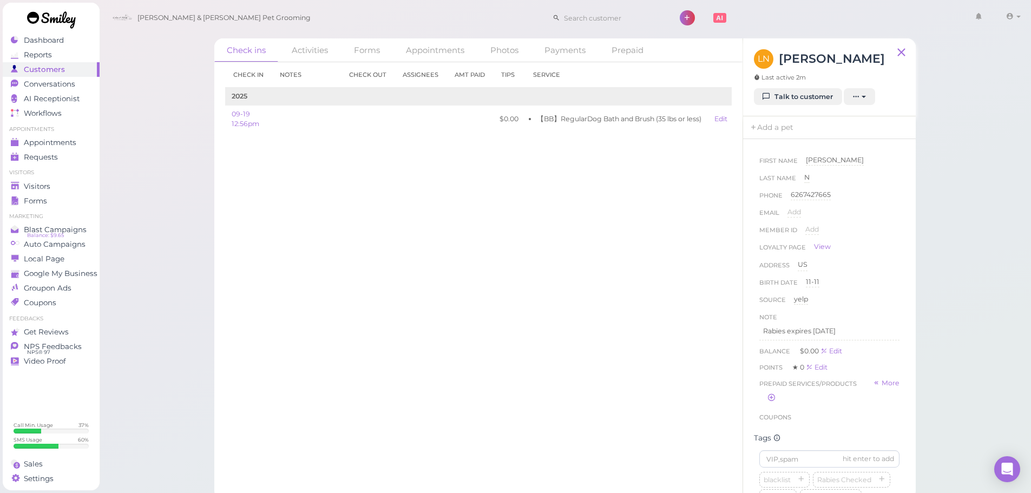
click at [958, 314] on div "Check ins Activities Forms Appointments Photos Payments Prepaid Check in Notes …" at bounding box center [565, 249] width 932 height 499
click at [811, 251] on input at bounding box center [829, 242] width 140 height 17
type input "Winston"
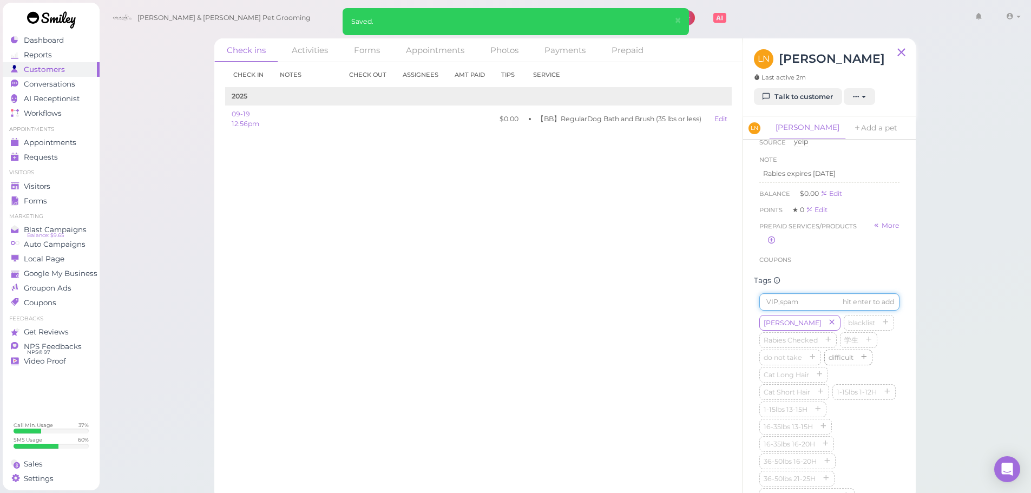
scroll to position [487, 0]
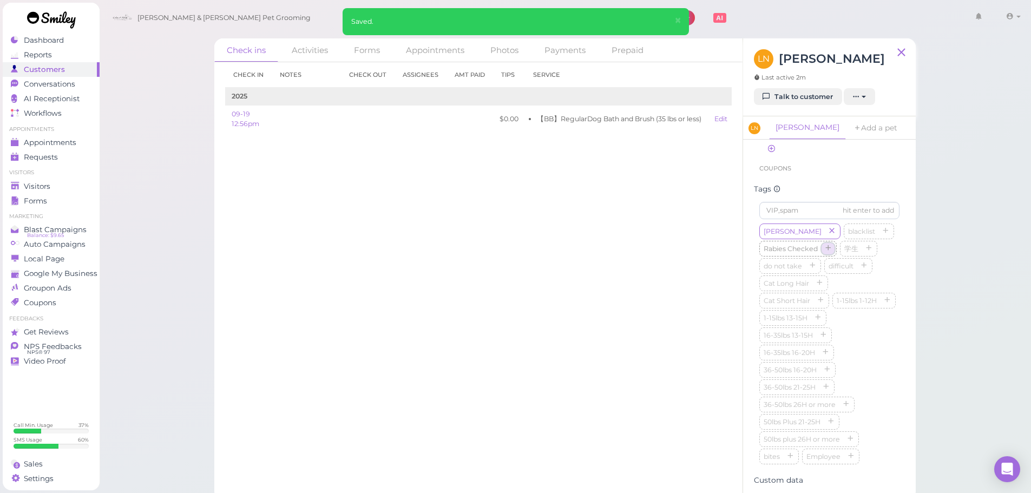
click at [833, 254] on button "button" at bounding box center [827, 248] width 13 height 11
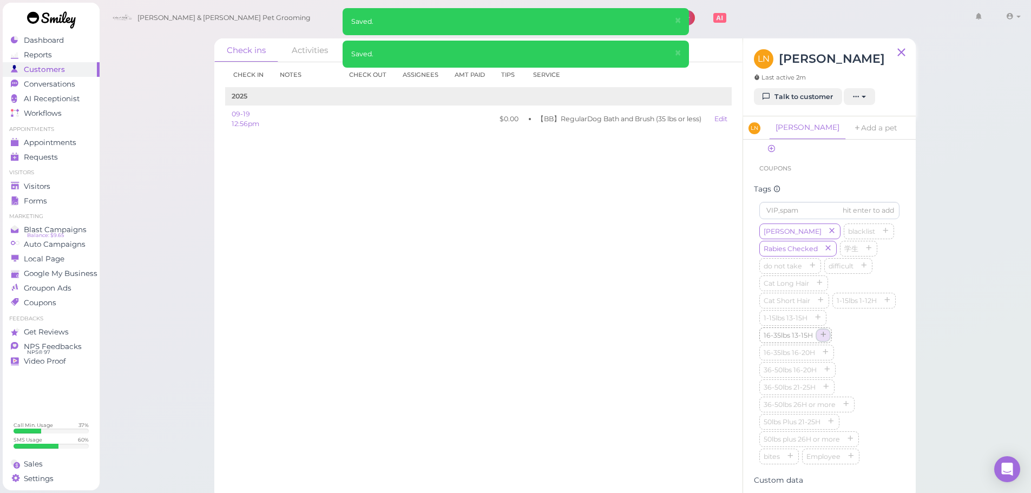
click at [822, 341] on button "button" at bounding box center [822, 334] width 13 height 11
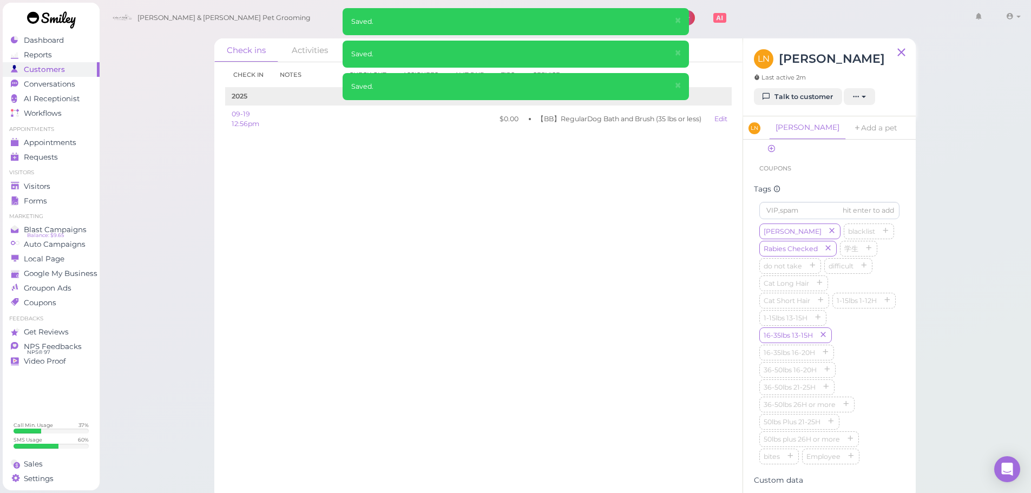
click at [875, 356] on div "Winston blacklist Rabies Checked 学生 do not take difficult Cat Long Hair Cat Sho…" at bounding box center [829, 344] width 140 height 242
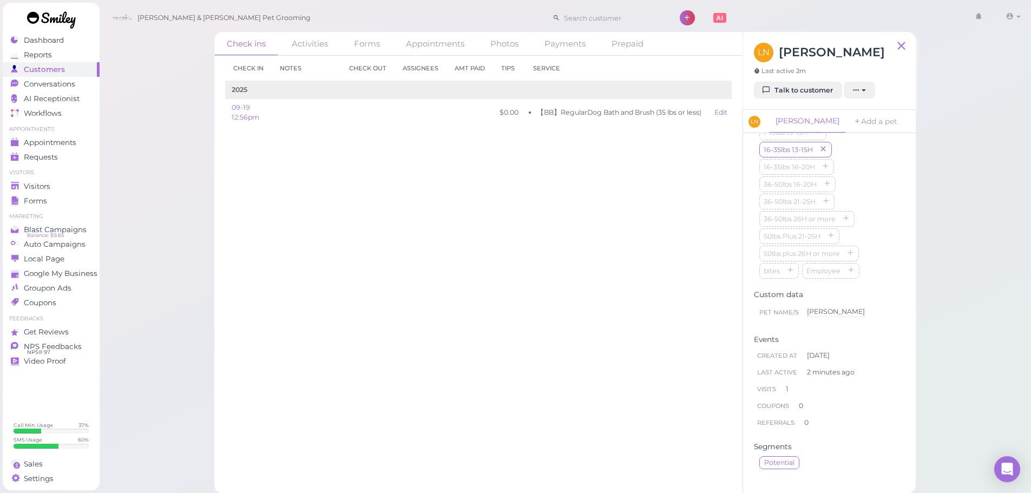
scroll to position [7, 0]
click at [67, 193] on link "Visitors" at bounding box center [51, 186] width 97 height 15
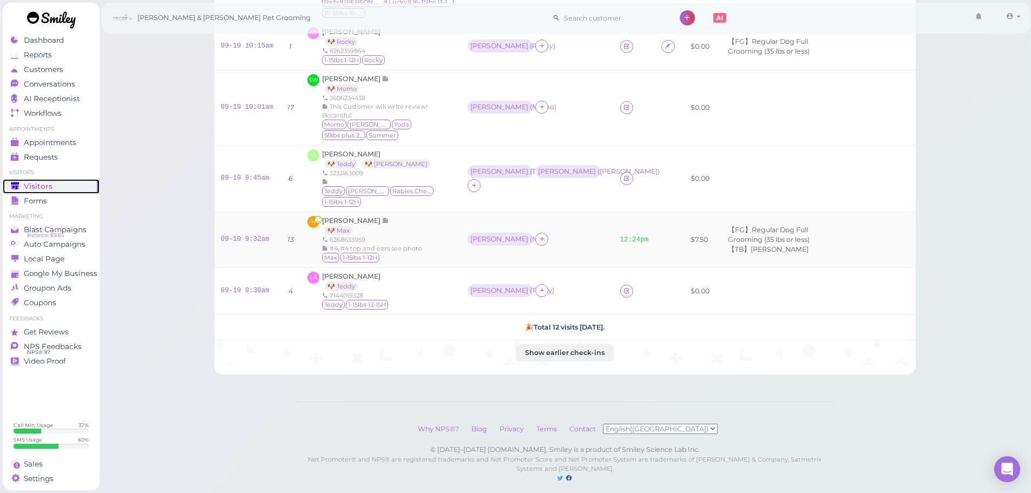
scroll to position [486, 0]
click at [533, 212] on td "Rebecca ( Max )" at bounding box center [537, 240] width 152 height 56
click at [234, 174] on link "09-19 9:45am" at bounding box center [245, 178] width 49 height 8
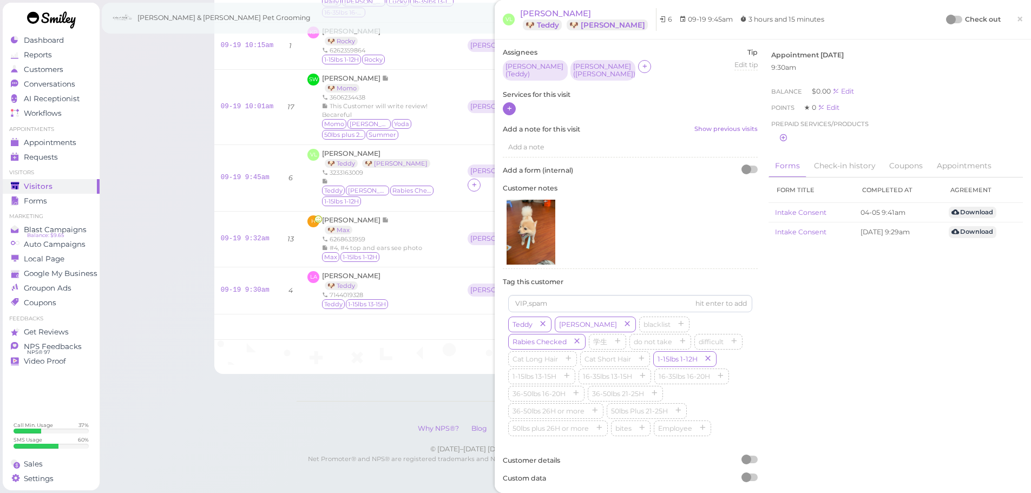
click at [511, 104] on icon at bounding box center [509, 108] width 7 height 8
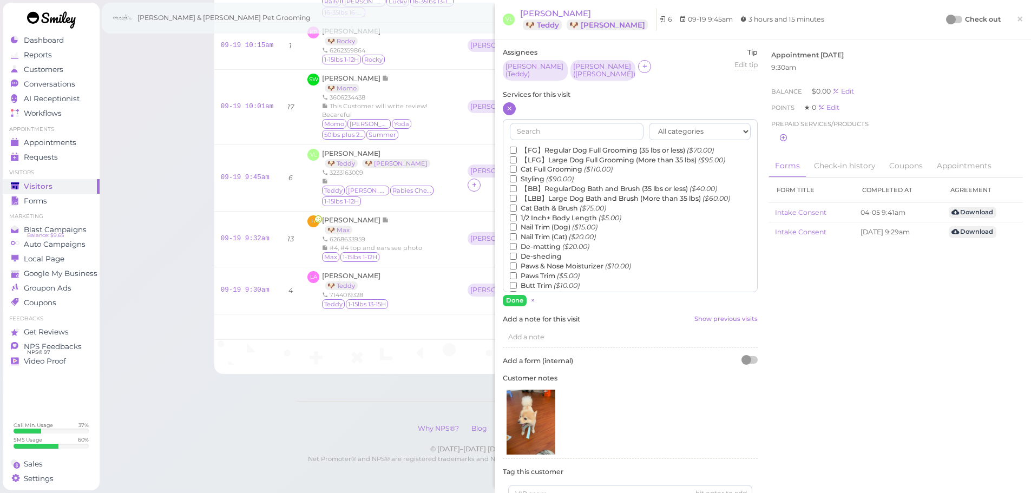
click at [526, 146] on label "【FG】Regular Dog Full Grooming (35 lbs or less) ($70.00)" at bounding box center [612, 151] width 204 height 10
click at [517, 147] on input "【FG】Regular Dog Full Grooming (35 lbs or less) ($70.00)" at bounding box center [513, 150] width 7 height 7
drag, startPoint x: 515, startPoint y: 296, endPoint x: 680, endPoint y: 197, distance: 192.7
click at [516, 296] on button "Done" at bounding box center [515, 300] width 24 height 11
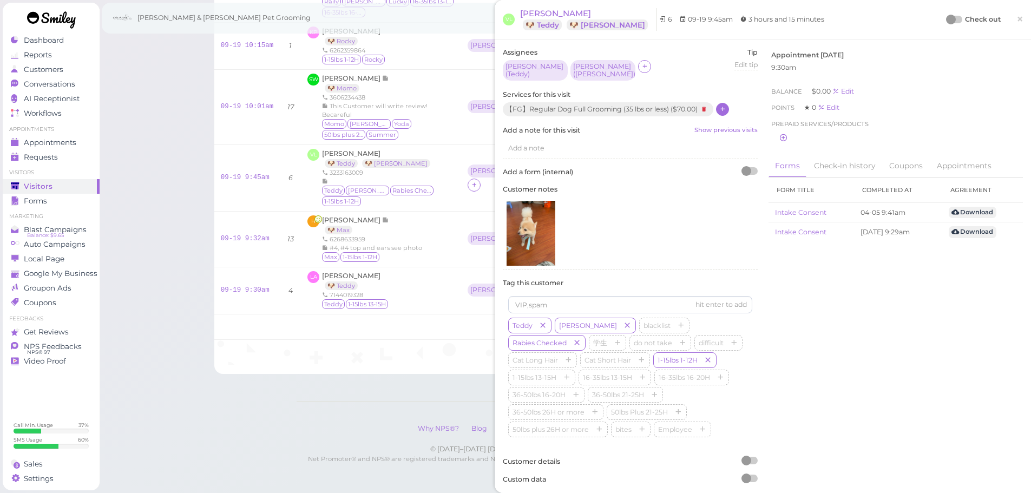
click at [953, 19] on div at bounding box center [954, 20] width 15 height 8
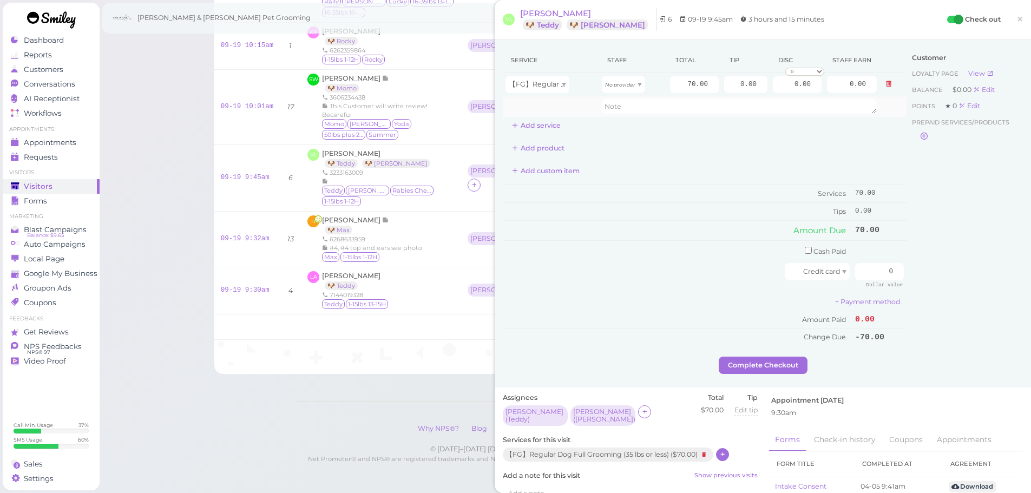
click at [544, 115] on td at bounding box center [551, 106] width 96 height 21
click at [540, 131] on button "Add service" at bounding box center [536, 125] width 67 height 17
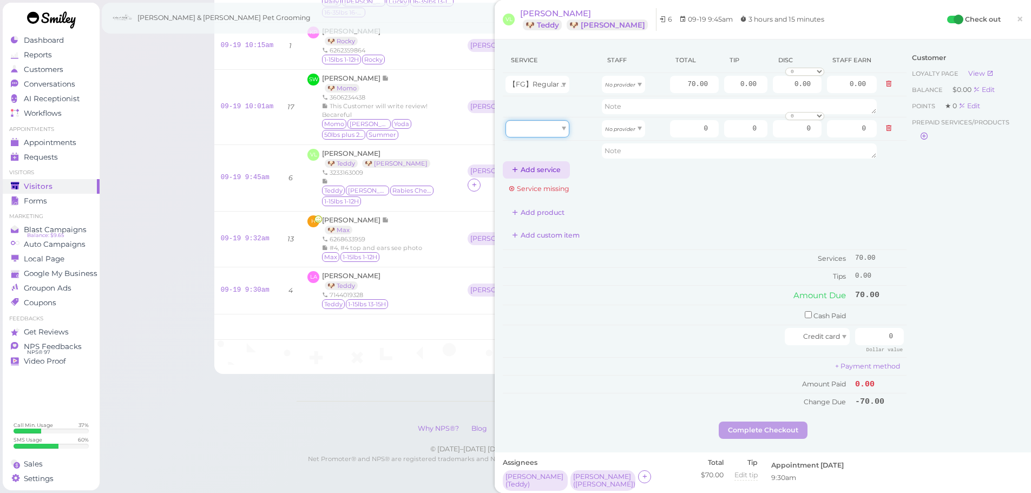
click at [540, 131] on div at bounding box center [537, 128] width 64 height 17
type input "70.00"
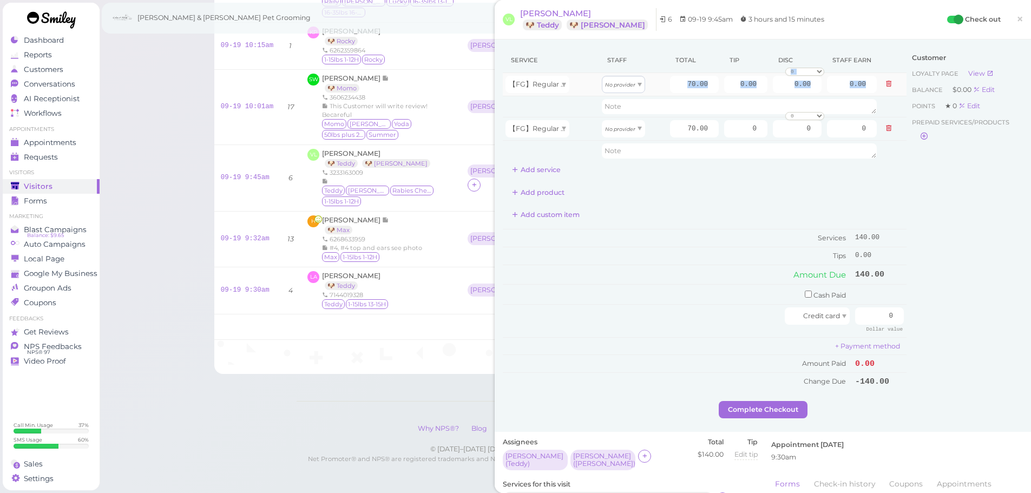
drag, startPoint x: 605, startPoint y: 94, endPoint x: 610, endPoint y: 90, distance: 6.2
click at [609, 103] on tbody "【FG】Regular Dog Full Grooming (35 lbs or less) No provider 70.00 0.00 0.00 0 10…" at bounding box center [705, 117] width 404 height 88
drag, startPoint x: 610, startPoint y: 90, endPoint x: 610, endPoint y: 114, distance: 23.8
type input "30.10"
drag, startPoint x: 611, startPoint y: 126, endPoint x: 619, endPoint y: 166, distance: 40.7
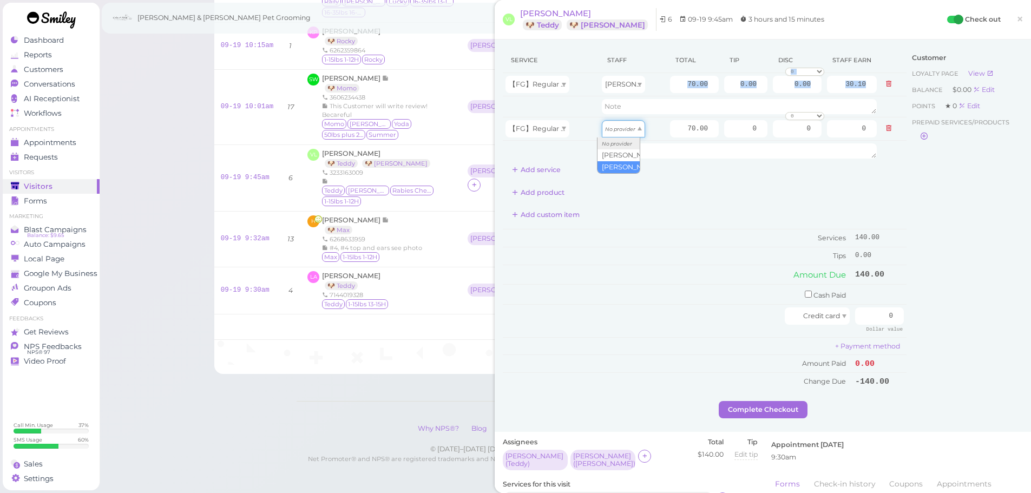
type input "36.40"
click at [680, 203] on div "Service Staff Total Tip Disc Staff earn 【FG】Regular Dog Full Grooming (35 lbs o…" at bounding box center [705, 219] width 404 height 342
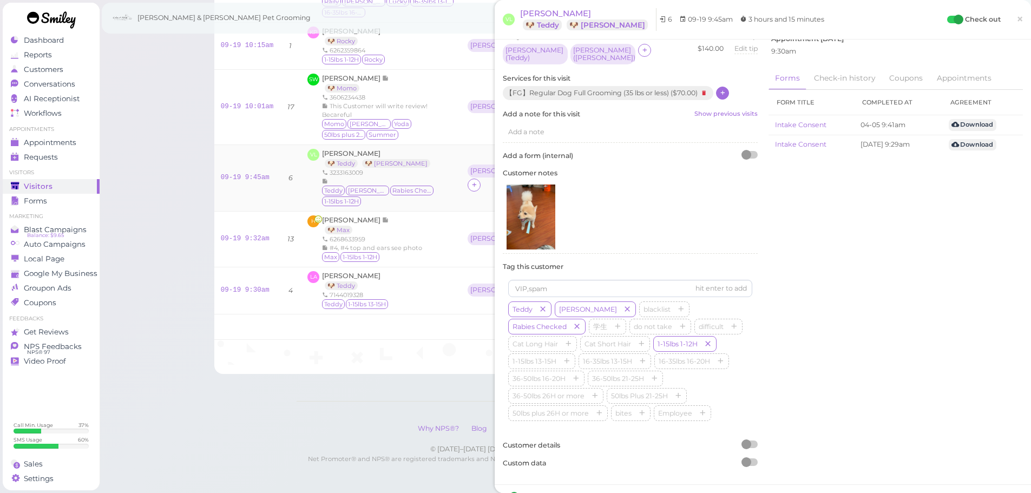
scroll to position [424, 0]
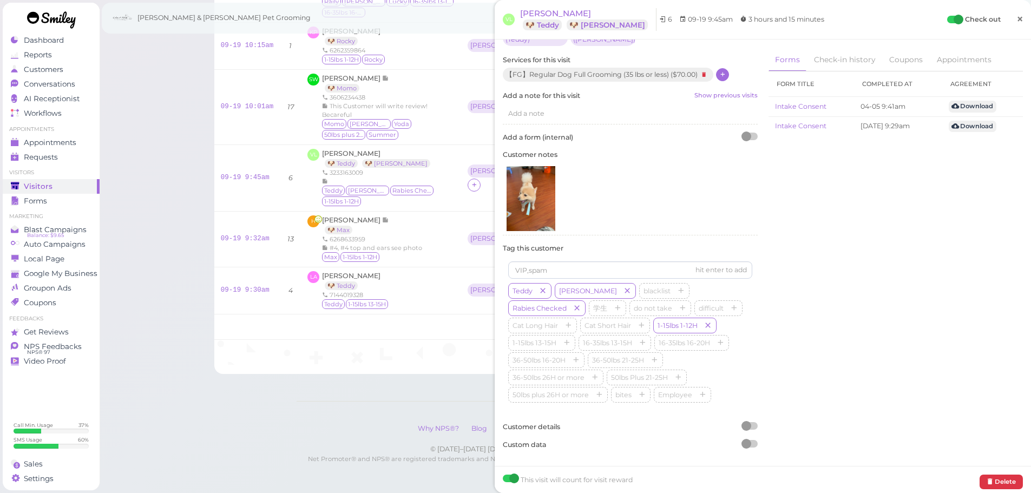
click at [1016, 24] on span "×" at bounding box center [1019, 18] width 7 height 15
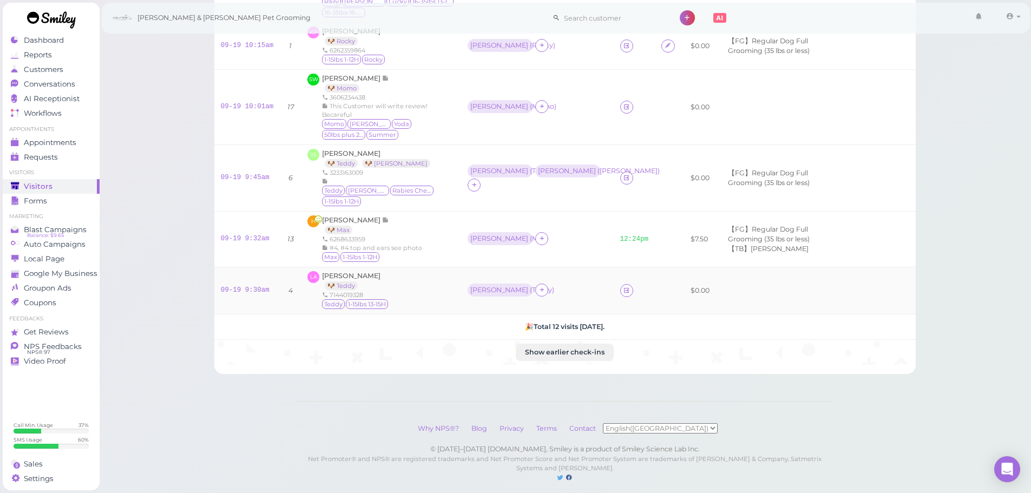
click at [219, 272] on td "09-19 9:30am" at bounding box center [247, 290] width 66 height 47
click at [225, 286] on link "09-19 9:30am" at bounding box center [245, 290] width 49 height 8
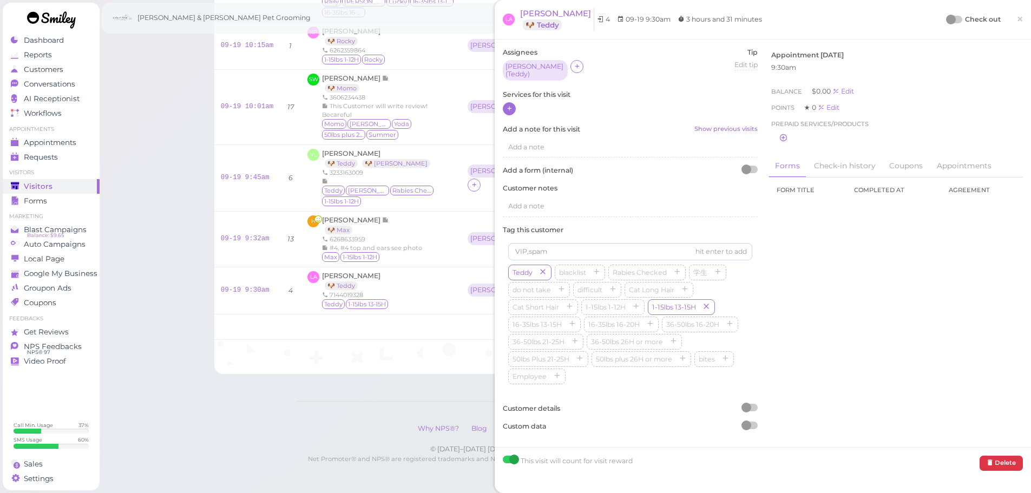
click at [515, 106] on div at bounding box center [630, 109] width 255 height 14
click at [515, 105] on div at bounding box center [509, 108] width 13 height 13
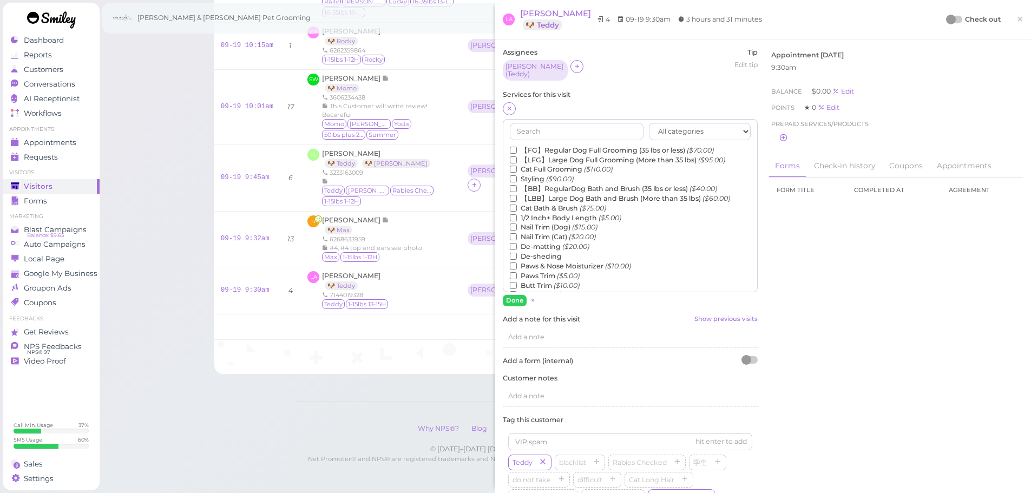
click at [531, 147] on label "【FG】Regular Dog Full Grooming (35 lbs or less) ($70.00)" at bounding box center [612, 151] width 204 height 10
click at [517, 147] on input "【FG】Regular Dog Full Grooming (35 lbs or less) ($70.00)" at bounding box center [513, 150] width 7 height 7
click at [527, 213] on label "1/2 Inch+ Body Length ($5.00)" at bounding box center [565, 218] width 111 height 10
click at [517, 214] on input "1/2 Inch+ Body Length ($5.00)" at bounding box center [513, 217] width 7 height 7
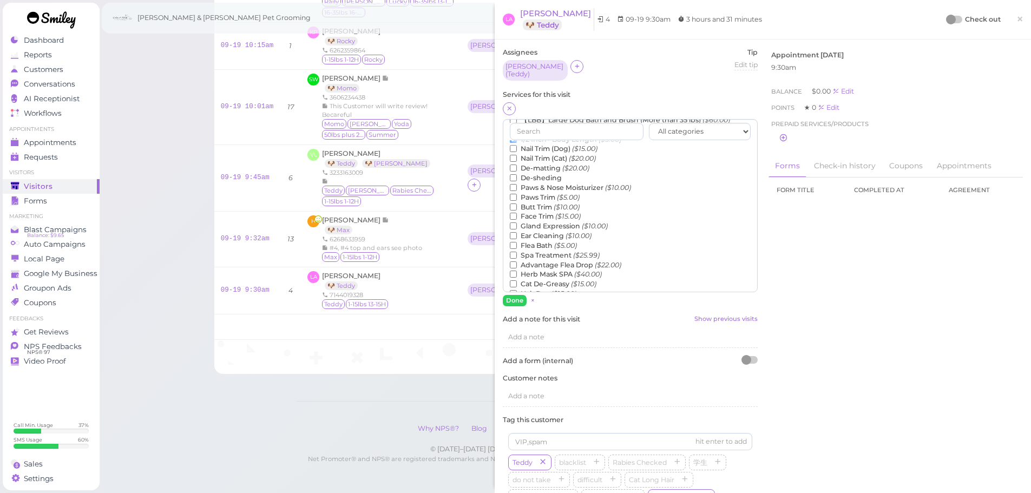
scroll to position [246, 0]
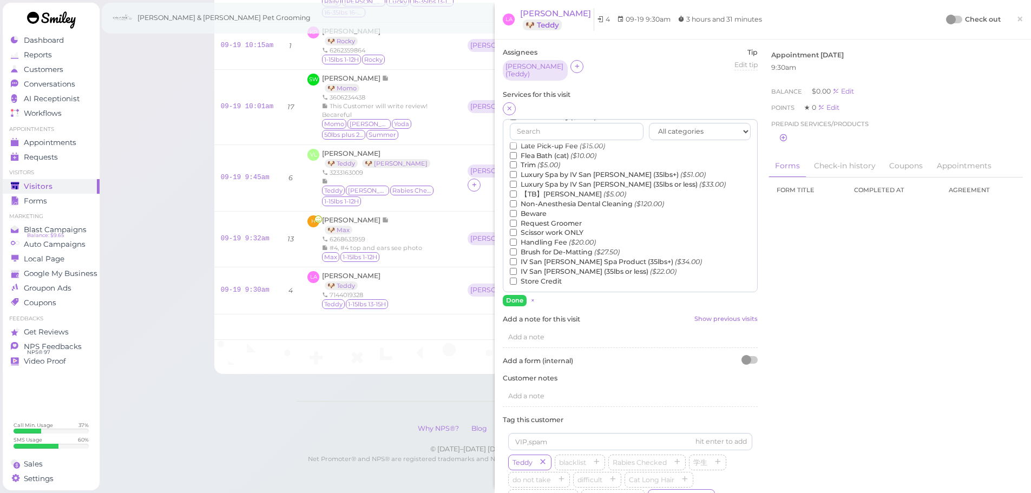
click at [546, 193] on label "【TB】Teeth Brushing ($5.00)" at bounding box center [568, 194] width 116 height 10
click at [517, 193] on input "【TB】Teeth Brushing ($5.00)" at bounding box center [513, 193] width 7 height 7
click at [517, 295] on button "Done" at bounding box center [515, 300] width 24 height 11
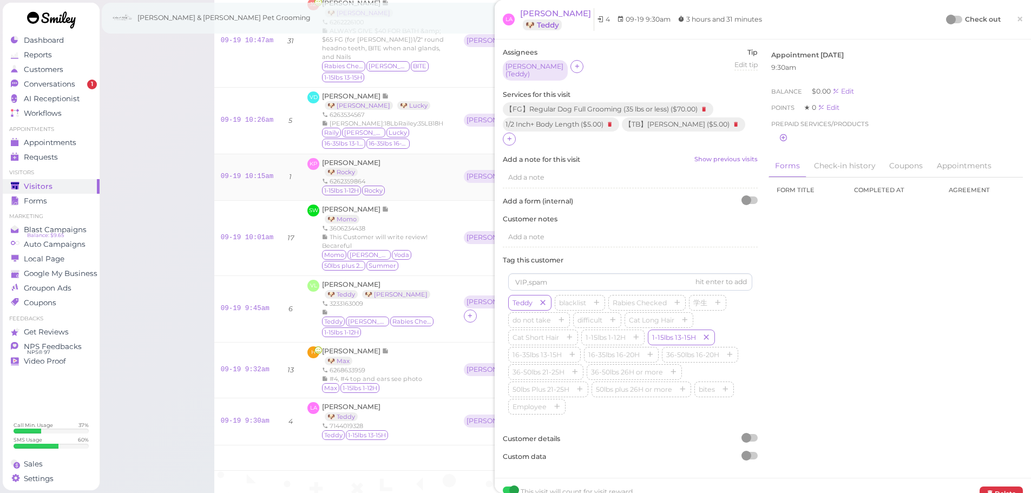
scroll to position [363, 0]
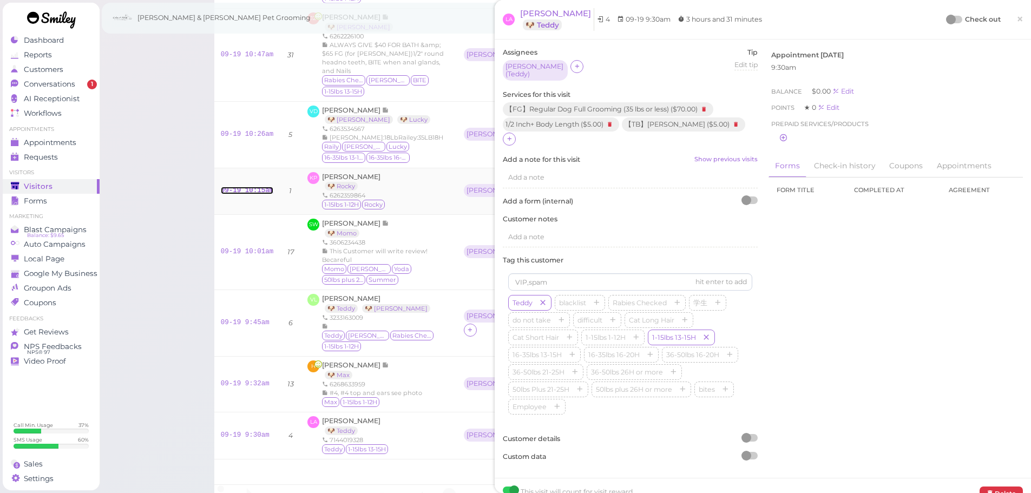
drag, startPoint x: 224, startPoint y: 186, endPoint x: 307, endPoint y: 177, distance: 82.7
click at [224, 187] on link "09-19 10:15am" at bounding box center [247, 191] width 53 height 8
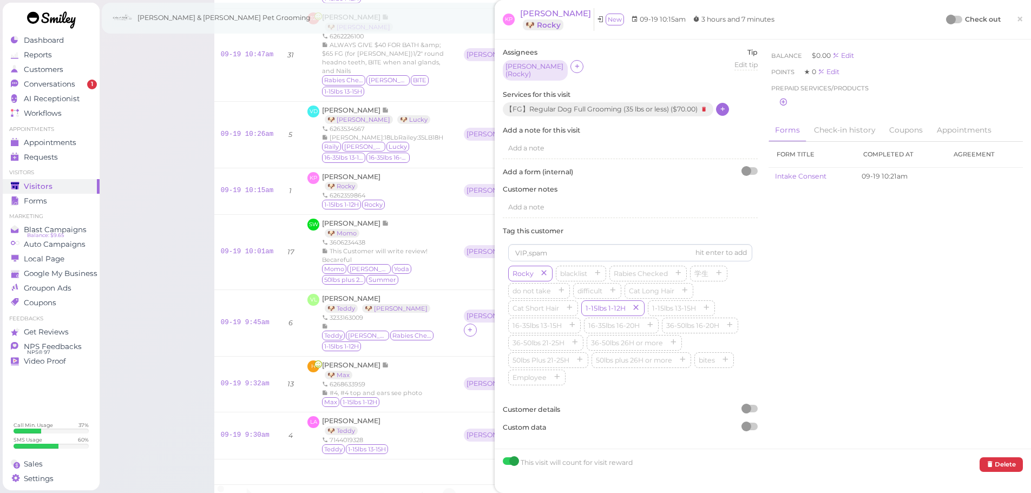
click at [719, 105] on icon at bounding box center [722, 109] width 7 height 8
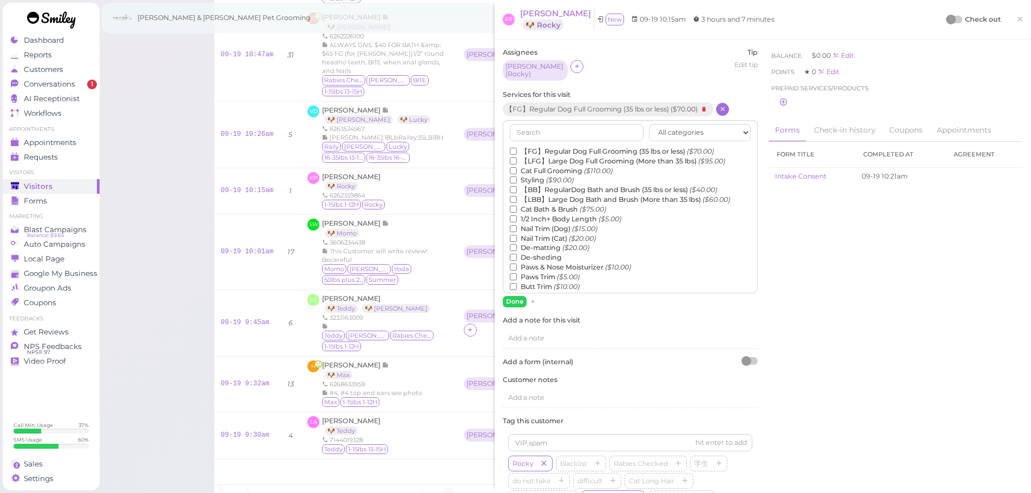
click at [536, 214] on label "1/2 Inch+ Body Length ($5.00)" at bounding box center [565, 219] width 111 height 10
click at [517, 215] on input "1/2 Inch+ Body Length ($5.00)" at bounding box center [513, 218] width 7 height 7
click at [511, 296] on button "Done" at bounding box center [515, 301] width 24 height 11
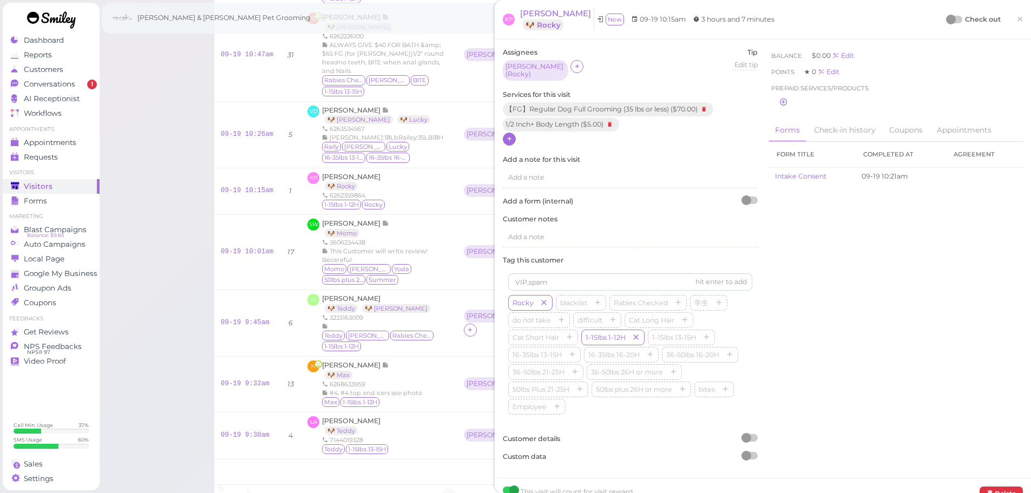
click at [949, 16] on div at bounding box center [954, 20] width 15 height 8
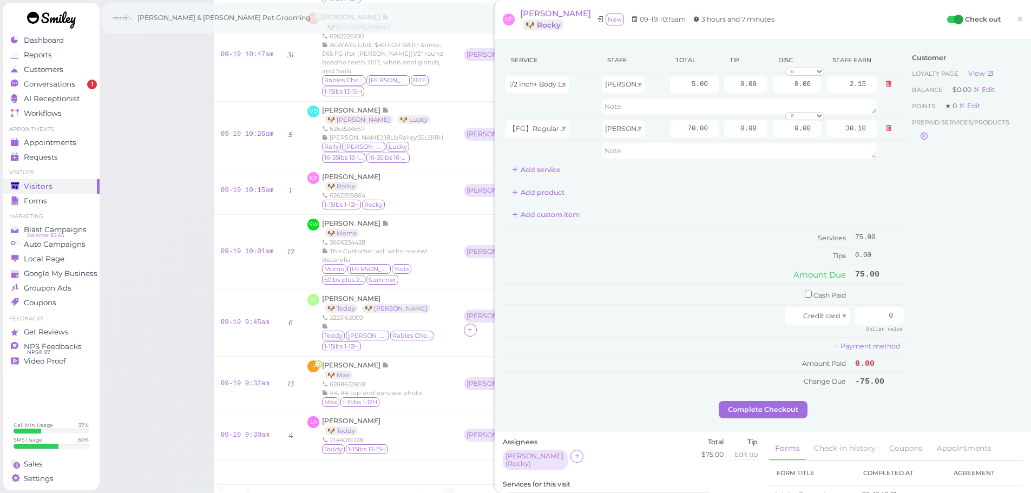
drag, startPoint x: 673, startPoint y: 290, endPoint x: 563, endPoint y: 37, distance: 276.9
click at [673, 290] on td "Cash Paid" at bounding box center [677, 295] width 349 height 20
click at [595, 252] on td "Tips" at bounding box center [677, 255] width 349 height 17
click at [728, 229] on td "Services" at bounding box center [677, 238] width 349 height 18
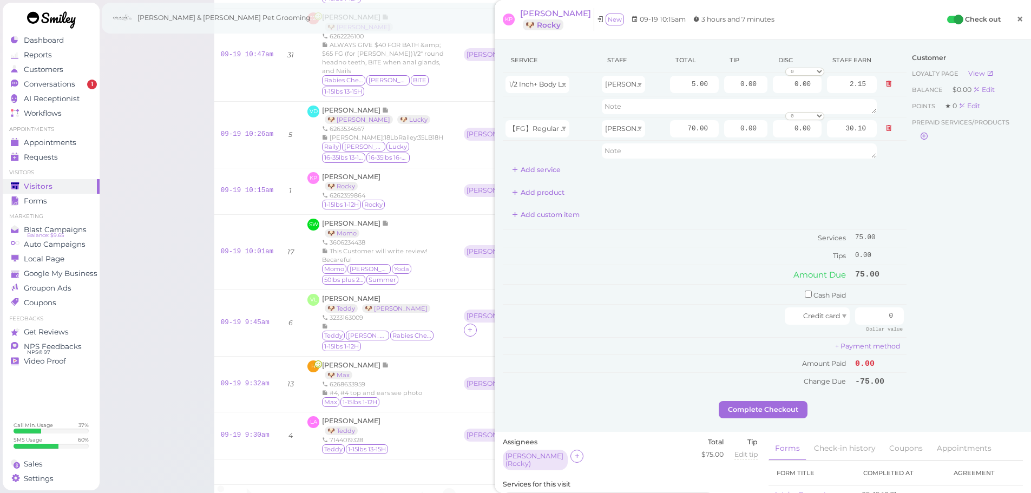
click at [1016, 22] on span "×" at bounding box center [1019, 18] width 7 height 15
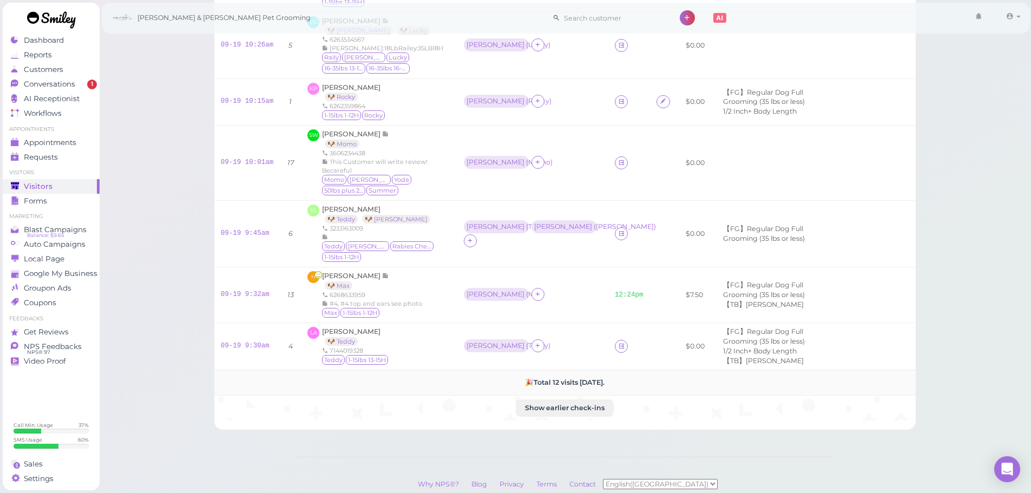
scroll to position [471, 0]
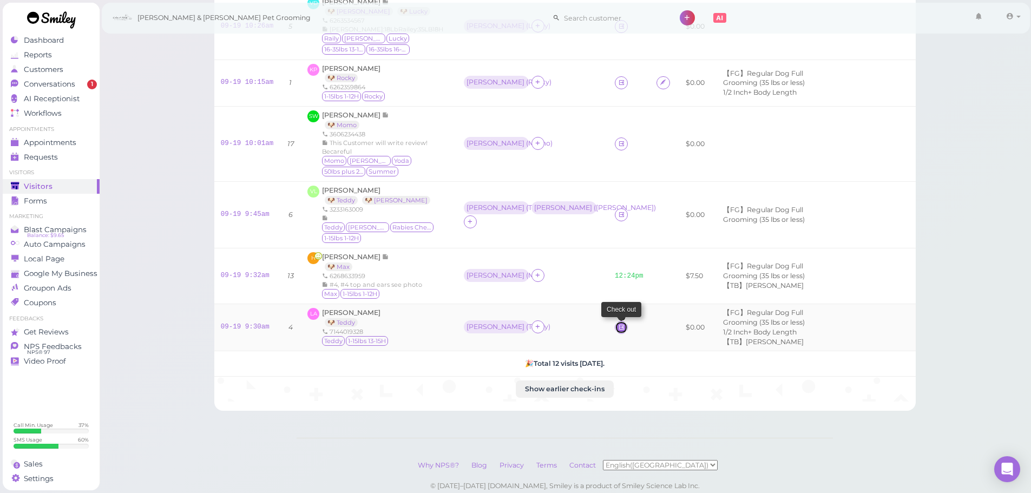
click at [618, 325] on icon at bounding box center [621, 327] width 7 height 8
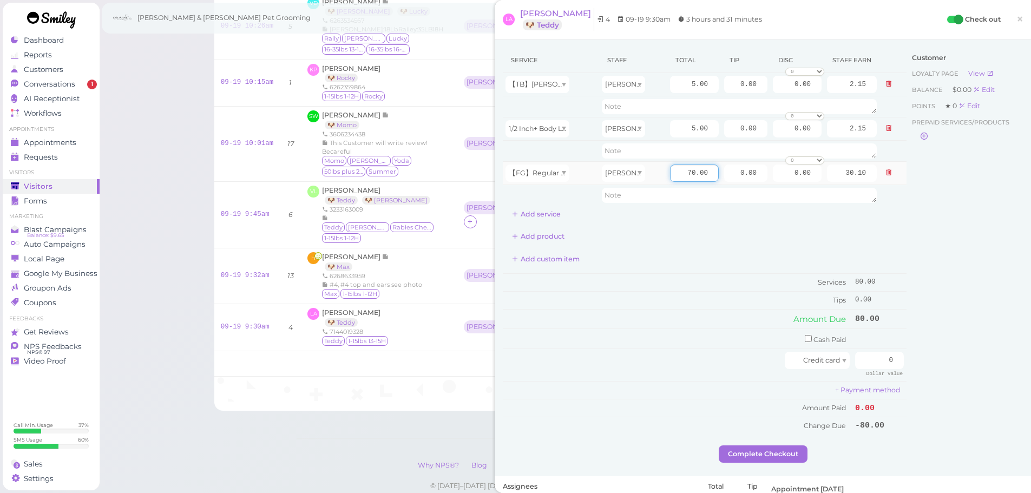
click at [677, 177] on input "70.00" at bounding box center [694, 172] width 49 height 17
type input "80.00"
type input "34.40"
click at [699, 285] on td "Services" at bounding box center [677, 283] width 349 height 18
click at [875, 358] on input "0" at bounding box center [879, 360] width 49 height 17
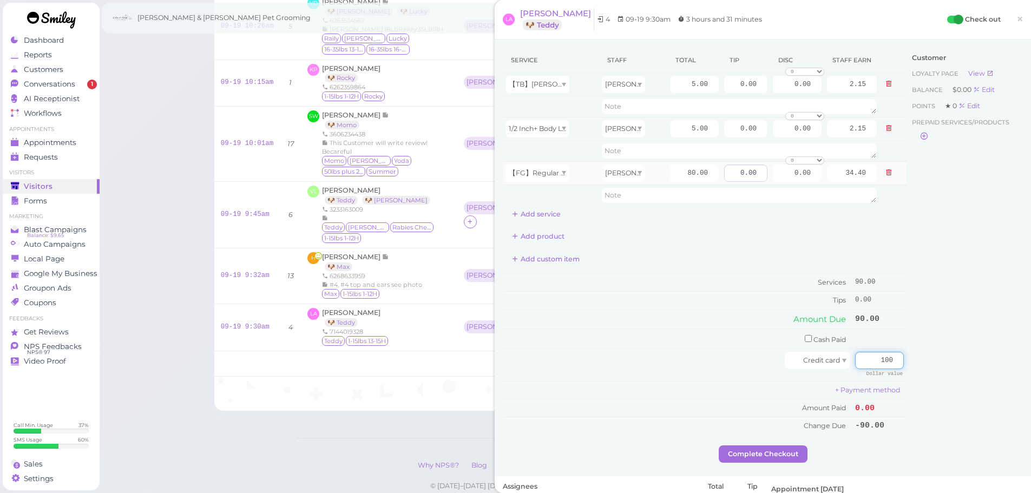
type input "100"
click at [727, 178] on input "0.00" at bounding box center [745, 172] width 43 height 17
type input "10.00"
drag, startPoint x: 718, startPoint y: 319, endPoint x: 737, endPoint y: 402, distance: 85.8
click at [718, 319] on td "Amount Due" at bounding box center [677, 318] width 349 height 19
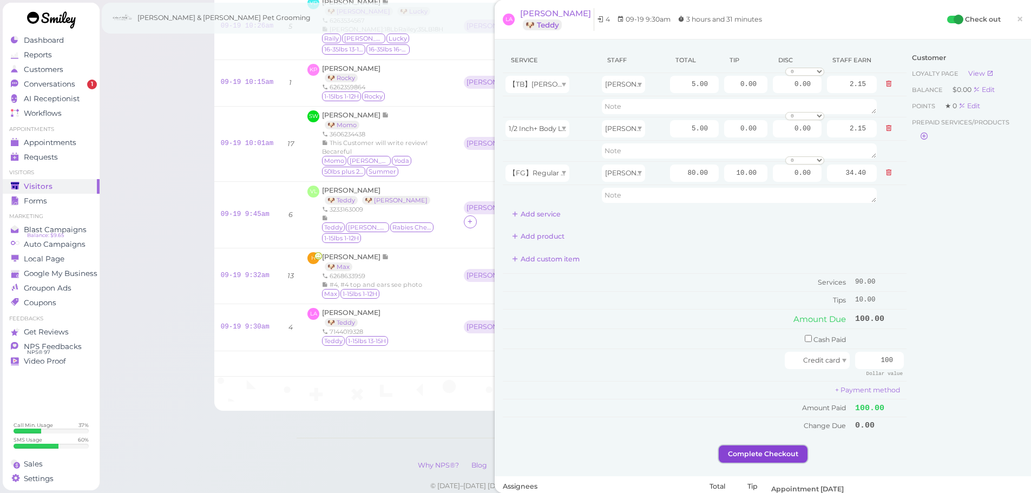
click at [743, 451] on button "Complete Checkout" at bounding box center [762, 453] width 89 height 17
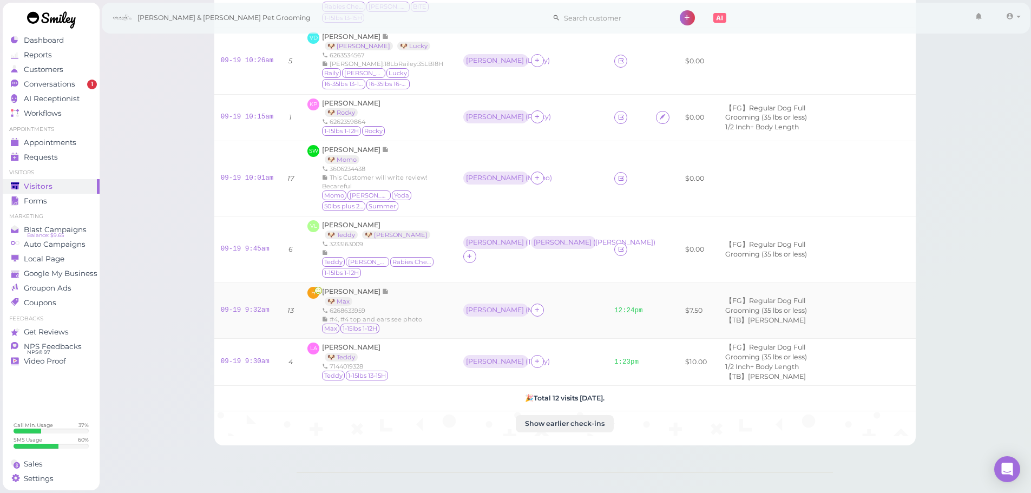
scroll to position [417, 0]
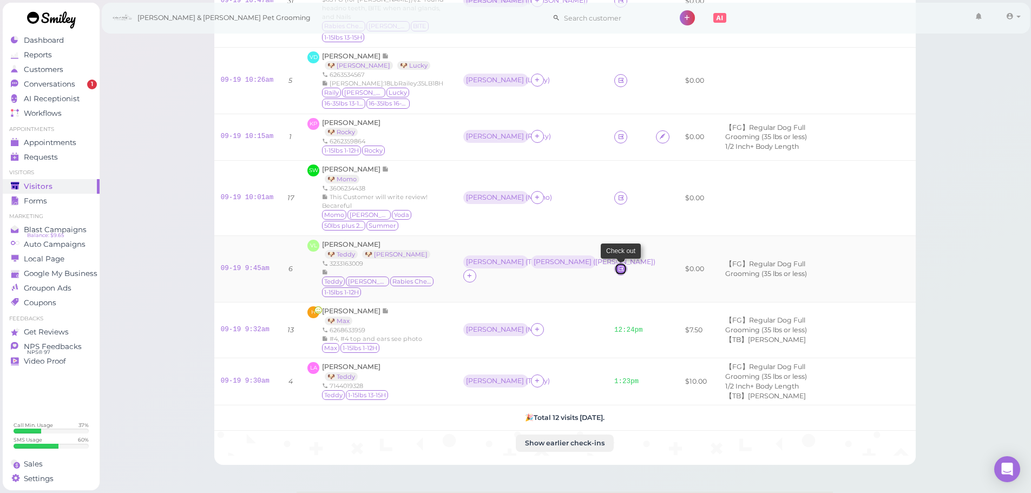
click at [617, 265] on icon at bounding box center [620, 269] width 7 height 8
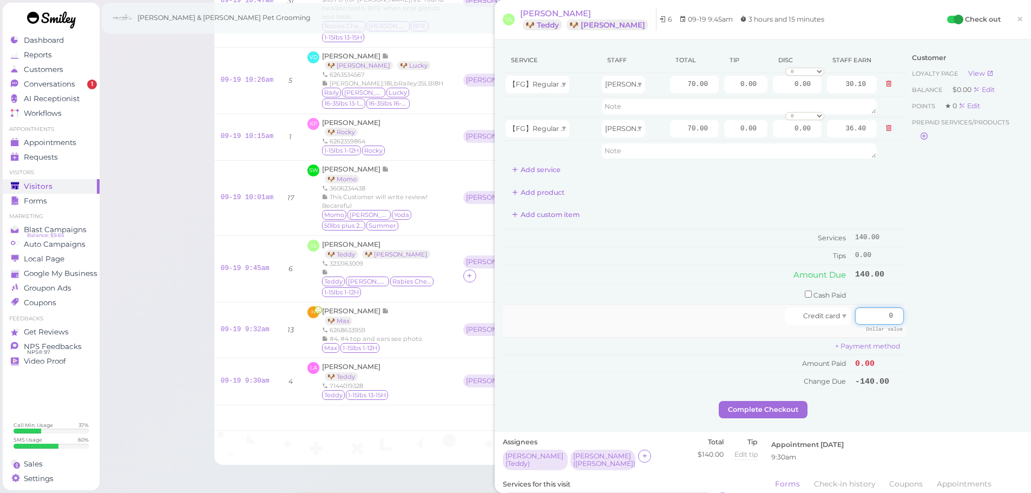
click at [867, 314] on input "0" at bounding box center [879, 315] width 49 height 17
type input "150"
drag, startPoint x: 725, startPoint y: 81, endPoint x: 836, endPoint y: 97, distance: 112.0
click at [861, 90] on tr "【FG】Regular Dog Full Grooming (35 lbs or less) Helen 70.00 0.00 0.00 0 10% off …" at bounding box center [705, 84] width 404 height 23
type input "5"
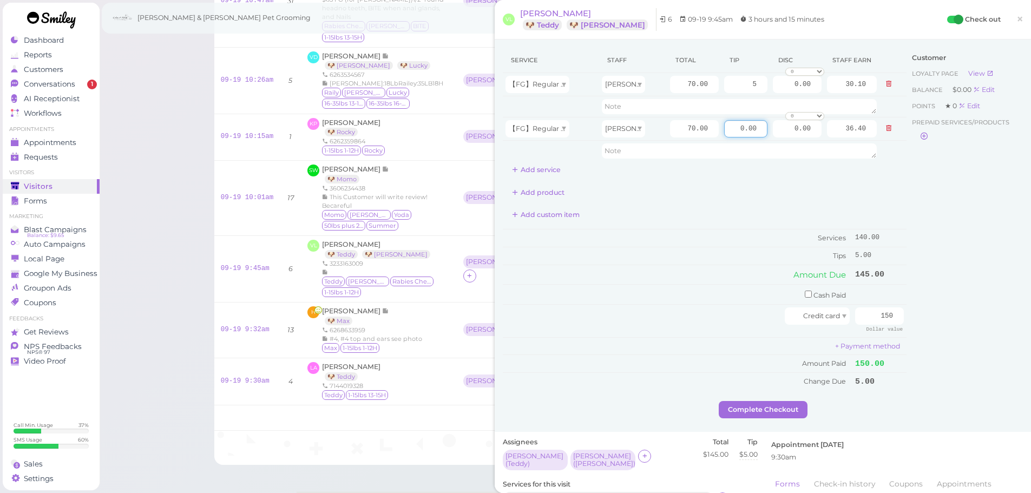
drag, startPoint x: 729, startPoint y: 132, endPoint x: 845, endPoint y: 167, distance: 121.3
click at [844, 161] on div "Service Staff Total Tip Disc Staff earn 【FG】Regular Dog Full Grooming (35 lbs o…" at bounding box center [705, 113] width 404 height 131
type input "5"
drag, startPoint x: 675, startPoint y: 283, endPoint x: 769, endPoint y: 430, distance: 173.5
click at [675, 284] on div "Services 140.00 Tips 5.00 Amount Due 145.00 Cash Paid Credit card 150 Dollar va…" at bounding box center [705, 309] width 404 height 161
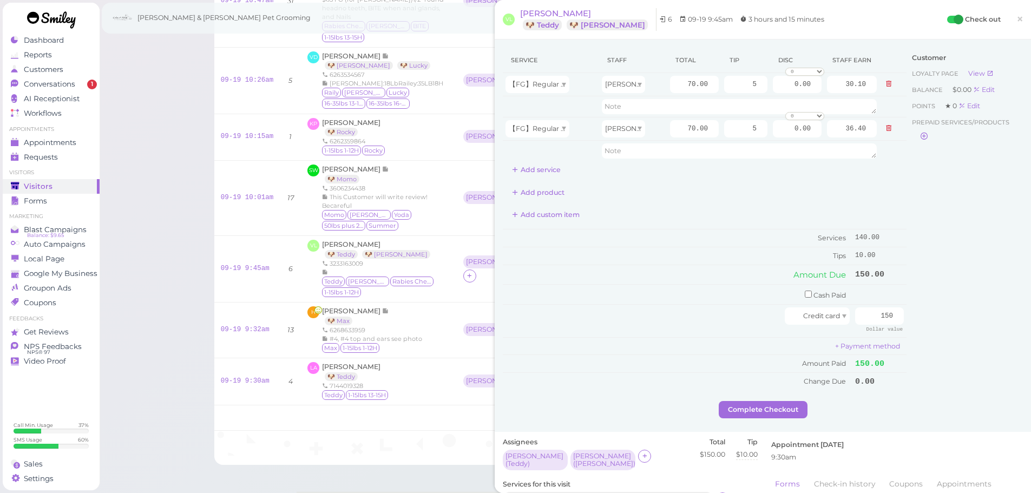
click at [763, 425] on div "Service Staff Total Tip Disc Staff earn 【FG】Regular Dog Full Grooming (35 lbs o…" at bounding box center [762, 235] width 536 height 392
drag, startPoint x: 776, startPoint y: 402, endPoint x: 782, endPoint y: 402, distance: 6.0
click at [779, 402] on button "Complete Checkout" at bounding box center [762, 409] width 89 height 17
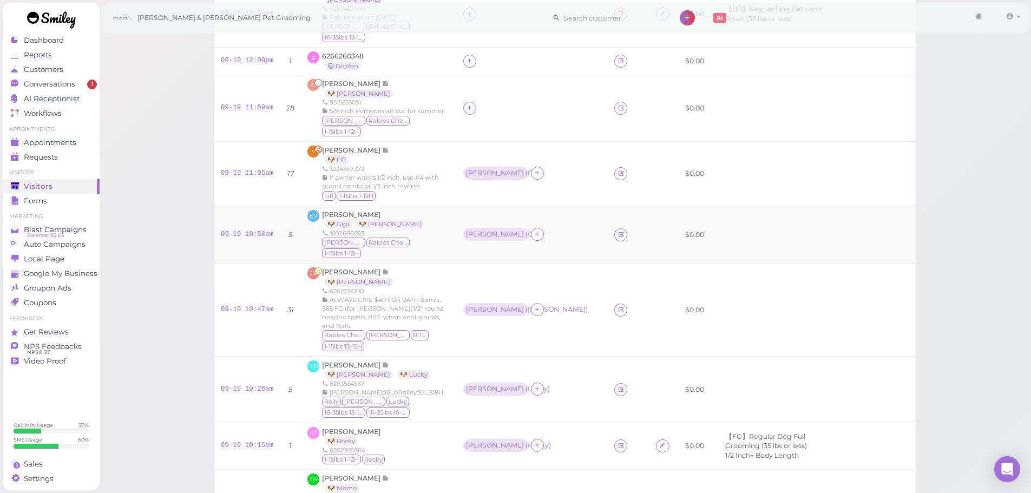
scroll to position [162, 0]
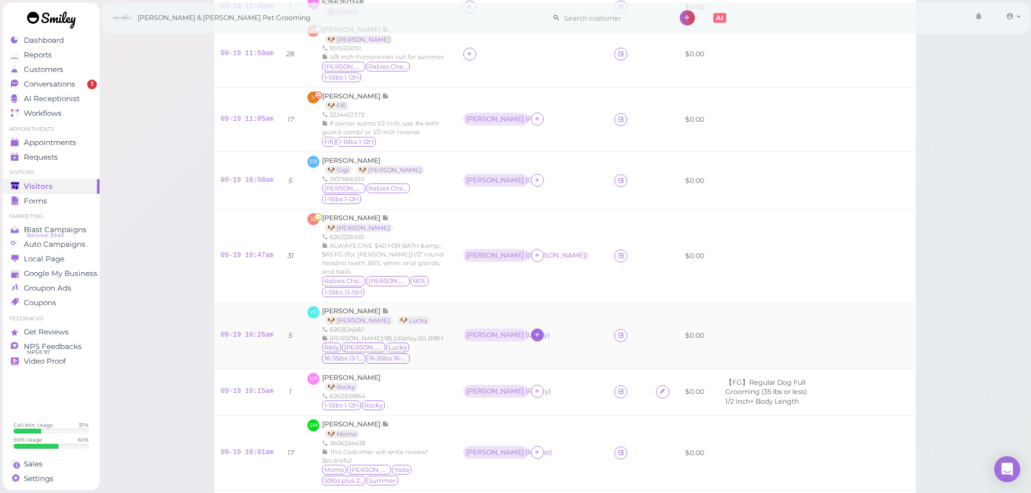
drag, startPoint x: 499, startPoint y: 342, endPoint x: 497, endPoint y: 334, distance: 8.3
click at [499, 342] on td "Asa ( Lucky )" at bounding box center [532, 335] width 151 height 67
click at [533, 333] on icon at bounding box center [536, 335] width 7 height 8
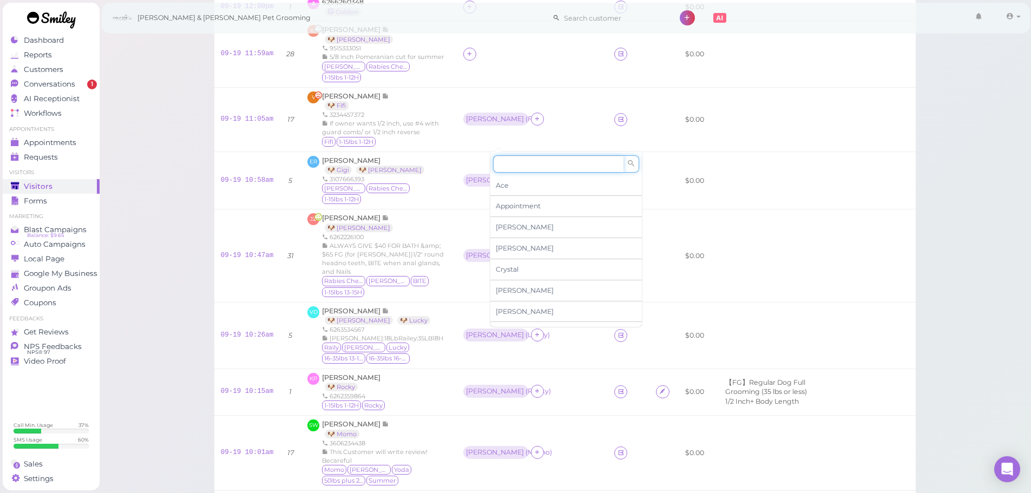
click at [523, 170] on input at bounding box center [558, 163] width 130 height 17
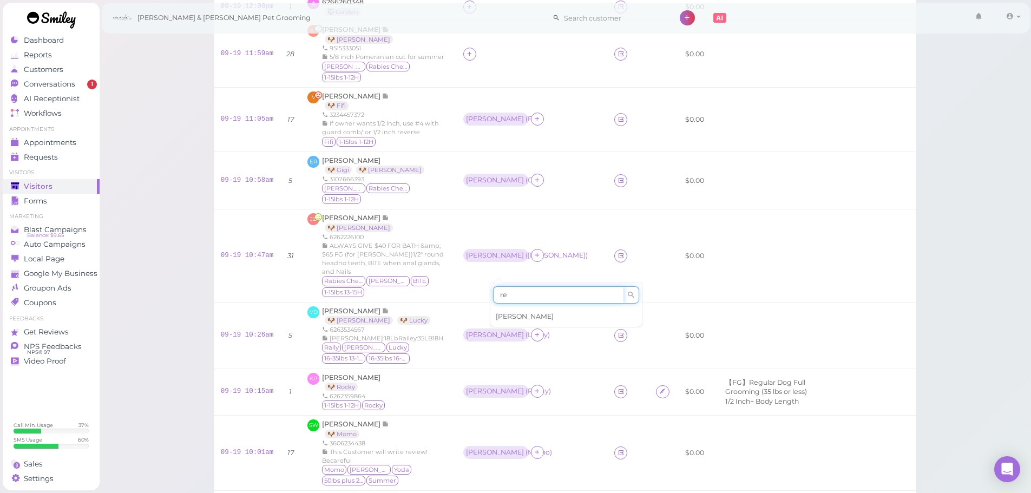
type input "re"
click at [512, 323] on div "[PERSON_NAME]" at bounding box center [565, 316] width 151 height 21
click at [531, 327] on div "[PERSON_NAME]" at bounding box center [562, 328] width 63 height 13
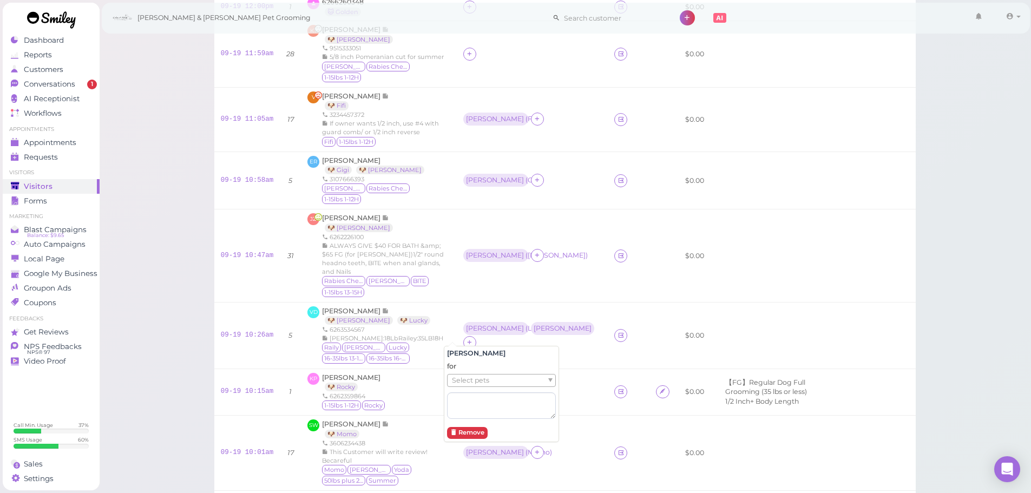
click at [508, 371] on div "for Select pets" at bounding box center [501, 389] width 109 height 57
click at [505, 381] on ul "Select pets" at bounding box center [496, 380] width 99 height 12
click at [521, 300] on td "Helen ( Emily )" at bounding box center [532, 255] width 151 height 93
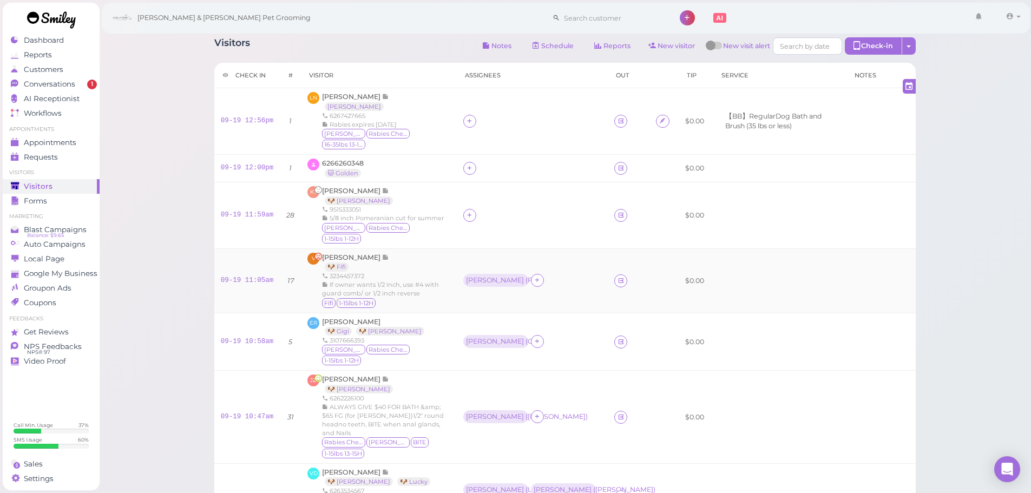
scroll to position [0, 0]
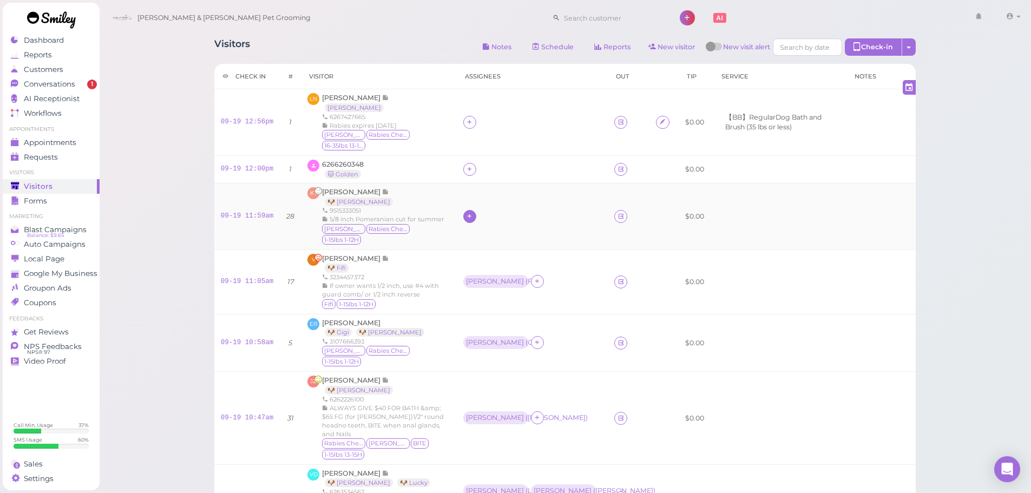
click at [466, 220] on icon at bounding box center [469, 216] width 7 height 8
click at [465, 397] on span "[PERSON_NAME]" at bounding box center [477, 398] width 58 height 8
click at [463, 123] on div at bounding box center [469, 122] width 13 height 13
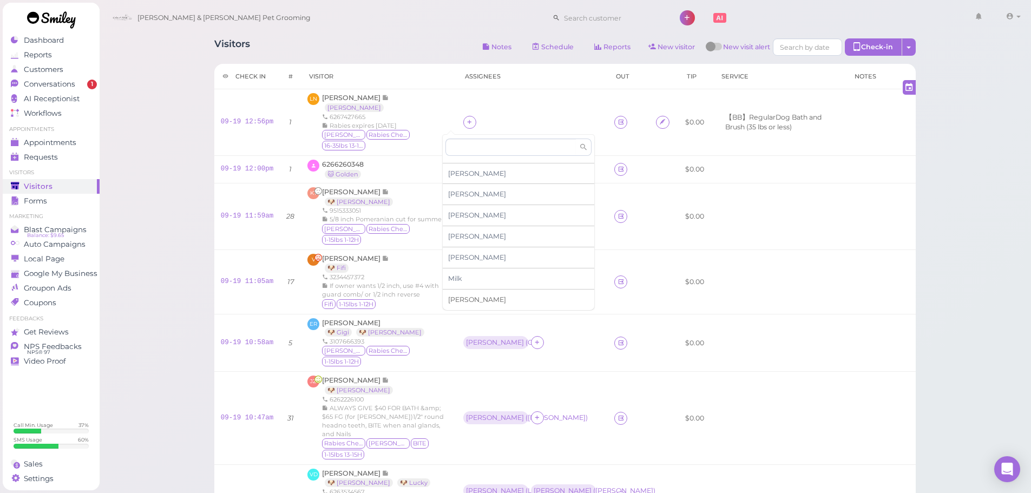
click at [474, 299] on span "[PERSON_NAME]" at bounding box center [477, 299] width 58 height 8
click at [466, 219] on div "[PERSON_NAME]" at bounding box center [495, 216] width 58 height 8
click at [480, 278] on div "for Select pets" at bounding box center [499, 277] width 109 height 57
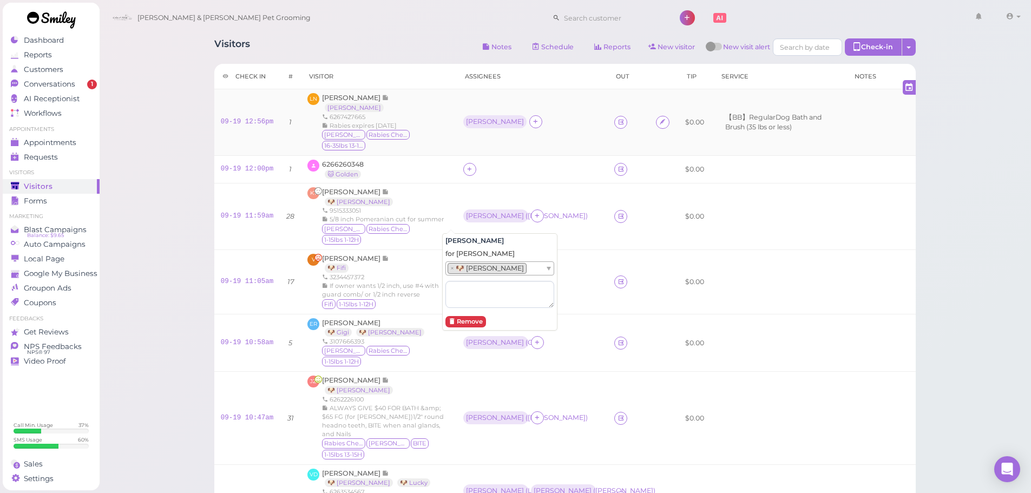
click at [470, 138] on td "[PERSON_NAME]" at bounding box center [532, 122] width 151 height 67
click at [466, 121] on div "[PERSON_NAME]" at bounding box center [495, 122] width 58 height 8
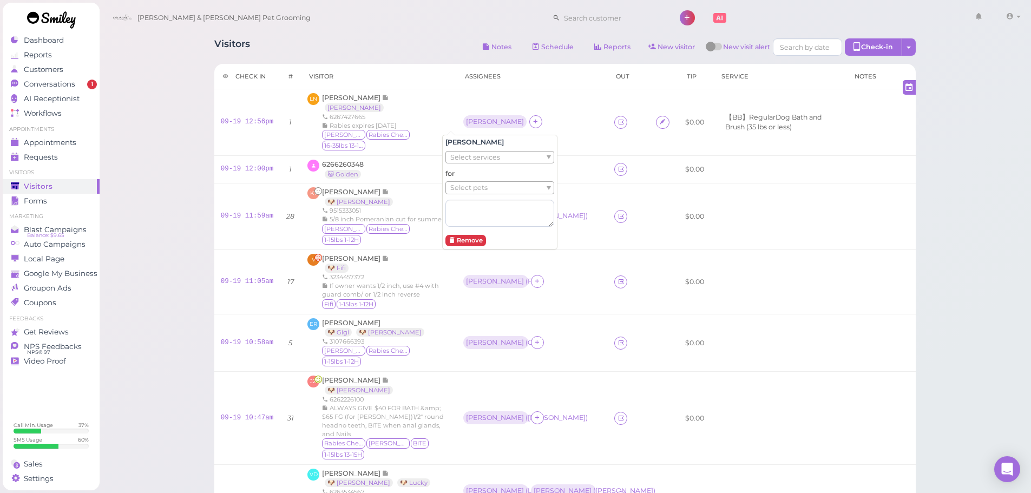
click at [474, 185] on span "Select pets" at bounding box center [468, 188] width 37 height 12
click at [421, 100] on div "Linh N Winston 6267427665 Rabies expires 6/17/26 Winston Rabies Checked 16-35lb…" at bounding box center [386, 122] width 128 height 58
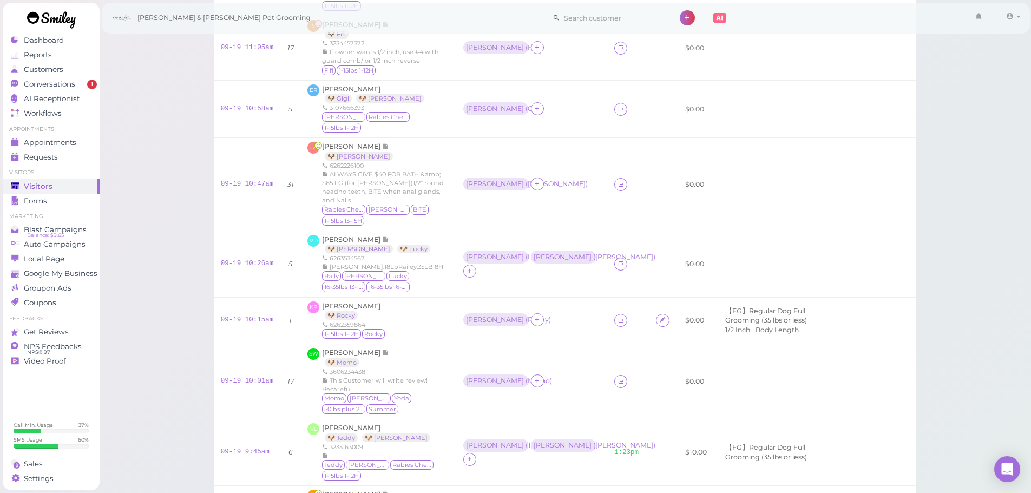
scroll to position [216, 0]
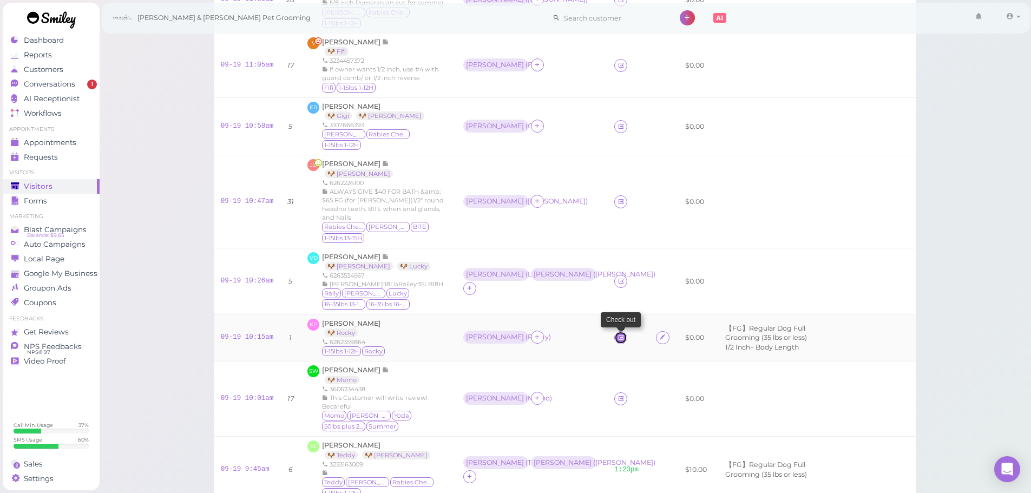
click at [617, 341] on icon at bounding box center [620, 337] width 7 height 8
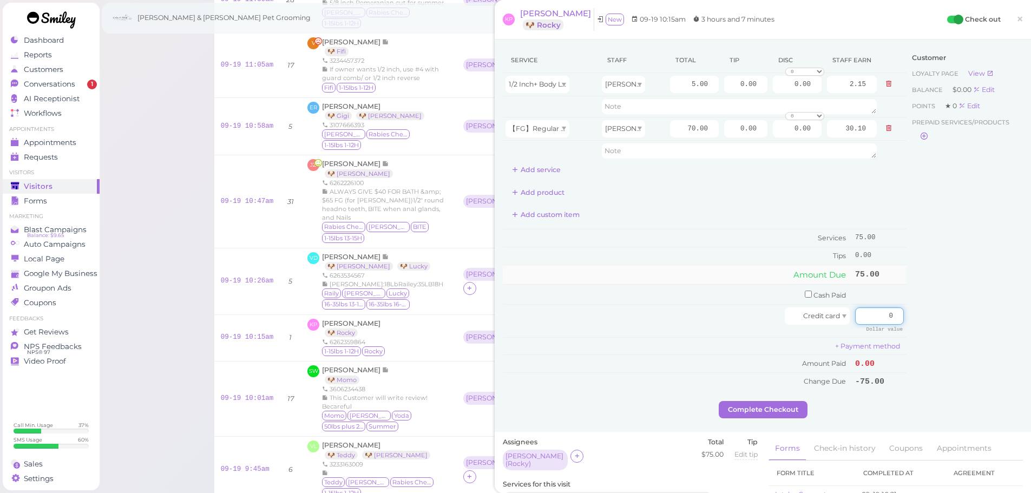
drag, startPoint x: 868, startPoint y: 320, endPoint x: 866, endPoint y: 274, distance: 46.0
click at [916, 304] on div "Service Staff Total Tip Disc Staff earn 1/2 Inch+ Body Length Rebecca 5.00 0.00…" at bounding box center [763, 224] width 520 height 353
type input "75"
click at [753, 409] on button "Complete Checkout" at bounding box center [762, 409] width 89 height 17
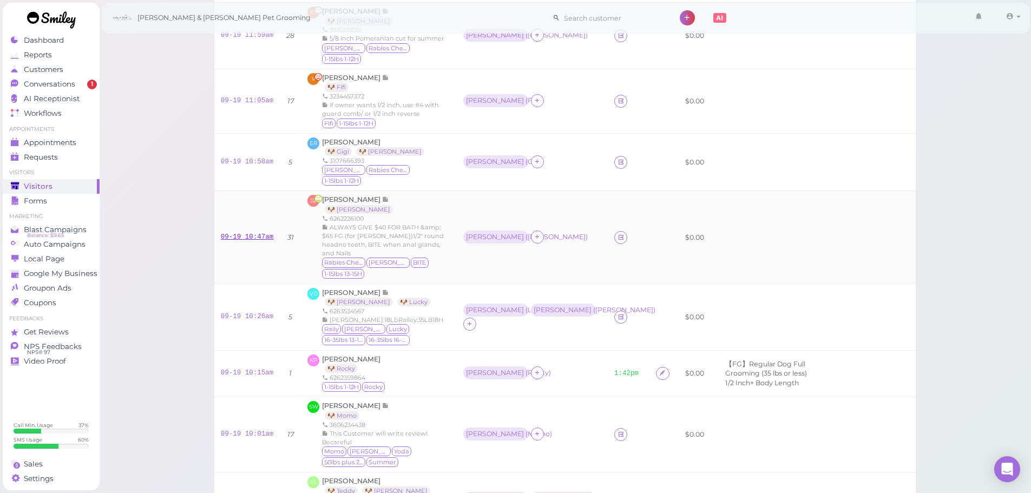
scroll to position [162, 0]
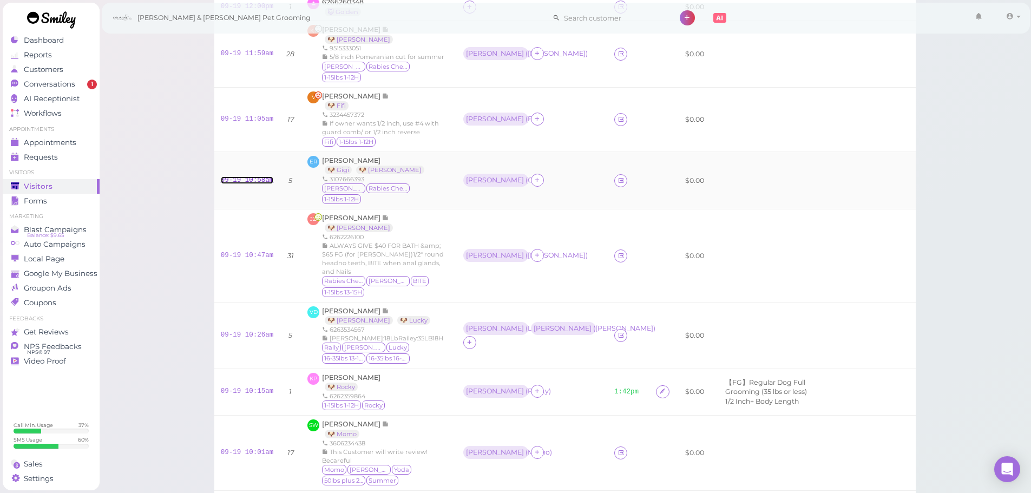
click at [247, 184] on link "09-19 10:58am" at bounding box center [247, 180] width 53 height 8
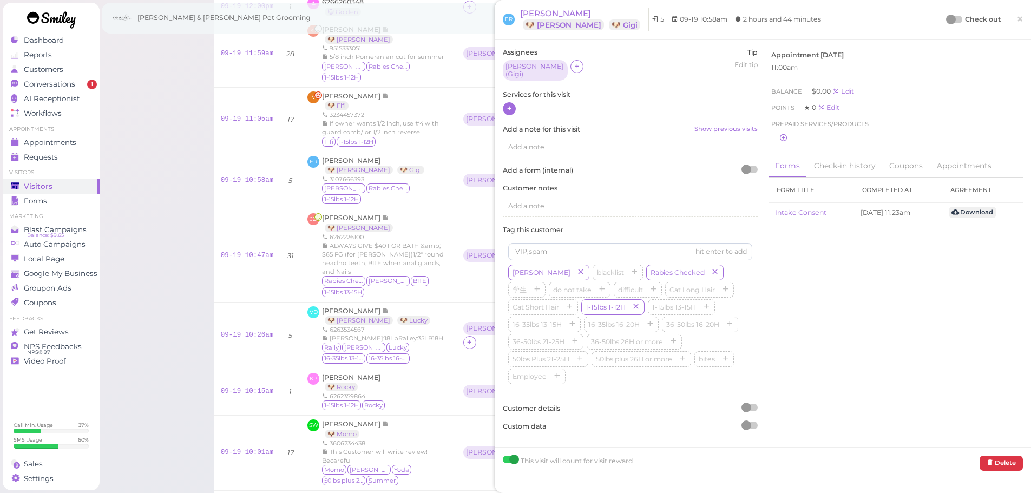
click at [504, 104] on div at bounding box center [509, 108] width 13 height 13
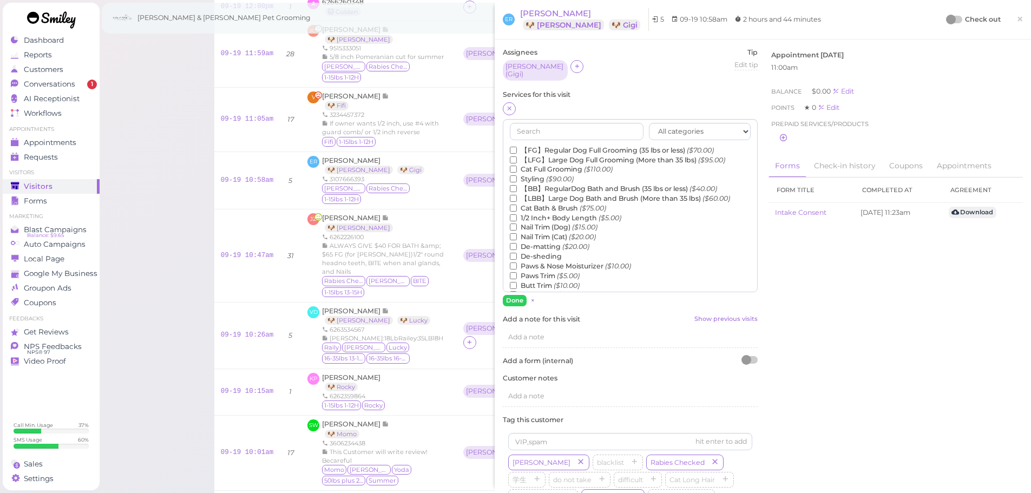
drag, startPoint x: 532, startPoint y: 139, endPoint x: 523, endPoint y: 149, distance: 13.4
click at [529, 144] on div "All categories Full Grooming Bath & Brush Add-ons Dental Work Special Request I…" at bounding box center [630, 205] width 255 height 173
click at [523, 149] on label "【FG】Regular Dog Full Grooming (35 lbs or less) ($70.00)" at bounding box center [612, 151] width 204 height 10
click at [517, 149] on input "【FG】Regular Dog Full Grooming (35 lbs or less) ($70.00)" at bounding box center [513, 150] width 7 height 7
click at [531, 175] on label "Styling ($90.00)" at bounding box center [542, 179] width 64 height 10
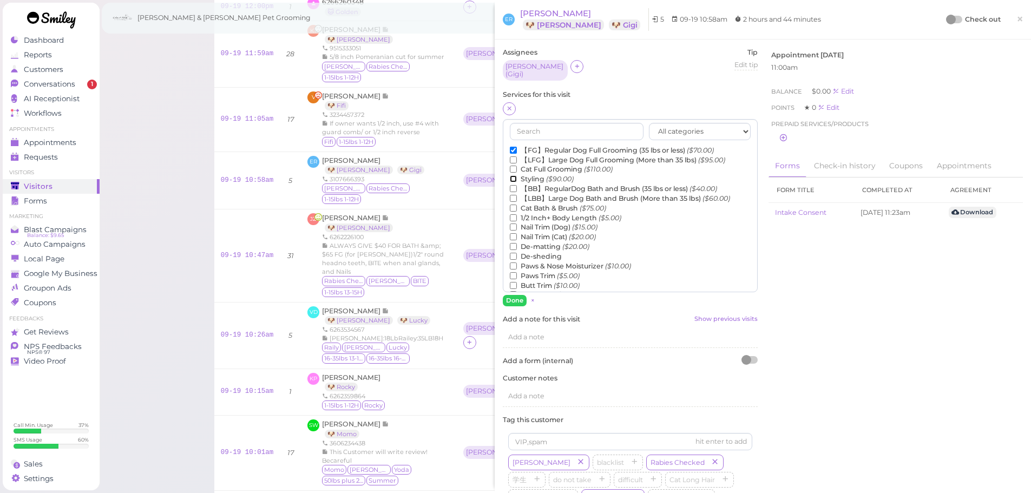
click at [517, 175] on input "Styling ($90.00)" at bounding box center [513, 178] width 7 height 7
click at [513, 299] on button "Done" at bounding box center [515, 300] width 24 height 11
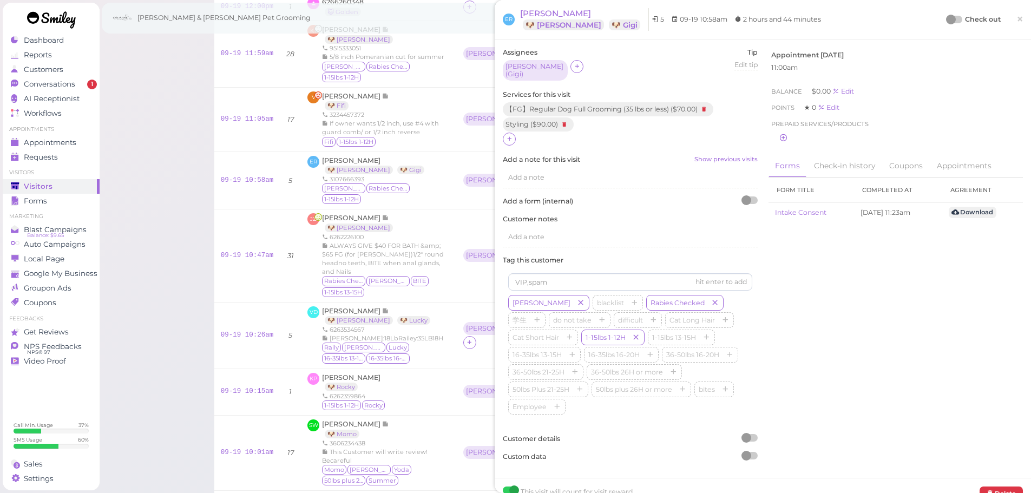
click at [946, 16] on div at bounding box center [951, 20] width 10 height 10
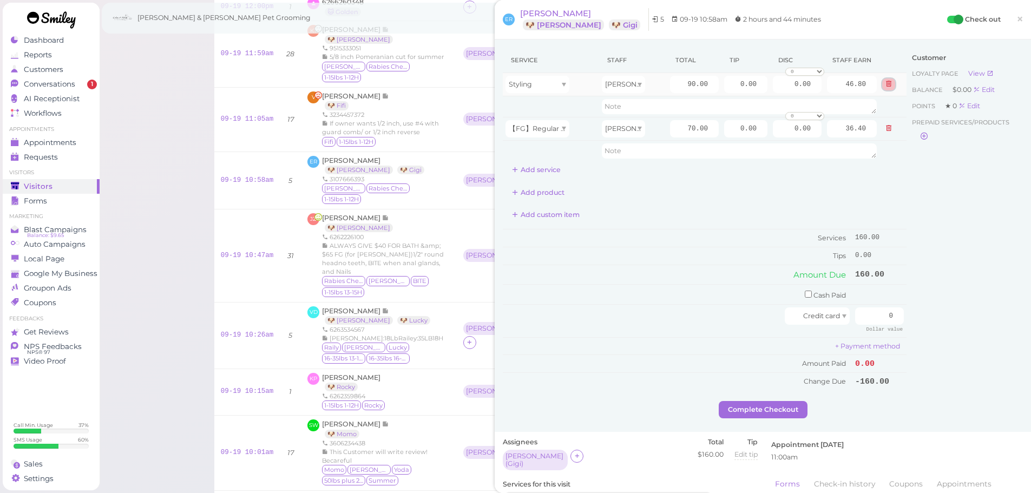
click at [885, 81] on icon at bounding box center [888, 84] width 6 height 8
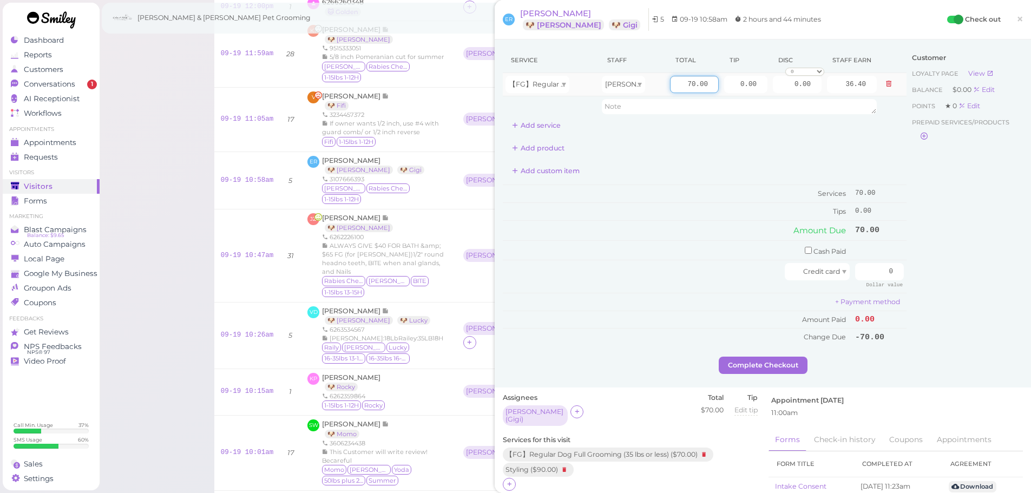
click at [671, 88] on input "70.00" at bounding box center [694, 84] width 49 height 17
type input "90.00"
type input "46.80"
type input "10"
click at [793, 253] on td "Cash Paid" at bounding box center [677, 250] width 349 height 20
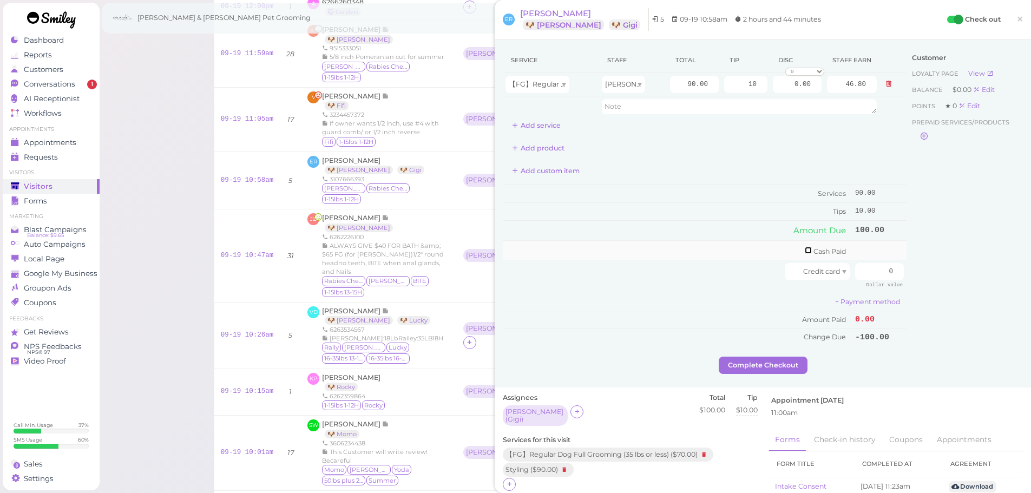
click at [804, 251] on input "checkbox" at bounding box center [807, 250] width 7 height 7
checkbox input "true"
click at [867, 253] on input "0" at bounding box center [879, 251] width 49 height 17
type input "100"
drag, startPoint x: 738, startPoint y: 260, endPoint x: 785, endPoint y: 315, distance: 71.8
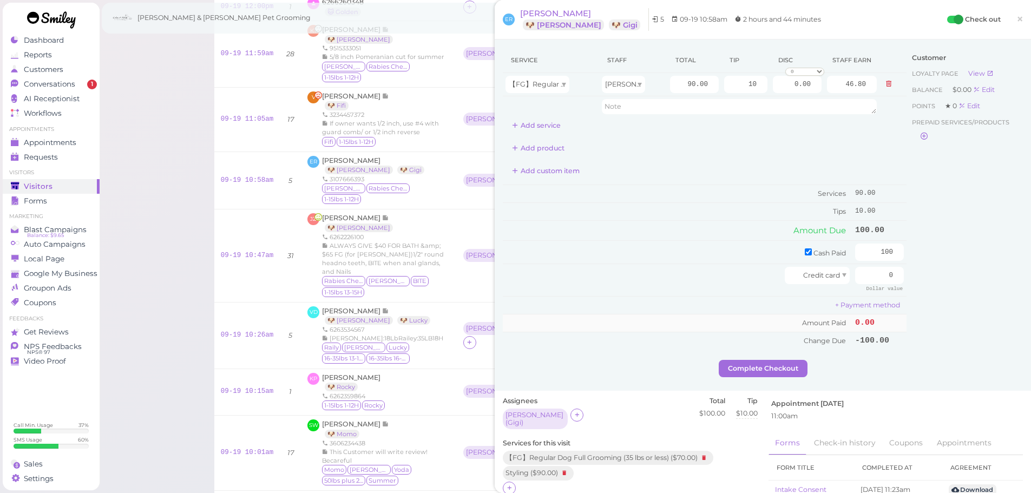
click at [738, 262] on td "Cash Paid" at bounding box center [677, 251] width 349 height 23
click at [766, 363] on button "Complete Checkout" at bounding box center [762, 368] width 89 height 17
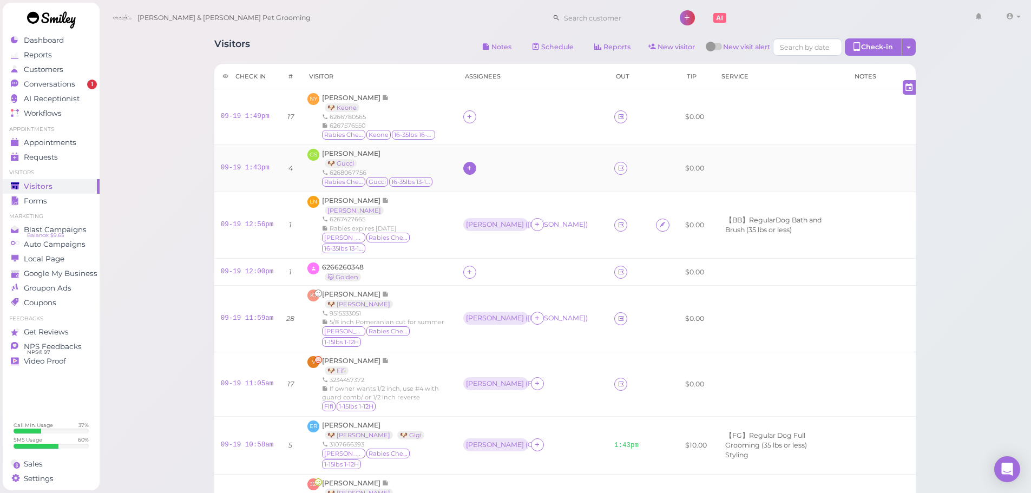
click at [463, 175] on div at bounding box center [469, 168] width 13 height 13
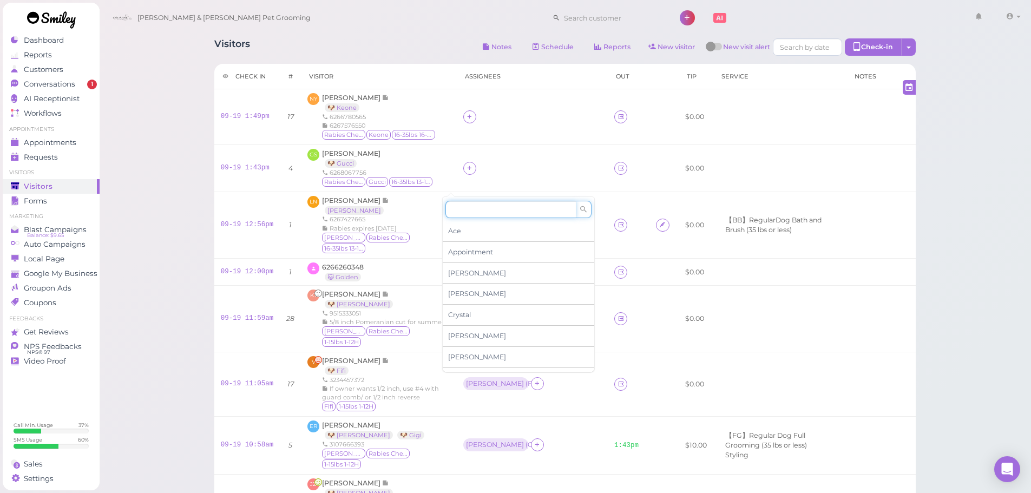
click at [474, 207] on input at bounding box center [510, 209] width 130 height 17
type input "he"
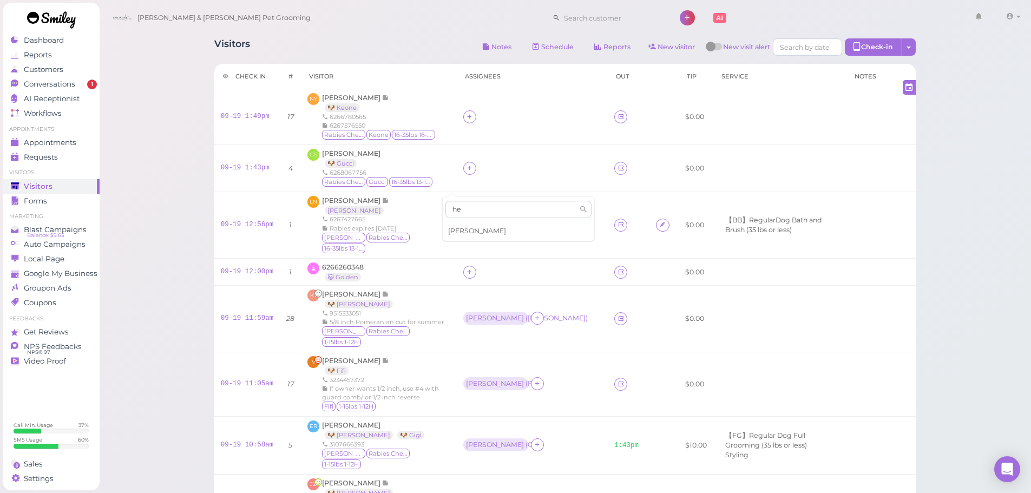
click at [473, 223] on div "[PERSON_NAME]" at bounding box center [518, 231] width 151 height 21
click at [466, 121] on icon at bounding box center [469, 117] width 7 height 8
click at [477, 150] on input at bounding box center [510, 146] width 130 height 17
type input "asa"
click at [466, 164] on div "[PERSON_NAME]" at bounding box center [518, 169] width 151 height 21
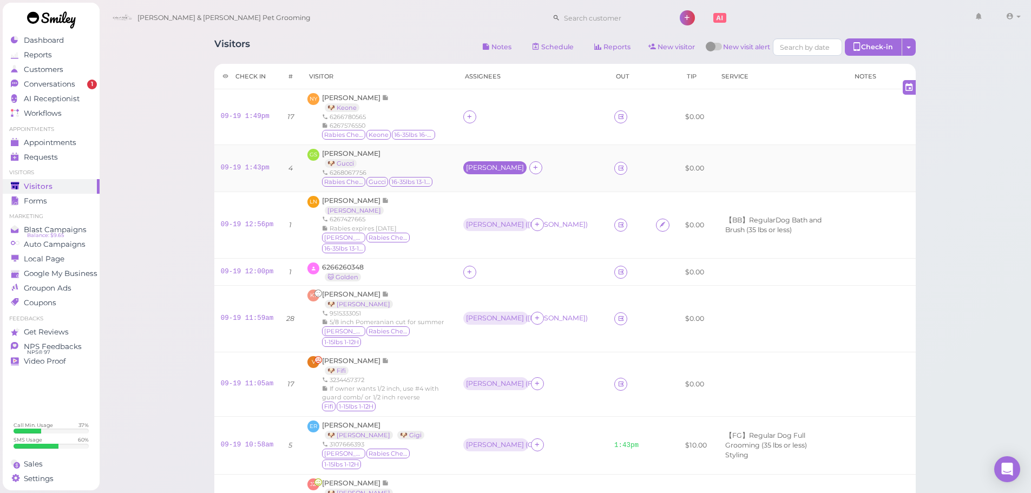
click at [466, 171] on div "[PERSON_NAME]" at bounding box center [495, 168] width 58 height 8
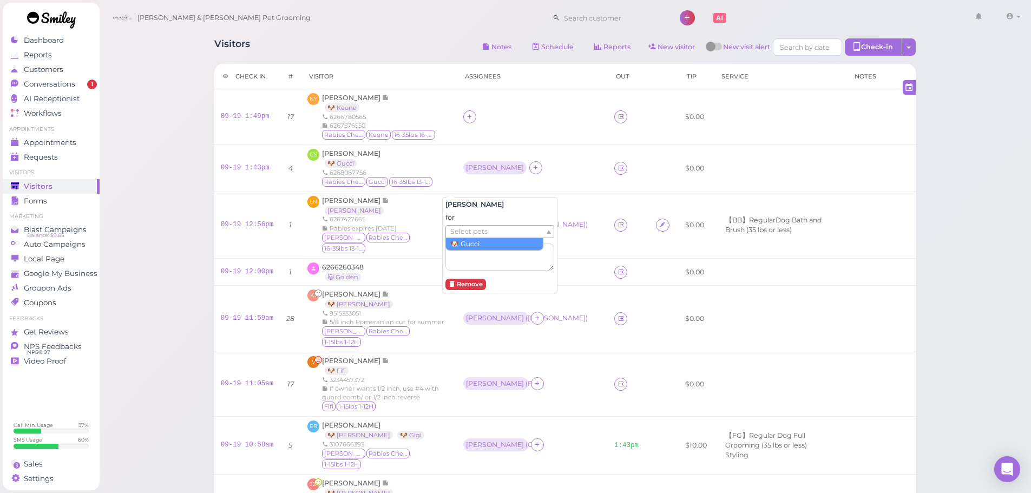
drag, startPoint x: 458, startPoint y: 234, endPoint x: 458, endPoint y: 250, distance: 16.2
click at [458, 236] on span "Select pets" at bounding box center [468, 232] width 37 height 12
click at [413, 161] on div "George Shin 🐶 Gucci 6268067756 Rabies Checked Gucci 16-35lbs 13-15H" at bounding box center [377, 168] width 111 height 39
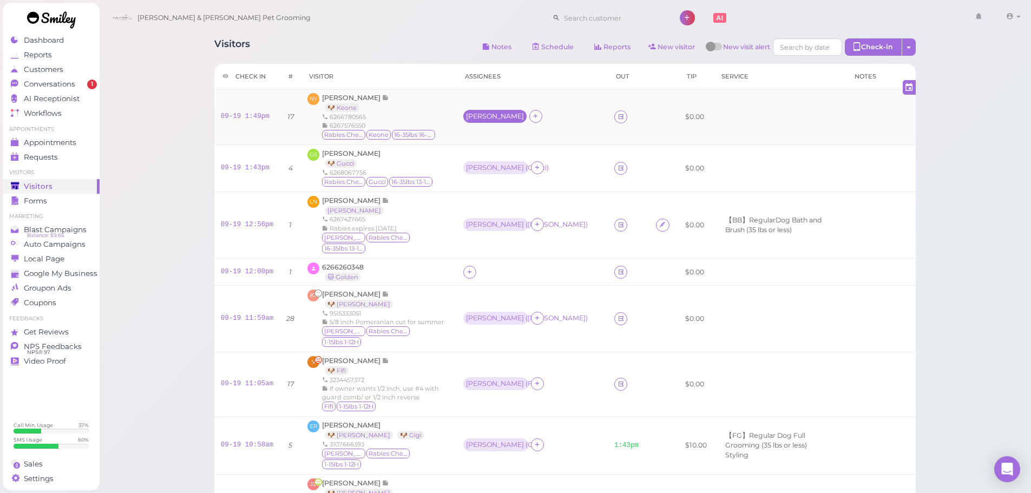
click at [466, 120] on div "[PERSON_NAME]" at bounding box center [495, 117] width 58 height 8
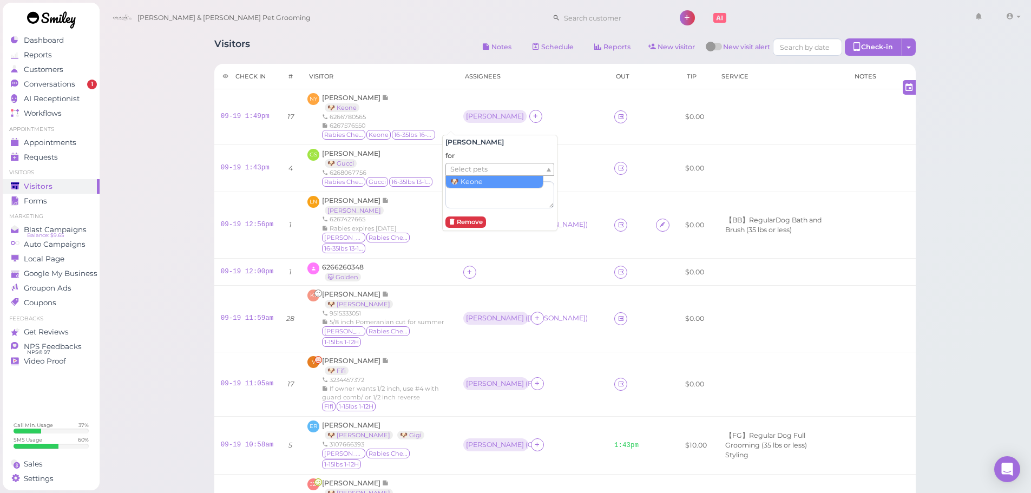
drag, startPoint x: 453, startPoint y: 163, endPoint x: 459, endPoint y: 179, distance: 16.1
click at [456, 172] on span "Select pets" at bounding box center [468, 169] width 37 height 12
click at [418, 167] on div "George Shin 🐶 Gucci 6268067756 Rabies Checked Gucci 16-35lbs 13-15H" at bounding box center [377, 168] width 111 height 39
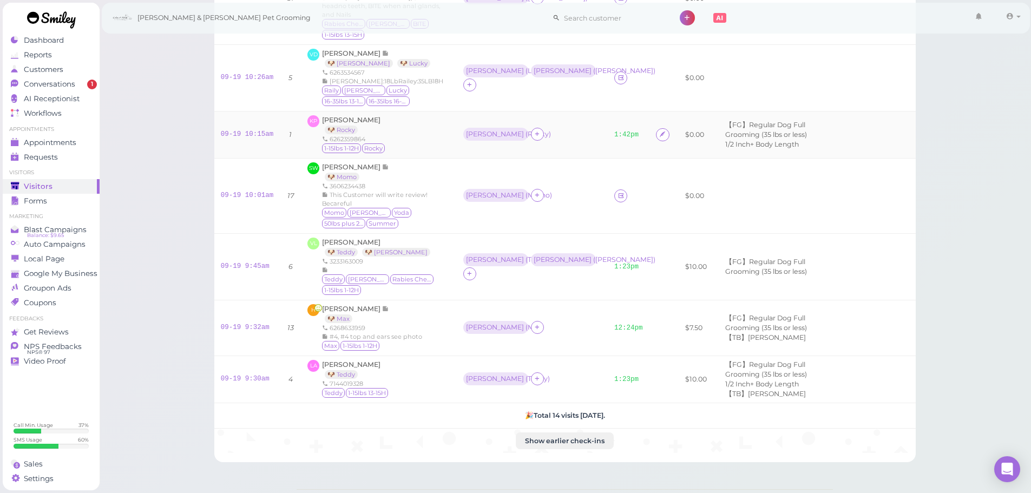
scroll to position [541, 0]
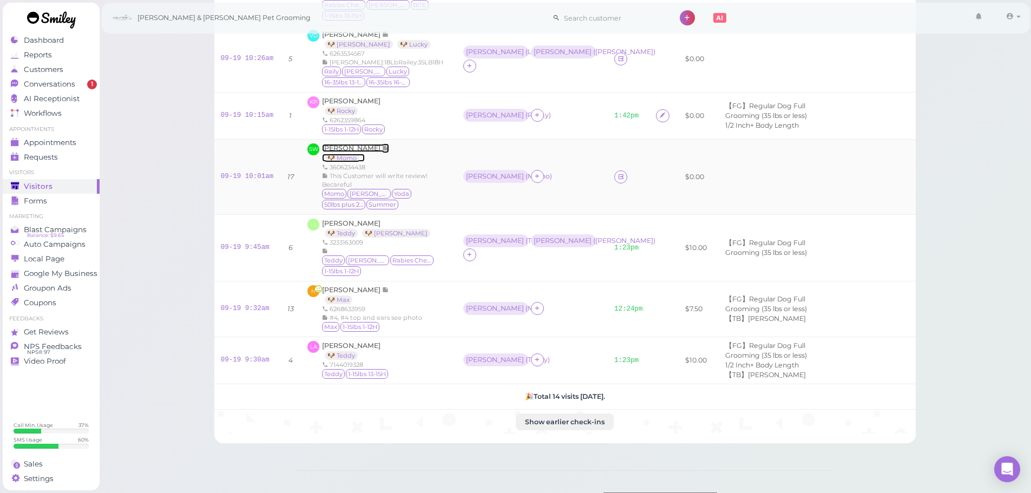
click at [350, 152] on span "Sylvia Wong" at bounding box center [352, 148] width 60 height 8
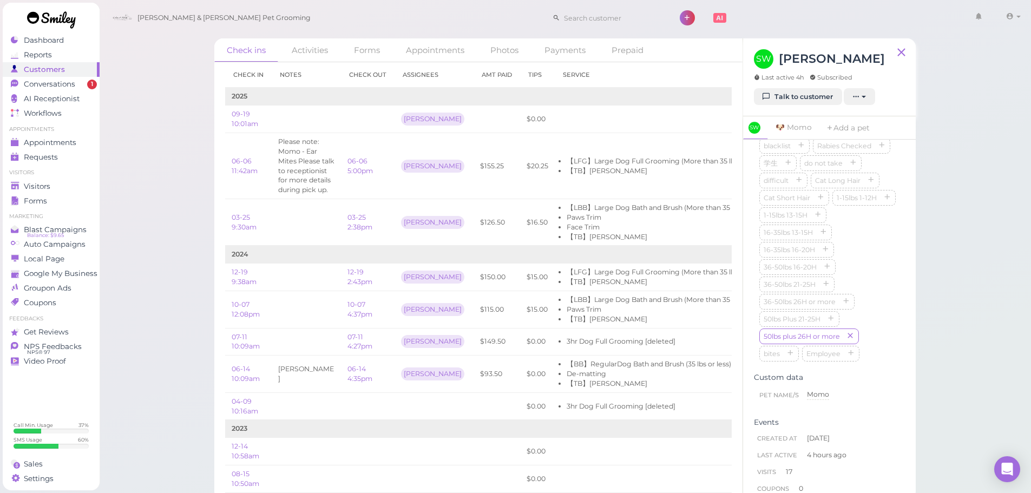
scroll to position [487, 0]
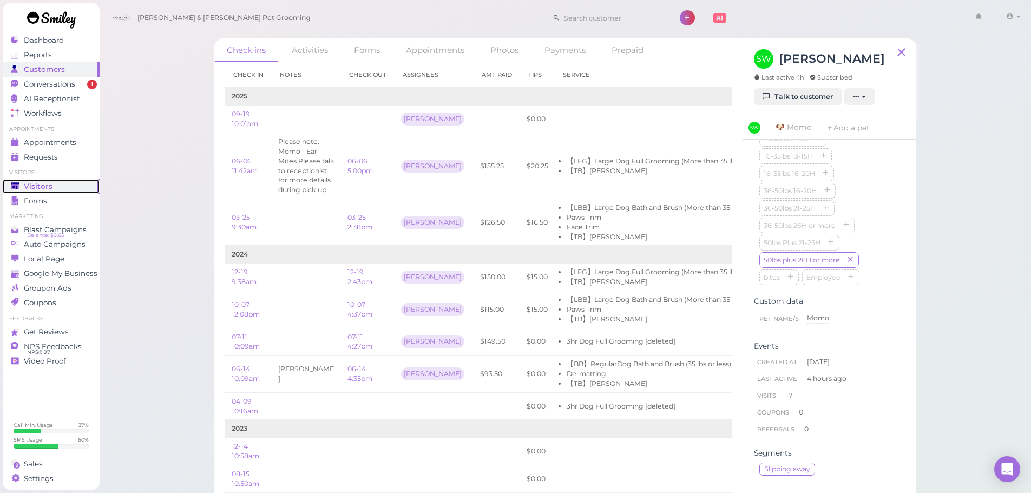
click at [23, 185] on div "Visitors" at bounding box center [50, 186] width 78 height 9
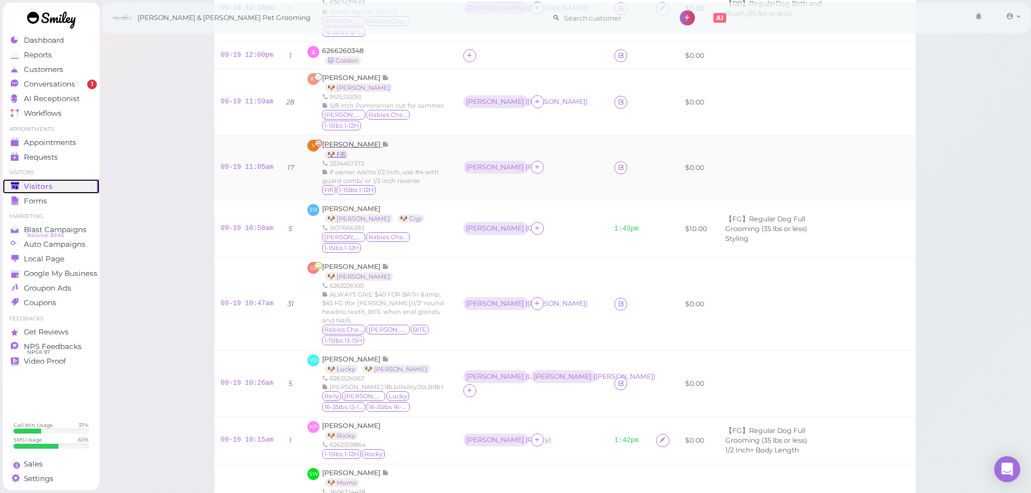
scroll to position [270, 0]
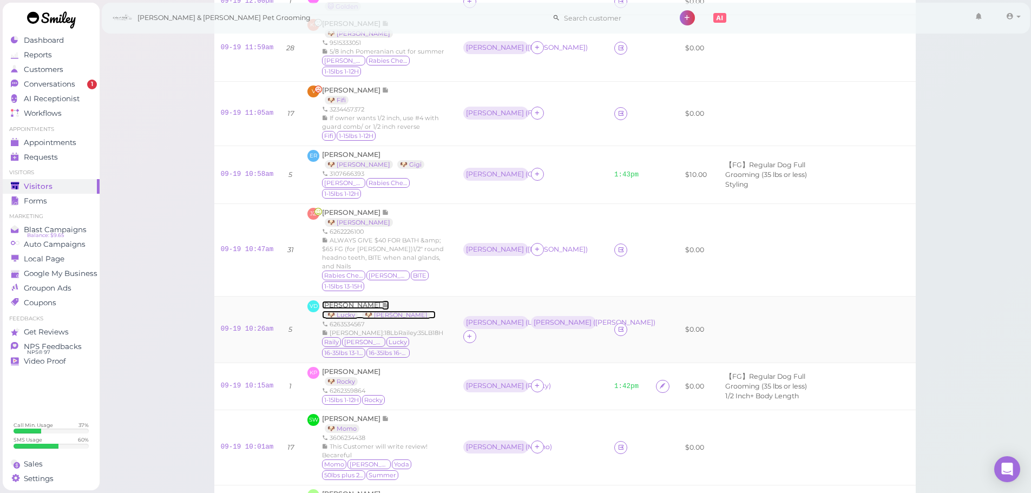
click at [347, 309] on span "[PERSON_NAME]" at bounding box center [352, 305] width 60 height 8
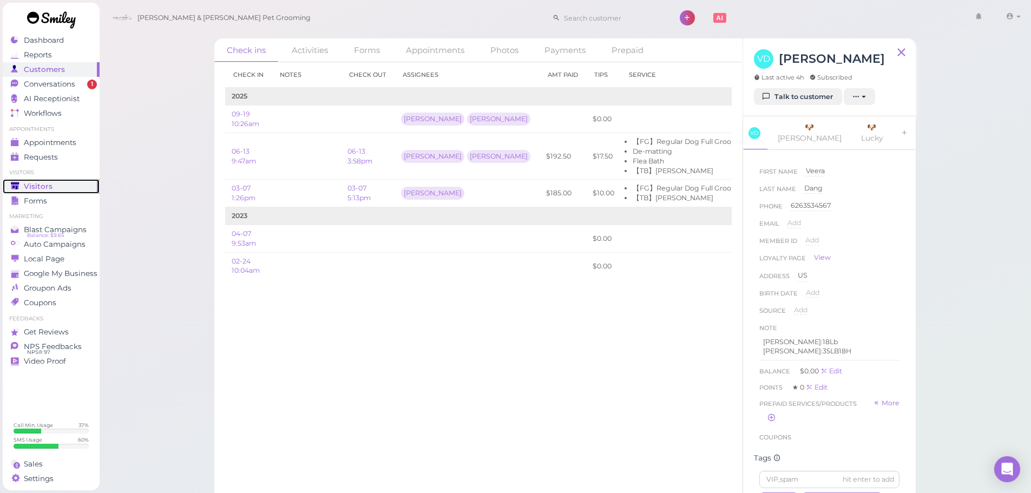
click at [54, 190] on div "Visitors" at bounding box center [50, 186] width 78 height 9
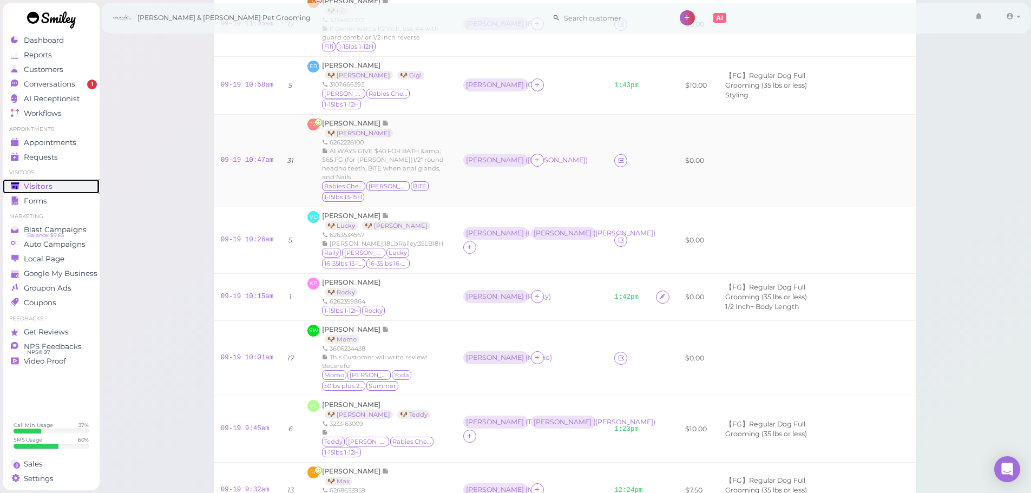
scroll to position [379, 0]
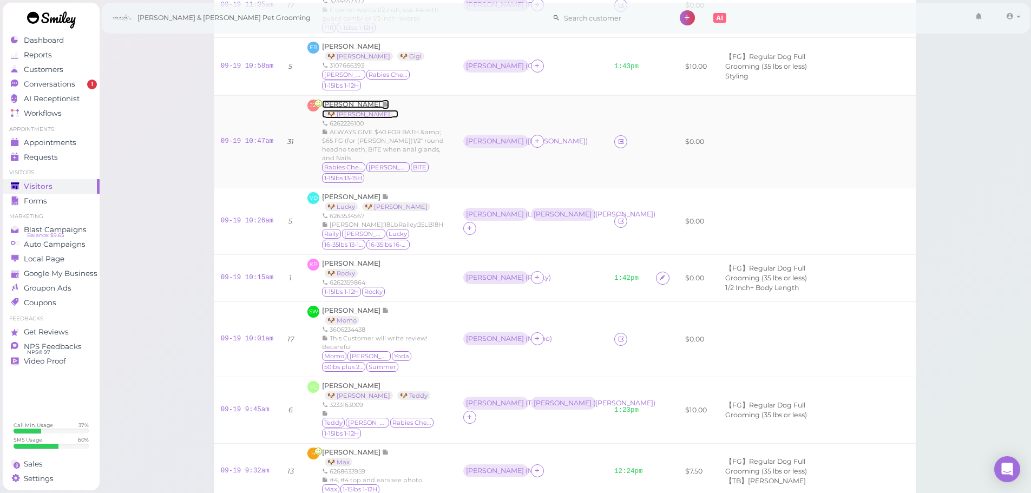
click at [359, 108] on span "[PERSON_NAME]" at bounding box center [352, 104] width 60 height 8
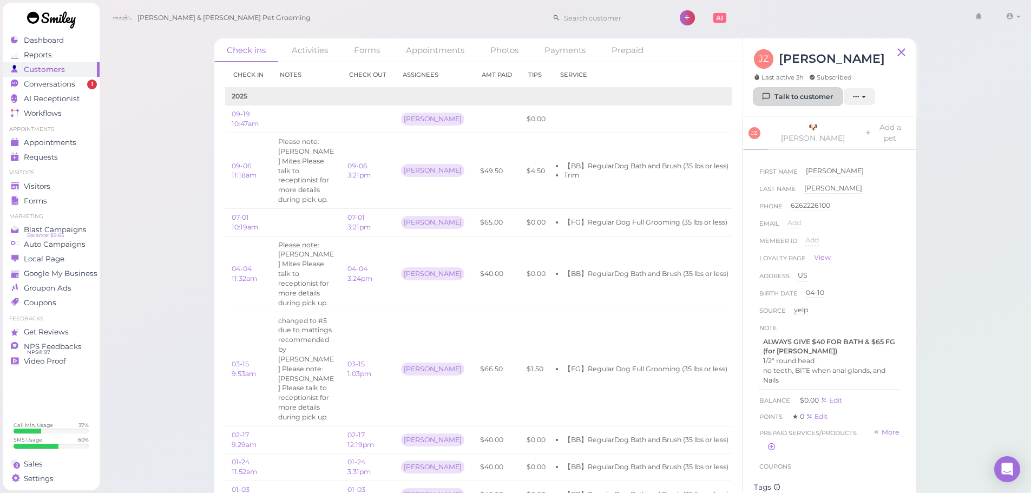
click at [791, 100] on link "Talk to customer" at bounding box center [798, 96] width 88 height 17
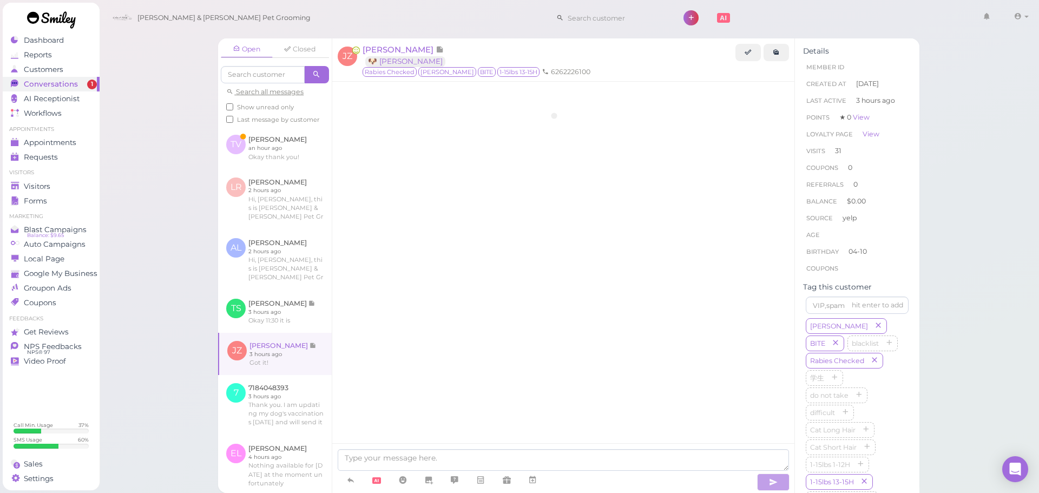
scroll to position [1361, 0]
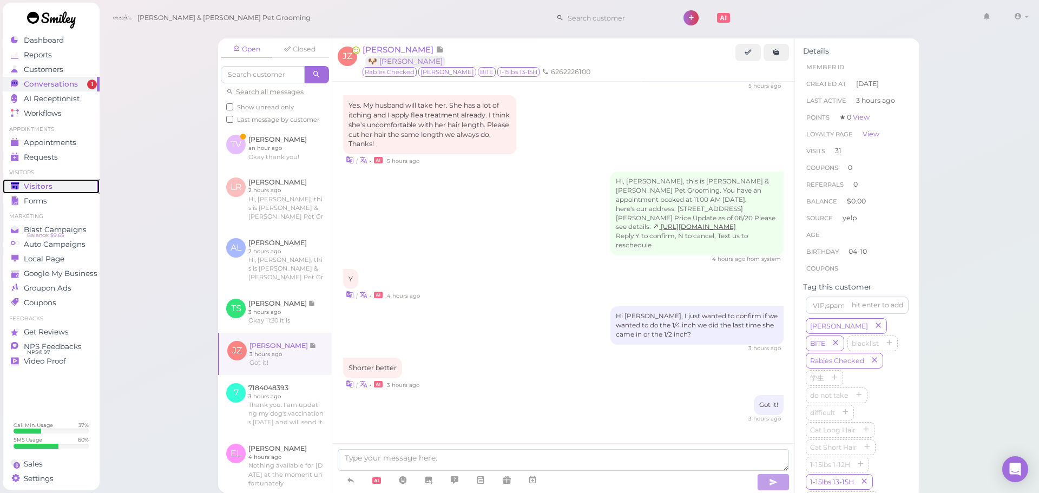
click at [58, 184] on div "Visitors" at bounding box center [50, 186] width 78 height 9
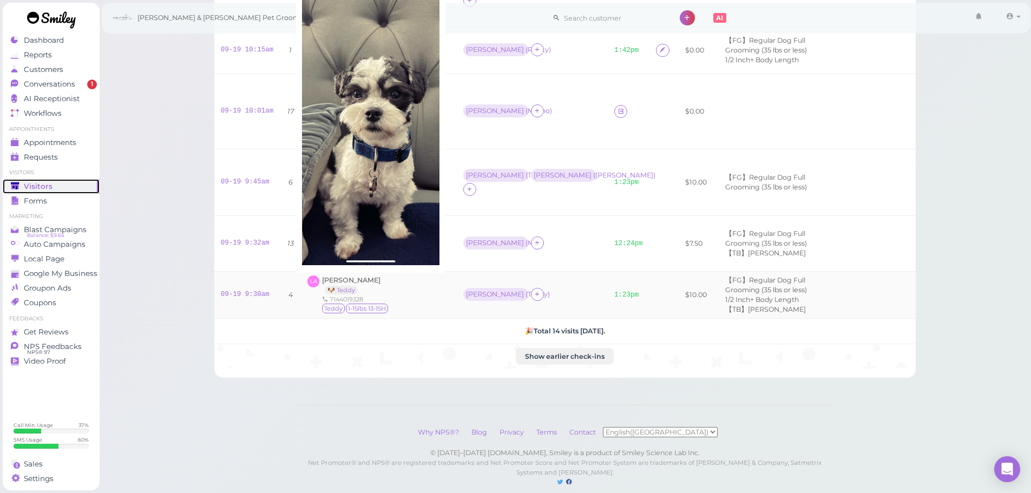
scroll to position [552, 0]
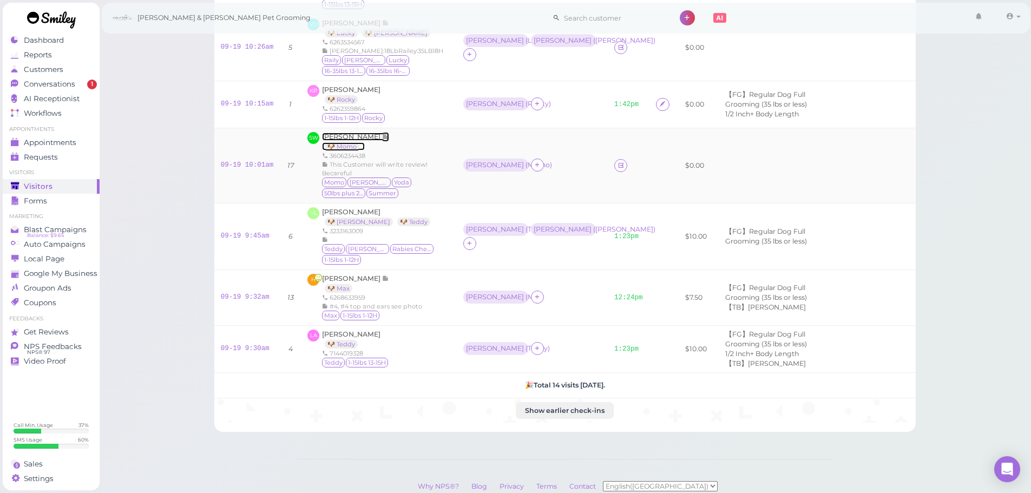
click at [325, 141] on span "Sylvia Wong" at bounding box center [352, 137] width 60 height 8
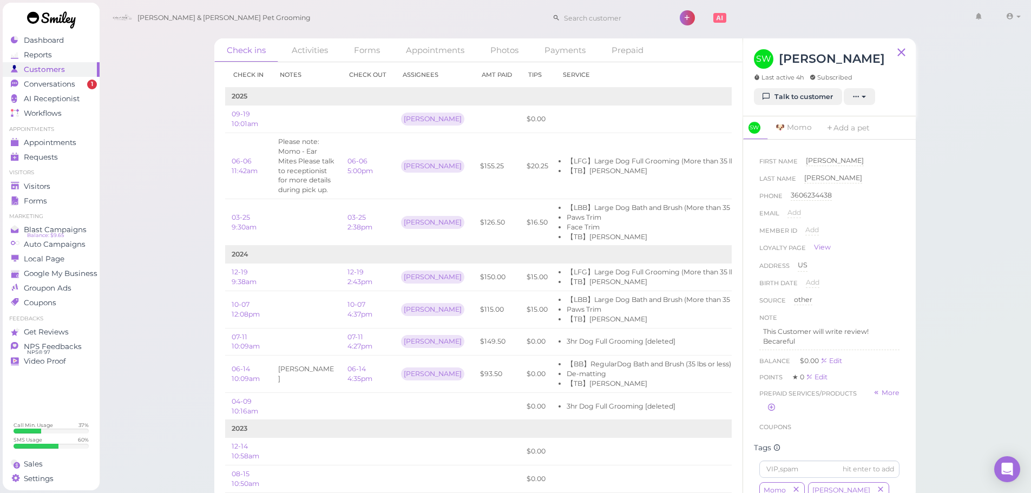
click at [812, 87] on div "SW Sylvia Wong Last active 4h Subscribed" at bounding box center [819, 68] width 131 height 39
click at [811, 90] on link "Talk to customer" at bounding box center [798, 96] width 88 height 17
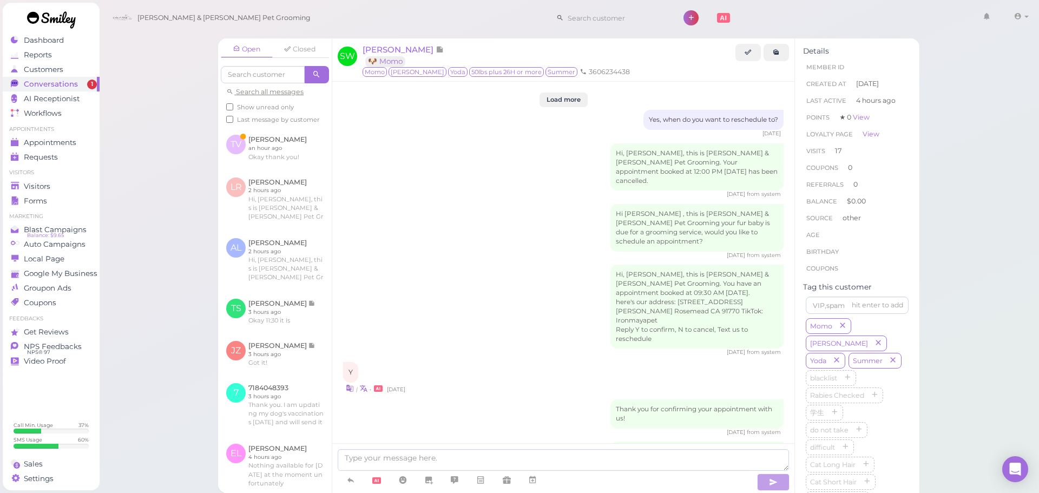
scroll to position [1510, 0]
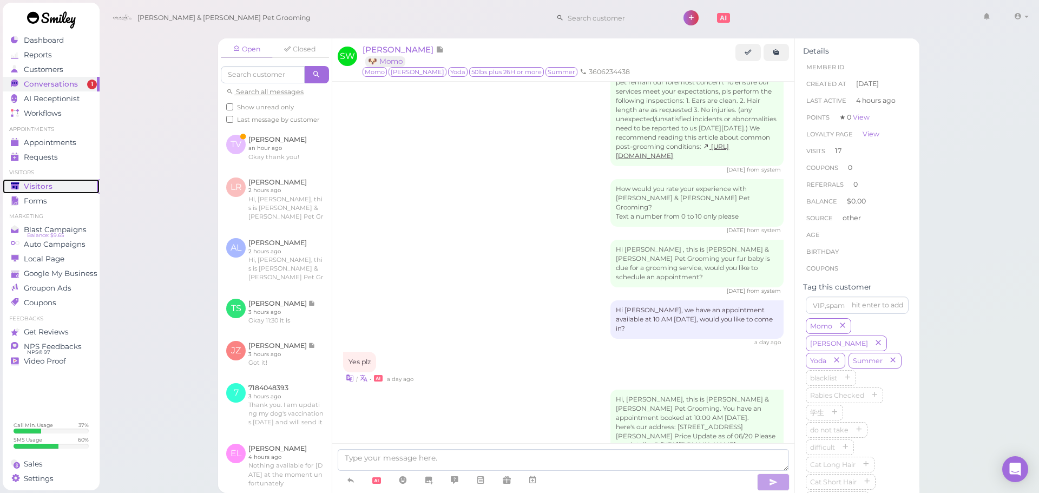
click at [44, 182] on span "Visitors" at bounding box center [38, 186] width 29 height 9
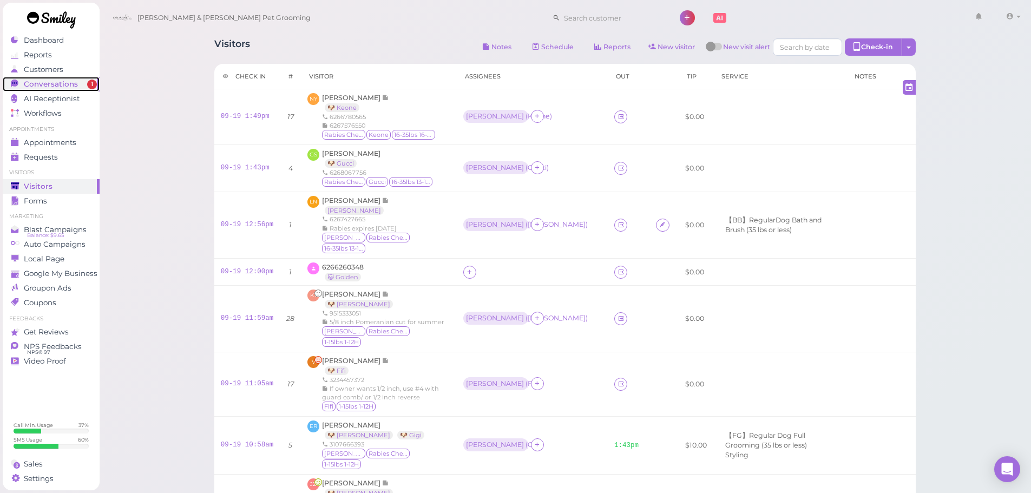
click at [70, 88] on span "Conversations" at bounding box center [51, 84] width 54 height 9
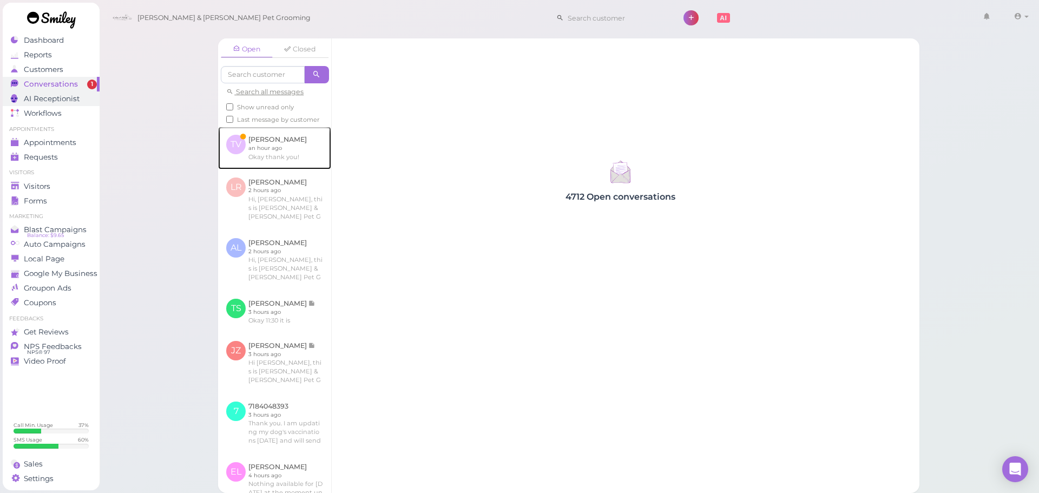
click at [265, 145] on link at bounding box center [274, 148] width 113 height 42
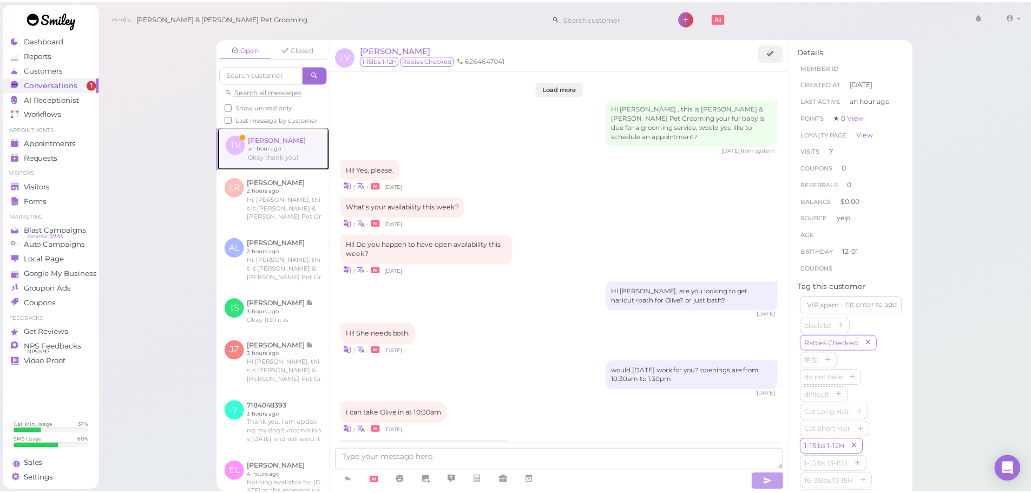
scroll to position [1243, 0]
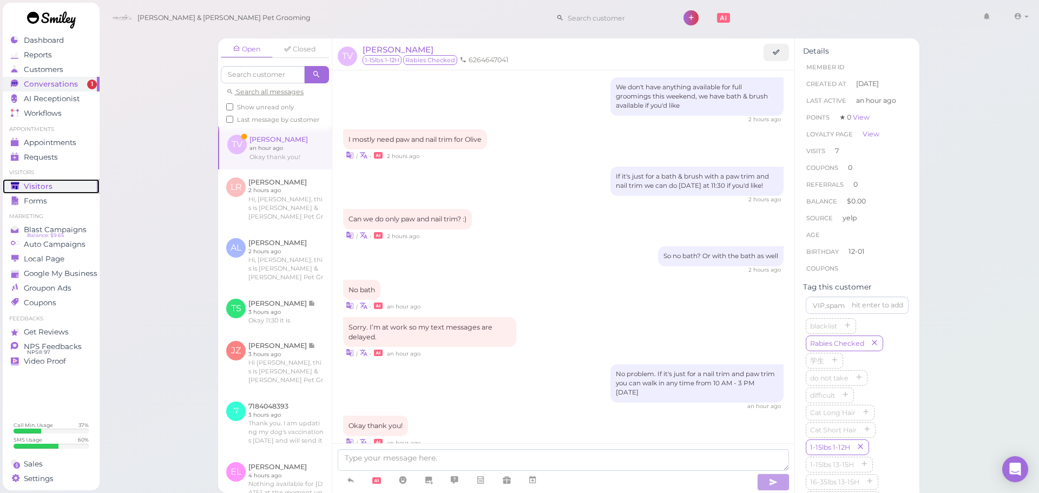
click at [51, 190] on div "Visitors" at bounding box center [50, 186] width 78 height 9
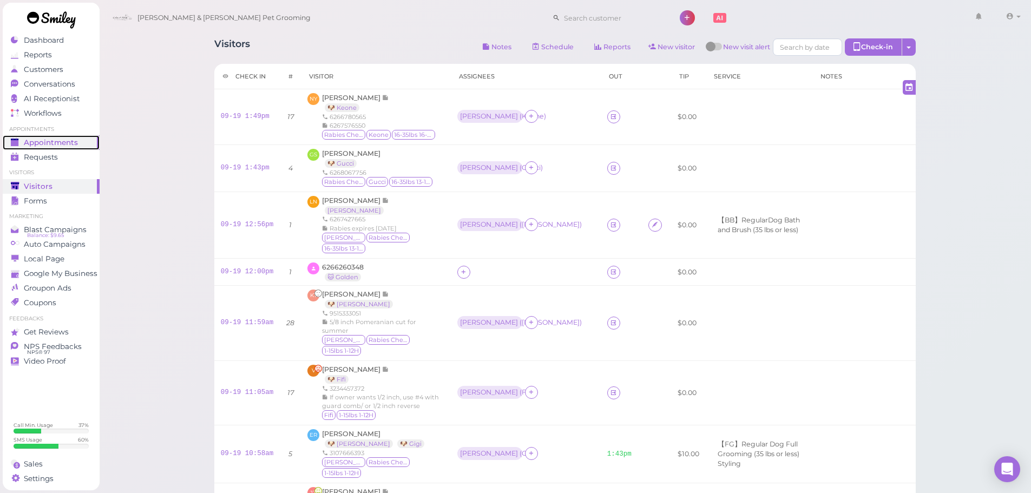
click at [63, 142] on span "Appointments" at bounding box center [51, 142] width 54 height 9
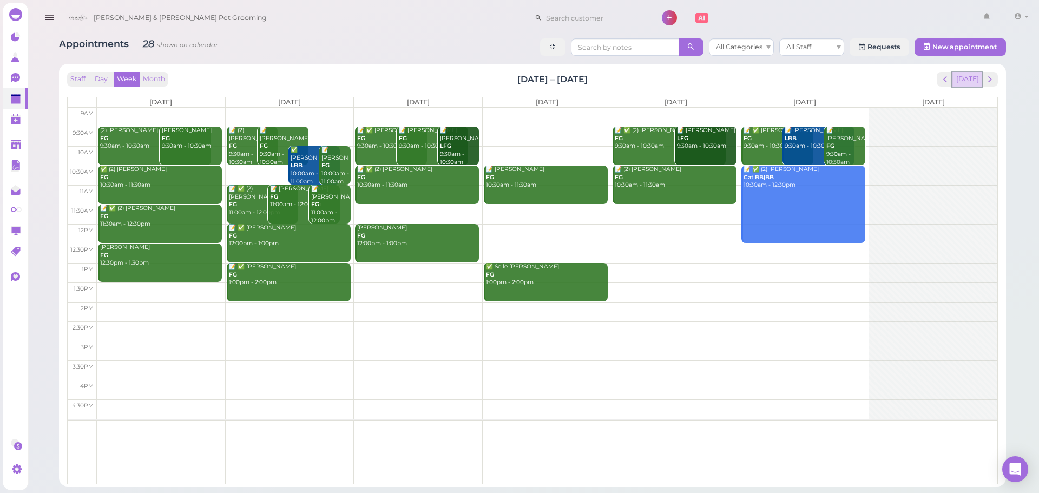
click at [978, 82] on button "[DATE]" at bounding box center [966, 79] width 29 height 15
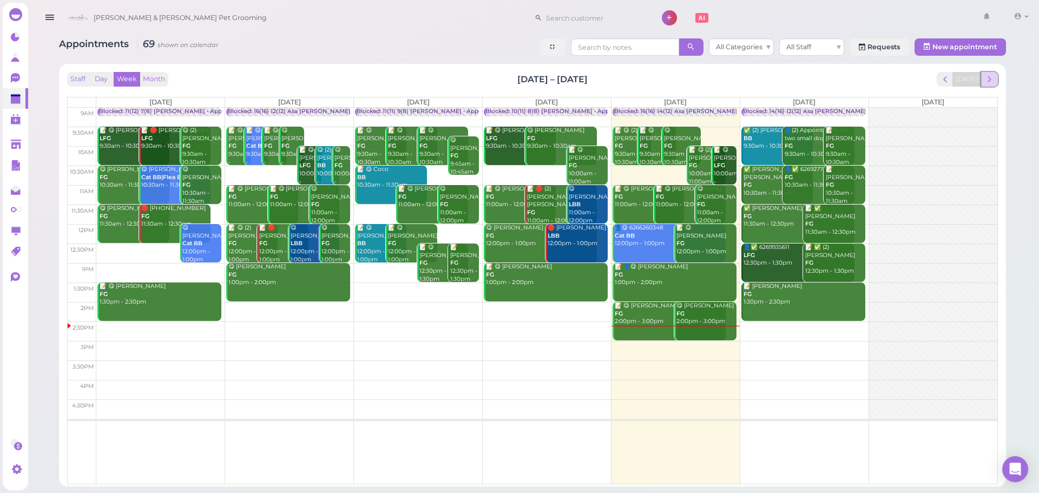
click at [991, 76] on span "next" at bounding box center [989, 79] width 10 height 10
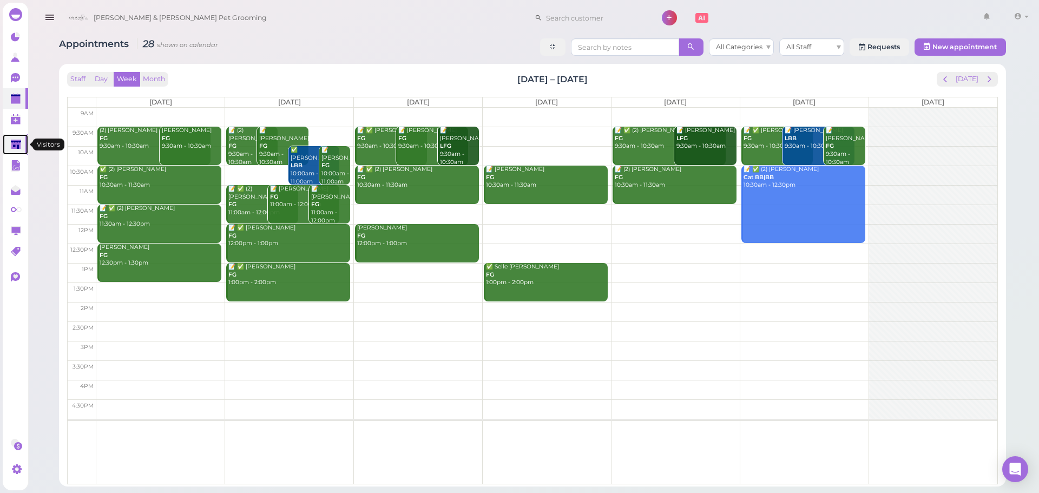
click at [9, 143] on link at bounding box center [15, 144] width 25 height 21
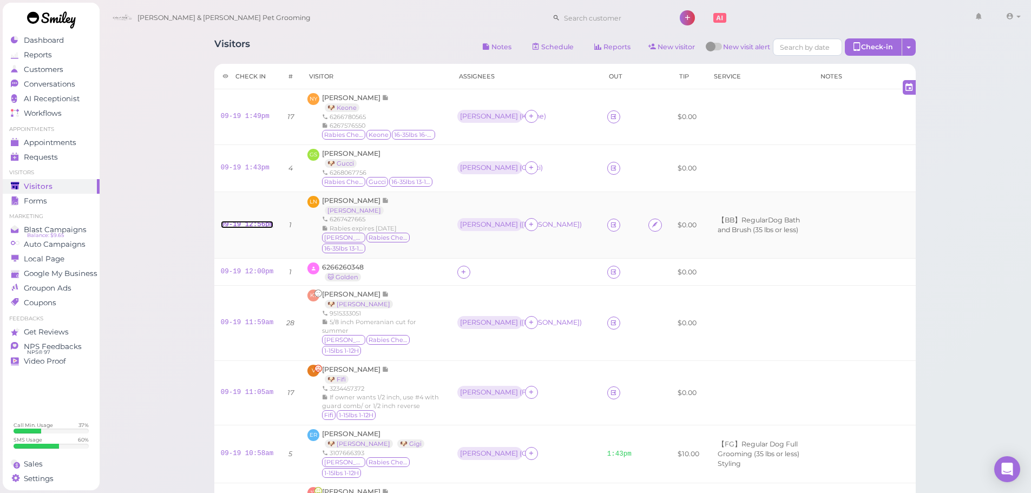
click at [229, 228] on link "09-19 12:56pm" at bounding box center [247, 225] width 53 height 8
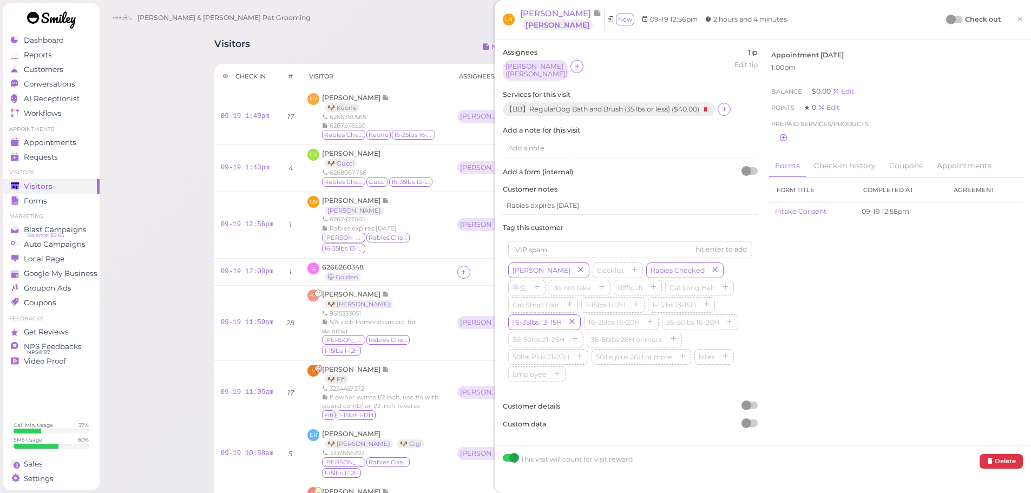
click at [736, 109] on div "【BB】RegularDog Bath and Brush (35 lbs or less) ( $40.00 )" at bounding box center [630, 109] width 255 height 15
click at [734, 110] on div "【BB】RegularDog Bath and Brush (35 lbs or less) ( $40.00 )" at bounding box center [630, 109] width 255 height 15
click at [710, 114] on icon at bounding box center [705, 109] width 13 height 12
click at [507, 109] on icon at bounding box center [509, 108] width 7 height 8
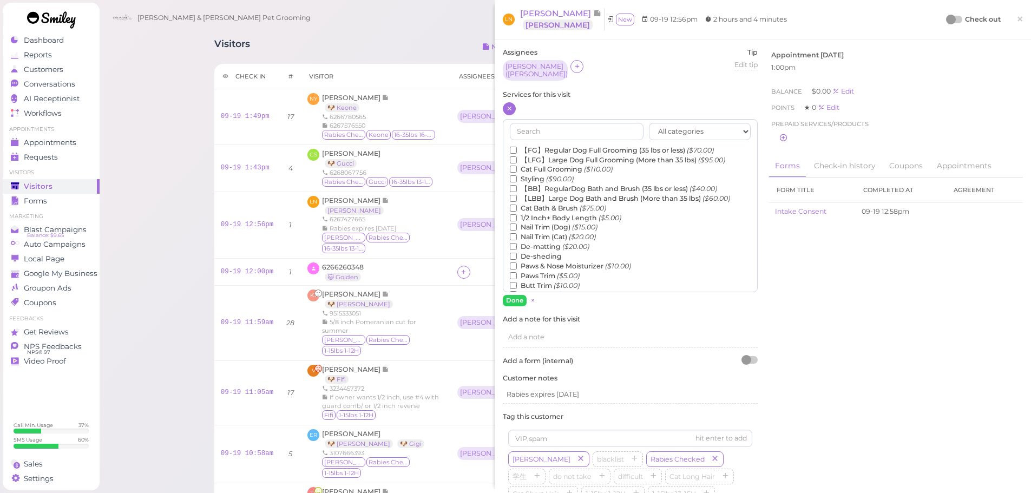
click at [536, 187] on label "【BB】RegularDog Bath and Brush (35 lbs or less) ($40.00)" at bounding box center [613, 189] width 207 height 10
click at [517, 187] on input "【BB】RegularDog Bath and Brush (35 lbs or less) ($40.00)" at bounding box center [513, 188] width 7 height 7
click at [527, 254] on label "De-sheding" at bounding box center [536, 257] width 52 height 10
click at [517, 254] on input "De-sheding" at bounding box center [513, 256] width 7 height 7
click at [516, 301] on button "Done" at bounding box center [515, 300] width 24 height 11
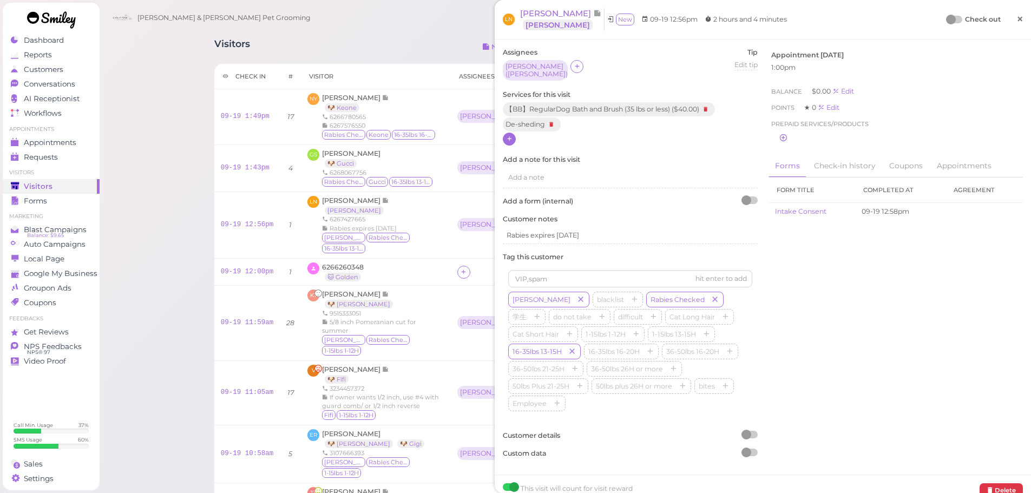
click at [1009, 14] on link "×" at bounding box center [1019, 19] width 20 height 25
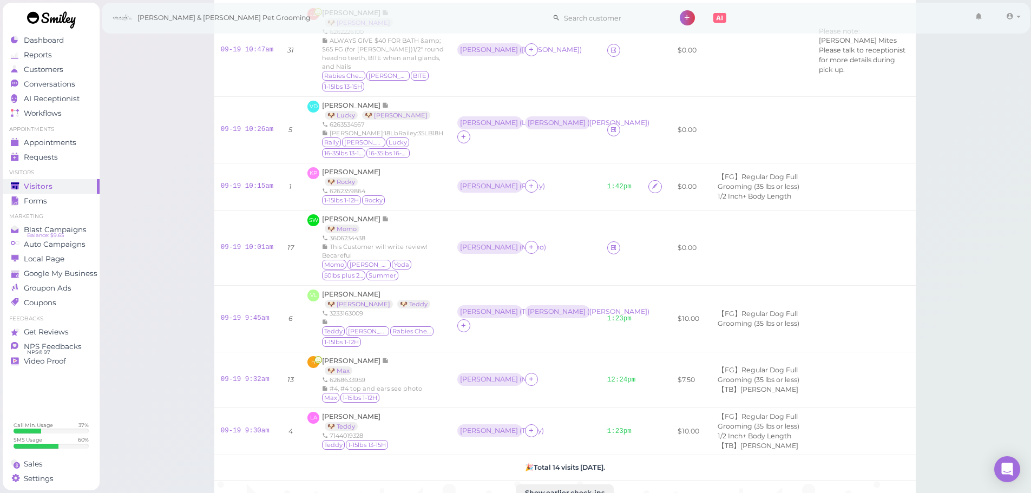
scroll to position [478, 0]
click at [260, 164] on td "09-19 10:26am" at bounding box center [247, 131] width 66 height 67
click at [492, 202] on td "Rebecca ( Rocky )" at bounding box center [526, 187] width 150 height 47
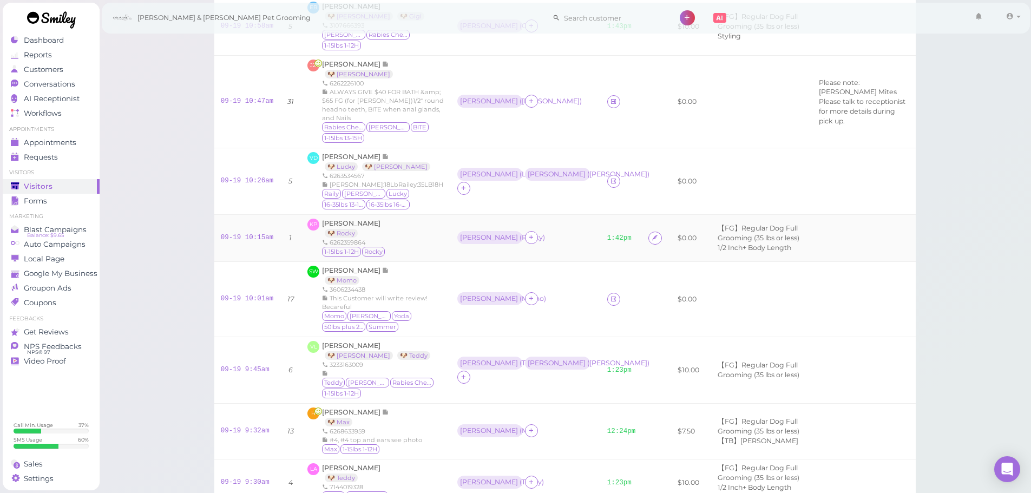
scroll to position [424, 0]
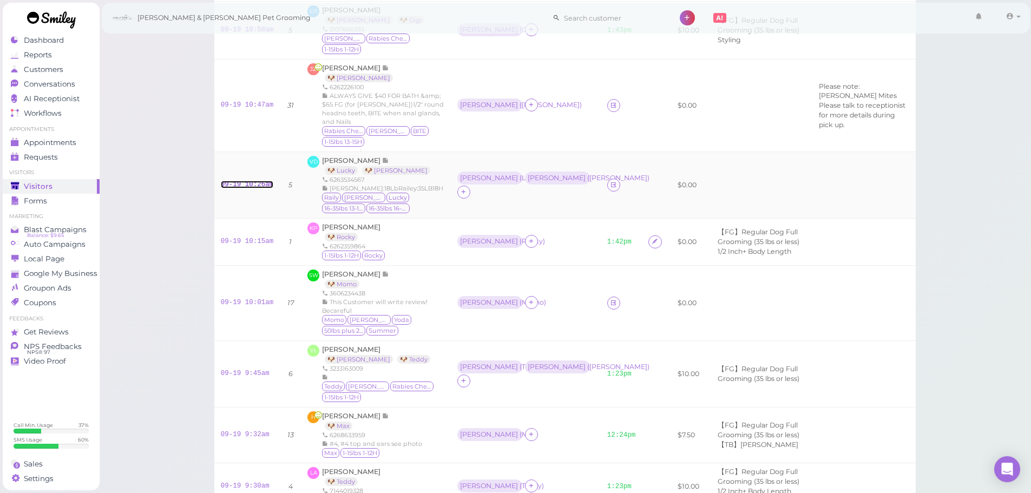
click at [260, 188] on link "09-19 10:26am" at bounding box center [247, 185] width 53 height 8
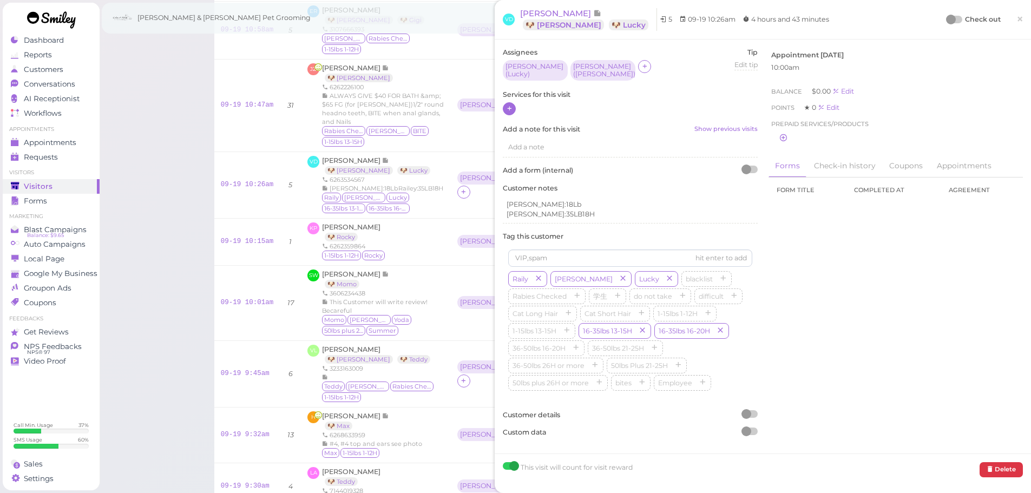
click at [512, 105] on icon at bounding box center [509, 108] width 7 height 8
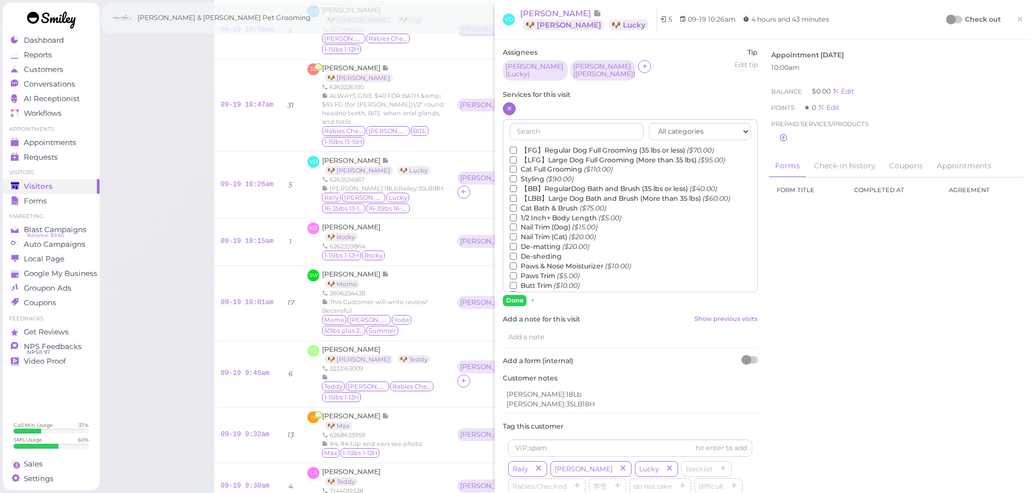
click at [531, 147] on label "【FG】Regular Dog Full Grooming (35 lbs or less) ($70.00)" at bounding box center [612, 151] width 204 height 10
click at [517, 147] on input "【FG】Regular Dog Full Grooming (35 lbs or less) ($70.00)" at bounding box center [513, 150] width 7 height 7
drag, startPoint x: 509, startPoint y: 294, endPoint x: 529, endPoint y: 283, distance: 23.5
click at [529, 283] on div "All categories Full Grooming Bath & Brush Add-ons Dental Work Special Request I…" at bounding box center [630, 212] width 255 height 187
click at [948, 17] on div at bounding box center [954, 20] width 15 height 8
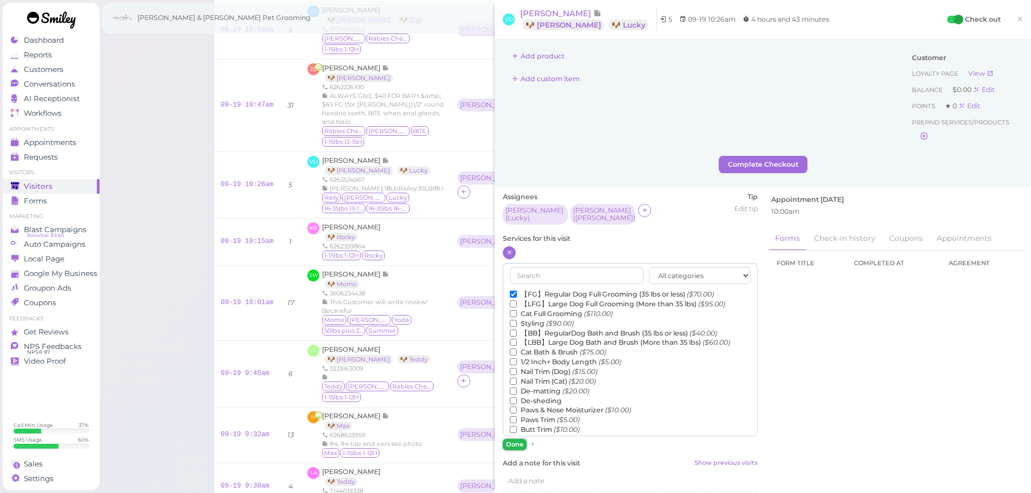
click at [512, 439] on button "Done" at bounding box center [515, 444] width 24 height 11
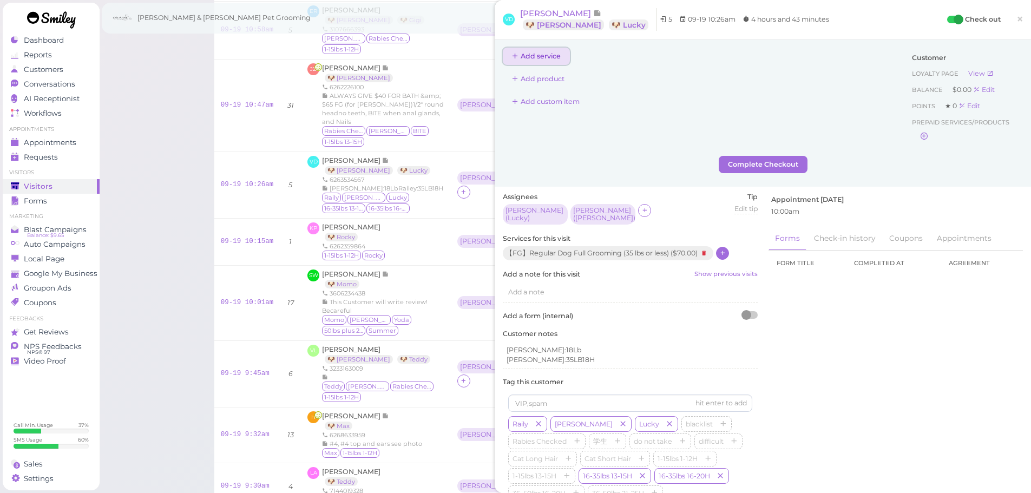
click at [561, 56] on button "Add service" at bounding box center [536, 56] width 67 height 17
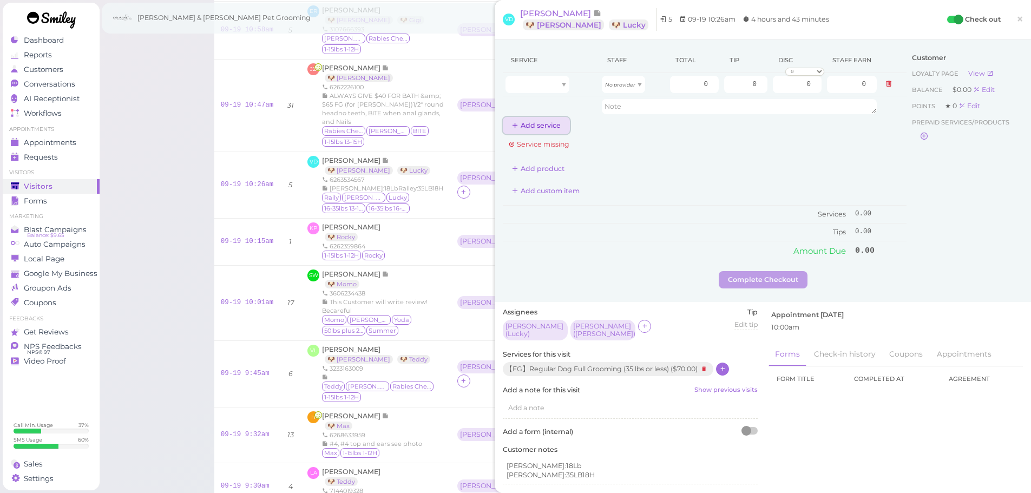
click at [529, 120] on button "Add service" at bounding box center [536, 125] width 67 height 17
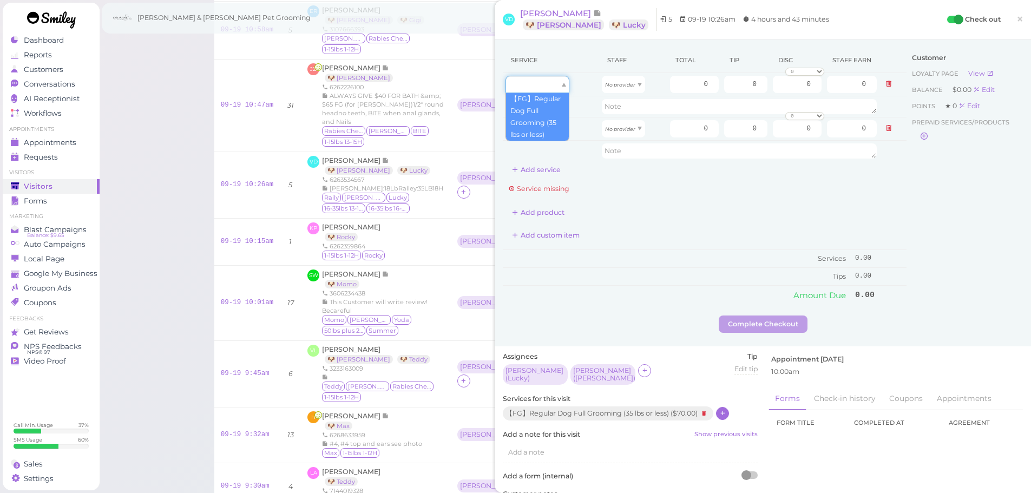
drag, startPoint x: 536, startPoint y: 81, endPoint x: 538, endPoint y: 111, distance: 30.4
type input "70.00"
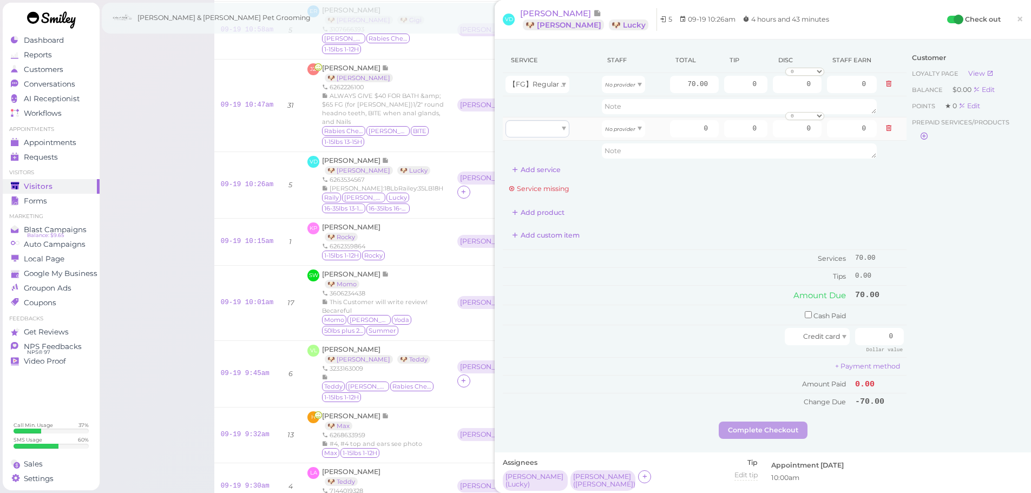
drag, startPoint x: 542, startPoint y: 149, endPoint x: 542, endPoint y: 131, distance: 17.3
click at [542, 144] on td at bounding box center [551, 150] width 96 height 21
type input "70.00"
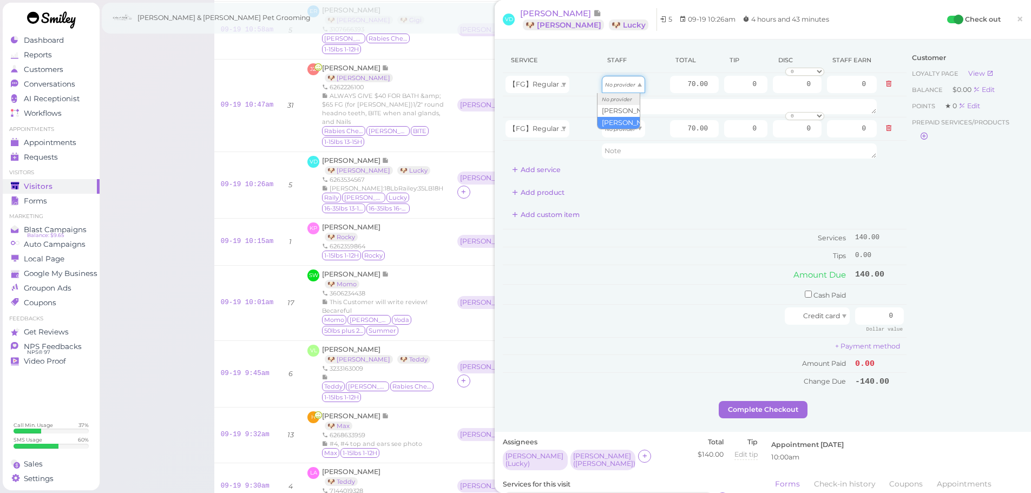
drag, startPoint x: 616, startPoint y: 85, endPoint x: 615, endPoint y: 117, distance: 31.9
type input "30.10"
drag, startPoint x: 617, startPoint y: 133, endPoint x: 634, endPoint y: 120, distance: 20.9
type input "36.40"
click at [671, 79] on input "70.00" at bounding box center [694, 84] width 49 height 17
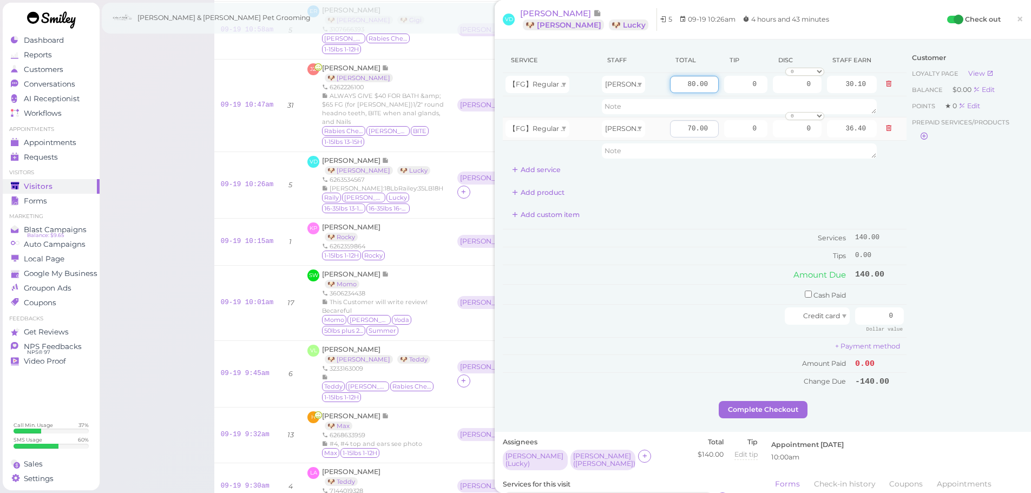
type input "80.00"
type input "34.40"
click at [680, 131] on input "70.00" at bounding box center [694, 128] width 49 height 17
type input "80.00"
type input "41.60"
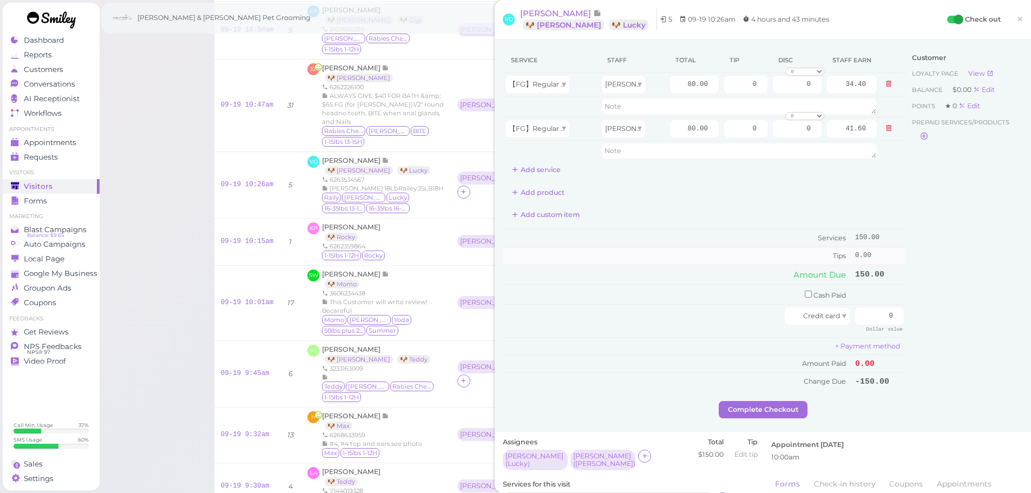
drag, startPoint x: 638, startPoint y: 244, endPoint x: 646, endPoint y: 249, distance: 9.8
click at [640, 244] on td "Services" at bounding box center [677, 238] width 349 height 18
click at [80, 138] on div "Appointments" at bounding box center [50, 142] width 78 height 9
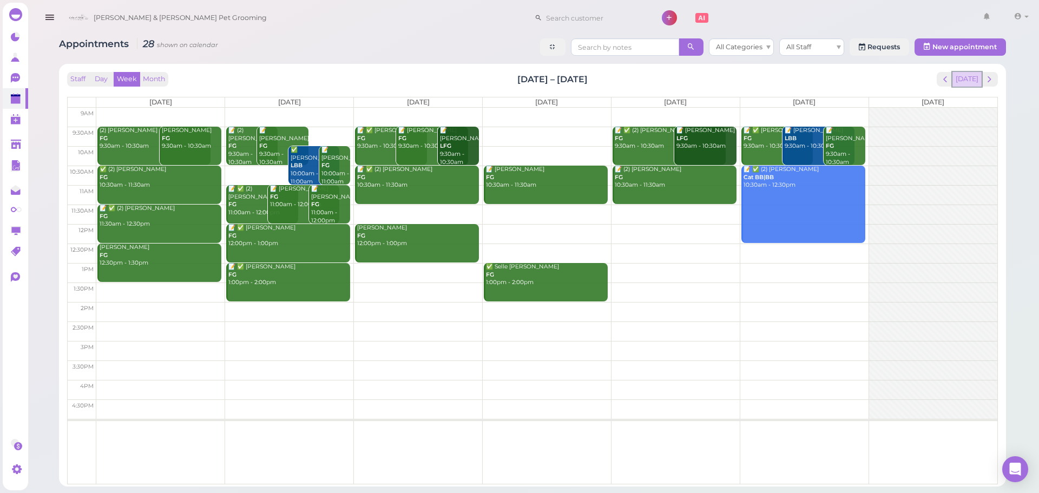
click at [980, 78] on button "[DATE]" at bounding box center [966, 79] width 29 height 15
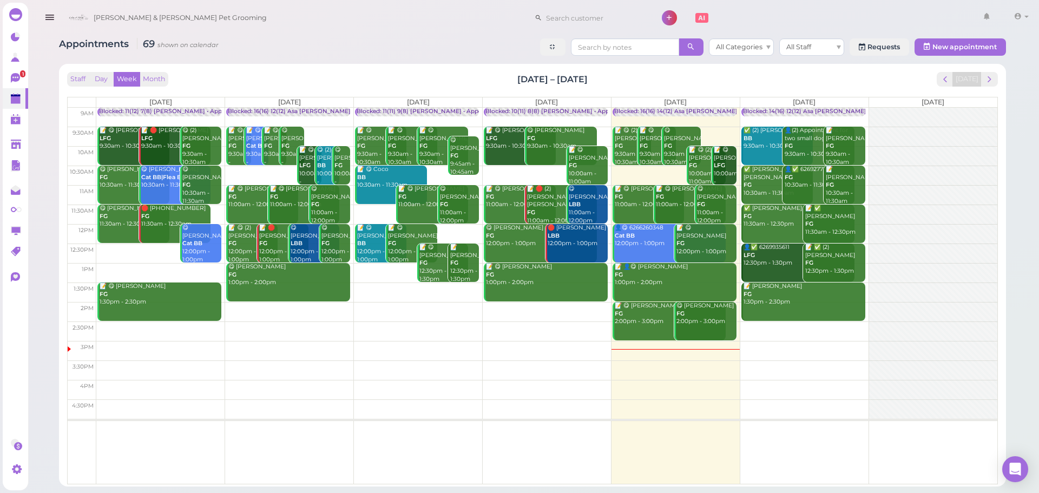
click at [265, 57] on div "Appointments 69 shown on calendar All Categories All Staff Requests New appoint…" at bounding box center [532, 48] width 947 height 20
click at [19, 150] on icon at bounding box center [16, 145] width 11 height 11
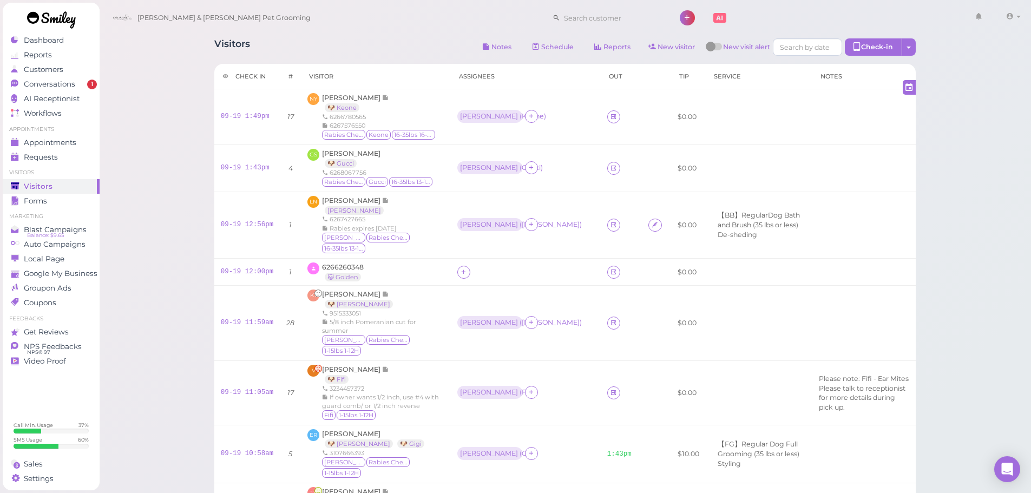
click at [314, 51] on div "Visitors Notes Schedule Reports New visitor New visit alert Check-in Customer c…" at bounding box center [564, 48] width 701 height 20
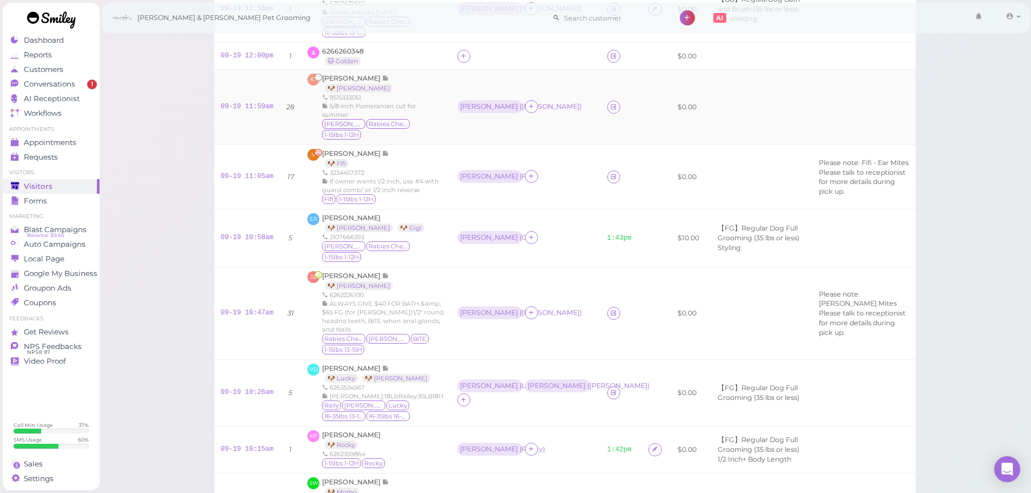
scroll to position [216, 0]
click at [344, 279] on span "[PERSON_NAME]" at bounding box center [352, 275] width 60 height 8
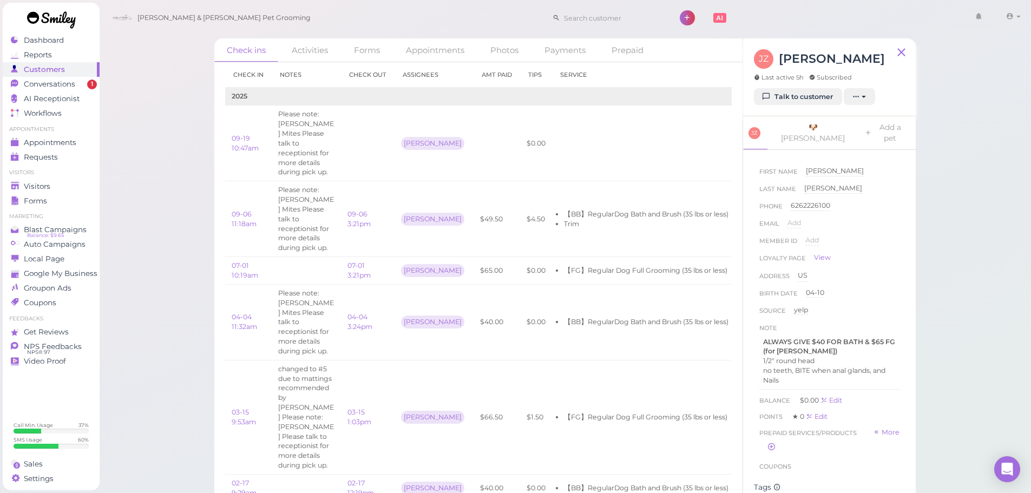
click at [64, 178] on ul "Visitors Visitors Forms" at bounding box center [51, 188] width 97 height 39
click at [63, 181] on link "Visitors" at bounding box center [51, 186] width 97 height 15
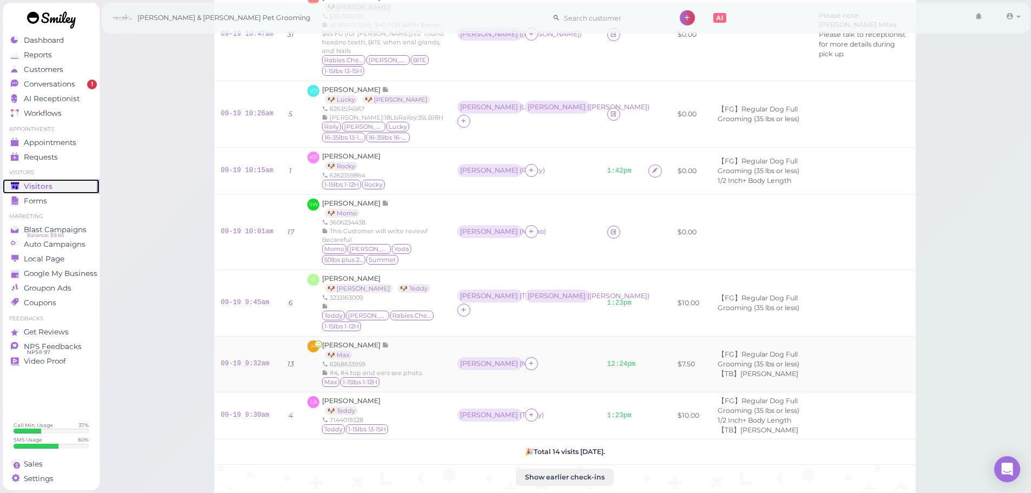
scroll to position [649, 0]
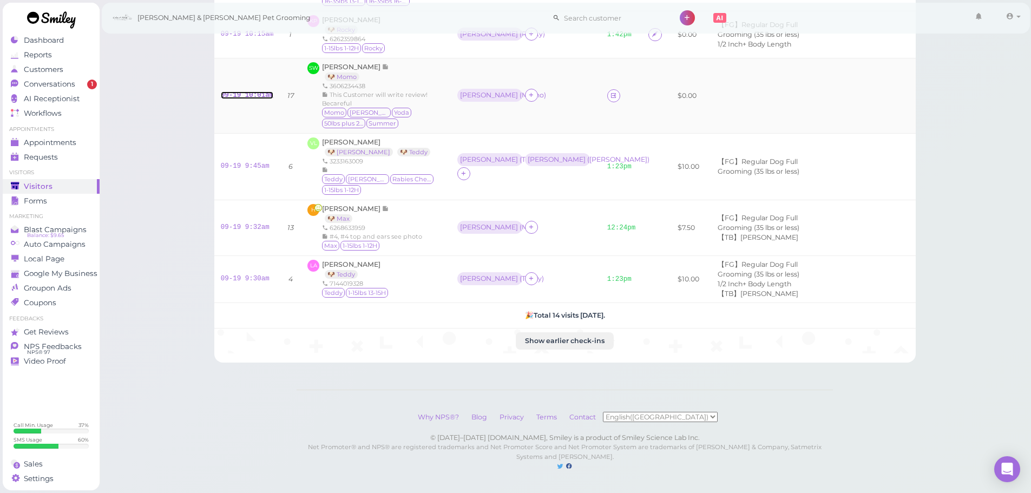
click at [248, 99] on link "09-19 10:01am" at bounding box center [247, 95] width 53 height 8
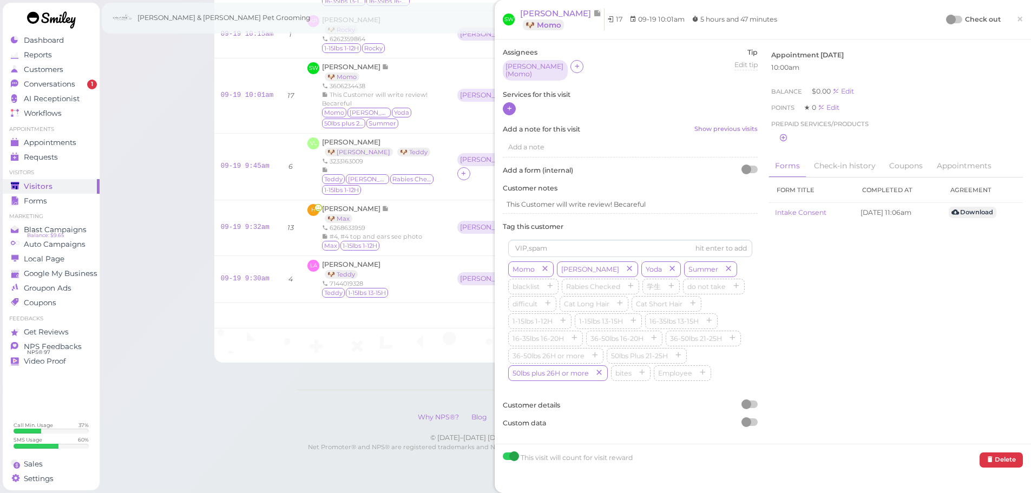
click at [514, 104] on div at bounding box center [509, 108] width 13 height 13
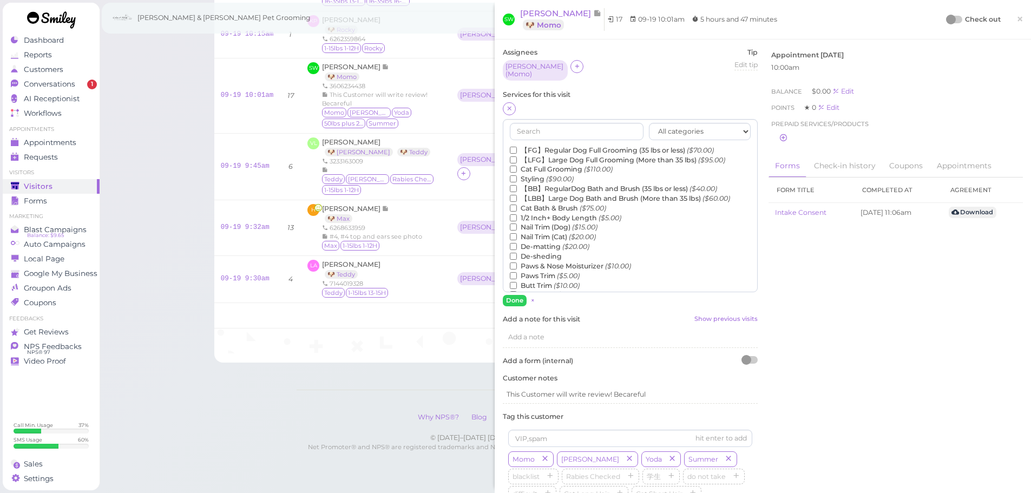
click at [558, 155] on label "【LFG】Large Dog Full Grooming (More than 35 lbs) ($95.00)" at bounding box center [617, 160] width 215 height 10
click at [517, 156] on input "【LFG】Large Dog Full Grooming (More than 35 lbs) ($95.00)" at bounding box center [513, 159] width 7 height 7
click at [544, 245] on label "De-matting ($20.00)" at bounding box center [550, 247] width 80 height 10
click at [517, 245] on input "De-matting ($20.00)" at bounding box center [513, 246] width 7 height 7
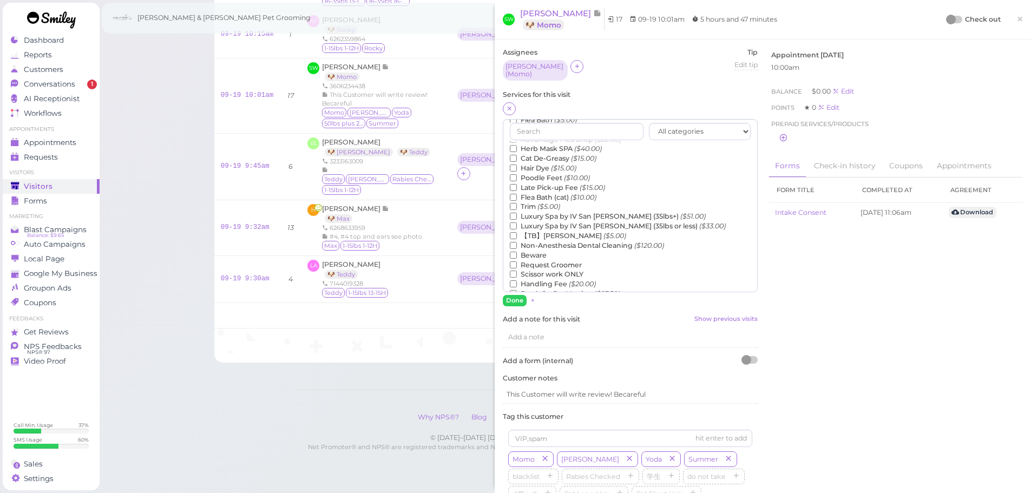
scroll to position [246, 0]
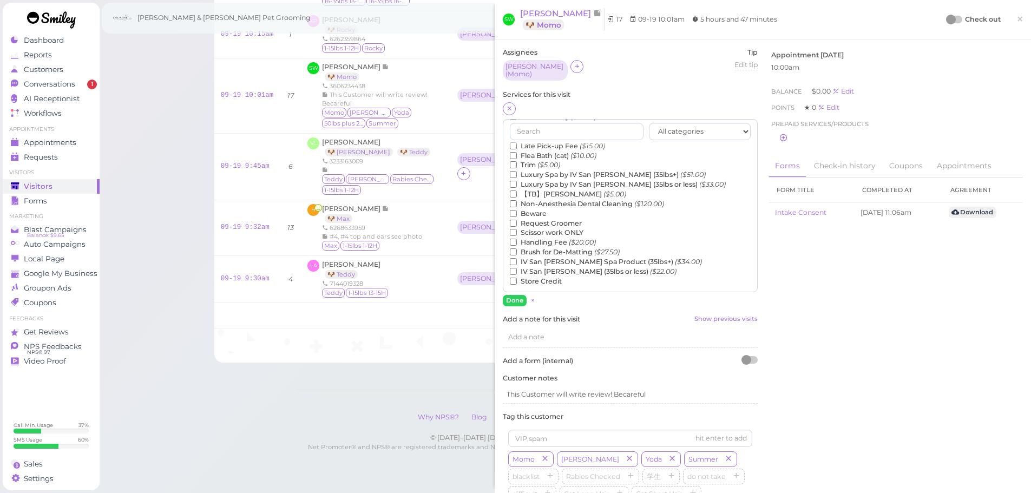
click at [545, 191] on label "【TB】Teeth Brushing ($5.00)" at bounding box center [568, 194] width 116 height 10
click at [517, 191] on input "【TB】Teeth Brushing ($5.00)" at bounding box center [513, 193] width 7 height 7
click at [511, 295] on button "Done" at bounding box center [515, 300] width 24 height 11
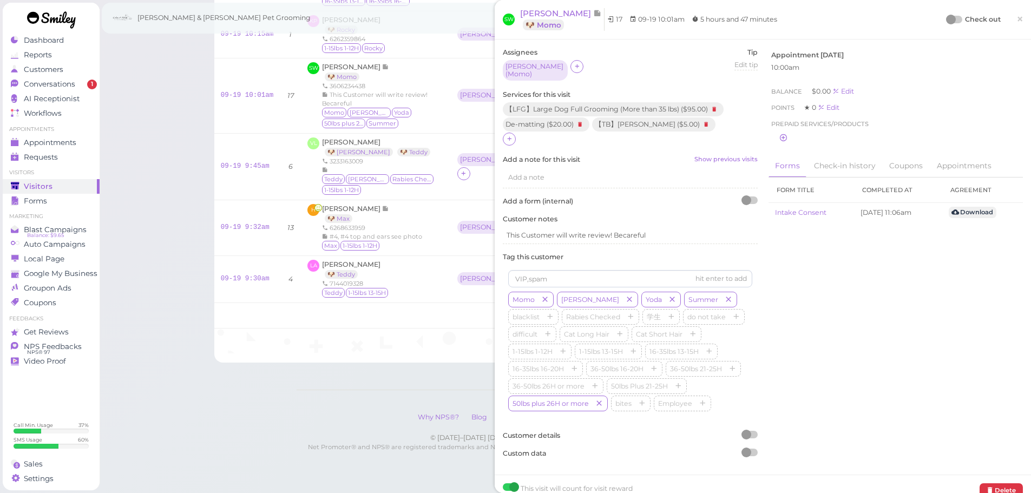
click at [946, 22] on div at bounding box center [951, 20] width 10 height 10
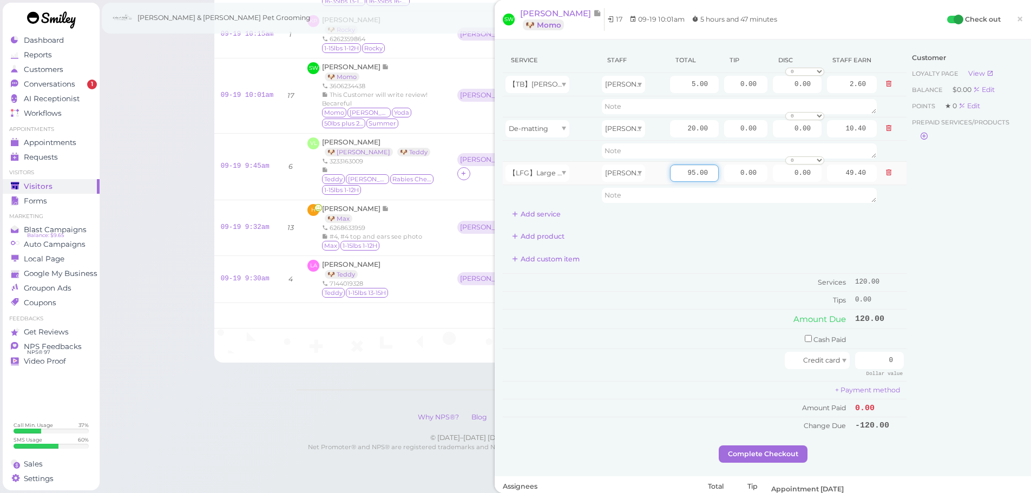
click at [670, 169] on input "95.00" at bounding box center [694, 172] width 49 height 17
type input "140.00"
type input "72.80"
click at [694, 223] on div "Service Staff Total Tip Disc Staff earn 【TB】Teeth Brushing Asa 5.00 0.00 0.00 0…" at bounding box center [705, 241] width 404 height 387
click at [670, 124] on input "20.00" at bounding box center [694, 128] width 49 height 17
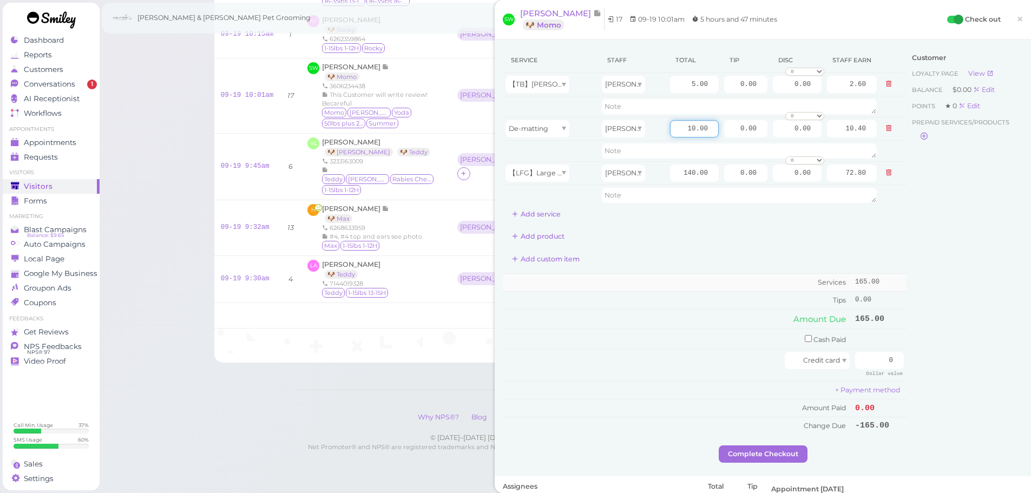
type input "10.00"
type input "5.20"
click at [679, 287] on td "Services" at bounding box center [677, 283] width 349 height 18
drag, startPoint x: 732, startPoint y: 174, endPoint x: 888, endPoint y: 178, distance: 156.4
click at [879, 176] on tr "【LFG】Large Dog Full Grooming (More than 35 lbs) Asa 140.00 0.00 0.00 0 10% off …" at bounding box center [705, 172] width 404 height 23
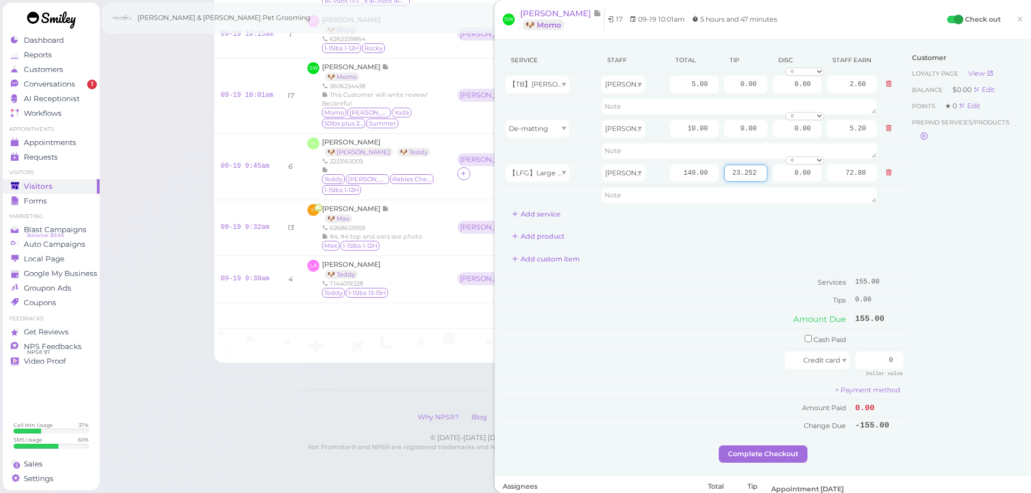
type input "23.252"
click at [952, 312] on div "Customer Loyalty page View Balance $0.00 Edit Points ★ 0 Edit Prepaid services/…" at bounding box center [964, 247] width 116 height 398
drag, startPoint x: 888, startPoint y: 356, endPoint x: 986, endPoint y: 358, distance: 97.9
click at [986, 358] on div "Service Staff Total Tip Disc Staff earn 【TB】Teeth Brushing Asa 5.00 0.00 0.00 0…" at bounding box center [763, 247] width 520 height 398
type input "178.25"
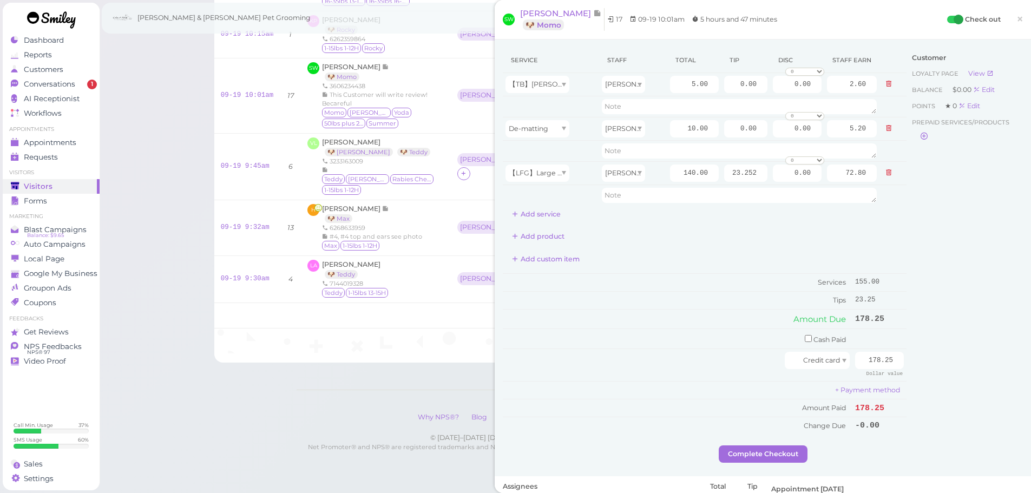
click at [964, 349] on div "Customer Loyalty page View Balance $0.00 Edit Points ★ 0 Edit Prepaid services/…" at bounding box center [964, 247] width 116 height 398
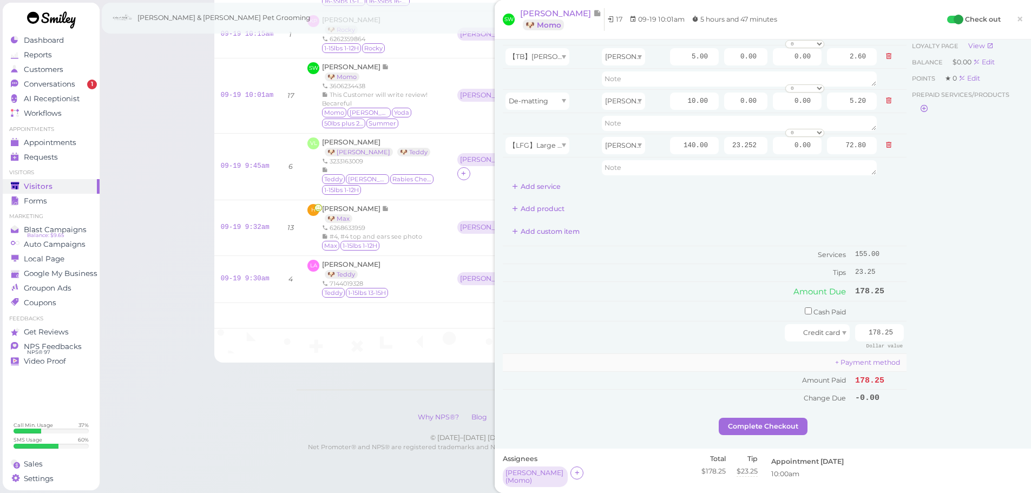
scroll to position [54, 0]
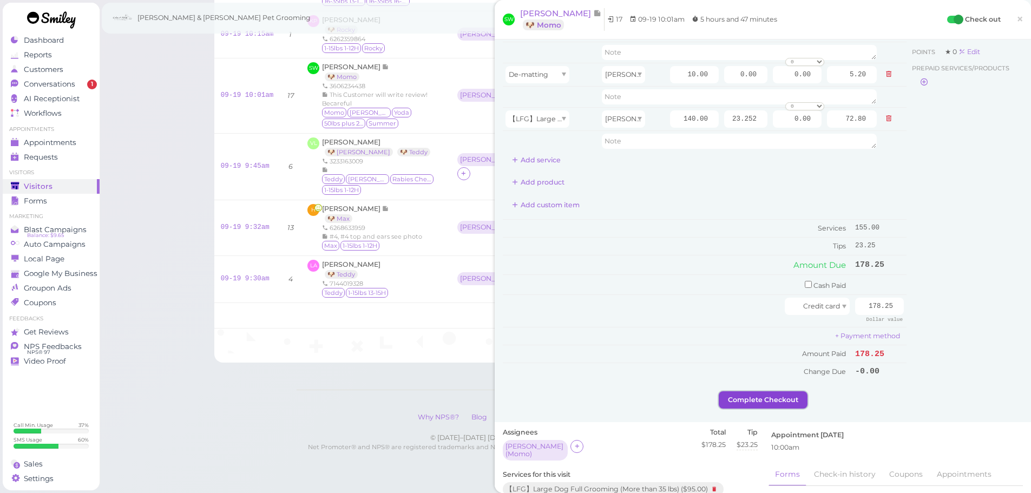
click at [772, 396] on button "Complete Checkout" at bounding box center [762, 399] width 89 height 17
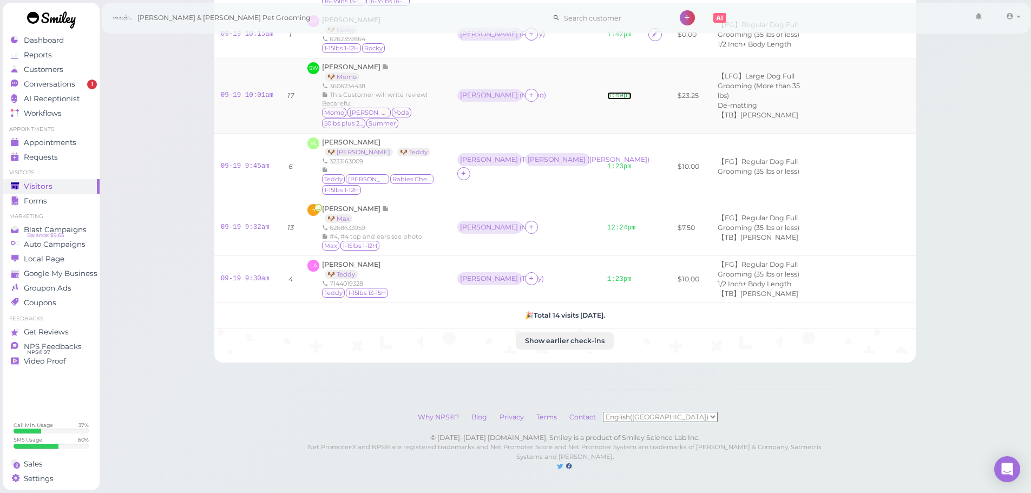
click at [607, 100] on link "3:49pm" at bounding box center [619, 96] width 24 height 8
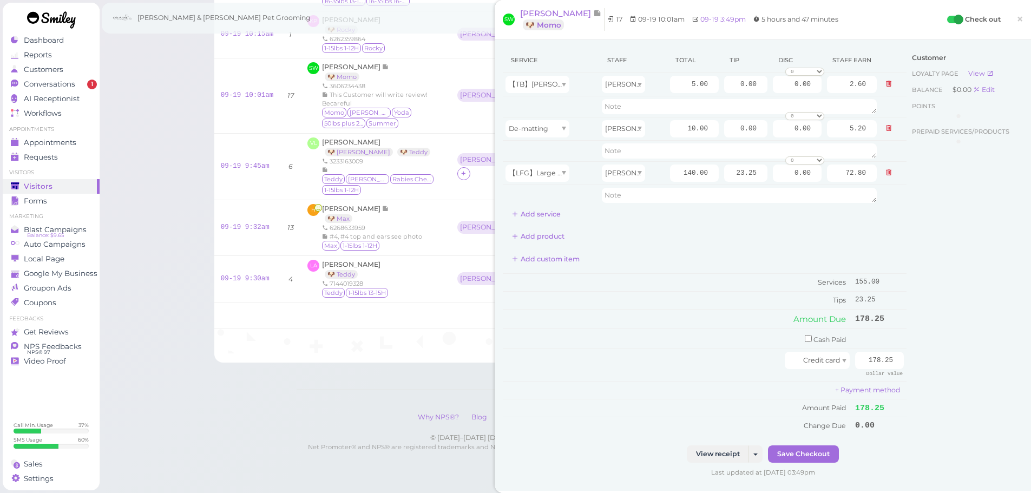
scroll to position [54, 0]
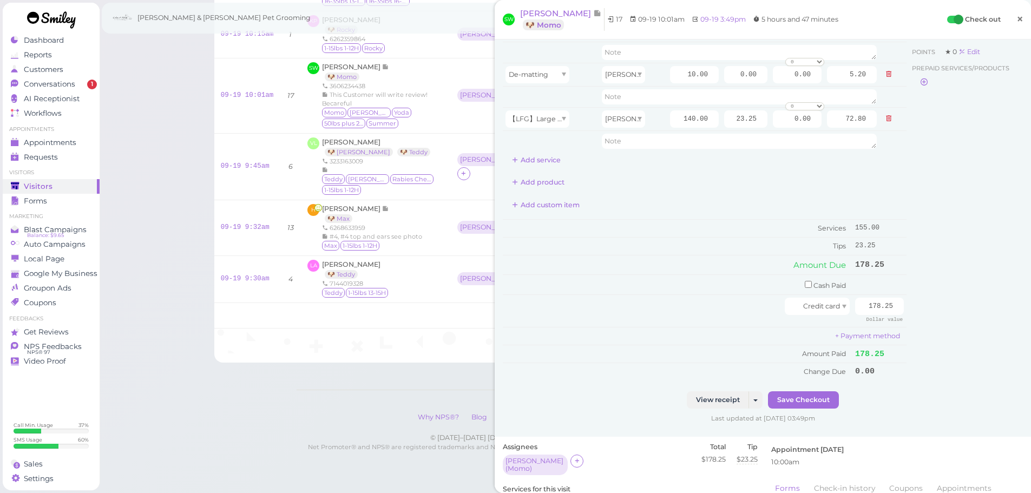
click at [1016, 24] on link "×" at bounding box center [1019, 19] width 20 height 25
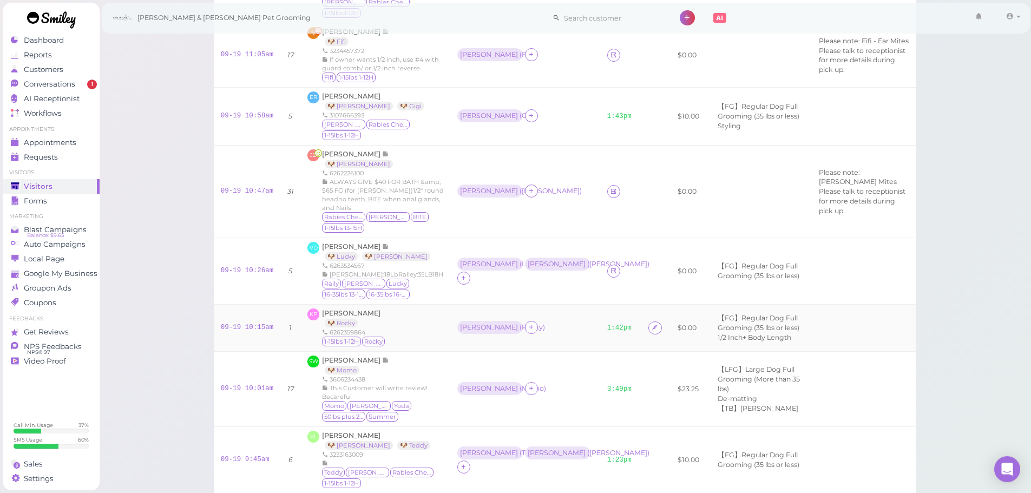
scroll to position [325, 0]
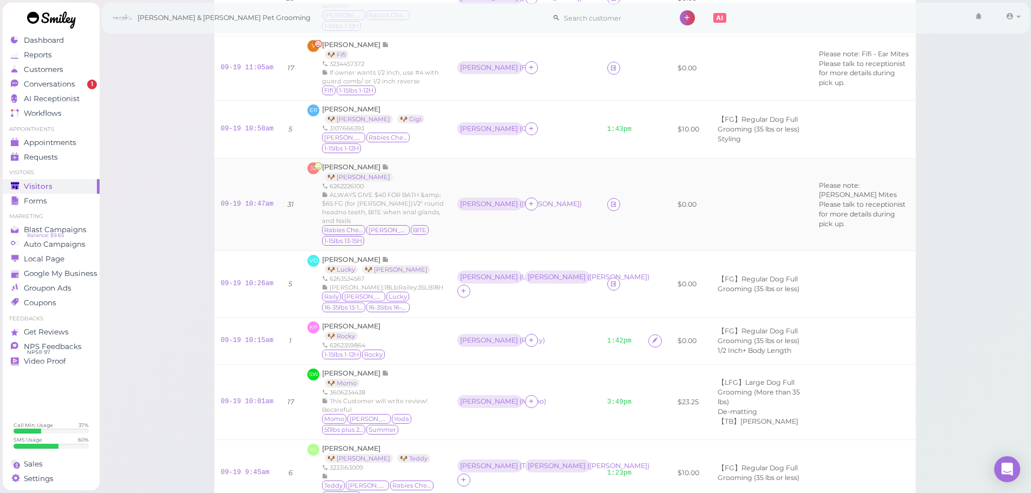
click at [223, 241] on td "09-19 10:47am" at bounding box center [247, 205] width 66 height 93
click at [234, 208] on link "09-19 10:47am" at bounding box center [247, 204] width 53 height 8
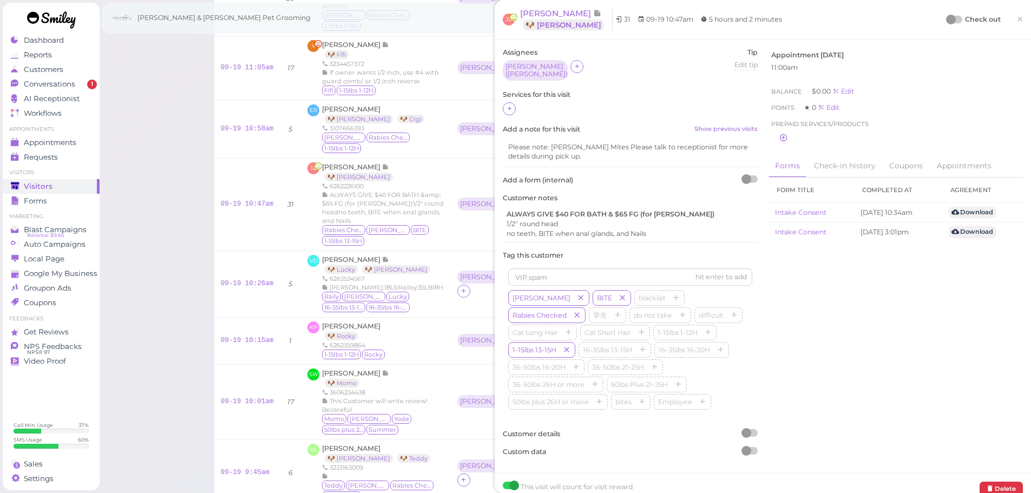
click at [502, 103] on div "Assignees Helen ( Emily ) Tip Edit tip 0 Services for this visit Add a note for…" at bounding box center [630, 256] width 266 height 417
click at [504, 104] on div at bounding box center [509, 108] width 13 height 13
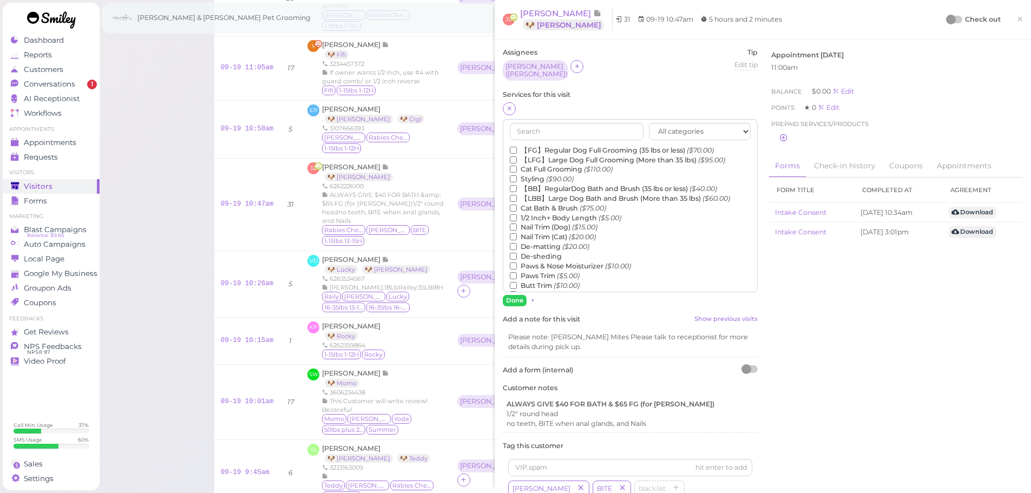
click at [531, 146] on label "【FG】Regular Dog Full Grooming (35 lbs or less) ($70.00)" at bounding box center [612, 151] width 204 height 10
click at [517, 147] on input "【FG】Regular Dog Full Grooming (35 lbs or less) ($70.00)" at bounding box center [513, 150] width 7 height 7
click at [512, 298] on button "Done" at bounding box center [515, 300] width 24 height 11
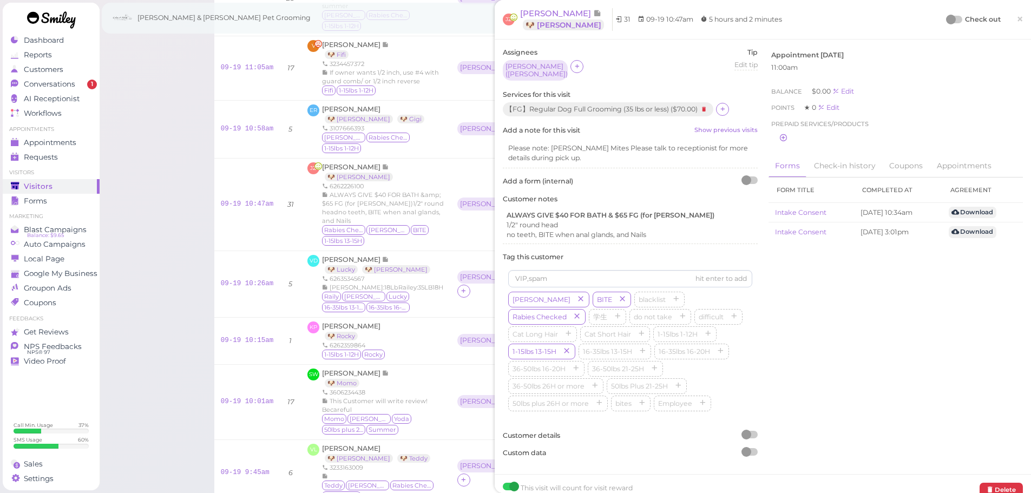
click at [947, 18] on div at bounding box center [951, 20] width 10 height 10
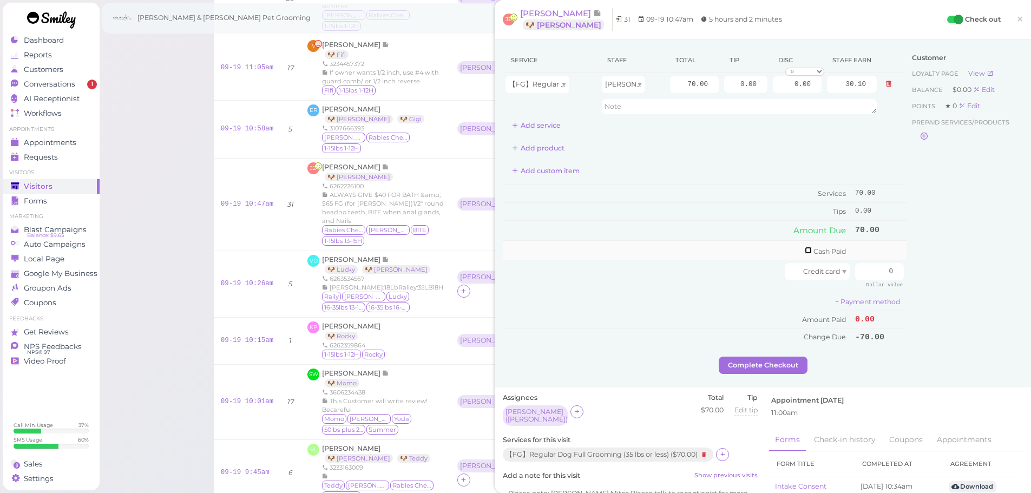
click at [804, 252] on input "checkbox" at bounding box center [807, 250] width 7 height 7
checkbox input "true"
click at [871, 249] on input "0" at bounding box center [879, 251] width 49 height 17
type input "70"
click at [981, 270] on div "Customer Loyalty page View Balance $0.00 Edit Points ★ 0 Edit Prepaid services/…" at bounding box center [964, 204] width 116 height 312
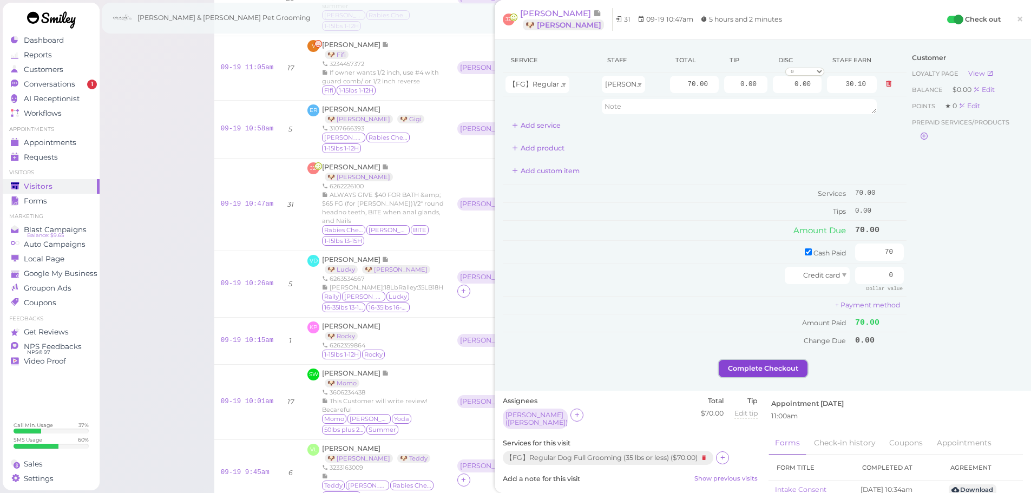
click at [750, 370] on button "Complete Checkout" at bounding box center [762, 368] width 89 height 17
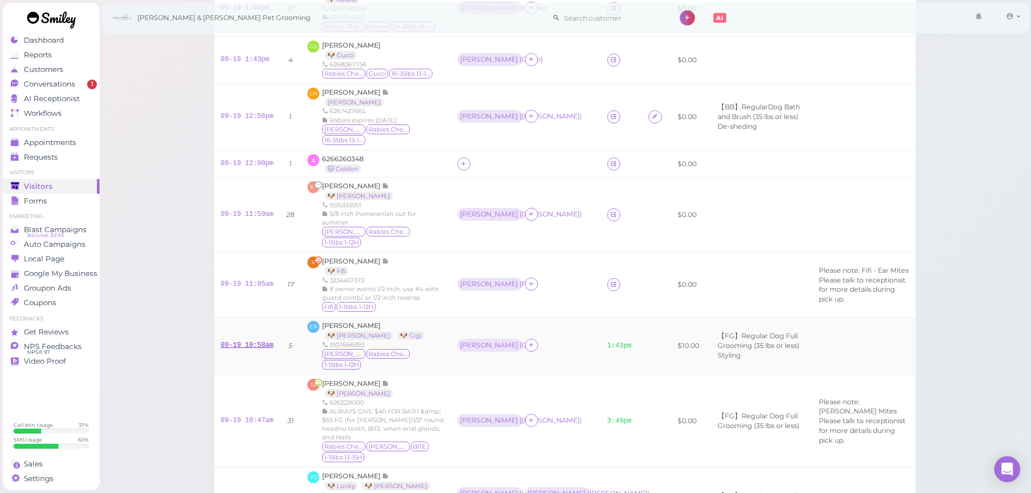
scroll to position [54, 0]
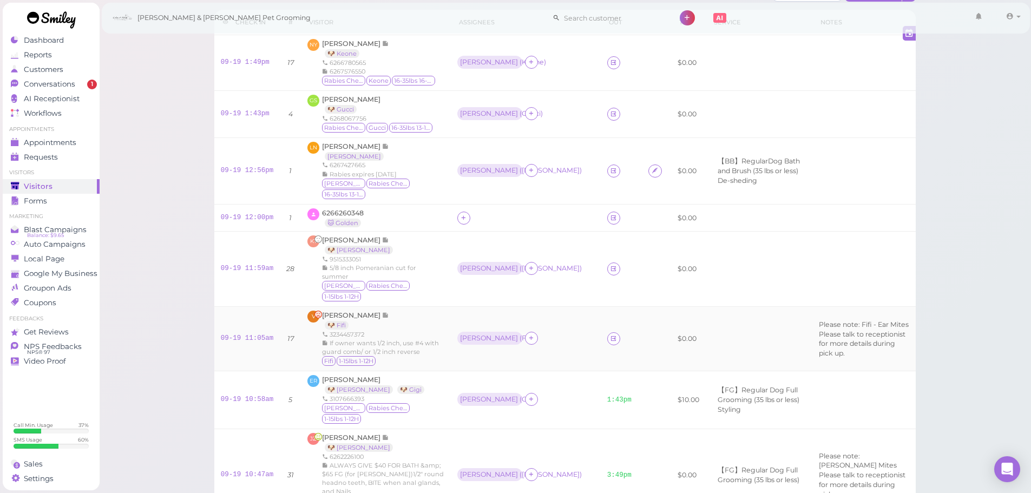
click at [257, 357] on td "09-19 11:05am" at bounding box center [247, 339] width 66 height 64
click at [253, 371] on td "09-19 11:05am" at bounding box center [247, 339] width 66 height 64
click at [248, 342] on link "09-19 11:05am" at bounding box center [247, 338] width 53 height 8
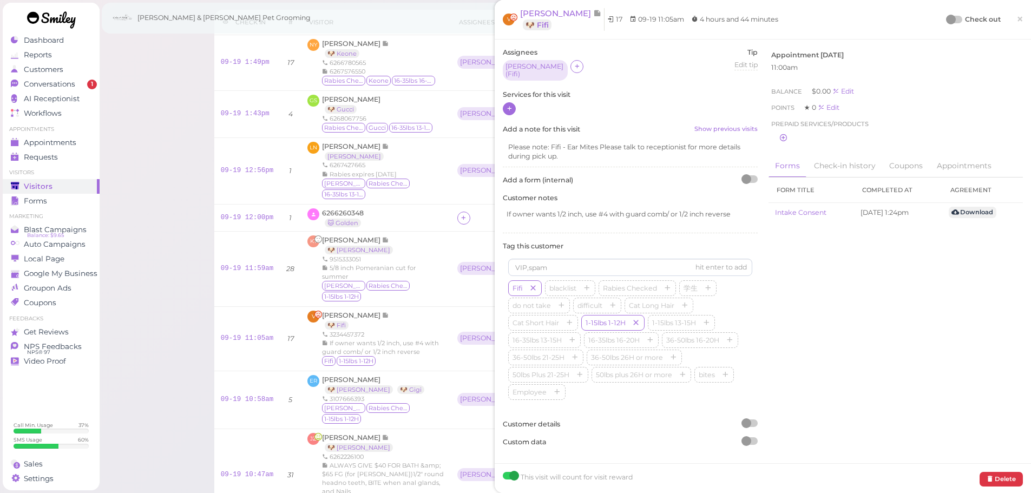
click at [513, 104] on div at bounding box center [509, 108] width 13 height 13
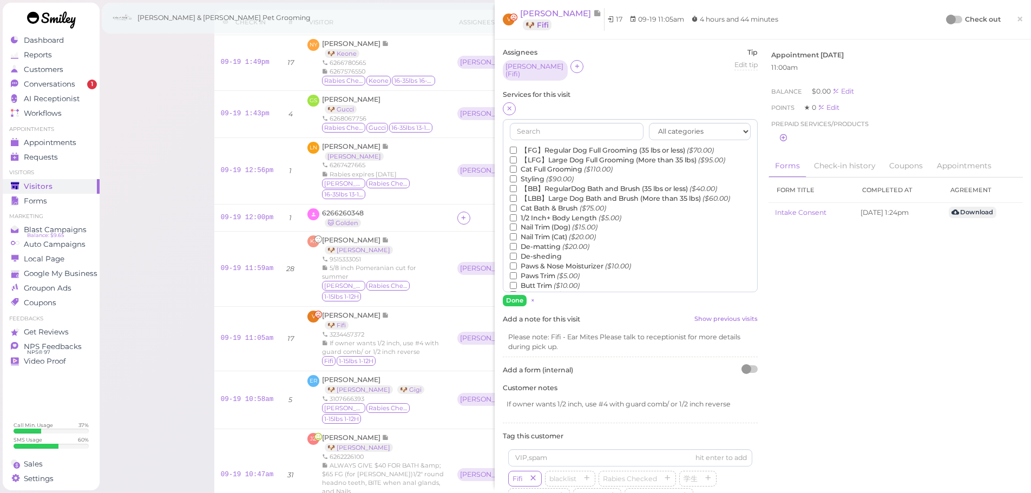
click at [540, 146] on label "【FG】Regular Dog Full Grooming (35 lbs or less) ($70.00)" at bounding box center [612, 151] width 204 height 10
click at [517, 147] on input "【FG】Regular Dog Full Grooming (35 lbs or less) ($70.00)" at bounding box center [513, 150] width 7 height 7
click at [516, 301] on button "Done" at bounding box center [515, 300] width 24 height 11
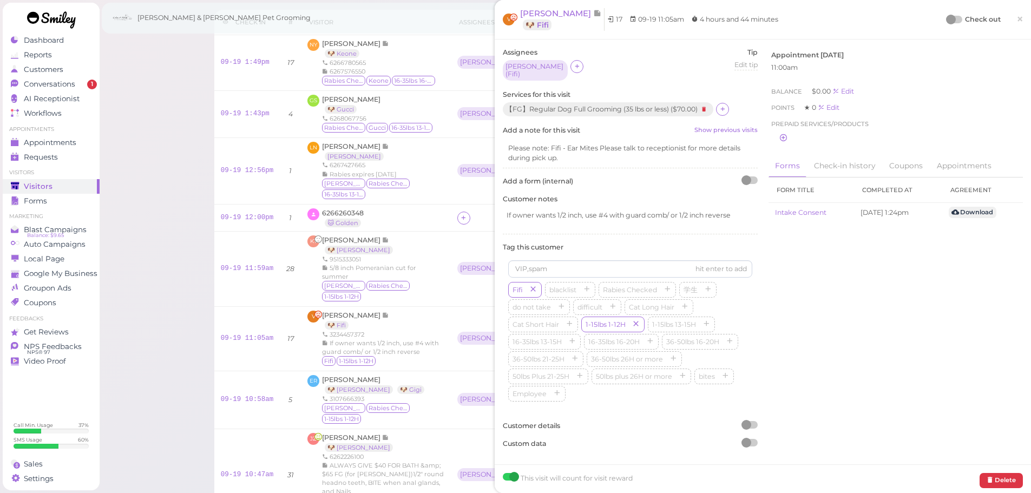
drag, startPoint x: 939, startPoint y: 22, endPoint x: 932, endPoint y: 21, distance: 7.1
click at [946, 22] on div at bounding box center [951, 20] width 10 height 10
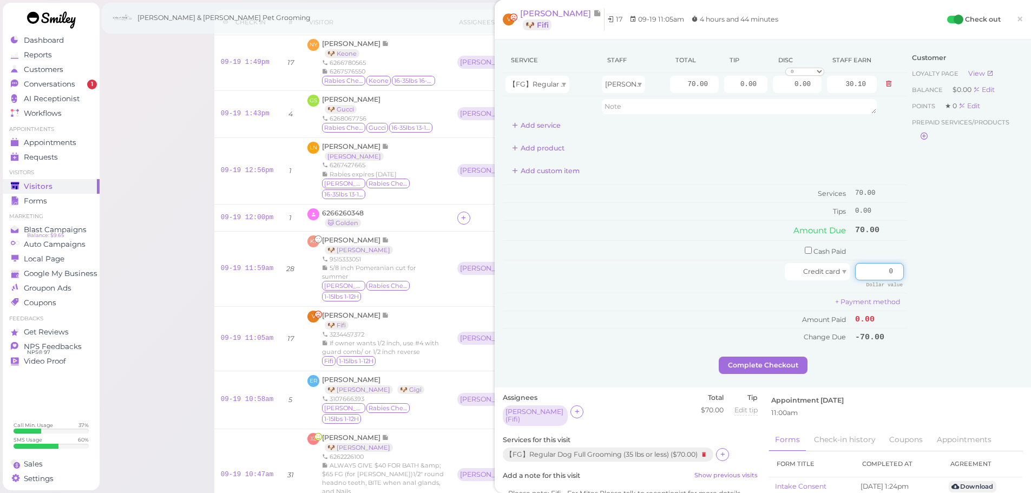
drag, startPoint x: 872, startPoint y: 266, endPoint x: 929, endPoint y: 214, distance: 77.4
click at [986, 254] on div "Service Staff Total Tip Disc Staff earn 【FG】Regular Dog Full Grooming (35 lbs o…" at bounding box center [763, 202] width 520 height 309
type input "73"
drag, startPoint x: 840, startPoint y: 93, endPoint x: 813, endPoint y: 149, distance: 62.4
click at [876, 94] on tr "【FG】Regular Dog Full Grooming (35 lbs or less) Helen 70.00 0.00 0.00 0 10% off …" at bounding box center [705, 84] width 404 height 23
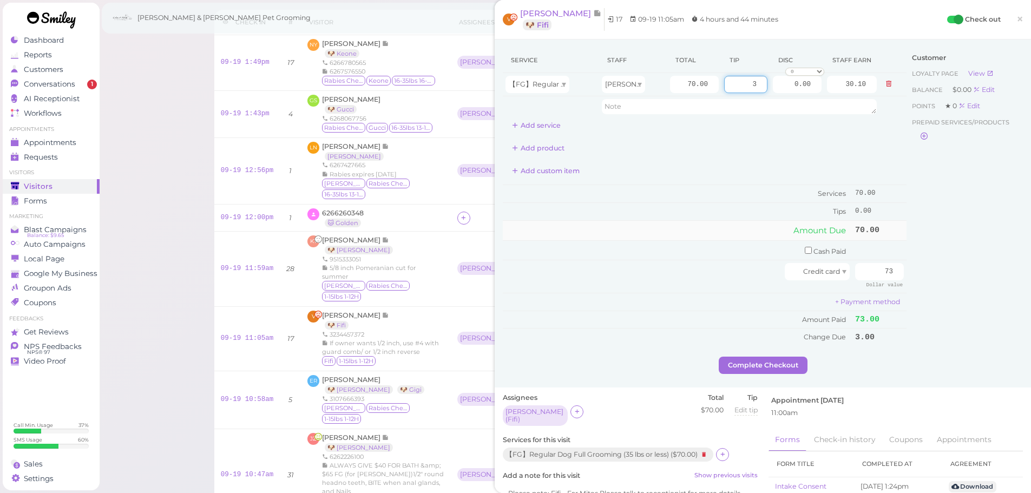
type input "3"
click at [679, 235] on td "Amount Due" at bounding box center [677, 230] width 349 height 19
click at [736, 359] on button "Complete Checkout" at bounding box center [762, 364] width 89 height 17
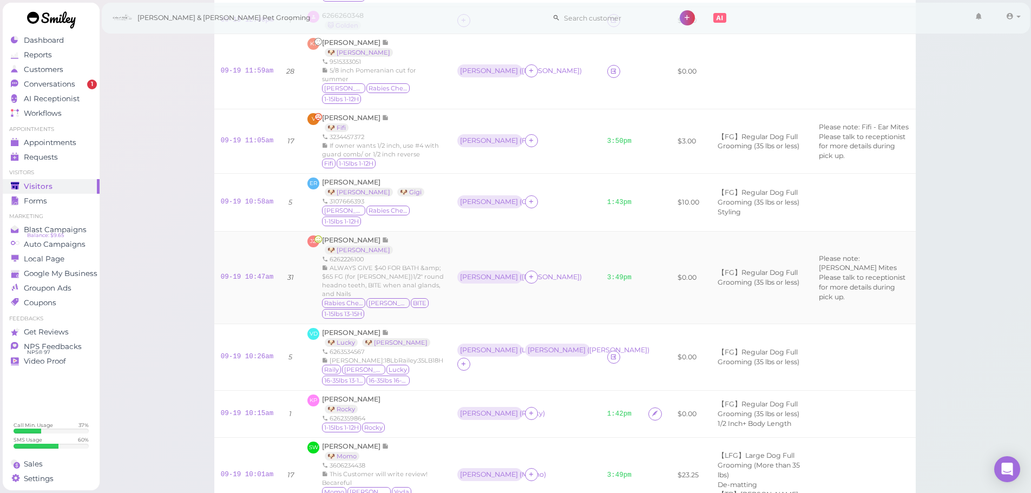
scroll to position [270, 0]
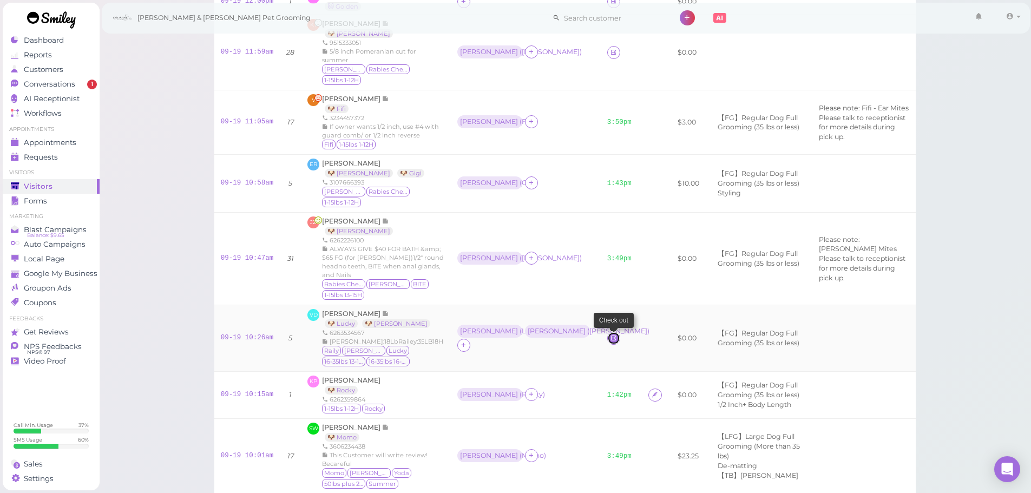
click at [610, 342] on icon at bounding box center [613, 338] width 7 height 8
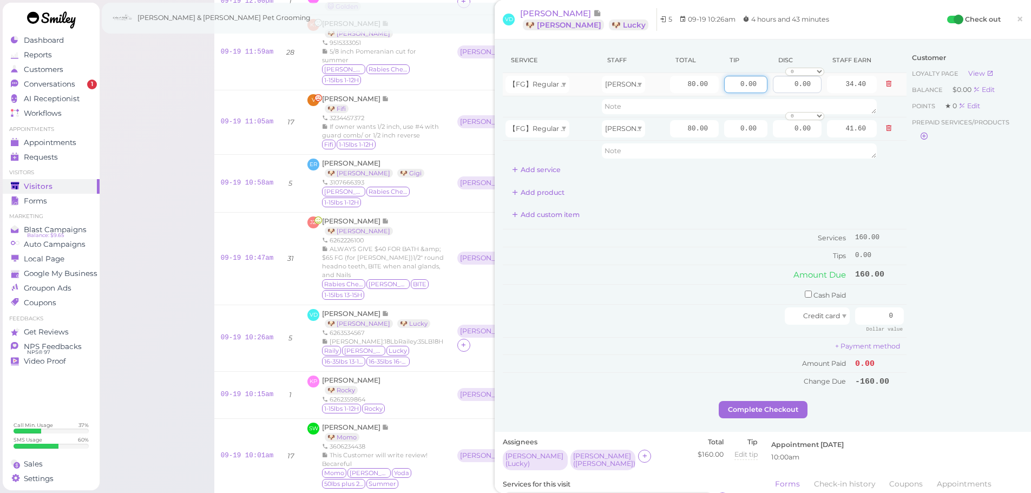
drag, startPoint x: 725, startPoint y: 82, endPoint x: 789, endPoint y: 84, distance: 63.3
click at [789, 82] on tr "【FG】Regular Dog Full Grooming (35 lbs or less) Rebecca 80.00 0.00 0.00 0 10% of…" at bounding box center [705, 84] width 404 height 23
type input "4"
drag, startPoint x: 731, startPoint y: 132, endPoint x: 913, endPoint y: 161, distance: 184.1
click at [907, 159] on div "Service Staff Total Tip Disc Staff earn 【FG】Regular Dog Full Grooming (35 lbs o…" at bounding box center [763, 224] width 520 height 353
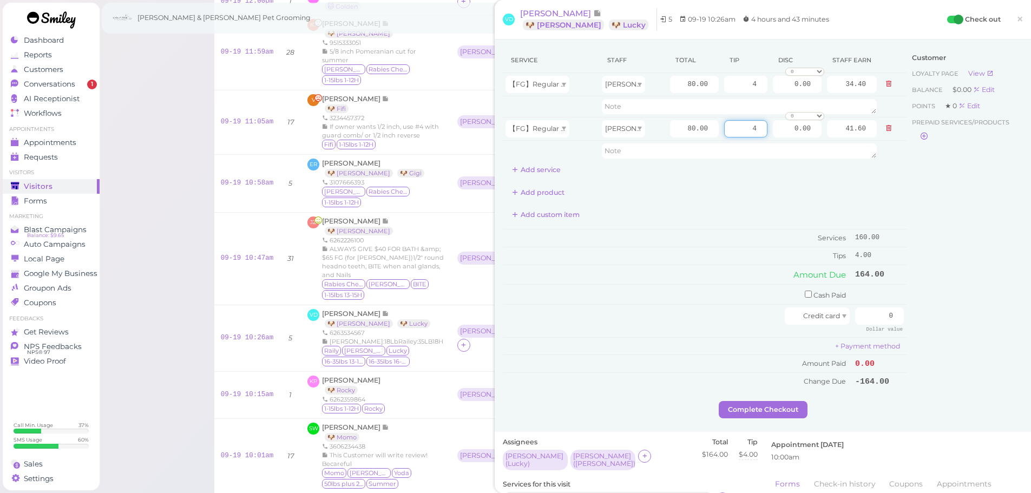
type input "4"
drag, startPoint x: 960, startPoint y: 268, endPoint x: 896, endPoint y: 296, distance: 70.0
click at [960, 269] on div "Customer Loyalty page View Balance $0.00 Edit Points ★ 0 Edit Prepaid services/…" at bounding box center [964, 224] width 116 height 353
drag, startPoint x: 870, startPoint y: 315, endPoint x: 934, endPoint y: 315, distance: 63.8
click at [933, 315] on div "Service Staff Total Tip Disc Staff earn 【FG】Regular Dog Full Grooming (35 lbs o…" at bounding box center [763, 224] width 520 height 353
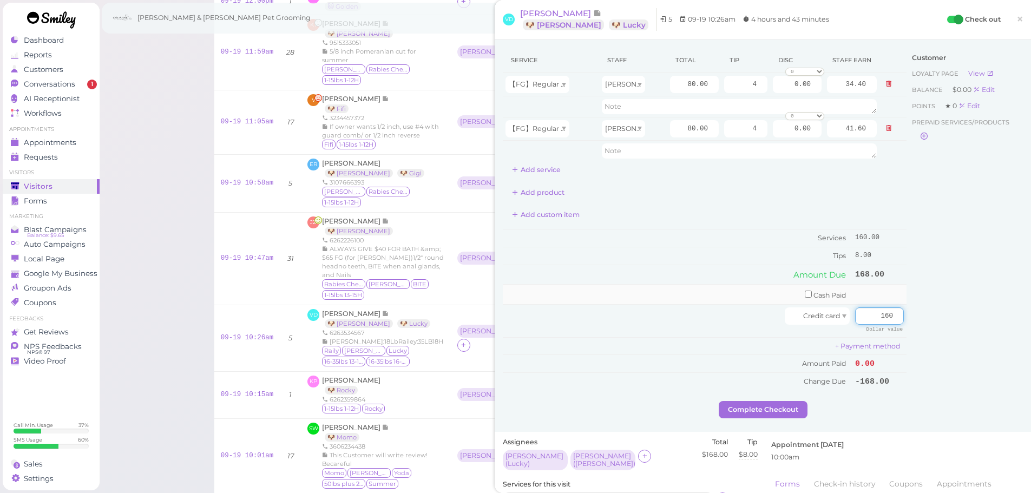
type input "160"
click at [804, 295] on input "checkbox" at bounding box center [807, 293] width 7 height 7
checkbox input "true"
drag, startPoint x: 856, startPoint y: 293, endPoint x: 966, endPoint y: 306, distance: 110.0
click at [966, 306] on div "Service Staff Total Tip Disc Staff earn 【FG】Regular Dog Full Grooming (35 lbs o…" at bounding box center [763, 226] width 520 height 356
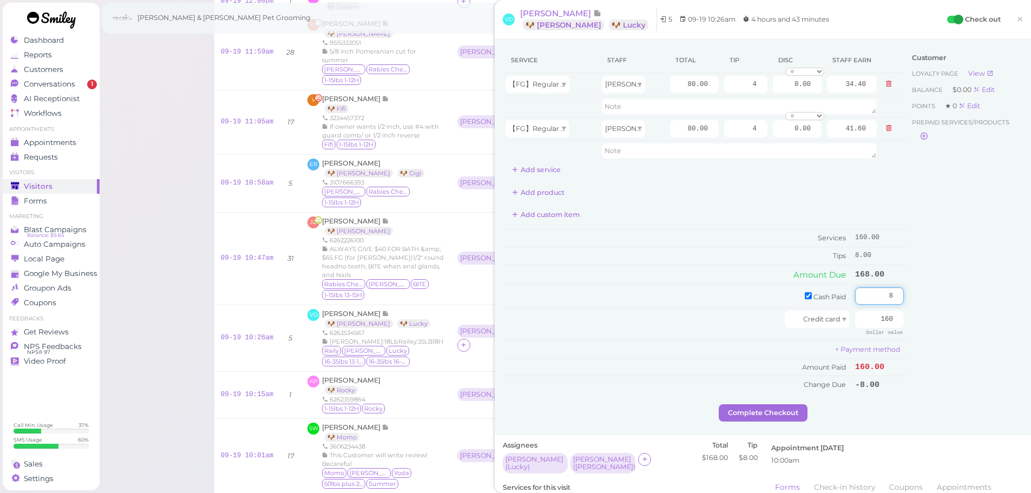
type input "8"
click at [944, 313] on div "Customer Loyalty page View Balance $0.00 Edit Points ★ 0 Edit Prepaid services/…" at bounding box center [964, 226] width 116 height 356
click at [782, 407] on button "Complete Checkout" at bounding box center [762, 412] width 89 height 17
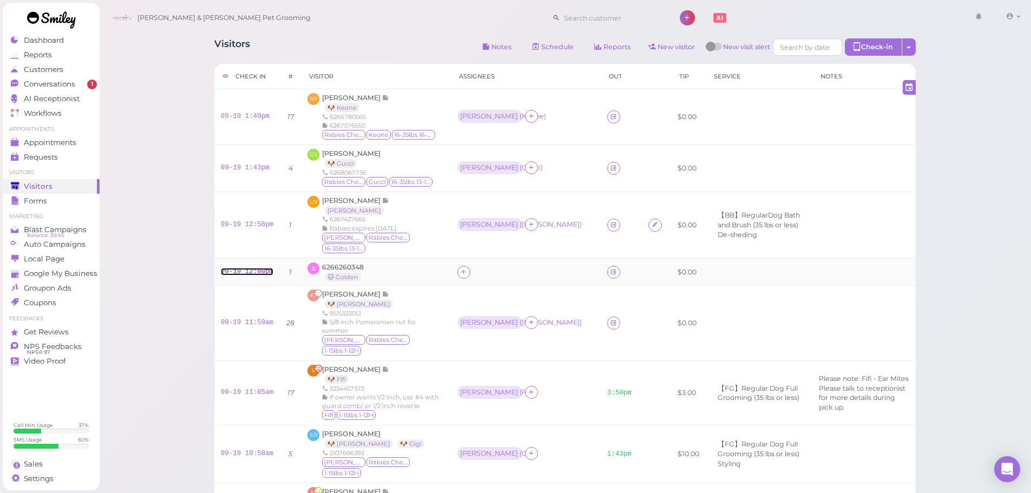
click at [259, 275] on link "09-19 12:00pm" at bounding box center [247, 272] width 53 height 8
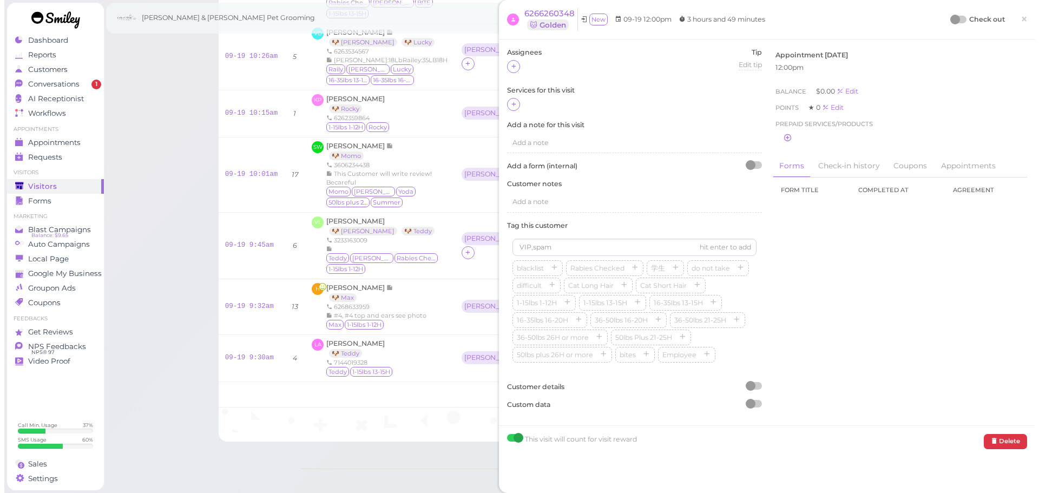
scroll to position [649, 0]
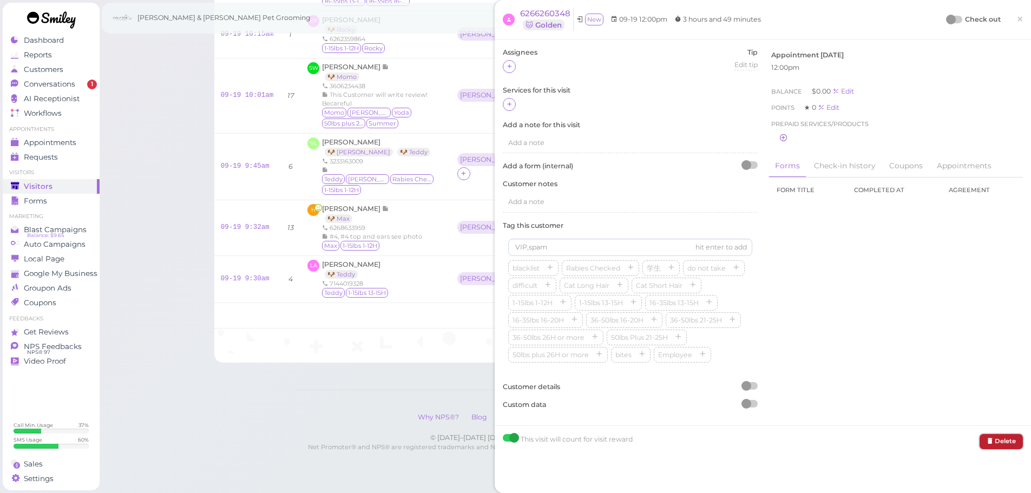
click at [987, 441] on button "Delete" at bounding box center [1000, 441] width 43 height 15
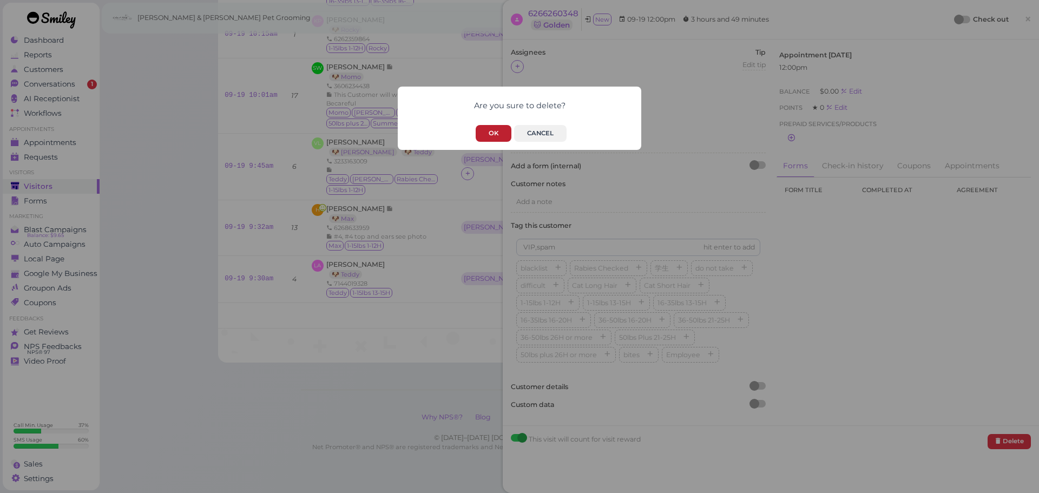
click at [478, 137] on button "OK" at bounding box center [494, 133] width 36 height 17
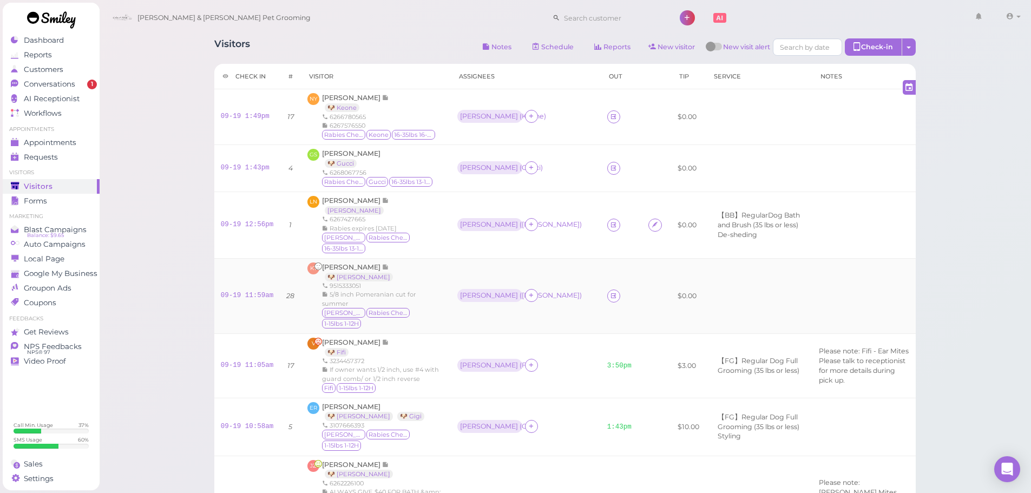
click at [539, 326] on td "Rebecca ( Sophie )" at bounding box center [526, 295] width 150 height 75
click at [544, 246] on td "Rebecca ( Winston )" at bounding box center [526, 224] width 150 height 67
click at [542, 191] on td "Helen ( Gucci )" at bounding box center [526, 167] width 150 height 47
click at [600, 116] on td at bounding box center [621, 117] width 42 height 56
click at [42, 87] on span "Conversations" at bounding box center [51, 84] width 54 height 9
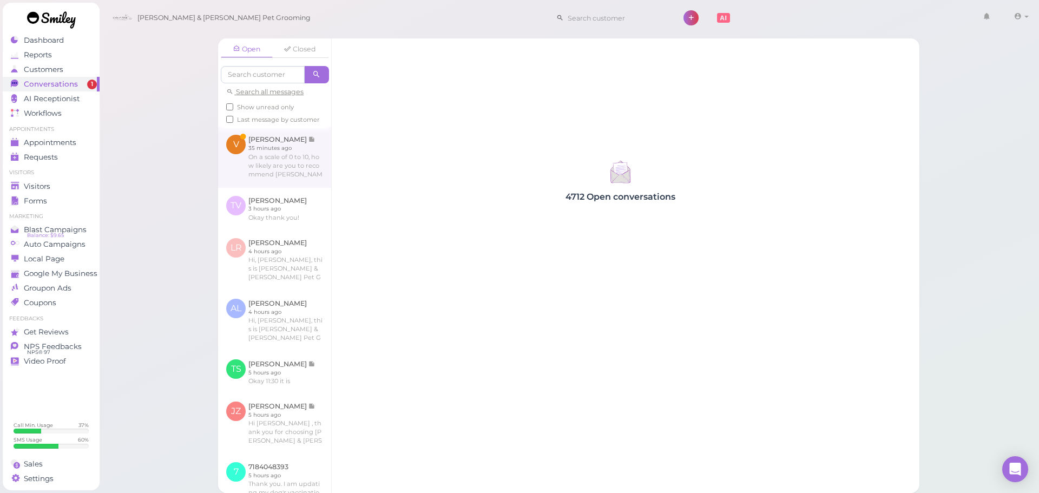
click at [269, 127] on div "Open Closed Search all messages Show unread only Last message by customer" at bounding box center [274, 82] width 113 height 88
click at [248, 187] on link at bounding box center [274, 157] width 113 height 61
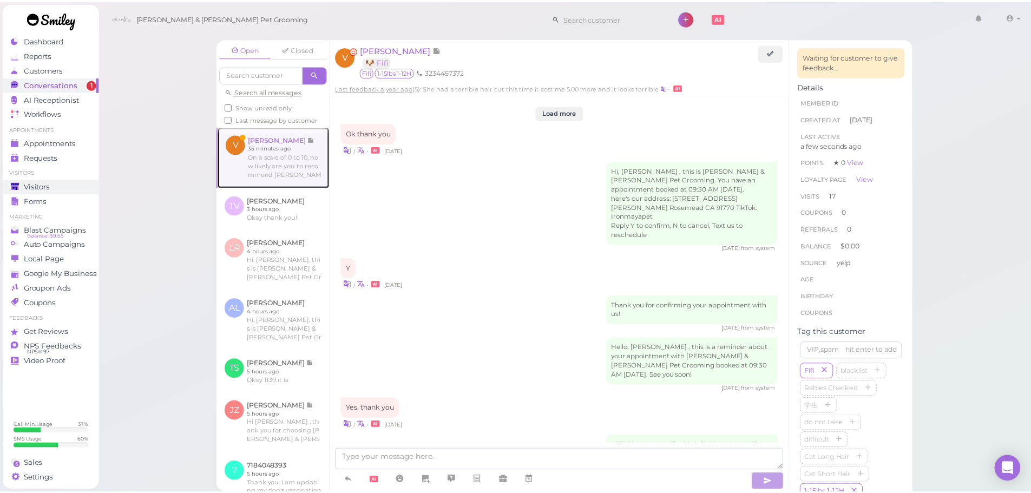
scroll to position [1531, 0]
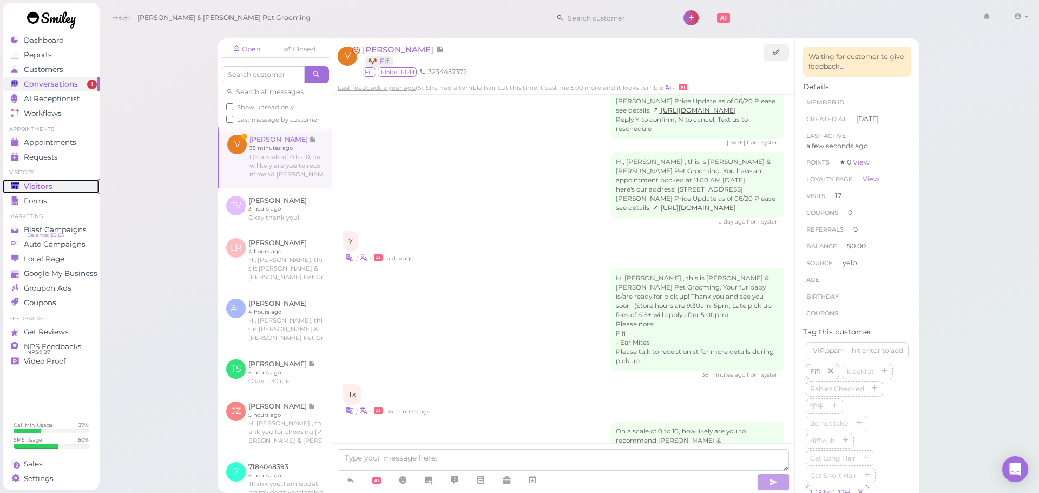
click at [34, 182] on span "Visitors" at bounding box center [38, 186] width 29 height 9
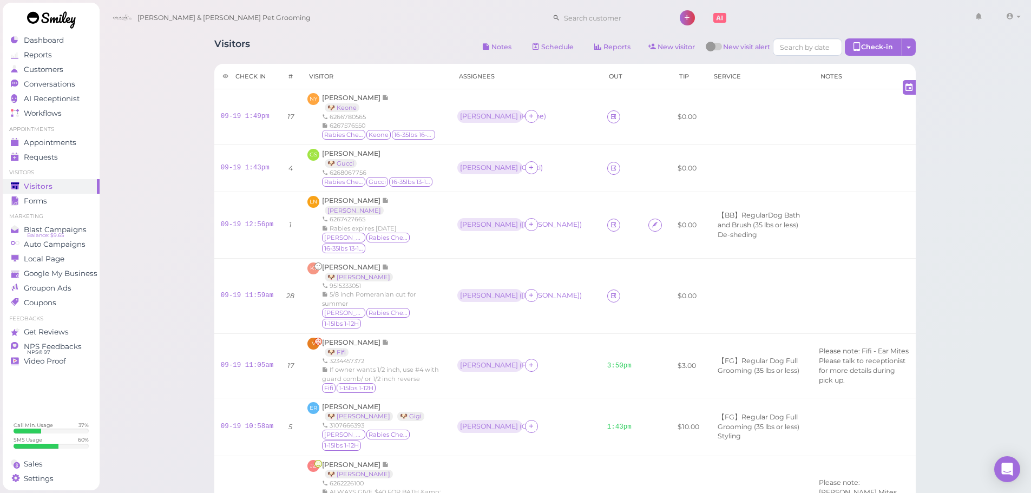
click at [416, 43] on div "Visitors Notes Schedule Reports New visitor New visit alert Check-in Customer c…" at bounding box center [564, 48] width 701 height 20
click at [251, 322] on td "09-19 11:59am" at bounding box center [247, 295] width 66 height 75
click at [258, 299] on link "09-19 11:59am" at bounding box center [247, 296] width 53 height 8
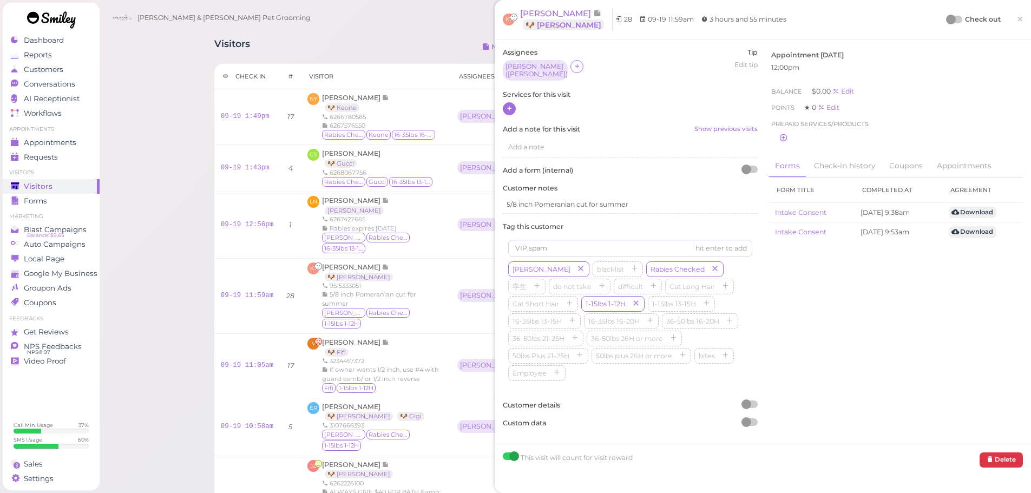
click at [510, 104] on icon at bounding box center [509, 108] width 7 height 8
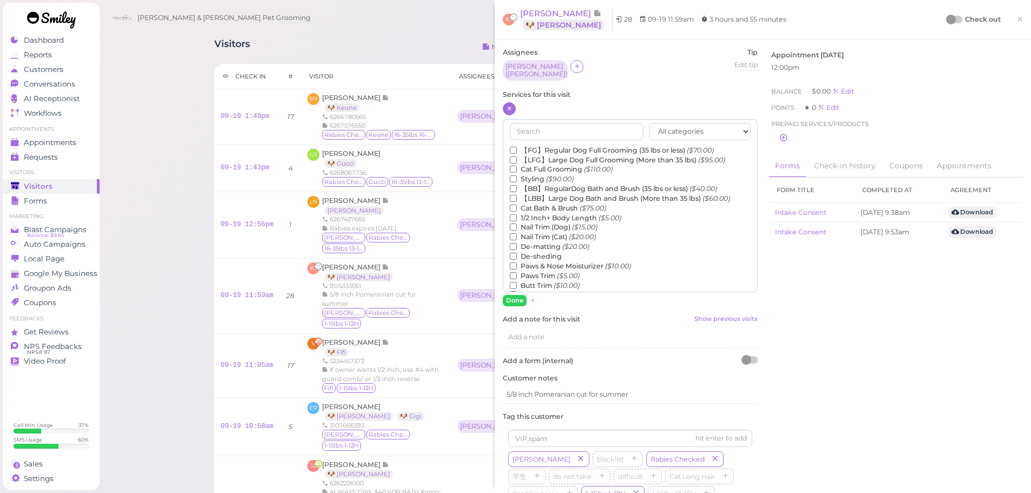
click at [534, 146] on label "【FG】Regular Dog Full Grooming (35 lbs or less) ($70.00)" at bounding box center [612, 151] width 204 height 10
click at [517, 147] on input "【FG】Regular Dog Full Grooming (35 lbs or less) ($70.00)" at bounding box center [513, 150] width 7 height 7
click at [537, 213] on label "1/2 Inch+ Body Length ($5.00)" at bounding box center [565, 218] width 111 height 10
click at [517, 214] on input "1/2 Inch+ Body Length ($5.00)" at bounding box center [513, 217] width 7 height 7
click at [521, 297] on button "Done" at bounding box center [515, 300] width 24 height 11
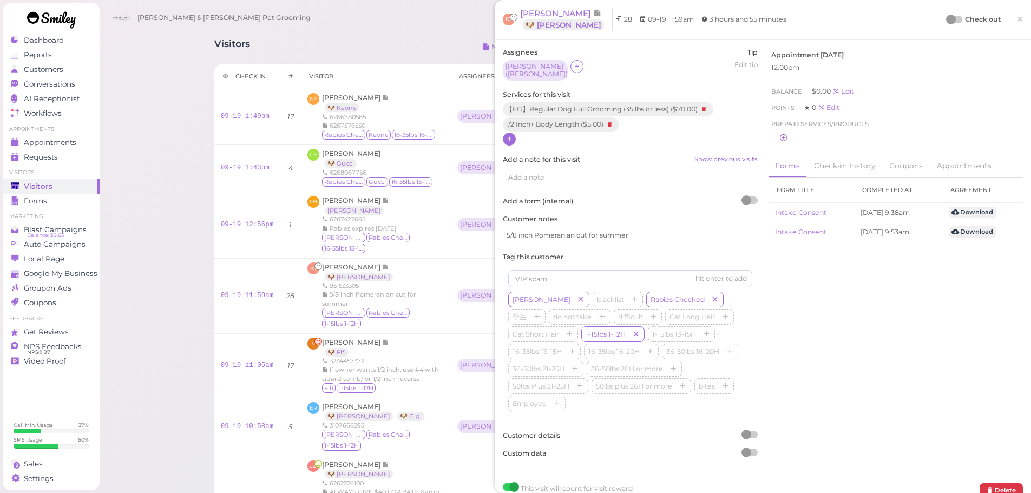
click at [948, 21] on div at bounding box center [954, 20] width 15 height 8
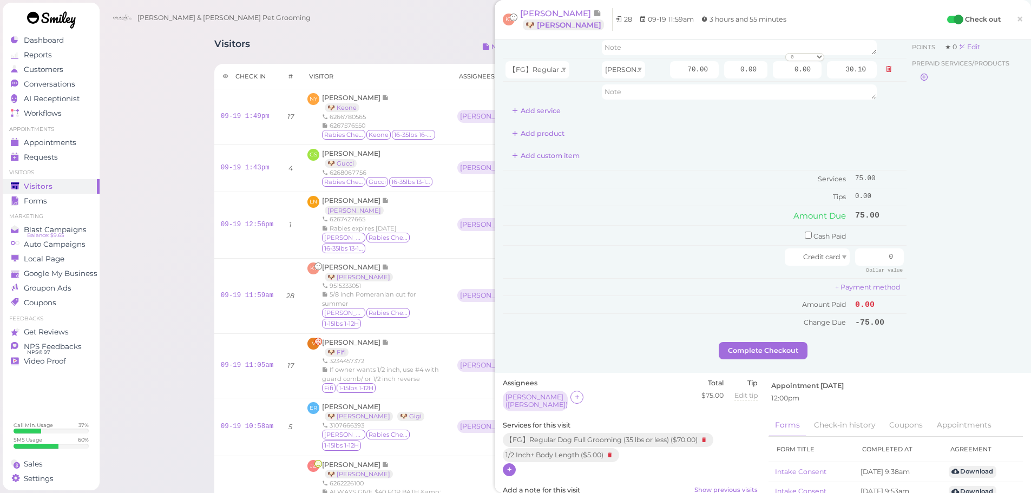
scroll to position [216, 0]
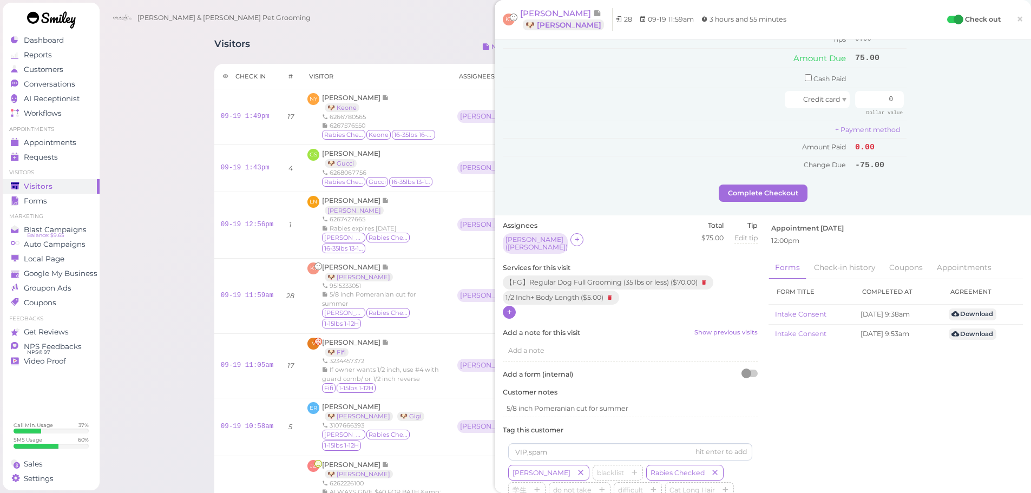
click at [506, 311] on icon at bounding box center [509, 312] width 7 height 8
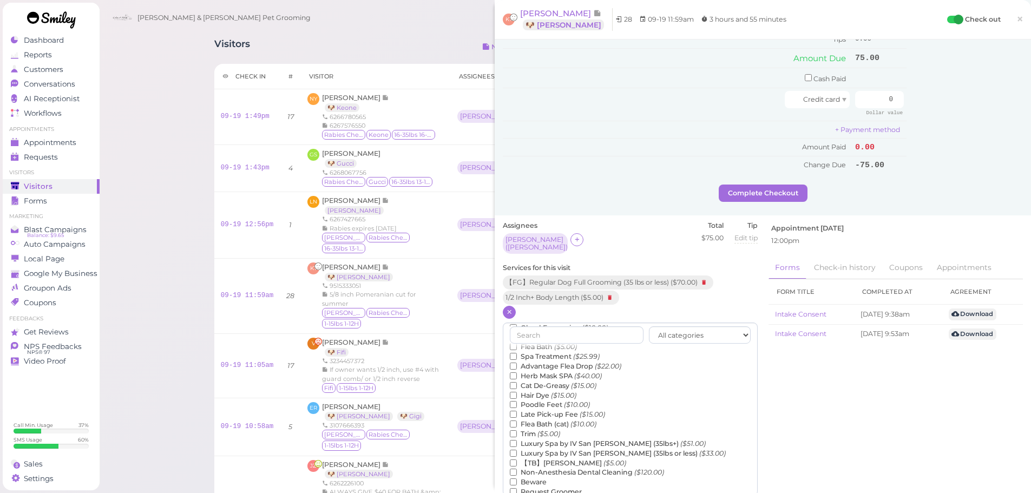
scroll to position [246, 0]
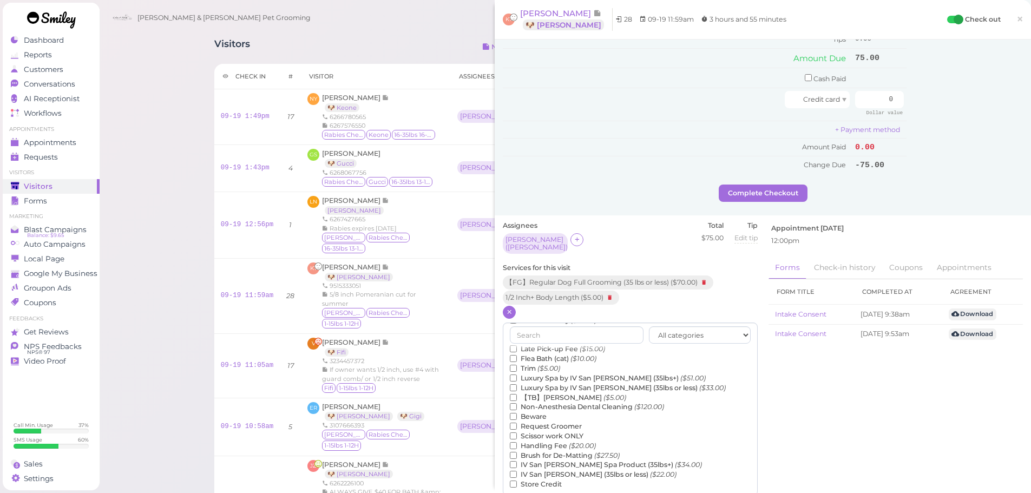
click at [555, 393] on label "【TB】Teeth Brushing ($5.00)" at bounding box center [568, 398] width 116 height 10
click at [517, 394] on input "【TB】Teeth Brushing ($5.00)" at bounding box center [513, 397] width 7 height 7
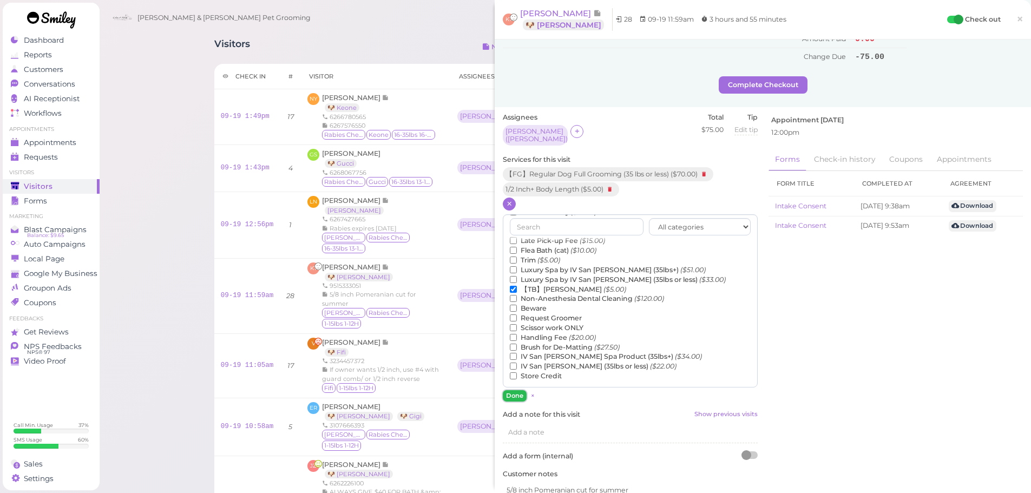
drag, startPoint x: 506, startPoint y: 388, endPoint x: 526, endPoint y: 370, distance: 27.2
click at [506, 390] on button "Done" at bounding box center [515, 395] width 24 height 11
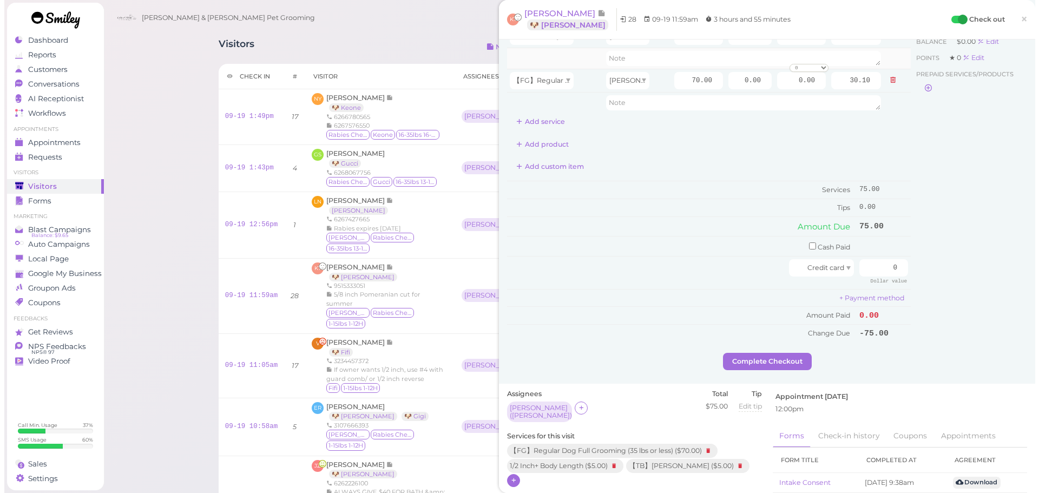
scroll to position [0, 0]
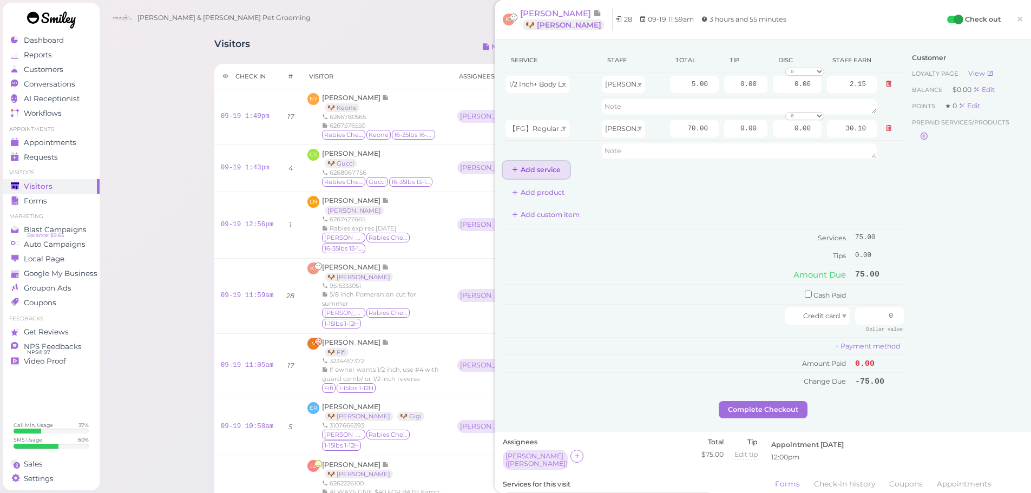
click at [523, 166] on button "Add service" at bounding box center [536, 169] width 67 height 17
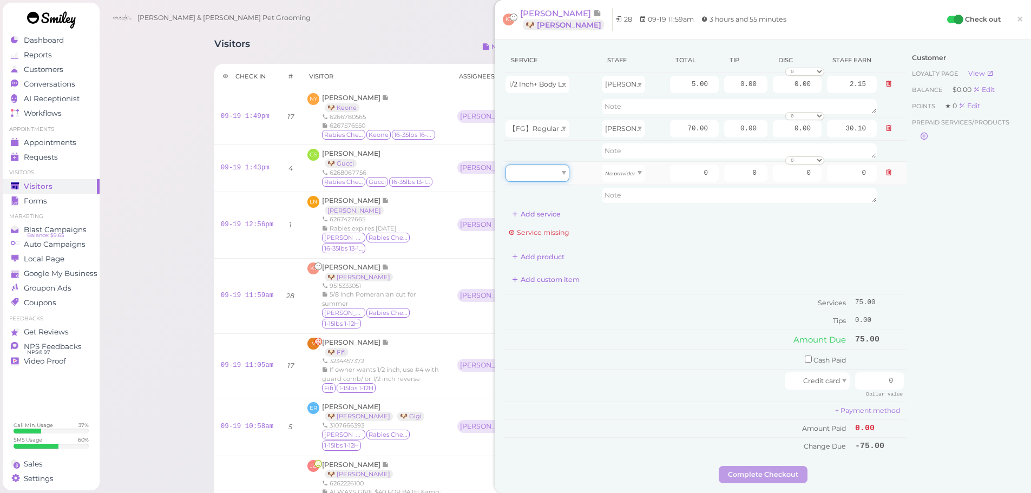
click at [527, 169] on div at bounding box center [537, 172] width 64 height 17
type input "5.00"
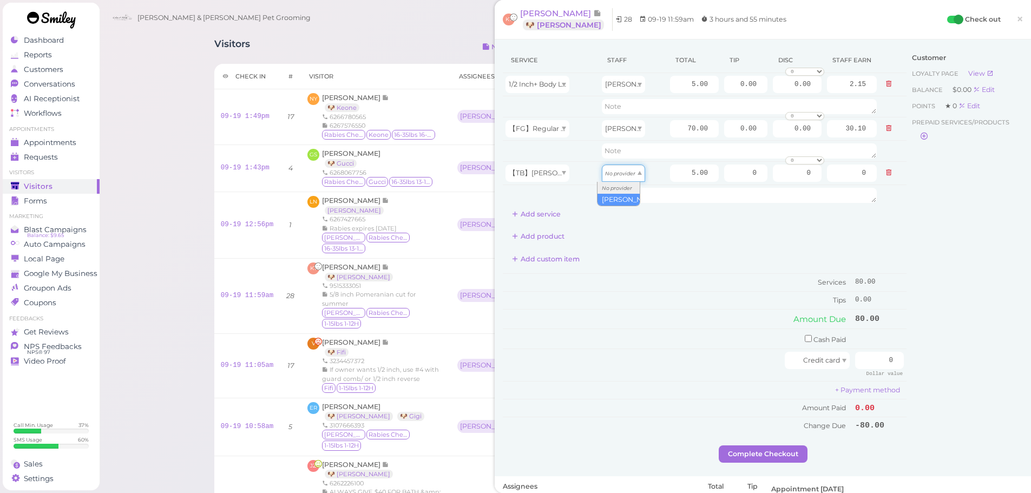
drag, startPoint x: 622, startPoint y: 175, endPoint x: 620, endPoint y: 204, distance: 28.8
type input "2.15"
drag, startPoint x: 724, startPoint y: 124, endPoint x: 894, endPoint y: 166, distance: 175.4
click at [860, 157] on tbody "1/2 Inch+ Body Length Rebecca 5.00 0.00 0.00 0 10% off 15% off 20% off 25% off …" at bounding box center [705, 139] width 404 height 133
type input "12"
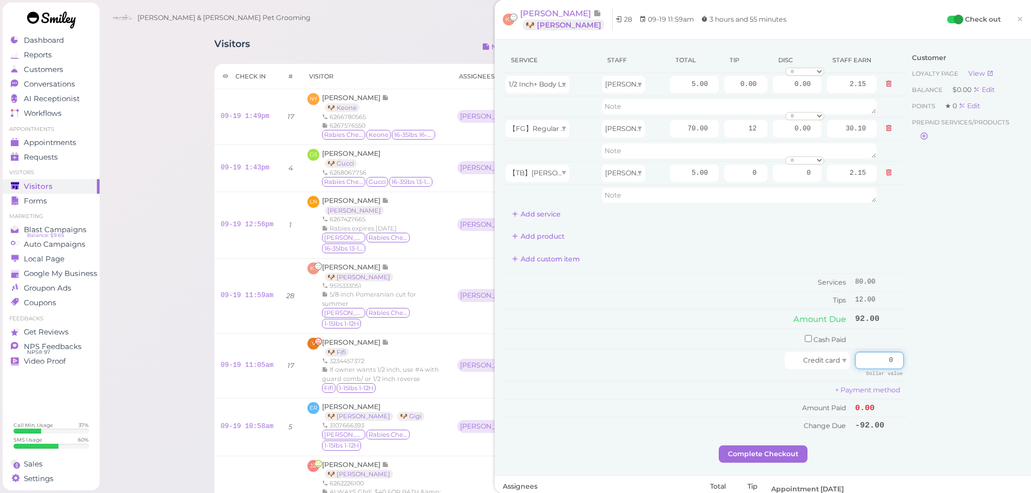
drag, startPoint x: 859, startPoint y: 361, endPoint x: 937, endPoint y: 369, distance: 78.9
click at [943, 369] on div "Service Staff Total Tip Disc Staff earn 1/2 Inch+ Body Length Rebecca 5.00 0.00…" at bounding box center [763, 247] width 520 height 398
type input "92"
click at [933, 369] on div "Customer Loyalty page View Balance $0.00 Edit Points ★ 0 Edit Prepaid services/…" at bounding box center [964, 247] width 116 height 398
click at [770, 442] on div "Service Staff Total Tip Disc Staff earn 1/2 Inch+ Body Length Rebecca 5.00 0.00…" at bounding box center [705, 247] width 404 height 398
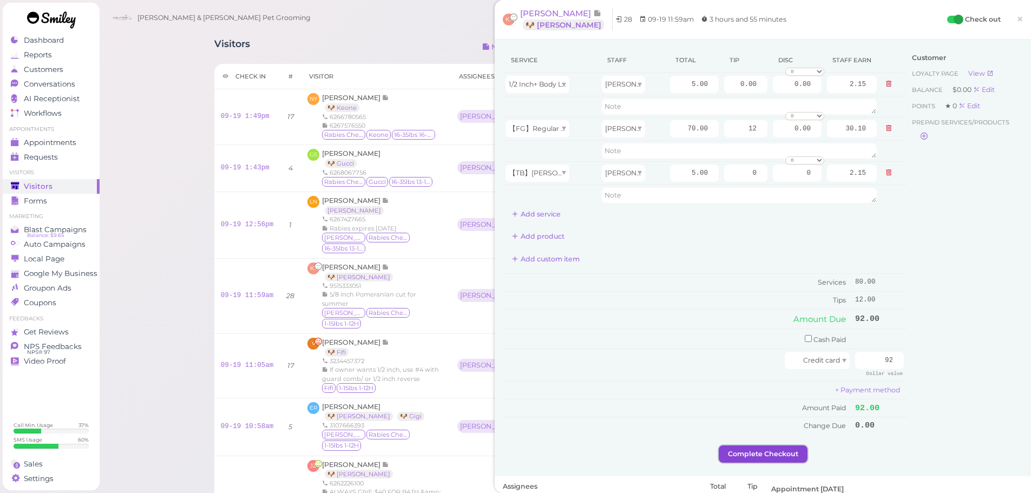
click at [773, 448] on button "Complete Checkout" at bounding box center [762, 453] width 89 height 17
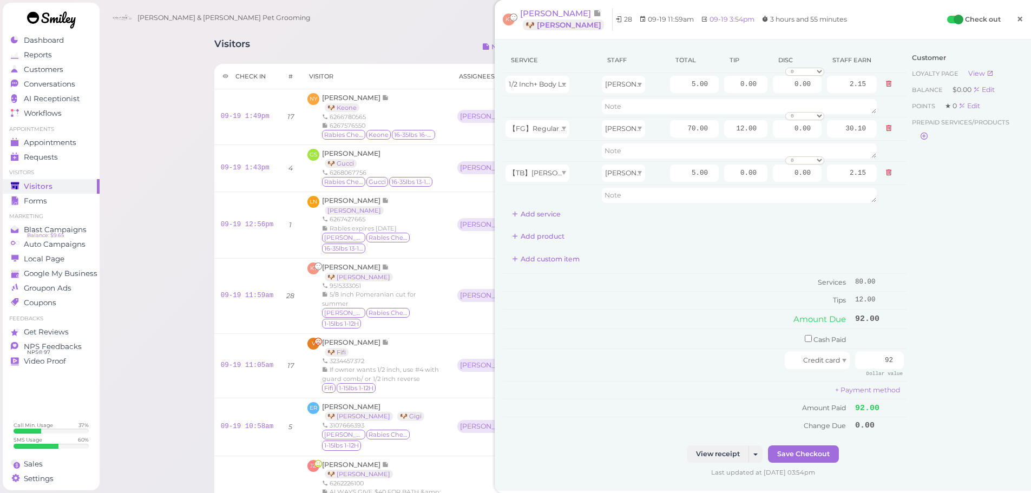
click at [1009, 21] on link "×" at bounding box center [1019, 19] width 20 height 25
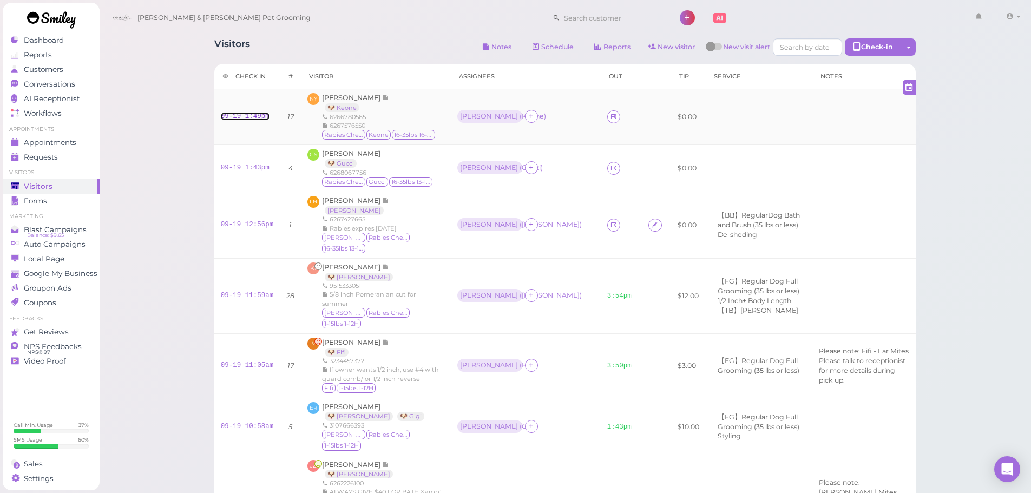
click at [248, 119] on link "09-19 1:49pm" at bounding box center [245, 117] width 49 height 8
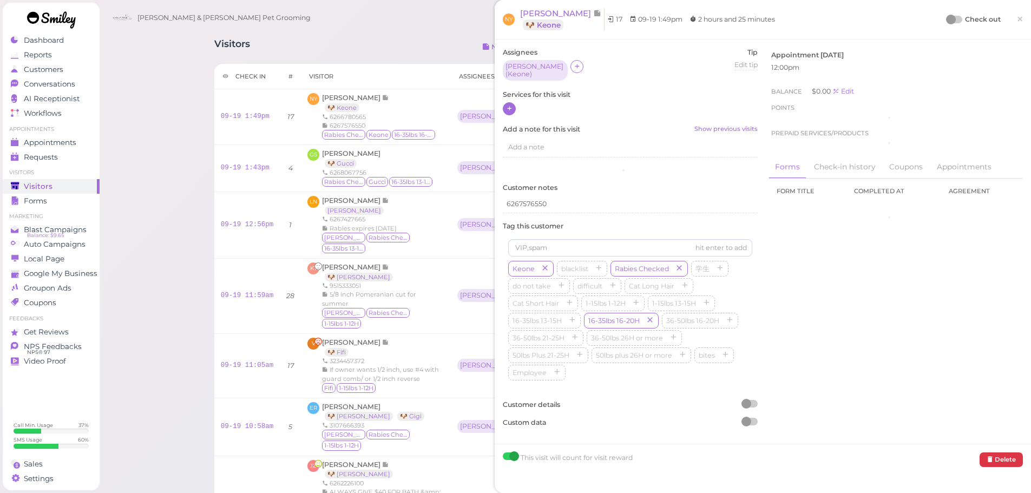
click at [514, 103] on div at bounding box center [509, 108] width 13 height 13
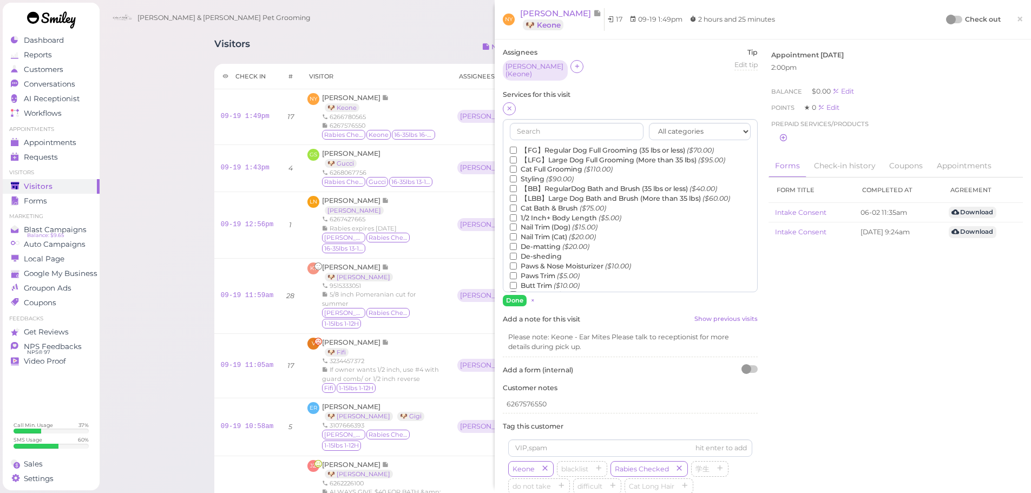
click at [551, 146] on label "【FG】Regular Dog Full Grooming (35 lbs or less) ($70.00)" at bounding box center [612, 151] width 204 height 10
click at [517, 147] on input "【FG】Regular Dog Full Grooming (35 lbs or less) ($70.00)" at bounding box center [513, 150] width 7 height 7
click at [534, 217] on label "1/2 Inch+ Body Length ($5.00)" at bounding box center [565, 218] width 111 height 10
click at [517, 217] on input "1/2 Inch+ Body Length ($5.00)" at bounding box center [513, 217] width 7 height 7
click at [510, 295] on button "Done" at bounding box center [515, 300] width 24 height 11
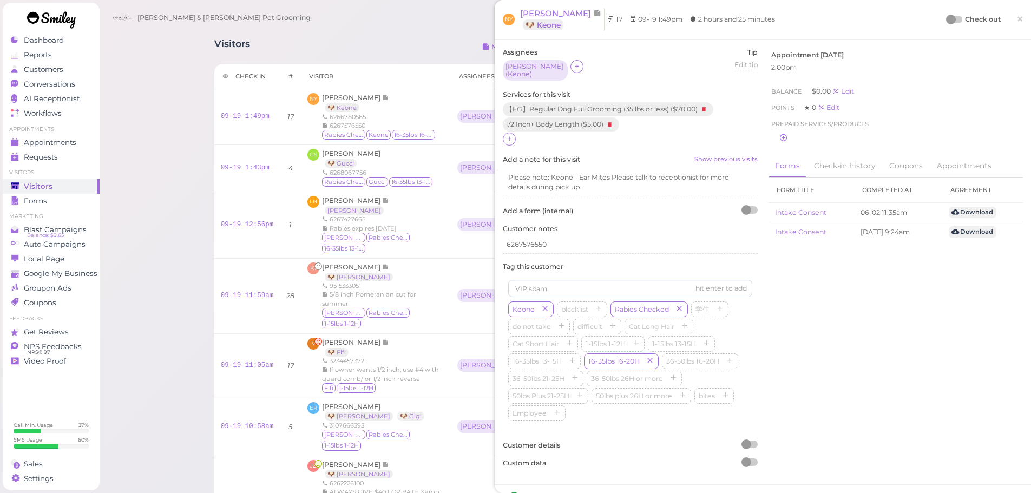
click at [946, 19] on div at bounding box center [951, 20] width 10 height 10
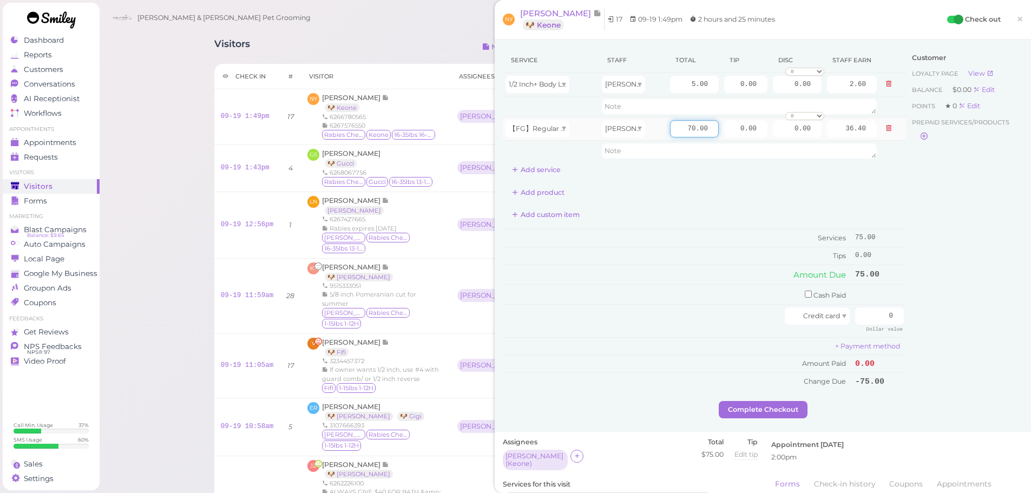
click at [673, 126] on input "70.00" at bounding box center [694, 128] width 49 height 17
type input "80.00"
type input "41.60"
click at [730, 133] on input "0.00" at bounding box center [745, 128] width 43 height 17
type input "10.00"
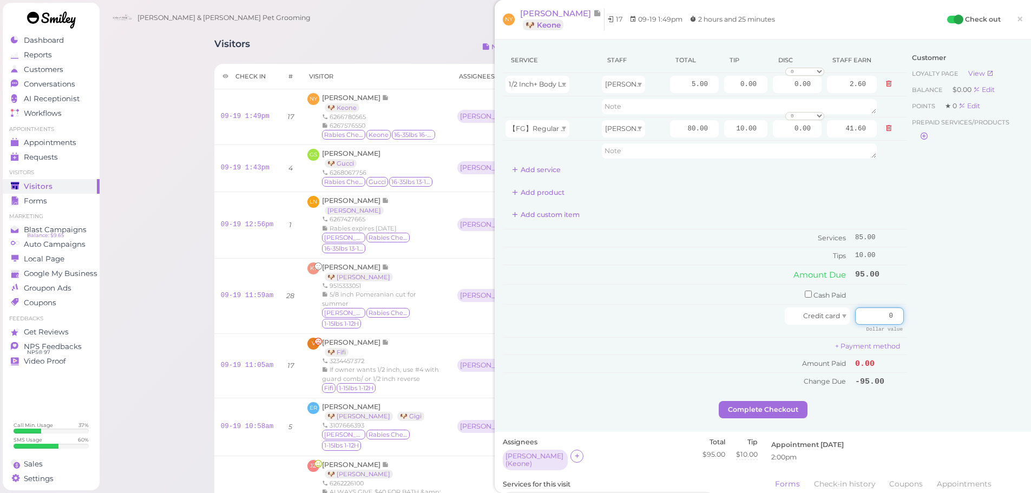
drag, startPoint x: 861, startPoint y: 310, endPoint x: 960, endPoint y: 319, distance: 100.0
click at [960, 319] on div "Service Staff Total Tip Disc Staff earn 1/2 Inch+ Body Length Asa 5.00 0.00 0.0…" at bounding box center [763, 224] width 520 height 353
type input "95"
click at [960, 320] on div "Customer Loyalty page View Balance $0.00 Edit Points ★ 0 Edit Prepaid services/…" at bounding box center [964, 224] width 116 height 353
click at [778, 417] on button "Complete Checkout" at bounding box center [762, 409] width 89 height 17
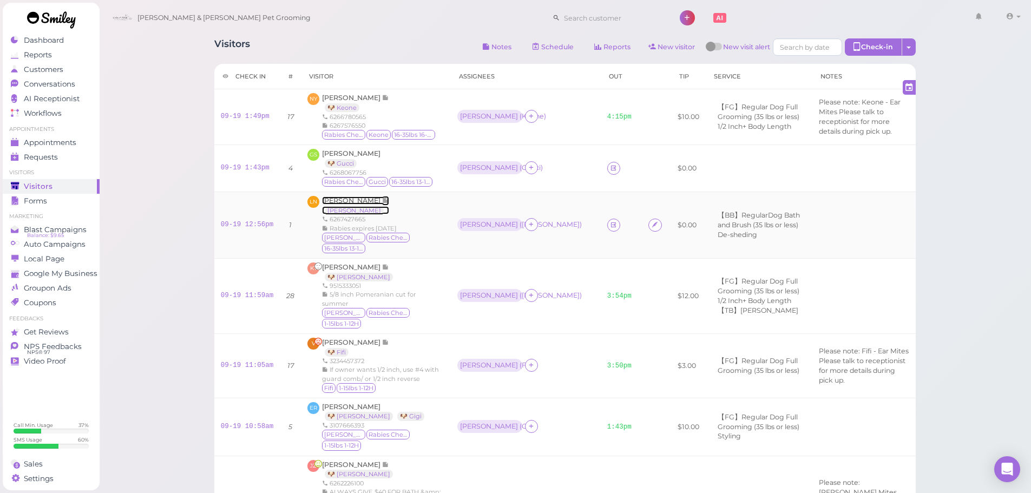
click at [328, 204] on span "Linh N" at bounding box center [352, 200] width 60 height 8
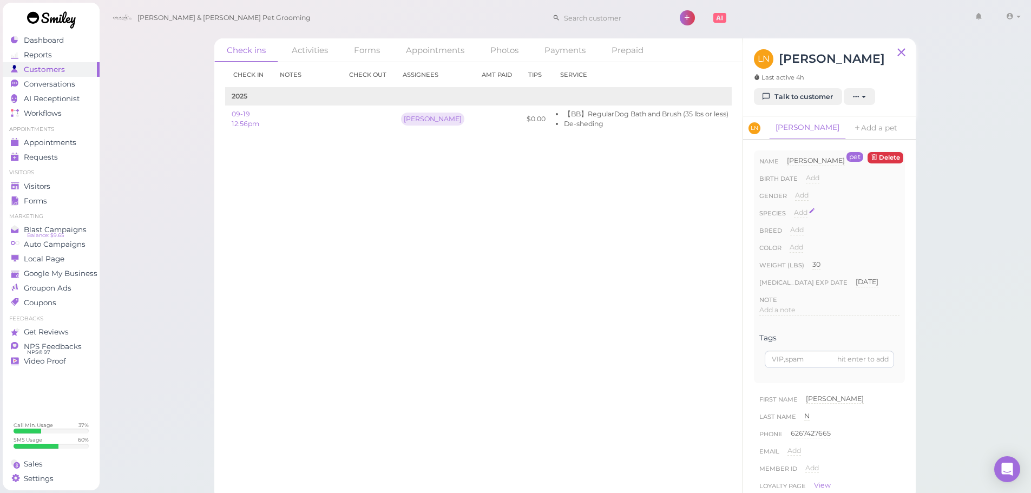
click at [802, 212] on span "Add" at bounding box center [801, 212] width 14 height 8
click at [818, 219] on select "Dog Cat Bird Other" at bounding box center [846, 216] width 105 height 16
select select "Dog"
click at [794, 208] on select "Dog Cat Bird Other" at bounding box center [846, 216] width 105 height 16
click at [802, 235] on button "Done" at bounding box center [807, 231] width 24 height 11
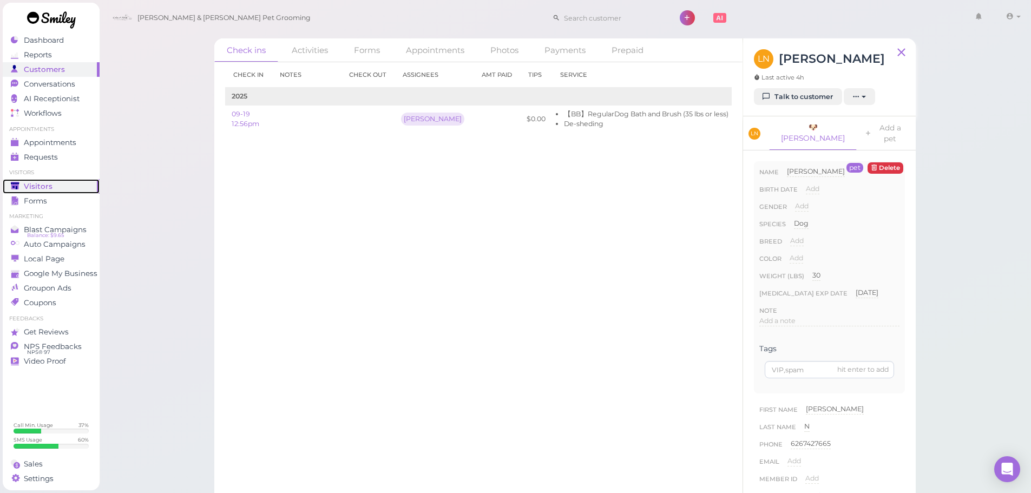
click at [11, 190] on icon at bounding box center [15, 186] width 9 height 9
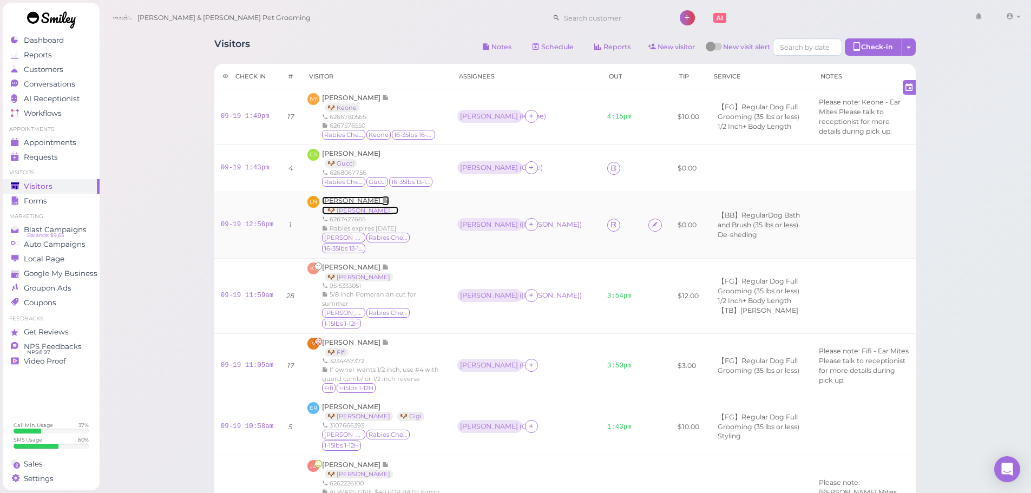
click at [332, 204] on span "Linh N" at bounding box center [352, 200] width 60 height 8
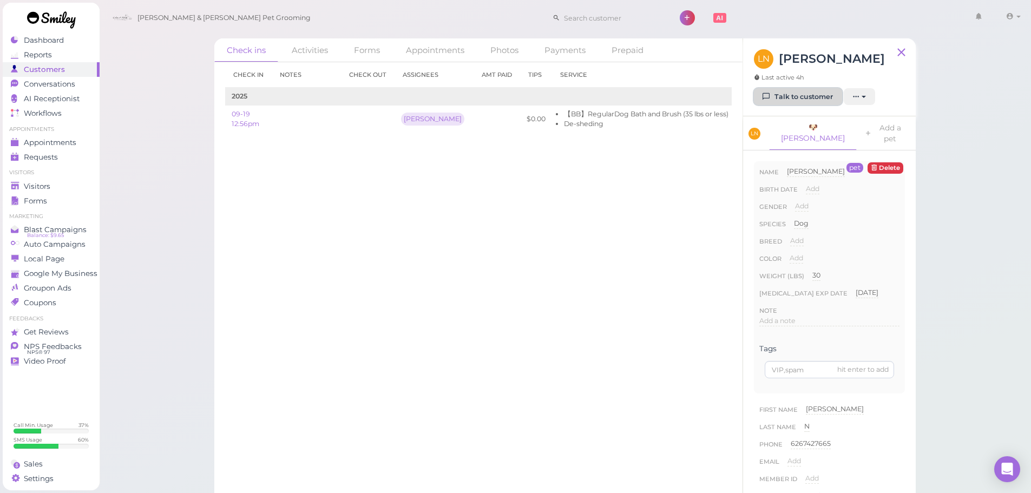
click at [785, 91] on link "Talk to customer" at bounding box center [798, 96] width 88 height 17
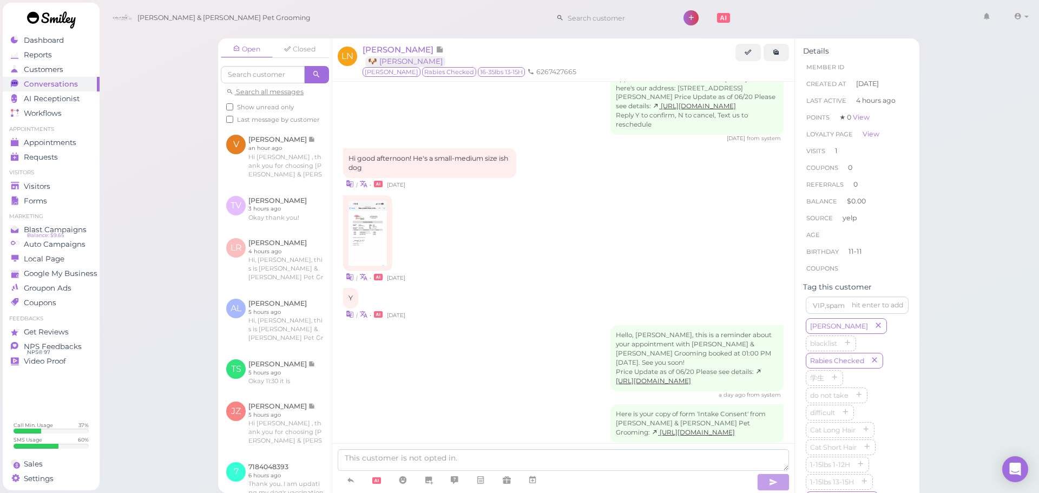
scroll to position [274, 0]
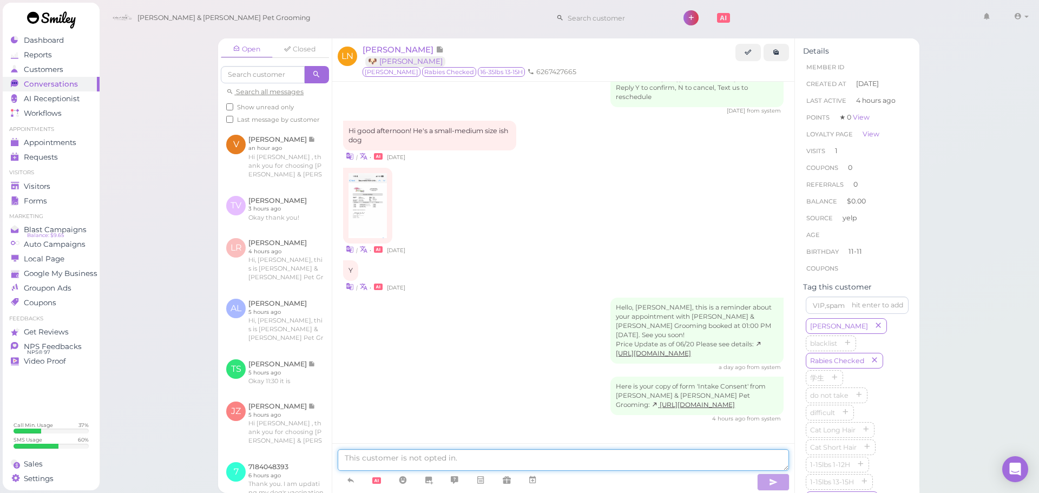
click at [568, 468] on textarea at bounding box center [563, 460] width 451 height 22
click at [79, 189] on div "Visitors" at bounding box center [50, 186] width 78 height 9
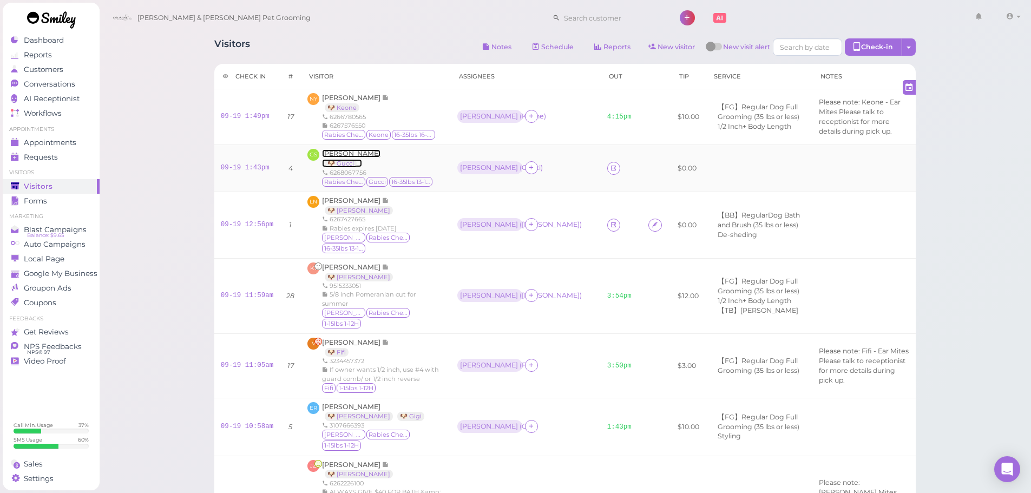
click at [334, 157] on span "George Shin" at bounding box center [351, 153] width 58 height 8
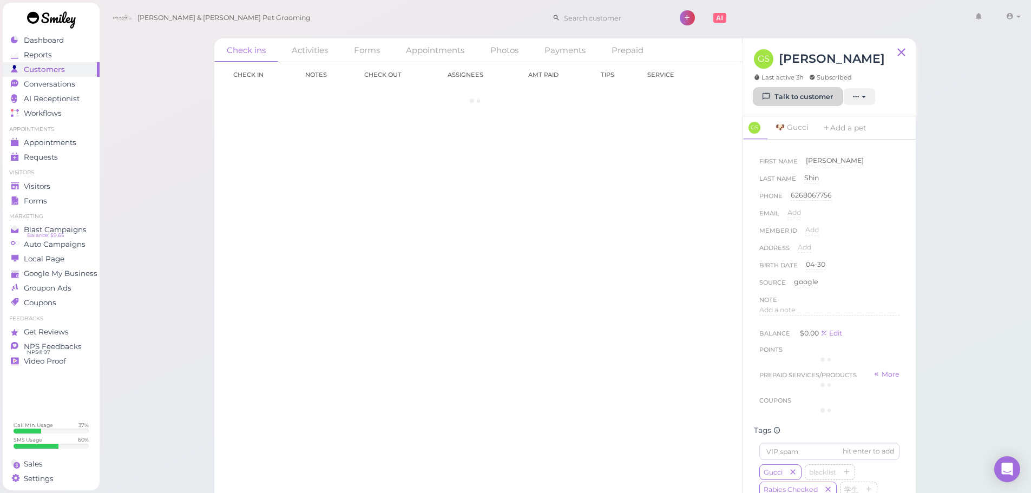
click at [831, 97] on button "Talk to customer" at bounding box center [798, 96] width 88 height 17
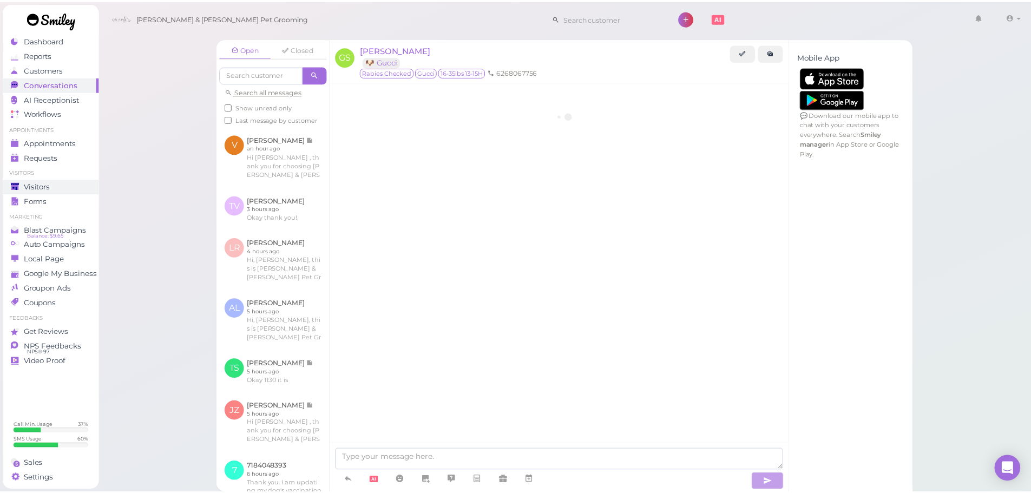
scroll to position [1707, 0]
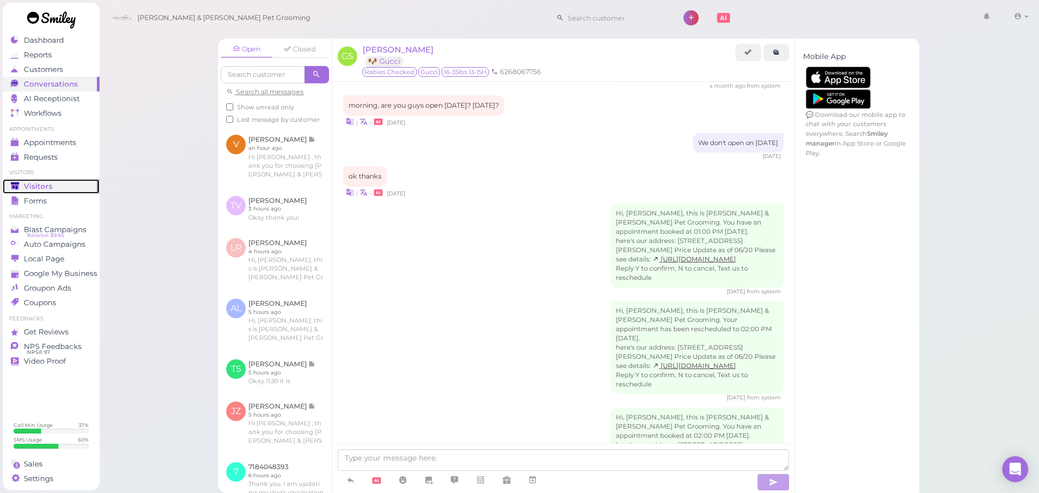
click at [46, 184] on span "Visitors" at bounding box center [38, 186] width 29 height 9
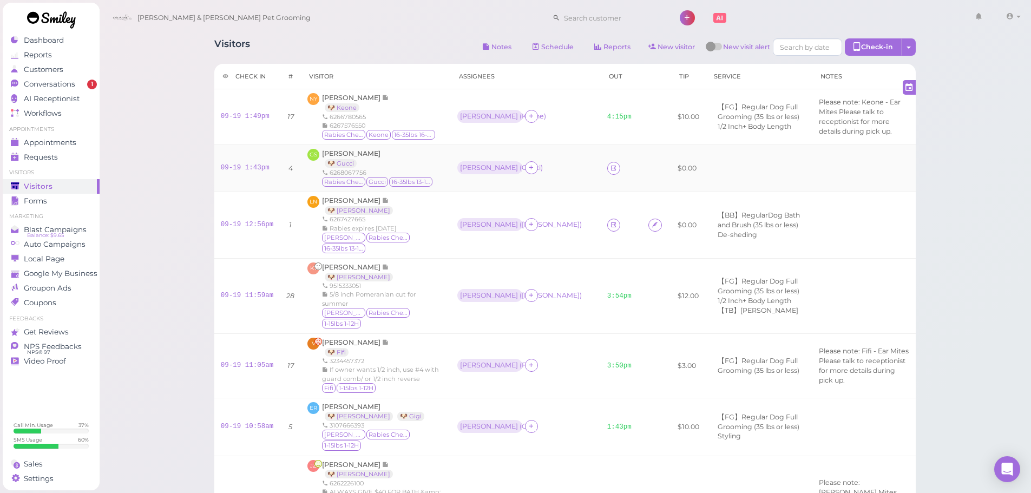
click at [394, 178] on div "George Shin 🐶 Gucci 6268067756 Rabies Checked Gucci 16-35lbs 13-15H" at bounding box center [377, 168] width 111 height 39
click at [239, 171] on link "09-19 1:43pm" at bounding box center [245, 168] width 49 height 8
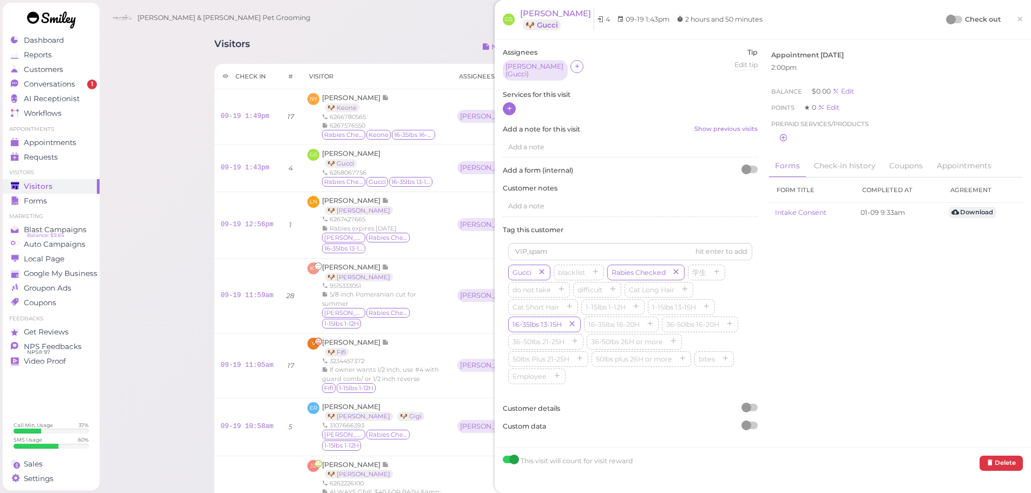
click at [510, 105] on icon at bounding box center [509, 108] width 7 height 8
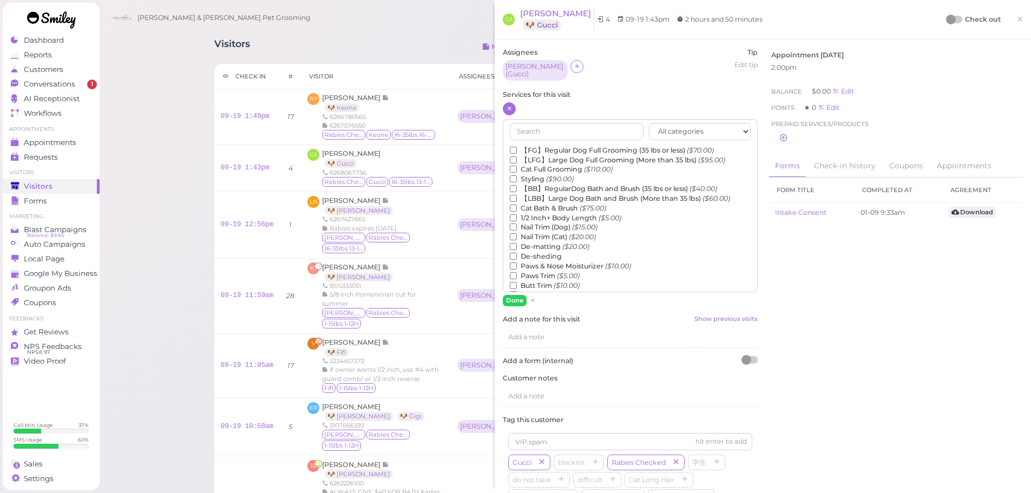
click at [534, 146] on label "【FG】Regular Dog Full Grooming (35 lbs or less) ($70.00)" at bounding box center [612, 151] width 204 height 10
click at [517, 147] on input "【FG】Regular Dog Full Grooming (35 lbs or less) ($70.00)" at bounding box center [513, 150] width 7 height 7
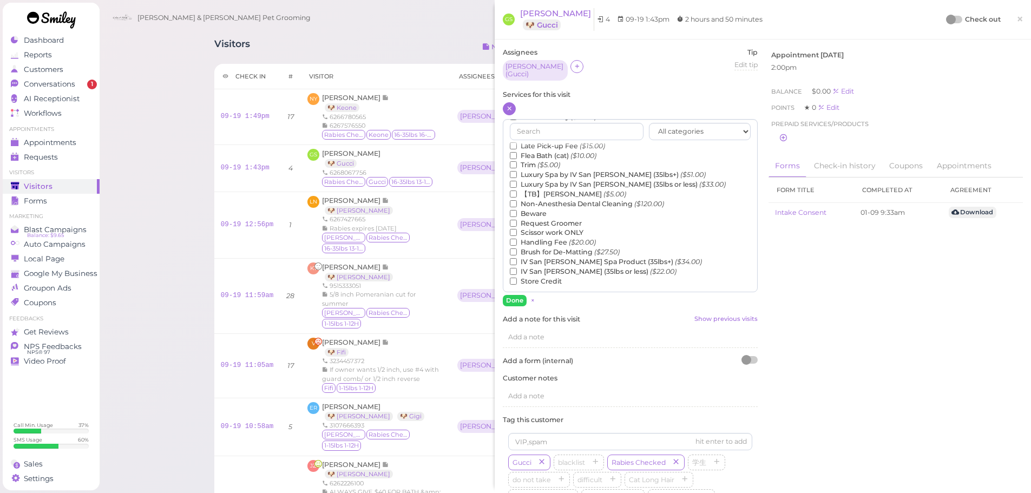
click at [534, 191] on label "【TB】Teeth Brushing ($5.00)" at bounding box center [568, 194] width 116 height 10
click at [517, 191] on input "【TB】Teeth Brushing ($5.00)" at bounding box center [513, 193] width 7 height 7
click at [514, 295] on button "Done" at bounding box center [515, 300] width 24 height 11
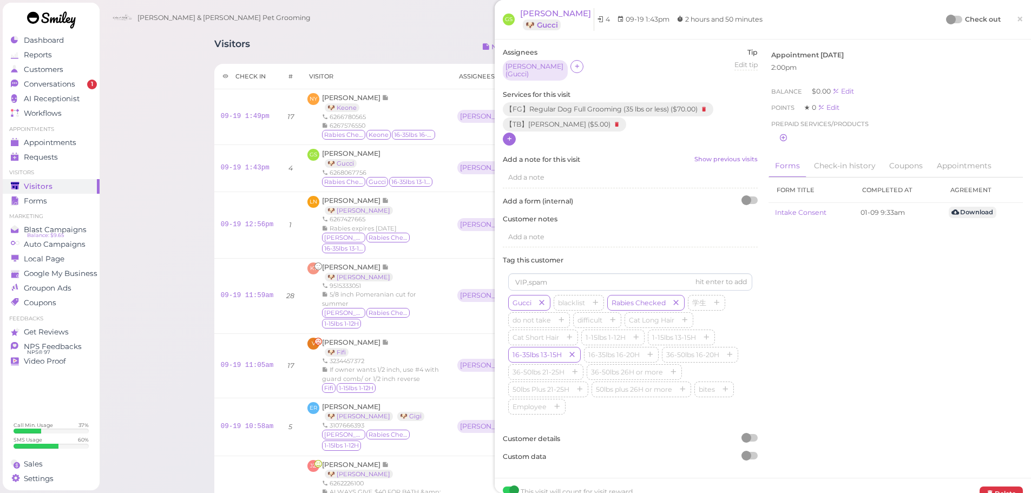
click at [946, 19] on div at bounding box center [951, 20] width 10 height 10
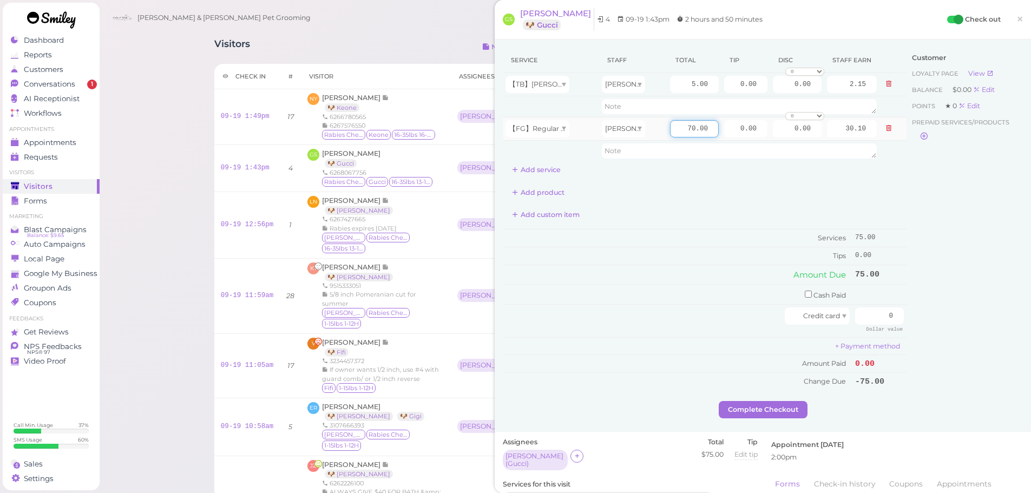
click at [670, 133] on input "70.00" at bounding box center [694, 128] width 49 height 17
type input "80.00"
type input "34.40"
click at [698, 248] on td "Tips" at bounding box center [677, 255] width 349 height 17
drag, startPoint x: 728, startPoint y: 128, endPoint x: 871, endPoint y: 130, distance: 143.9
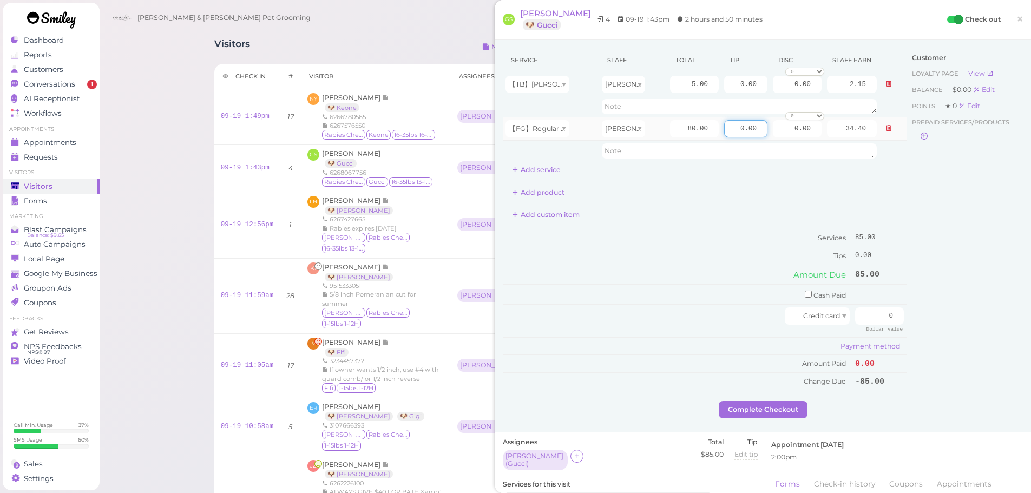
click at [868, 126] on tr "【FG】Regular Dog Full Grooming (35 lbs or less) Helen 80.00 0.00 0.00 0 10% off …" at bounding box center [705, 128] width 404 height 23
type input "8.5"
drag, startPoint x: 868, startPoint y: 321, endPoint x: 1033, endPoint y: 325, distance: 165.6
type input "93.5"
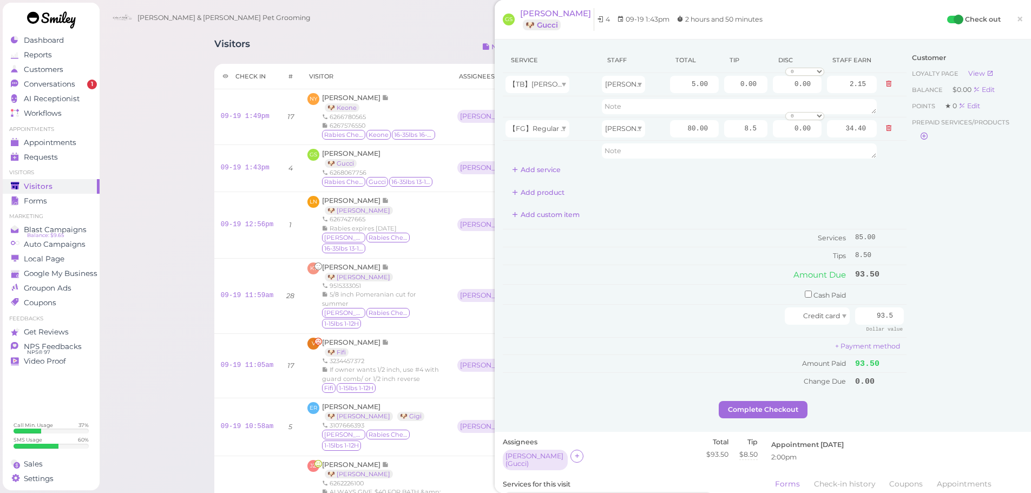
click at [939, 326] on div "Customer Loyalty page View Balance $0.00 Edit Points ★ 0 Edit Prepaid services/…" at bounding box center [964, 224] width 116 height 353
click at [751, 409] on button "Complete Checkout" at bounding box center [762, 409] width 89 height 17
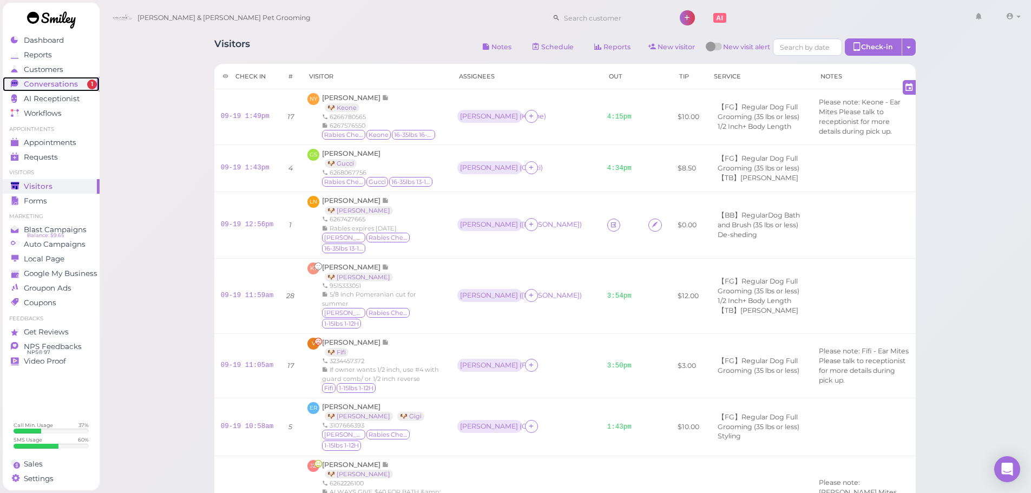
click at [76, 90] on link "Conversations 1" at bounding box center [51, 84] width 97 height 15
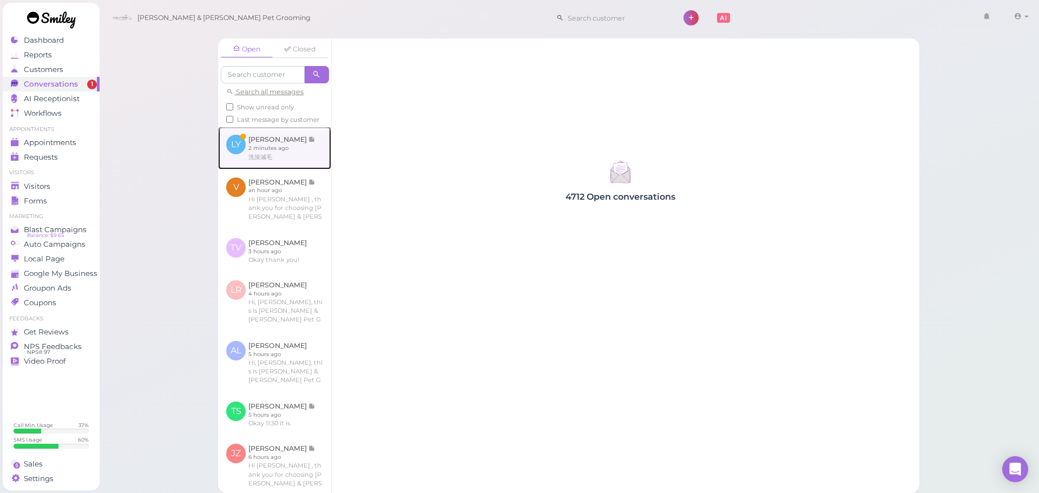
click at [279, 146] on link at bounding box center [274, 148] width 113 height 42
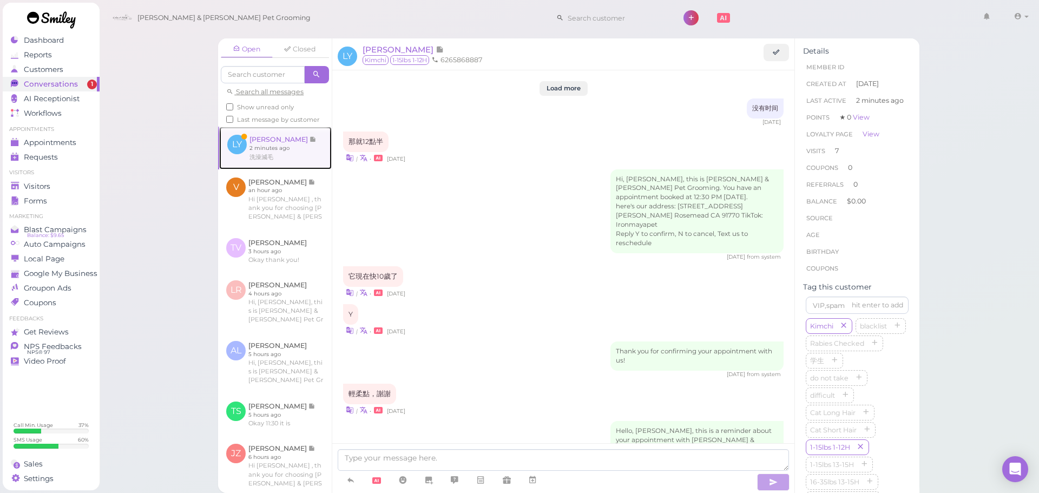
scroll to position [1190, 0]
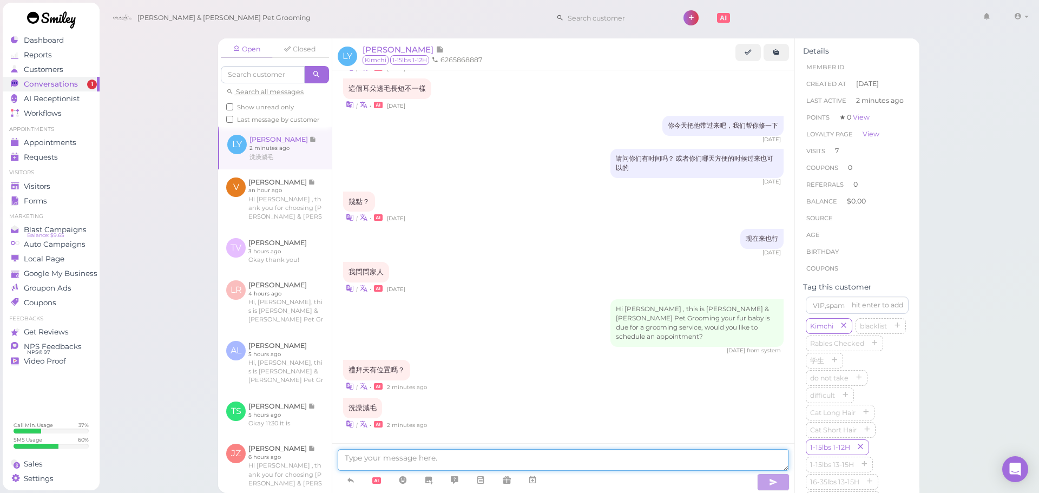
click at [458, 459] on textarea at bounding box center [563, 460] width 451 height 22
drag, startPoint x: 405, startPoint y: 352, endPoint x: 348, endPoint y: 353, distance: 56.8
click at [348, 360] on div "禮拜天有位置嗎？" at bounding box center [376, 370] width 67 height 21
copy div "禮拜天有位置嗎？"
click at [526, 463] on textarea at bounding box center [563, 460] width 451 height 22
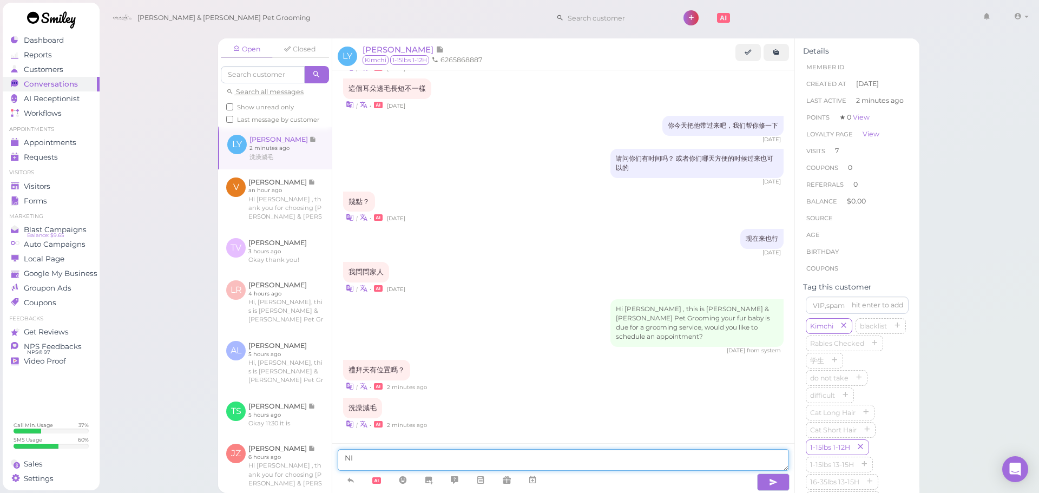
type textarea "N"
type textarea "你好，我们星期天不开门"
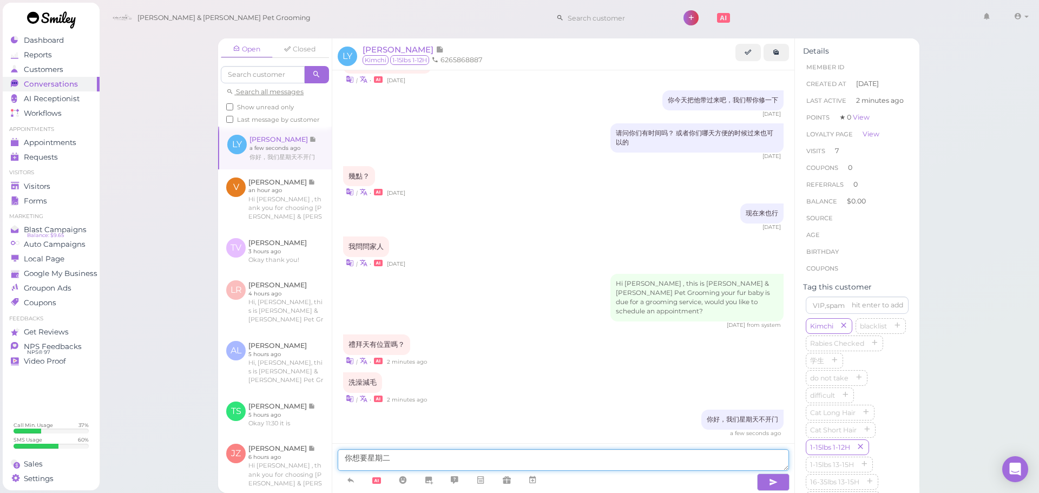
type textarea "你想要星期二"
type textarea "你想要明天1：30来吗？"
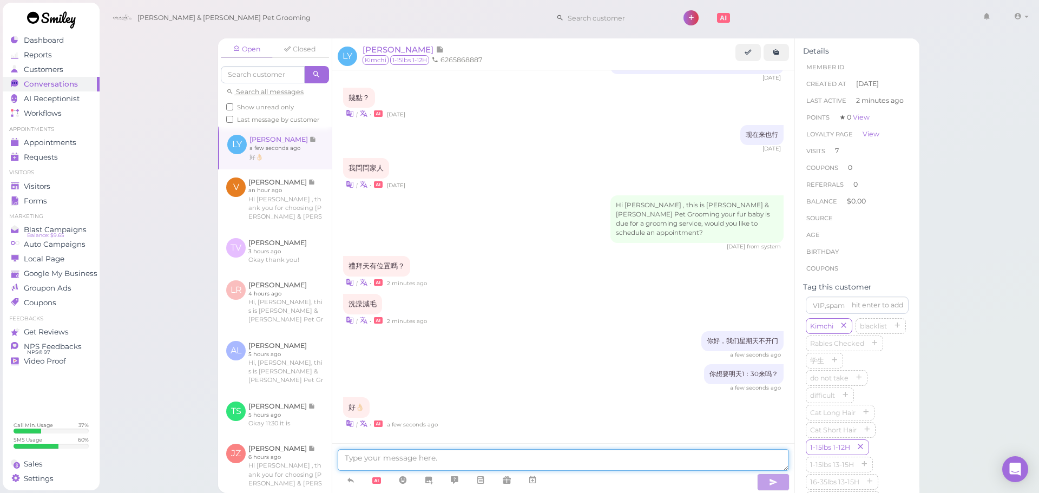
scroll to position [1331, 0]
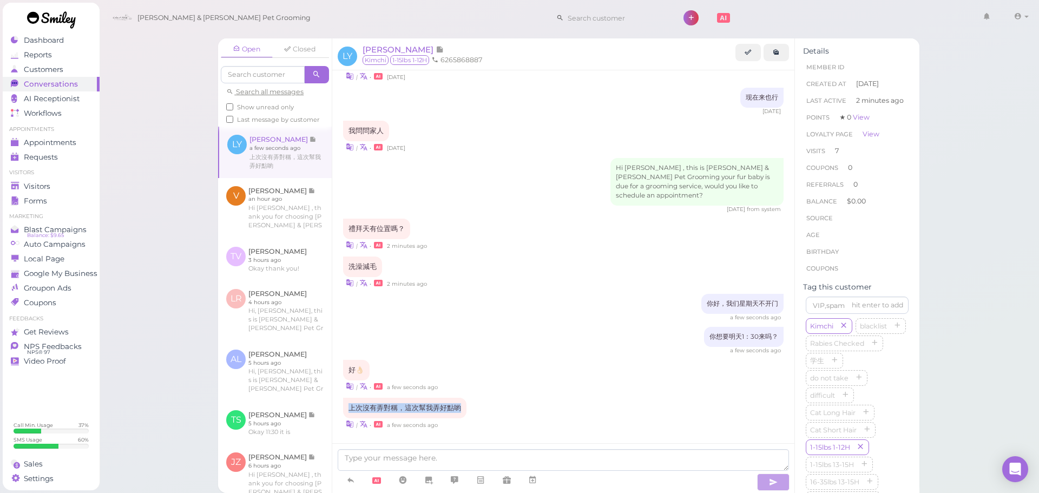
drag, startPoint x: 464, startPoint y: 387, endPoint x: 337, endPoint y: 394, distance: 126.8
copy div "上次沒有弄對稱，這次幫我弄好點喲"
click at [583, 347] on div "a few seconds ago" at bounding box center [563, 351] width 440 height 8
click at [369, 464] on textarea at bounding box center [563, 460] width 451 height 22
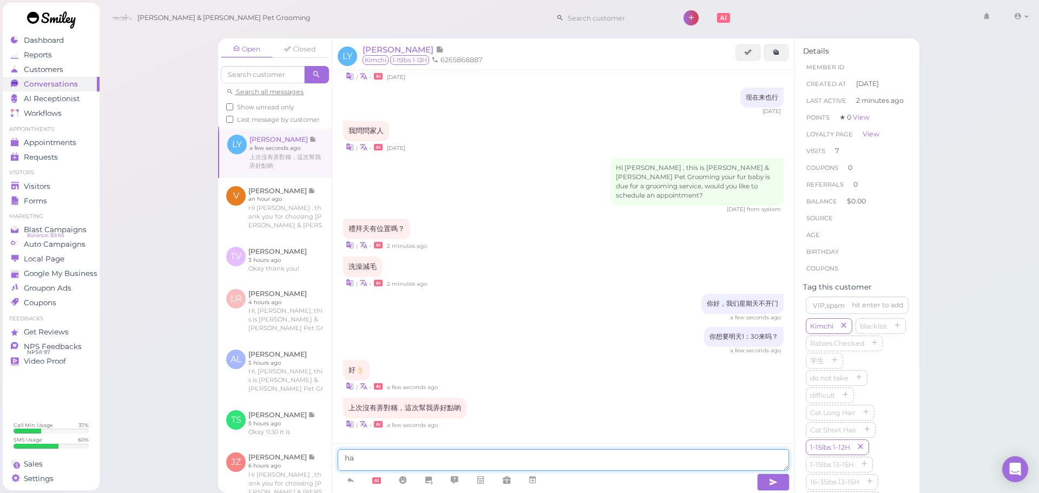
type textarea "h"
click at [412, 480] on link at bounding box center [402, 480] width 26 height 19
click at [381, 460] on span "👍" at bounding box center [375, 459] width 11 height 10
type textarea "好的👍"
click at [435, 463] on textarea "好的👍" at bounding box center [563, 460] width 451 height 22
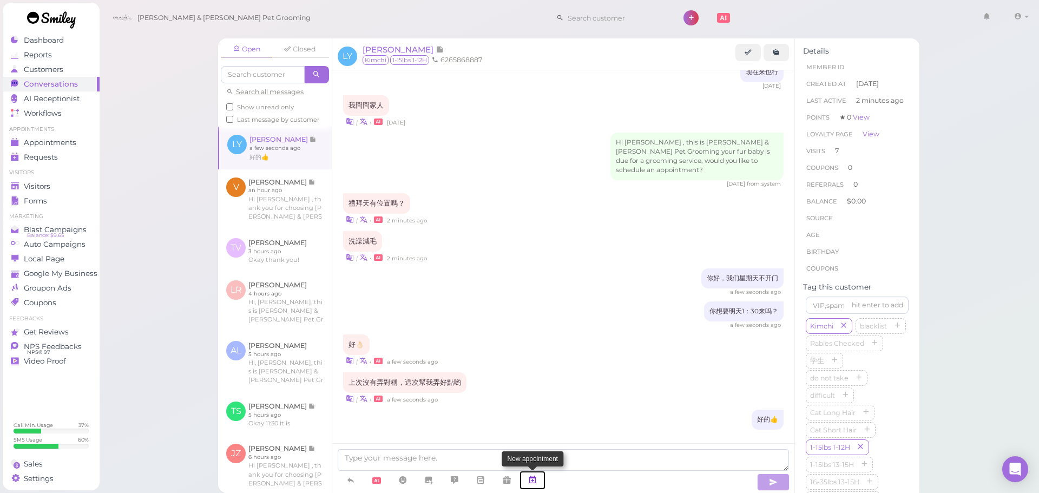
click at [538, 477] on link at bounding box center [532, 480] width 26 height 19
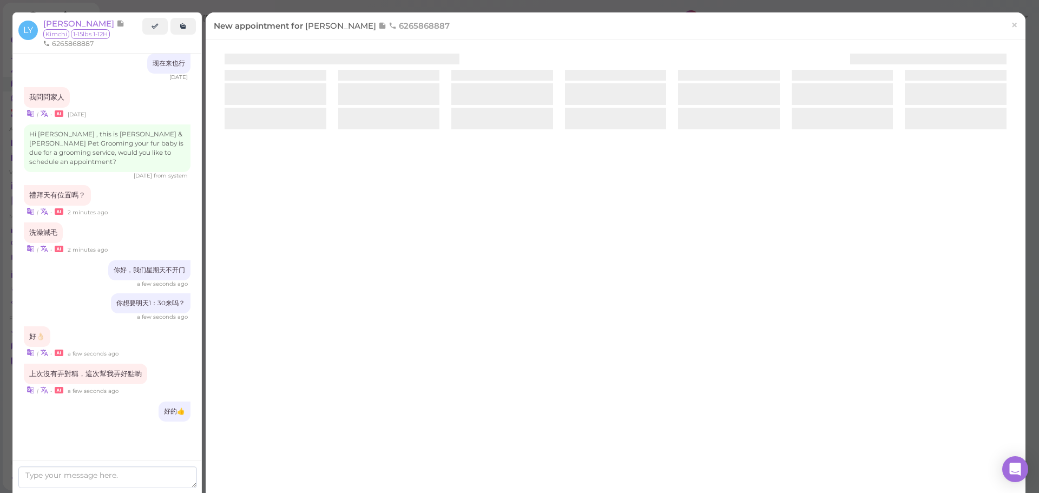
scroll to position [1366, 0]
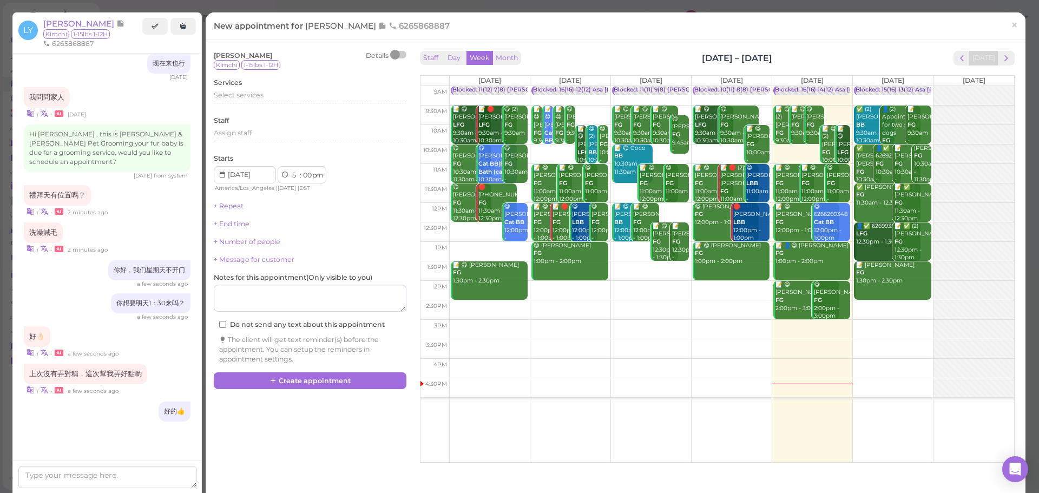
click at [880, 323] on td at bounding box center [731, 329] width 565 height 19
type input "[DATE]"
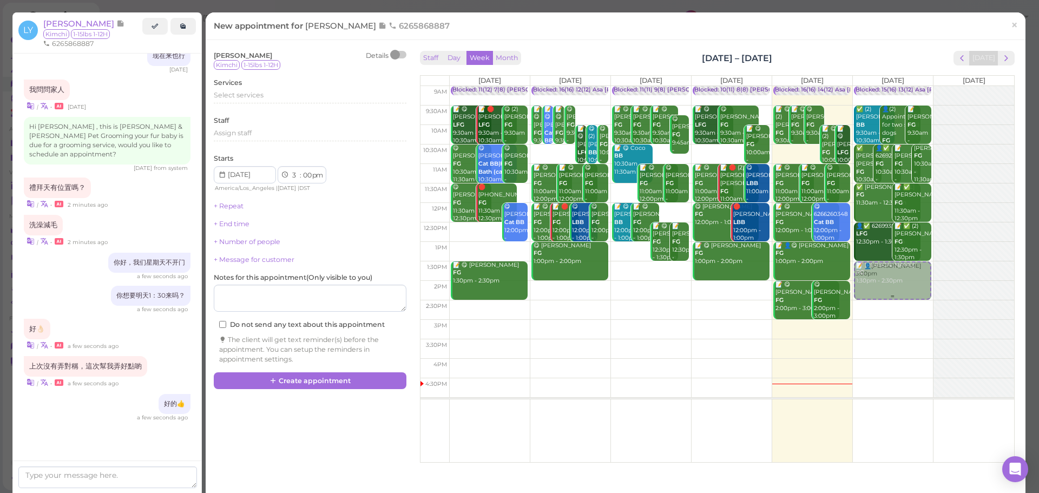
drag, startPoint x: 879, startPoint y: 329, endPoint x: 859, endPoint y: 270, distance: 62.1
click at [862, 86] on div "📝 👤Lili Yang 3:00pm Blocked: 15(16) 13(12) Asa Helen Rebecca • Appointment ✅ (2…" at bounding box center [893, 86] width 80 height 0
select select "1"
select select "30"
click at [276, 95] on div "Select services" at bounding box center [310, 95] width 193 height 10
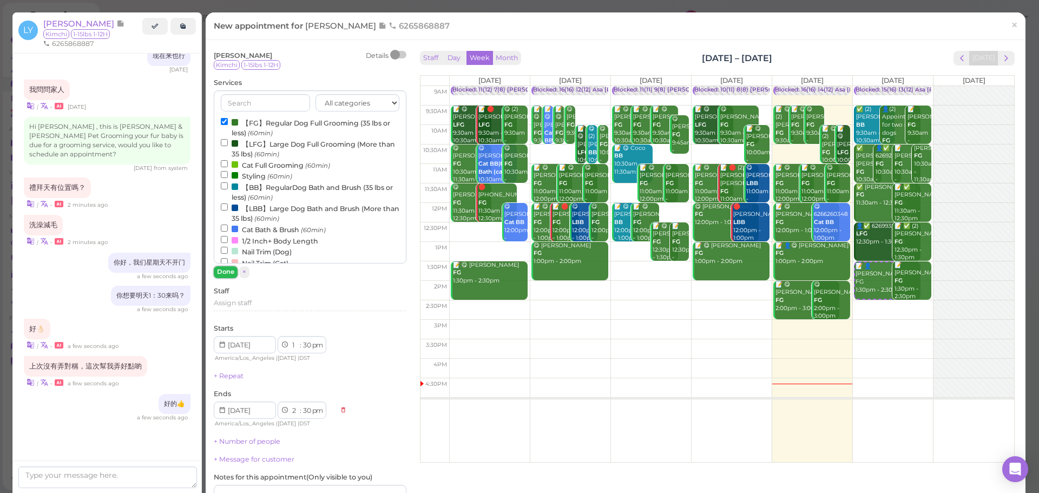
click at [223, 278] on button "Done" at bounding box center [226, 271] width 24 height 11
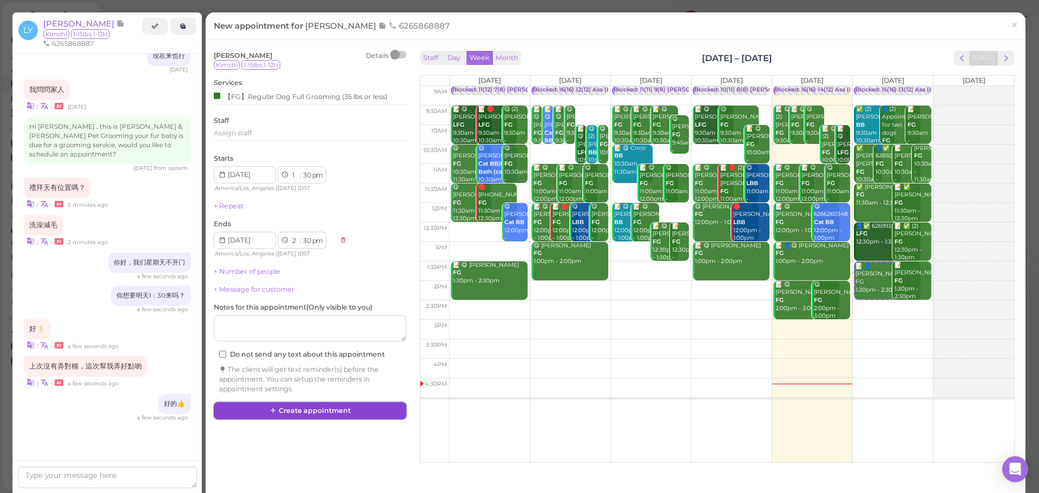
click at [303, 411] on button "Create appointment" at bounding box center [310, 410] width 193 height 17
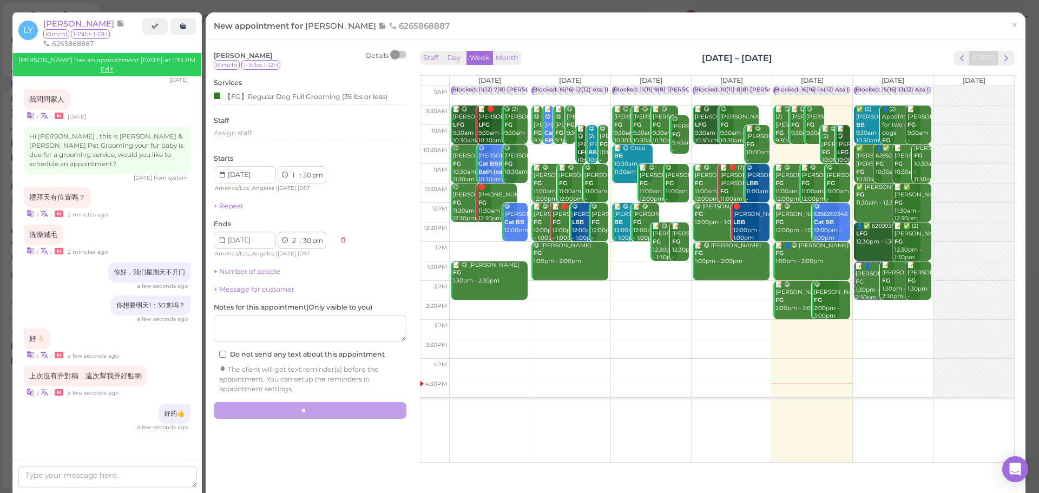
scroll to position [1357, 0]
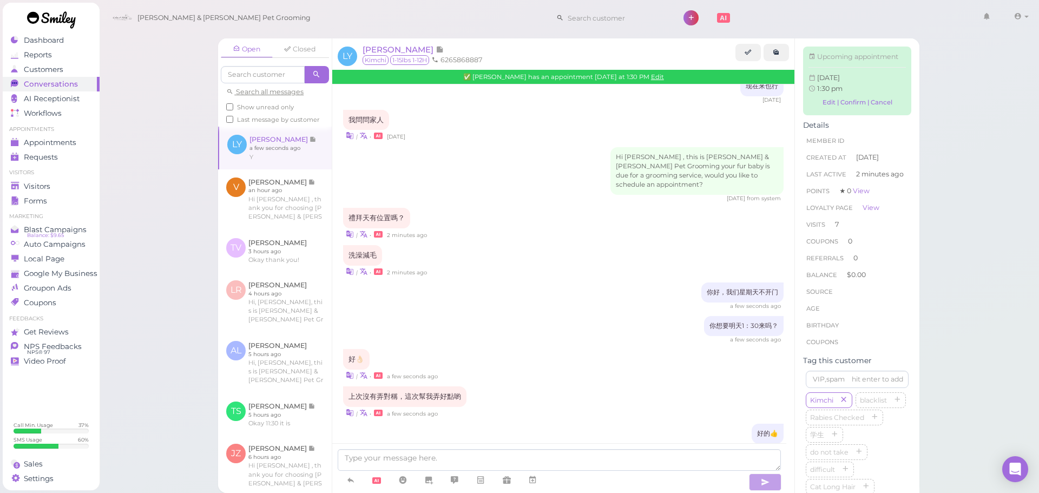
scroll to position [1518, 0]
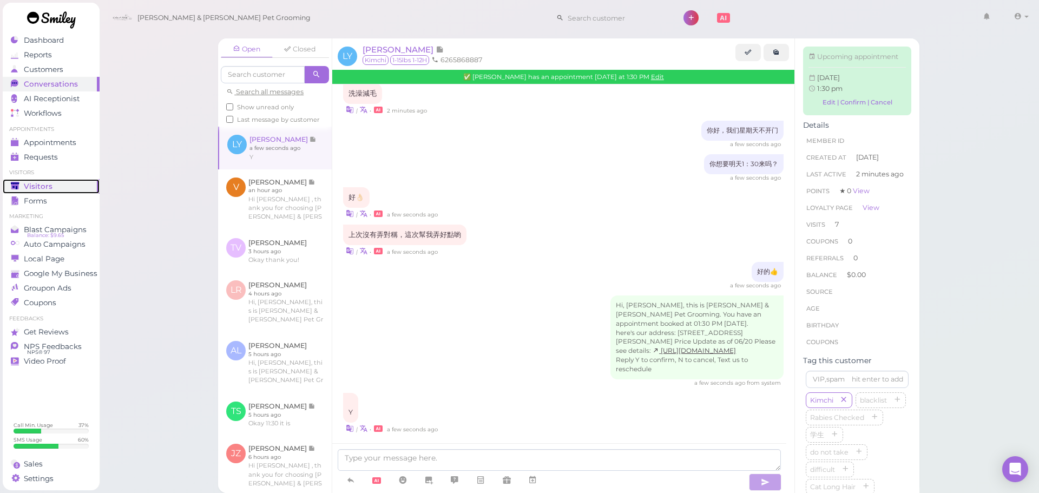
click at [41, 186] on span "Visitors" at bounding box center [38, 186] width 29 height 9
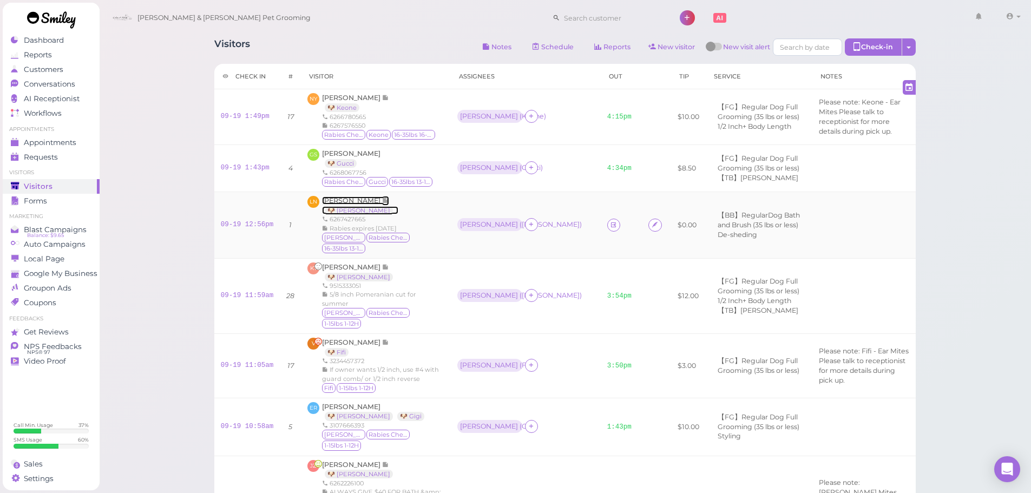
click at [338, 204] on span "Linh N" at bounding box center [352, 200] width 60 height 8
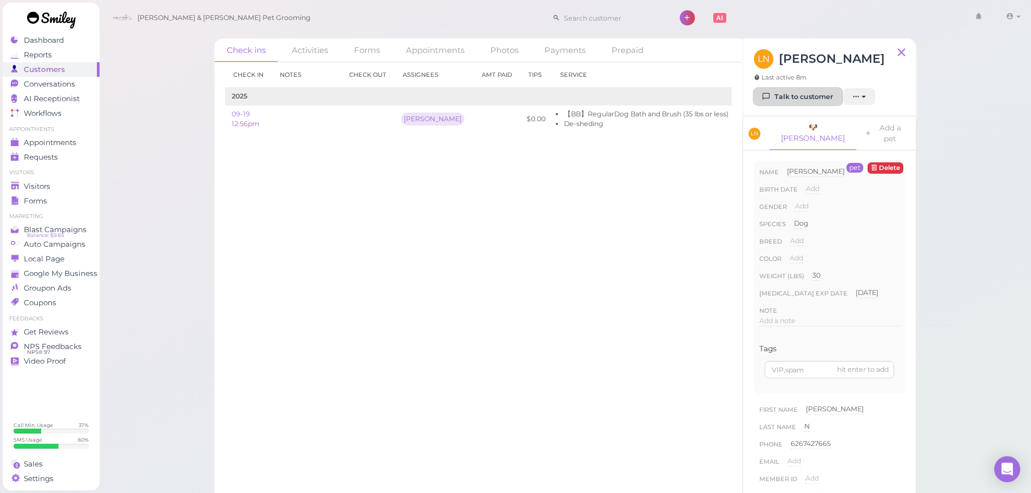
click at [799, 93] on link "Talk to customer" at bounding box center [798, 96] width 88 height 17
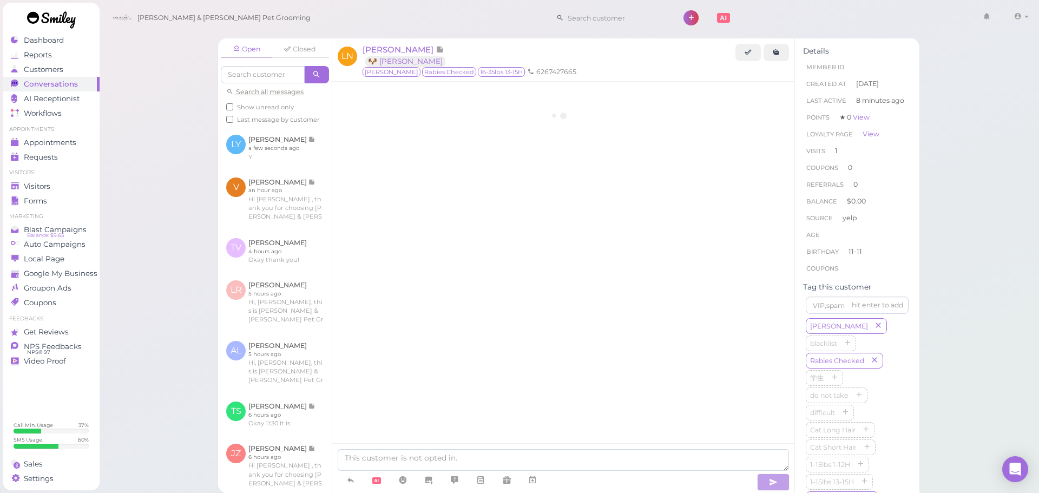
scroll to position [274, 0]
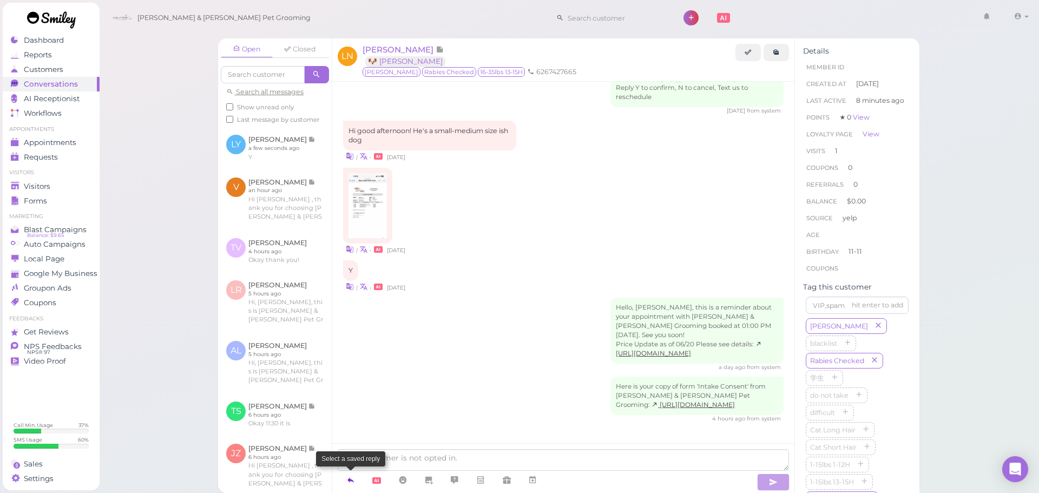
click at [341, 473] on link at bounding box center [351, 480] width 26 height 19
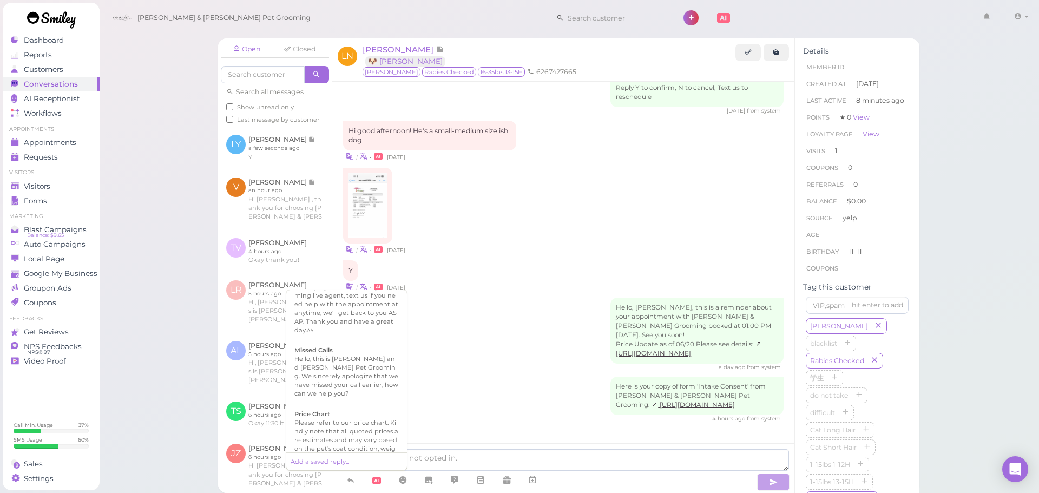
scroll to position [750, 0]
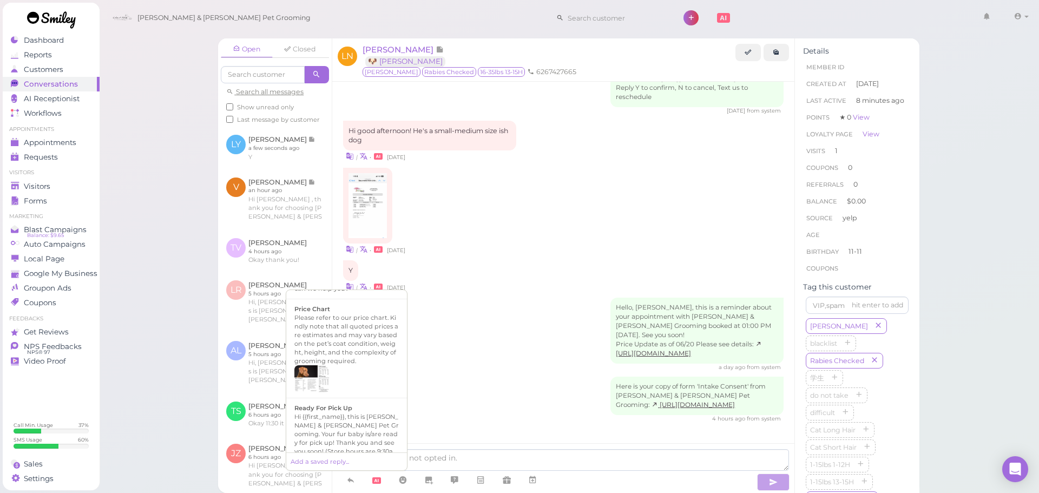
click at [352, 417] on div "Hi {{first_name}}, this is Cody & Miley Pet Grooming. Your fur baby is/are read…" at bounding box center [346, 442] width 104 height 61
type textarea "Hi {{first_name}}, this is Cody & Miley Pet Grooming. Your fur baby is/are read…"
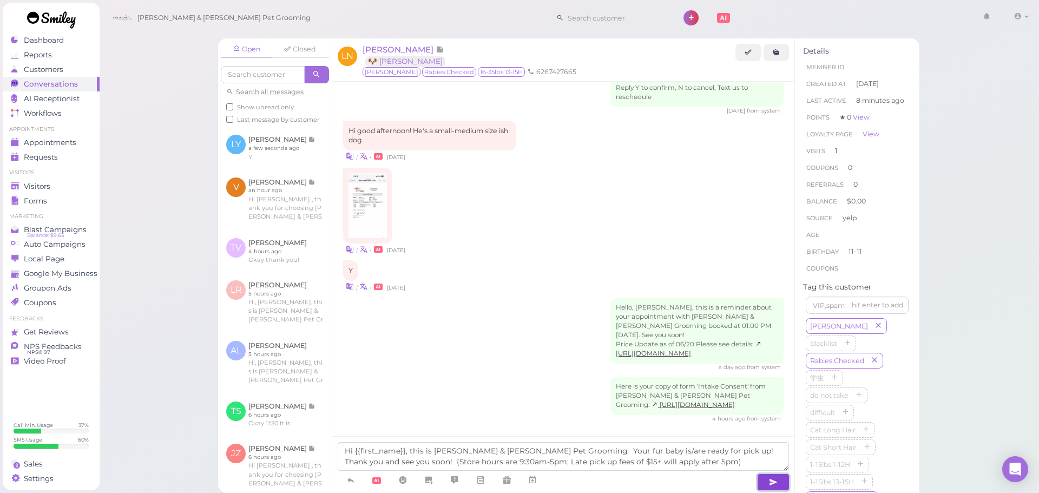
click at [778, 484] on button "button" at bounding box center [773, 481] width 32 height 17
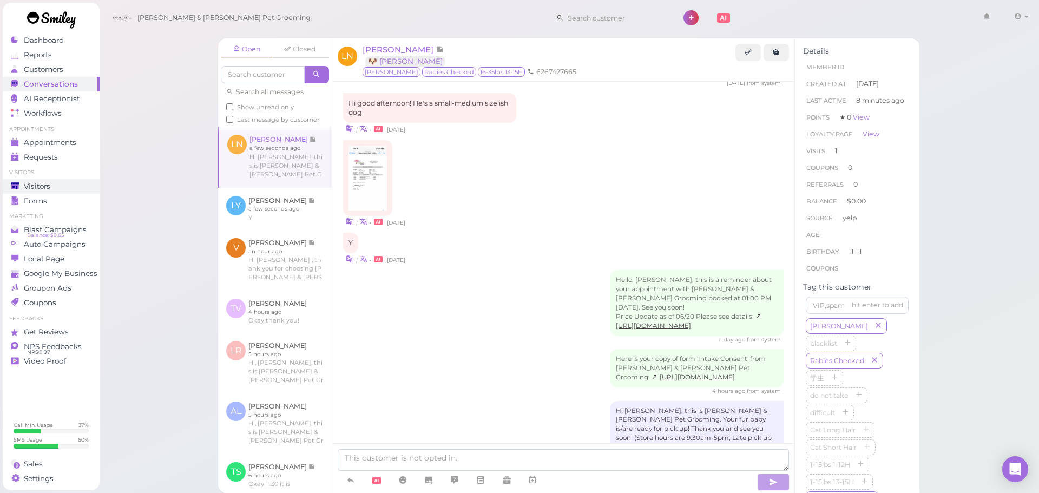
scroll to position [327, 0]
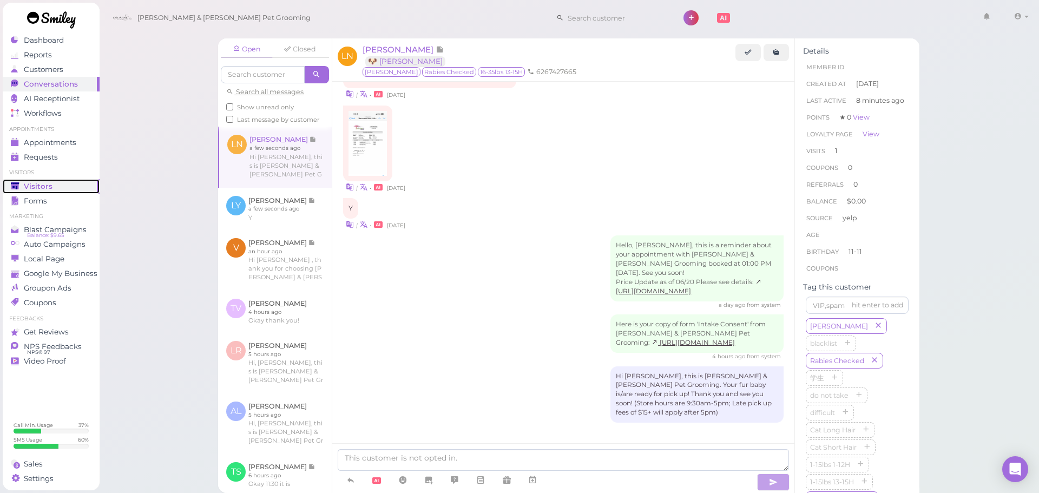
click at [63, 190] on div "Visitors" at bounding box center [50, 186] width 78 height 9
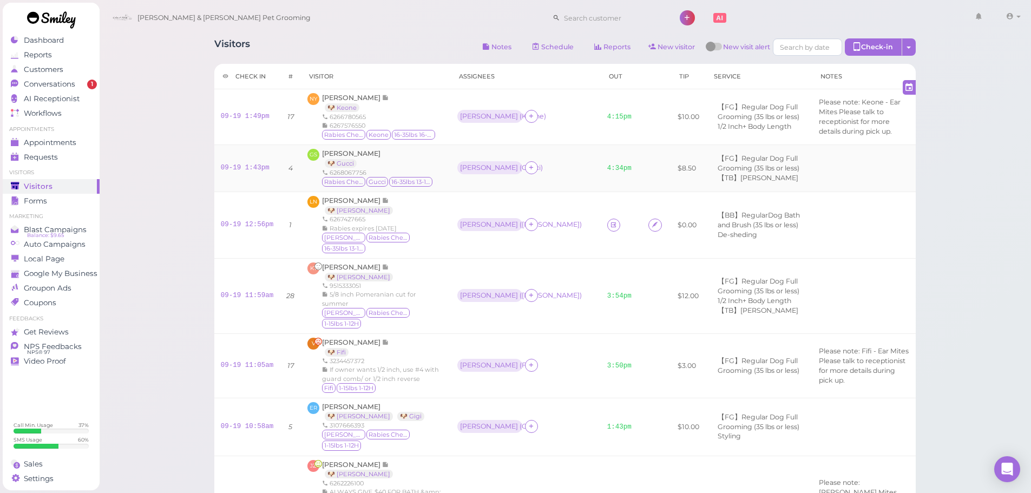
click at [642, 174] on td at bounding box center [656, 167] width 29 height 47
click at [610, 229] on icon at bounding box center [613, 225] width 7 height 8
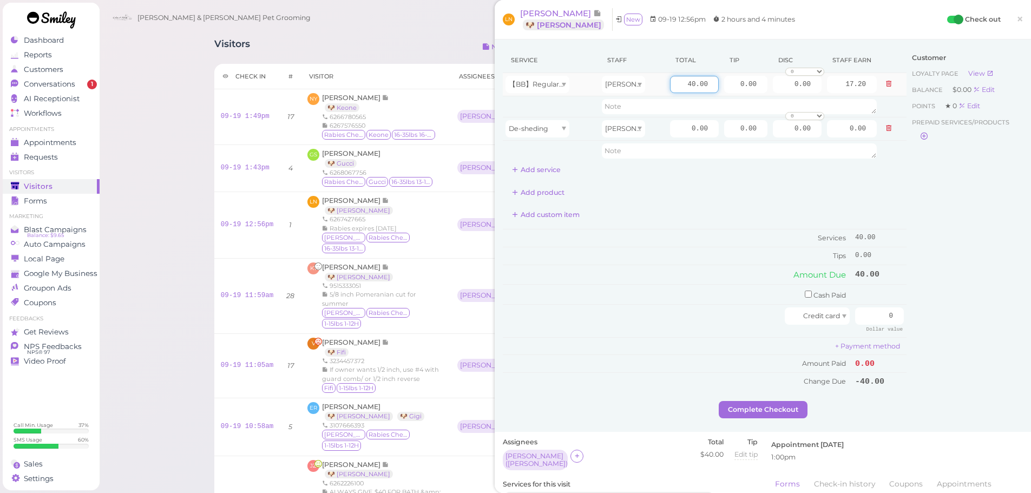
click at [677, 80] on input "40.00" at bounding box center [694, 84] width 49 height 17
type input "55.00"
type input "23.65"
click at [673, 131] on input "0.00" at bounding box center [694, 128] width 49 height 17
type input "10.00"
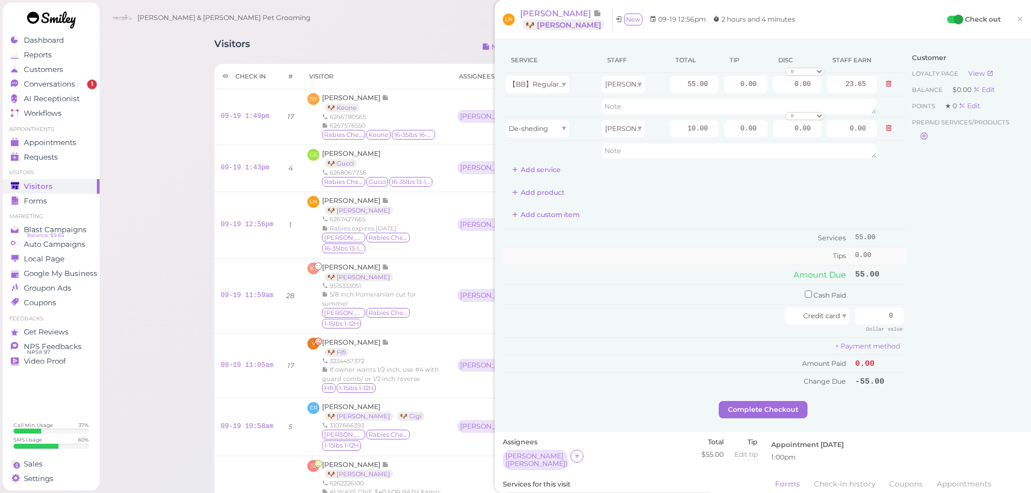
type input "4.30"
click at [675, 261] on td "Tips" at bounding box center [677, 255] width 349 height 17
click at [804, 294] on input "checkbox" at bounding box center [807, 293] width 7 height 7
checkbox input "true"
click at [744, 292] on td "Cash Paid" at bounding box center [677, 296] width 349 height 23
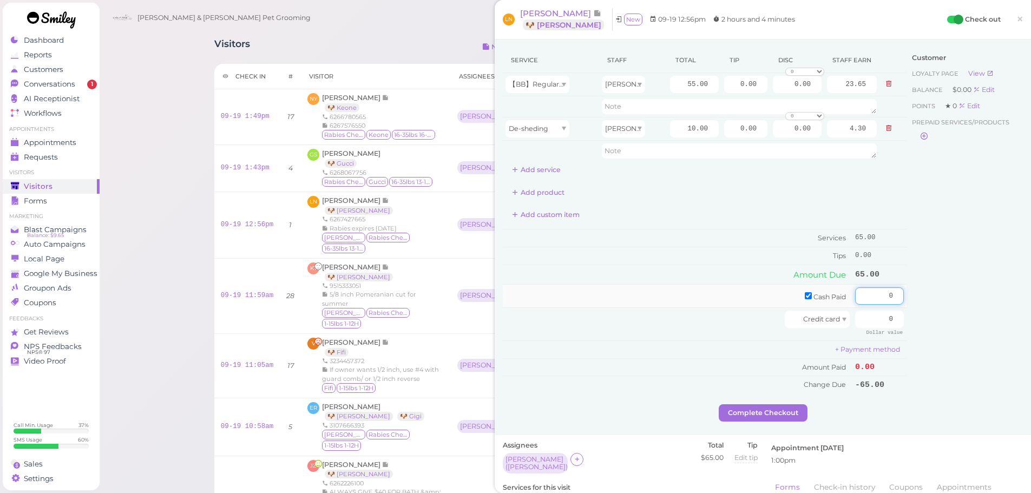
click at [857, 294] on input "0" at bounding box center [879, 295] width 49 height 17
type input "70"
click at [729, 91] on input "0.00" at bounding box center [745, 84] width 43 height 17
type input "10.00"
click at [701, 256] on td "Tips" at bounding box center [677, 255] width 349 height 17
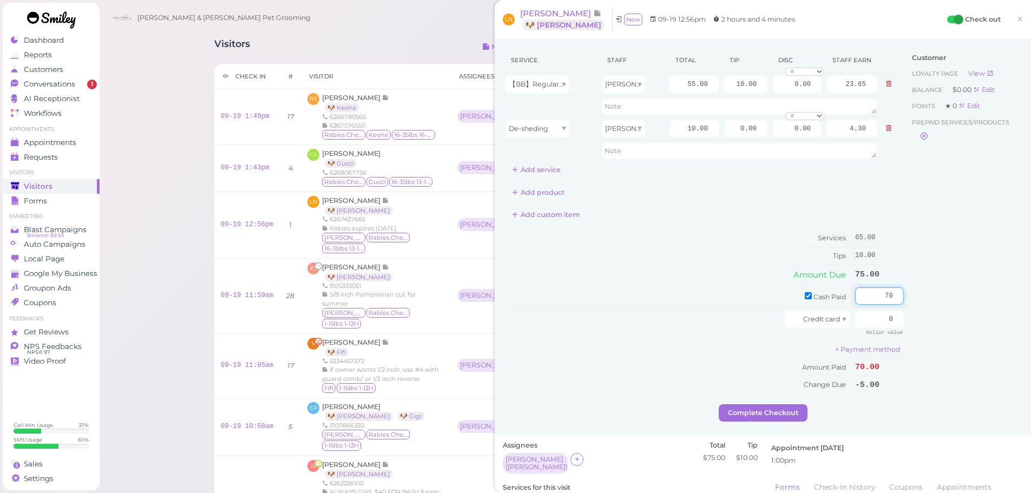
drag, startPoint x: 895, startPoint y: 294, endPoint x: 952, endPoint y: 303, distance: 57.0
click at [947, 296] on div "Service Staff Total Tip Disc Staff earn 【BB】RegularDog Bath and Brush (35 lbs o…" at bounding box center [763, 226] width 520 height 356
type input "75"
drag, startPoint x: 937, startPoint y: 376, endPoint x: 833, endPoint y: 389, distance: 104.7
click at [932, 379] on div "Customer Loyalty page View Balance $0.00 Edit Points ★ 0 Edit Prepaid services/…" at bounding box center [964, 226] width 116 height 356
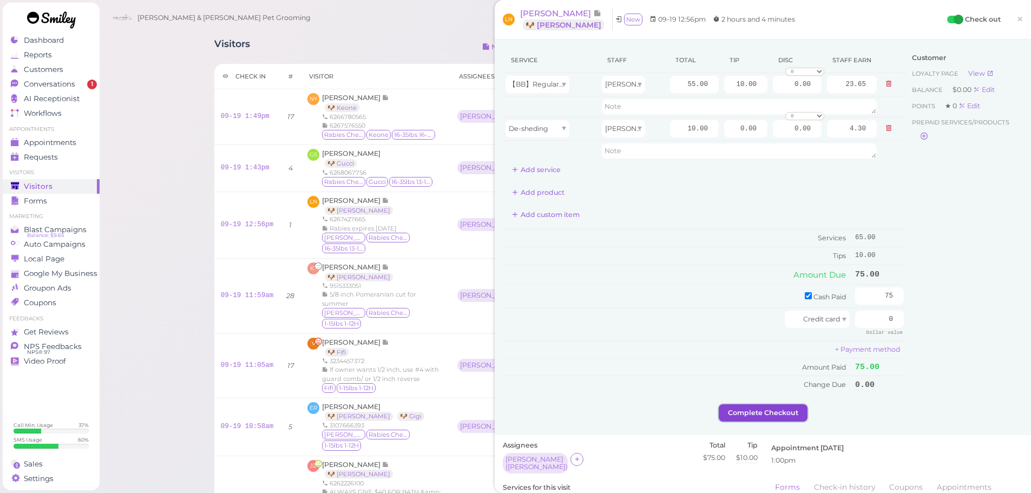
click at [746, 404] on button "Complete Checkout" at bounding box center [762, 412] width 89 height 17
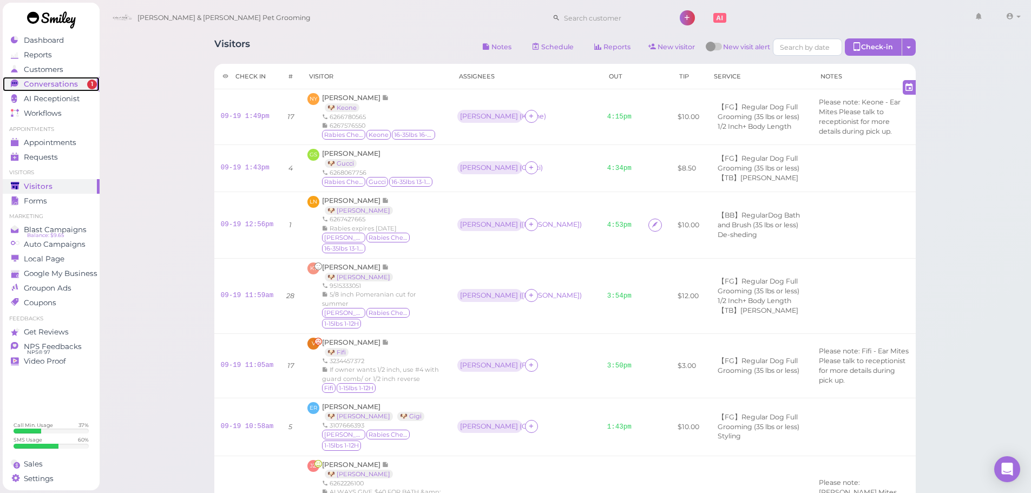
click at [56, 77] on link "Conversations 1" at bounding box center [51, 84] width 97 height 15
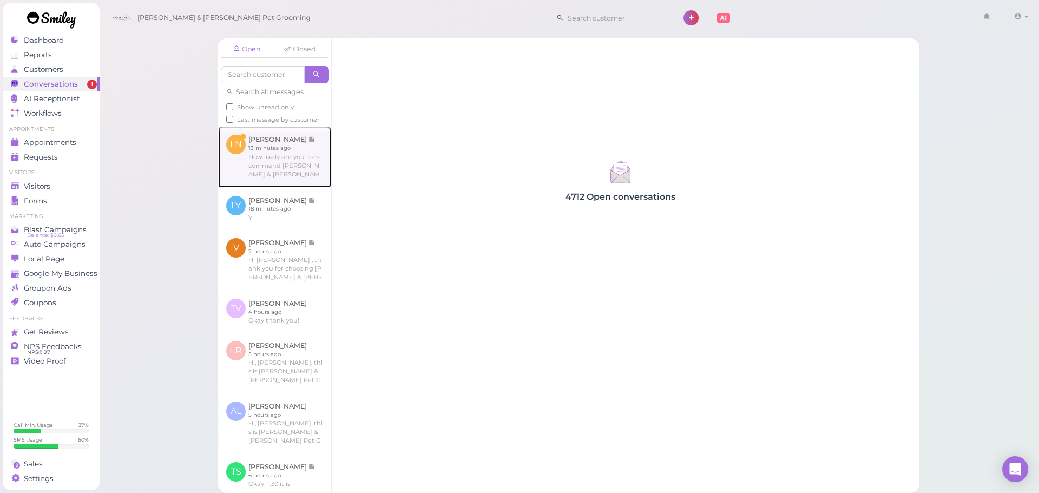
click at [246, 175] on link at bounding box center [274, 157] width 113 height 61
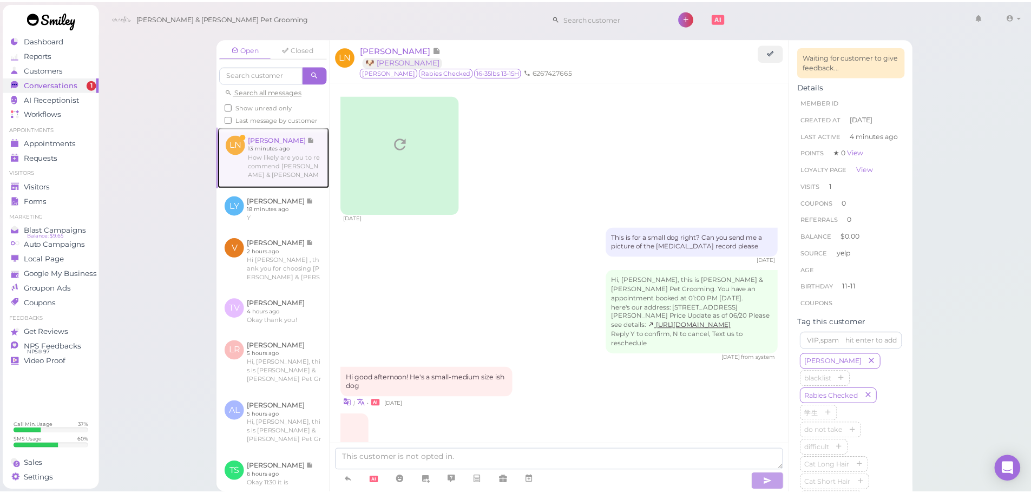
scroll to position [440, 0]
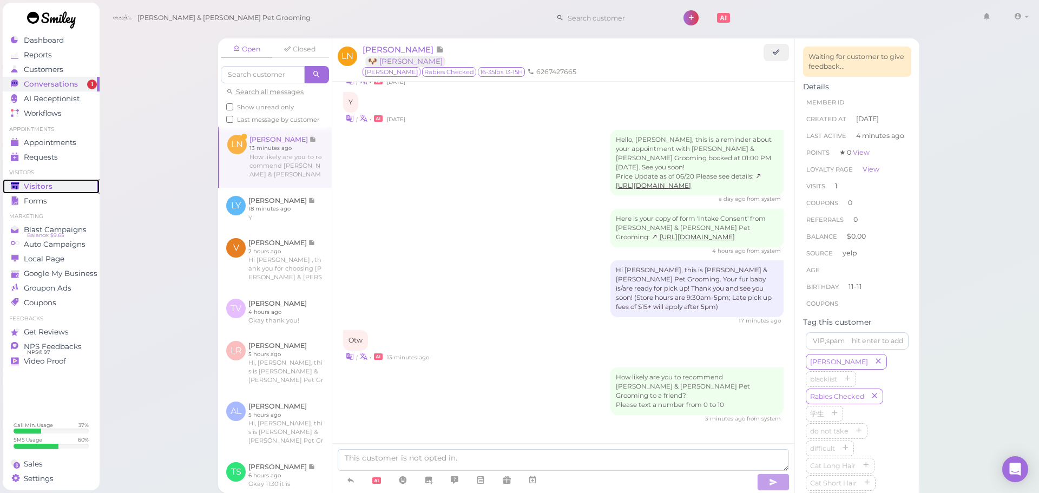
click at [60, 180] on link "Visitors" at bounding box center [51, 186] width 97 height 15
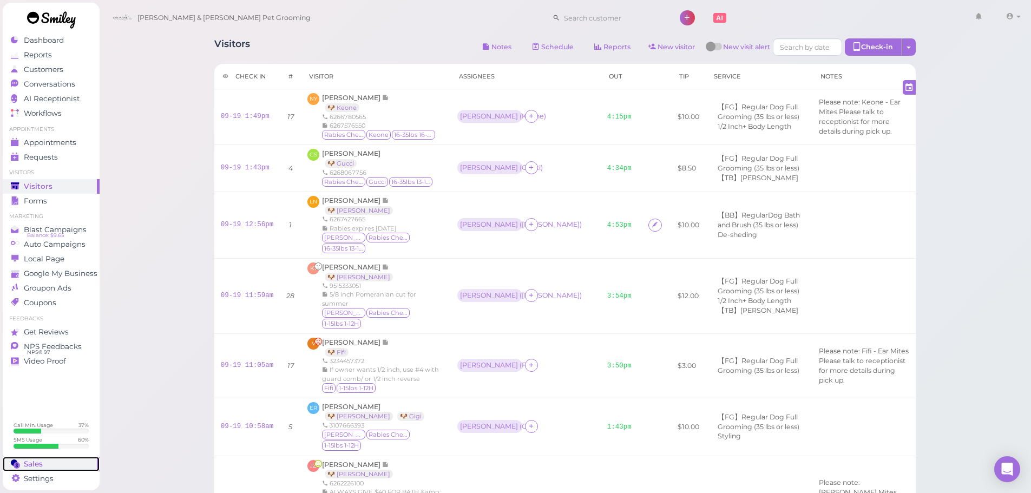
drag, startPoint x: 73, startPoint y: 464, endPoint x: 138, endPoint y: 380, distance: 105.9
click at [74, 464] on div "Sales" at bounding box center [50, 463] width 78 height 9
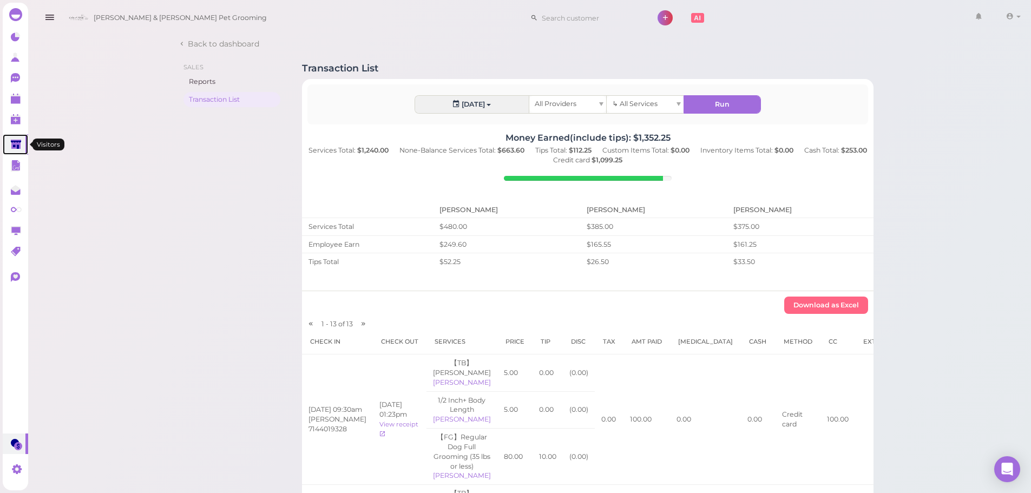
click at [19, 147] on polygon at bounding box center [16, 144] width 10 height 9
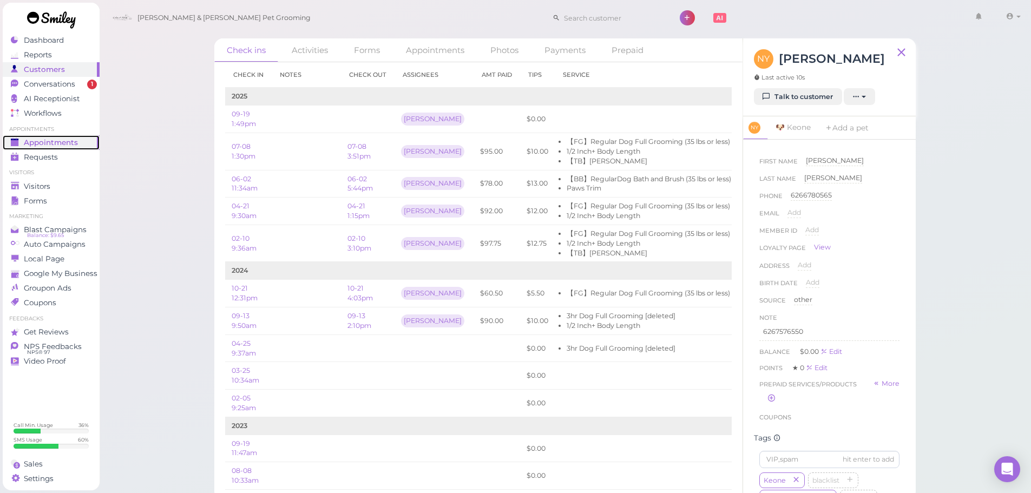
drag, startPoint x: 53, startPoint y: 142, endPoint x: 70, endPoint y: 141, distance: 16.8
click at [53, 142] on span "Appointments" at bounding box center [51, 142] width 54 height 9
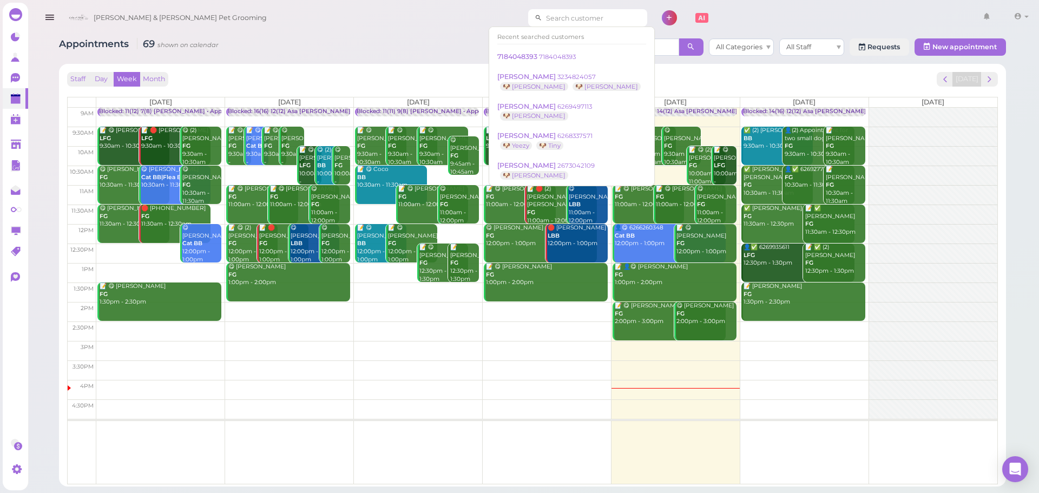
click at [556, 15] on input at bounding box center [594, 17] width 105 height 17
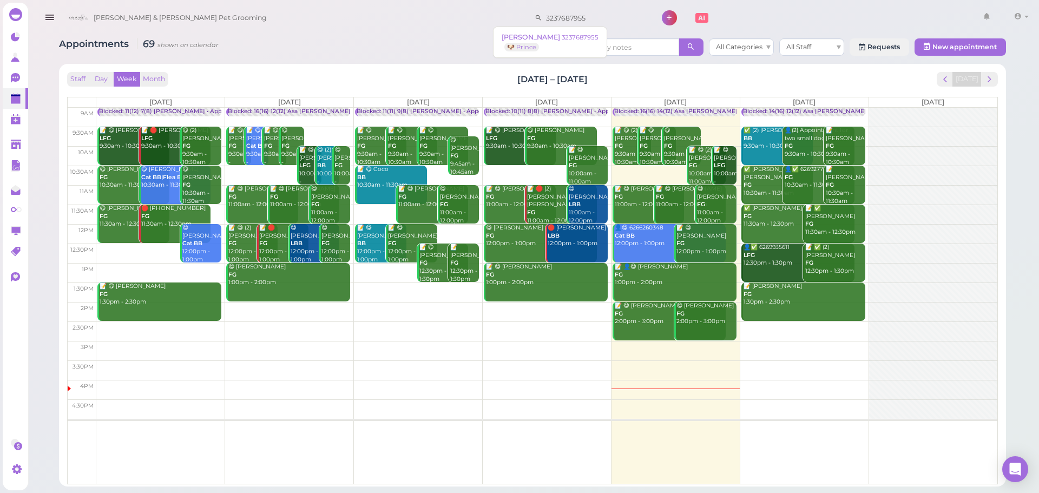
drag, startPoint x: 573, startPoint y: 12, endPoint x: 320, endPoint y: 17, distance: 252.7
click at [320, 17] on div "[PERSON_NAME] & [PERSON_NAME] Pet Grooming 3237687955 1 Account Logout" at bounding box center [547, 18] width 969 height 31
click at [570, 19] on input "3237687955" at bounding box center [594, 17] width 105 height 17
type input "3237687955"
click at [557, 37] on small "3237687955" at bounding box center [575, 38] width 37 height 8
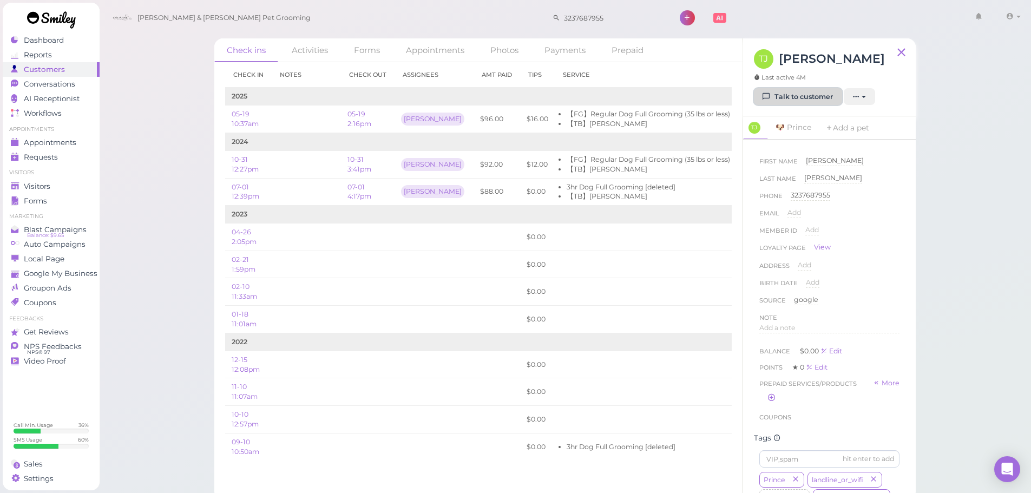
click at [824, 101] on link "Talk to customer" at bounding box center [798, 96] width 88 height 17
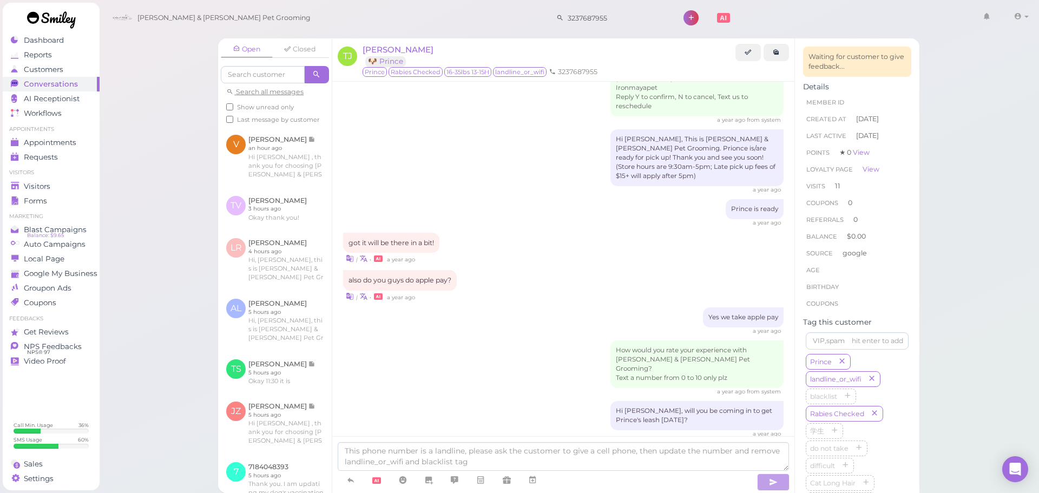
scroll to position [561, 0]
click at [81, 140] on div "Appointments" at bounding box center [50, 142] width 78 height 9
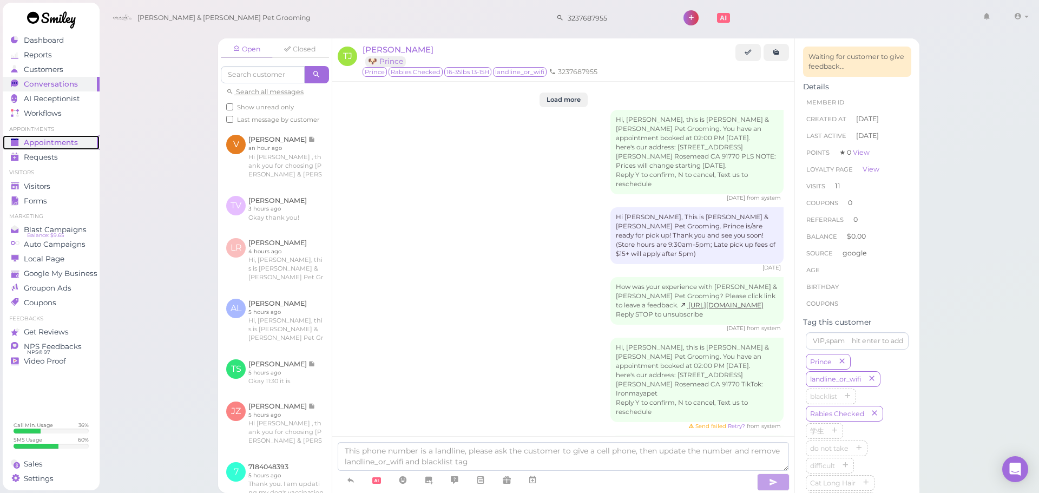
scroll to position [1751, 0]
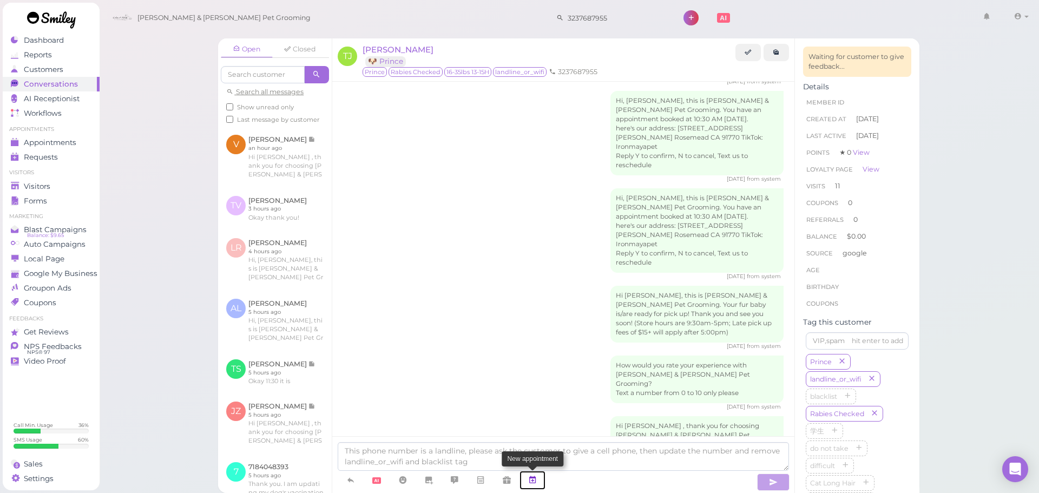
click at [543, 485] on link at bounding box center [532, 480] width 26 height 19
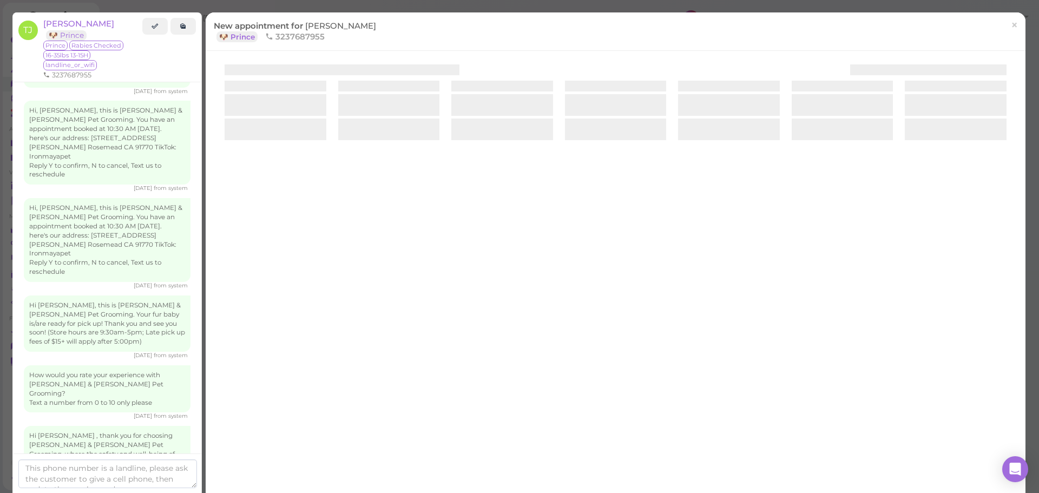
scroll to position [1834, 0]
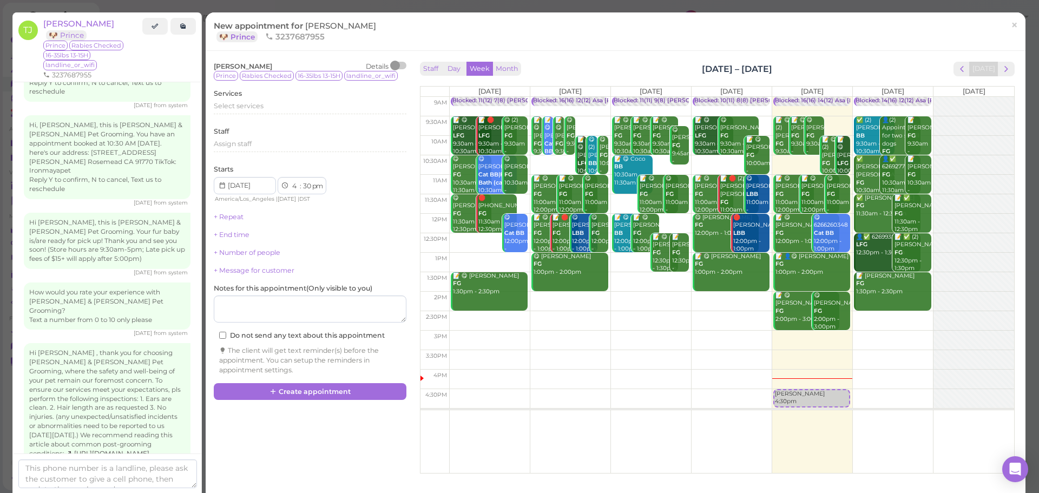
click at [793, 166] on td at bounding box center [731, 164] width 565 height 19
select select "10"
select select "45"
select select "am"
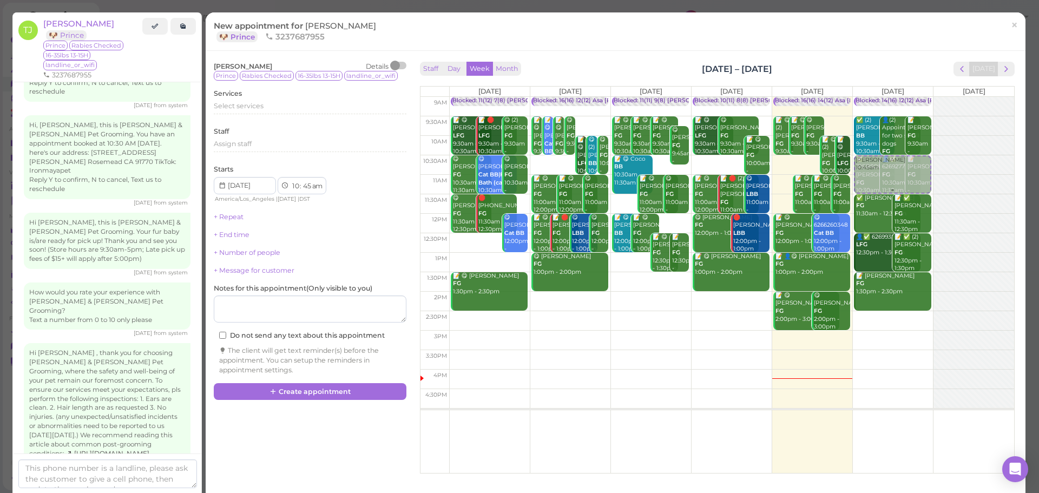
drag, startPoint x: 792, startPoint y: 167, endPoint x: 881, endPoint y: 168, distance: 88.7
click at [881, 97] on tr "Blocked: 11(12) 7(8) [PERSON_NAME] • Appointment 📝 😋 [PERSON_NAME] LFG 9:30am -…" at bounding box center [716, 97] width 593 height 0
type input "[DATE]"
select select "30"
click at [269, 114] on div "Select services" at bounding box center [310, 107] width 193 height 13
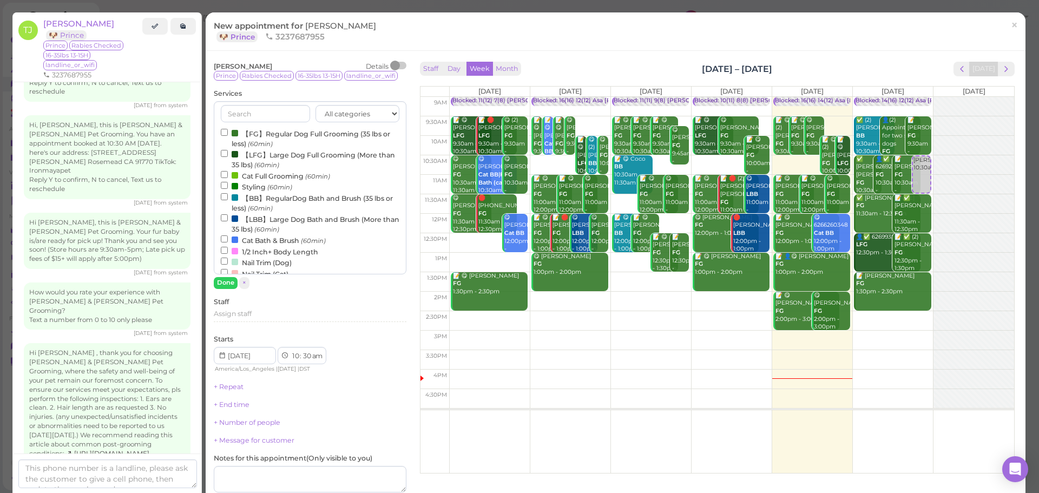
click at [263, 125] on div "All categories Full Grooming Bath & Brush Add-ons Dental Work Special Request I…" at bounding box center [310, 187] width 193 height 173
click at [262, 131] on label "【FG】Regular Dog Full Grooming (35 lbs or less) (60min)" at bounding box center [310, 138] width 179 height 21
click at [228, 131] on input "【FG】Regular Dog Full Grooming (35 lbs or less) (60min)" at bounding box center [224, 132] width 7 height 7
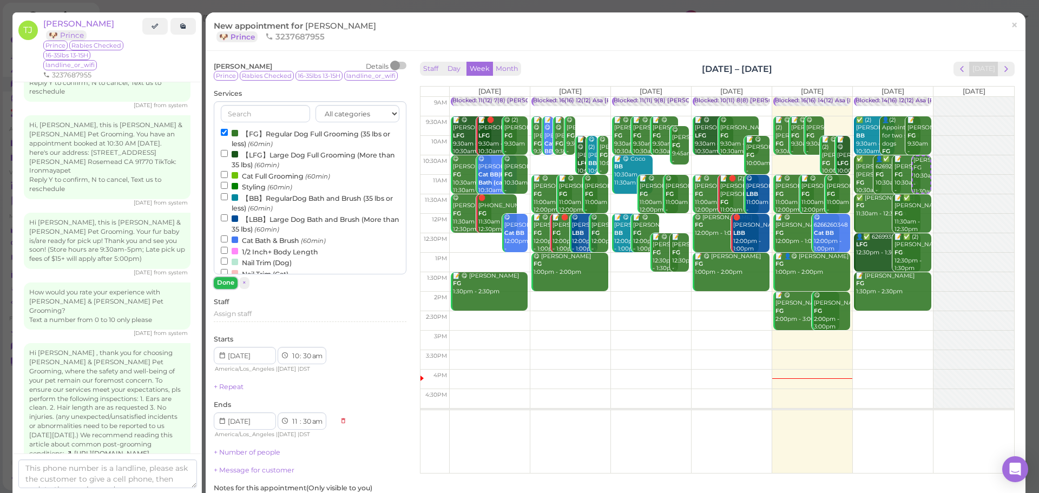
click at [221, 283] on button "Done" at bounding box center [226, 282] width 24 height 11
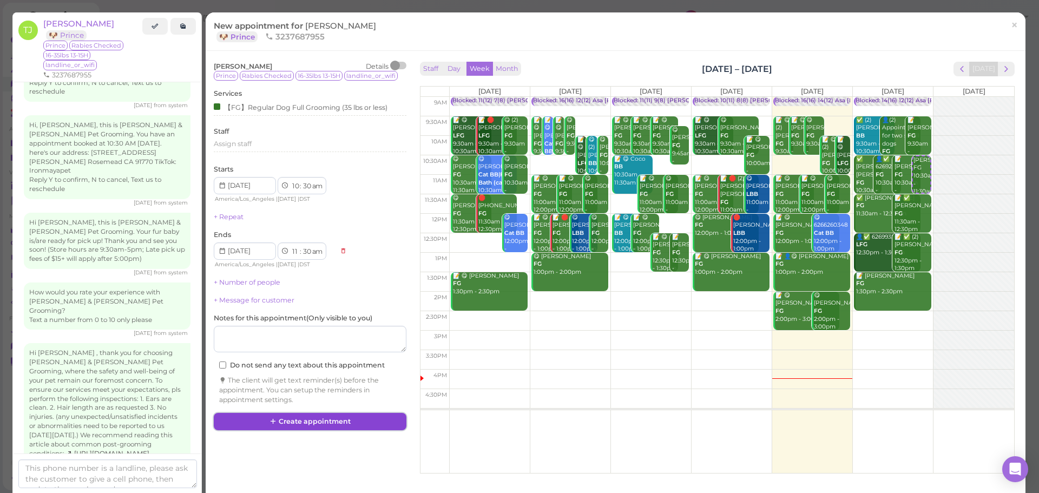
click at [325, 420] on button "Create appointment" at bounding box center [310, 421] width 193 height 17
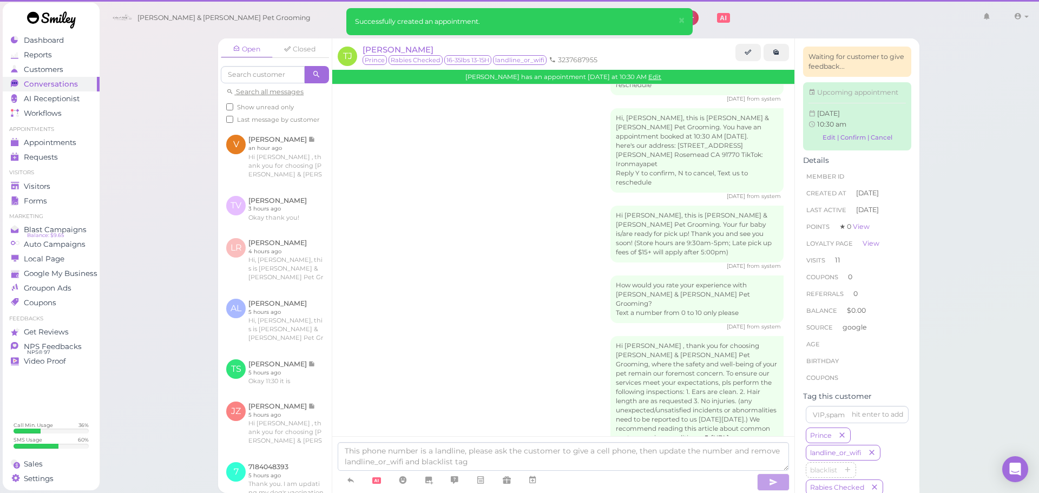
scroll to position [1751, 0]
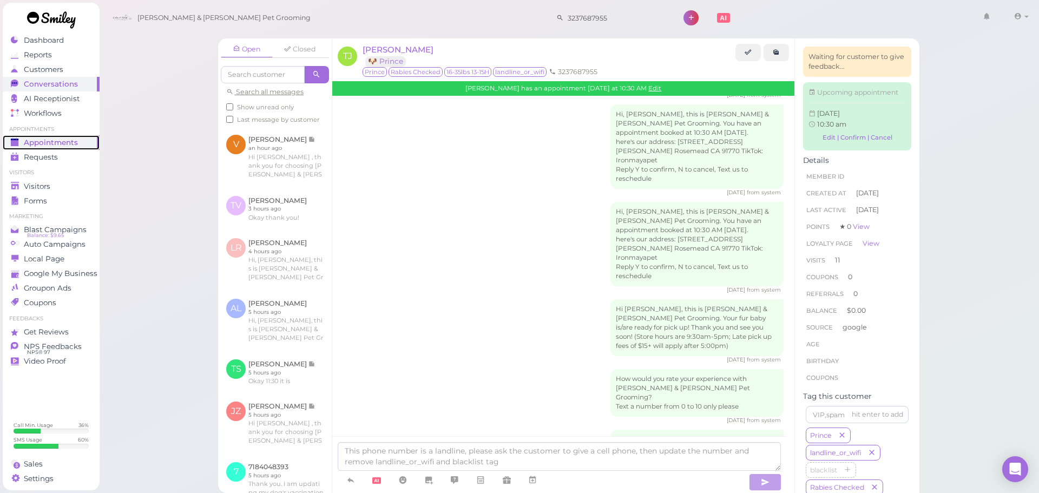
click at [62, 142] on span "Appointments" at bounding box center [51, 142] width 54 height 9
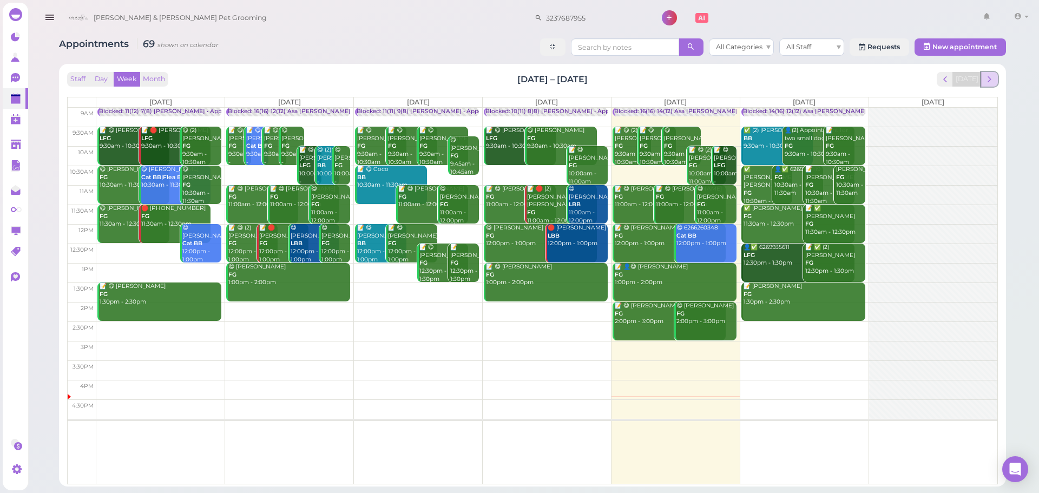
click at [993, 75] on span "next" at bounding box center [989, 79] width 10 height 10
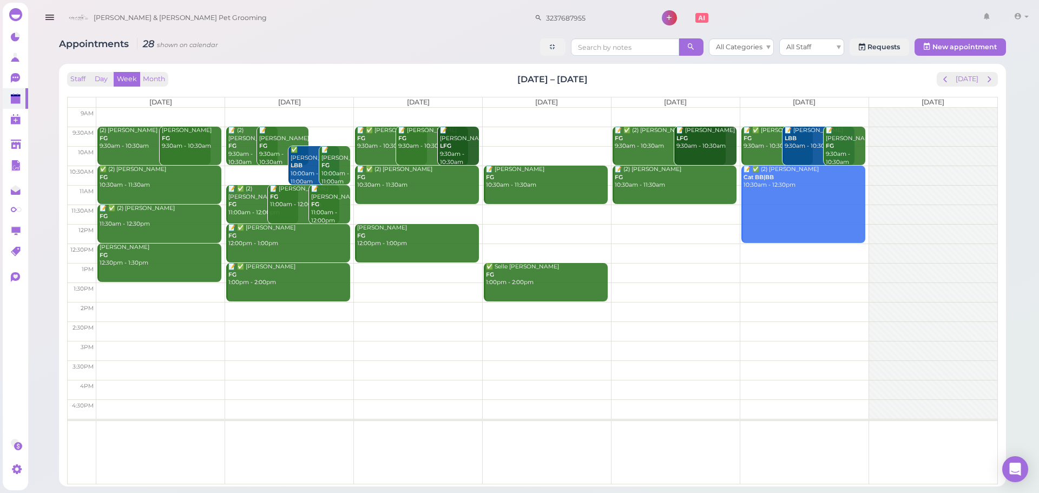
click at [170, 109] on td at bounding box center [546, 117] width 901 height 19
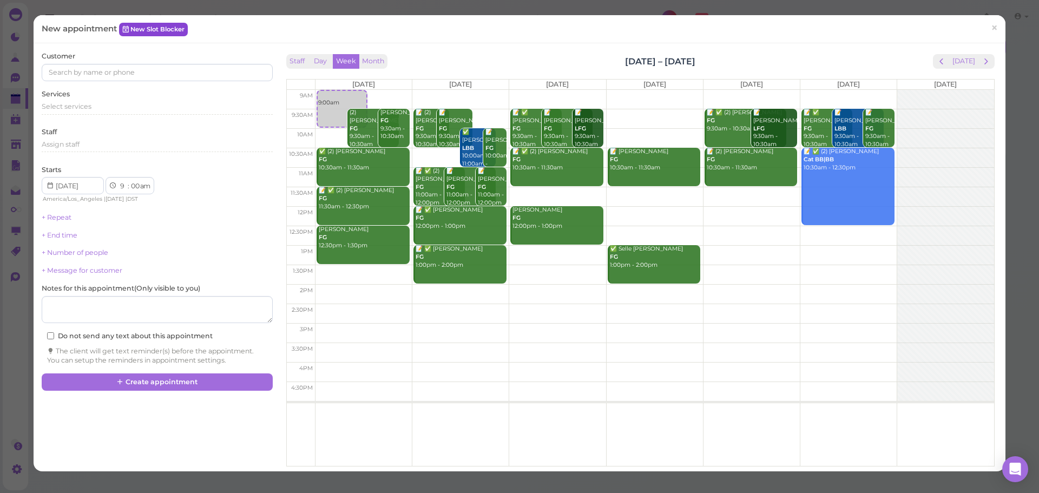
click at [145, 32] on link "New Slot Blocker" at bounding box center [153, 29] width 69 height 13
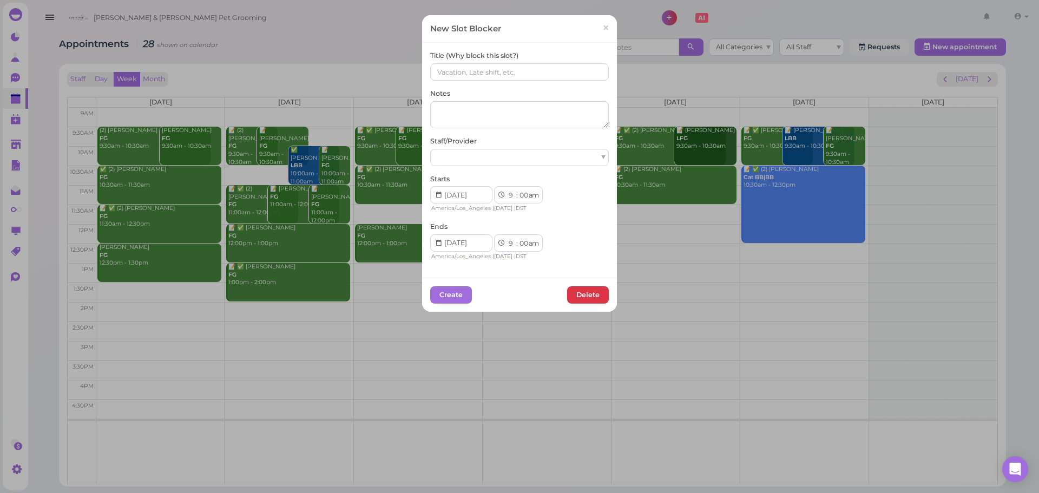
click at [500, 82] on div "Title (Why block this slot?) Notes Staff/Provider Starts 1 2 3 4 5 6 7 8 9 10 1…" at bounding box center [519, 156] width 179 height 210
click at [500, 77] on input at bounding box center [519, 71] width 179 height 17
type input "(11) (8) [PERSON_NAME]"
click at [464, 154] on div at bounding box center [519, 157] width 179 height 17
click at [518, 242] on select "00 05 10 15 20 25 30 35 40 45 50 55" at bounding box center [523, 243] width 11 height 11
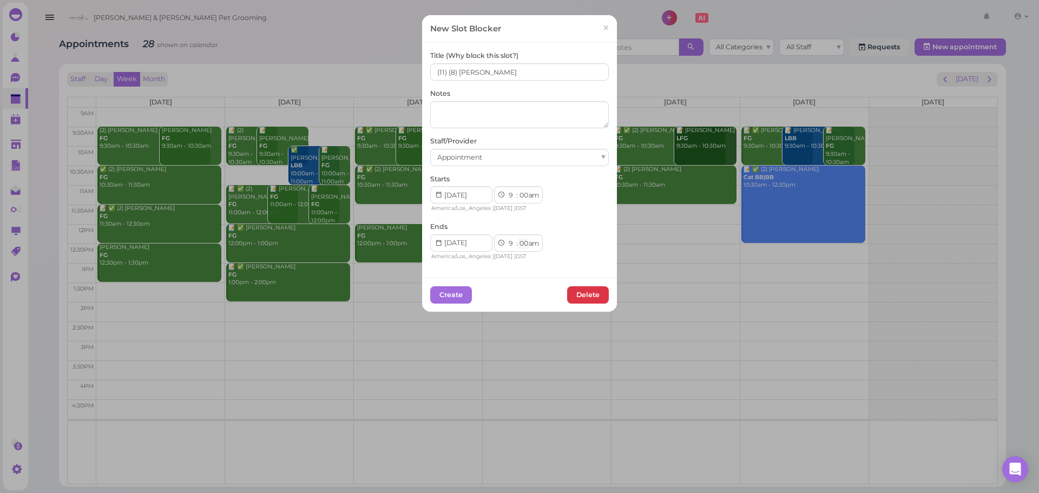
select select "15"
click at [518, 238] on select "00 05 10 15 20 25 30 35 40 45 50 55" at bounding box center [523, 243] width 11 height 11
click at [445, 75] on input "(11) (8) [PERSON_NAME]" at bounding box center [519, 71] width 179 height 17
type input "(11) 8(8) [PERSON_NAME]"
click at [444, 299] on button "Create" at bounding box center [451, 294] width 42 height 17
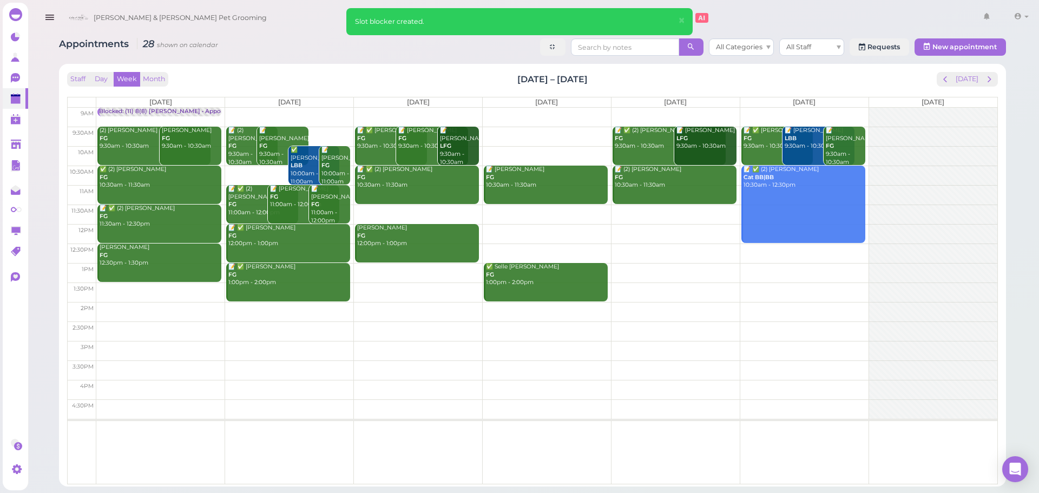
click at [772, 249] on td at bounding box center [546, 252] width 901 height 19
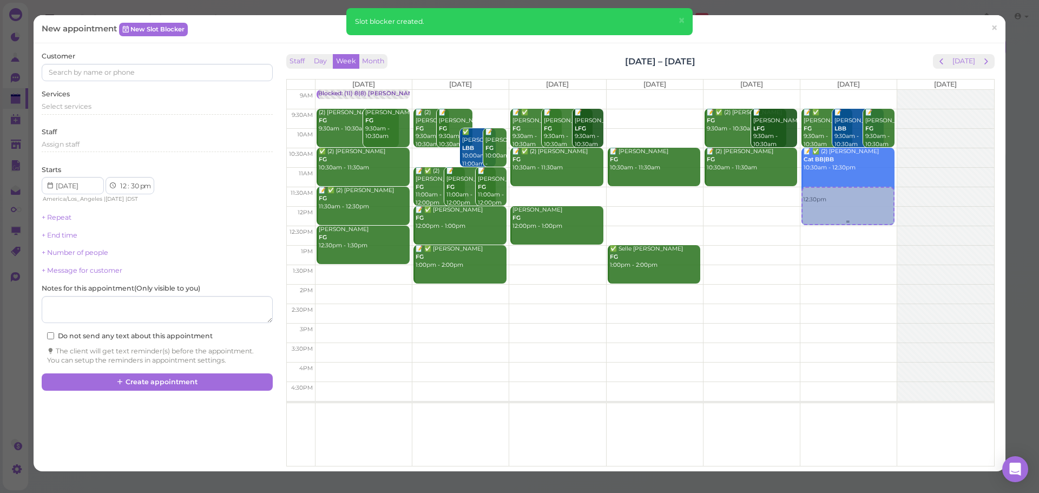
drag, startPoint x: 824, startPoint y: 239, endPoint x: 824, endPoint y: 232, distance: 7.1
click at [824, 90] on div "12:30pm 📝 ✅ [PERSON_NAME] FG 9:30am - 10:30am 📝 [PERSON_NAME] LBB 9:30am - 10:3…" at bounding box center [848, 90] width 96 height 0
select select "11"
select select "am"
click at [96, 111] on div "Select services" at bounding box center [157, 108] width 230 height 13
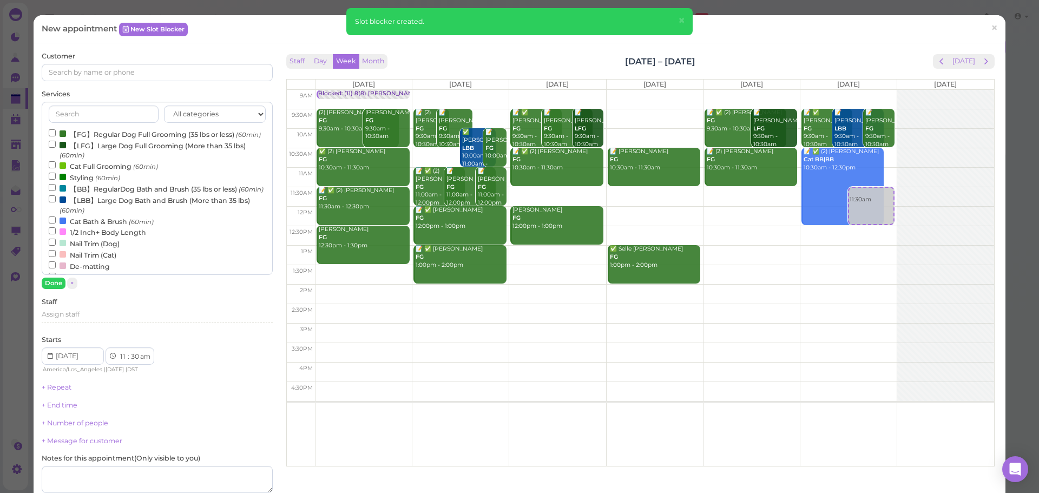
click at [98, 140] on label "【FG】Regular Dog Full Grooming (35 lbs or less) (60min)" at bounding box center [155, 133] width 212 height 11
click at [56, 136] on input "【FG】Regular Dog Full Grooming (35 lbs or less) (60min)" at bounding box center [52, 132] width 7 height 7
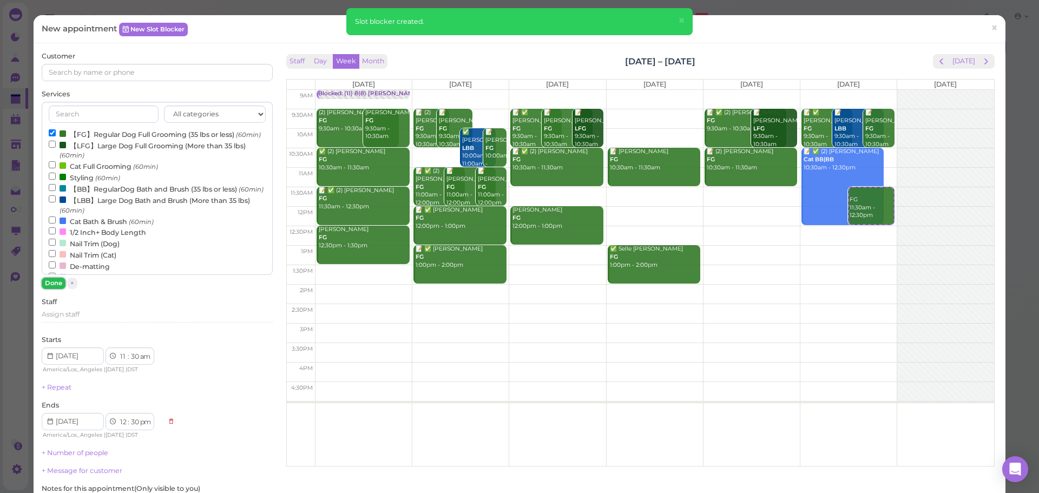
click at [55, 278] on button "Done" at bounding box center [54, 283] width 24 height 11
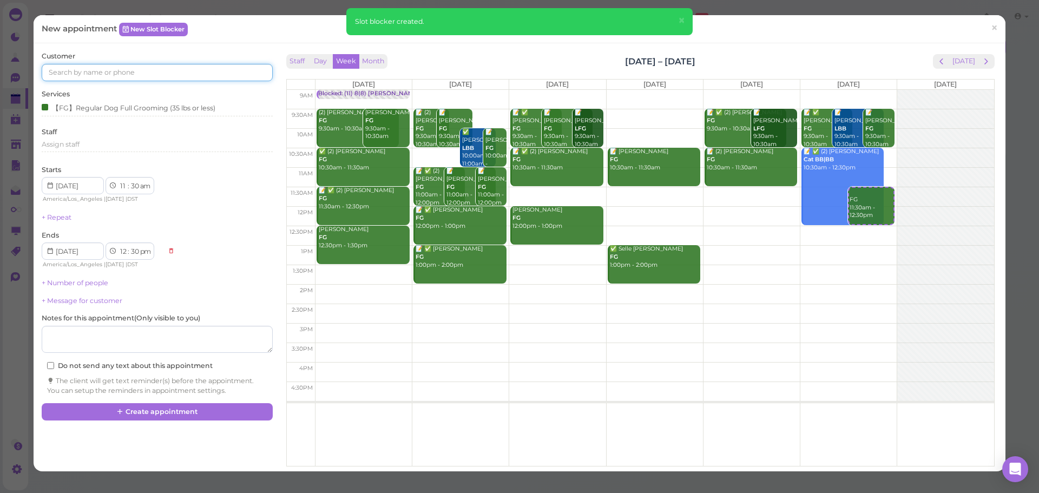
click at [114, 66] on input at bounding box center [157, 72] width 230 height 17
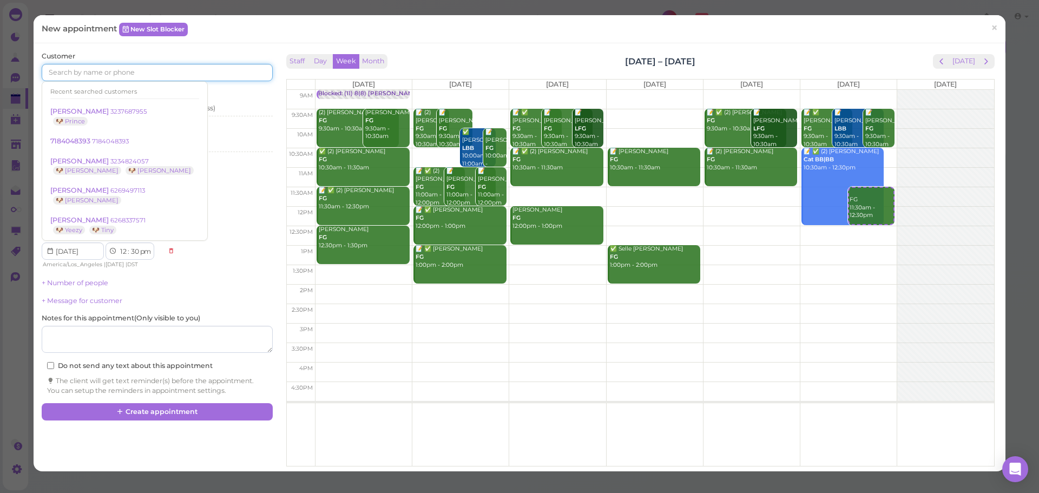
click at [169, 76] on input at bounding box center [157, 72] width 230 height 17
click at [164, 75] on input at bounding box center [157, 72] width 230 height 17
click at [146, 71] on input at bounding box center [157, 72] width 230 height 17
click at [984, 26] on link "×" at bounding box center [994, 28] width 20 height 25
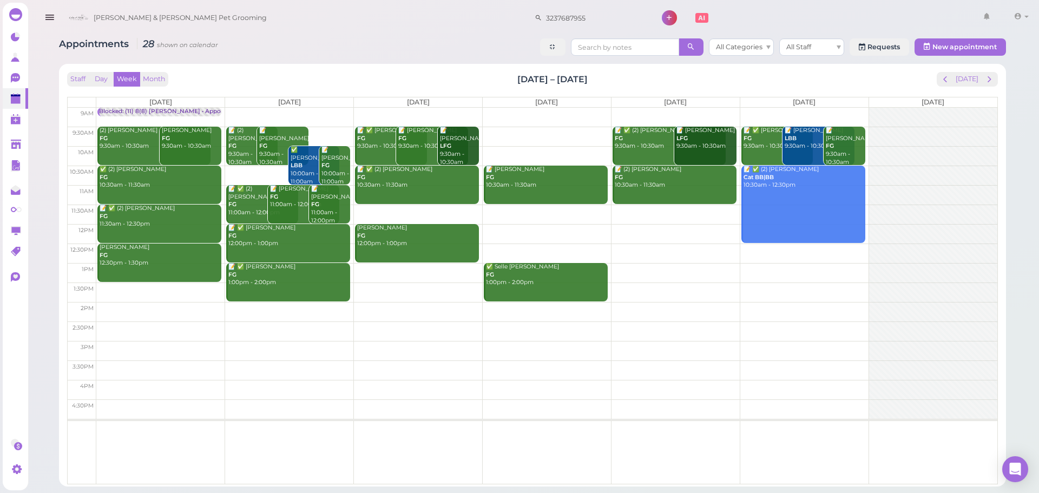
click at [288, 110] on td at bounding box center [546, 117] width 901 height 19
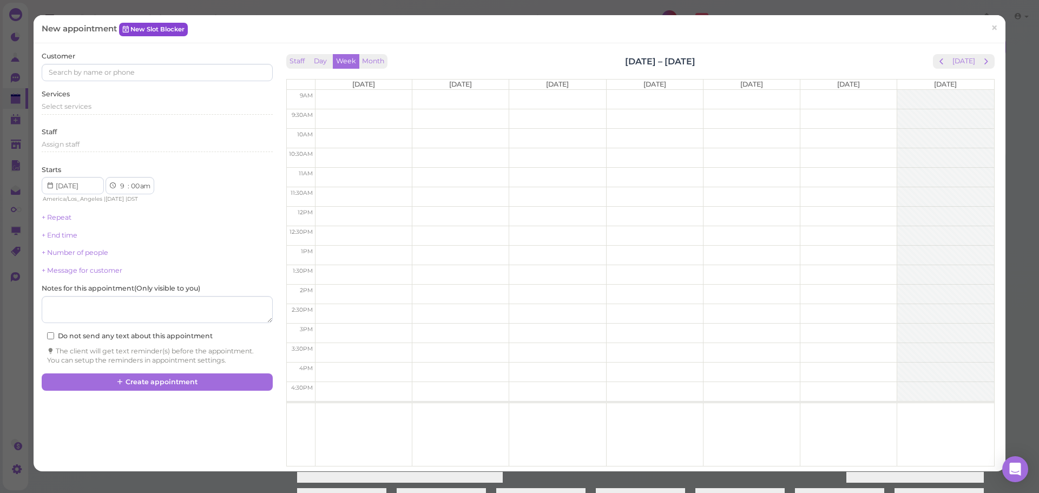
click at [167, 30] on link "New Slot Blocker" at bounding box center [153, 29] width 69 height 13
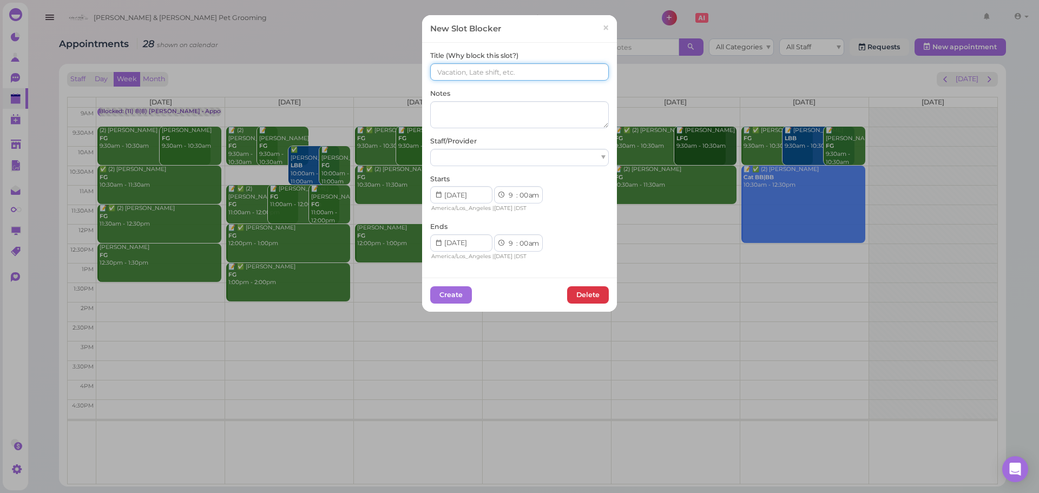
click at [554, 71] on input at bounding box center [519, 71] width 179 height 17
click at [446, 74] on input "(16) (12) Asa [PERSON_NAME] [PERSON_NAME]" at bounding box center [519, 71] width 179 height 17
type input "(16) 10(12) Asa [PERSON_NAME] [PERSON_NAME]"
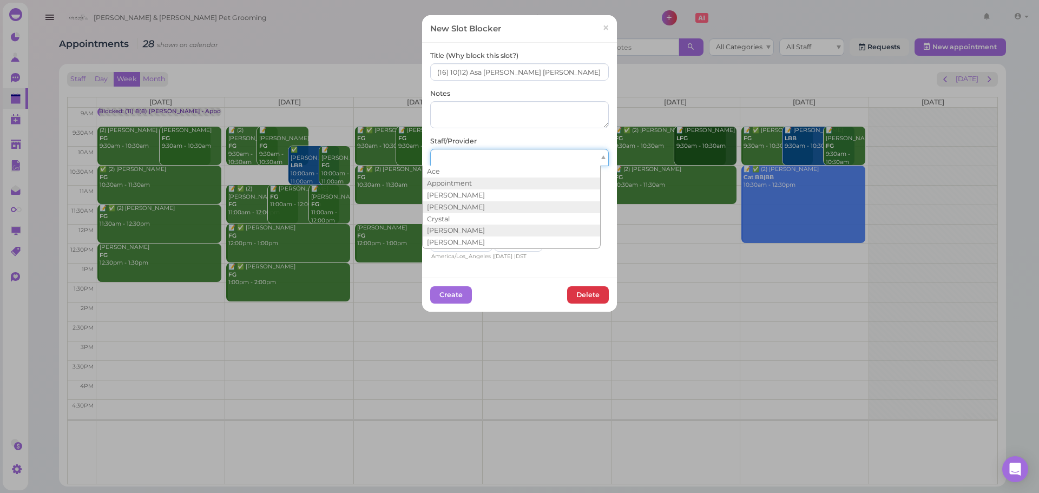
click at [457, 154] on div at bounding box center [519, 157] width 179 height 17
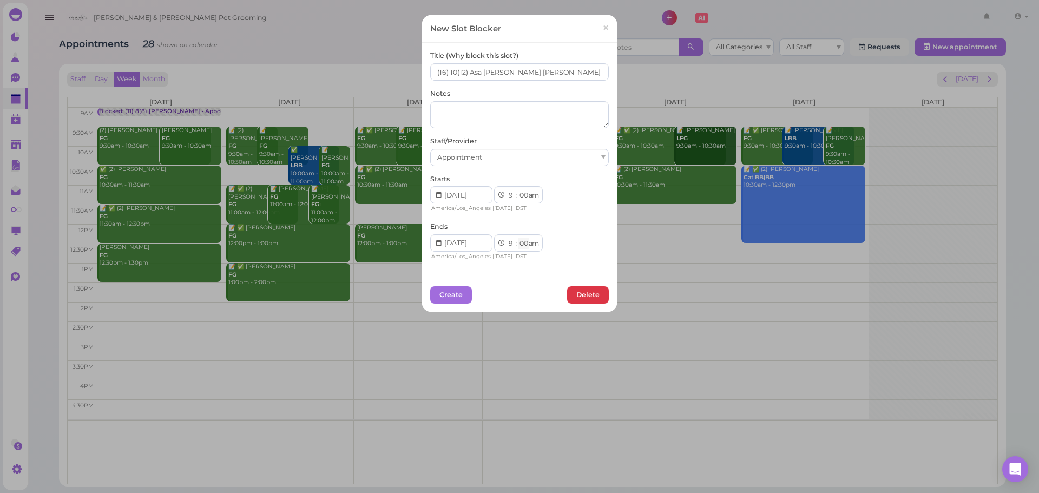
click at [519, 246] on select "00 05 10 15 20 25 30 35 40 45 50 55" at bounding box center [523, 243] width 11 height 11
select select "15"
click at [518, 238] on select "00 05 10 15 20 25 30 35 40 45 50 55" at bounding box center [523, 243] width 11 height 11
click at [463, 301] on button "Create" at bounding box center [451, 294] width 42 height 17
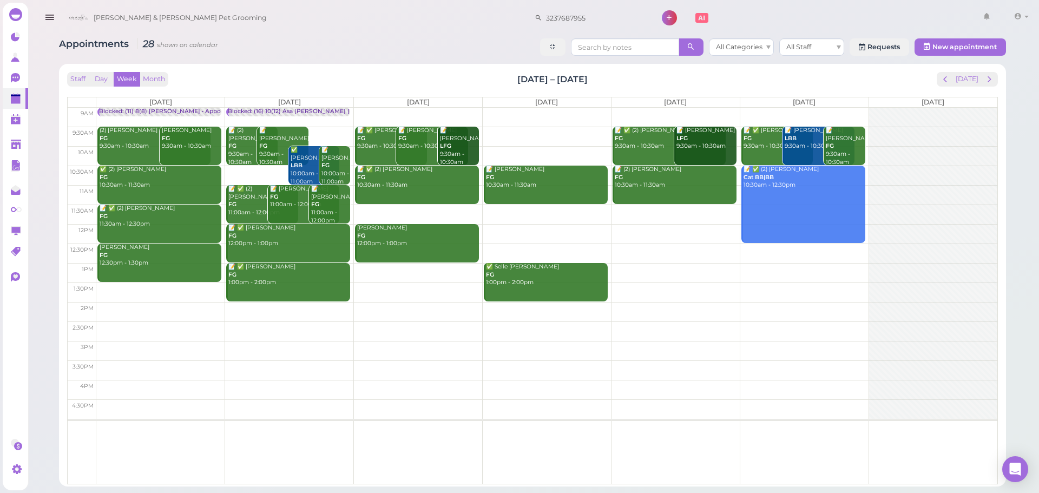
click at [380, 110] on td at bounding box center [546, 117] width 901 height 19
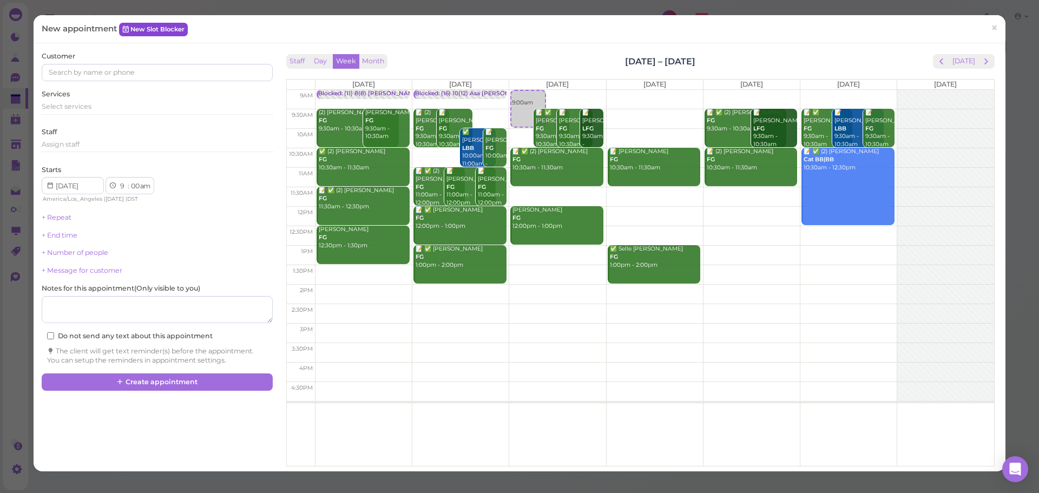
click at [153, 32] on link "New Slot Blocker" at bounding box center [153, 29] width 69 height 13
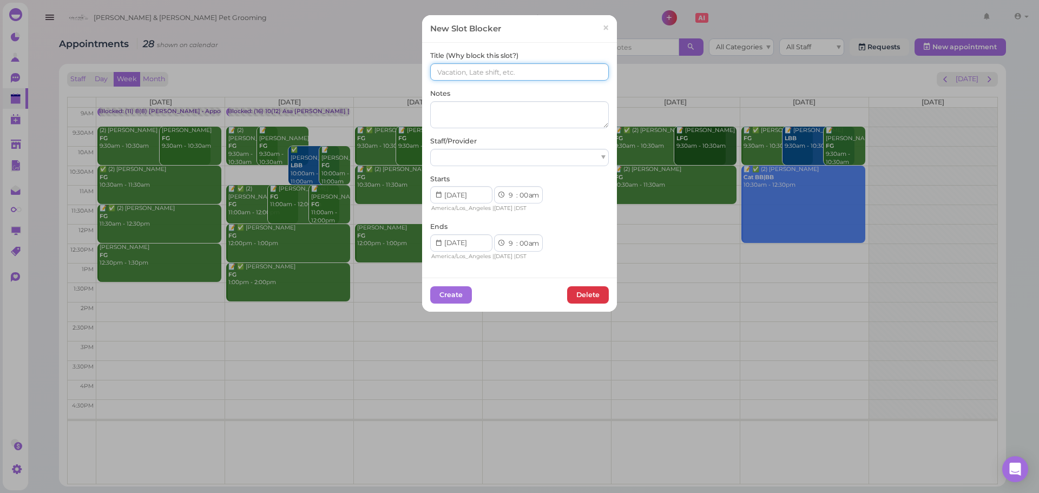
click at [506, 66] on input at bounding box center [519, 71] width 179 height 17
click at [506, 66] on input "(11) (8)" at bounding box center [519, 71] width 179 height 17
type input "(11) (8) [PERSON_NAME]"
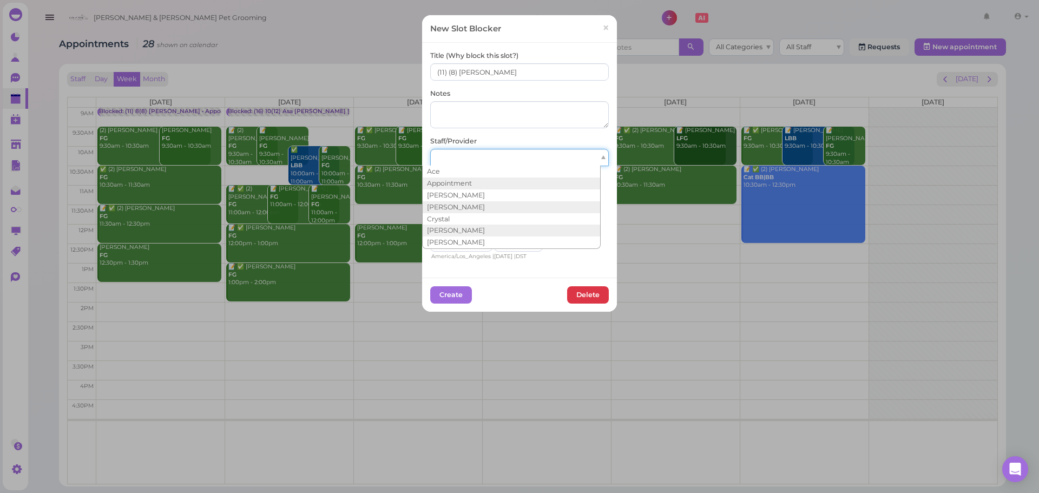
drag, startPoint x: 492, startPoint y: 160, endPoint x: 498, endPoint y: 209, distance: 49.6
click at [492, 161] on div at bounding box center [519, 157] width 179 height 17
drag, startPoint x: 500, startPoint y: 187, endPoint x: 507, endPoint y: 196, distance: 11.6
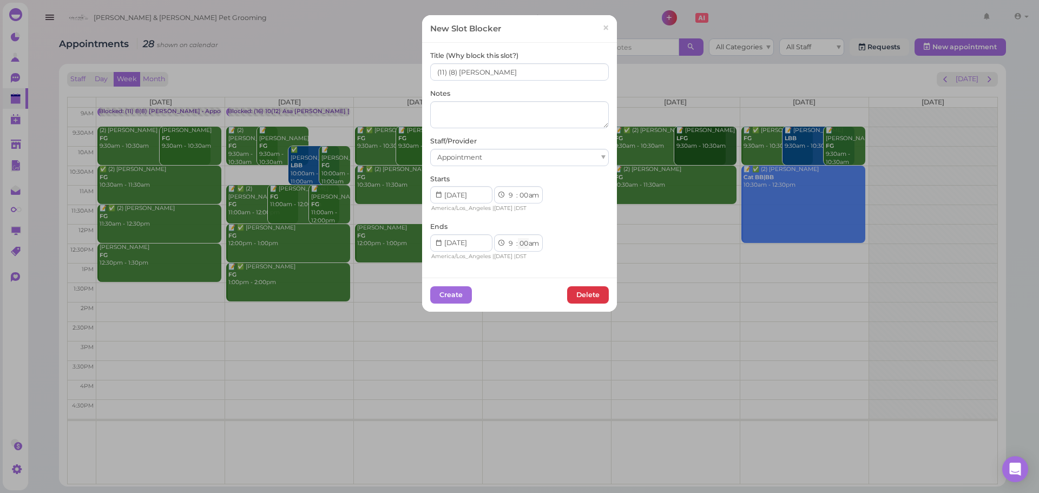
click at [519, 246] on select "00 05 10 15 20 25 30 35 40 45 50 55" at bounding box center [523, 243] width 11 height 11
select select "15"
click at [518, 238] on select "00 05 10 15 20 25 30 35 40 45 50 55" at bounding box center [523, 243] width 11 height 11
click at [457, 301] on button "Create" at bounding box center [451, 294] width 42 height 17
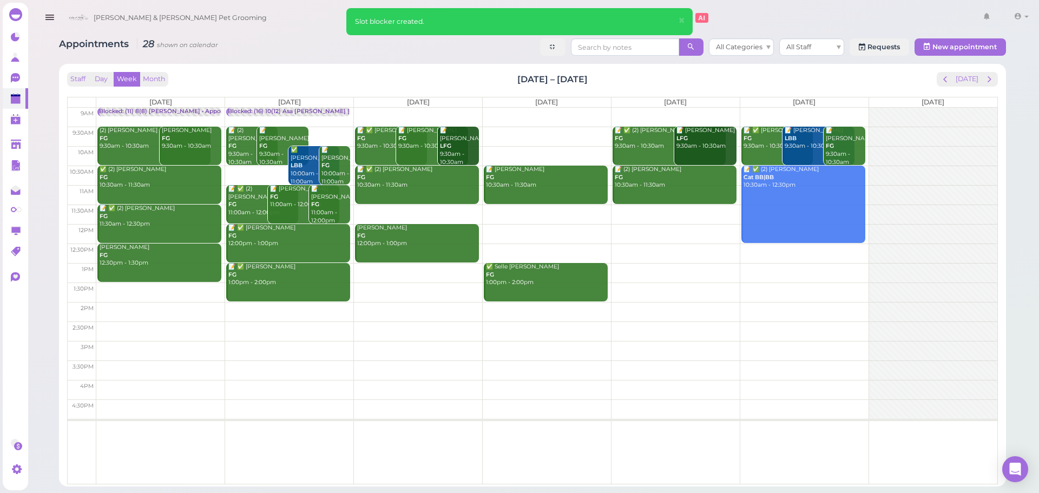
click at [514, 110] on td at bounding box center [546, 117] width 901 height 19
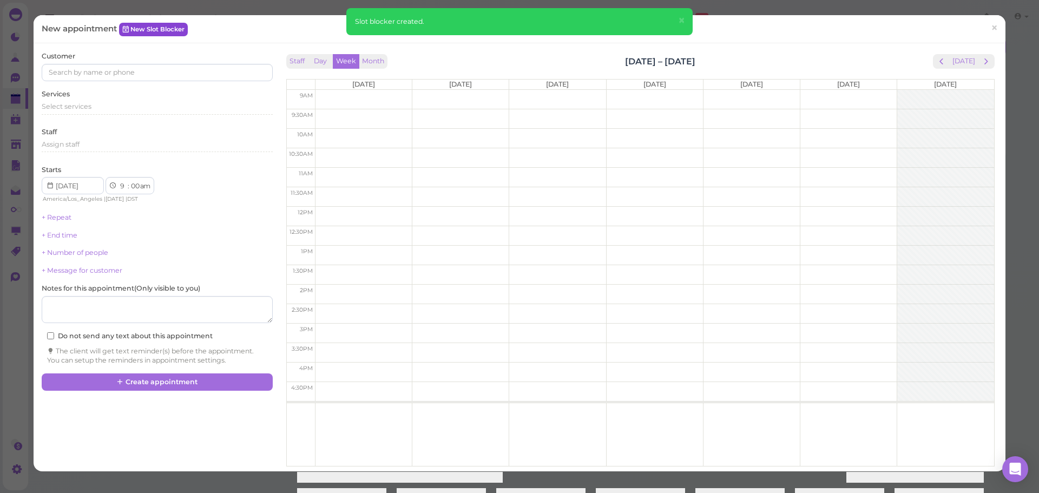
click at [144, 34] on link "New Slot Blocker" at bounding box center [153, 29] width 69 height 13
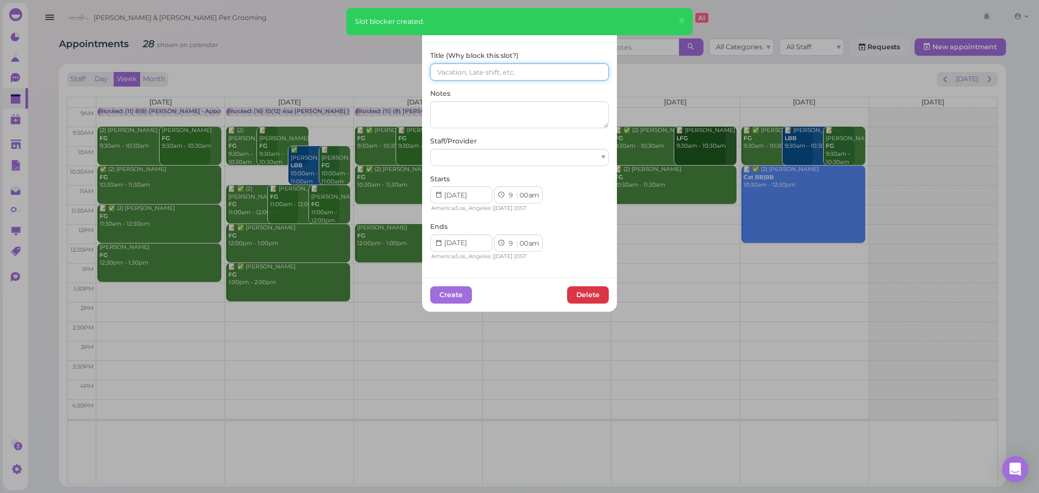
click at [493, 65] on input at bounding box center [519, 71] width 179 height 17
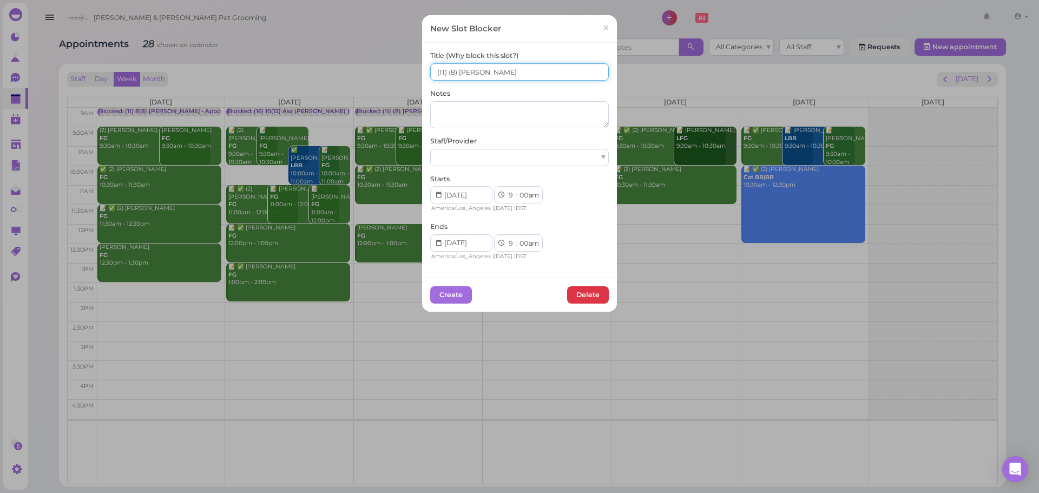
type input "(11) (8) [PERSON_NAME]"
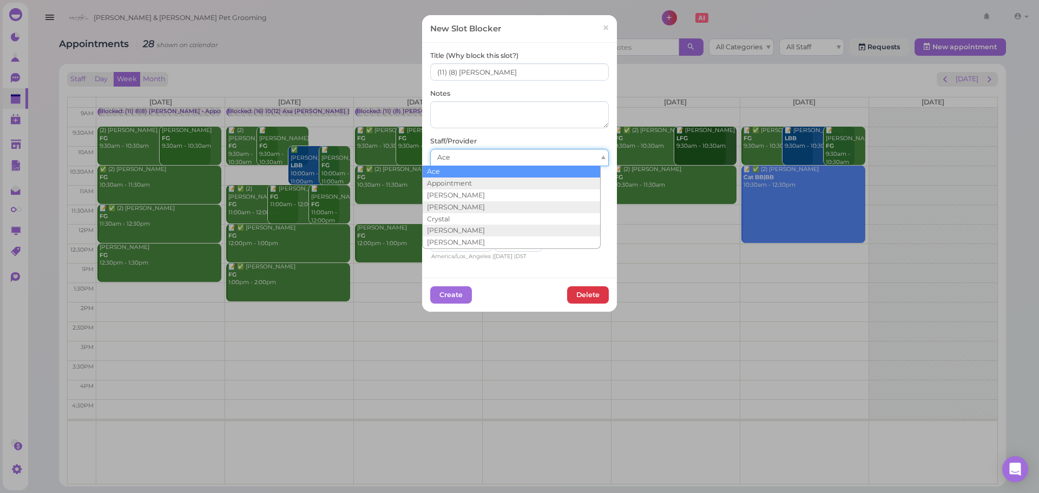
click at [465, 164] on div "Ace" at bounding box center [519, 157] width 179 height 17
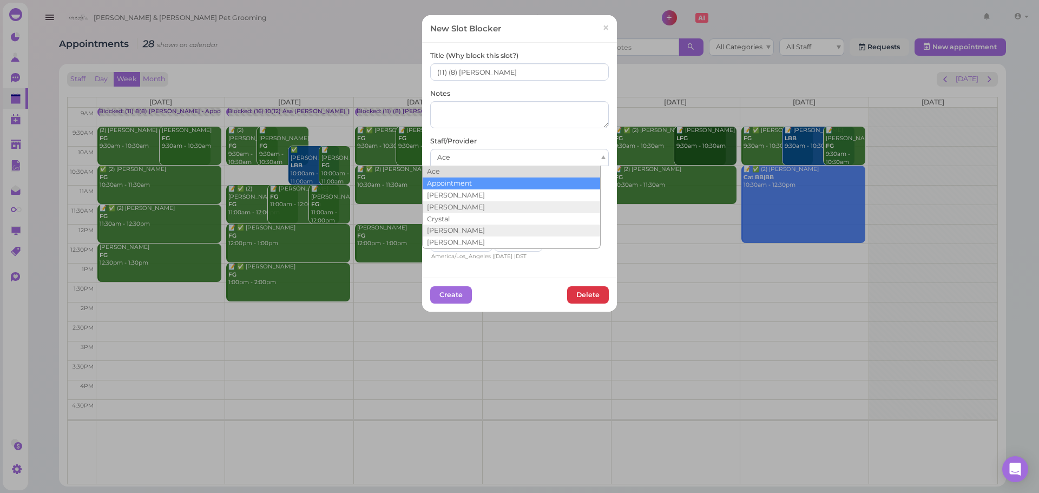
drag, startPoint x: 464, startPoint y: 184, endPoint x: 517, endPoint y: 217, distance: 62.0
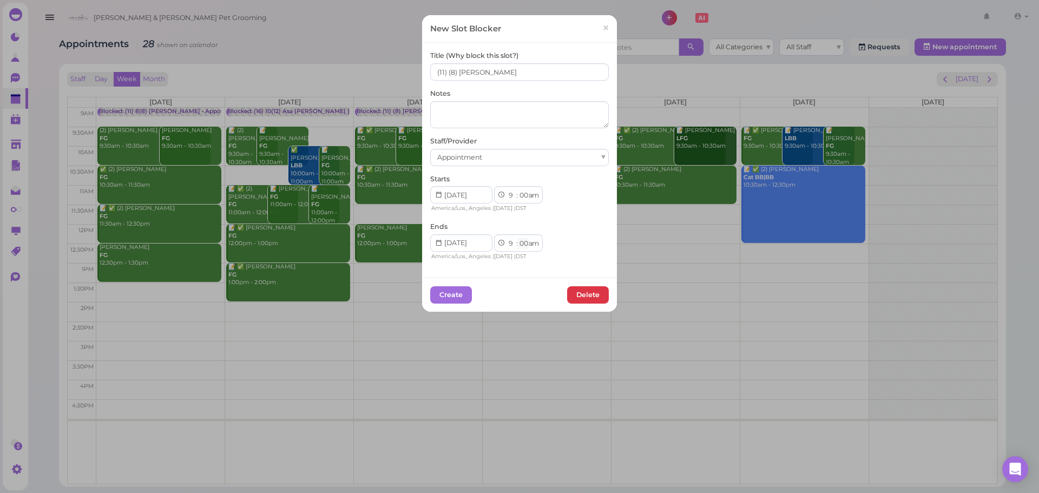
click at [518, 246] on select "00 05 10 15 20 25 30 35 40 45 50 55" at bounding box center [523, 243] width 11 height 11
select select "15"
click at [518, 238] on select "00 05 10 15 20 25 30 35 40 45 50 55" at bounding box center [523, 243] width 11 height 11
click at [460, 299] on button "Create" at bounding box center [451, 294] width 42 height 17
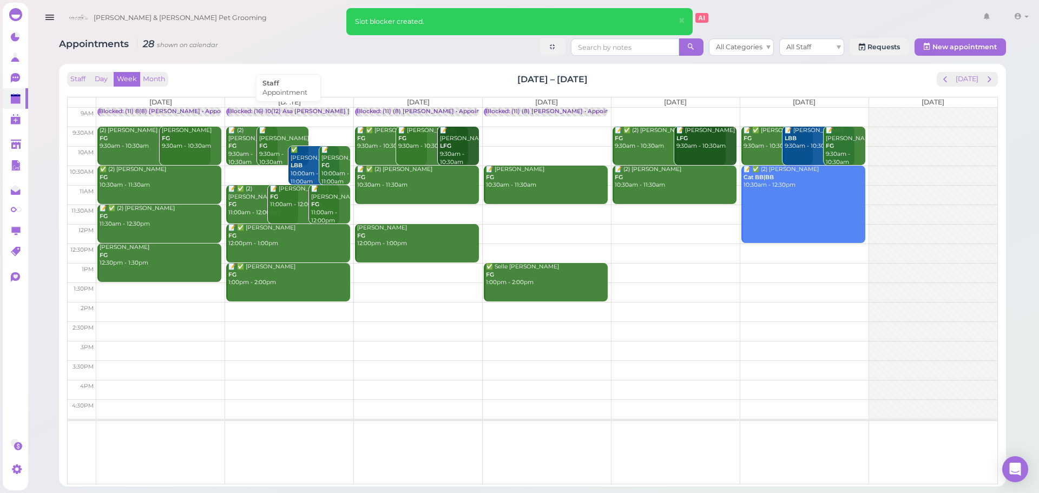
click at [274, 111] on div "Blocked: (16) 10(12) Asa [PERSON_NAME] [PERSON_NAME] • Appointment" at bounding box center [335, 112] width 214 height 8
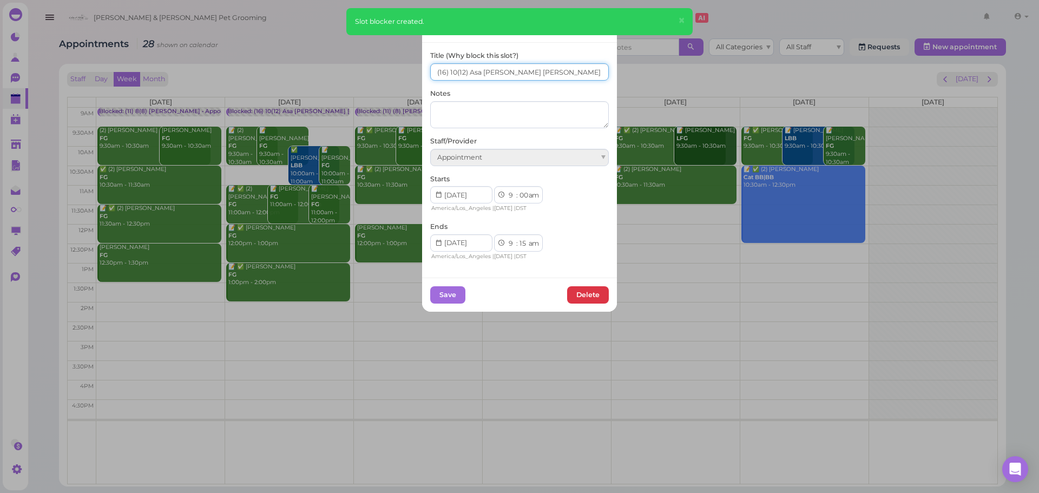
click at [599, 74] on input "(16) 10(12) Asa [PERSON_NAME] [PERSON_NAME]" at bounding box center [519, 71] width 179 height 17
click at [446, 296] on button "Save" at bounding box center [447, 294] width 35 height 17
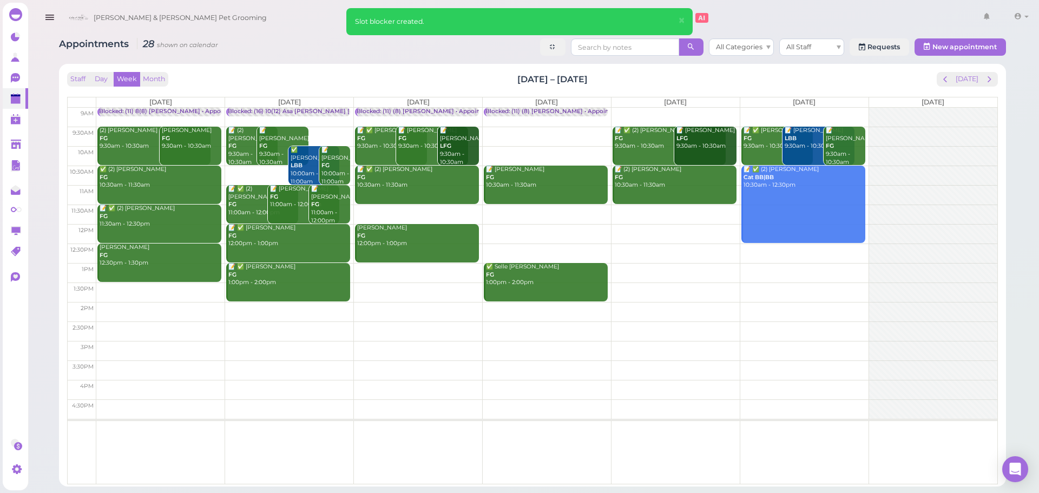
click at [644, 109] on td at bounding box center [546, 117] width 901 height 19
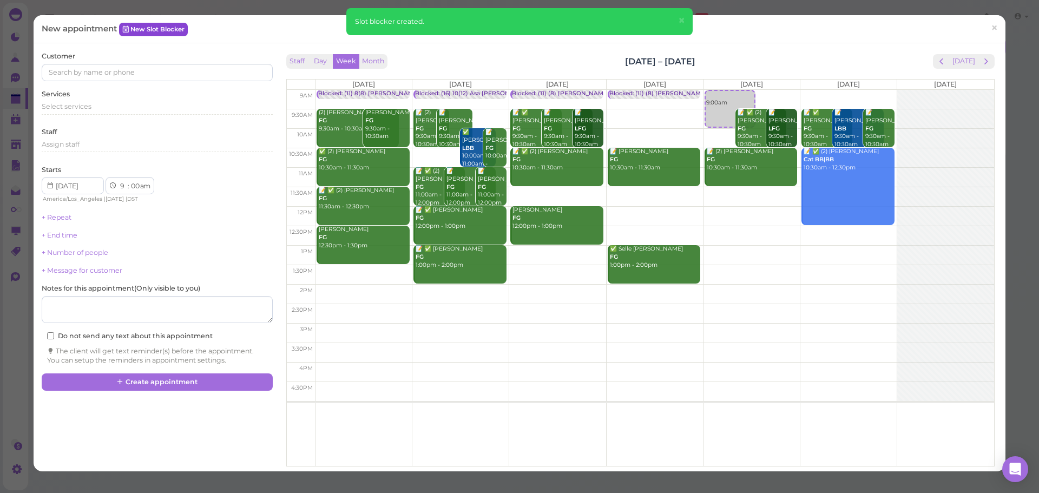
click at [159, 30] on link "New Slot Blocker" at bounding box center [153, 29] width 69 height 13
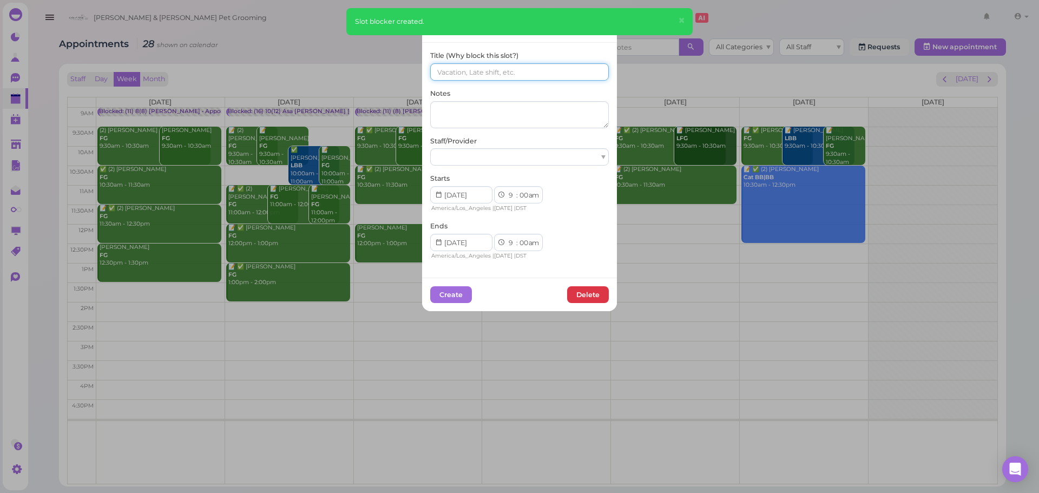
click at [466, 69] on input at bounding box center [519, 71] width 179 height 17
paste input "(16) 10(12) Asa [PERSON_NAME] [PERSON_NAME]"
click at [451, 76] on input "(16) 10(12) Asa [PERSON_NAME] [PERSON_NAME]" at bounding box center [519, 71] width 179 height 17
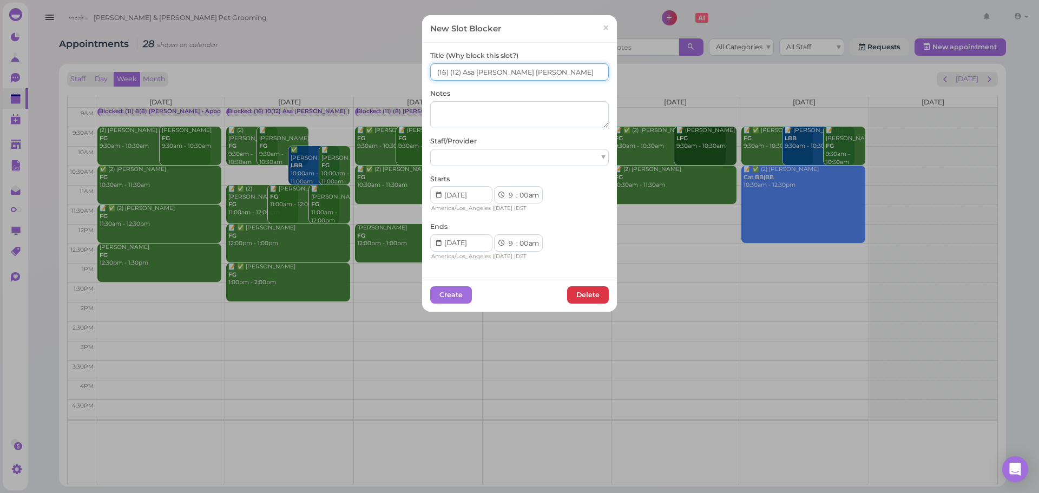
type input "(16) (12) Asa [PERSON_NAME] [PERSON_NAME]"
click at [472, 159] on div at bounding box center [519, 157] width 179 height 17
click at [518, 243] on select "00 05 10 15 20 25 30 35 40 45 50 55" at bounding box center [523, 243] width 11 height 11
select select "15"
click at [518, 238] on select "00 05 10 15 20 25 30 35 40 45 50 55" at bounding box center [523, 243] width 11 height 11
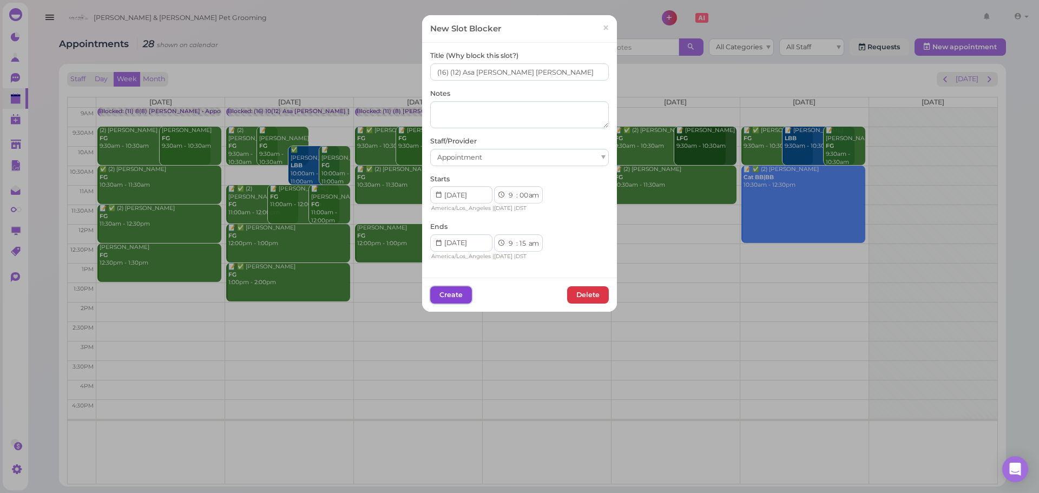
click at [461, 301] on button "Create" at bounding box center [451, 294] width 42 height 17
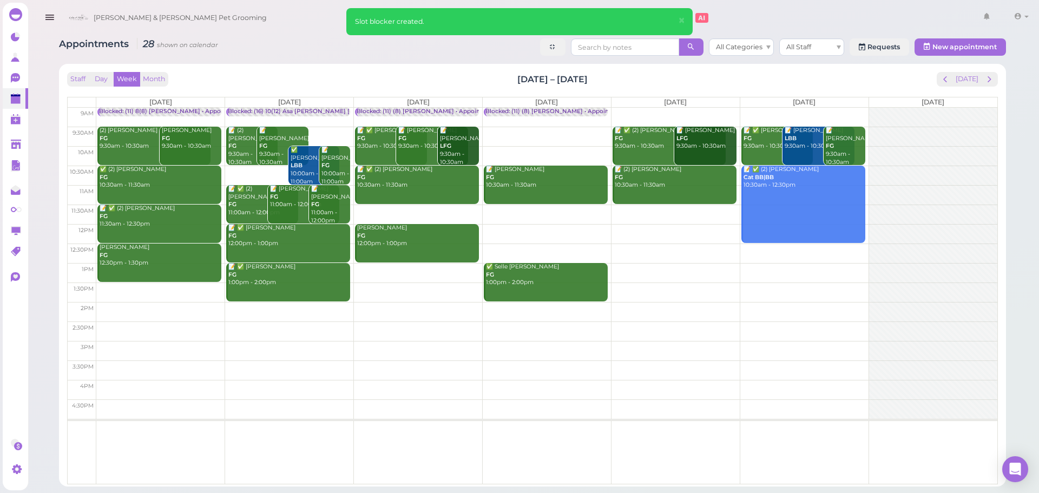
click at [796, 110] on td at bounding box center [546, 117] width 901 height 19
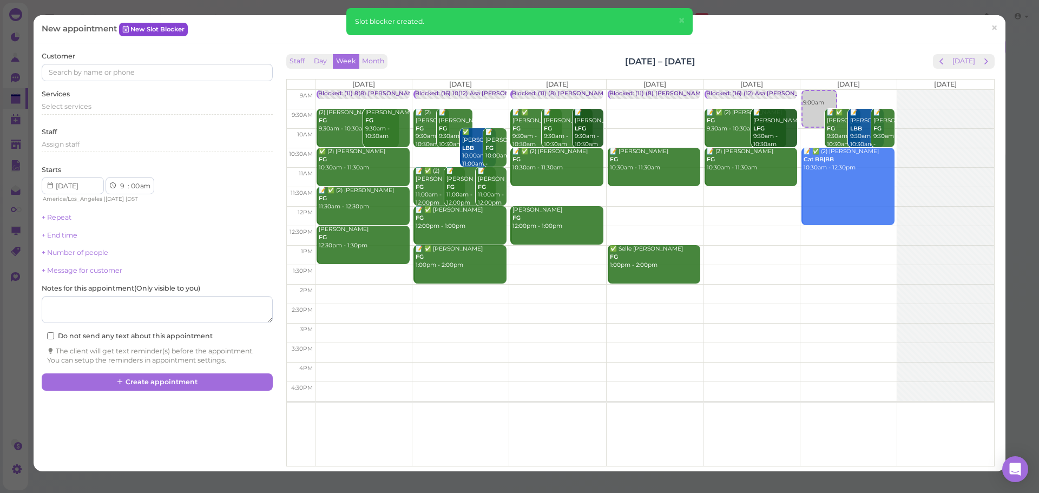
click at [177, 36] on link "New Slot Blocker" at bounding box center [153, 29] width 69 height 13
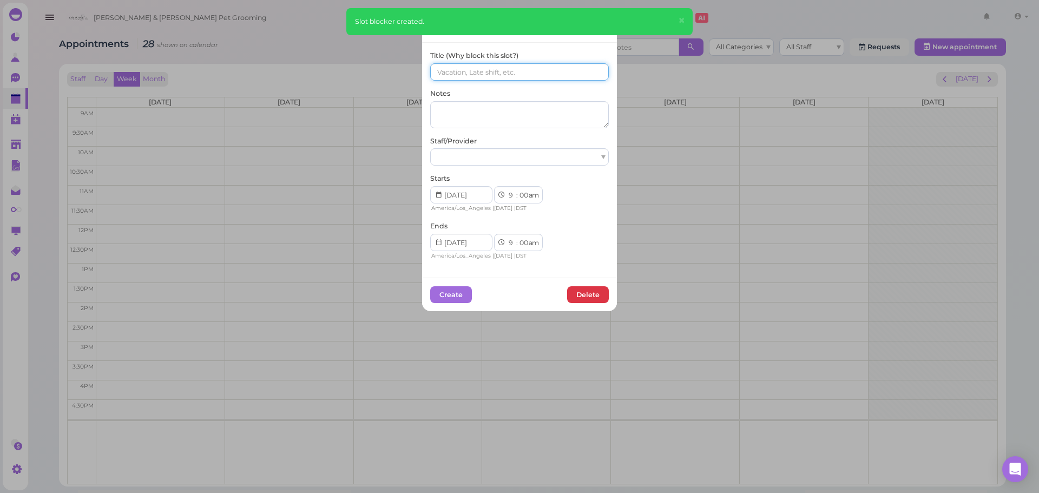
click at [535, 74] on input at bounding box center [519, 71] width 179 height 17
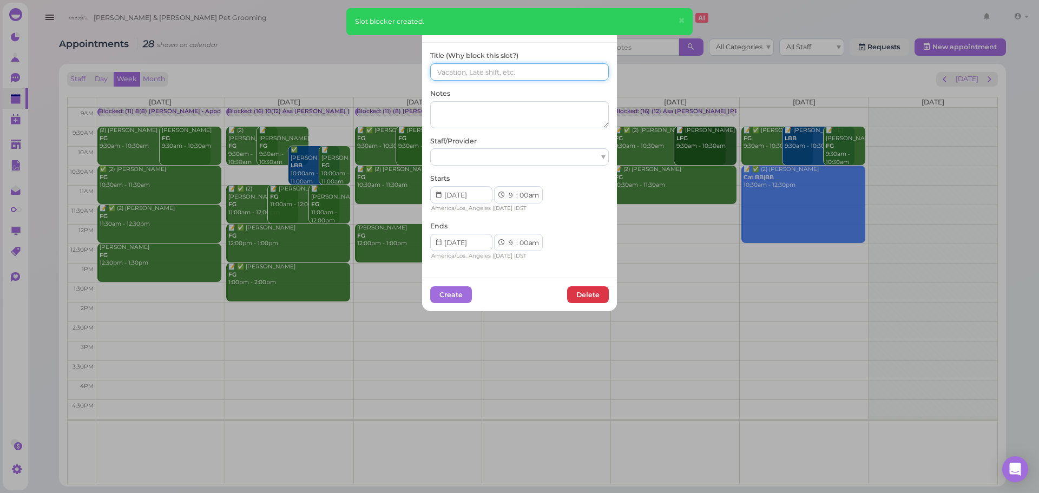
paste input "(16) 10(12) Asa [PERSON_NAME] [PERSON_NAME]"
click at [453, 73] on input "(16) 10(12) Asa [PERSON_NAME] [PERSON_NAME]" at bounding box center [519, 71] width 179 height 17
type input "(16) (12) Asa [PERSON_NAME] [PERSON_NAME]"
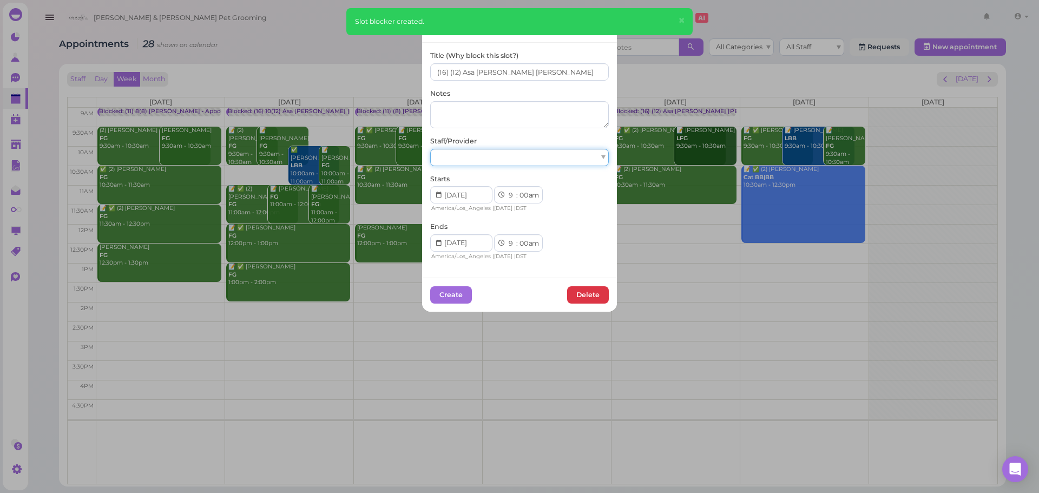
click at [510, 153] on div at bounding box center [519, 157] width 179 height 17
drag, startPoint x: 523, startPoint y: 241, endPoint x: 520, endPoint y: 247, distance: 5.8
click at [523, 241] on select "00 05 10 15 20 25 30 35 40 45 50 55" at bounding box center [523, 243] width 11 height 11
select select "15"
click at [518, 238] on select "00 05 10 15 20 25 30 35 40 45 50 55" at bounding box center [523, 243] width 11 height 11
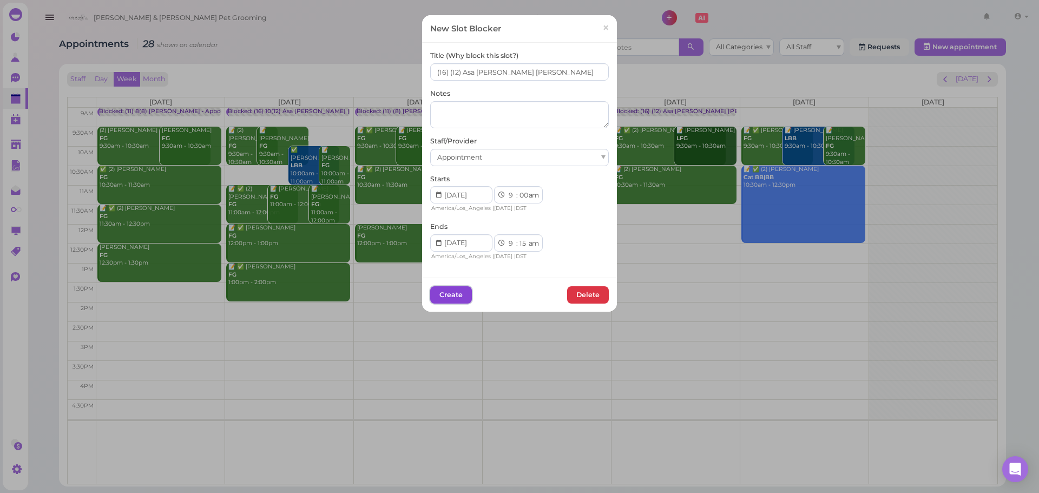
click at [445, 288] on button "Create" at bounding box center [451, 294] width 42 height 17
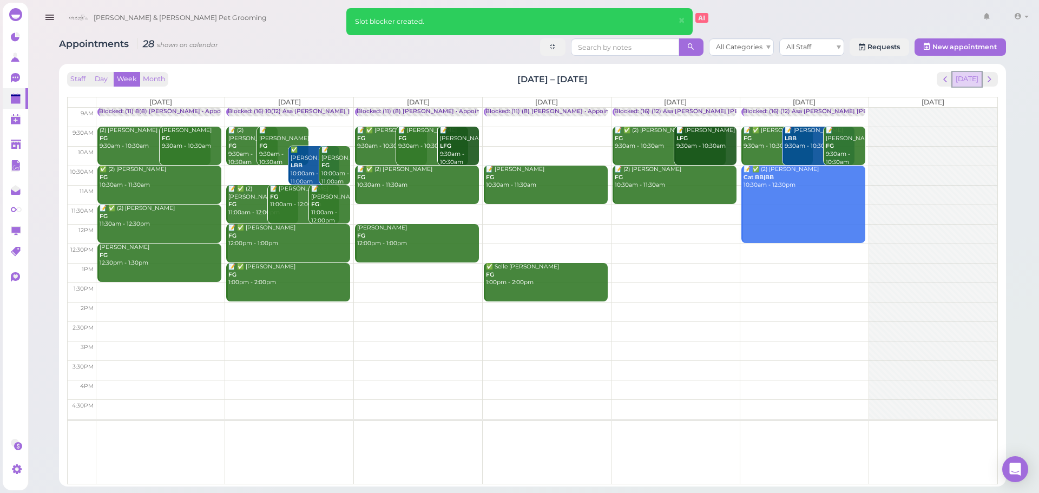
click at [975, 83] on button "[DATE]" at bounding box center [966, 79] width 29 height 15
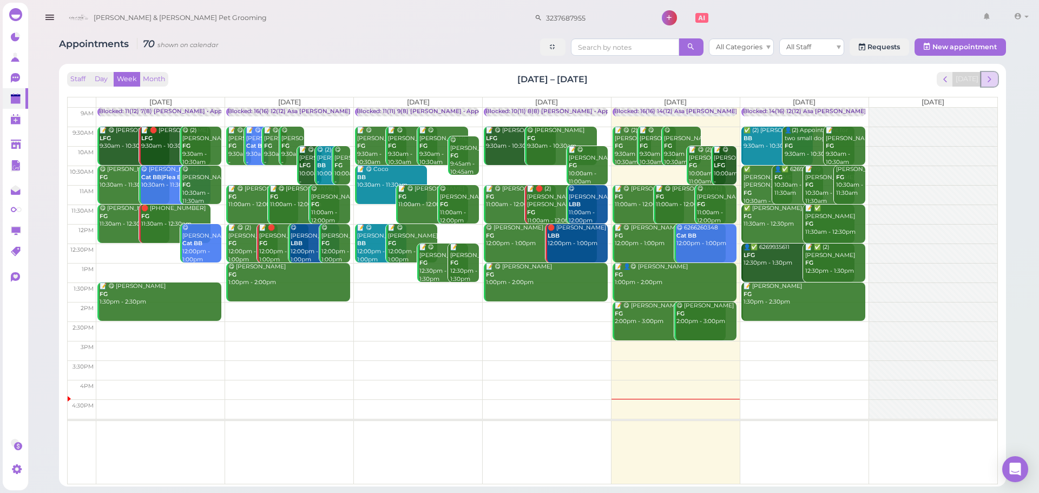
click at [997, 74] on button "next" at bounding box center [989, 79] width 17 height 15
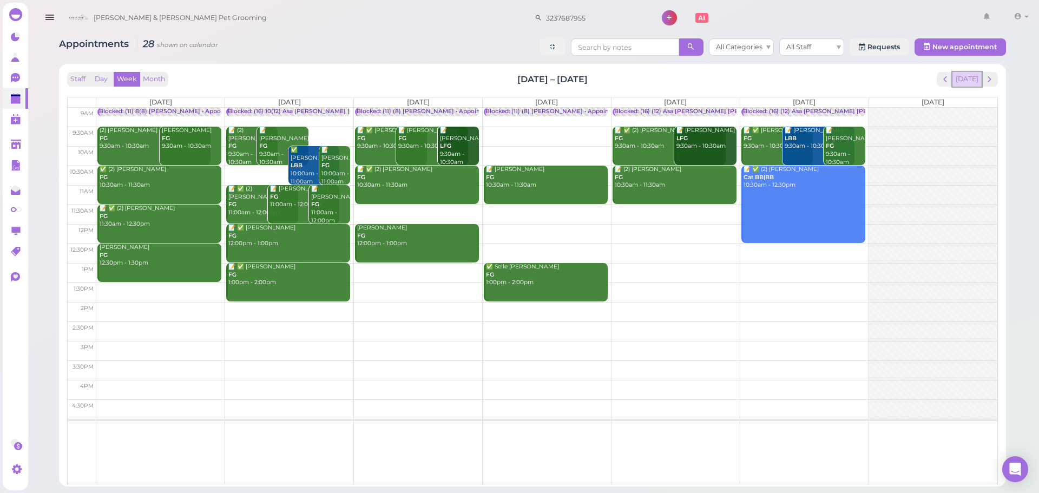
click at [959, 75] on button "[DATE]" at bounding box center [966, 79] width 29 height 15
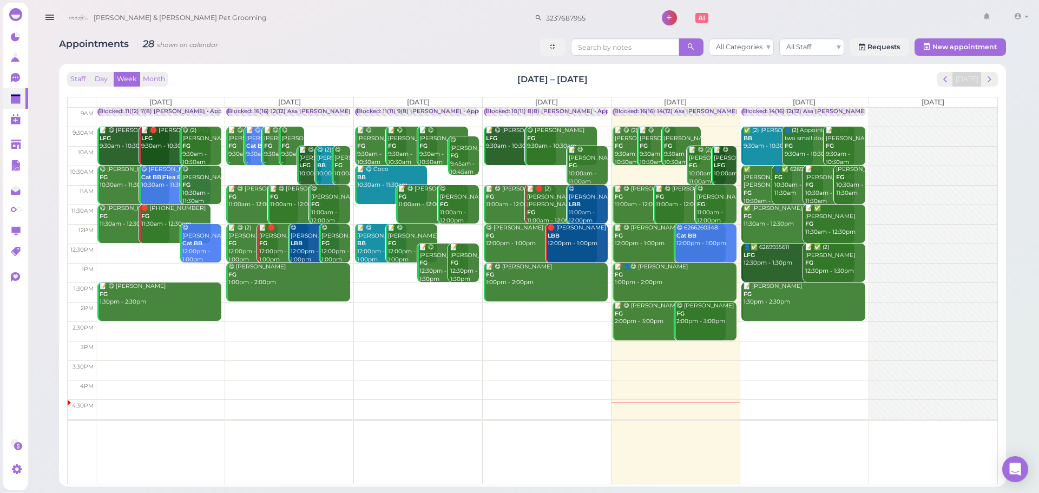
click at [603, 87] on div "Staff Day Week Month [DATE] – [DATE] [DATE] [DATE] [DATE] [DATE] [DATE] [DATE] …" at bounding box center [532, 278] width 930 height 412
click at [766, 117] on td at bounding box center [546, 117] width 901 height 19
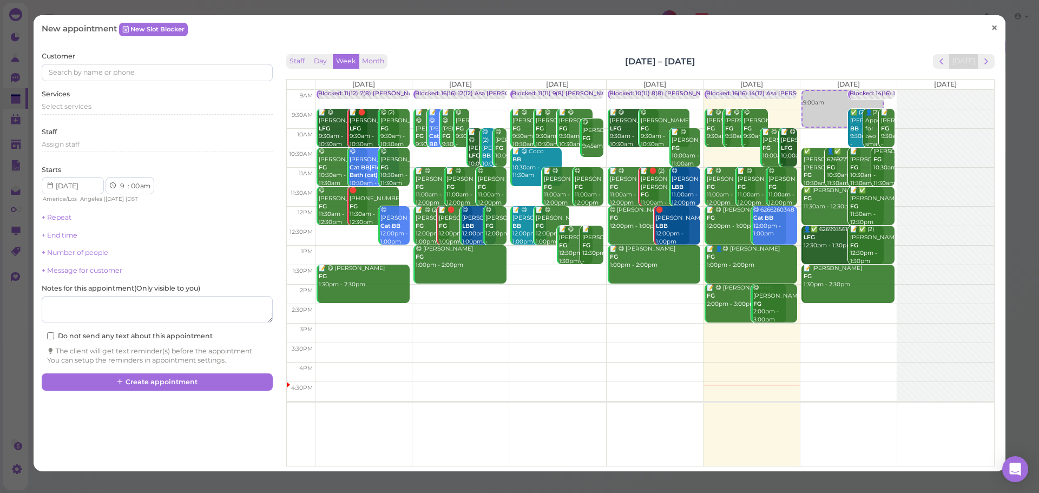
click at [984, 25] on link "×" at bounding box center [994, 28] width 20 height 25
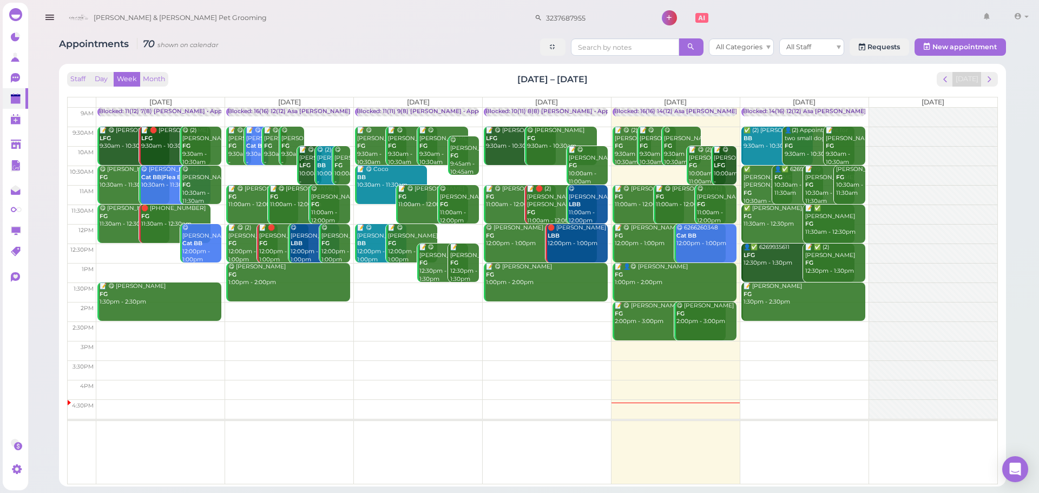
click at [794, 108] on div "Blocked: 14(16) 12(12) Asa [PERSON_NAME] [PERSON_NAME] • Appointment" at bounding box center [853, 112] width 220 height 8
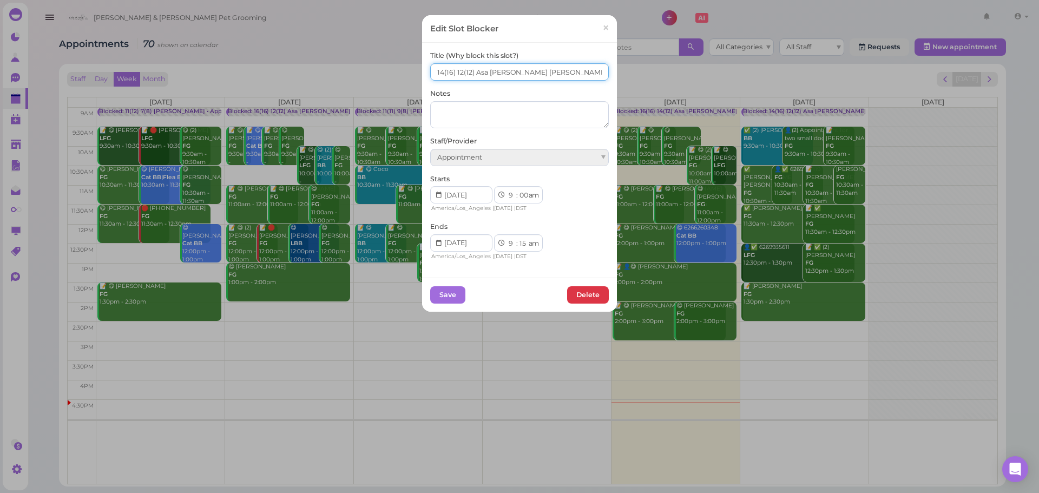
click at [436, 78] on input "14(16) 12(12) Asa [PERSON_NAME] [PERSON_NAME]" at bounding box center [519, 71] width 179 height 17
type input "15(16) 13(12) Asa [PERSON_NAME] [PERSON_NAME]"
click at [443, 298] on button "Save" at bounding box center [447, 294] width 35 height 17
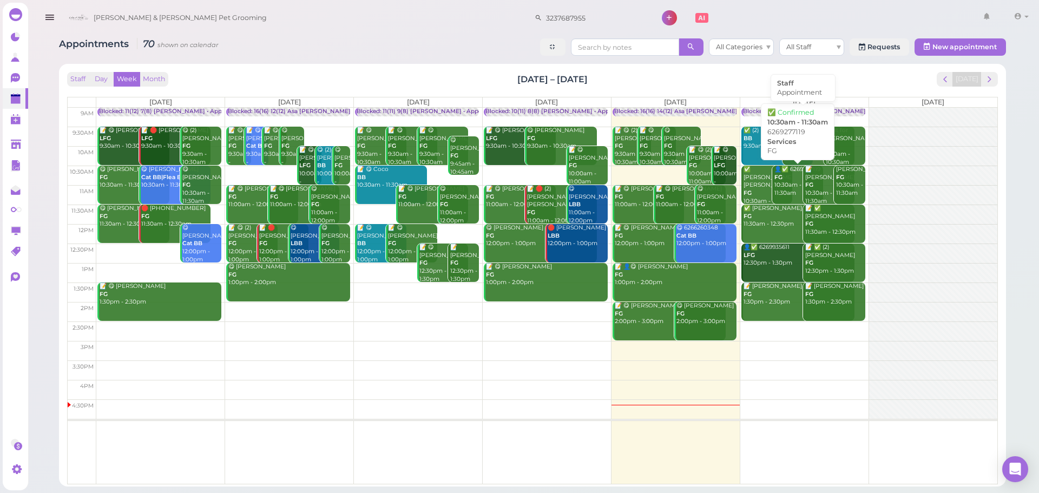
click at [856, 114] on div "Blocked: 15(16) 13(12) Asa [PERSON_NAME] [PERSON_NAME] • Appointment" at bounding box center [852, 112] width 219 height 8
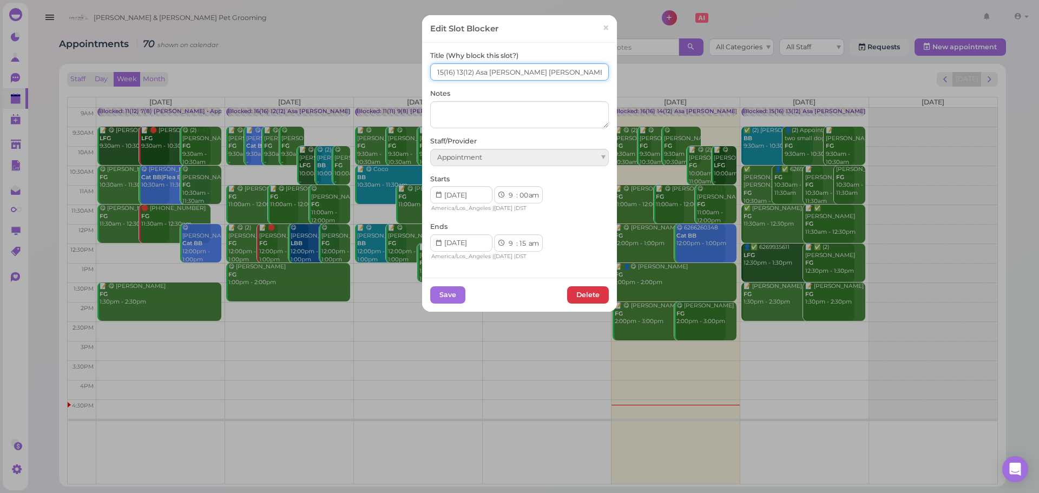
click at [437, 75] on input "15(16) 13(12) Asa [PERSON_NAME] [PERSON_NAME]" at bounding box center [519, 71] width 179 height 17
click at [455, 74] on input "16(16) 13(12) Asa [PERSON_NAME] [PERSON_NAME]" at bounding box center [519, 71] width 179 height 17
type input "16(16) 14(12) Asa [PERSON_NAME] [PERSON_NAME]"
click at [430, 289] on button "Save" at bounding box center [447, 294] width 35 height 17
